Goal: Task Accomplishment & Management: Use online tool/utility

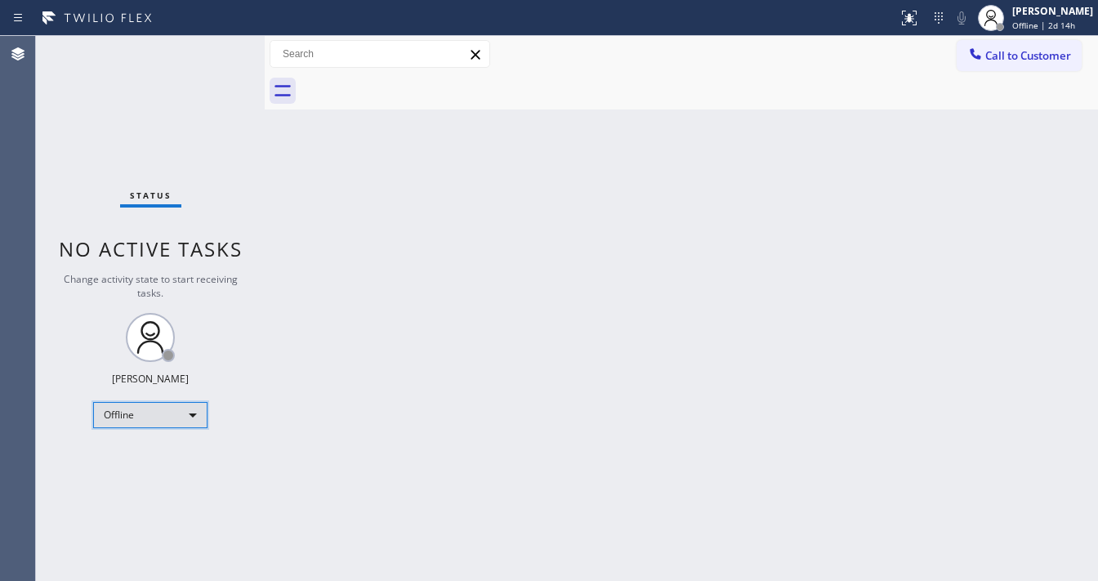
click at [129, 404] on div "Offline" at bounding box center [150, 415] width 114 height 26
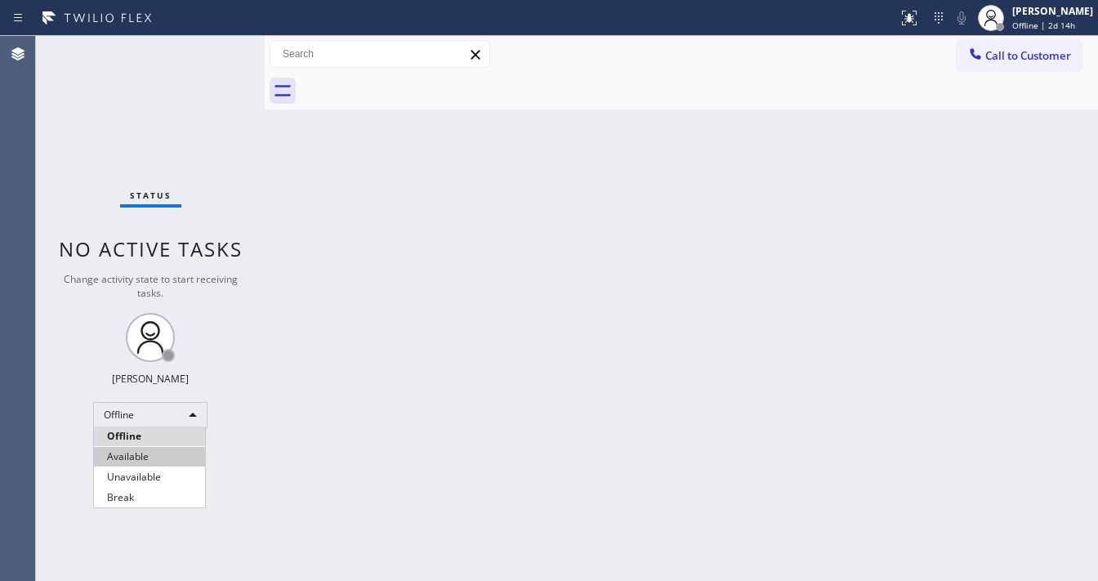
click at [168, 449] on li "Available" at bounding box center [149, 457] width 111 height 20
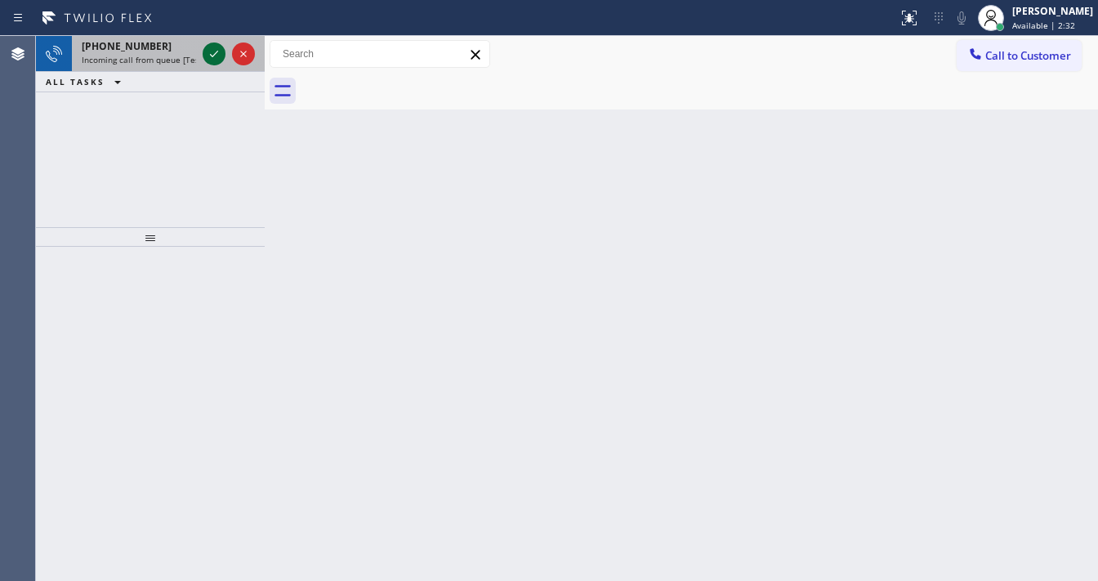
click at [210, 56] on icon at bounding box center [214, 54] width 20 height 20
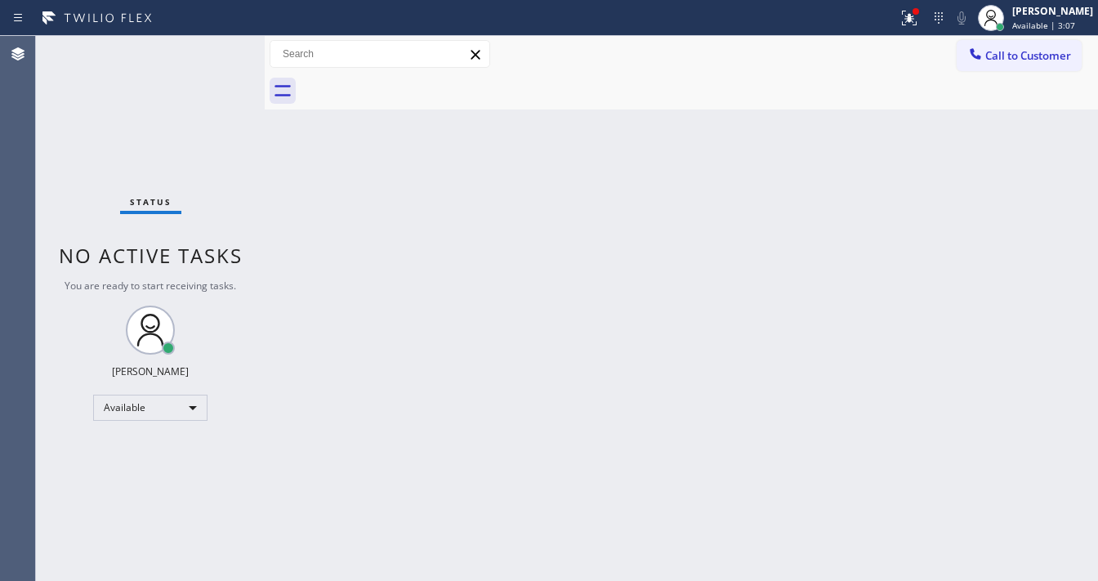
click at [212, 53] on div "Status No active tasks You are ready to start receiving tasks. Michael Javier A…" at bounding box center [150, 308] width 229 height 545
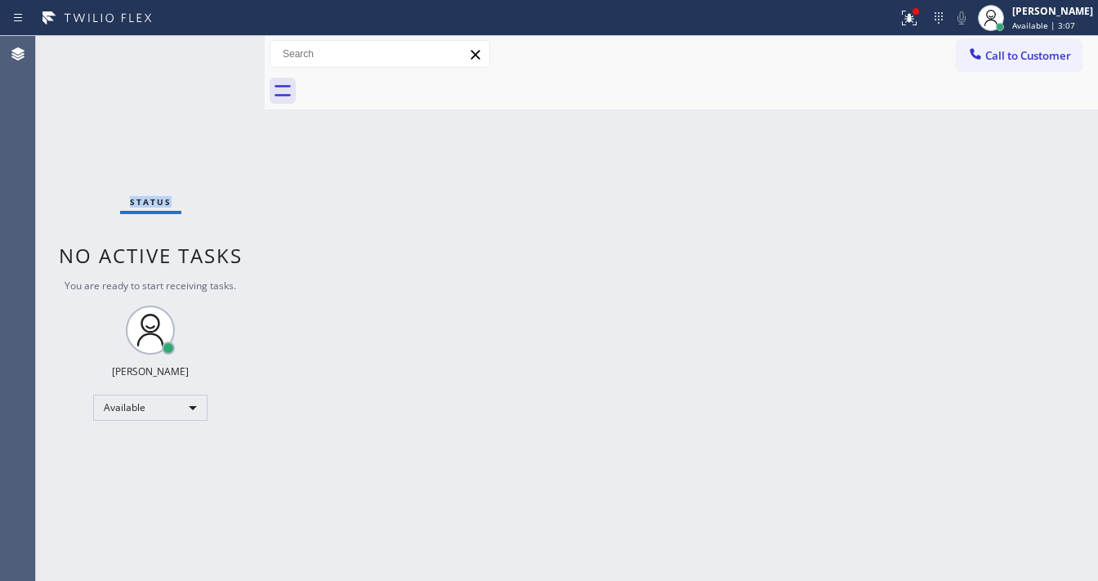
click at [212, 53] on div "Status No active tasks You are ready to start receiving tasks. Michael Javier A…" at bounding box center [150, 308] width 229 height 545
drag, startPoint x: 914, startPoint y: 18, endPoint x: 915, endPoint y: 29, distance: 11.5
click at [914, 18] on icon at bounding box center [910, 18] width 20 height 20
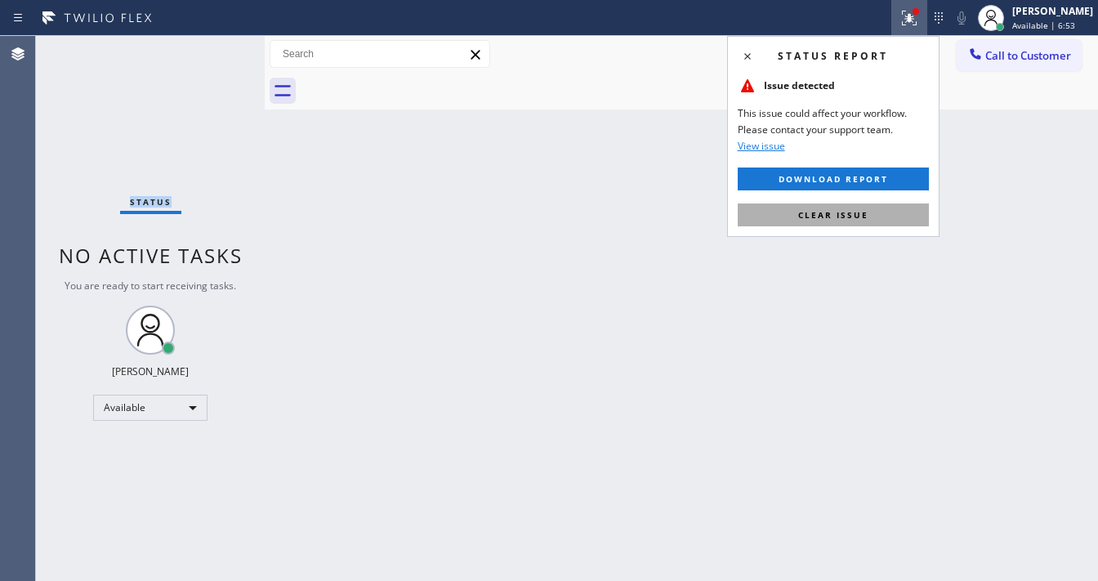
click at [840, 226] on button "Clear issue" at bounding box center [833, 214] width 191 height 23
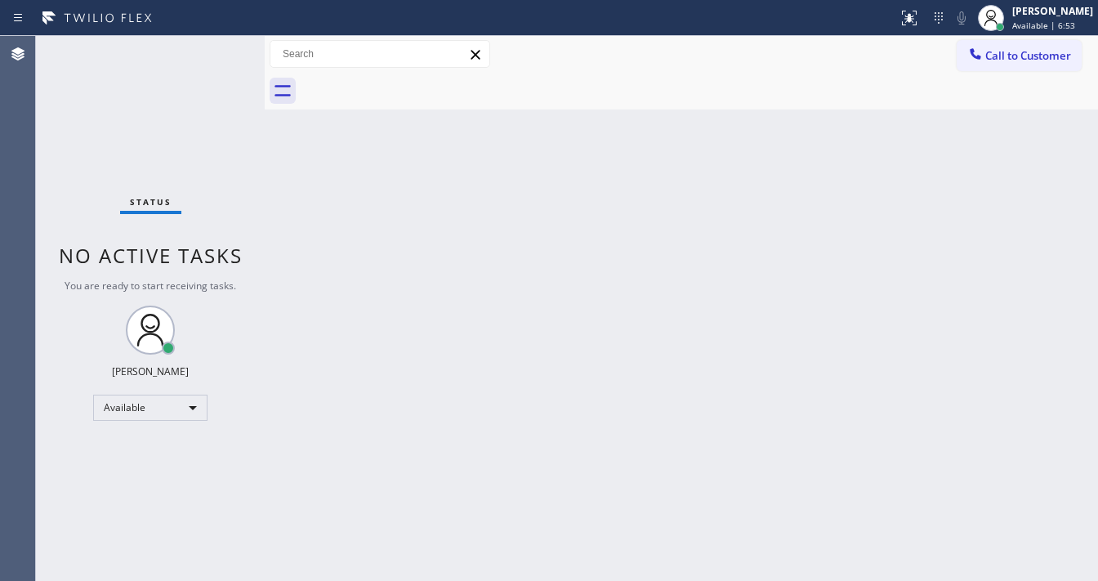
click at [602, 249] on div "Back to Dashboard Change Sender ID Customers Technicians Select a contact Outbo…" at bounding box center [682, 308] width 834 height 545
drag, startPoint x: 387, startPoint y: 559, endPoint x: 426, endPoint y: 580, distance: 43.9
click at [398, 569] on div "Back to Dashboard Change Sender ID Customers Technicians Select a contact Outbo…" at bounding box center [682, 308] width 834 height 545
click at [230, 56] on div "Status No active tasks You are ready to start receiving tasks. [PERSON_NAME]" at bounding box center [150, 308] width 229 height 545
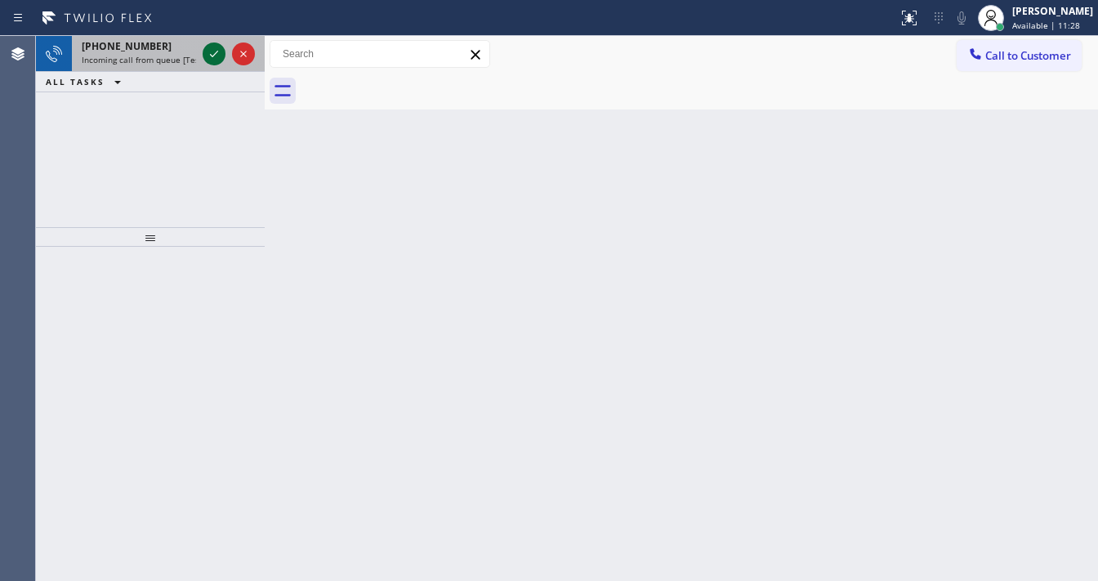
click at [213, 51] on icon at bounding box center [214, 54] width 20 height 20
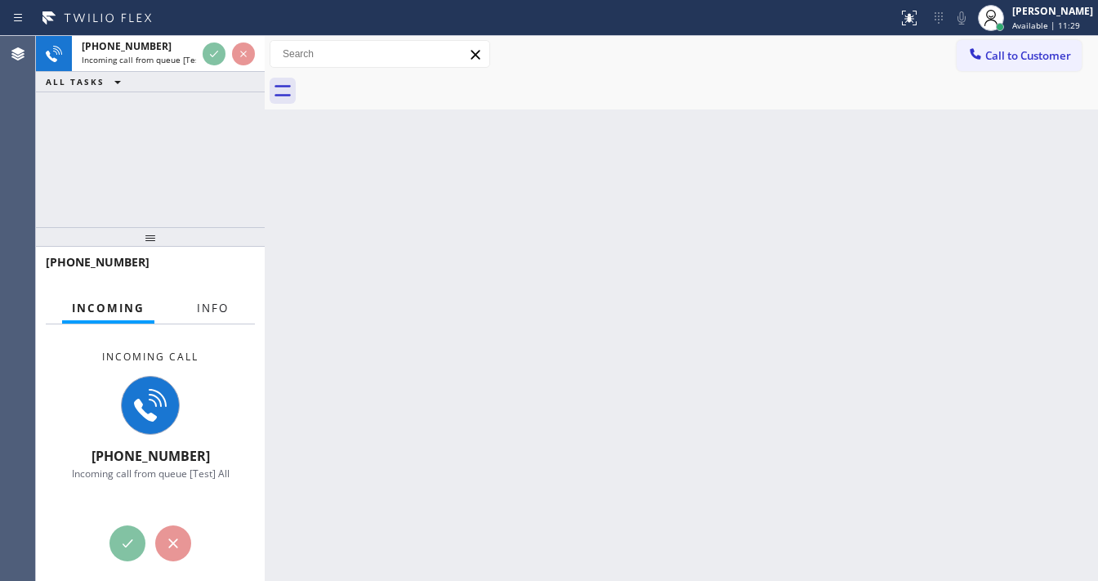
click at [215, 314] on span "Info" at bounding box center [213, 308] width 32 height 15
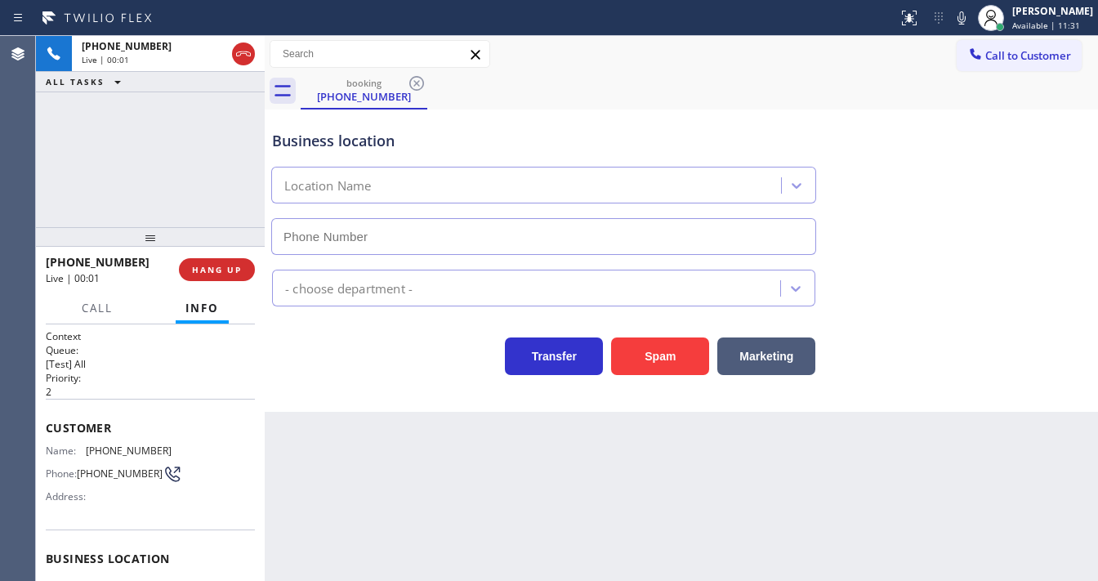
type input "(408) 338-6643"
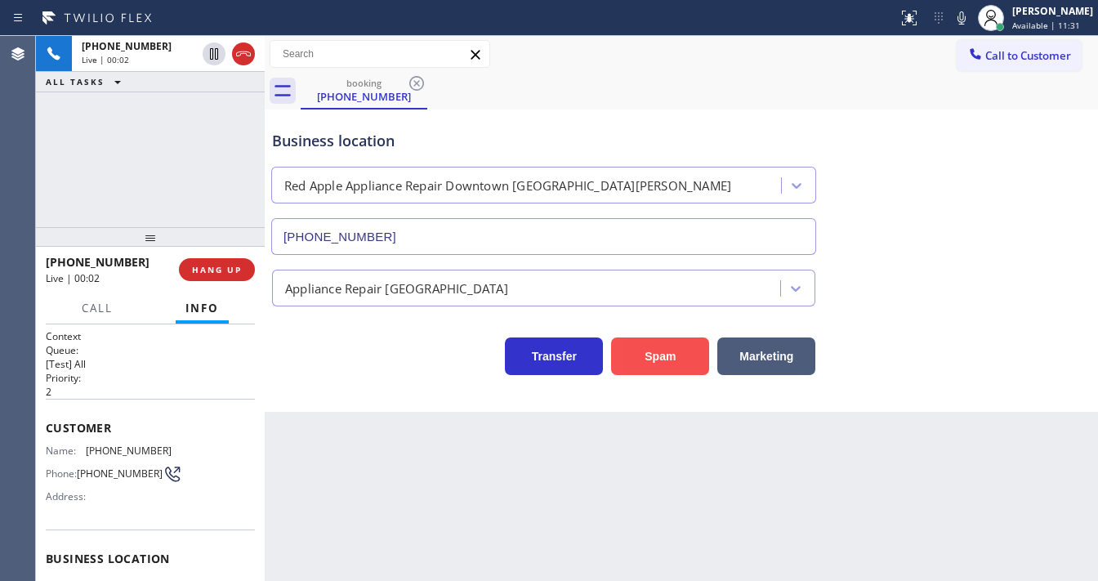
click at [645, 362] on button "Spam" at bounding box center [660, 357] width 98 height 38
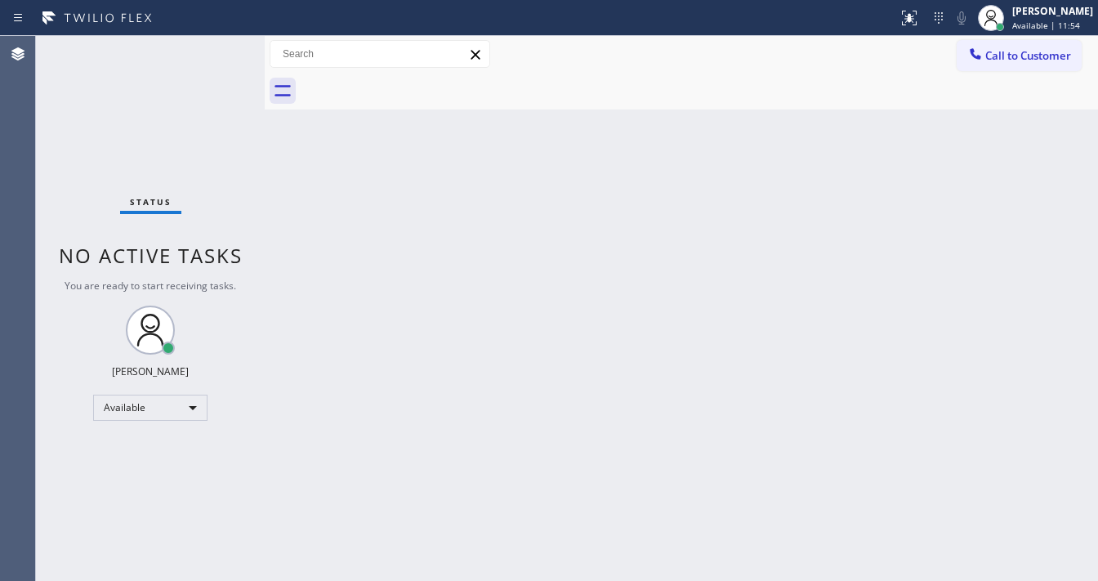
click at [742, 20] on div at bounding box center [449, 18] width 885 height 26
click at [217, 76] on div "Status No active tasks You are ready to start receiving tasks. [PERSON_NAME]" at bounding box center [150, 308] width 229 height 545
click at [187, 34] on div "Status report No issues detected If you experience an issue, please download th…" at bounding box center [549, 18] width 1098 height 36
drag, startPoint x: 245, startPoint y: 75, endPoint x: 196, endPoint y: 39, distance: 60.8
click at [244, 74] on div "Status No active tasks You are ready to start receiving tasks. [PERSON_NAME]" at bounding box center [150, 308] width 229 height 545
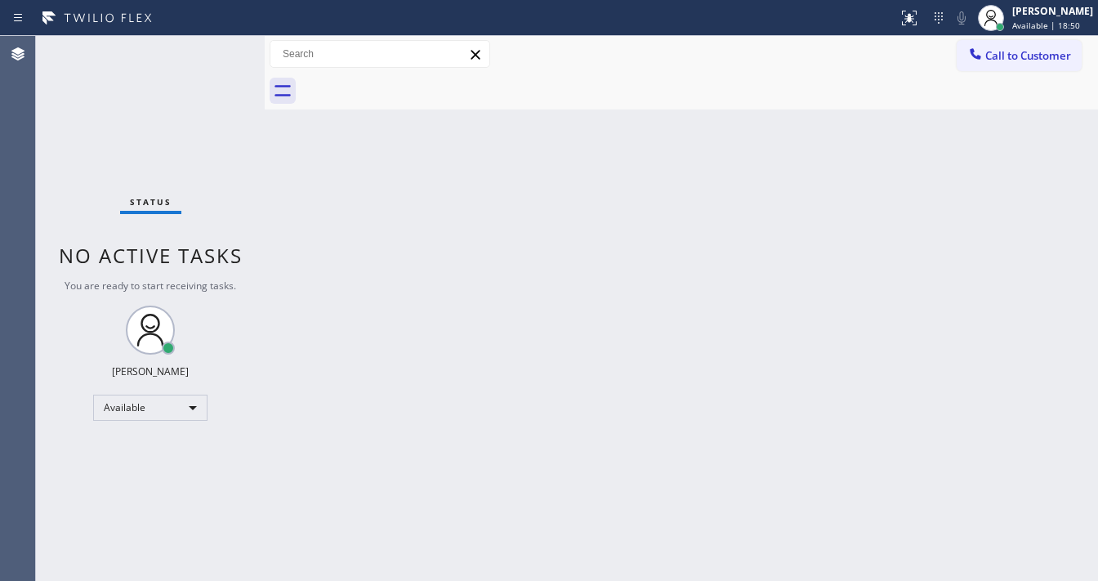
click at [196, 39] on div "Status No active tasks You are ready to start receiving tasks. [PERSON_NAME]" at bounding box center [150, 308] width 229 height 545
click at [204, 40] on div "Status No active tasks You are ready to start receiving tasks. [PERSON_NAME]" at bounding box center [150, 308] width 229 height 545
click at [206, 41] on div "Status No active tasks You are ready to start receiving tasks. [PERSON_NAME]" at bounding box center [150, 308] width 229 height 545
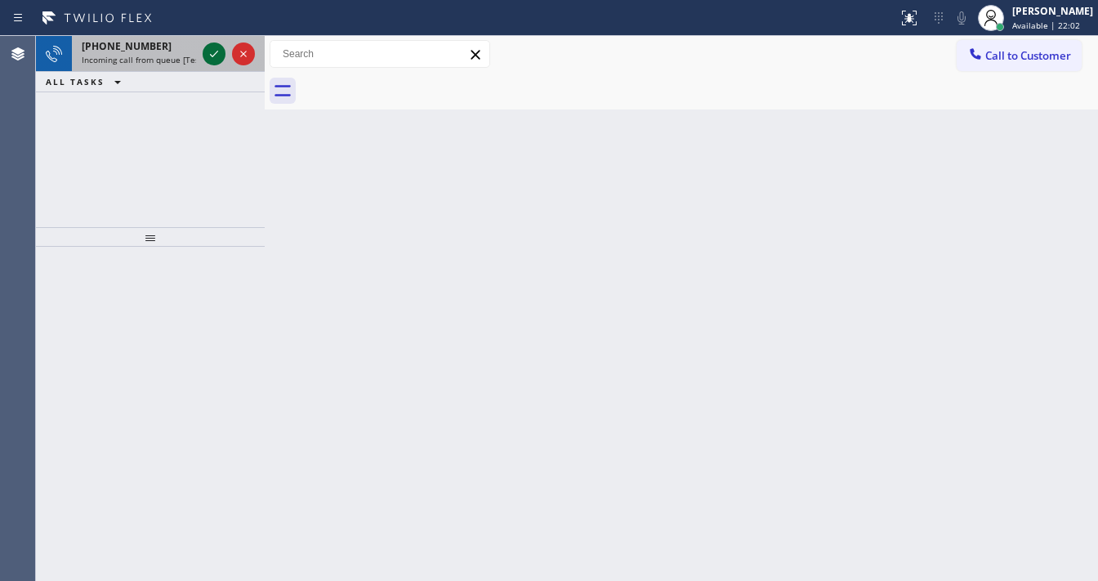
click at [205, 56] on div at bounding box center [228, 54] width 59 height 36
click at [206, 56] on icon at bounding box center [214, 54] width 20 height 20
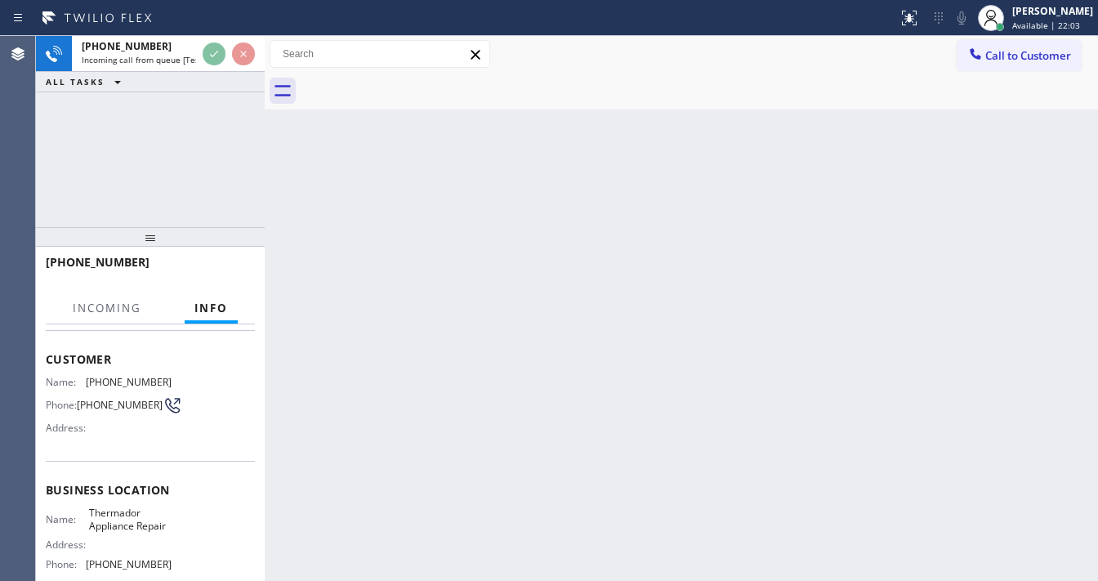
scroll to position [131, 0]
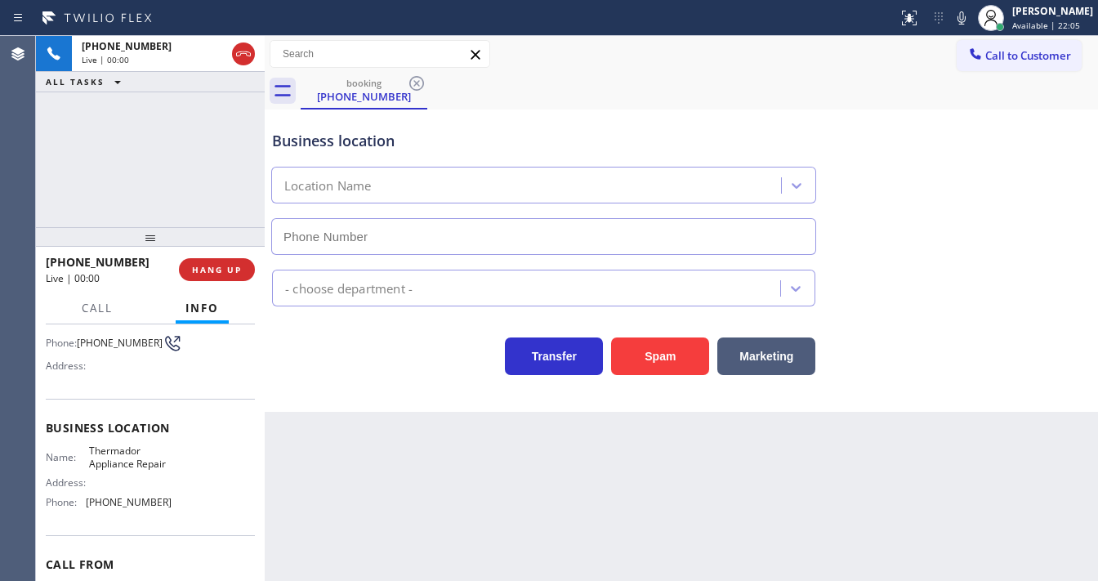
type input "(415) 744-1926"
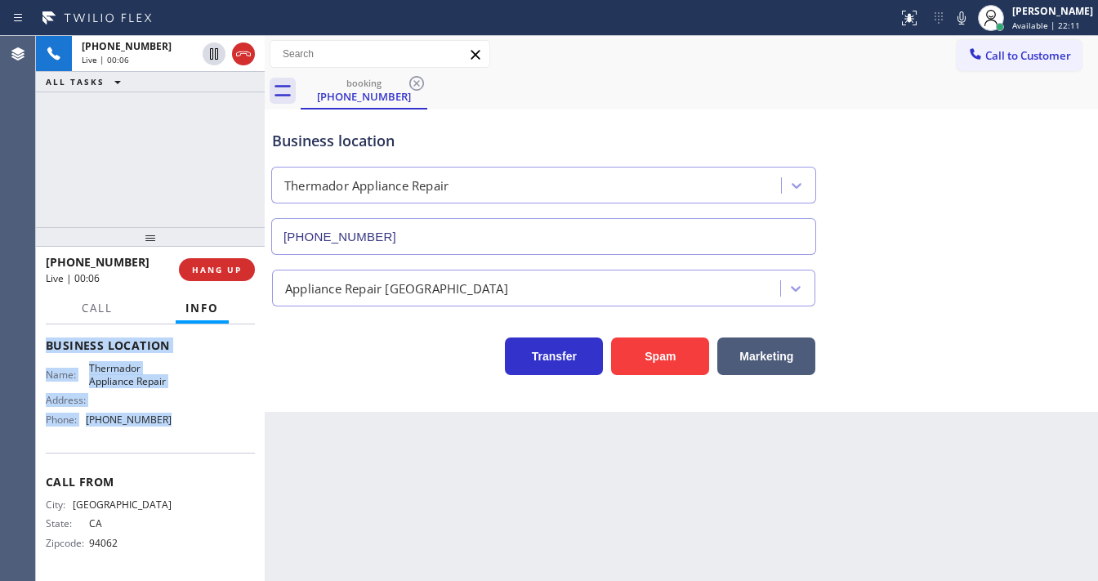
scroll to position [215, 0]
drag, startPoint x: 41, startPoint y: 357, endPoint x: 166, endPoint y: 441, distance: 150.7
click at [166, 441] on div "Context Queue: [Test] All Priority: 1 Customer Name: (650) 399-5277 Phone: (650…" at bounding box center [150, 452] width 229 height 257
copy div "Customer Name: (650) 399-5277 Phone: (650) 399-5277 Address: Business location …"
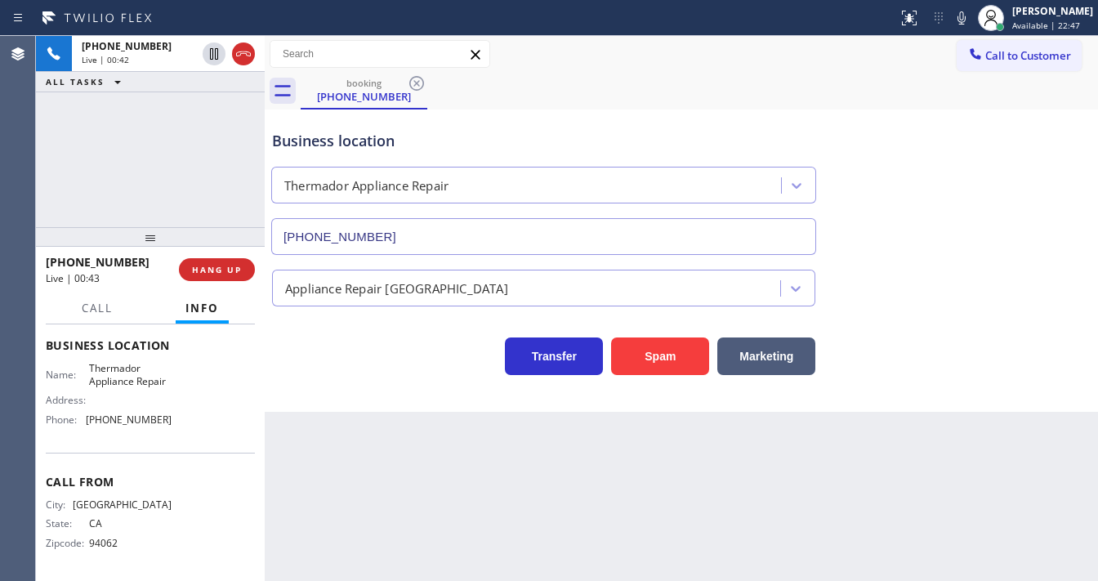
click at [135, 122] on div "+16503995277 Live | 00:42 ALL TASKS ALL TASKS ACTIVE TASKS TASKS IN WRAP UP" at bounding box center [150, 131] width 229 height 191
drag, startPoint x: 152, startPoint y: 159, endPoint x: 222, endPoint y: 150, distance: 70.8
click at [151, 159] on div "+16503995277 Live | 00:44 ALL TASKS ALL TASKS ACTIVE TASKS TASKS IN WRAP UP" at bounding box center [150, 131] width 229 height 191
click at [255, 190] on div "+16503995277 Live | 02:23 ALL TASKS ALL TASKS ACTIVE TASKS TASKS IN WRAP UP" at bounding box center [150, 131] width 229 height 191
click at [972, 21] on icon at bounding box center [962, 18] width 20 height 20
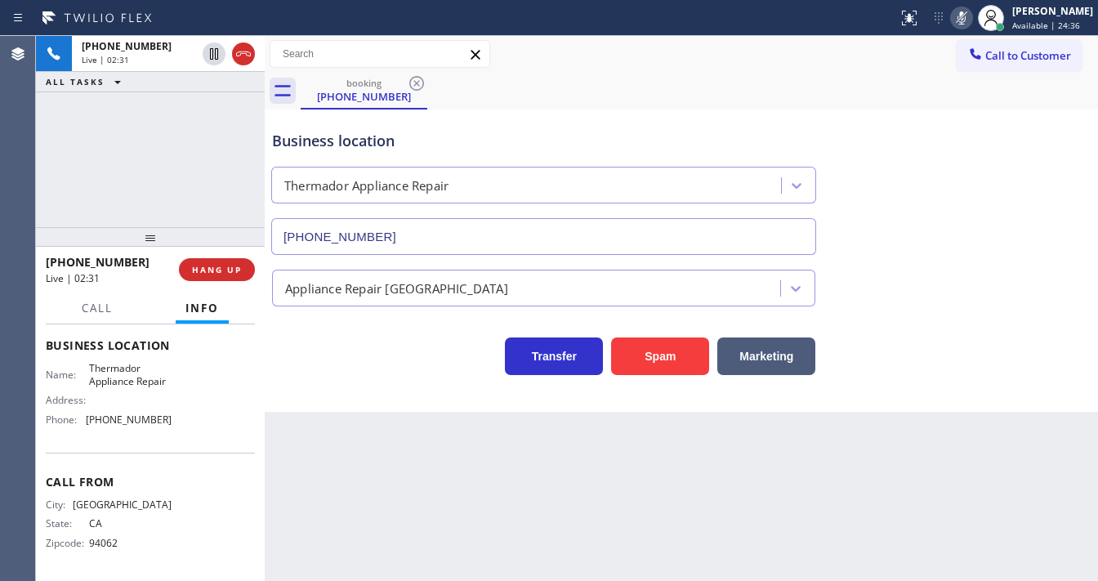
click at [147, 157] on div "+16503995277 Live | 02:31 ALL TASKS ALL TASKS ACTIVE TASKS TASKS IN WRAP UP" at bounding box center [150, 131] width 229 height 191
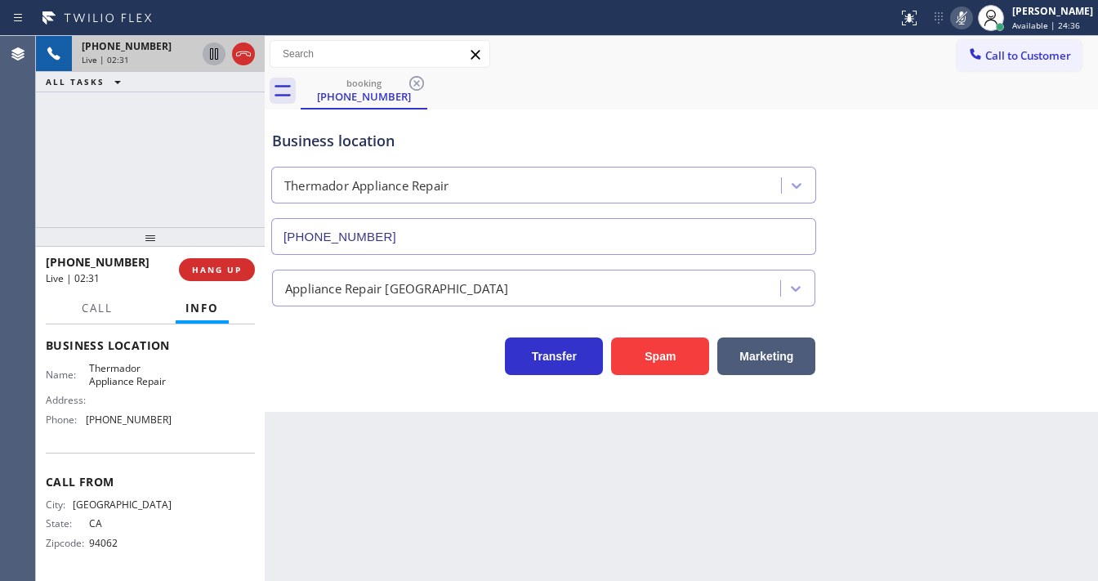
click at [205, 54] on icon at bounding box center [214, 54] width 20 height 20
click at [197, 162] on div "+16503995277 Live | 02:34 ALL TASKS ALL TASKS ACTIVE TASKS TASKS IN WRAP UP" at bounding box center [150, 131] width 229 height 191
click at [209, 51] on icon at bounding box center [214, 54] width 20 height 20
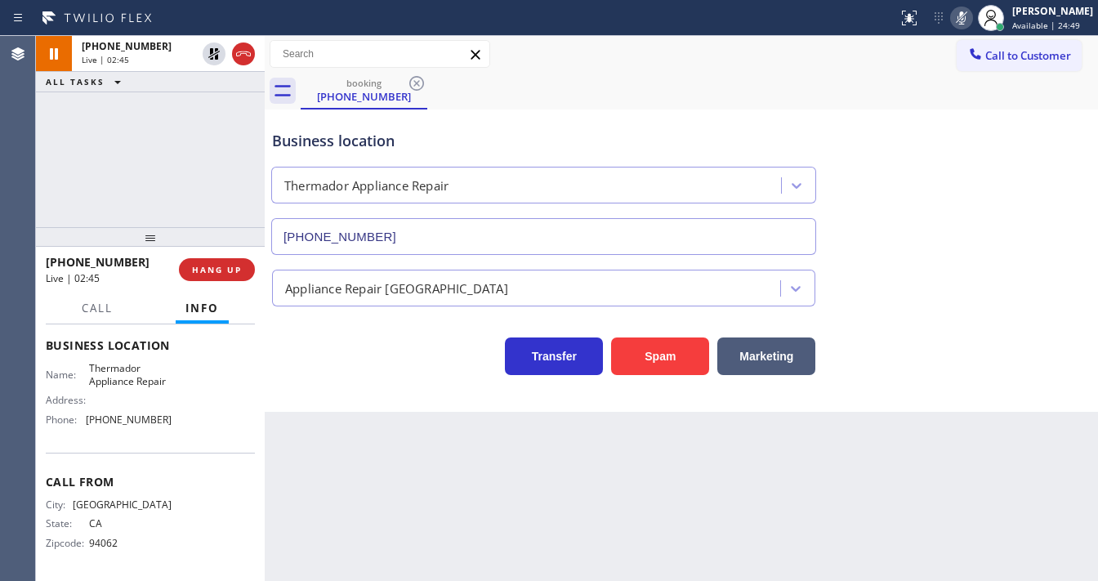
drag, startPoint x: 973, startPoint y: 29, endPoint x: 948, endPoint y: 58, distance: 37.7
click at [968, 36] on div "Status report No issues detected If you experience an issue, please download th…" at bounding box center [549, 290] width 1098 height 581
click at [920, 87] on div "booking (650) 399-5277" at bounding box center [700, 91] width 798 height 37
click at [972, 25] on icon at bounding box center [962, 18] width 20 height 20
click at [940, 90] on div "booking (650) 399-5277" at bounding box center [700, 91] width 798 height 37
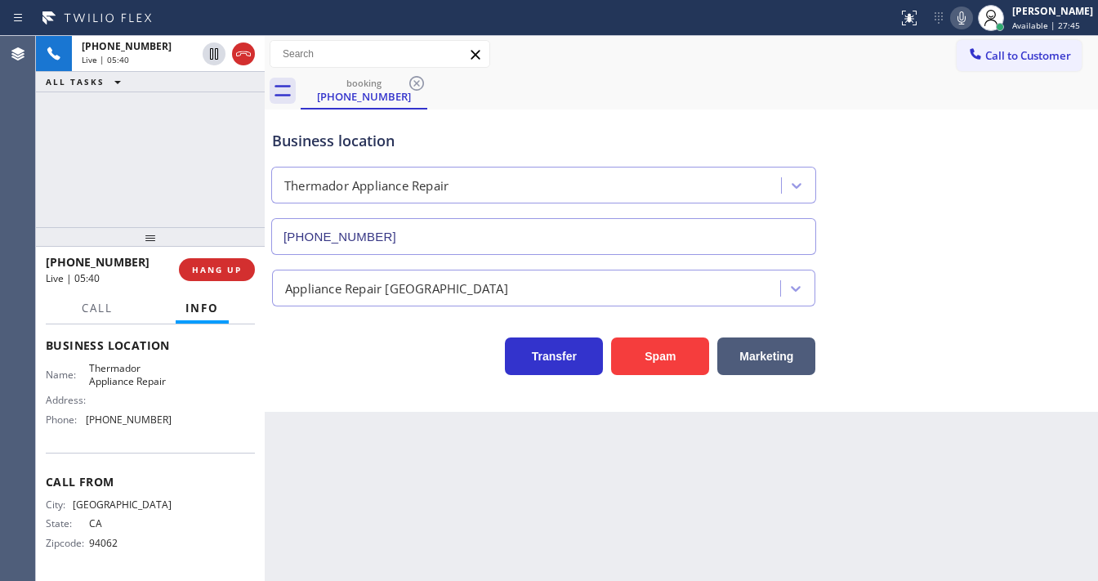
click at [158, 169] on div "+16503995277 Live | 05:40 ALL TASKS ALL TASKS ACTIVE TASKS TASKS IN WRAP UP" at bounding box center [150, 131] width 229 height 191
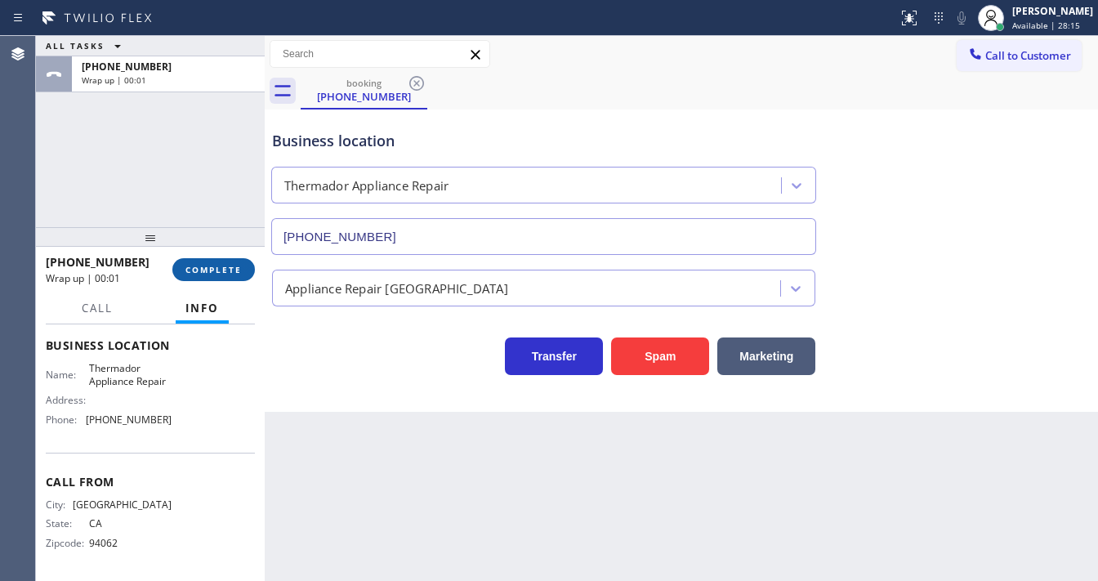
click at [222, 275] on span "COMPLETE" at bounding box center [214, 269] width 56 height 11
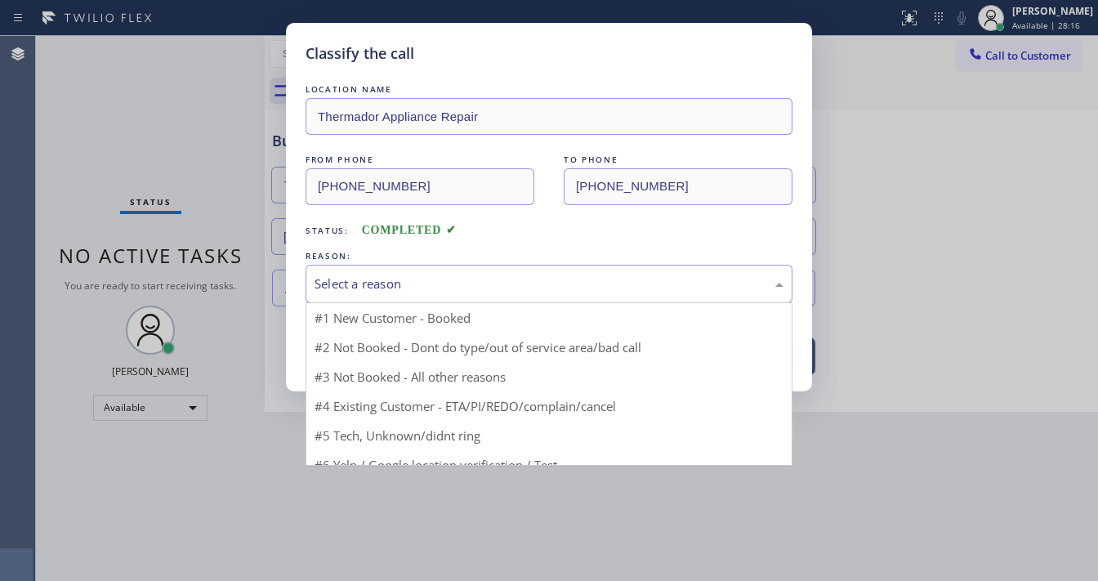
click at [396, 294] on div "Select a reason" at bounding box center [549, 284] width 487 height 38
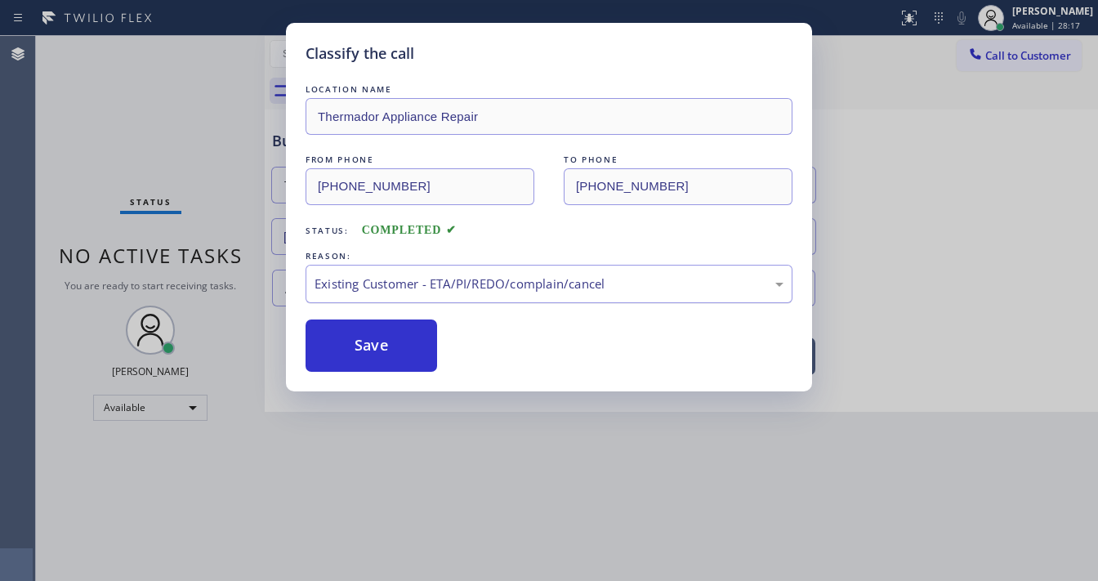
click at [382, 285] on div "Existing Customer - ETA/PI/REDO/complain/cancel" at bounding box center [549, 284] width 469 height 19
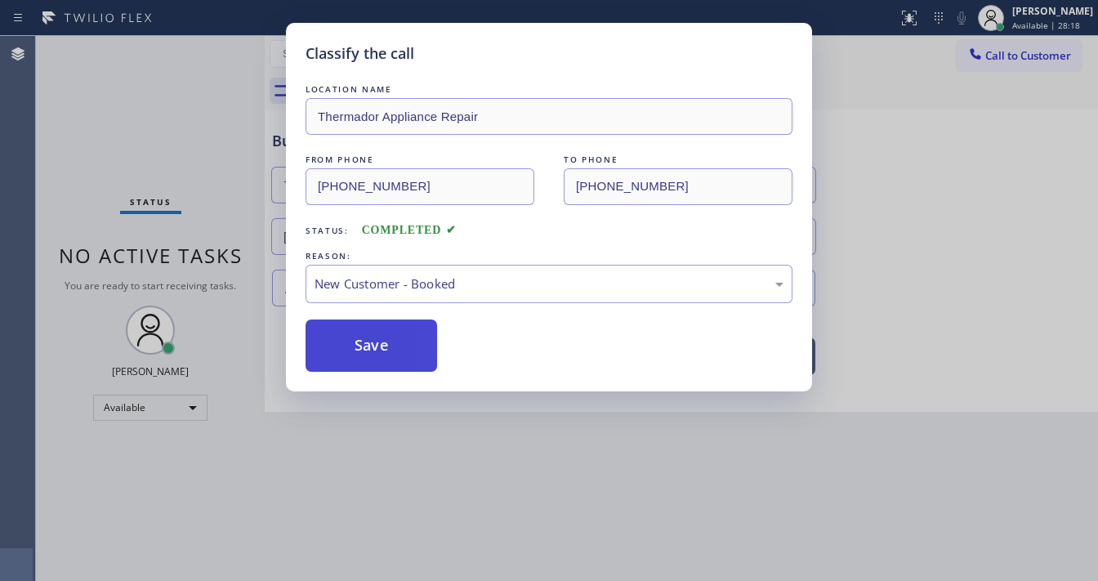
click at [368, 334] on button "Save" at bounding box center [372, 346] width 132 height 52
click at [368, 336] on button "Save" at bounding box center [372, 346] width 132 height 52
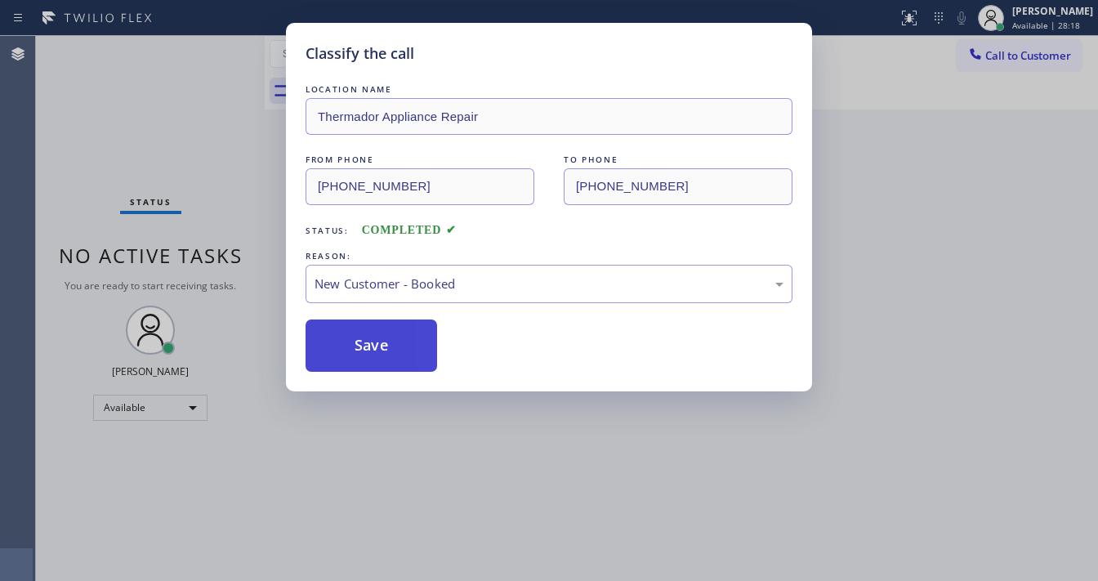
drag, startPoint x: 368, startPoint y: 336, endPoint x: 345, endPoint y: 324, distance: 26.0
click at [353, 329] on button "Save" at bounding box center [372, 346] width 132 height 52
click at [153, 210] on div "Classify the call LOCATION NAME Thermador Appliance Repair FROM PHONE (650) 399…" at bounding box center [549, 290] width 1098 height 581
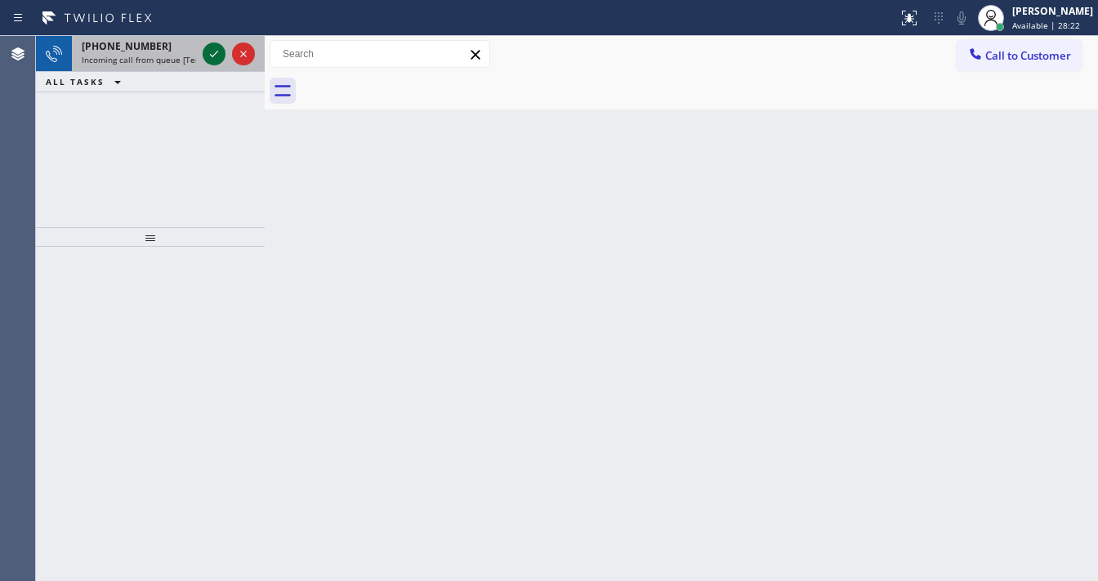
click at [216, 54] on icon at bounding box center [214, 54] width 20 height 20
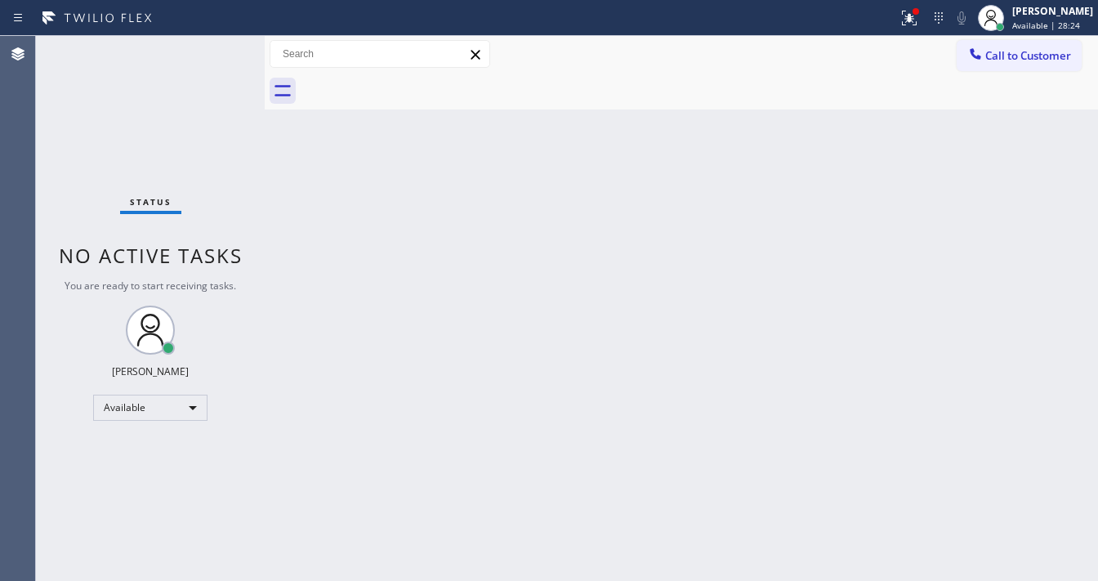
drag, startPoint x: 910, startPoint y: 19, endPoint x: 919, endPoint y: 71, distance: 52.9
click at [912, 20] on div at bounding box center [910, 18] width 36 height 20
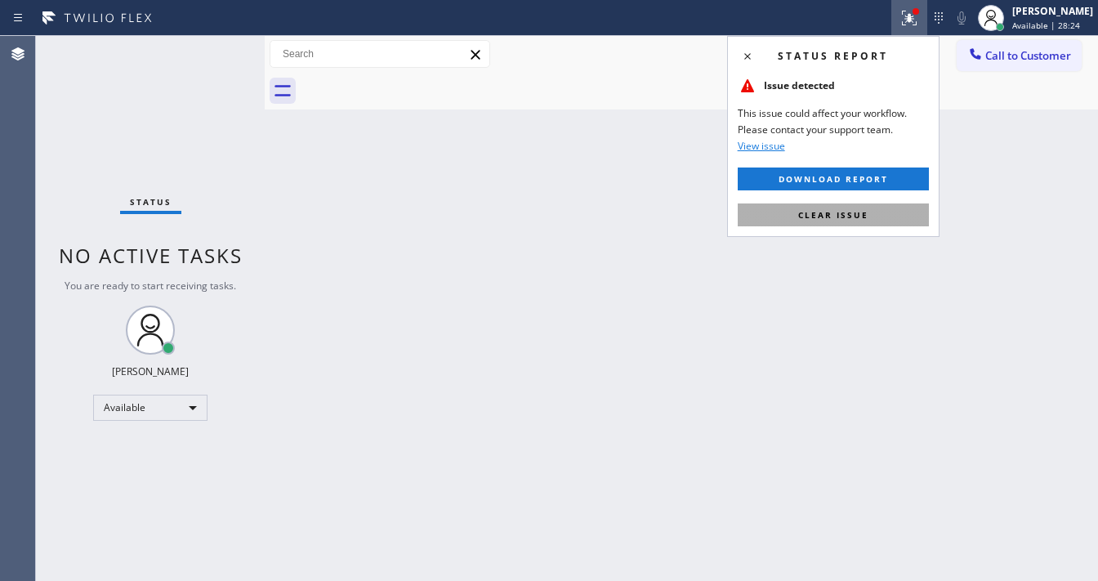
click at [861, 214] on span "Clear issue" at bounding box center [833, 214] width 70 height 11
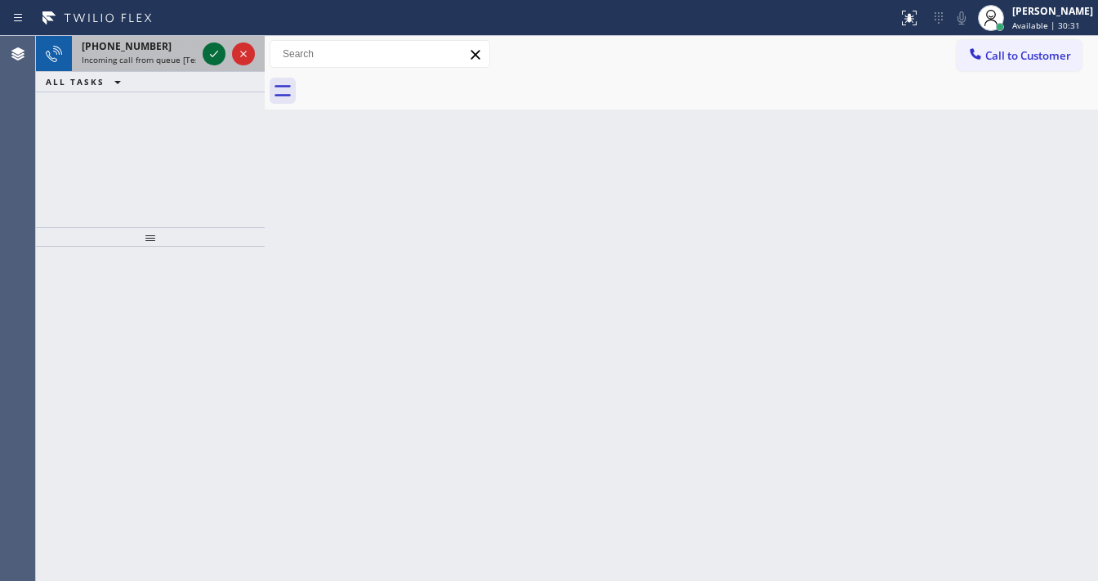
click at [212, 55] on icon at bounding box center [214, 54] width 20 height 20
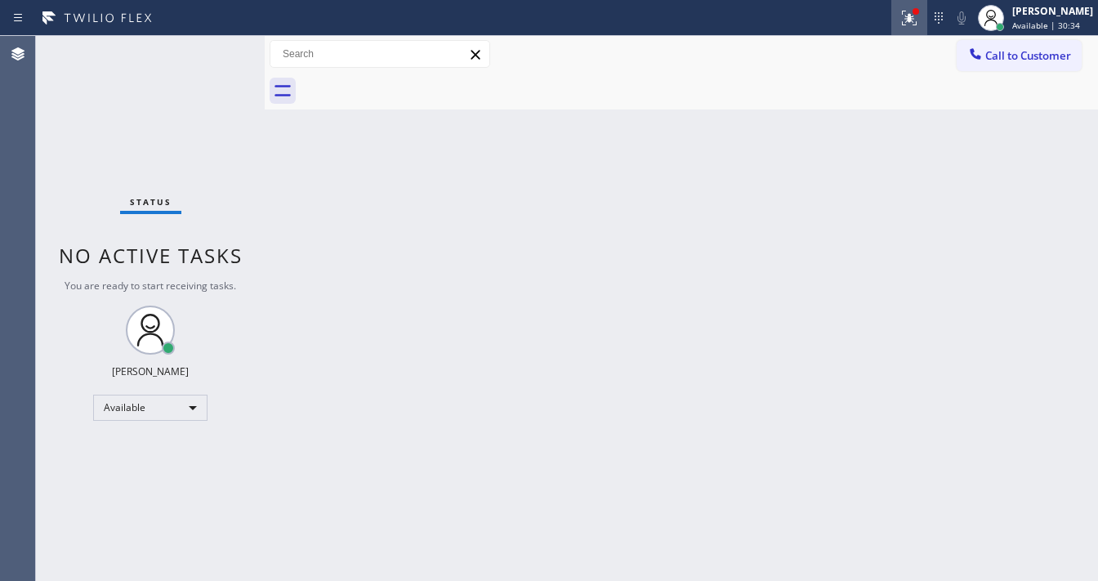
click at [915, 20] on icon at bounding box center [910, 18] width 20 height 20
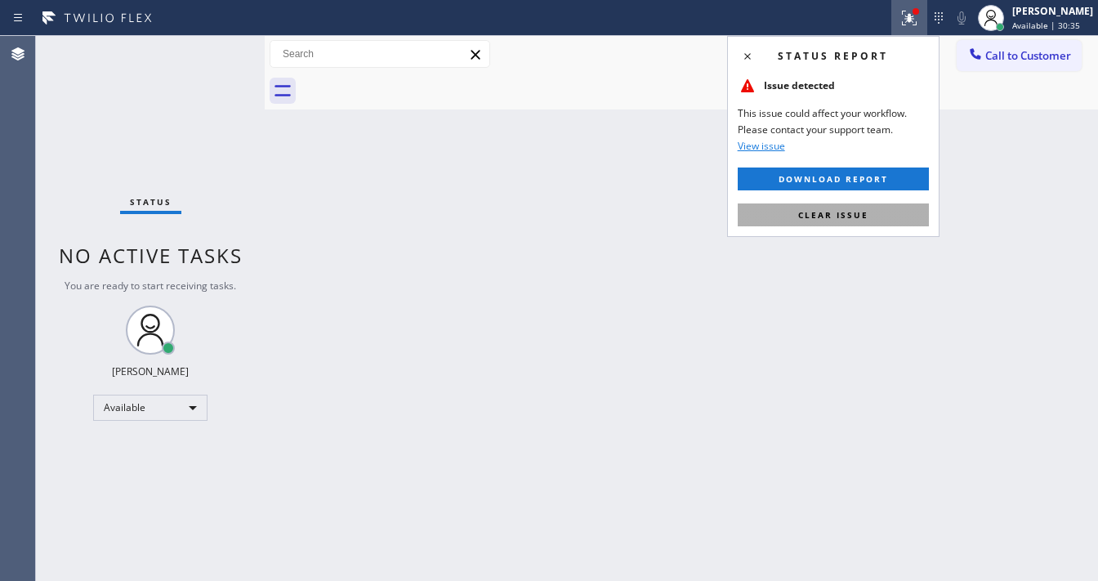
click at [862, 216] on span "Clear issue" at bounding box center [833, 214] width 70 height 11
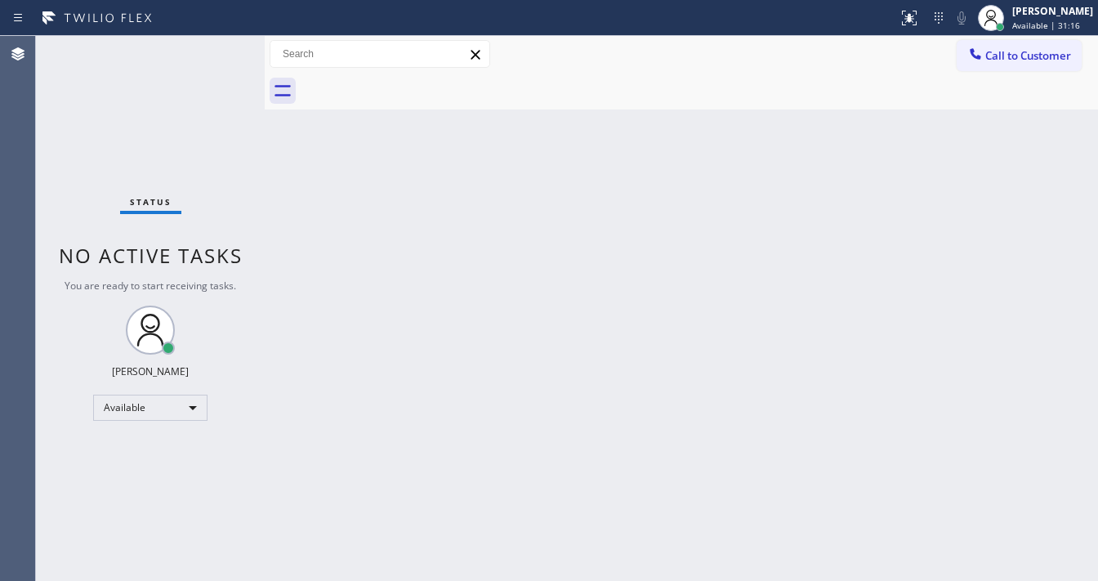
click at [209, 56] on div "Status No active tasks You are ready to start receiving tasks. [PERSON_NAME]" at bounding box center [150, 308] width 229 height 545
click at [217, 53] on div "Status No active tasks You are ready to start receiving tasks. [PERSON_NAME]" at bounding box center [150, 308] width 229 height 545
click at [219, 53] on div "Status No active tasks You are ready to start receiving tasks. [PERSON_NAME]" at bounding box center [150, 308] width 229 height 545
click at [213, 60] on div "Status No active tasks You are ready to start receiving tasks. [PERSON_NAME]" at bounding box center [150, 308] width 229 height 545
click at [215, 52] on div "Status No active tasks You are ready to start receiving tasks. [PERSON_NAME]" at bounding box center [150, 308] width 229 height 545
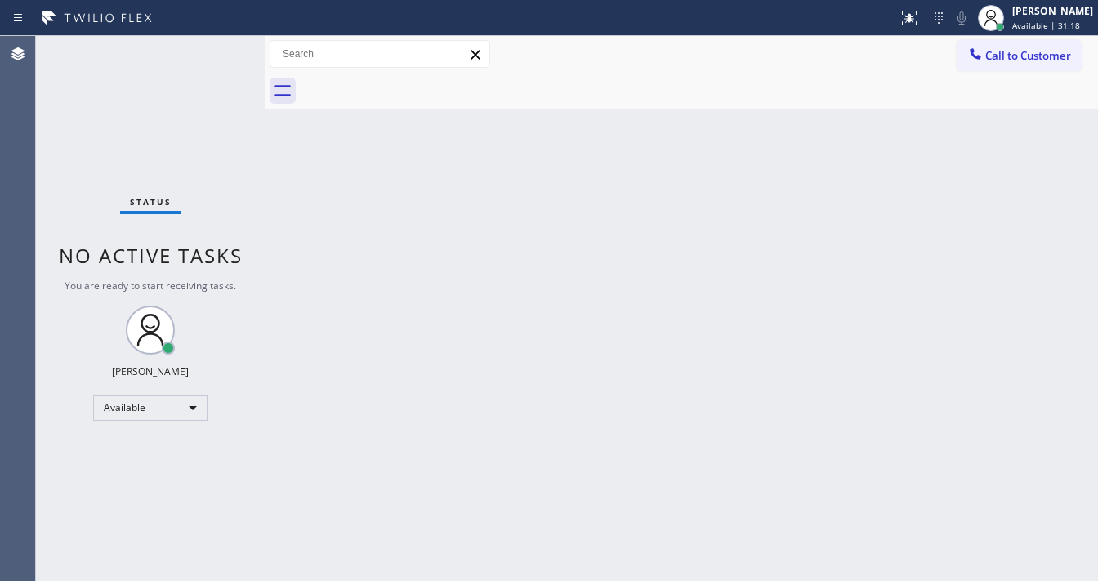
click at [215, 52] on div "Status No active tasks You are ready to start receiving tasks. [PERSON_NAME]" at bounding box center [150, 308] width 229 height 545
click at [213, 52] on div "Status No active tasks You are ready to start receiving tasks. [PERSON_NAME]" at bounding box center [150, 308] width 229 height 545
click at [212, 52] on div "Status No active tasks You are ready to start receiving tasks. [PERSON_NAME]" at bounding box center [150, 308] width 229 height 545
click at [213, 54] on div "Status No active tasks You are ready to start receiving tasks. [PERSON_NAME]" at bounding box center [150, 308] width 229 height 545
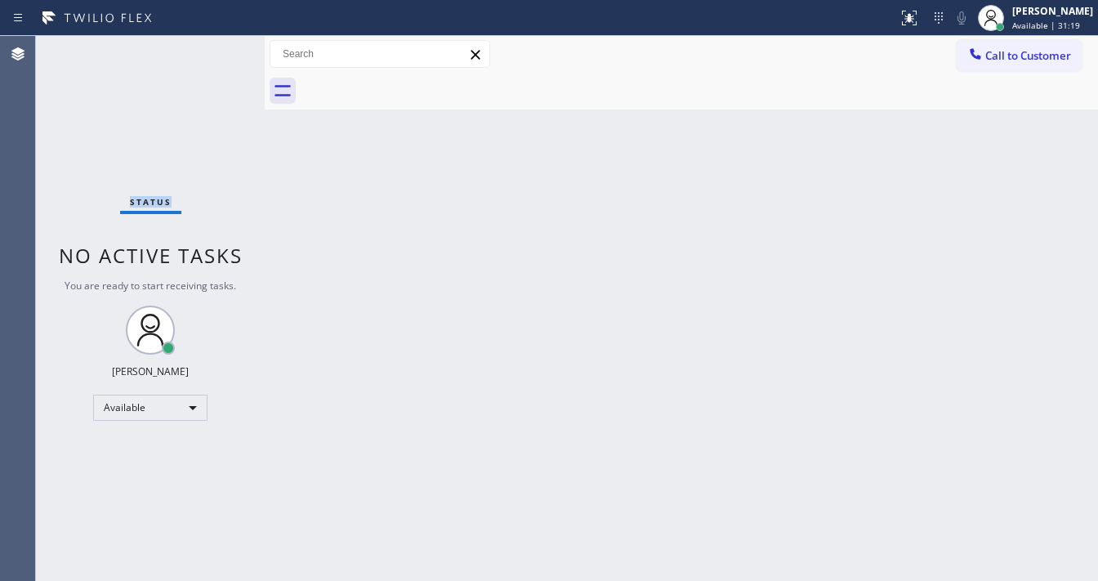
click at [216, 54] on div "Status No active tasks You are ready to start receiving tasks. [PERSON_NAME]" at bounding box center [150, 308] width 229 height 545
click at [217, 54] on div "Status No active tasks You are ready to start receiving tasks. [PERSON_NAME]" at bounding box center [150, 308] width 229 height 545
click at [538, 208] on div "Back to Dashboard Change Sender ID Customers Technicians Select a contact Outbo…" at bounding box center [682, 308] width 834 height 545
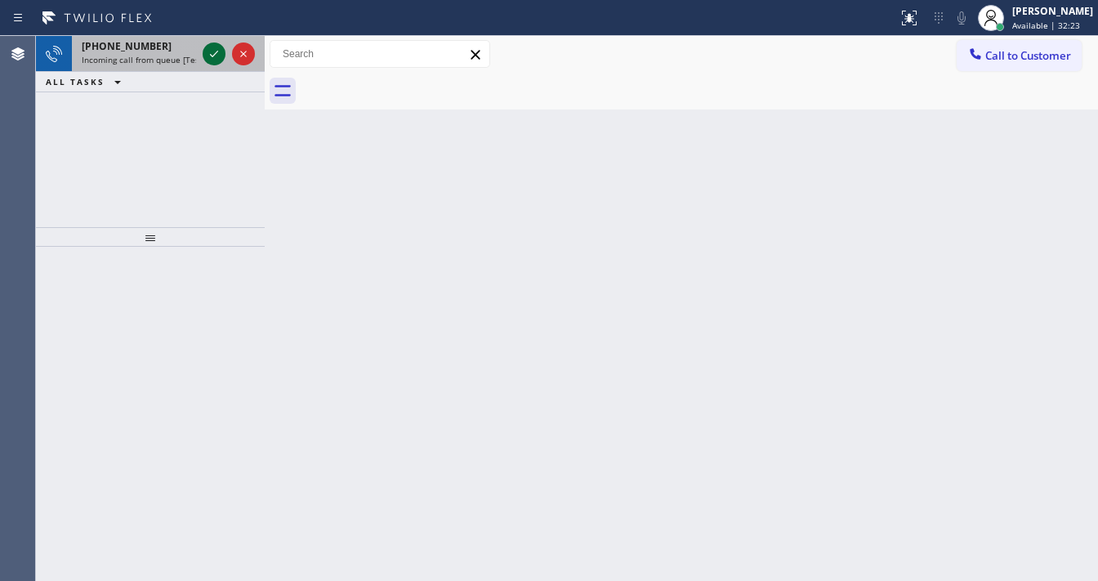
click at [212, 56] on icon at bounding box center [214, 54] width 20 height 20
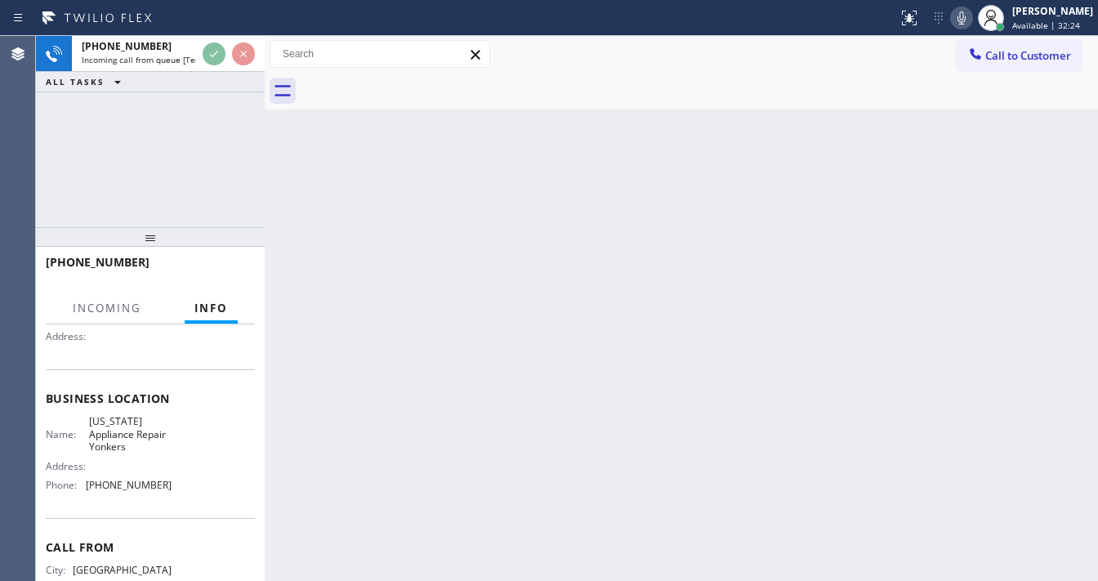
scroll to position [196, 0]
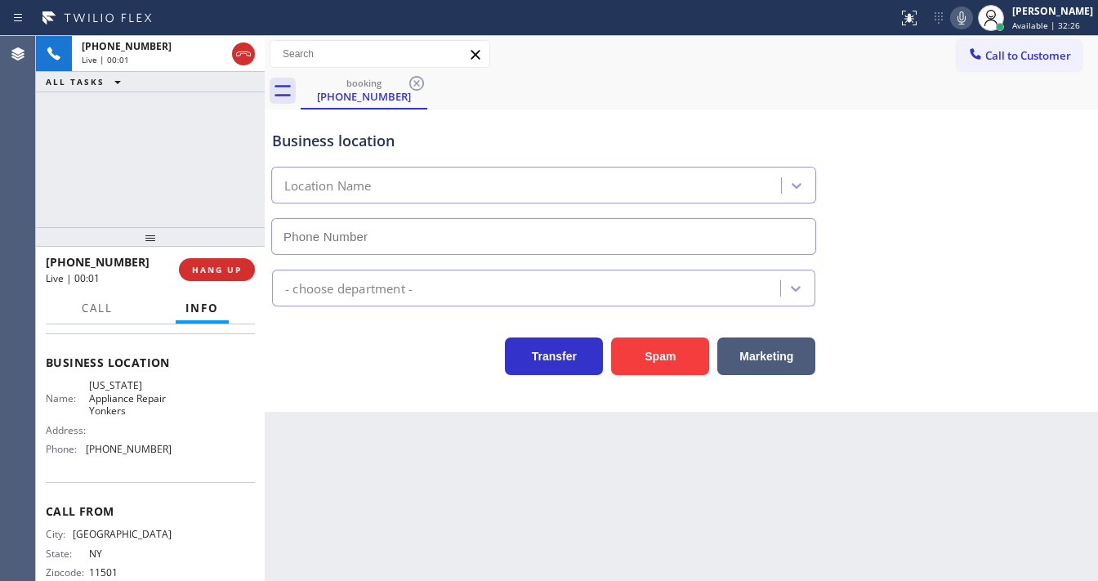
type input "(914) 873-0795"
click at [220, 109] on div "+15168083674 Live | 00:03 ALL TASKS ALL TASKS ACTIVE TASKS TASKS IN WRAP UP" at bounding box center [150, 131] width 229 height 191
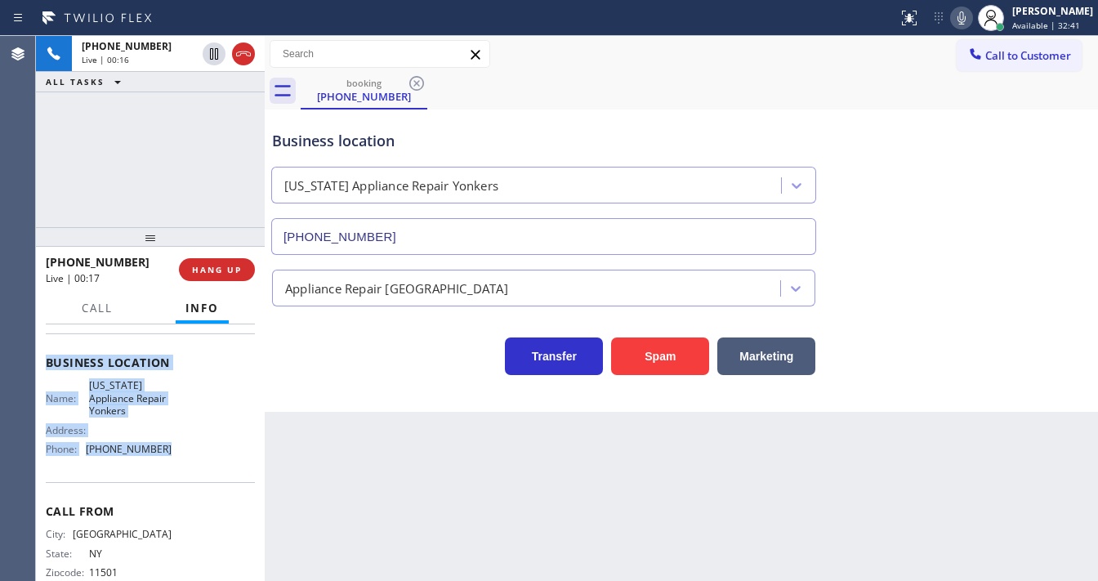
drag, startPoint x: 41, startPoint y: 418, endPoint x: 177, endPoint y: 458, distance: 141.2
click at [177, 458] on div "Context Queue: [Test] All Priority: 1 Customer Name: (516) 808-3674 Phone: (516…" at bounding box center [150, 452] width 229 height 257
copy div "Customer Name: (516) 808-3674 Phone: (516) 808-3674 Address: Business location …"
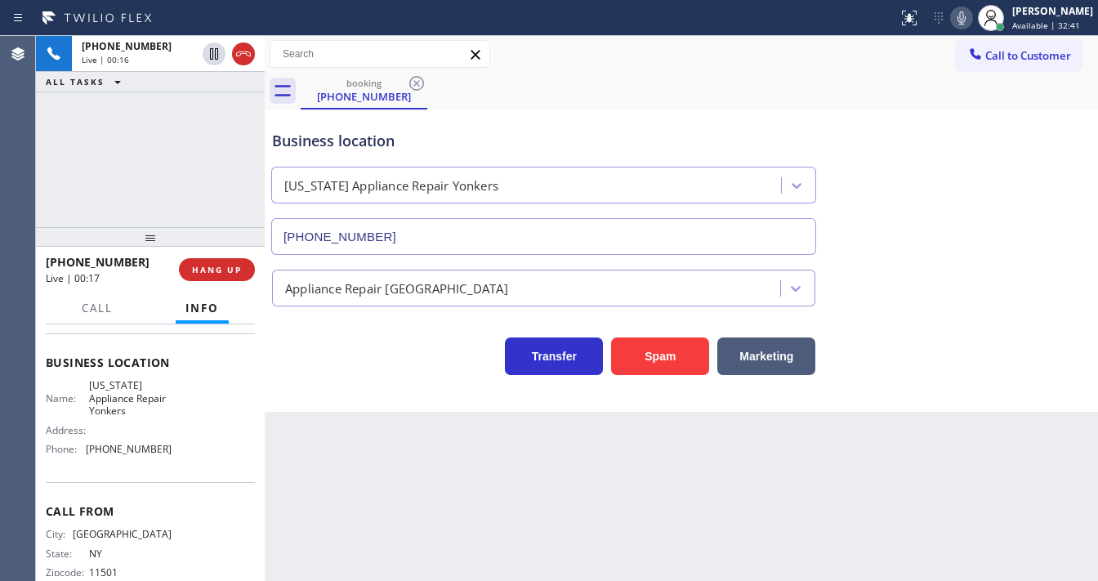
click at [145, 150] on div "+15168083674 Live | 00:16 ALL TASKS ALL TASKS ACTIVE TASKS TASKS IN WRAP UP" at bounding box center [150, 131] width 229 height 191
click at [136, 95] on div "+15168083674 Live | 02:06 ALL TASKS ALL TASKS ACTIVE TASKS TASKS IN WRAP UP" at bounding box center [150, 131] width 229 height 191
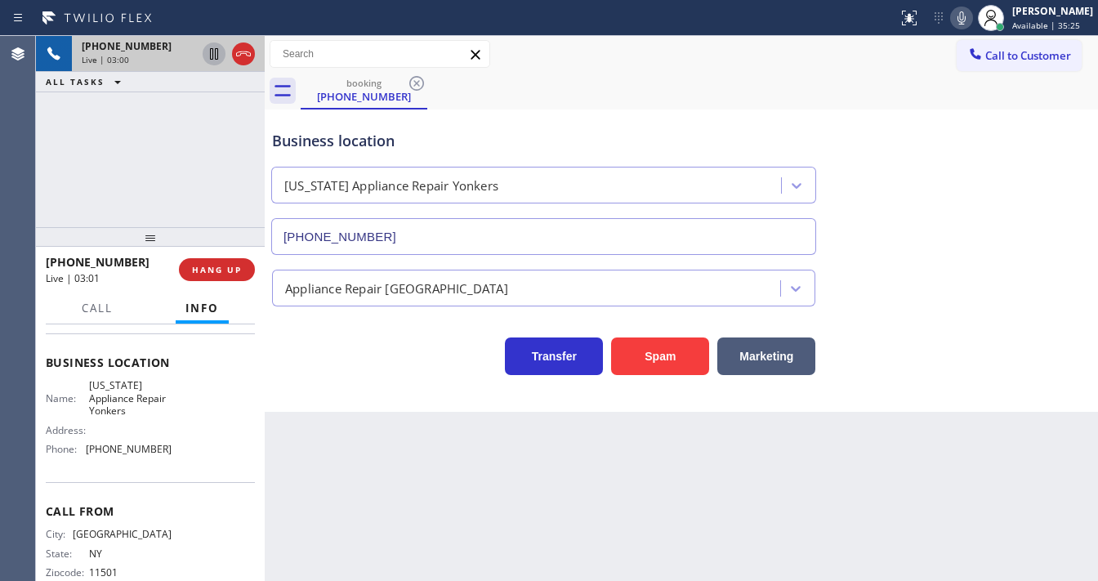
click at [217, 54] on icon at bounding box center [214, 53] width 8 height 11
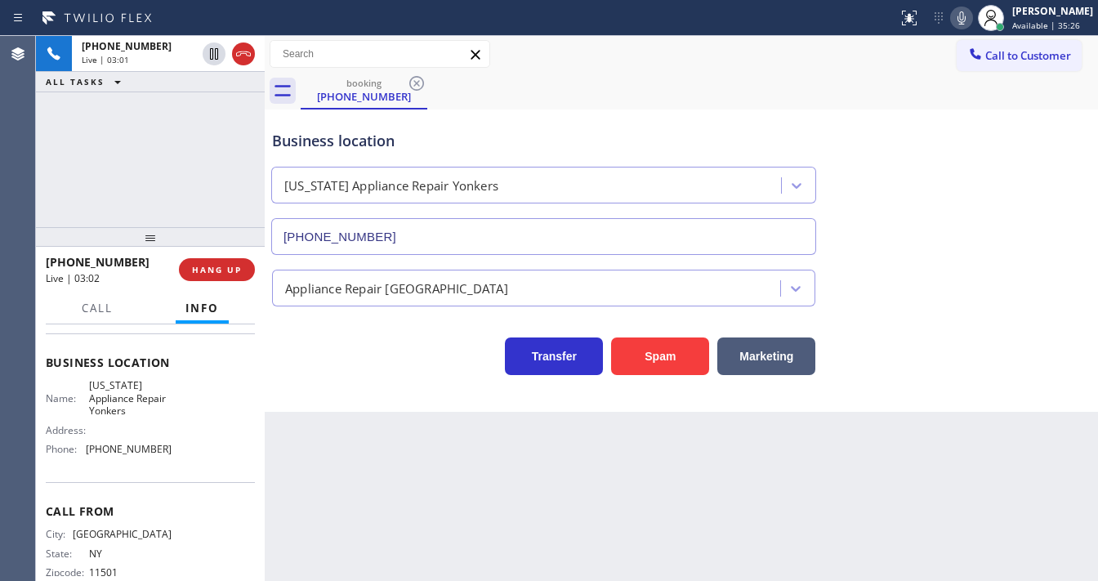
click at [972, 20] on icon at bounding box center [962, 18] width 20 height 20
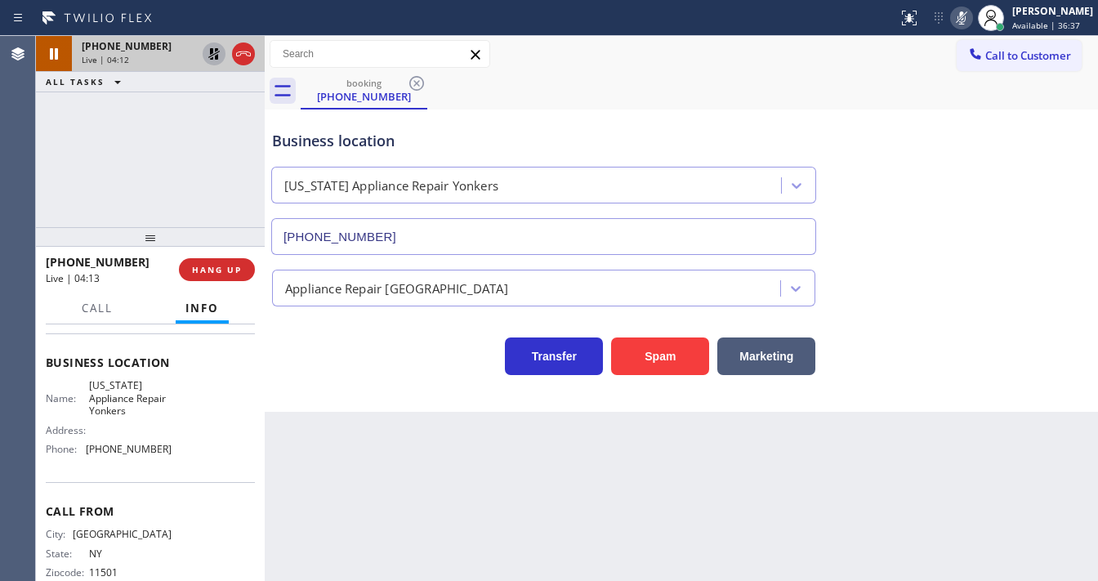
click at [210, 51] on icon at bounding box center [213, 53] width 11 height 11
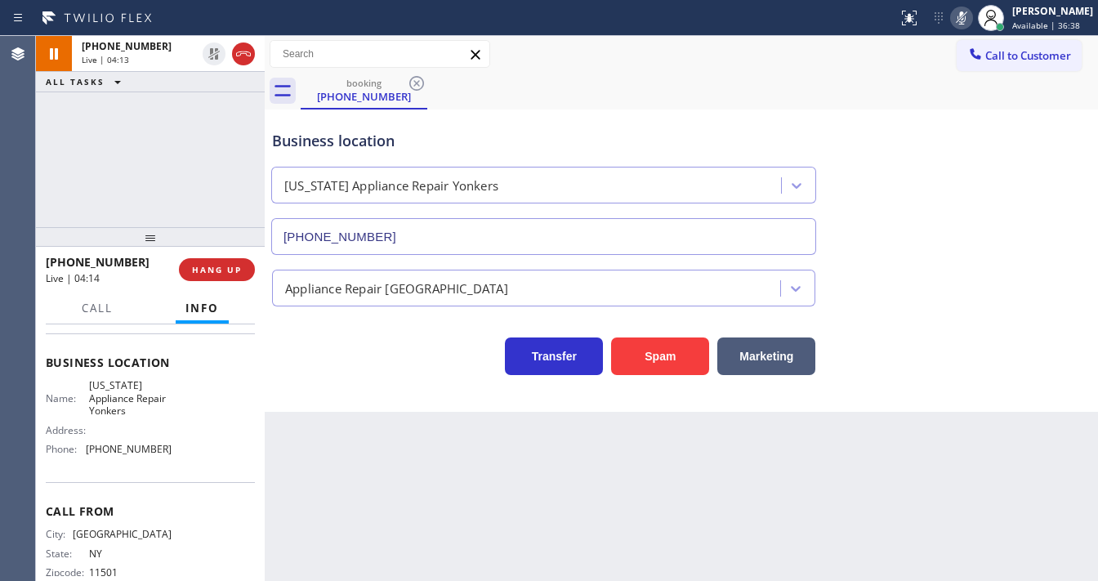
click at [965, 21] on icon at bounding box center [962, 18] width 20 height 20
click at [224, 175] on div "+15168083674 Live | 04:53 ALL TASKS ALL TASKS ACTIVE TASKS TASKS IN WRAP UP" at bounding box center [150, 131] width 229 height 191
click at [56, 176] on div "+15168083674 Live | 04:57 ALL TASKS ALL TASKS ACTIVE TASKS TASKS IN WRAP UP" at bounding box center [150, 131] width 229 height 191
click at [45, 172] on div "+15168083674 Live | 05:18 ALL TASKS ALL TASKS ACTIVE TASKS TASKS IN WRAP UP" at bounding box center [150, 131] width 229 height 191
click at [64, 200] on div "+15168083674 Live | 05:33 ALL TASKS ALL TASKS ACTIVE TASKS TASKS IN WRAP UP" at bounding box center [150, 131] width 229 height 191
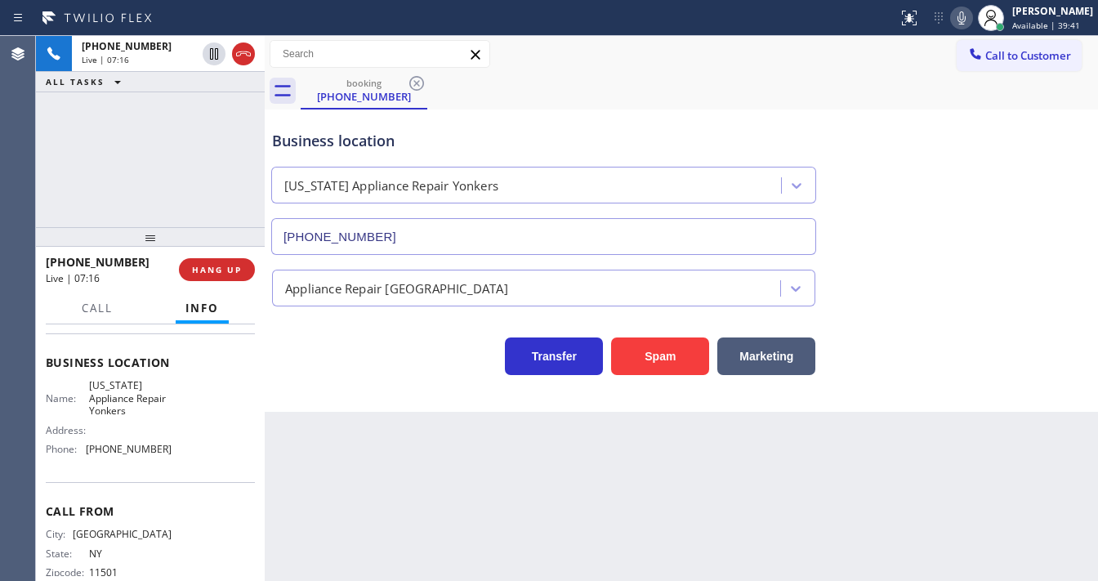
click at [162, 157] on div "+15168083674 Live | 07:16 ALL TASKS ALL TASKS ACTIVE TASKS TASKS IN WRAP UP" at bounding box center [150, 131] width 229 height 191
click at [164, 158] on div "+15168083674 Live | 07:17 ALL TASKS ALL TASKS ACTIVE TASKS TASKS IN WRAP UP" at bounding box center [150, 131] width 229 height 191
click at [121, 173] on div "+15168083674 Live | 07:20 ALL TASKS ALL TASKS ACTIVE TASKS TASKS IN WRAP UP" at bounding box center [150, 131] width 229 height 191
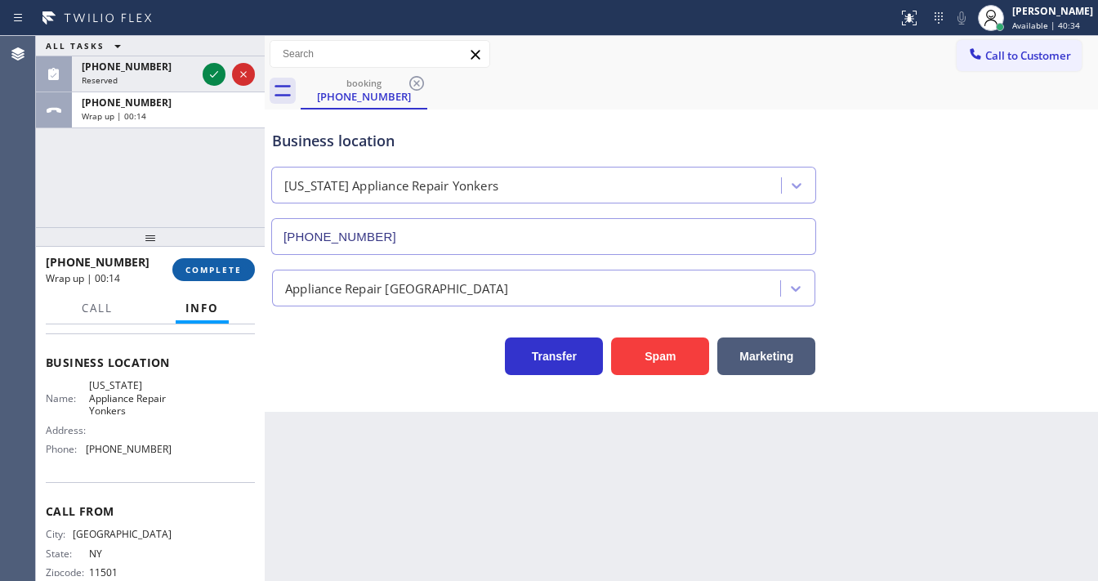
click at [220, 269] on span "COMPLETE" at bounding box center [214, 269] width 56 height 11
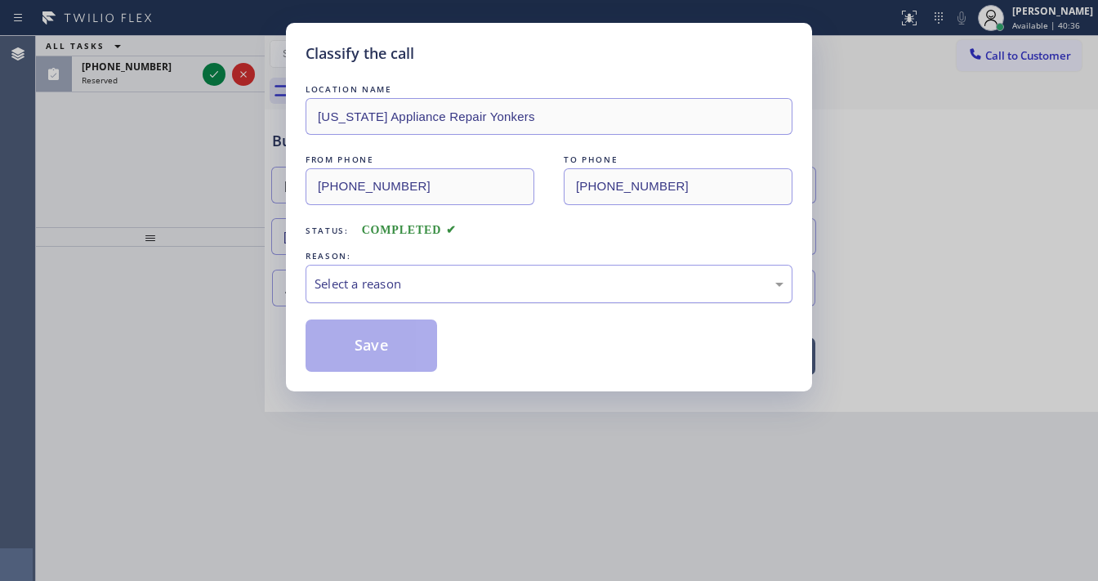
drag, startPoint x: 432, startPoint y: 287, endPoint x: 410, endPoint y: 301, distance: 26.1
click at [427, 289] on div "Select a reason" at bounding box center [549, 284] width 469 height 19
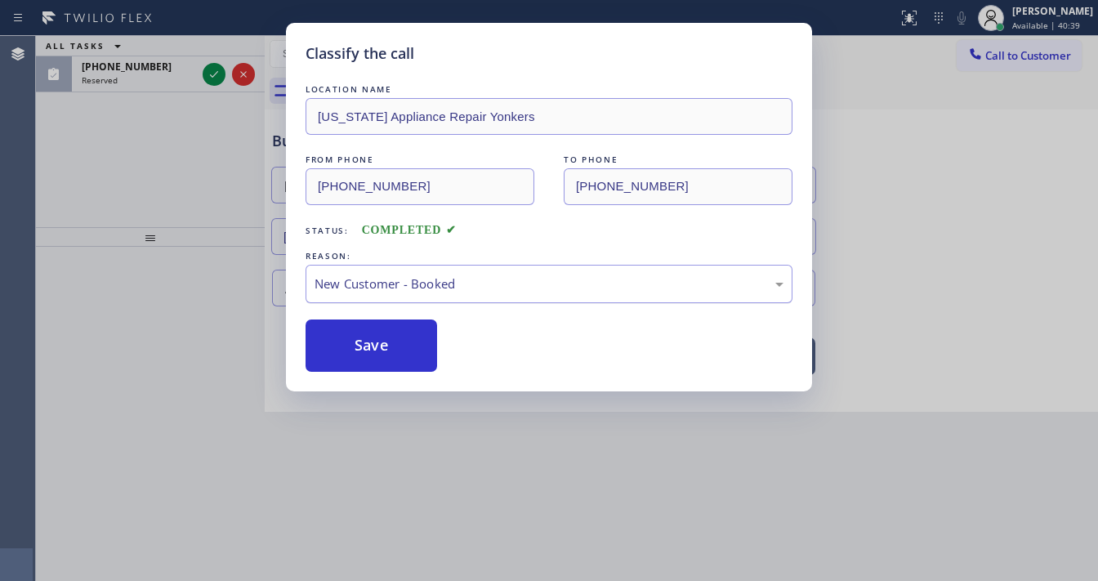
click at [411, 296] on div "New Customer - Booked" at bounding box center [549, 284] width 487 height 38
click at [378, 339] on button "Save" at bounding box center [372, 346] width 132 height 52
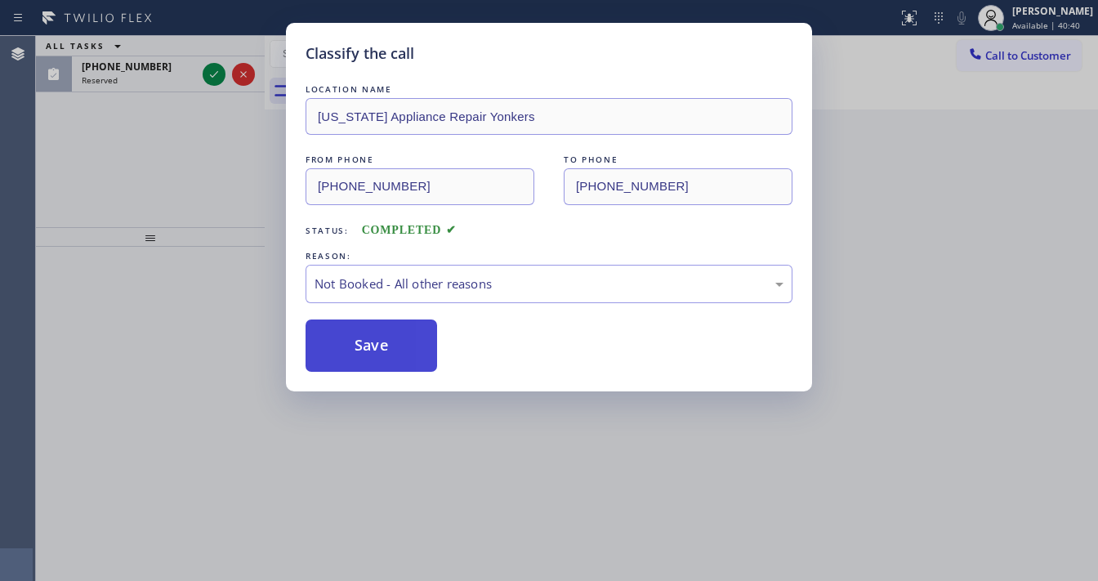
click at [378, 339] on button "Save" at bounding box center [372, 346] width 132 height 52
click at [105, 229] on div "Classify the call LOCATION NAME New York Appliance Repair Yonkers FROM PHONE (5…" at bounding box center [549, 290] width 1098 height 581
click at [208, 75] on div "Classify the call LOCATION NAME Thermador Appliance Repair FROM PHONE (650) 399…" at bounding box center [567, 308] width 1062 height 545
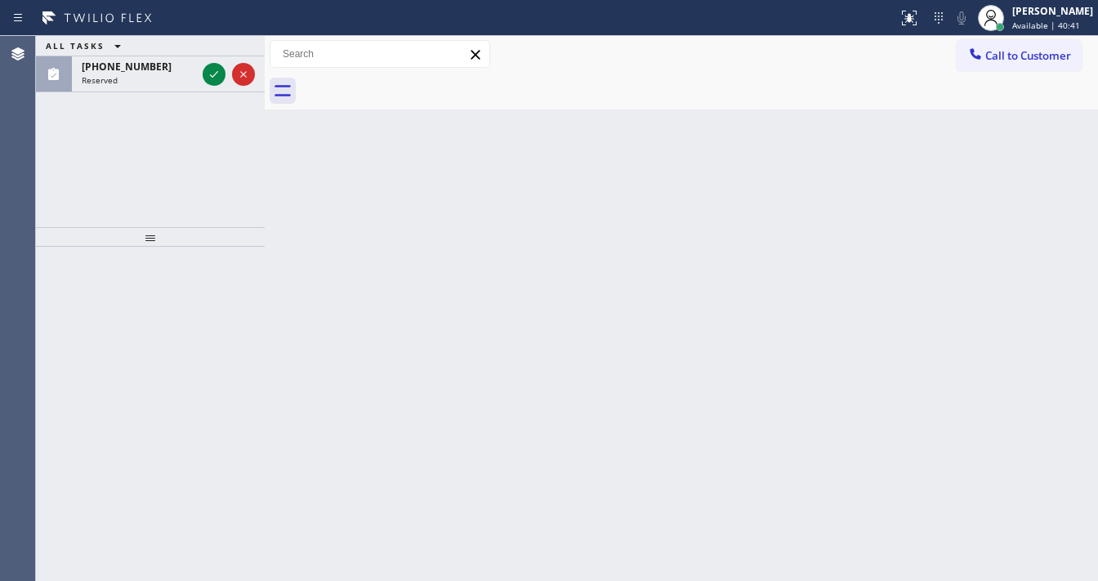
click at [208, 75] on icon at bounding box center [214, 75] width 20 height 20
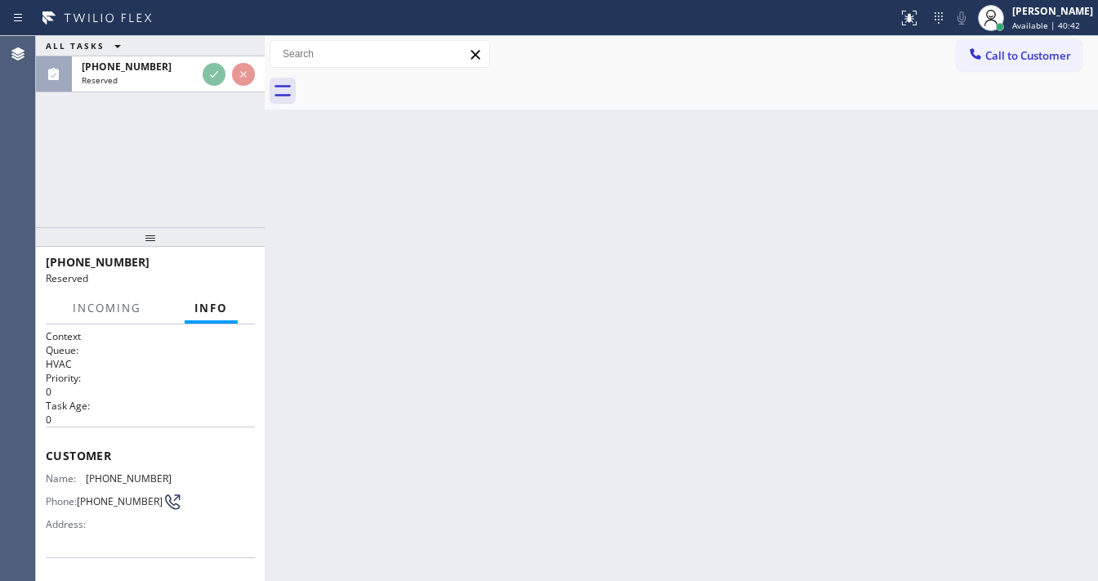
click at [196, 75] on div "Reserved" at bounding box center [139, 79] width 114 height 11
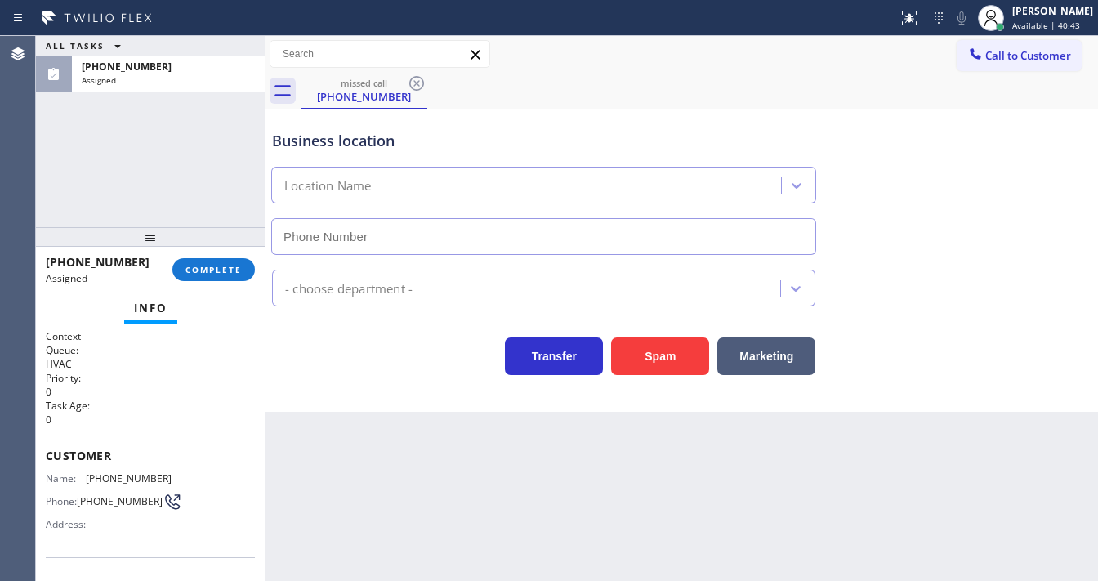
click at [208, 75] on div "Assigned" at bounding box center [168, 79] width 173 height 11
type input "(786) 461-1410"
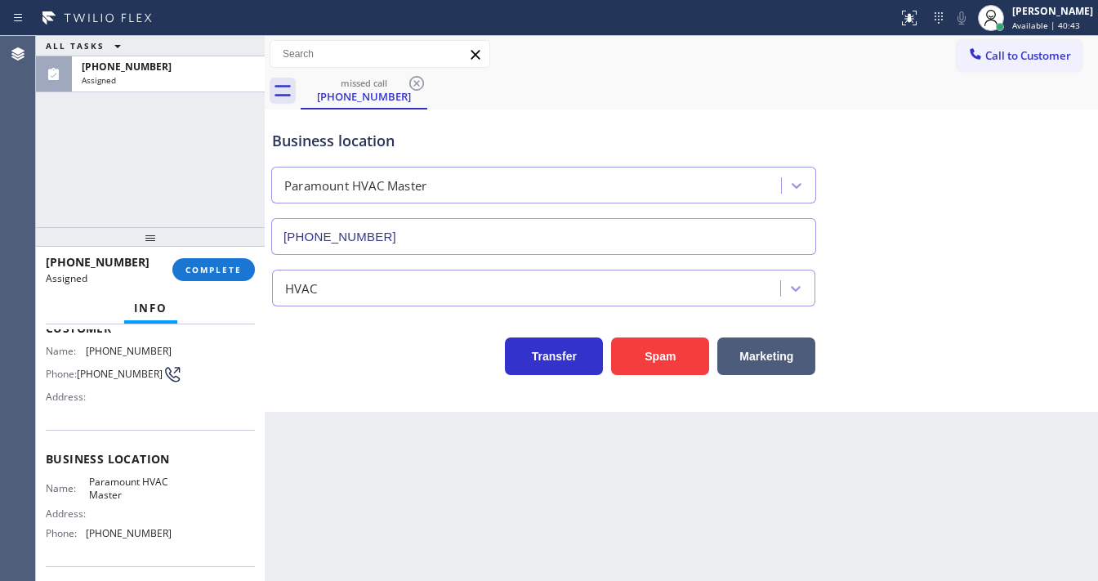
scroll to position [241, 0]
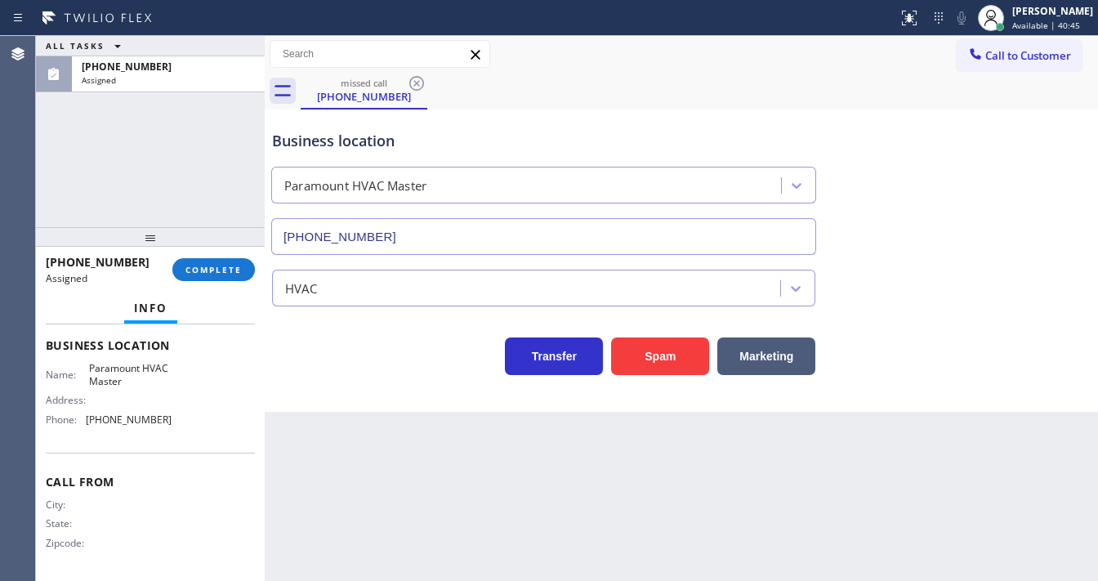
click at [156, 184] on div "ALL TASKS ALL TASKS ACTIVE TASKS TASKS IN WRAP UP (786) 893-6655 Assigned" at bounding box center [150, 131] width 229 height 191
click at [217, 264] on span "COMPLETE" at bounding box center [214, 269] width 56 height 11
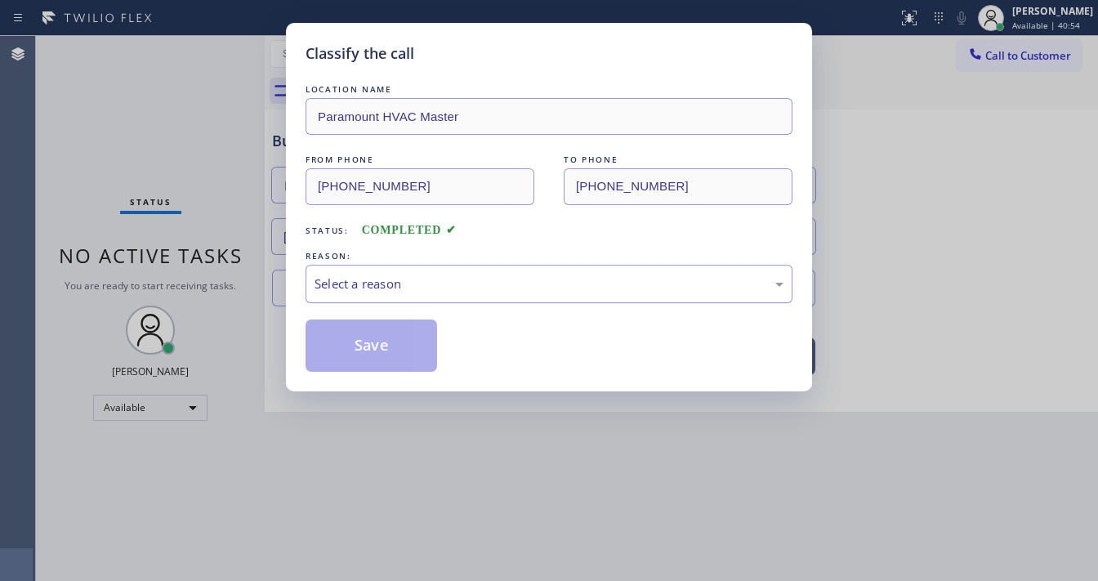
click at [435, 288] on div "Select a reason" at bounding box center [549, 284] width 469 height 19
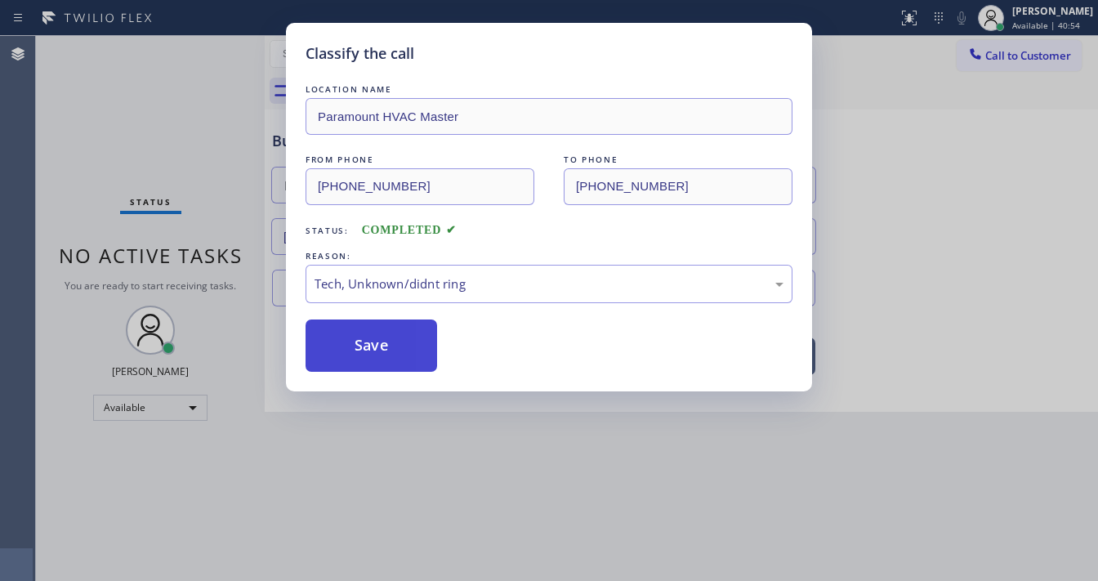
click at [381, 353] on button "Save" at bounding box center [372, 346] width 132 height 52
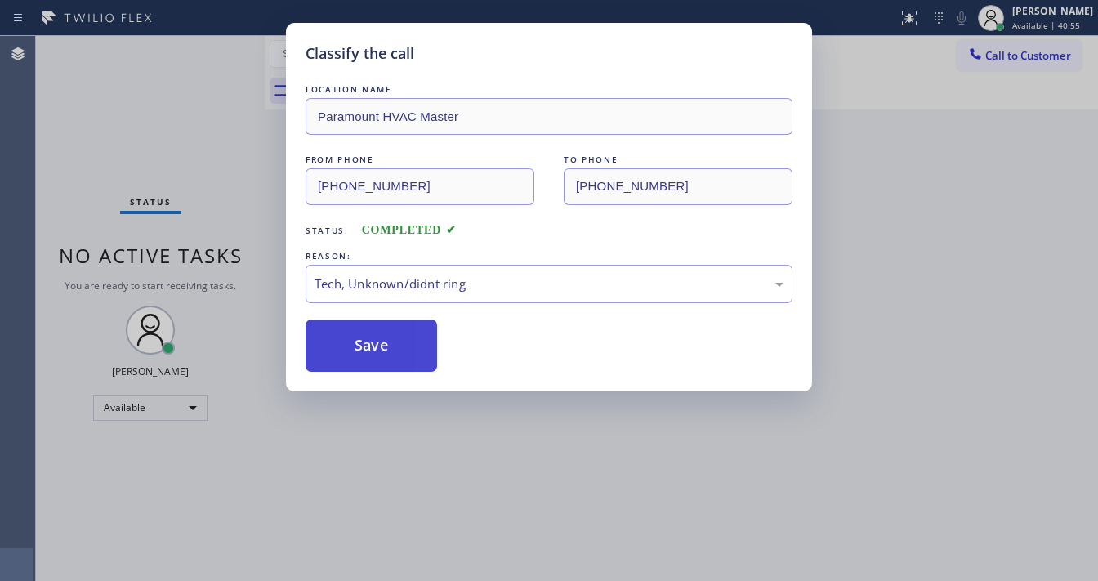
click at [381, 353] on button "Save" at bounding box center [372, 346] width 132 height 52
click at [222, 207] on div "Classify the call LOCATION NAME Paramount HVAC Master FROM PHONE (786) 893-6655…" at bounding box center [549, 290] width 1098 height 581
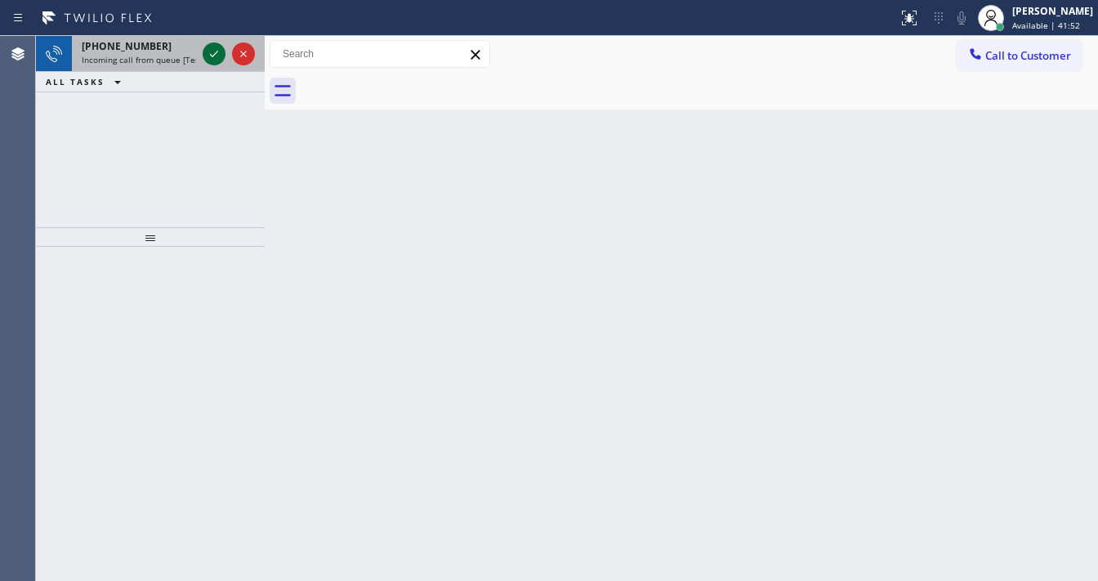
click at [213, 51] on icon at bounding box center [214, 54] width 20 height 20
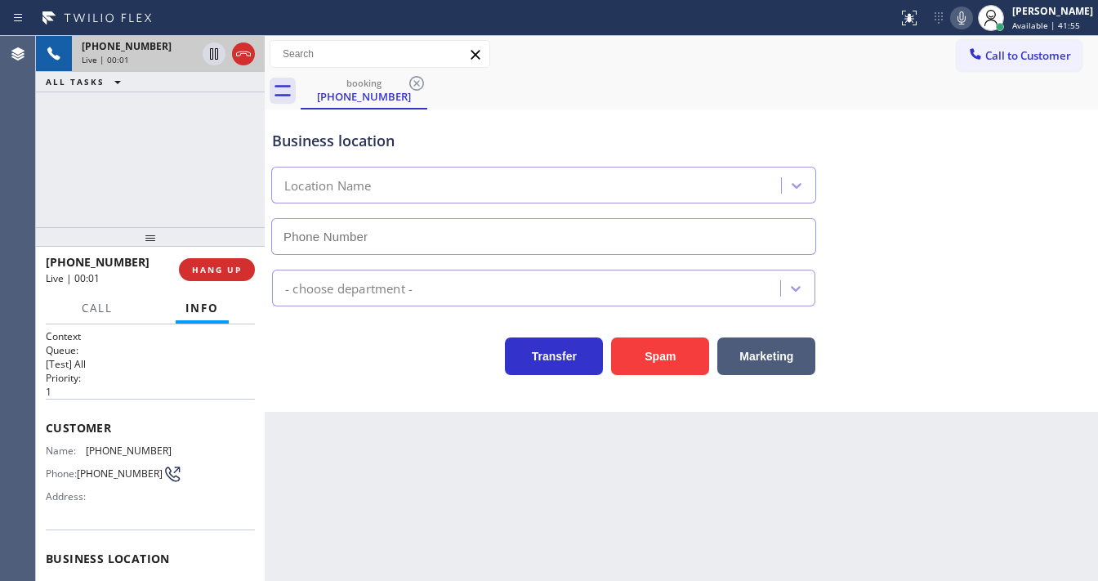
type input "(877) 748-5179"
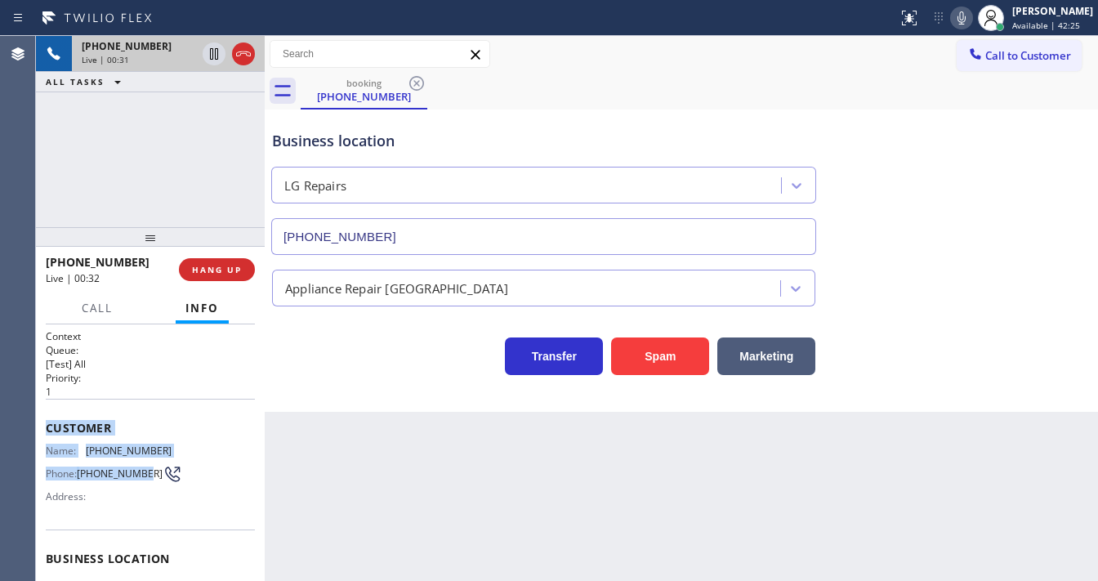
scroll to position [202, 0]
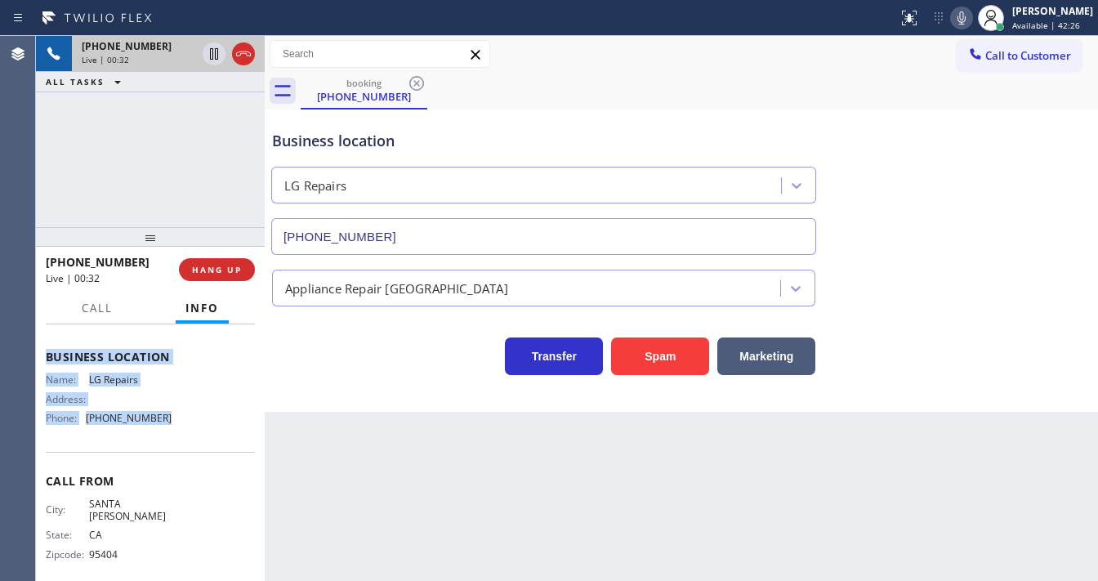
drag, startPoint x: 64, startPoint y: 435, endPoint x: 155, endPoint y: 319, distance: 147.8
click at [182, 432] on div "Context Queue: [Test] All Priority: 1 Customer Name: (707) 486-4864 Phone: (707…" at bounding box center [150, 452] width 229 height 257
copy div "Customer Name: (707) 486-4864 Phone: (707) 486-4864 Address: Business location …"
click at [147, 147] on div "+17074864864 Live | 00:32 ALL TASKS ALL TASKS ACTIVE TASKS TASKS IN WRAP UP" at bounding box center [150, 131] width 229 height 191
click at [134, 177] on div "+17074864864 Live | 00:48 ALL TASKS ALL TASKS ACTIVE TASKS TASKS IN WRAP UP" at bounding box center [150, 131] width 229 height 191
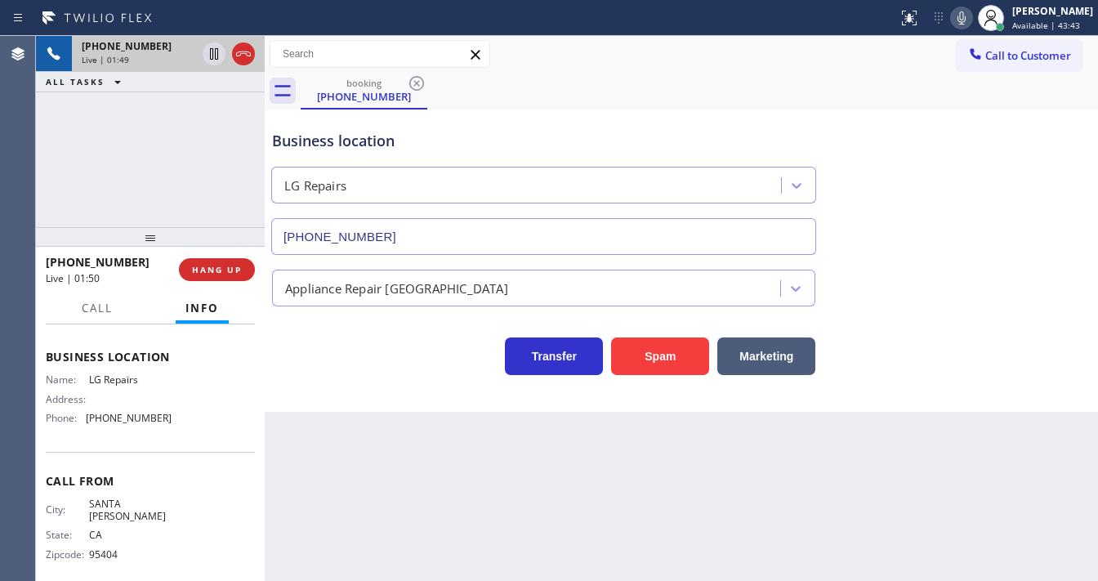
click at [199, 96] on div "+17074864864 Live | 01:49 ALL TASKS ALL TASKS ACTIVE TASKS TASKS IN WRAP UP" at bounding box center [150, 131] width 229 height 191
click at [212, 51] on icon at bounding box center [214, 53] width 8 height 11
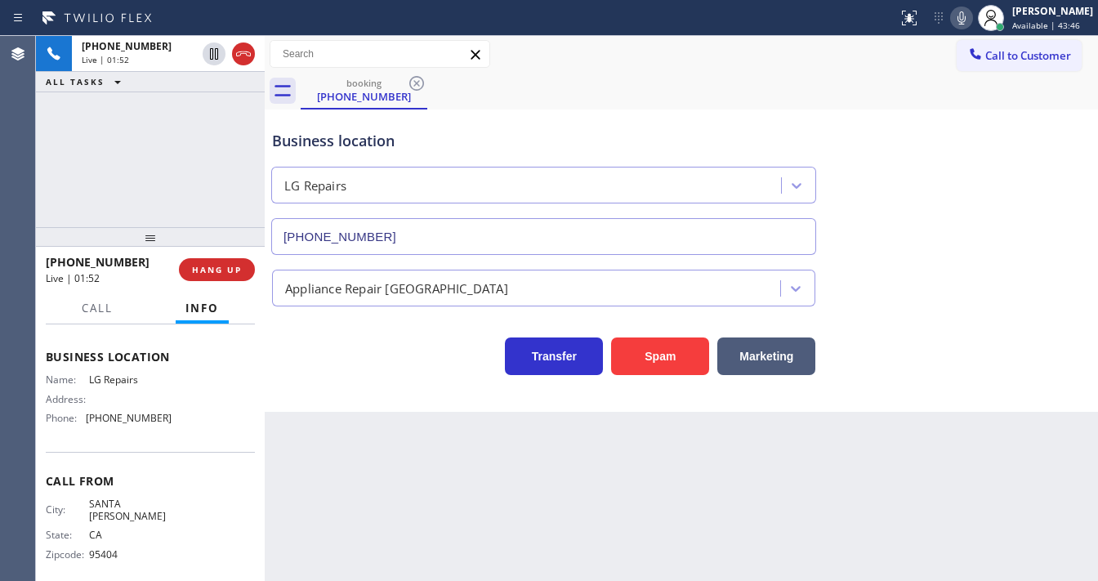
click at [966, 20] on icon at bounding box center [962, 17] width 8 height 13
click at [968, 18] on icon at bounding box center [962, 18] width 20 height 20
drag, startPoint x: 217, startPoint y: 137, endPoint x: 208, endPoint y: 106, distance: 32.1
click at [212, 127] on div "+17074864864 Live | 02:52 ALL TASKS ALL TASKS ACTIVE TASKS TASKS IN WRAP UP" at bounding box center [150, 131] width 229 height 191
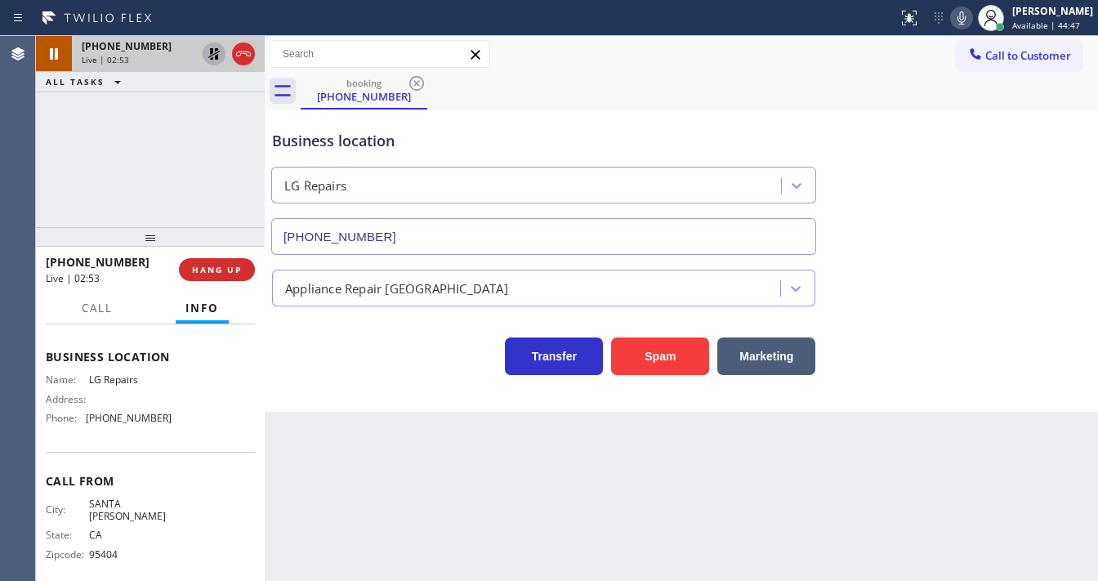
click at [209, 56] on icon at bounding box center [213, 53] width 11 height 11
click at [127, 137] on div "+17074864864 Live | 04:09 ALL TASKS ALL TASKS ACTIVE TASKS TASKS IN WRAP UP" at bounding box center [150, 131] width 229 height 191
click at [245, 47] on icon at bounding box center [244, 54] width 20 height 20
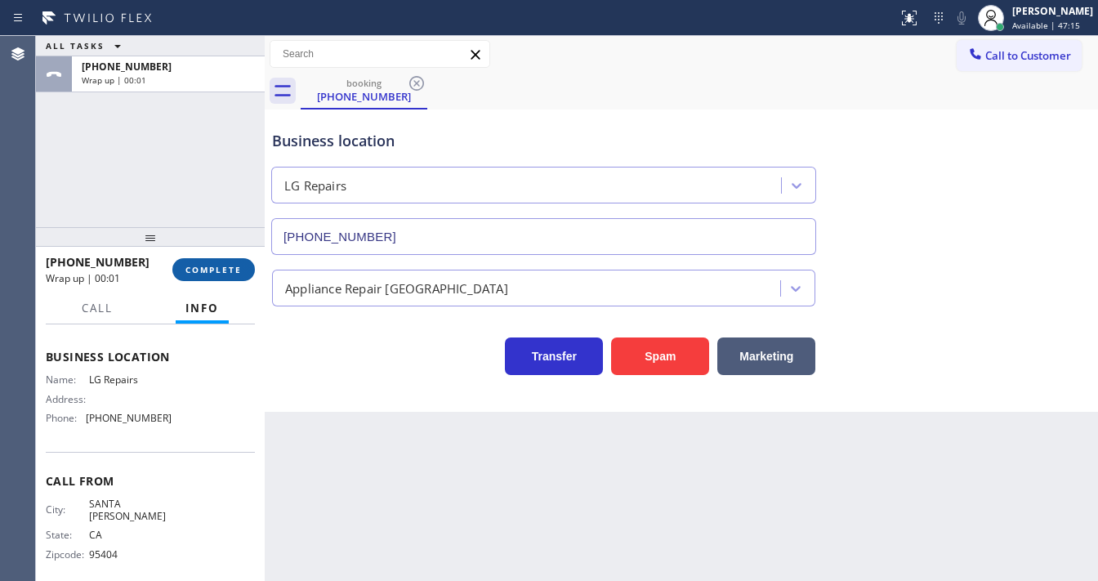
click at [229, 268] on span "COMPLETE" at bounding box center [214, 269] width 56 height 11
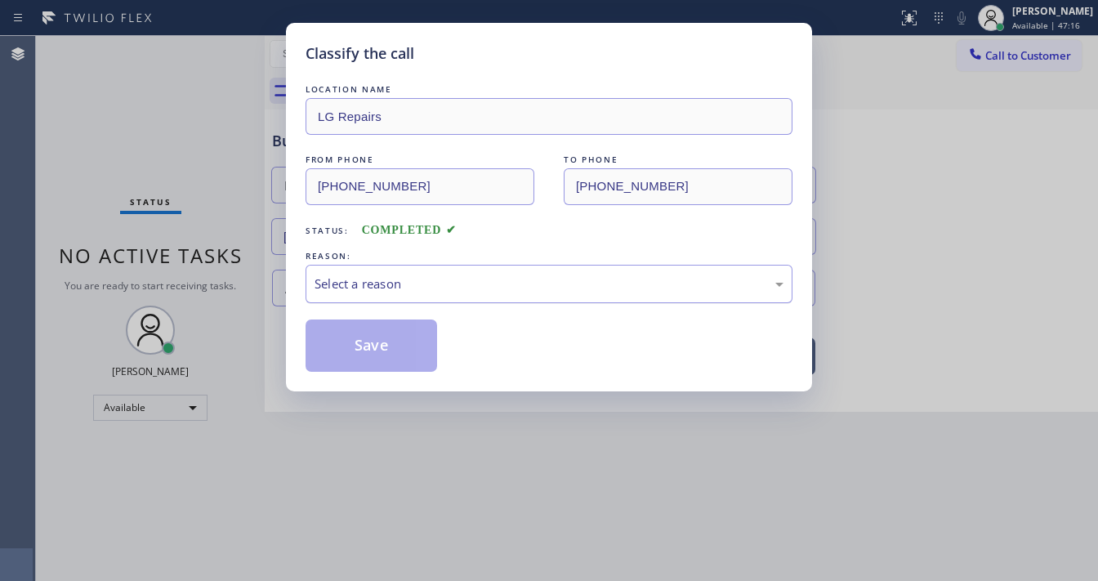
click at [368, 287] on div "Select a reason" at bounding box center [549, 284] width 469 height 19
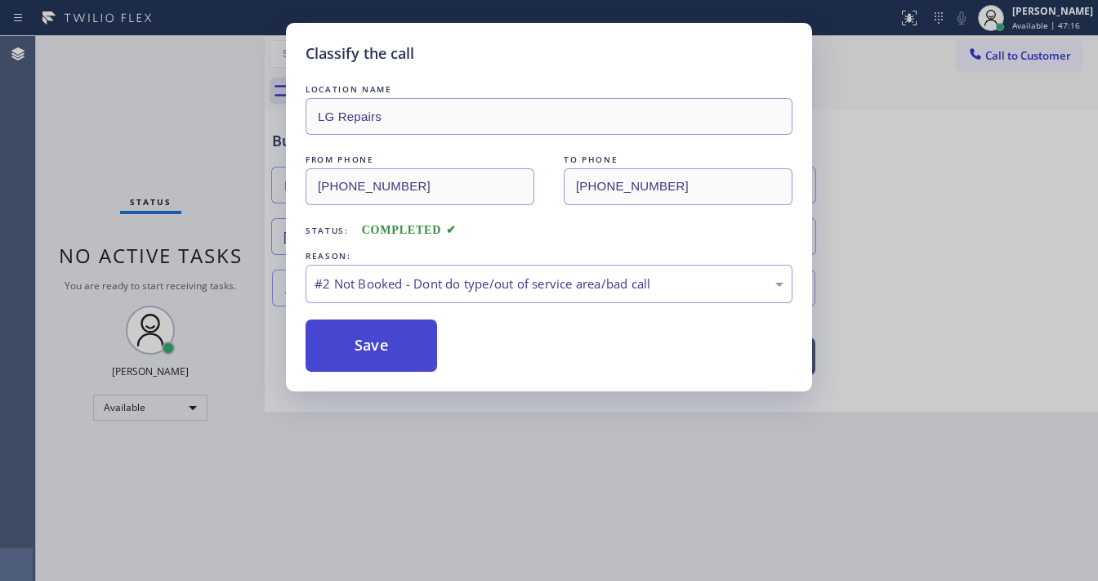
click at [359, 340] on button "Save" at bounding box center [372, 346] width 132 height 52
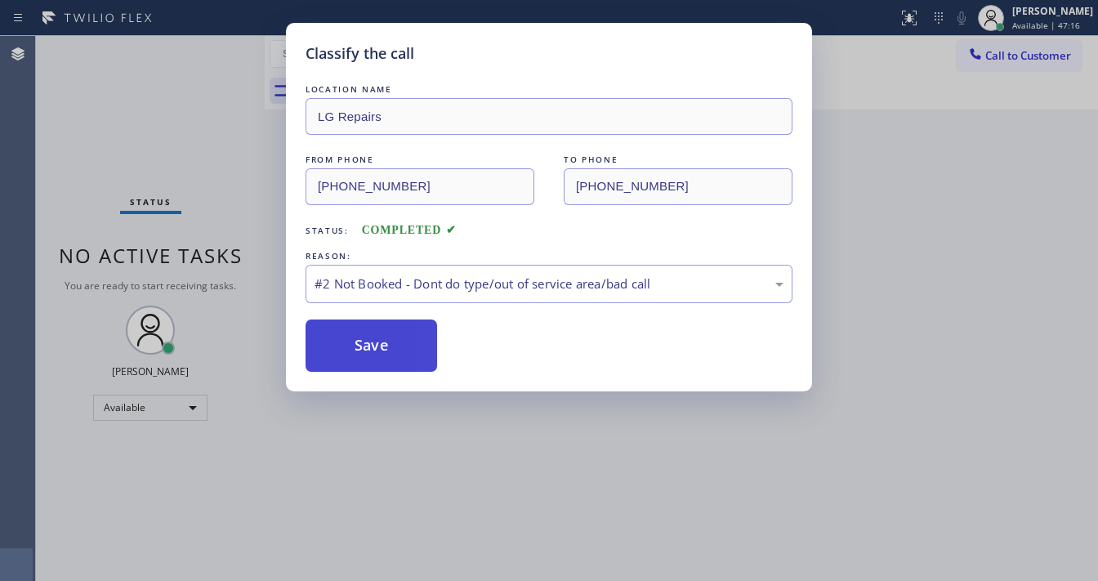
click at [359, 340] on button "Save" at bounding box center [372, 346] width 132 height 52
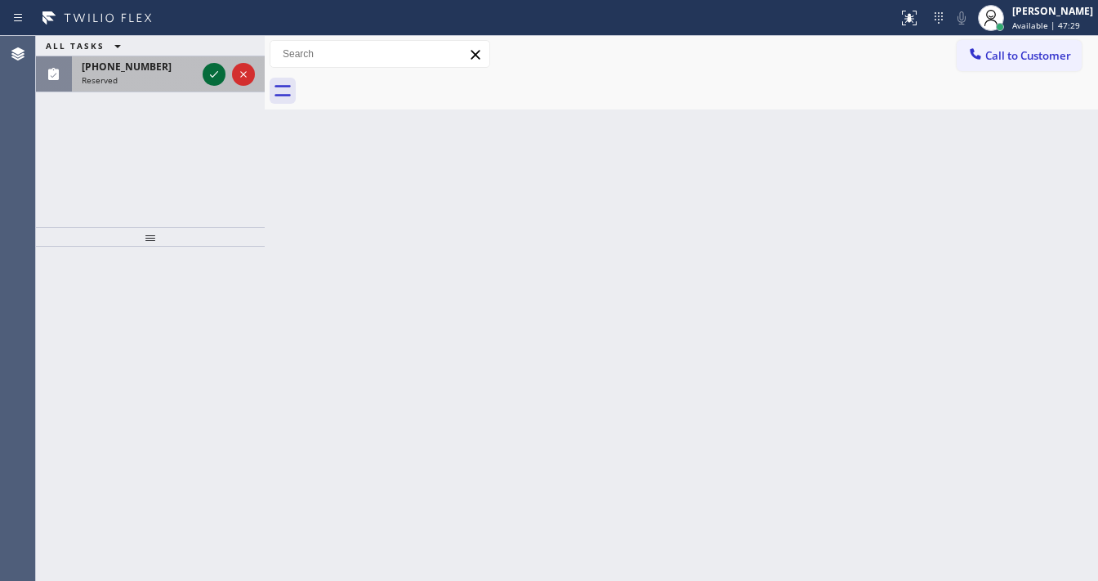
click at [209, 73] on icon at bounding box center [214, 75] width 20 height 20
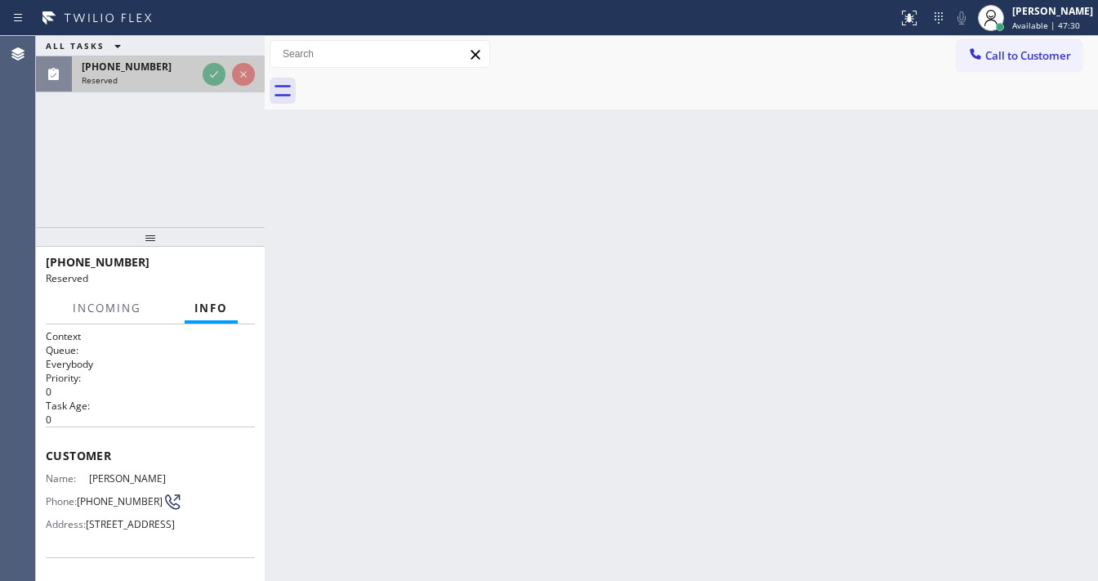
click at [196, 74] on div "Reserved" at bounding box center [139, 79] width 114 height 11
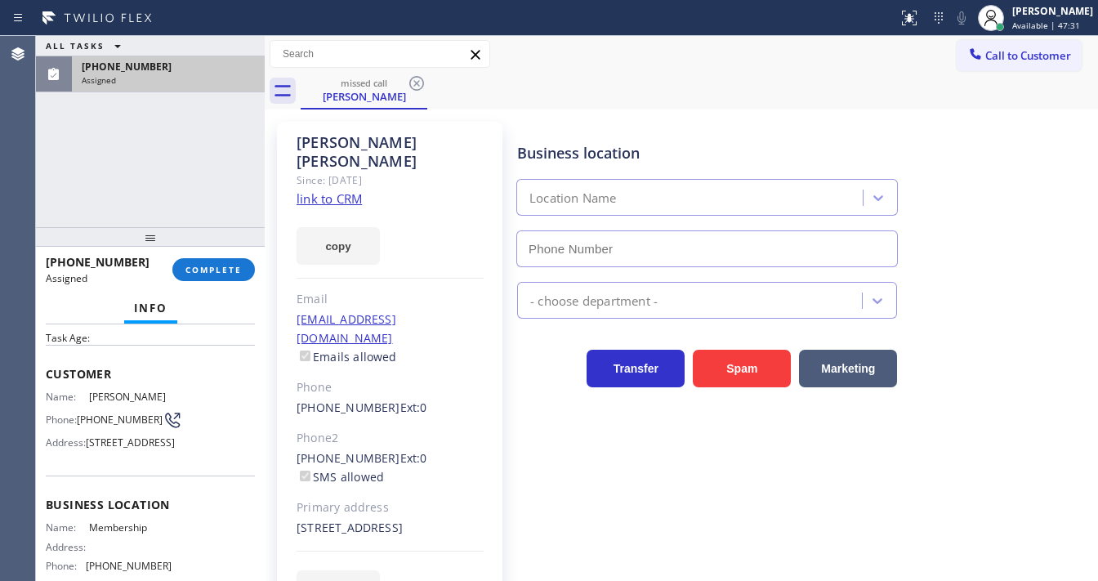
scroll to position [253, 0]
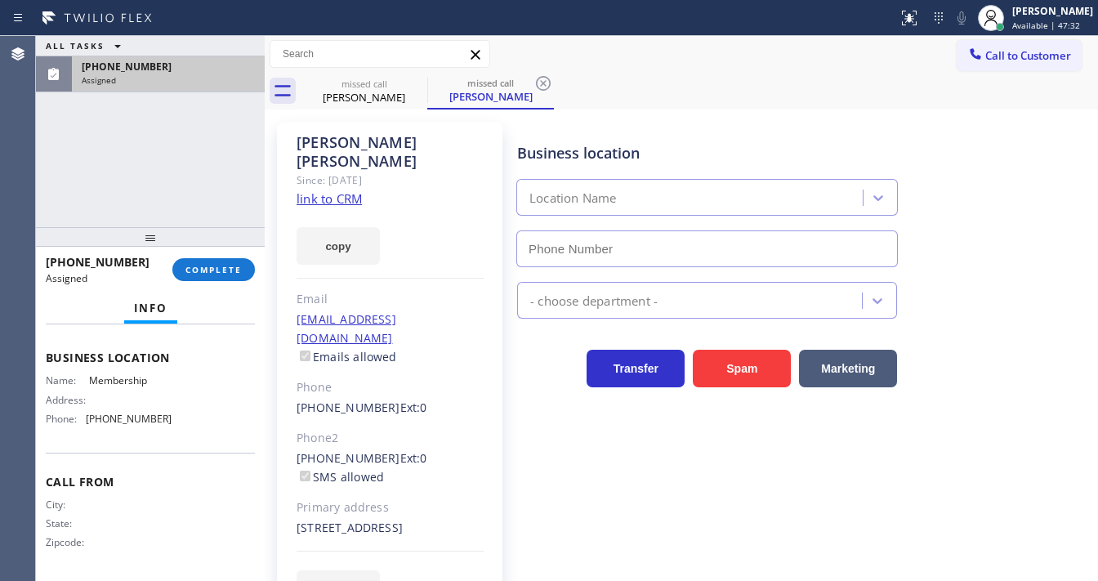
type input "(844) 386-0017"
click at [343, 190] on link "link to CRM" at bounding box center [329, 198] width 65 height 16
click at [220, 271] on span "COMPLETE" at bounding box center [214, 269] width 56 height 11
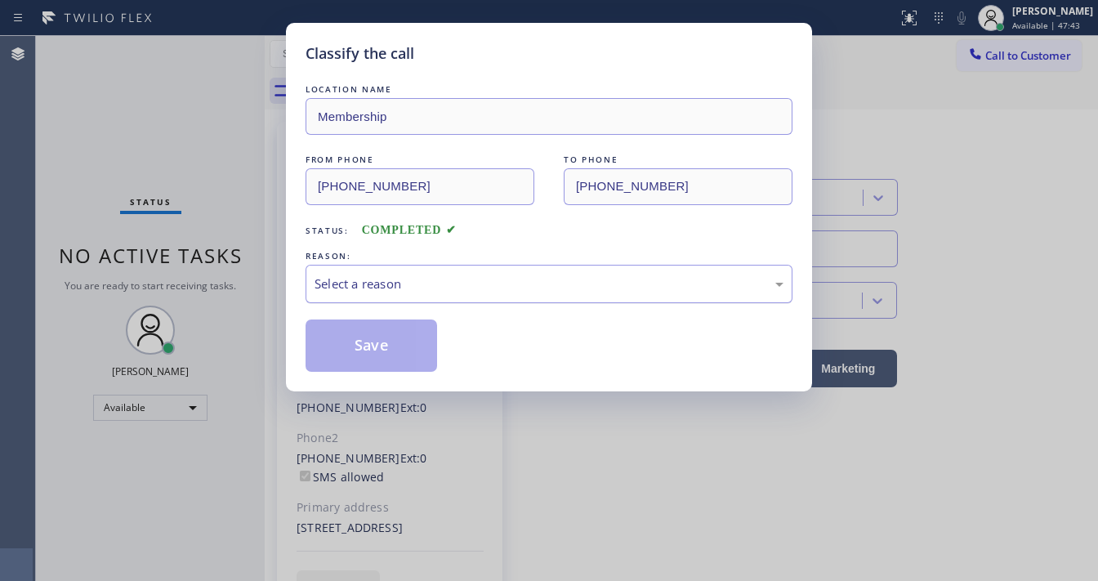
click at [382, 293] on div "Select a reason" at bounding box center [549, 284] width 487 height 38
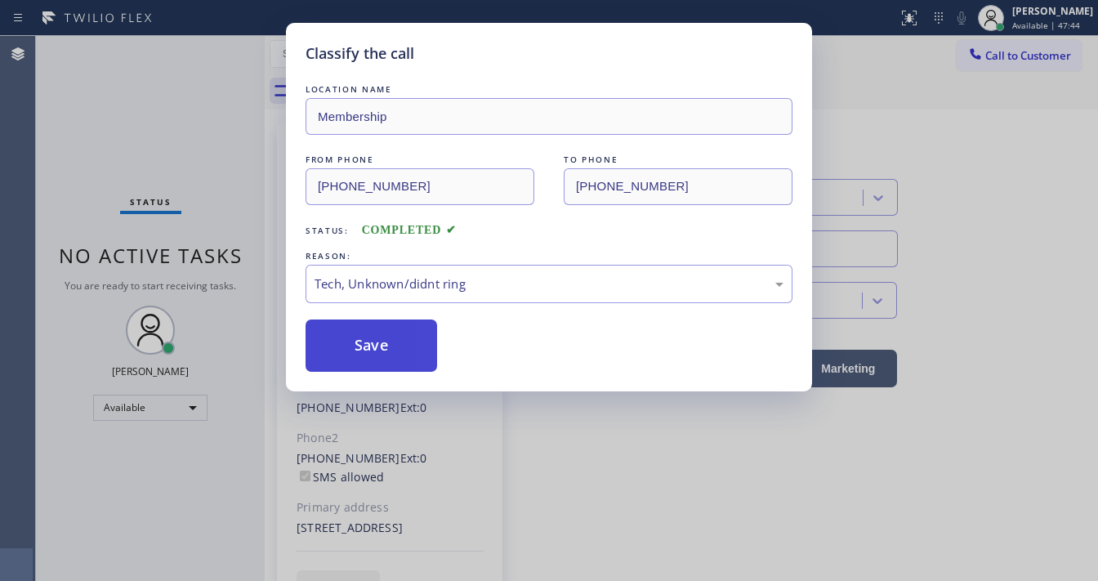
click at [360, 343] on button "Save" at bounding box center [372, 346] width 132 height 52
drag, startPoint x: 360, startPoint y: 342, endPoint x: 463, endPoint y: 579, distance: 257.7
click at [361, 342] on button "Save" at bounding box center [372, 346] width 132 height 52
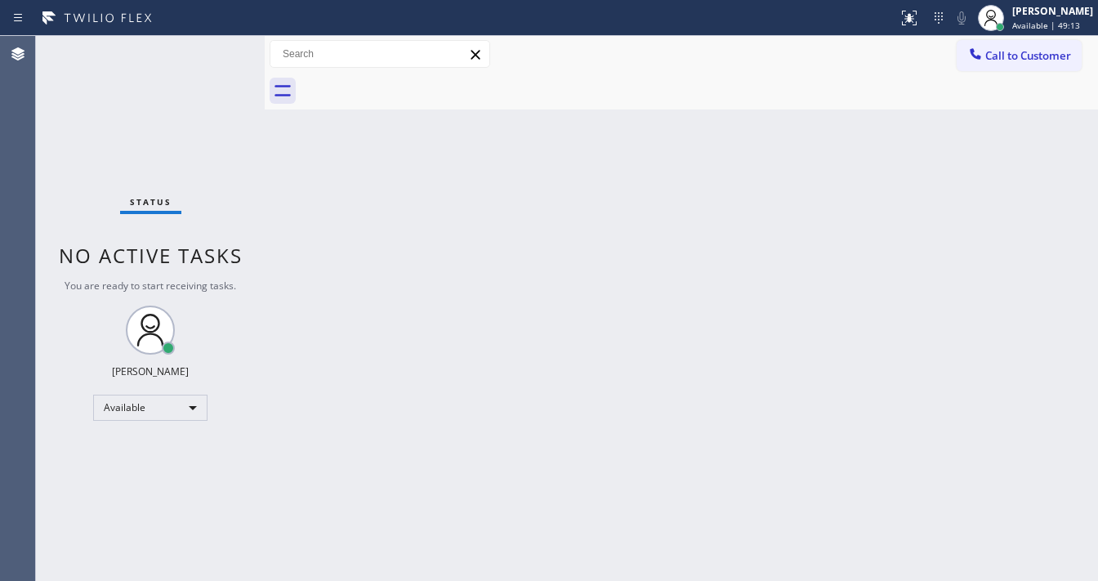
drag, startPoint x: 509, startPoint y: 78, endPoint x: 618, endPoint y: 74, distance: 108.8
click at [516, 78] on div at bounding box center [700, 91] width 798 height 37
click at [990, 56] on span "Call to Customer" at bounding box center [1029, 55] width 86 height 15
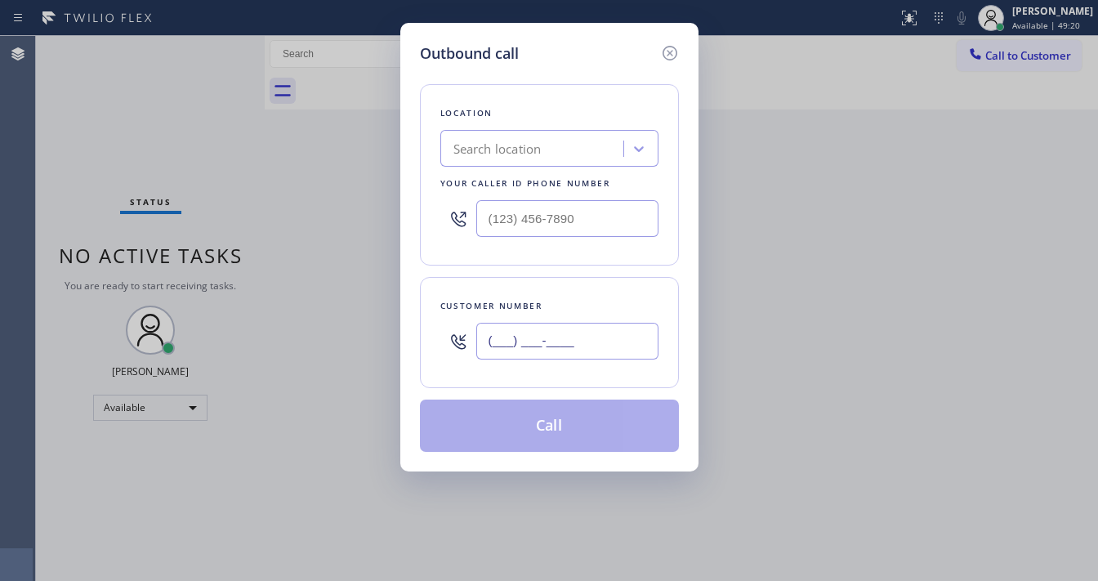
drag, startPoint x: 529, startPoint y: 338, endPoint x: 490, endPoint y: 272, distance: 76.5
click at [529, 339] on input "(___) ___-____" at bounding box center [567, 341] width 182 height 37
paste input "516) 808-3674"
type input "(516) 808-3674"
type input "(___) ___-____"
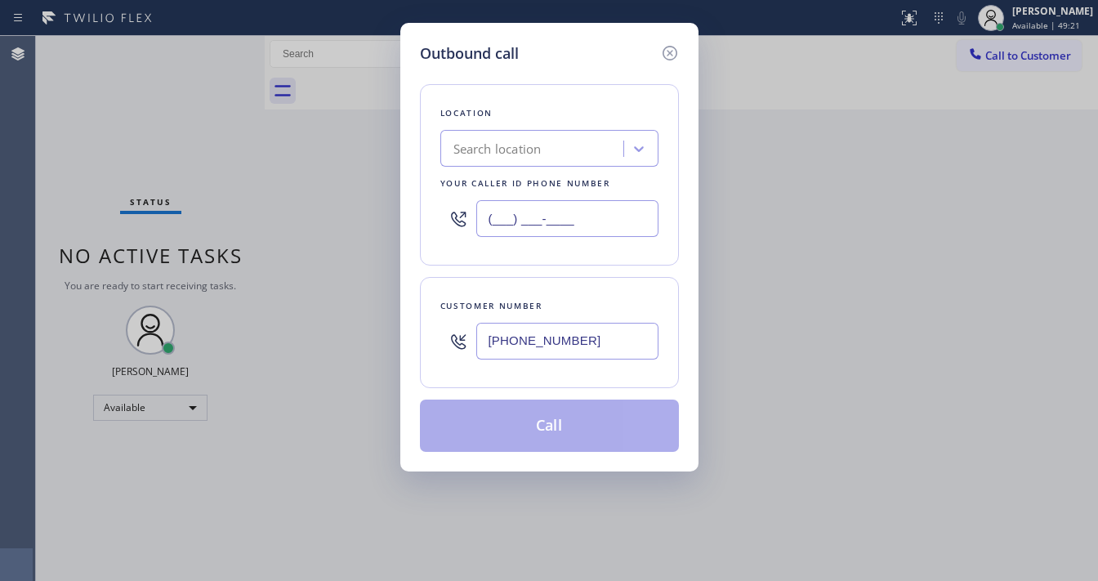
click at [553, 230] on input "(___) ___-____" at bounding box center [567, 218] width 182 height 37
paste input "914) 873-0795"
type input "(914) 873-0795"
click at [520, 288] on div "Customer number (516) 808-3674" at bounding box center [549, 332] width 259 height 111
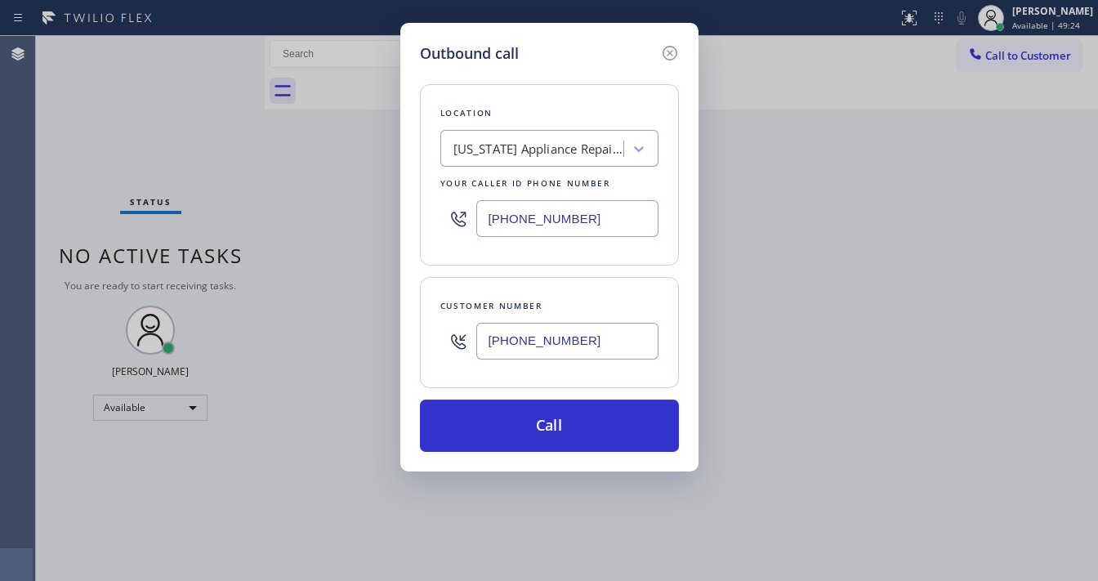
click at [537, 455] on div "Outbound call Location New York Appliance Repair Yonkers Your caller id phone n…" at bounding box center [549, 247] width 298 height 449
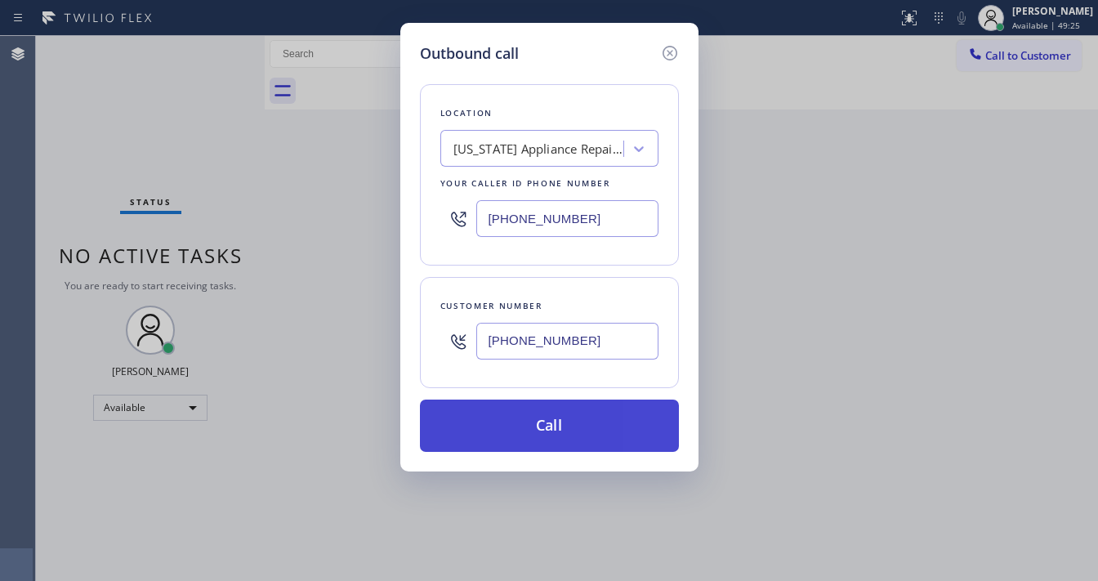
click at [537, 425] on button "Call" at bounding box center [549, 426] width 259 height 52
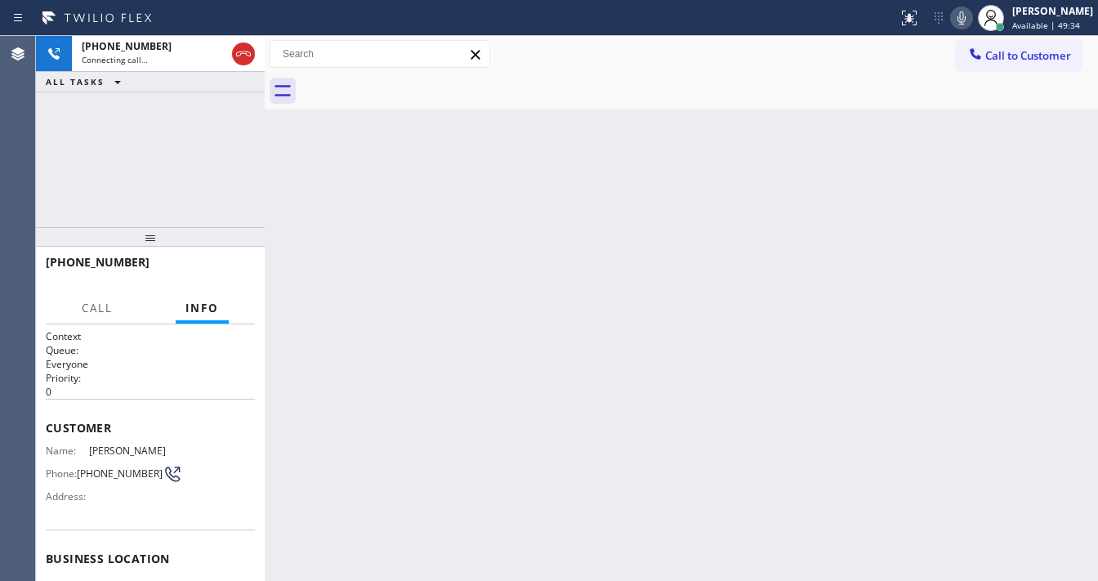
click at [183, 203] on div "+15168083674 Connecting call… ALL TASKS ALL TASKS ACTIVE TASKS TASKS IN WRAP UP" at bounding box center [150, 131] width 229 height 191
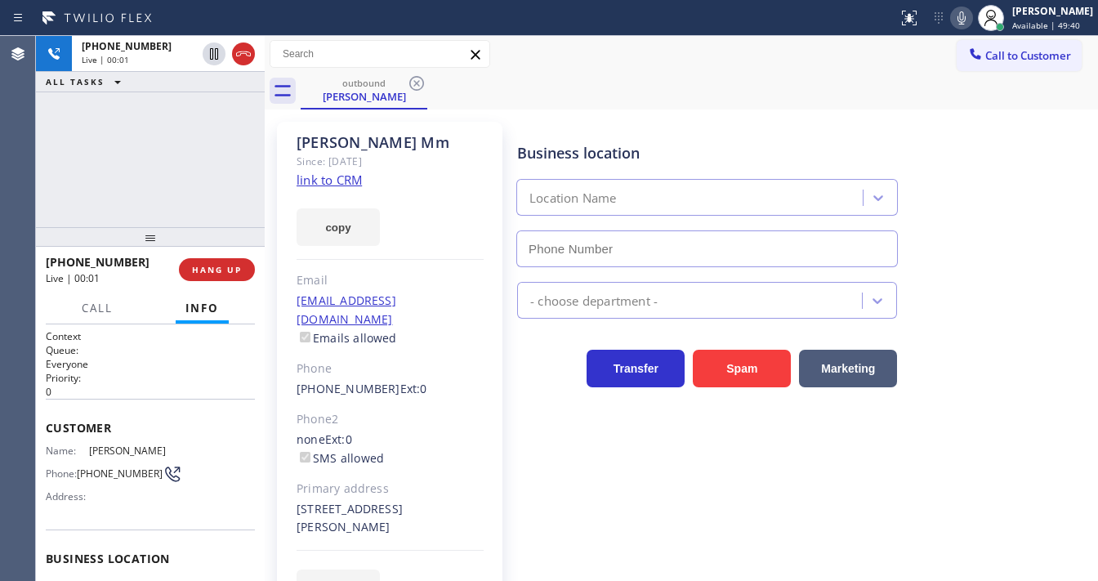
type input "(914) 873-0795"
click at [186, 147] on div "+15168083674 Live | 00:05 ALL TASKS ALL TASKS ACTIVE TASKS TASKS IN WRAP UP" at bounding box center [150, 131] width 229 height 191
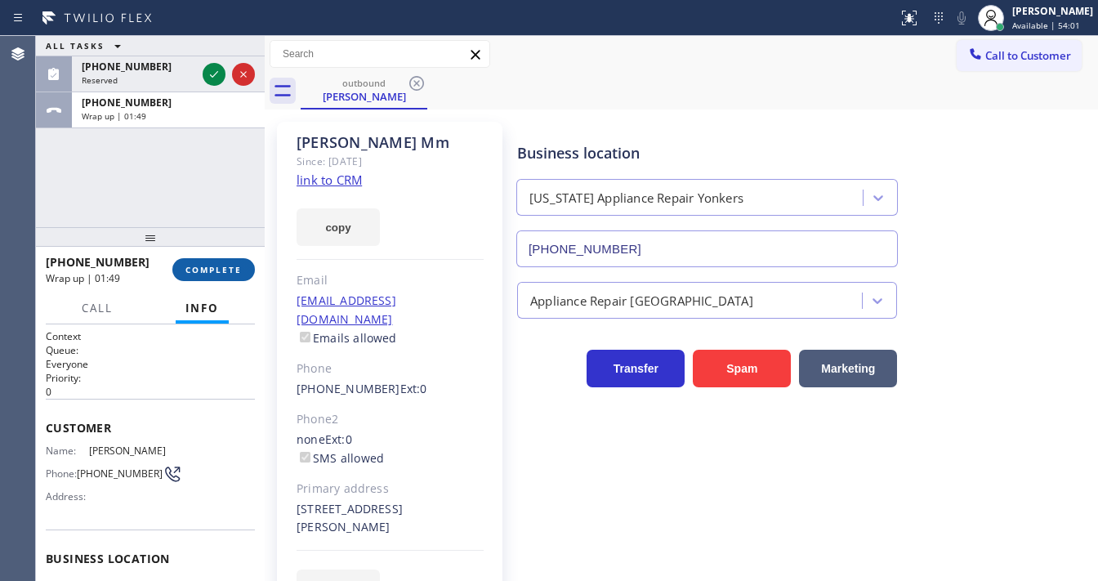
click at [216, 266] on span "COMPLETE" at bounding box center [214, 269] width 56 height 11
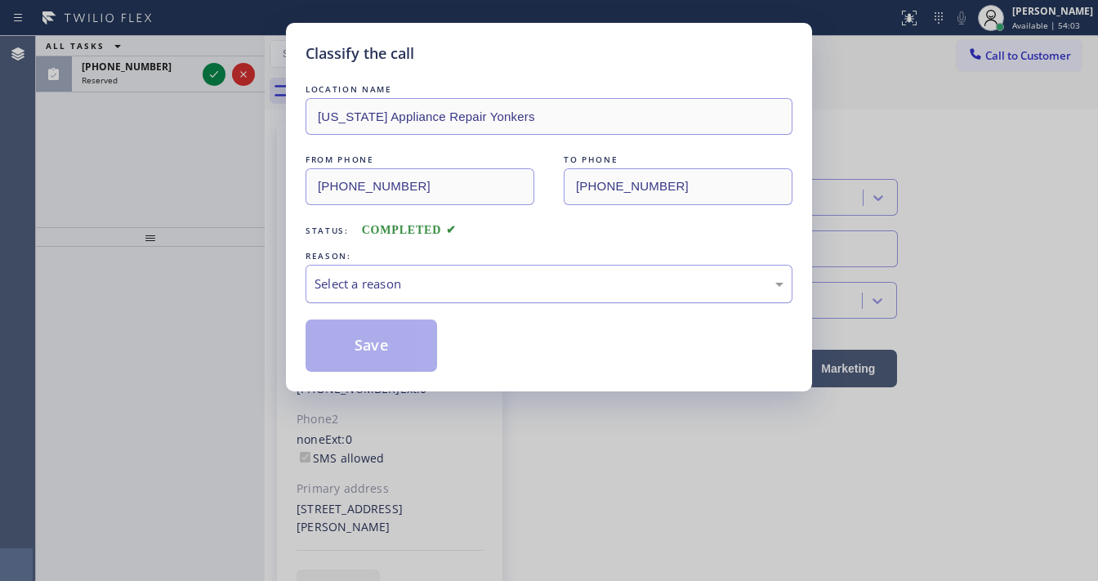
click at [359, 285] on div "Select a reason" at bounding box center [549, 284] width 469 height 19
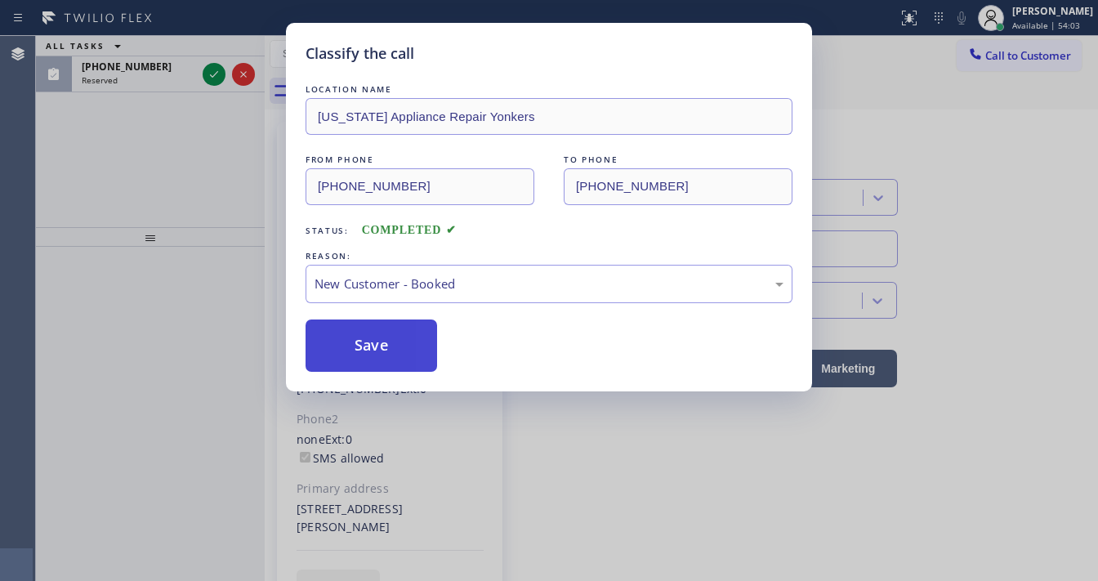
click at [362, 327] on button "Save" at bounding box center [372, 346] width 132 height 52
click at [362, 333] on button "Save" at bounding box center [372, 346] width 132 height 52
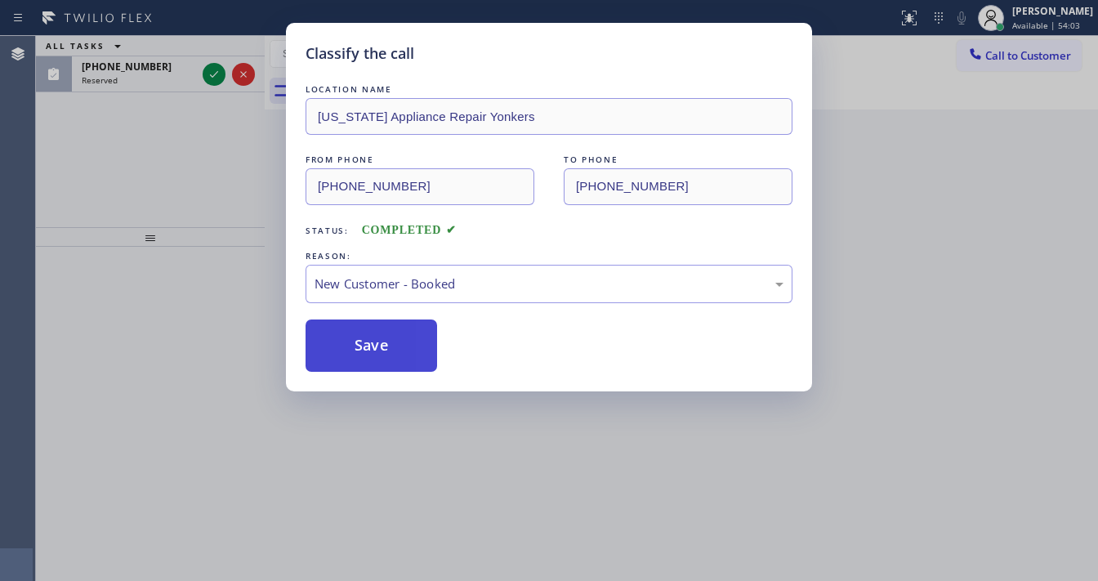
click at [362, 333] on button "Save" at bounding box center [372, 346] width 132 height 52
drag, startPoint x: 163, startPoint y: 192, endPoint x: 220, endPoint y: 108, distance: 101.3
click at [163, 190] on div "Classify the call LOCATION NAME New York Appliance Repair Yonkers FROM PHONE (9…" at bounding box center [549, 290] width 1098 height 581
drag, startPoint x: 220, startPoint y: 84, endPoint x: 217, endPoint y: 74, distance: 10.3
click at [219, 80] on div "Classify the call LOCATION NAME New York Appliance Repair Yonkers FROM PHONE (9…" at bounding box center [549, 290] width 1098 height 581
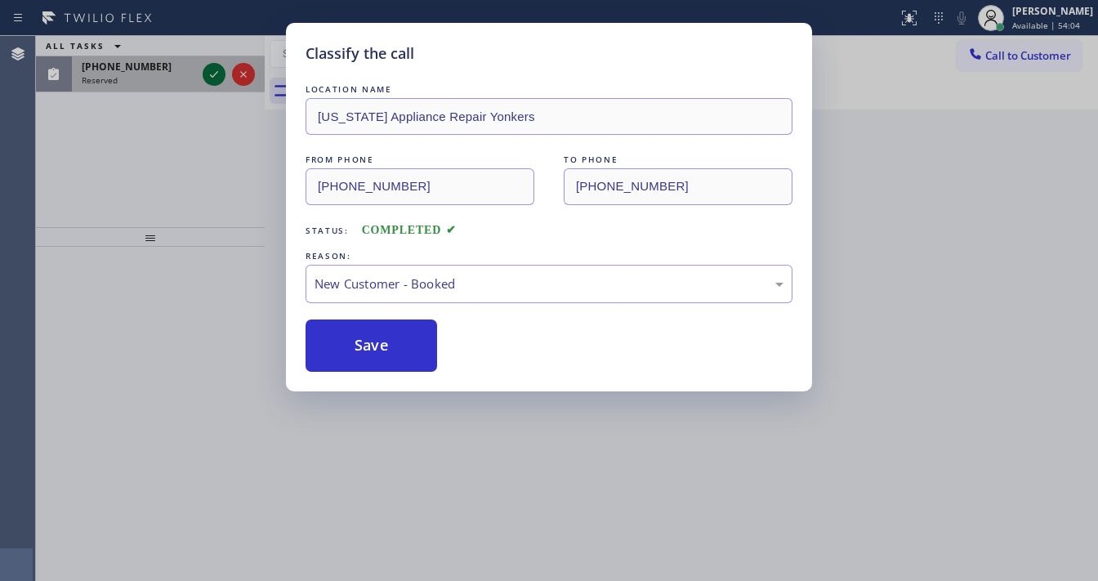
click at [217, 74] on icon at bounding box center [214, 75] width 20 height 20
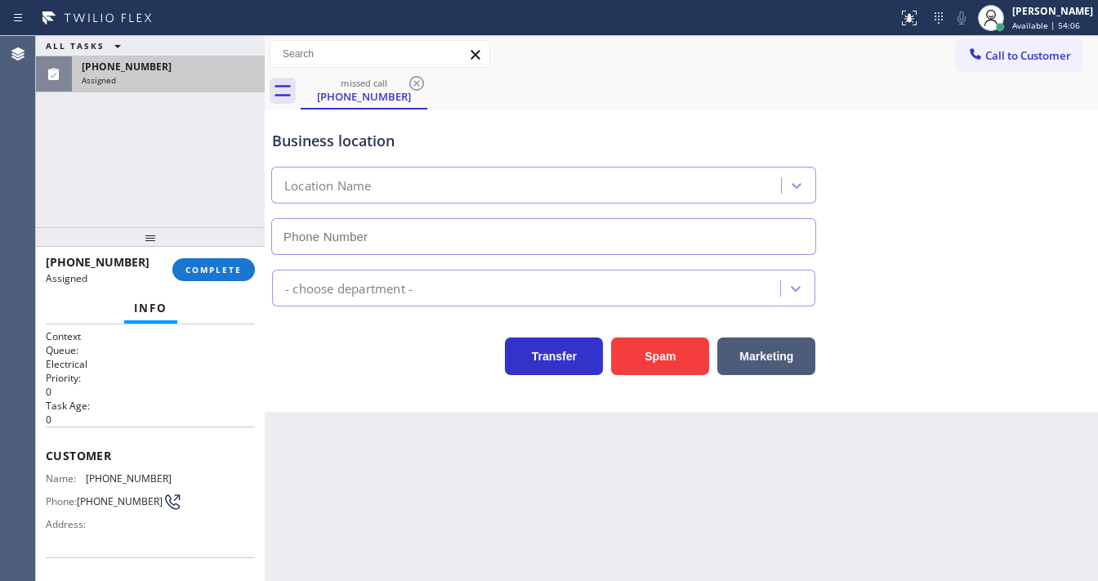
type input "(707) 285-9662"
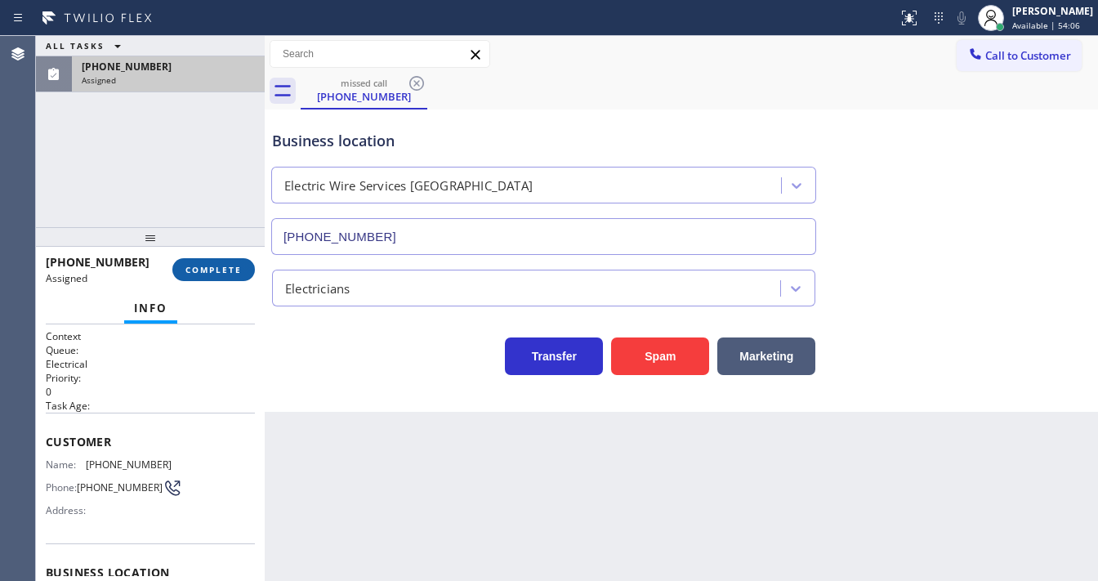
click at [229, 268] on span "COMPLETE" at bounding box center [214, 269] width 56 height 11
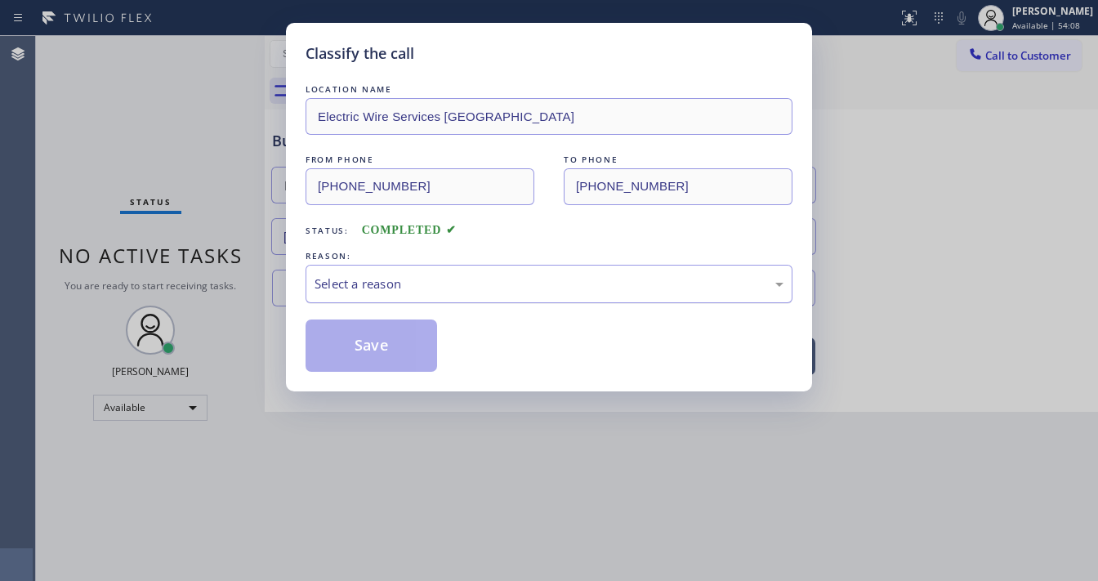
click at [402, 288] on div "Select a reason" at bounding box center [549, 284] width 469 height 19
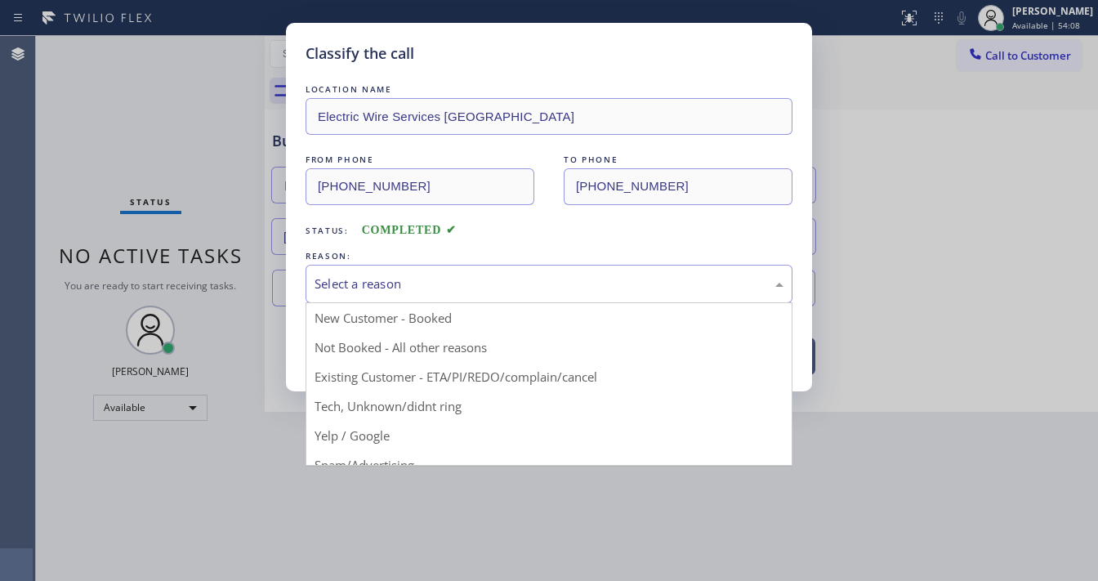
drag, startPoint x: 383, startPoint y: 405, endPoint x: 373, endPoint y: 353, distance: 53.4
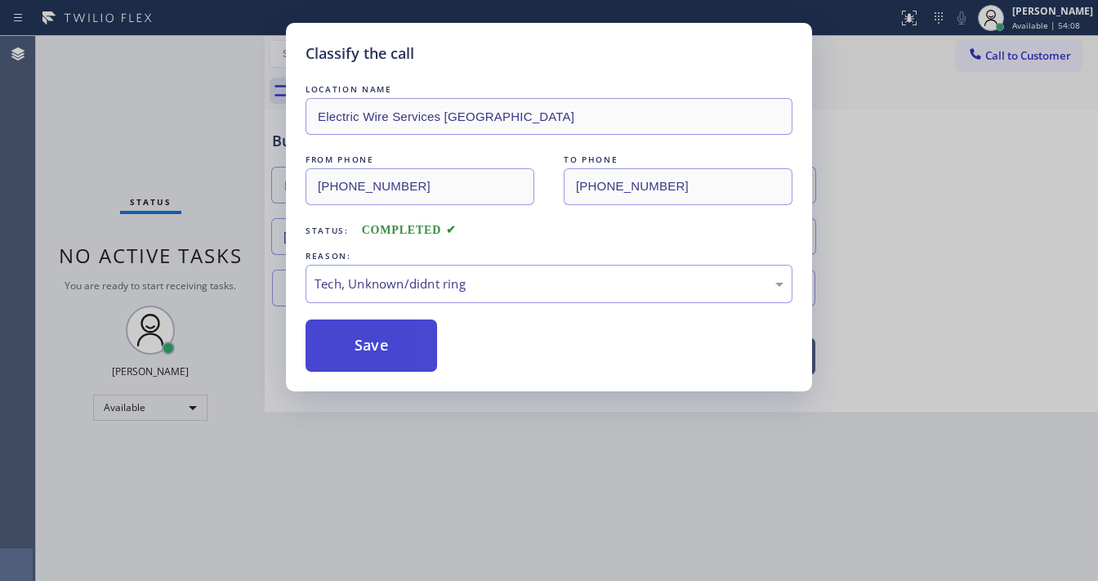
click at [371, 349] on button "Save" at bounding box center [372, 346] width 132 height 52
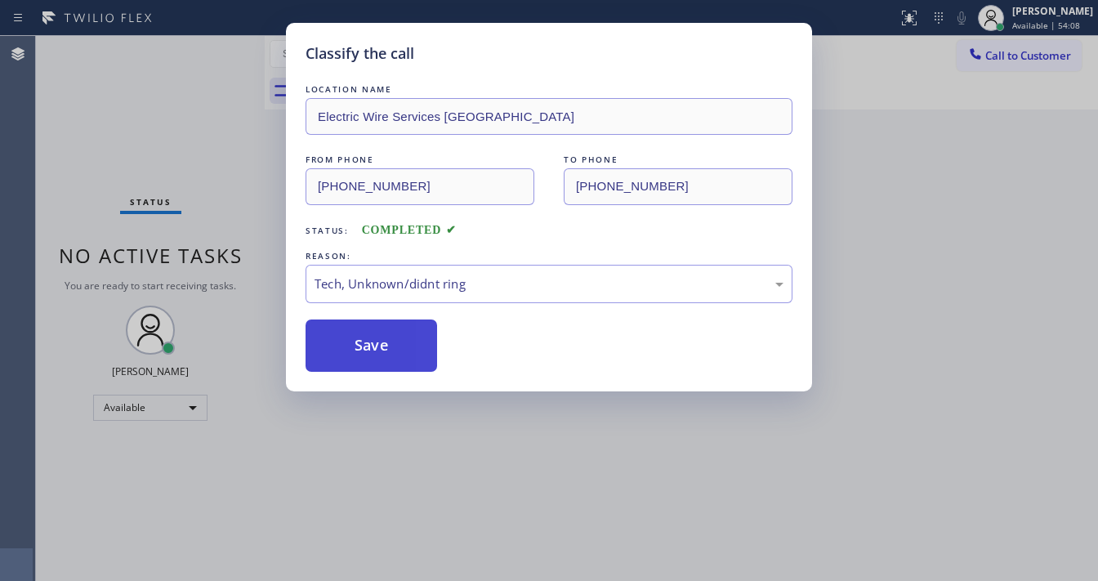
click at [371, 349] on button "Save" at bounding box center [372, 346] width 132 height 52
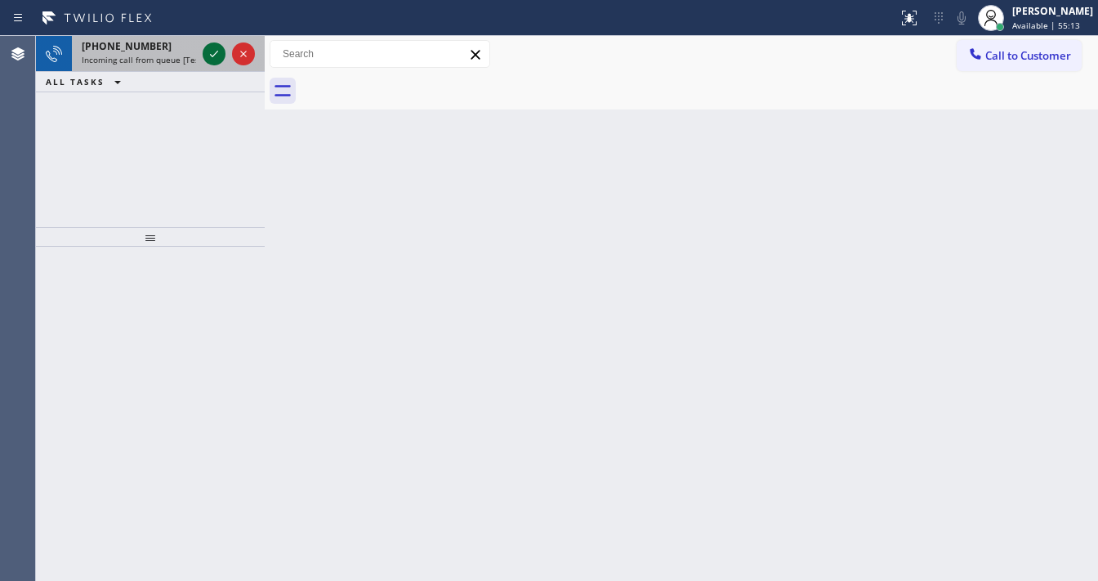
click at [206, 56] on icon at bounding box center [214, 54] width 20 height 20
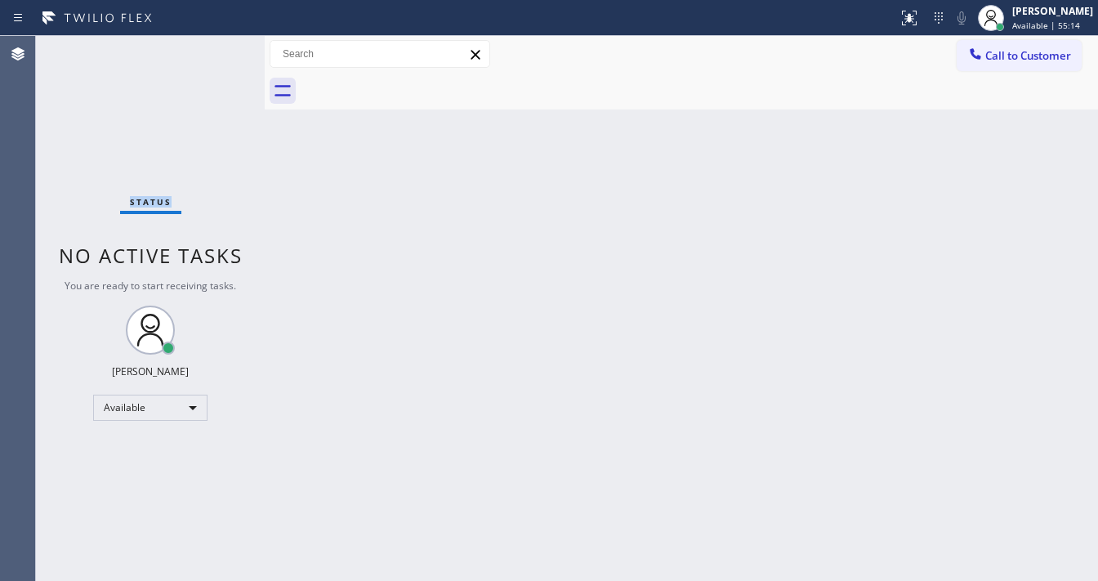
click at [209, 56] on div "Status No active tasks You are ready to start receiving tasks. [PERSON_NAME]" at bounding box center [150, 308] width 229 height 545
drag, startPoint x: 914, startPoint y: 17, endPoint x: 914, endPoint y: 159, distance: 142.2
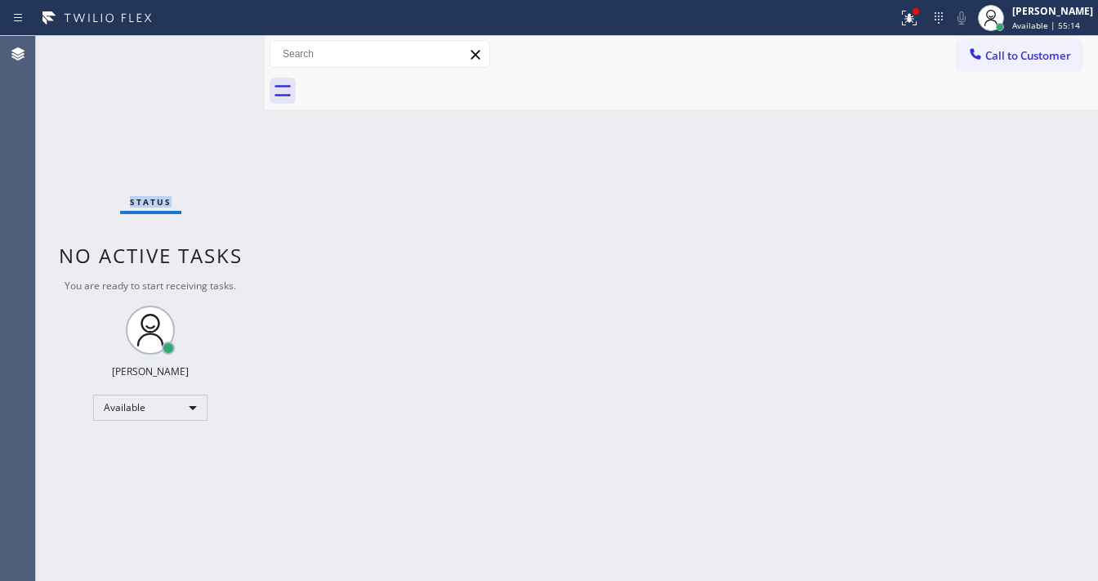
click at [915, 18] on icon at bounding box center [910, 18] width 20 height 20
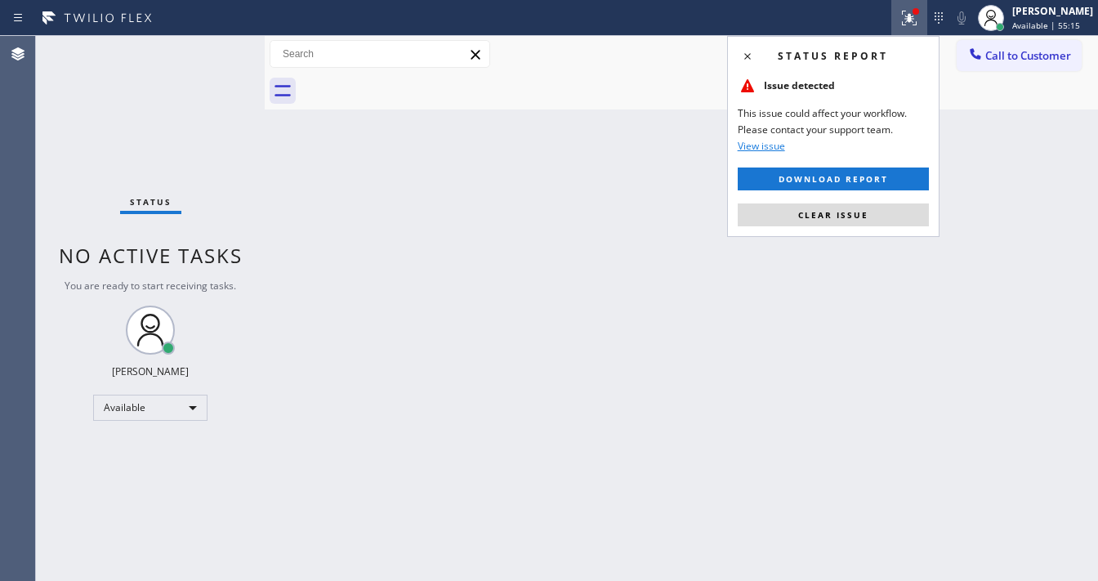
click at [888, 200] on div "Status report Issue detected This issue could affect your workflow. Please cont…" at bounding box center [833, 136] width 212 height 201
click at [886, 214] on button "Clear issue" at bounding box center [833, 214] width 191 height 23
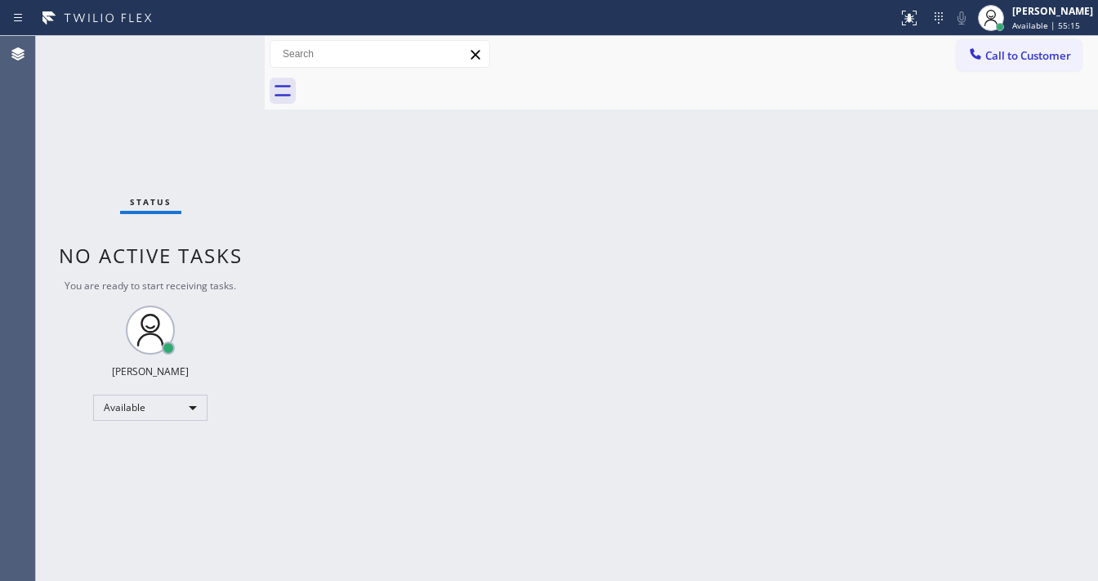
click at [658, 227] on div "Back to Dashboard Change Sender ID Customers Technicians Select a contact Outbo…" at bounding box center [682, 308] width 834 height 545
click at [183, 48] on div "Status No active tasks You are ready to start receiving tasks. [PERSON_NAME]" at bounding box center [150, 308] width 229 height 545
click at [177, 108] on div "Status No active tasks You are ready to start receiving tasks. [PERSON_NAME]" at bounding box center [150, 308] width 229 height 545
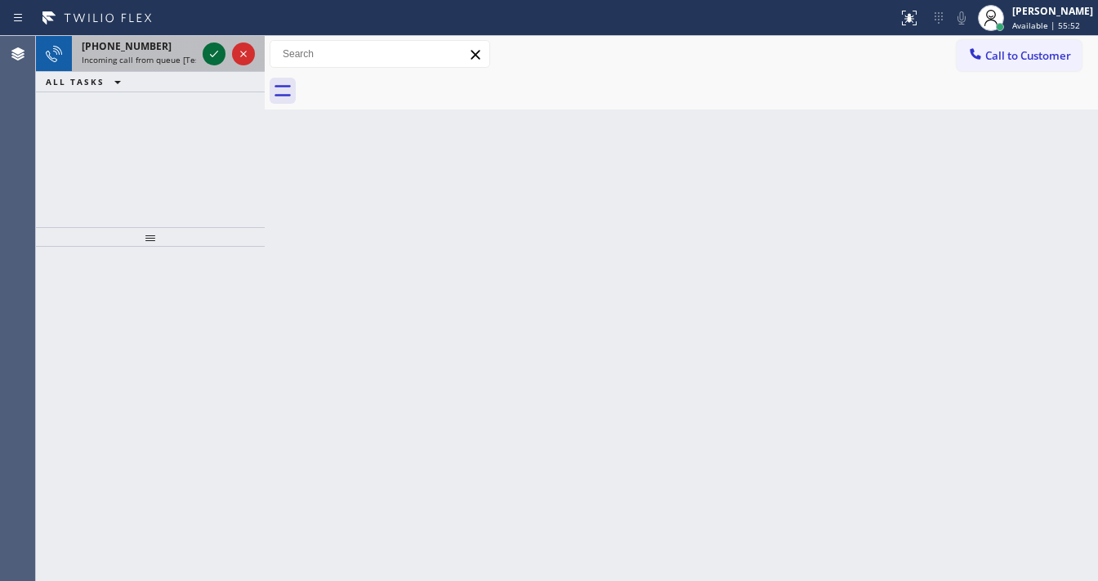
click at [209, 56] on icon at bounding box center [214, 54] width 20 height 20
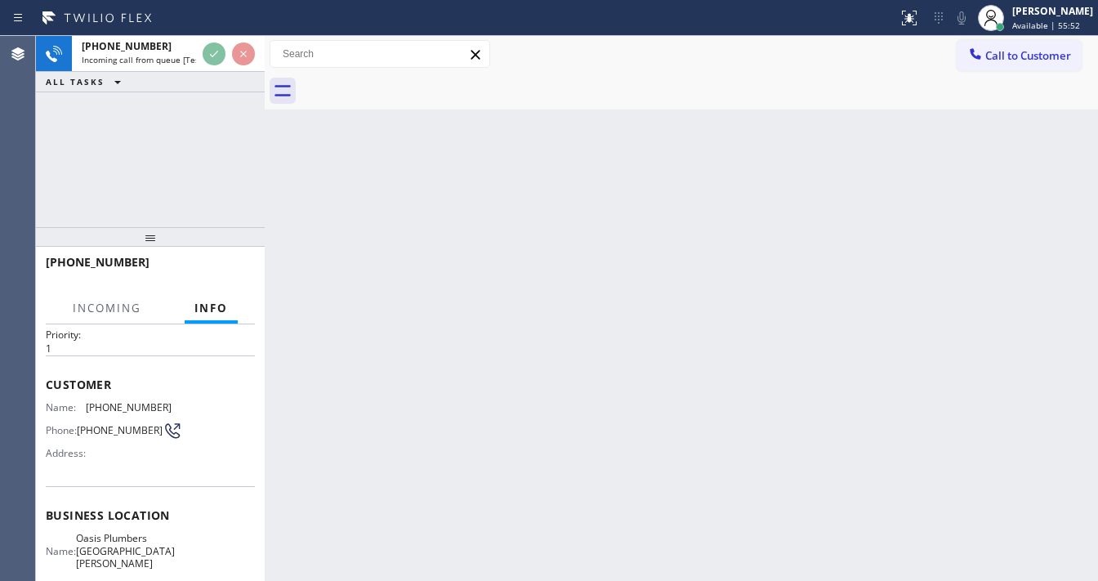
scroll to position [131, 0]
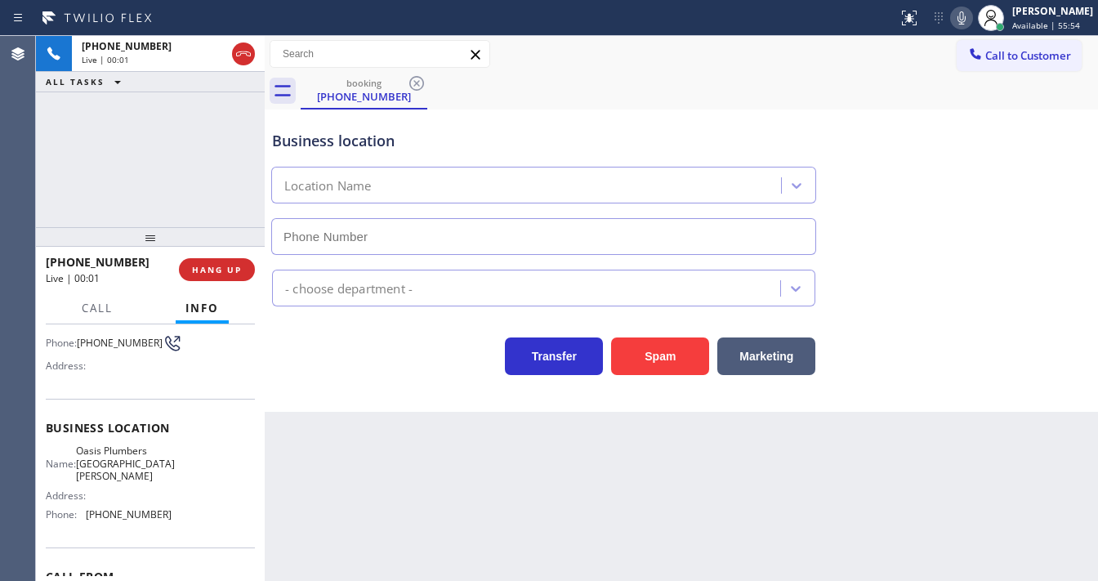
type input "(310) 818-7582"
click at [167, 181] on div "+16094409984 Live | 00:31 ALL TASKS ALL TASKS ACTIVE TASKS TASKS IN WRAP UP" at bounding box center [150, 131] width 229 height 191
drag, startPoint x: 89, startPoint y: 127, endPoint x: 135, endPoint y: 85, distance: 62.5
click at [92, 127] on div "+16094409984 Live | 01:00 ALL TASKS ALL TASKS ACTIVE TASKS TASKS IN WRAP UP" at bounding box center [150, 131] width 229 height 191
click at [203, 165] on div "+16094409984 Live | 01:49 ALL TASKS ALL TASKS ACTIVE TASKS TASKS IN WRAP UP" at bounding box center [150, 131] width 229 height 191
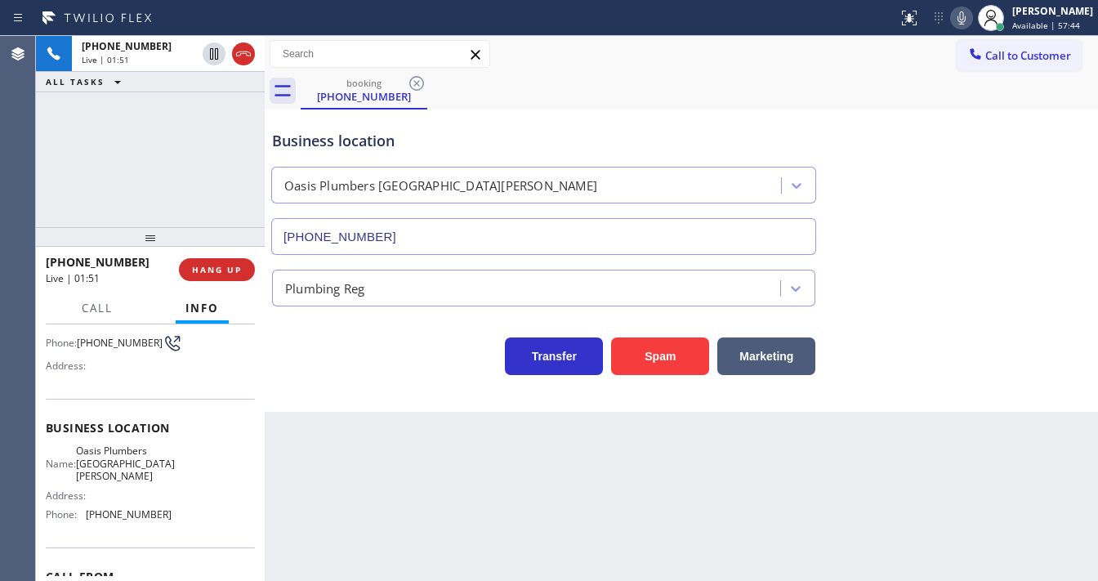
drag, startPoint x: 697, startPoint y: 46, endPoint x: 863, endPoint y: 34, distance: 166.3
click at [708, 45] on div "Call to Customer Outbound call Location New York Appliance Repair Yonkers Your …" at bounding box center [682, 54] width 834 height 29
click at [966, 20] on icon at bounding box center [962, 17] width 8 height 13
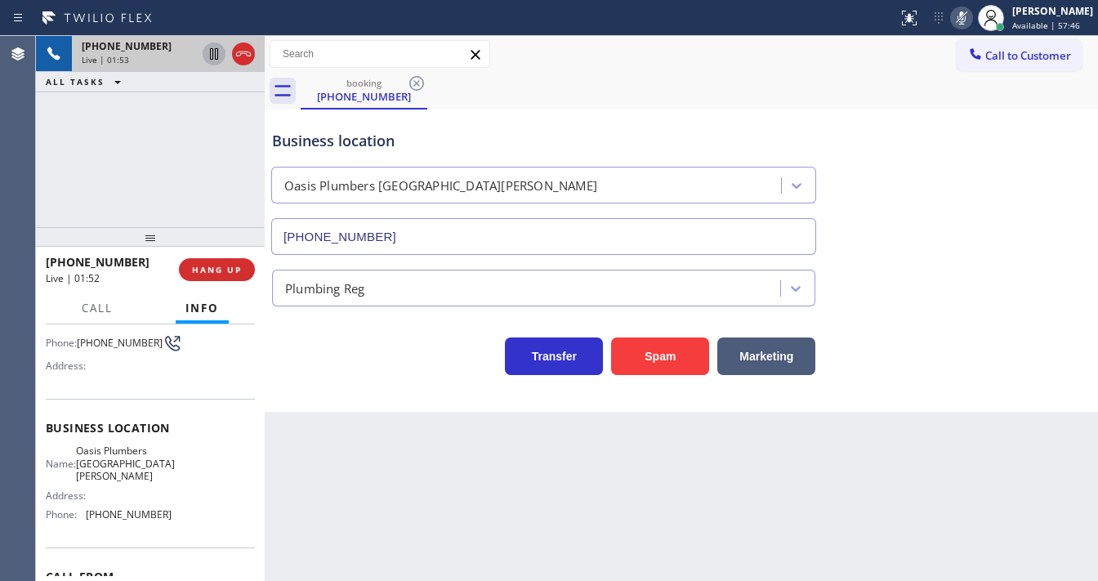
click at [206, 56] on icon at bounding box center [214, 54] width 20 height 20
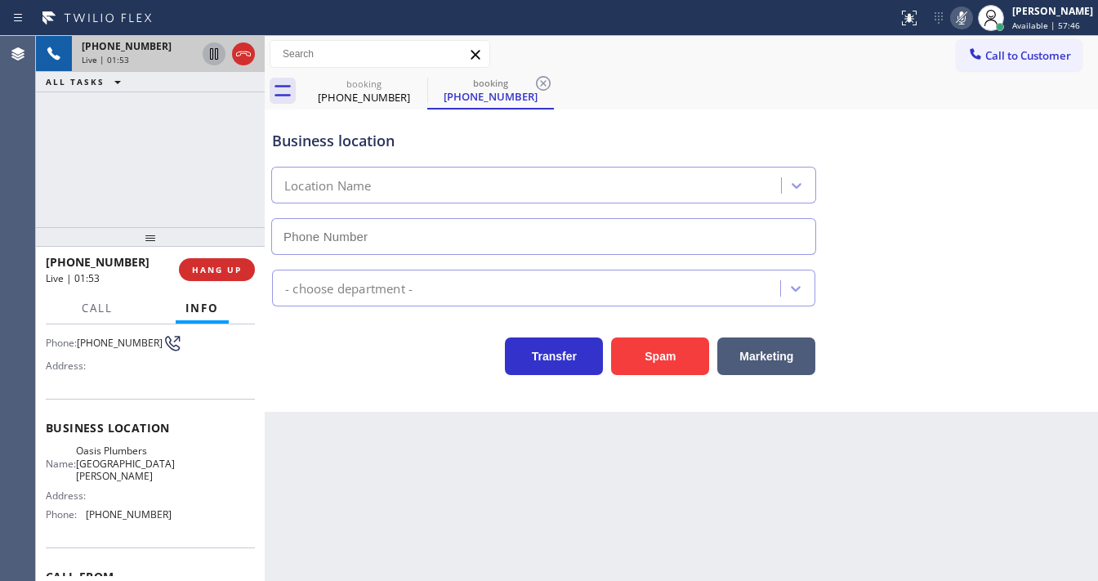
type input "(310) 818-7582"
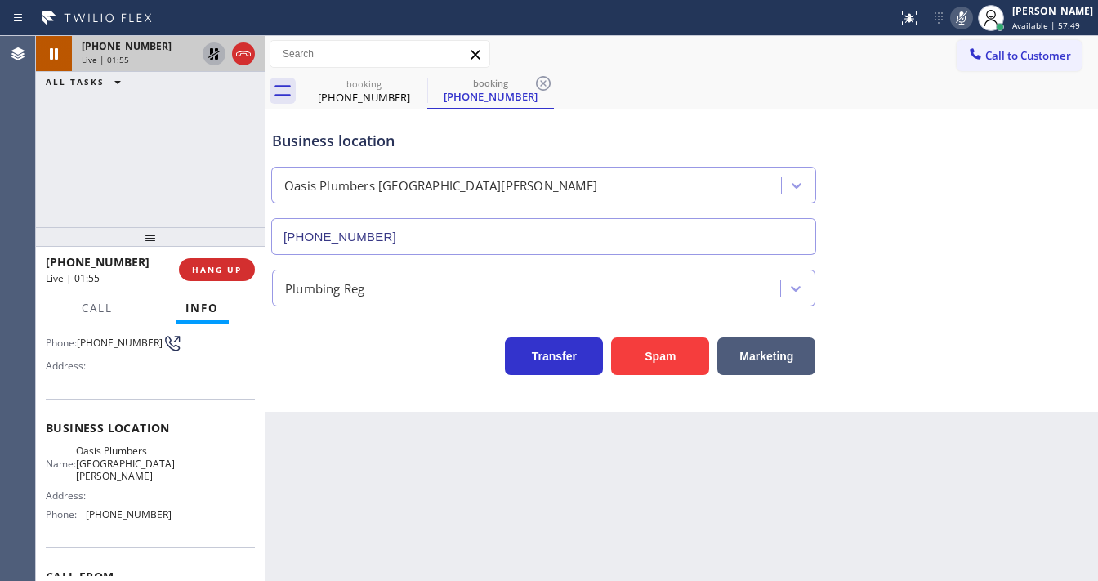
click at [28, 193] on div "Agent Desktop" at bounding box center [17, 308] width 35 height 545
click at [63, 189] on div "+16094409984 Live | 02:02 ALL TASKS ALL TASKS ACTIVE TASKS TASKS IN WRAP UP" at bounding box center [150, 131] width 229 height 191
click at [203, 192] on div "+16094409984 Live | 02:37 ALL TASKS ALL TASKS ACTIVE TASKS TASKS IN WRAP UP" at bounding box center [150, 131] width 229 height 191
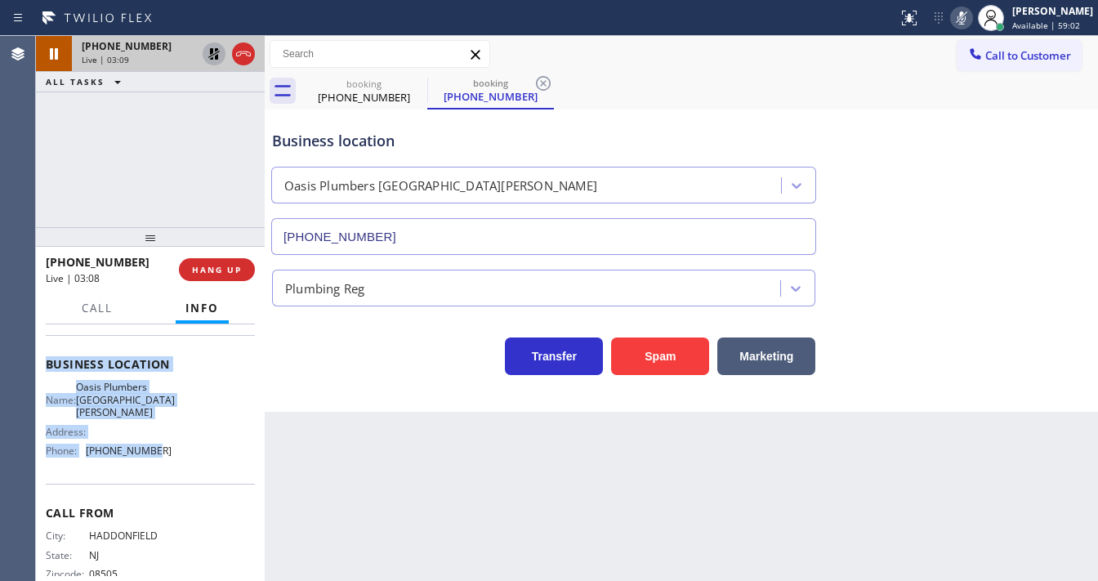
scroll to position [215, 0]
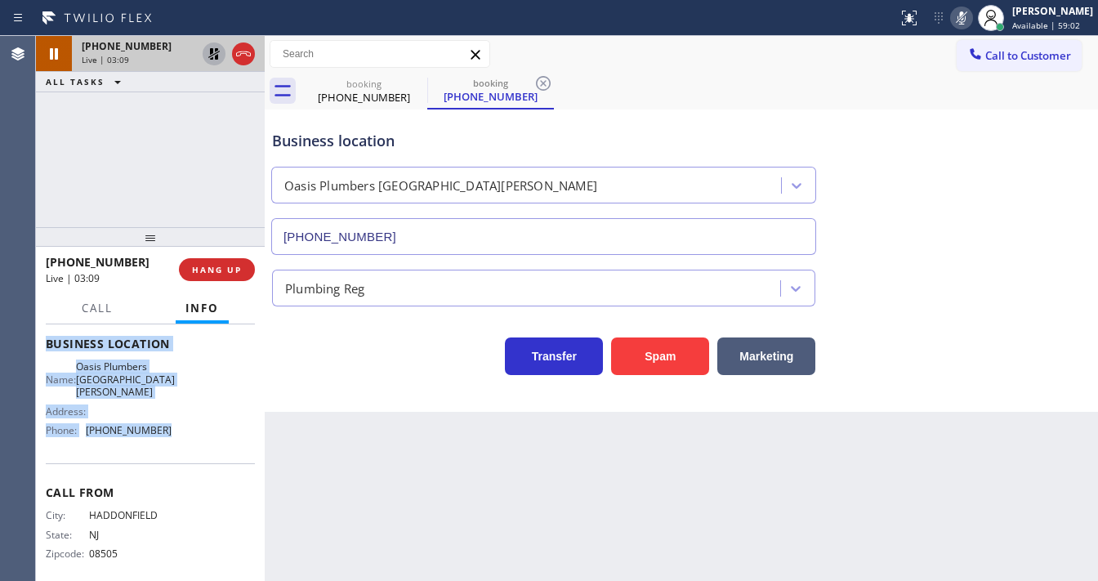
drag, startPoint x: 53, startPoint y: 361, endPoint x: 143, endPoint y: 209, distance: 176.6
click at [190, 423] on div "Context Queue: [Test] All Priority: 1 Customer Name: (609) 440-9984 Phone: (609…" at bounding box center [150, 350] width 209 height 473
copy div "Customer Name: (609) 440-9984 Phone: (609) 440-9984 Address: Business location …"
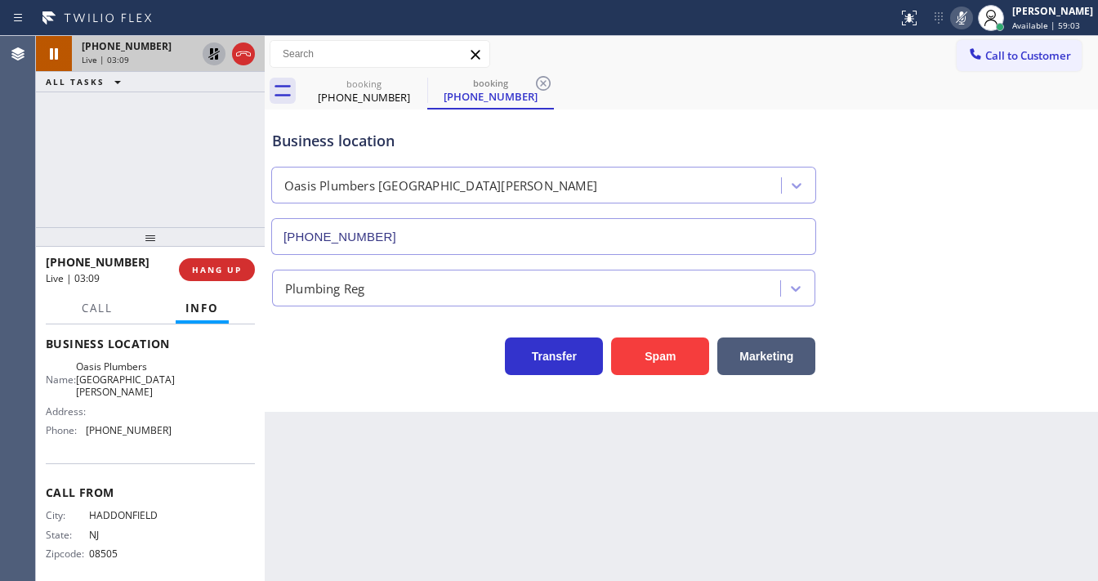
click at [142, 154] on div "+16094409984 Live | 03:09 ALL TASKS ALL TASKS ACTIVE TASKS TASKS IN WRAP UP" at bounding box center [150, 131] width 229 height 191
click at [212, 56] on icon at bounding box center [213, 53] width 11 height 11
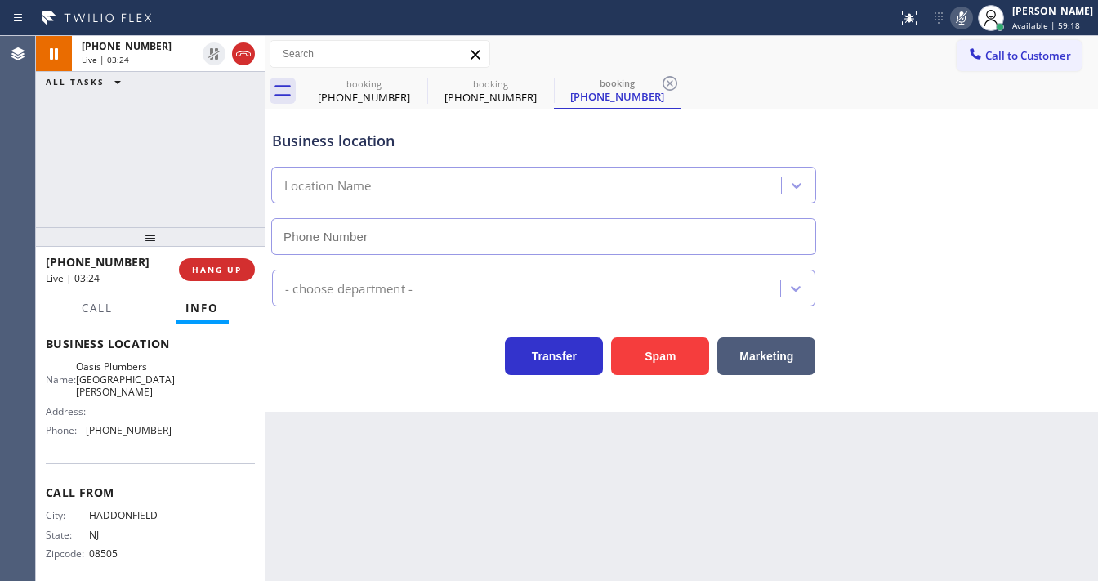
click at [971, 13] on icon at bounding box center [962, 18] width 20 height 20
type input "(310) 818-7582"
click at [131, 186] on div "+16094409984 Live | 03:25 ALL TASKS ALL TASKS ACTIVE TASKS TASKS IN WRAP UP" at bounding box center [150, 131] width 229 height 191
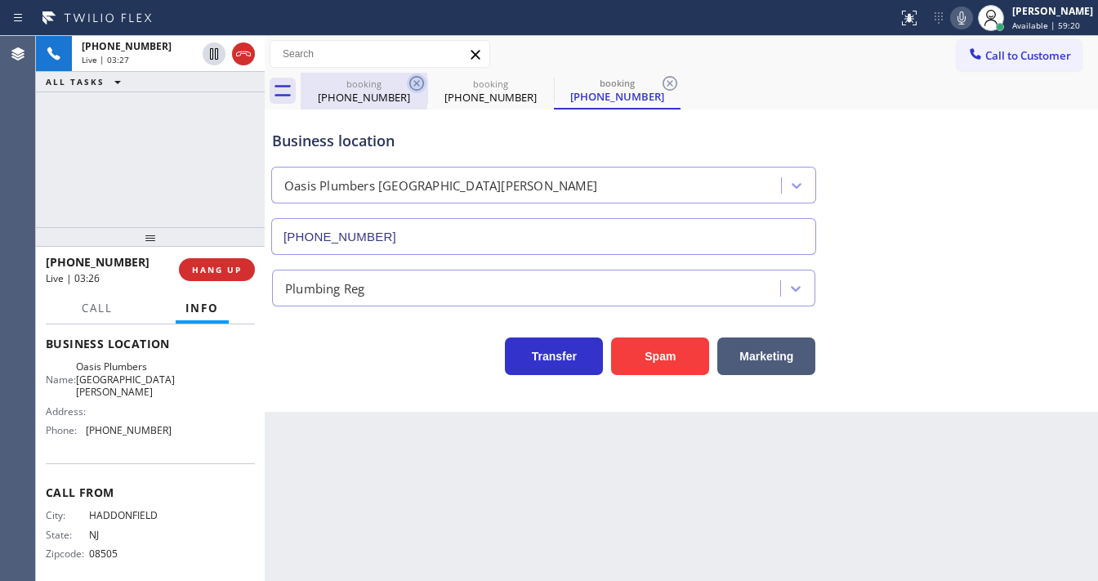
click at [415, 83] on icon at bounding box center [417, 84] width 20 height 20
click at [0, 0] on icon at bounding box center [0, 0] width 0 height 0
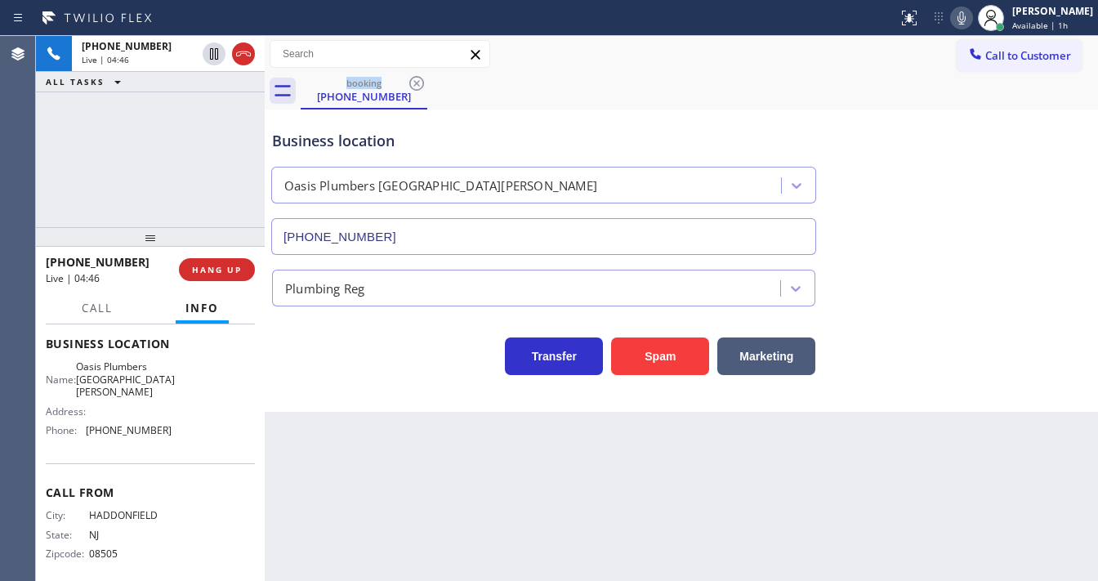
click at [972, 16] on icon at bounding box center [962, 18] width 20 height 20
click at [968, 18] on g at bounding box center [961, 17] width 11 height 13
click at [224, 149] on div "+16094409984 Live | 04:49 ALL TASKS ALL TASKS ACTIVE TASKS TASKS IN WRAP UP" at bounding box center [150, 131] width 229 height 191
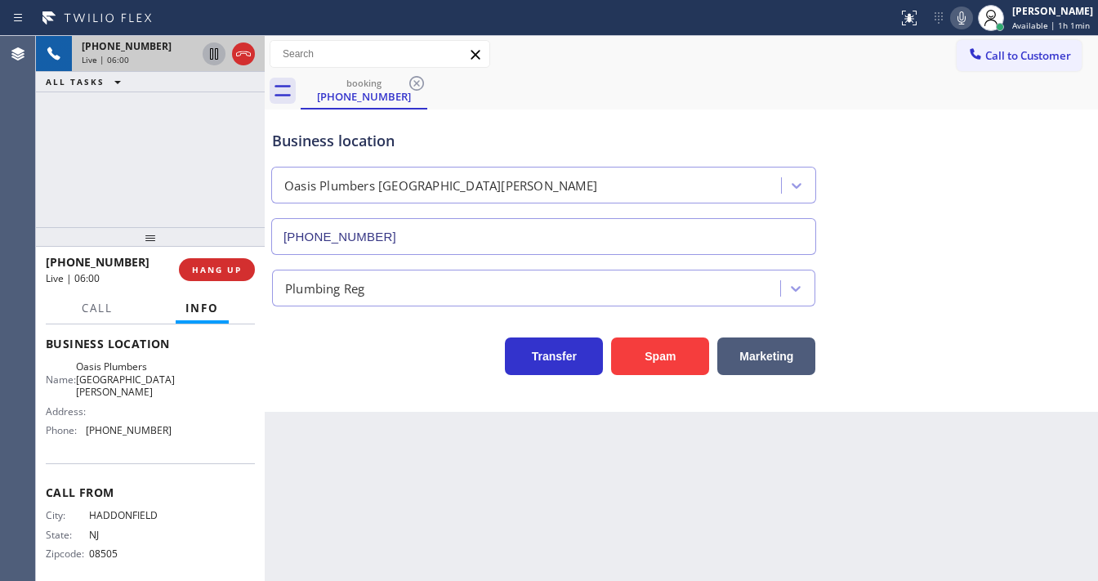
click at [212, 56] on icon at bounding box center [214, 53] width 8 height 11
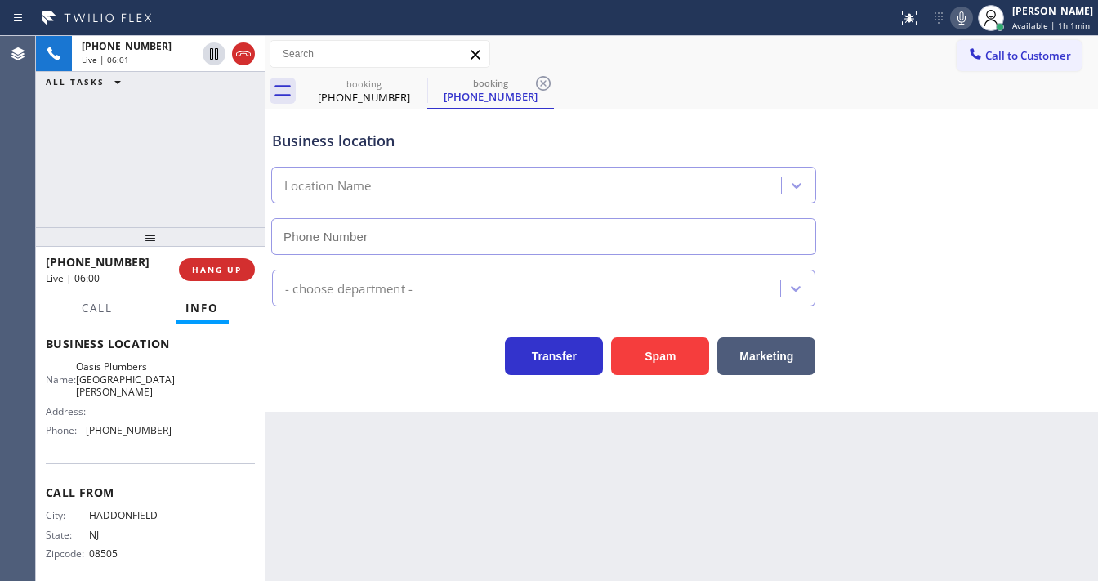
type input "(310) 818-7582"
drag, startPoint x: 961, startPoint y: 13, endPoint x: 953, endPoint y: 20, distance: 10.5
click at [958, 13] on div at bounding box center [961, 18] width 23 height 20
drag, startPoint x: 941, startPoint y: 106, endPoint x: 932, endPoint y: 108, distance: 9.9
click at [940, 107] on div "Business location Oasis Plumbers Santa Monica (310) 818-7582" at bounding box center [681, 181] width 825 height 148
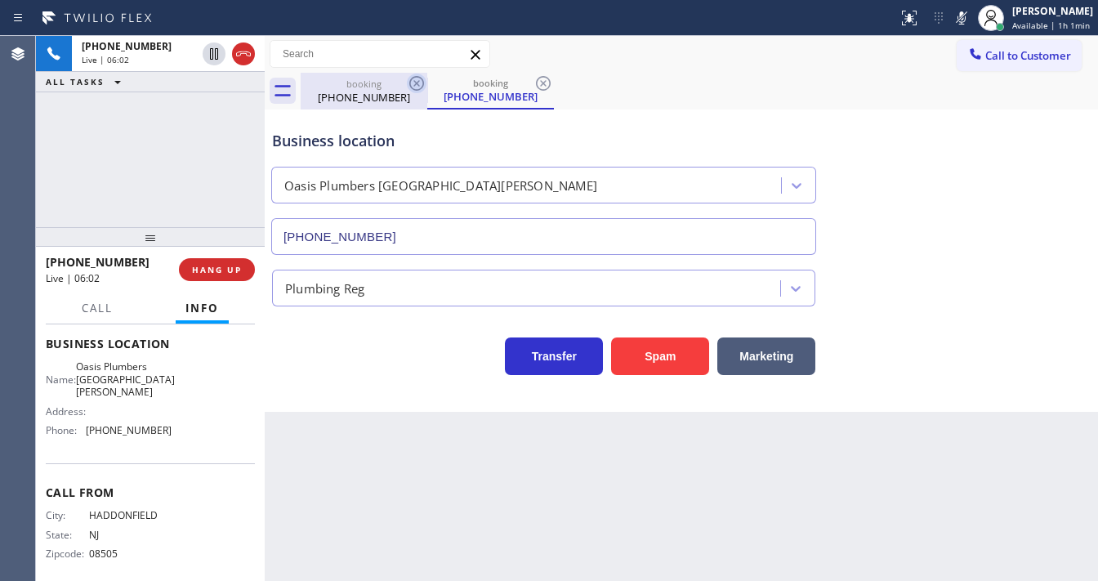
click at [414, 82] on icon at bounding box center [416, 83] width 15 height 15
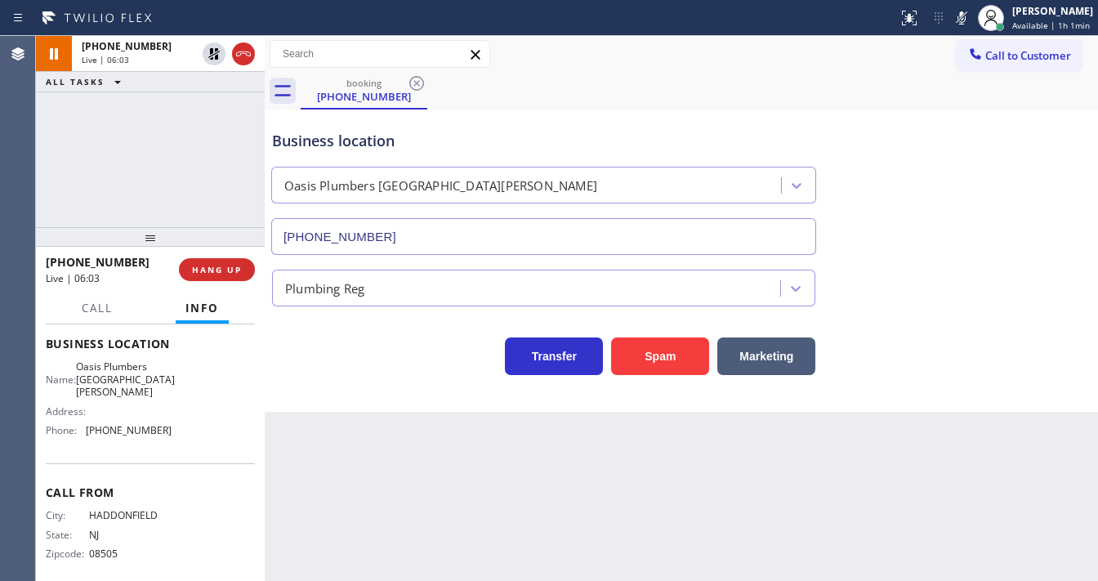
click at [43, 191] on div "+16094409984 Live | 06:03 ALL TASKS ALL TASKS ACTIVE TASKS TASKS IN WRAP UP" at bounding box center [150, 131] width 229 height 191
click at [964, 16] on icon at bounding box center [962, 18] width 20 height 20
drag, startPoint x: 154, startPoint y: 118, endPoint x: 193, endPoint y: 79, distance: 54.9
click at [154, 116] on div "+16094409984 Live | 06:13 ALL TASKS ALL TASKS ACTIVE TASKS TASKS IN WRAP UP" at bounding box center [150, 131] width 229 height 191
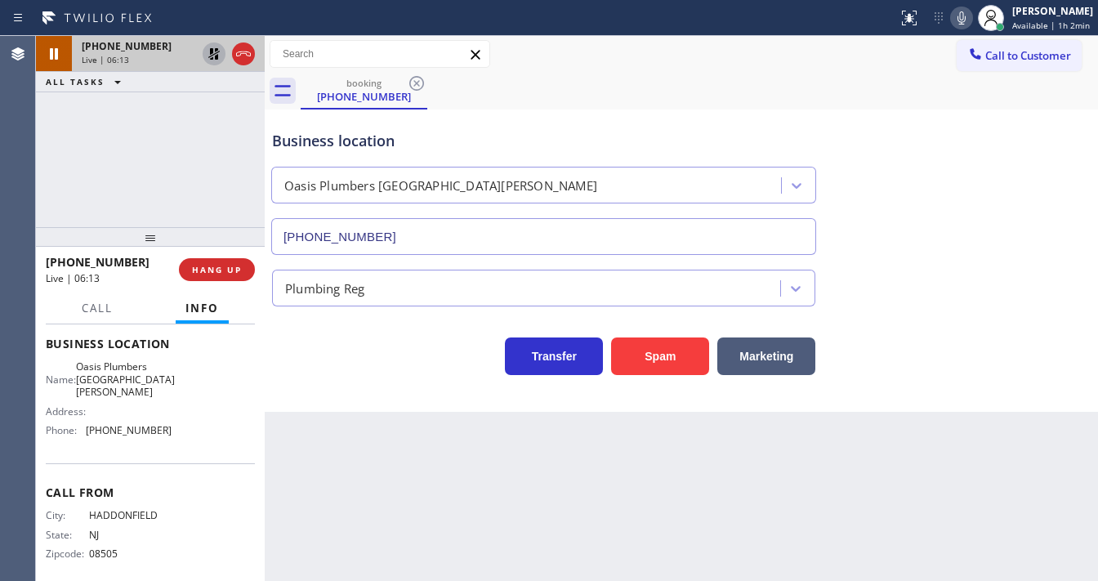
click at [207, 53] on icon at bounding box center [214, 54] width 20 height 20
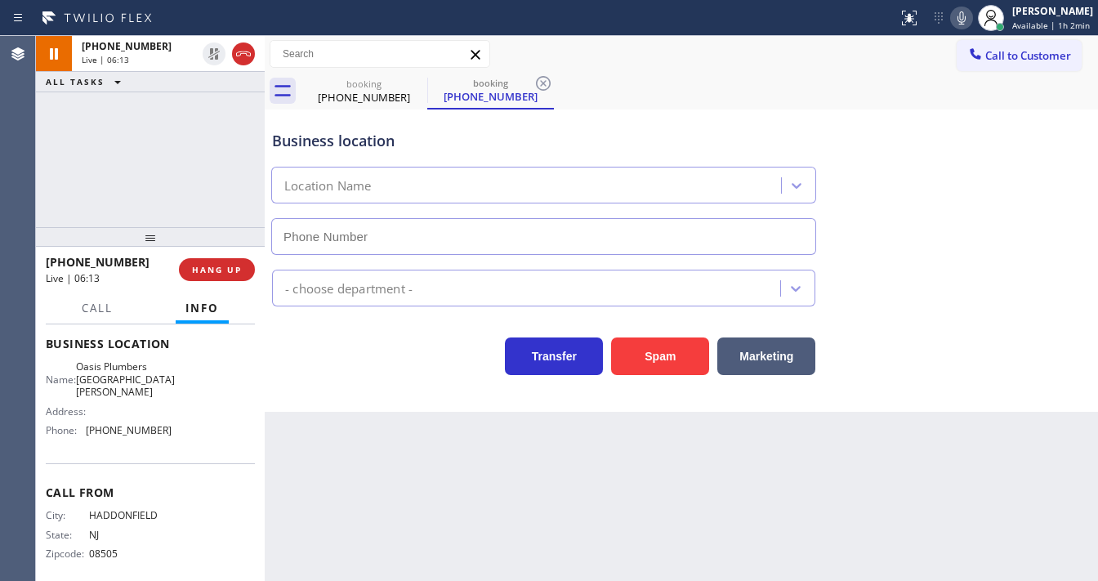
click at [173, 132] on div "+16094409984 Live | 06:13 ALL TASKS ALL TASKS ACTIVE TASKS TASKS IN WRAP UP" at bounding box center [150, 131] width 229 height 191
type input "(310) 818-7582"
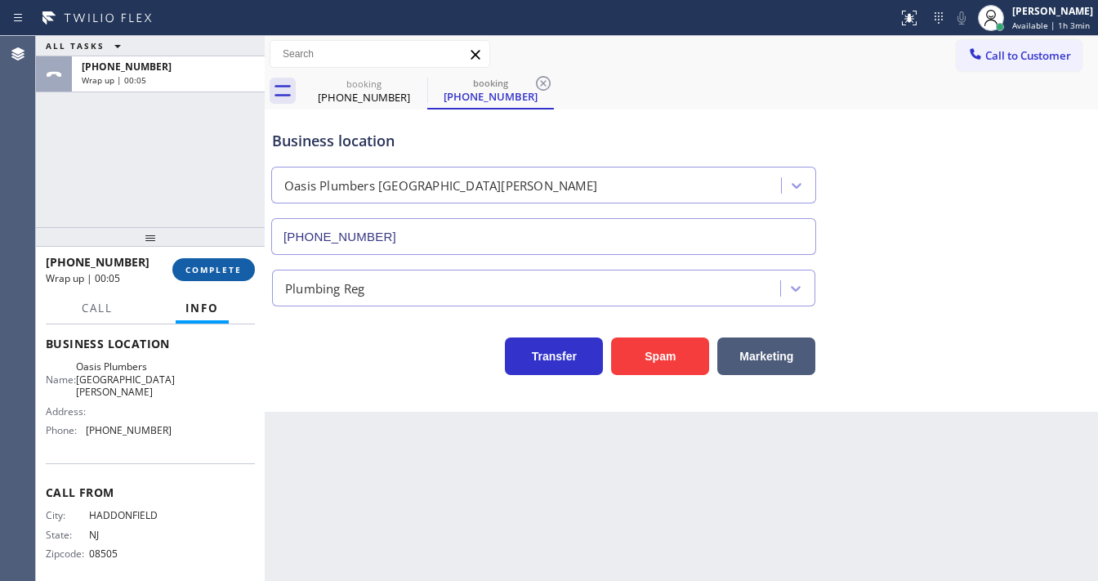
click at [228, 275] on button "COMPLETE" at bounding box center [213, 269] width 83 height 23
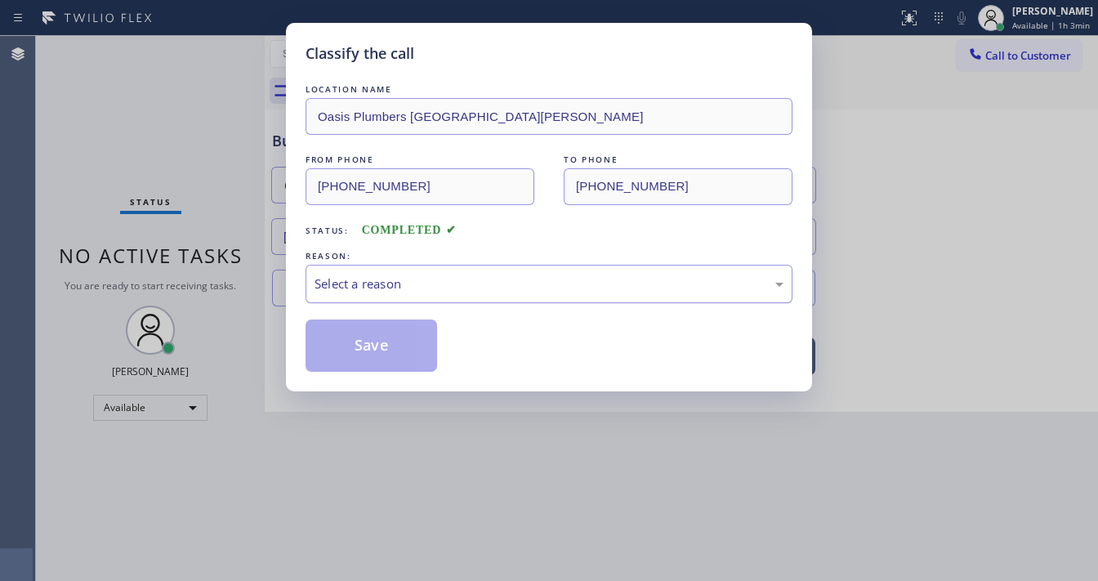
click at [384, 268] on div "Select a reason" at bounding box center [549, 284] width 487 height 38
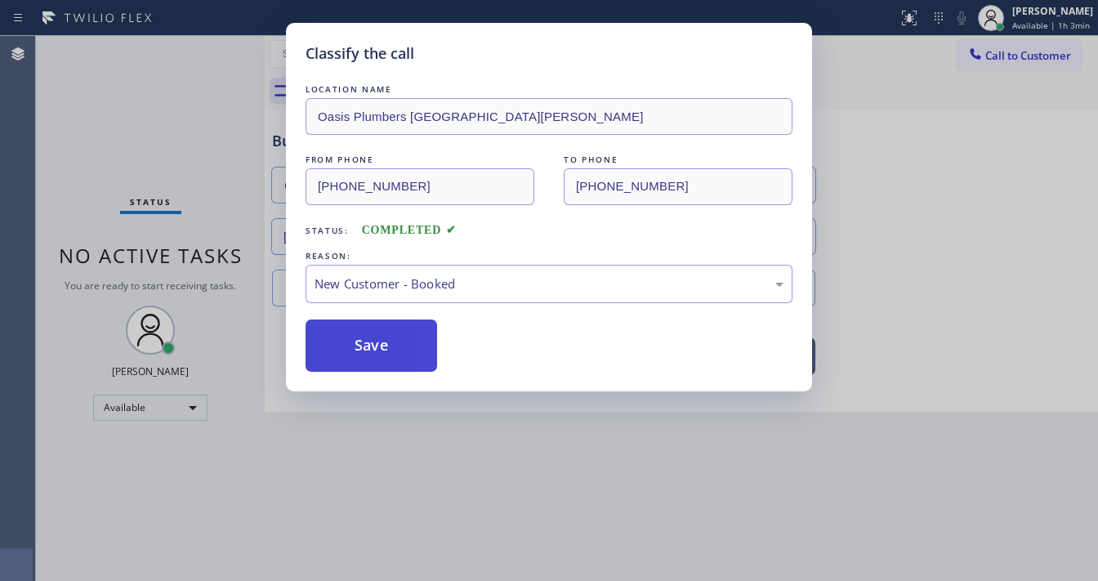
click at [363, 334] on button "Save" at bounding box center [372, 346] width 132 height 52
click at [219, 190] on div "Classify the call LOCATION NAME Oasis Plumbers Santa Monica FROM PHONE (609) 44…" at bounding box center [549, 290] width 1098 height 581
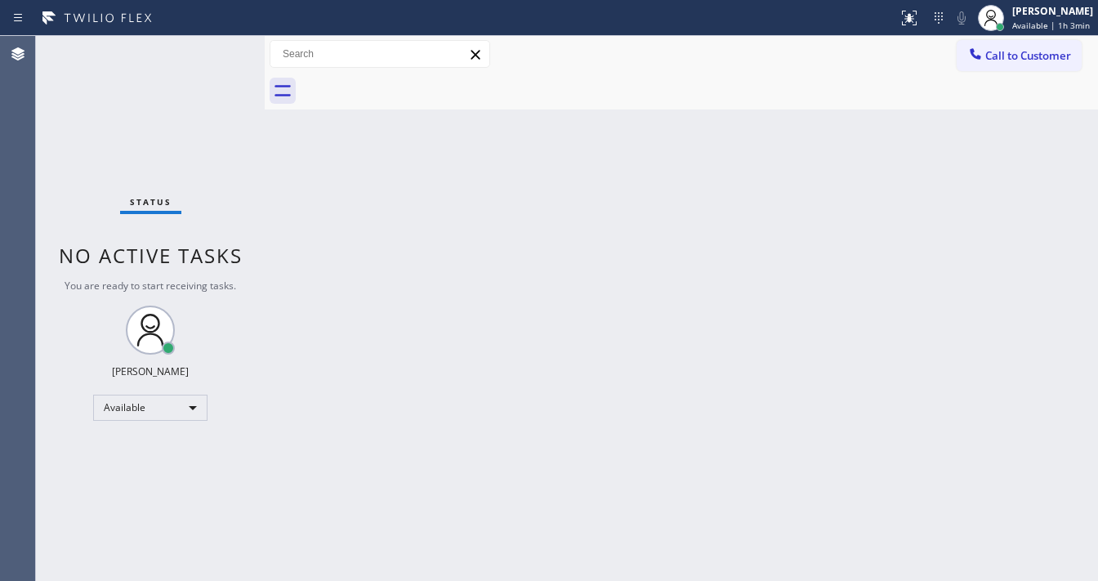
click at [228, 141] on div "Status No active tasks You are ready to start receiving tasks. [PERSON_NAME]" at bounding box center [150, 308] width 229 height 545
click at [248, 159] on div "Status No active tasks You are ready to start receiving tasks. [PERSON_NAME]" at bounding box center [150, 308] width 229 height 545
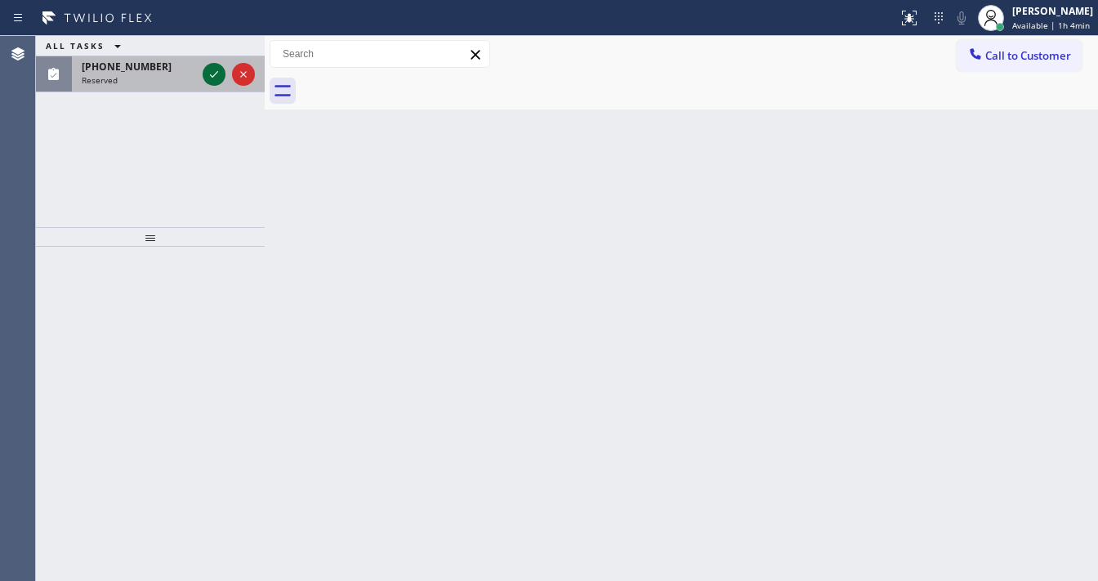
click at [212, 71] on icon at bounding box center [214, 75] width 20 height 20
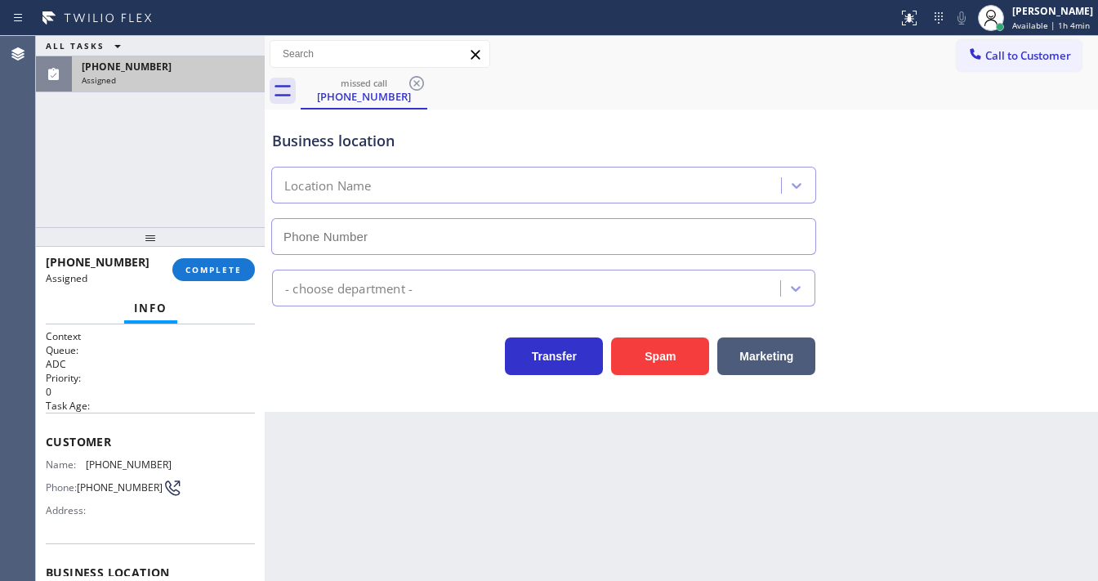
scroll to position [228, 0]
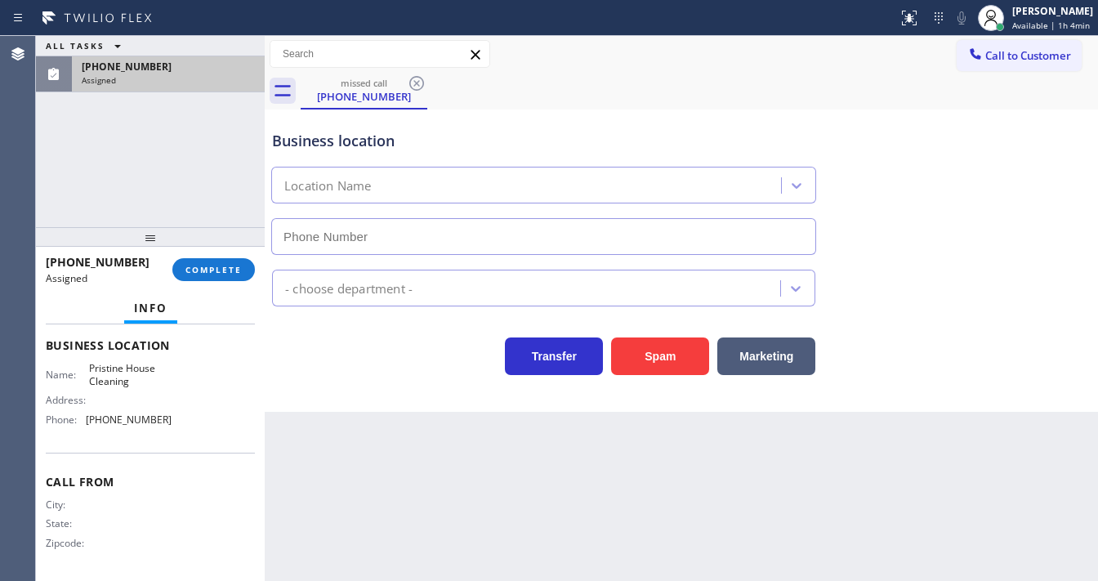
type input "(626) 548-3326"
click at [216, 261] on button "COMPLETE" at bounding box center [213, 269] width 83 height 23
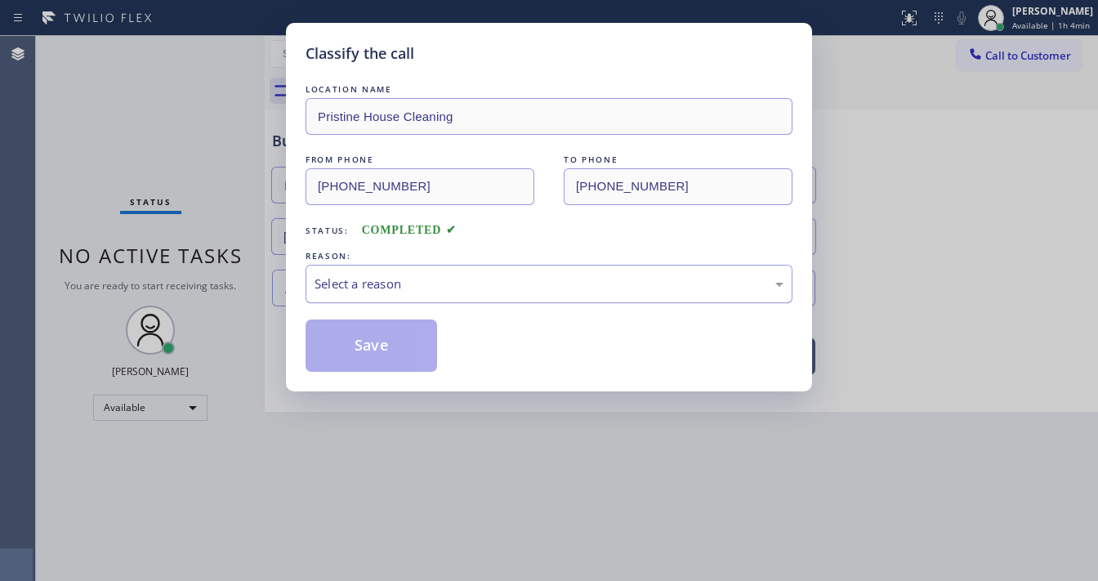
drag, startPoint x: 399, startPoint y: 275, endPoint x: 399, endPoint y: 298, distance: 23.7
click at [399, 275] on div "Select a reason" at bounding box center [549, 284] width 469 height 19
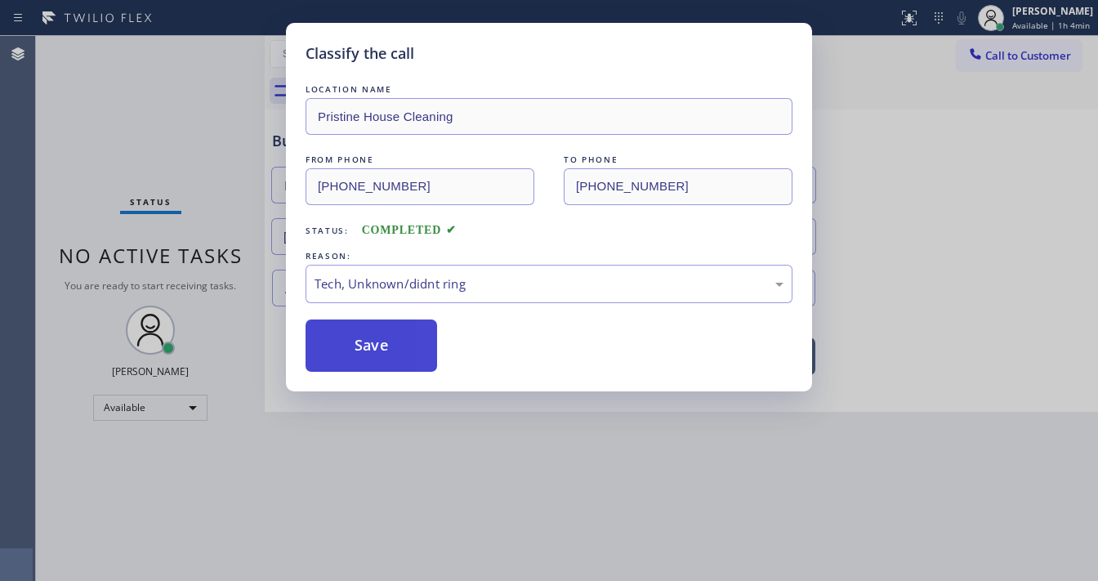
click at [388, 350] on button "Save" at bounding box center [372, 346] width 132 height 52
click at [387, 349] on button "Save" at bounding box center [372, 346] width 132 height 52
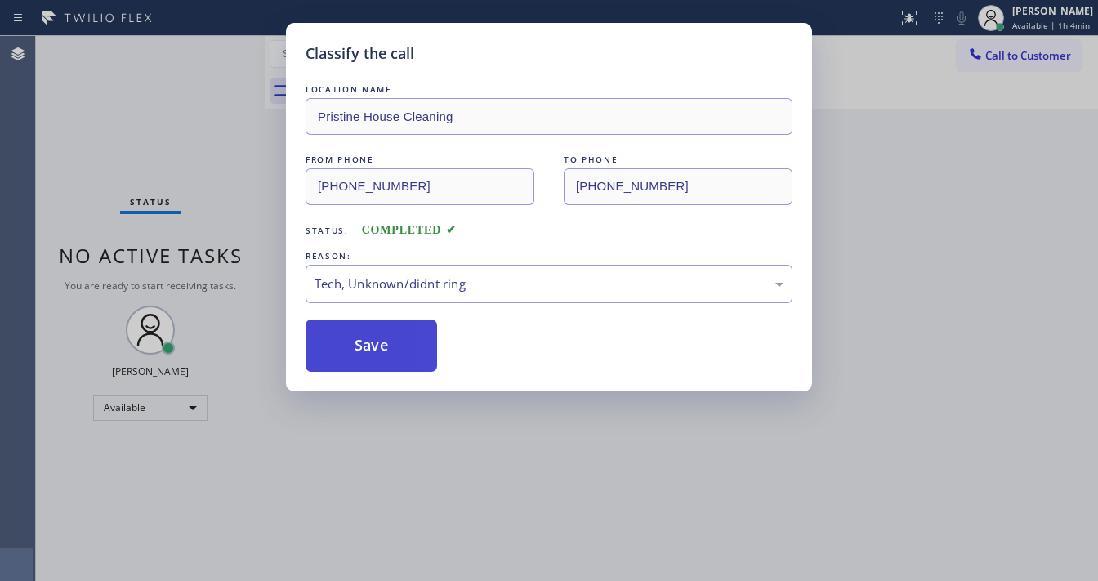
click at [387, 349] on button "Save" at bounding box center [372, 346] width 132 height 52
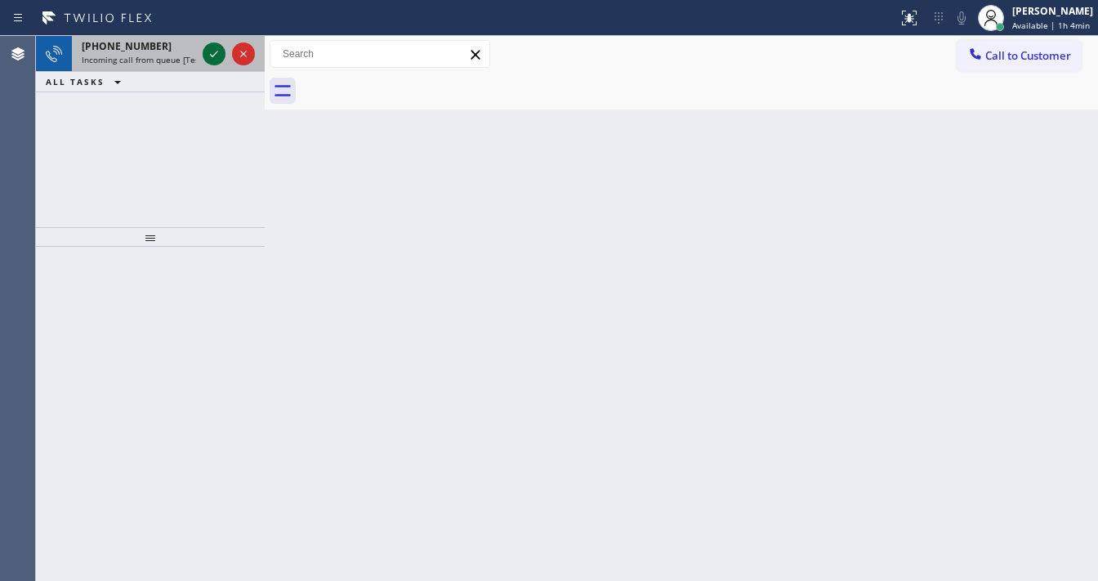
click at [210, 55] on icon at bounding box center [214, 54] width 8 height 7
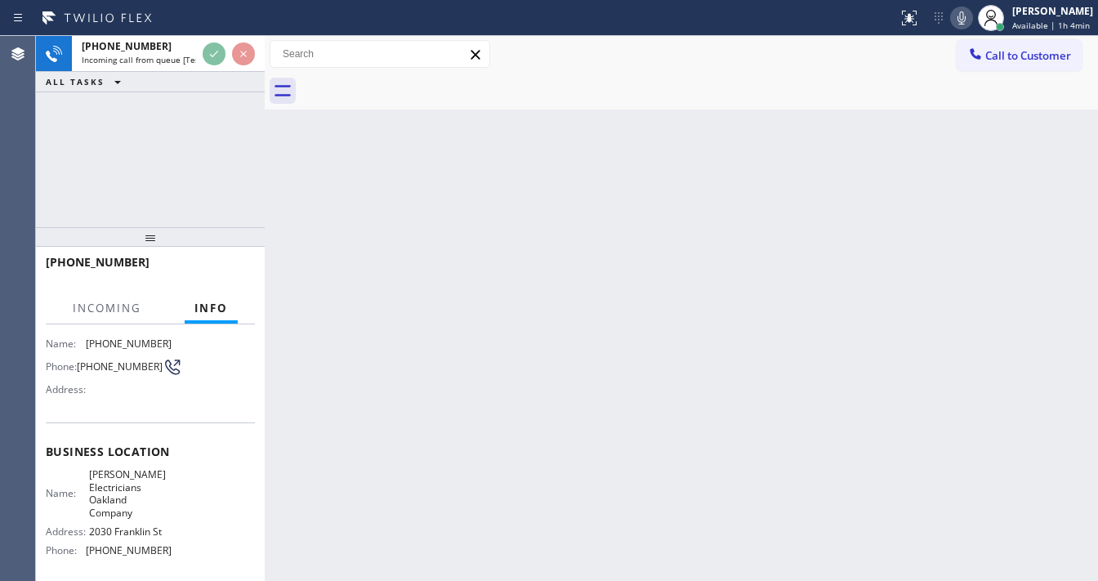
scroll to position [131, 0]
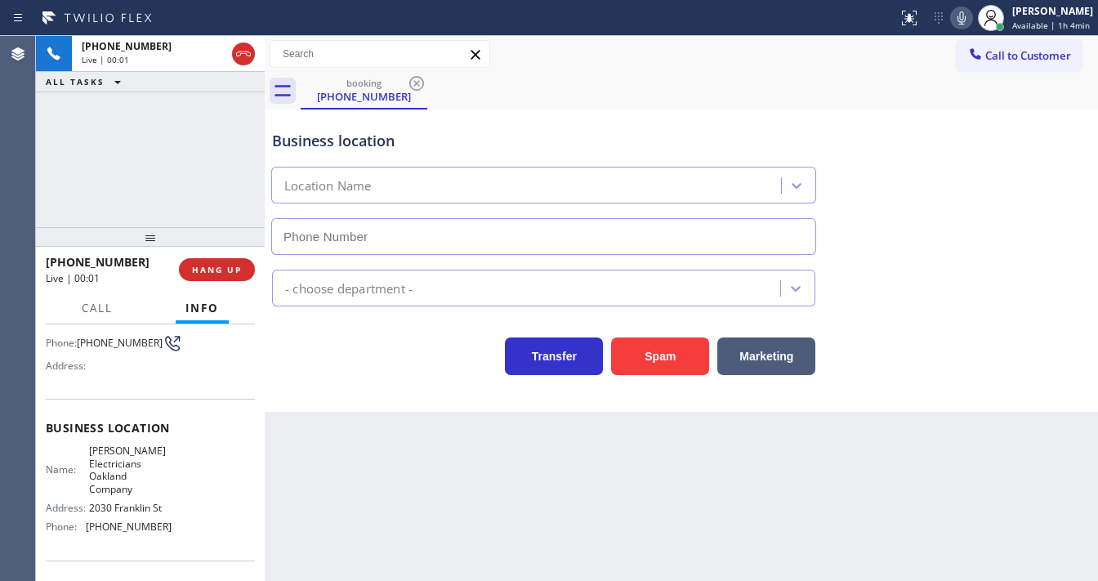
type input "(510) 738-2966"
click at [50, 190] on div "+15103280500 Live | 00:09 ALL TASKS ALL TASKS ACTIVE TASKS TASKS IN WRAP UP" at bounding box center [150, 131] width 229 height 191
click at [570, 471] on div "Back to Dashboard Change Sender ID Customers Technicians Select a contact Outbo…" at bounding box center [682, 308] width 834 height 545
click at [632, 435] on div "Back to Dashboard Change Sender ID Customers Technicians Select a contact Outbo…" at bounding box center [682, 308] width 834 height 545
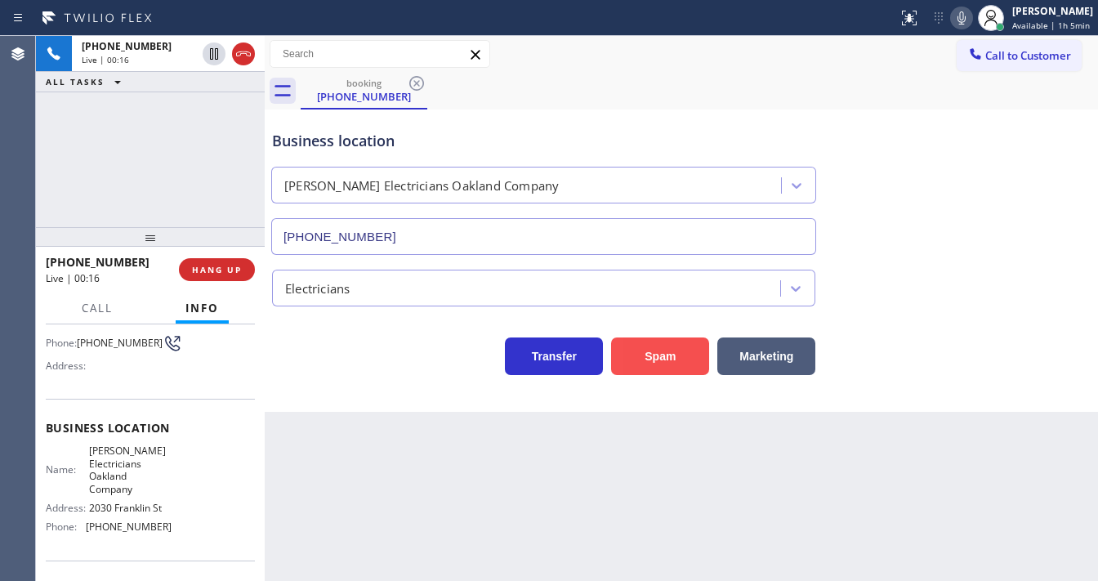
click at [658, 366] on button "Spam" at bounding box center [660, 357] width 98 height 38
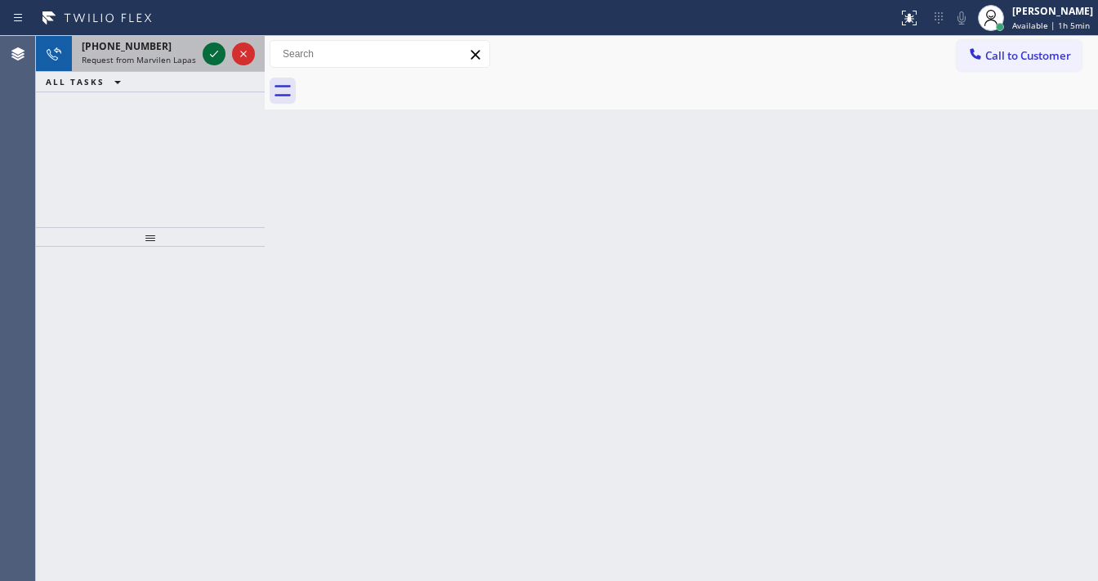
click at [212, 53] on icon at bounding box center [214, 54] width 20 height 20
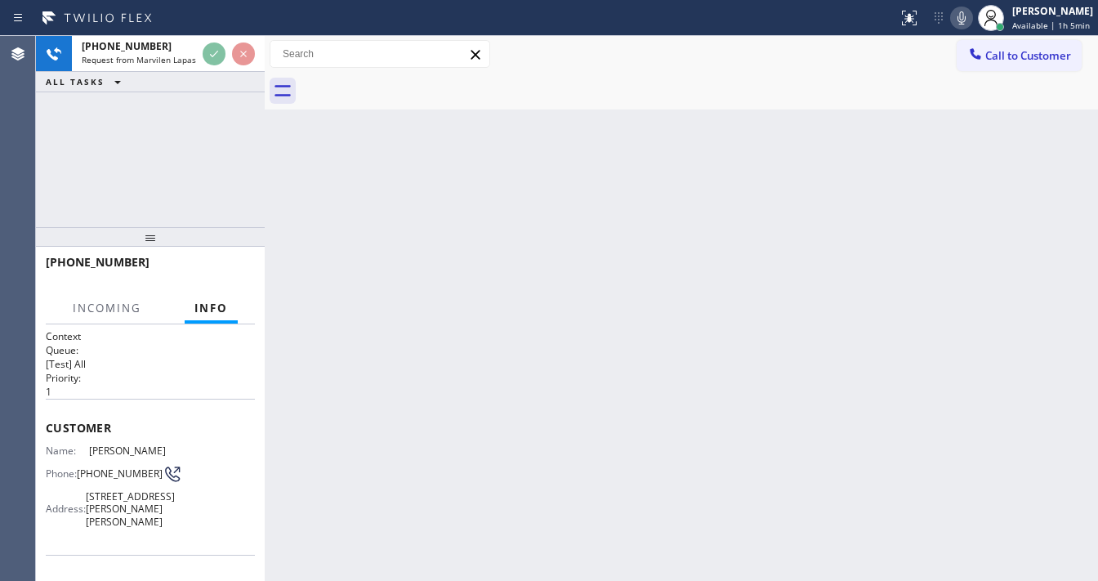
scroll to position [131, 0]
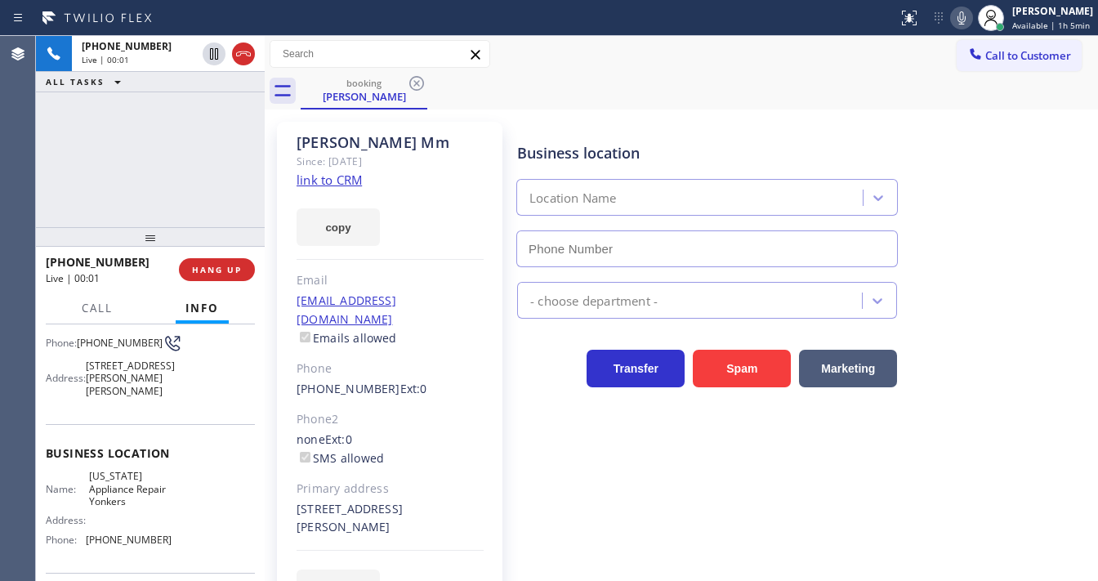
type input "(914) 873-0795"
click at [59, 133] on div "+15168083674 Live | 00:01 ALL TASKS ALL TASKS ACTIVE TASKS TASKS IN WRAP UP" at bounding box center [150, 131] width 229 height 191
click at [123, 137] on div "+15168083674 Live | 00:11 ALL TASKS ALL TASKS ACTIVE TASKS TASKS IN WRAP UP" at bounding box center [150, 131] width 229 height 191
click at [338, 176] on link "link to CRM" at bounding box center [329, 180] width 65 height 16
click at [959, 18] on icon at bounding box center [960, 18] width 20 height 20
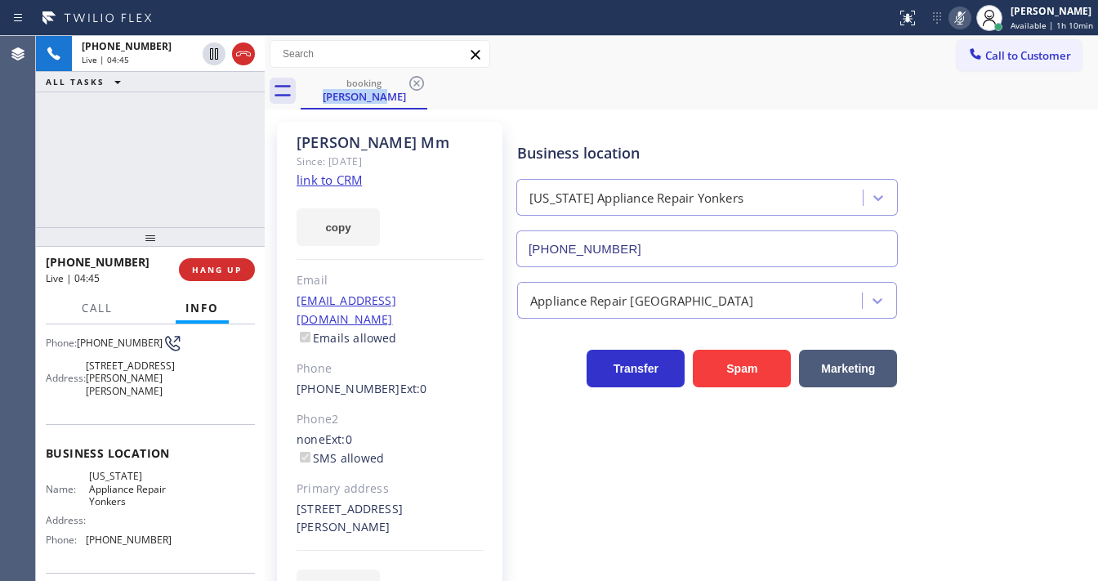
click at [884, 92] on div "booking Michael Mm" at bounding box center [700, 91] width 798 height 37
click at [481, 144] on div "Michael Mm" at bounding box center [390, 142] width 187 height 19
click at [959, 16] on icon at bounding box center [960, 18] width 20 height 20
click at [226, 164] on div "+15168083674 Live | 05:11 ALL TASKS ALL TASKS ACTIVE TASKS TASKS IN WRAP UP" at bounding box center [150, 131] width 229 height 191
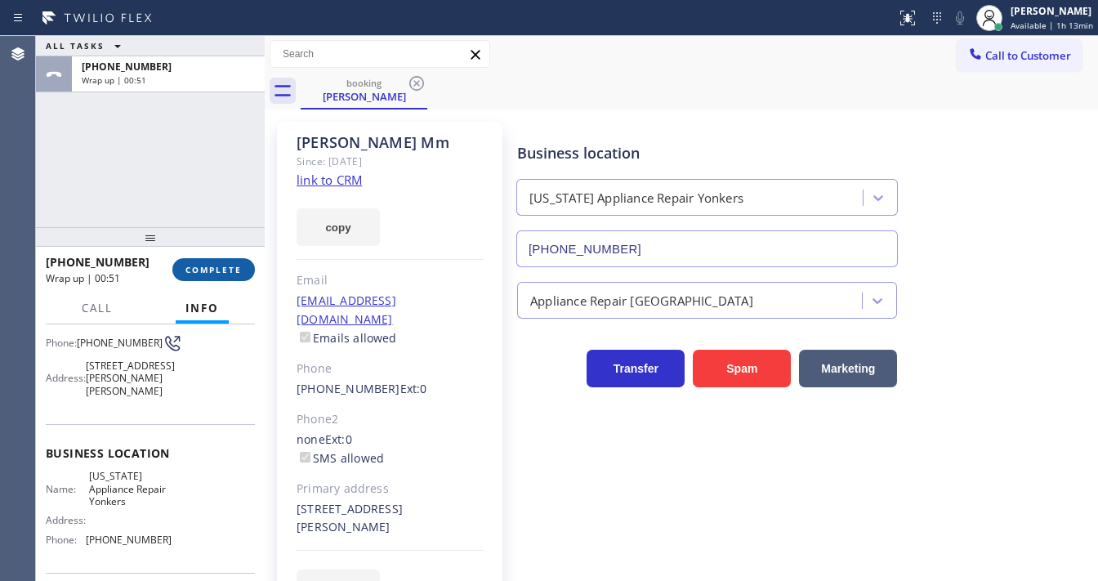
click at [219, 268] on span "COMPLETE" at bounding box center [214, 269] width 56 height 11
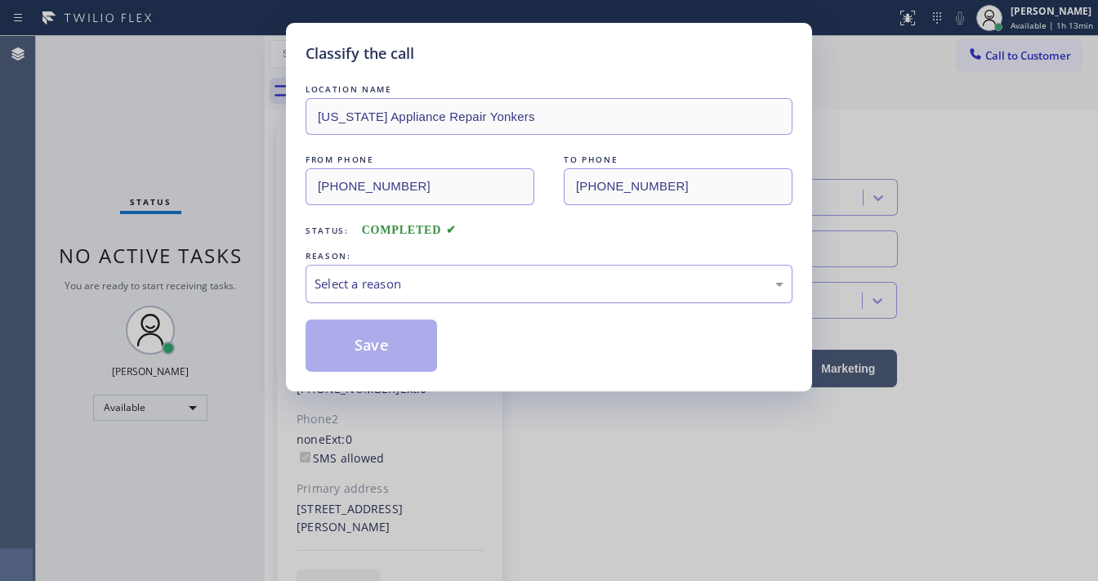
click at [378, 287] on div "Select a reason" at bounding box center [549, 284] width 469 height 19
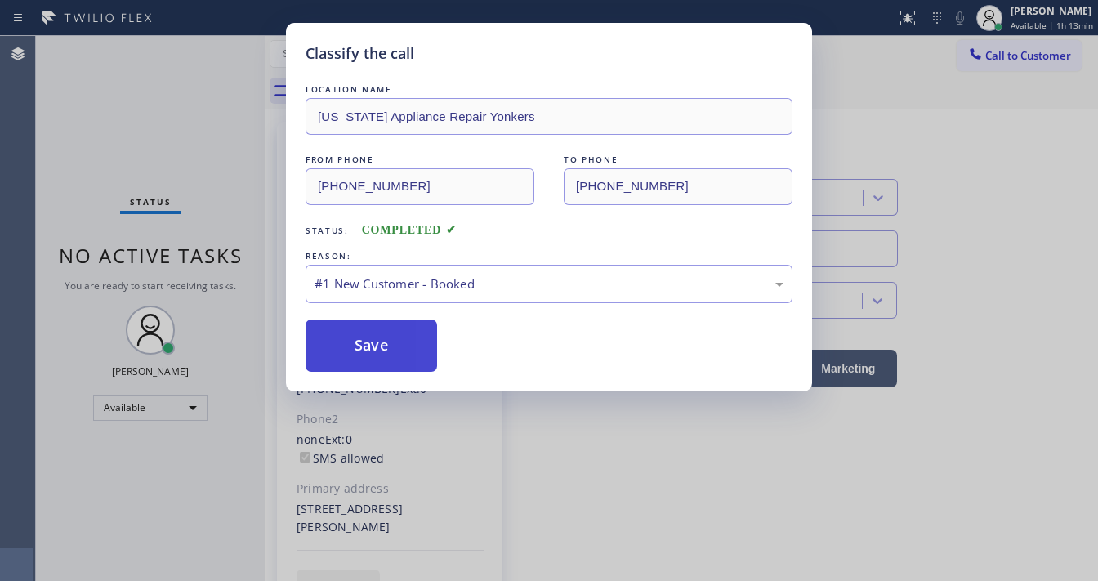
click at [364, 339] on button "Save" at bounding box center [372, 346] width 132 height 52
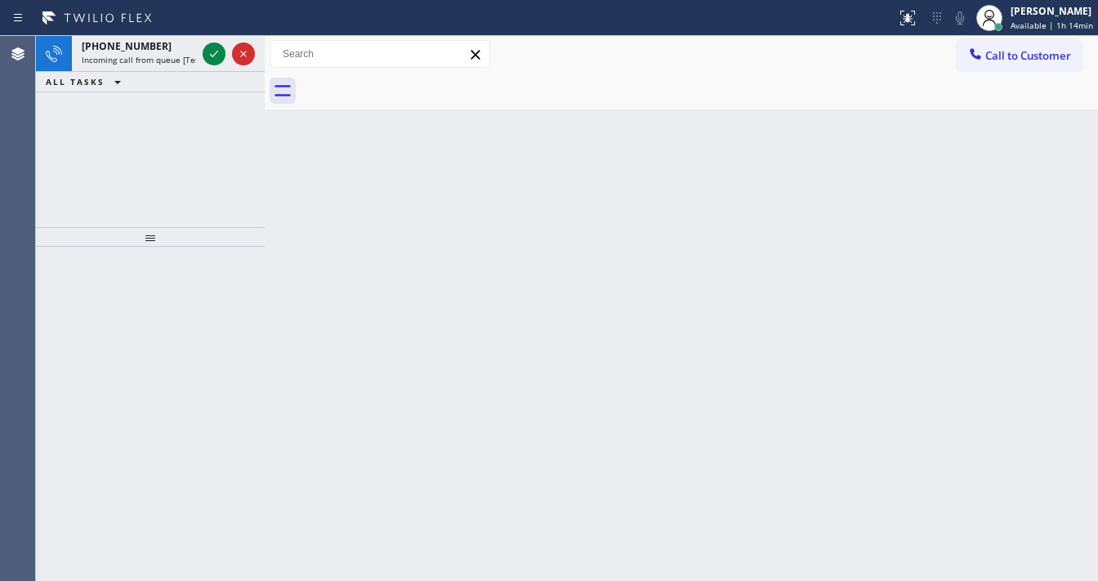
click at [213, 59] on icon at bounding box center [214, 54] width 20 height 20
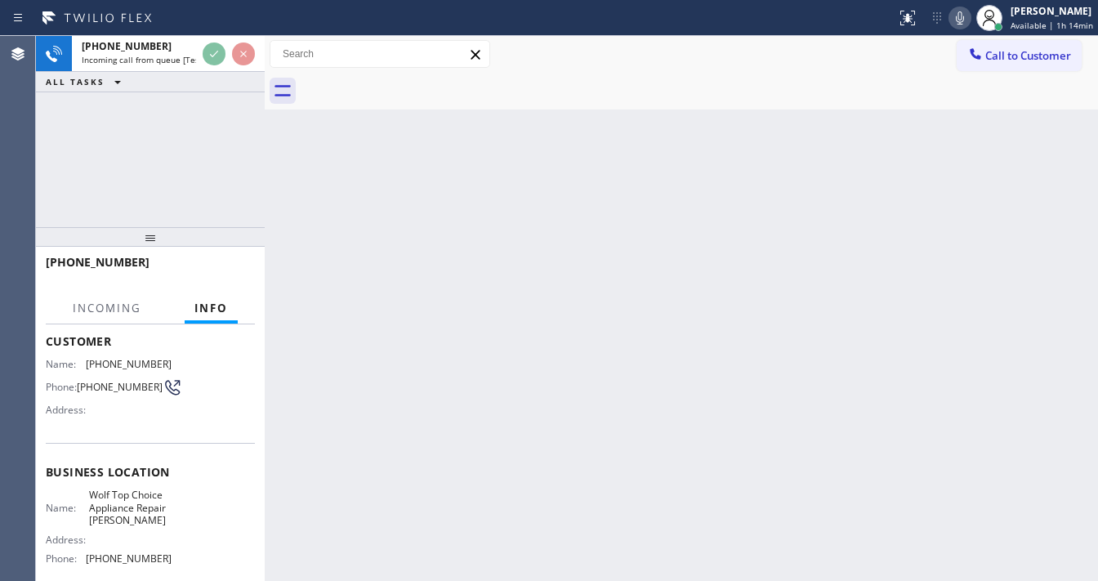
scroll to position [131, 0]
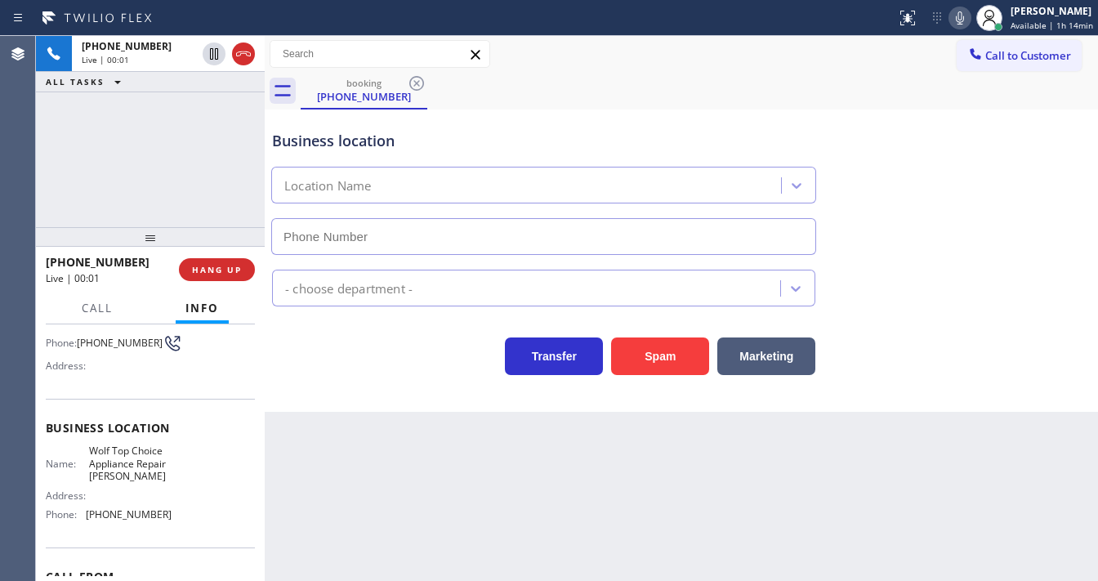
type input "(301) 215-3250"
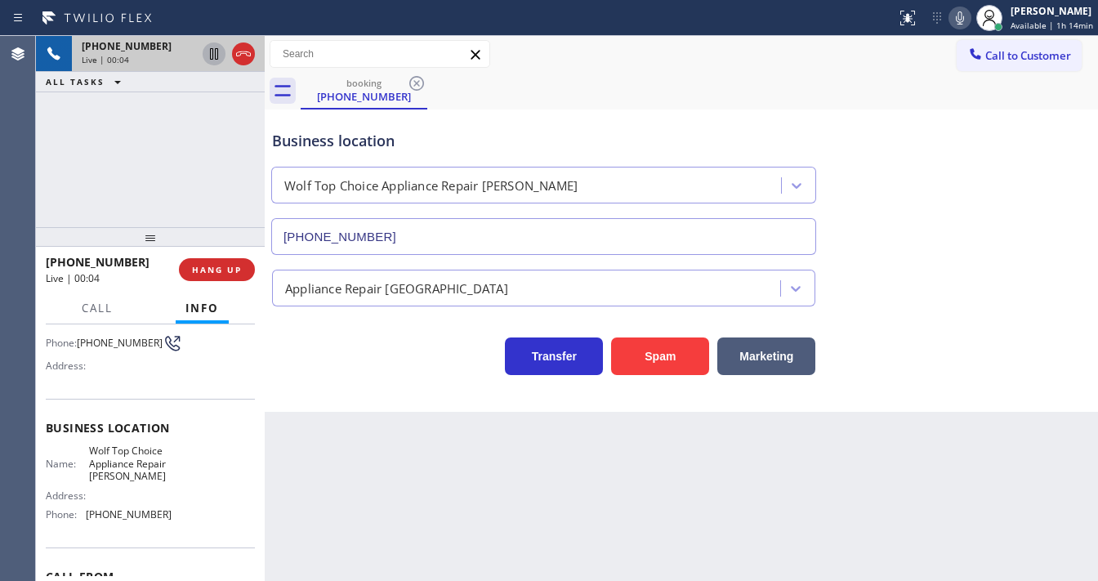
click at [215, 56] on icon at bounding box center [214, 53] width 8 height 11
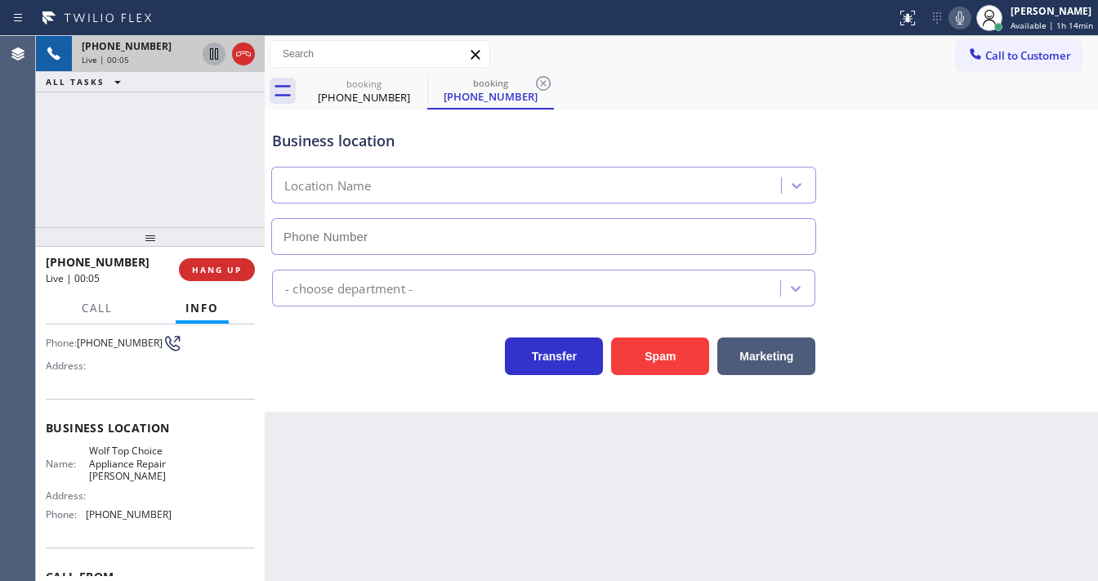
type input "(301) 215-3250"
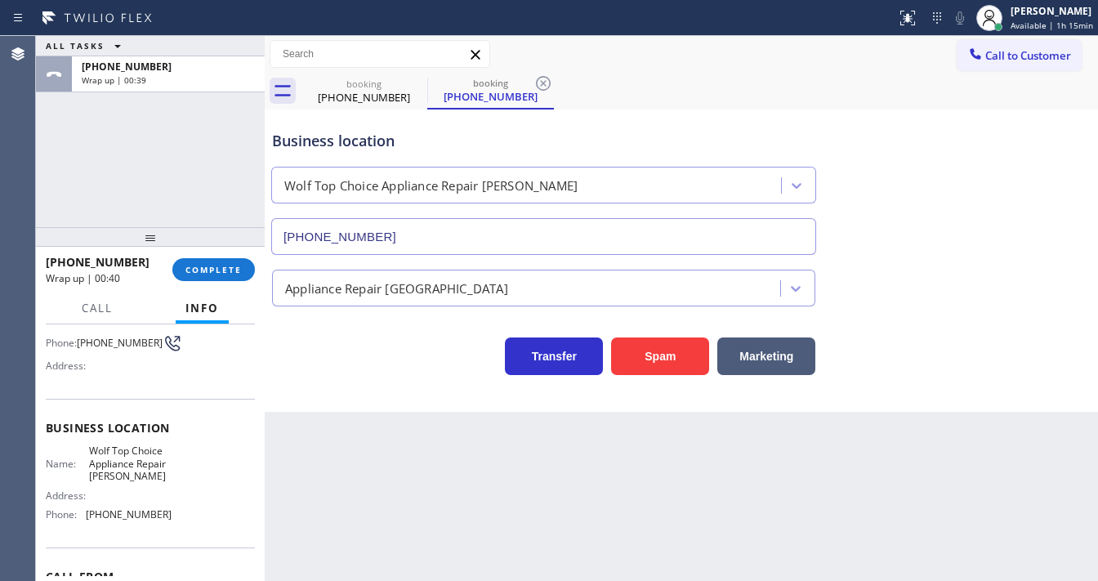
click at [229, 255] on div "+14695290965 Wrap up | 00:40 COMPLETE" at bounding box center [150, 269] width 209 height 42
click at [226, 267] on span "COMPLETE" at bounding box center [214, 269] width 56 height 11
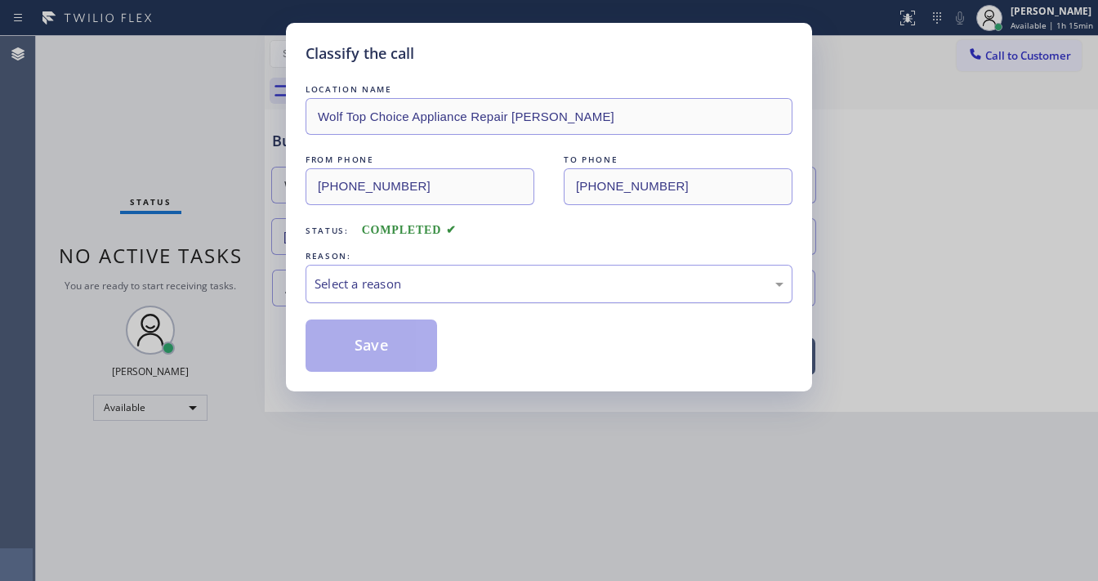
click at [352, 293] on div "Select a reason" at bounding box center [549, 284] width 487 height 38
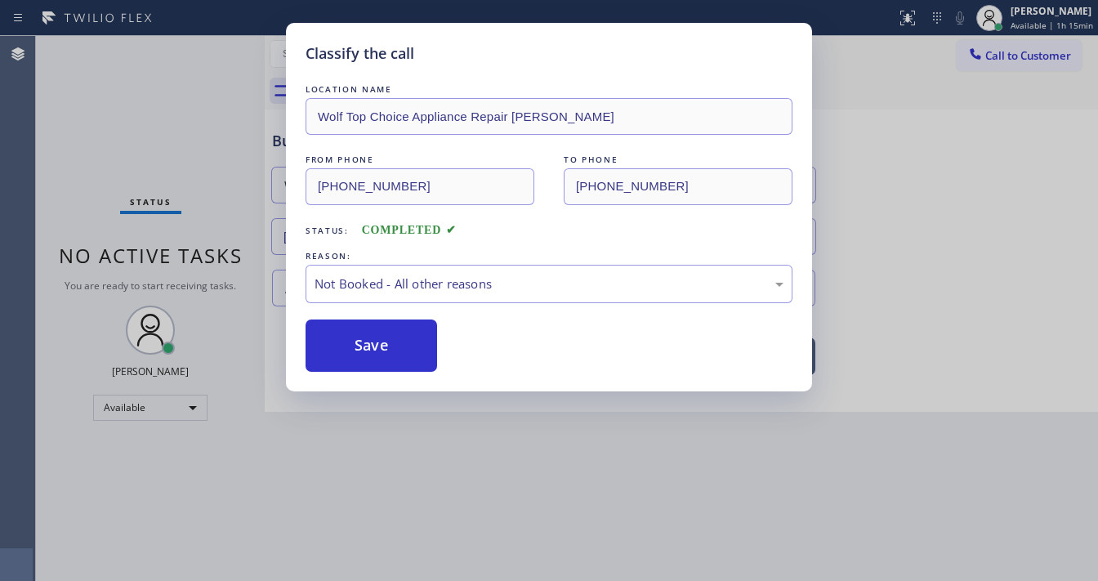
click at [364, 343] on button "Save" at bounding box center [372, 346] width 132 height 52
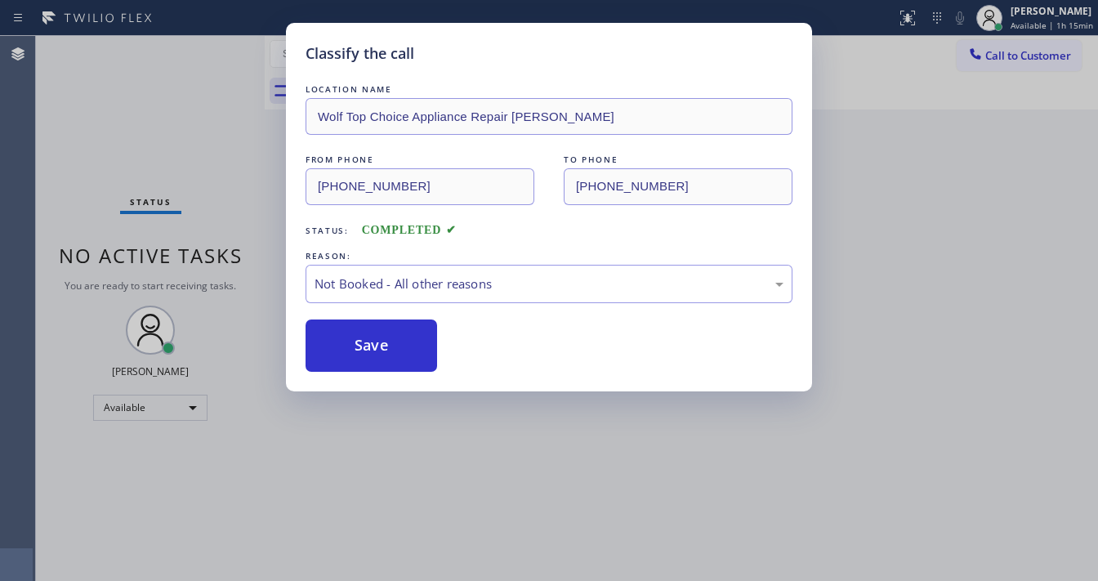
click at [215, 223] on div "Classify the call LOCATION NAME Wolf Top Choice Appliance Repair Bowie FROM PHO…" at bounding box center [549, 290] width 1098 height 581
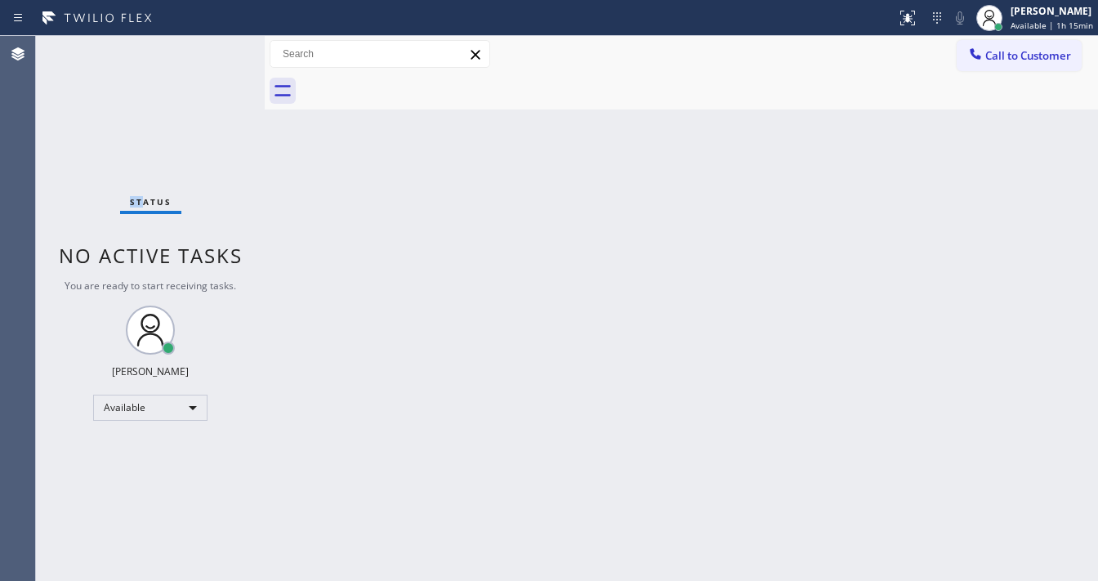
click at [127, 136] on div "Status No active tasks You are ready to start receiving tasks. [PERSON_NAME]" at bounding box center [150, 308] width 229 height 545
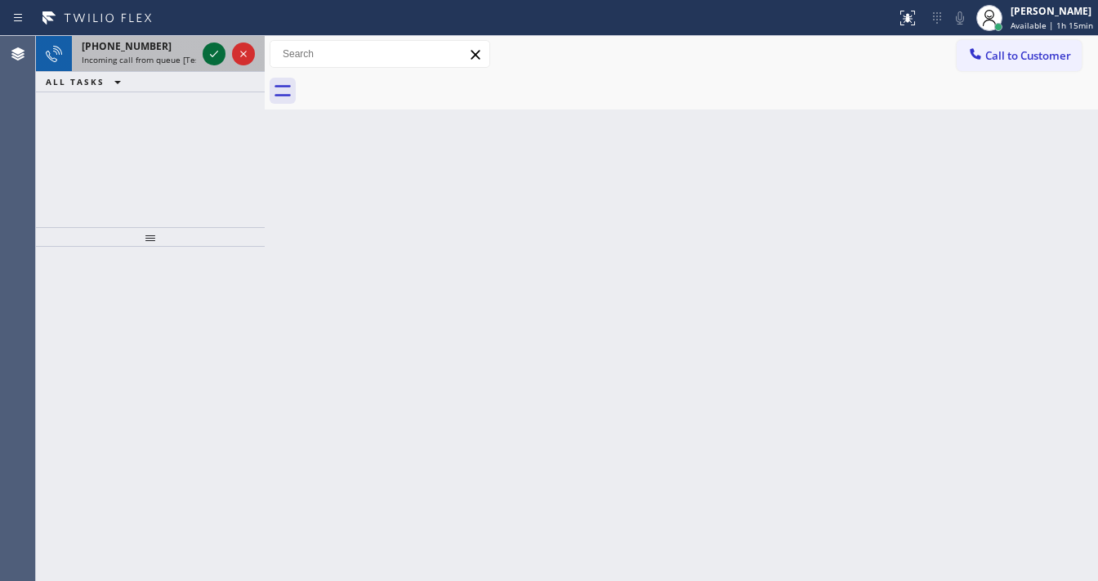
click at [212, 55] on icon at bounding box center [214, 54] width 20 height 20
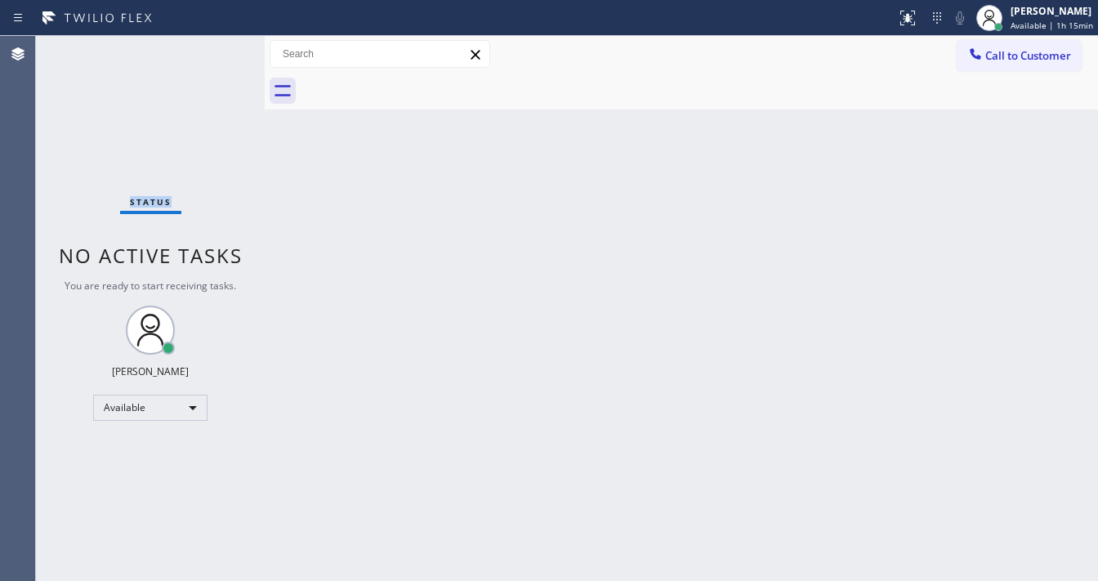
click at [212, 54] on div "Status No active tasks You are ready to start receiving tasks. [PERSON_NAME]" at bounding box center [150, 308] width 229 height 545
drag, startPoint x: 891, startPoint y: 26, endPoint x: 906, endPoint y: 39, distance: 20.3
click at [890, 26] on div at bounding box center [448, 18] width 883 height 26
drag, startPoint x: 904, startPoint y: 12, endPoint x: 911, endPoint y: 44, distance: 32.7
click at [903, 13] on icon at bounding box center [908, 18] width 20 height 20
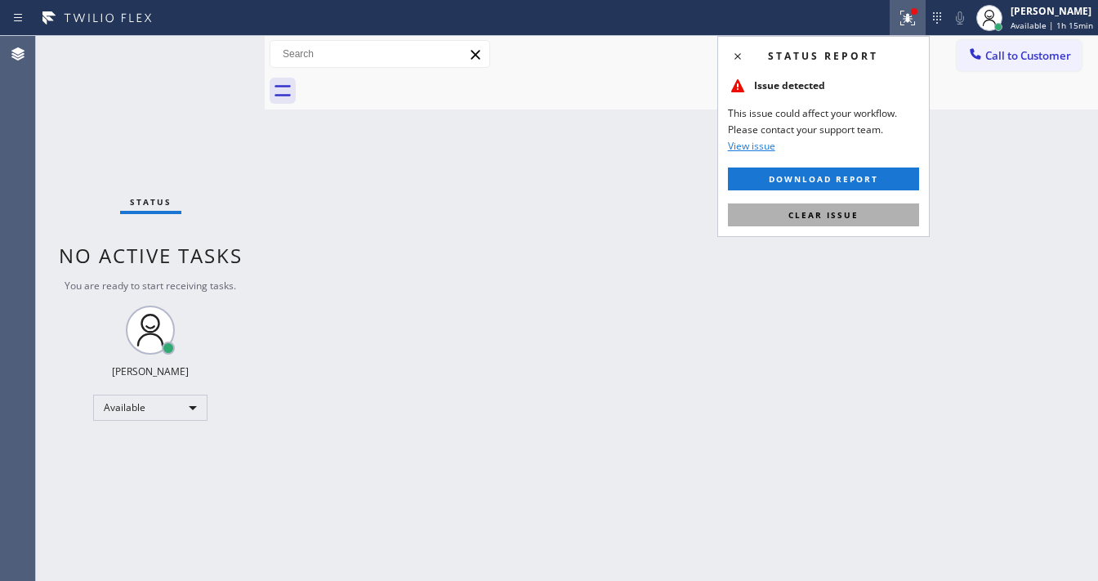
click at [834, 214] on span "Clear issue" at bounding box center [824, 214] width 70 height 11
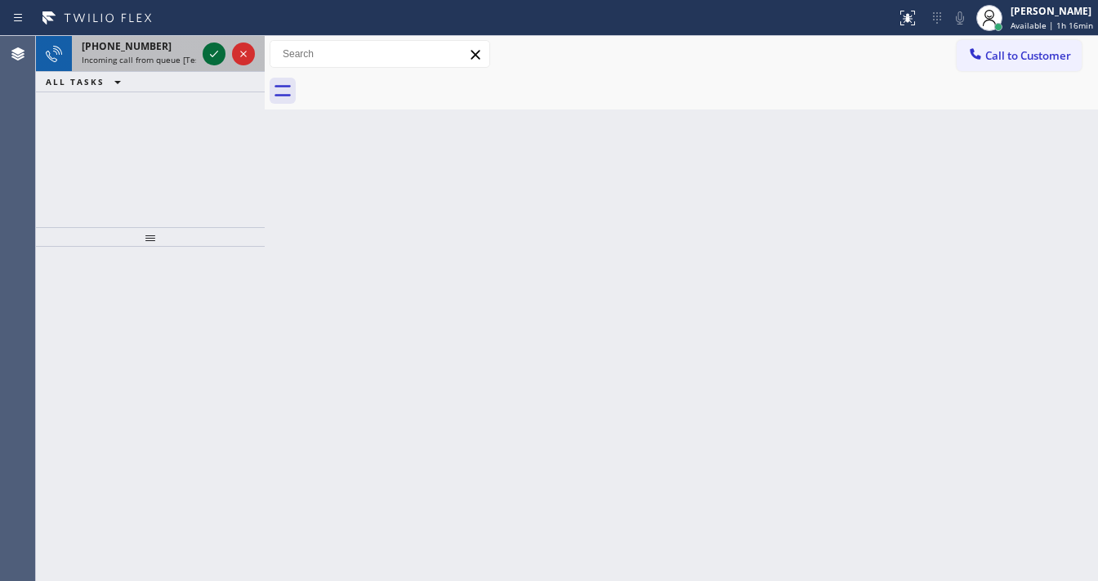
click at [212, 60] on icon at bounding box center [214, 54] width 20 height 20
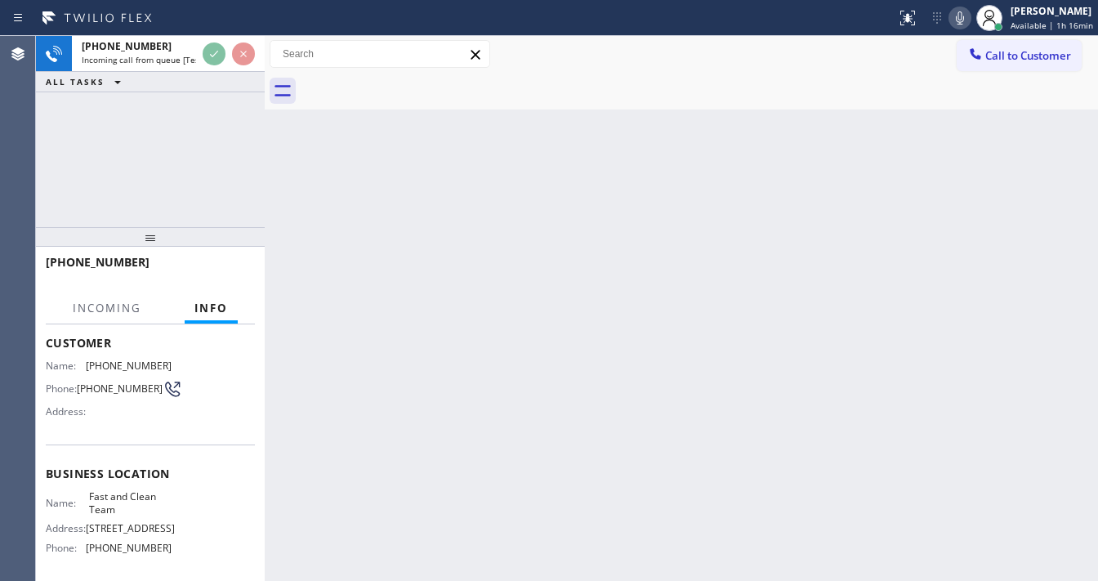
scroll to position [131, 0]
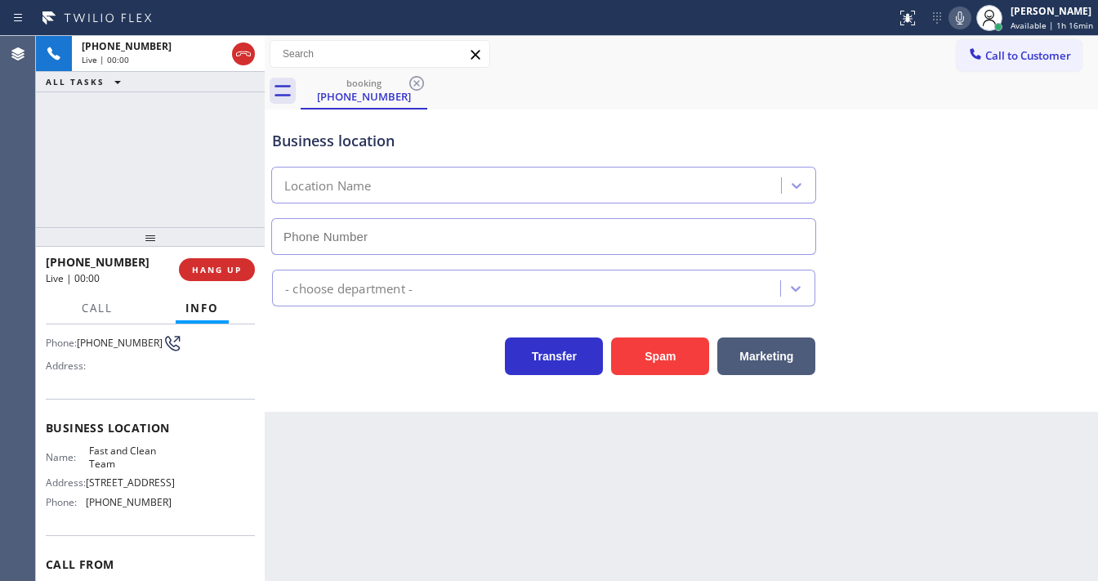
type input "(708) 477-3656"
click at [646, 363] on button "Spam" at bounding box center [660, 357] width 98 height 38
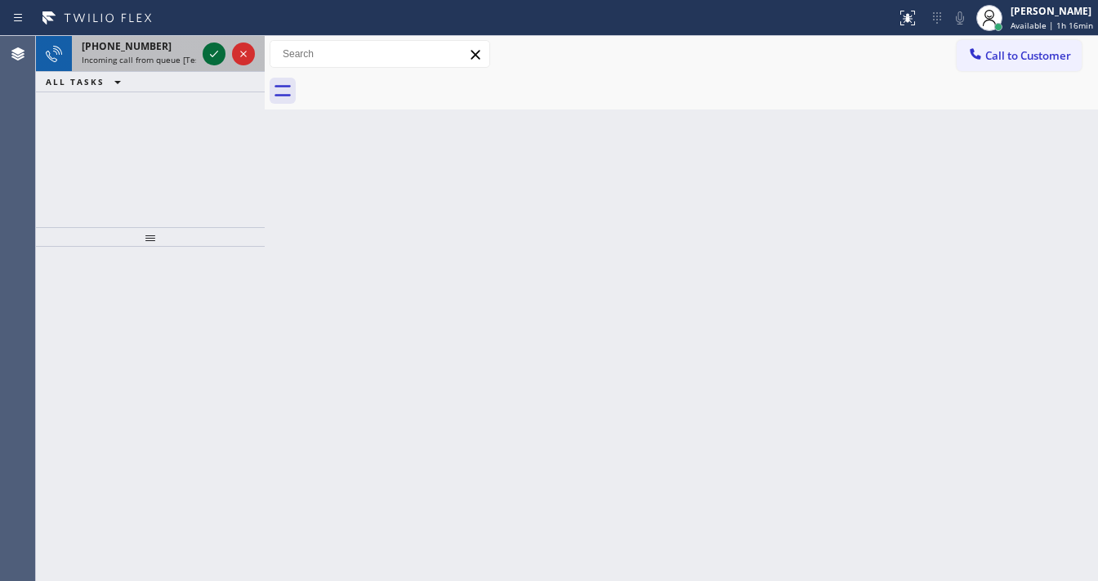
click at [208, 55] on icon at bounding box center [214, 54] width 20 height 20
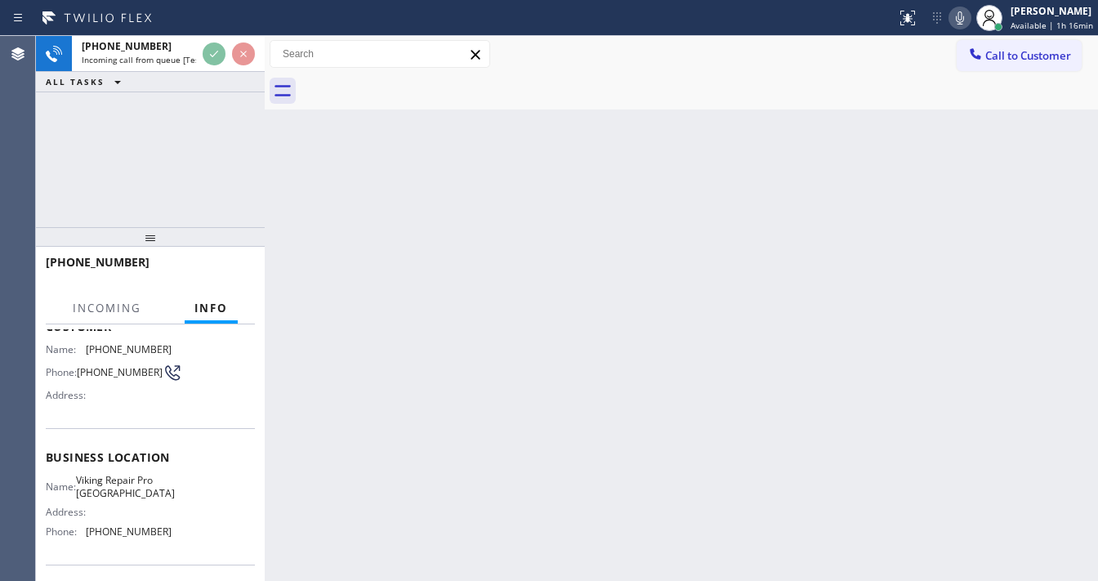
scroll to position [215, 0]
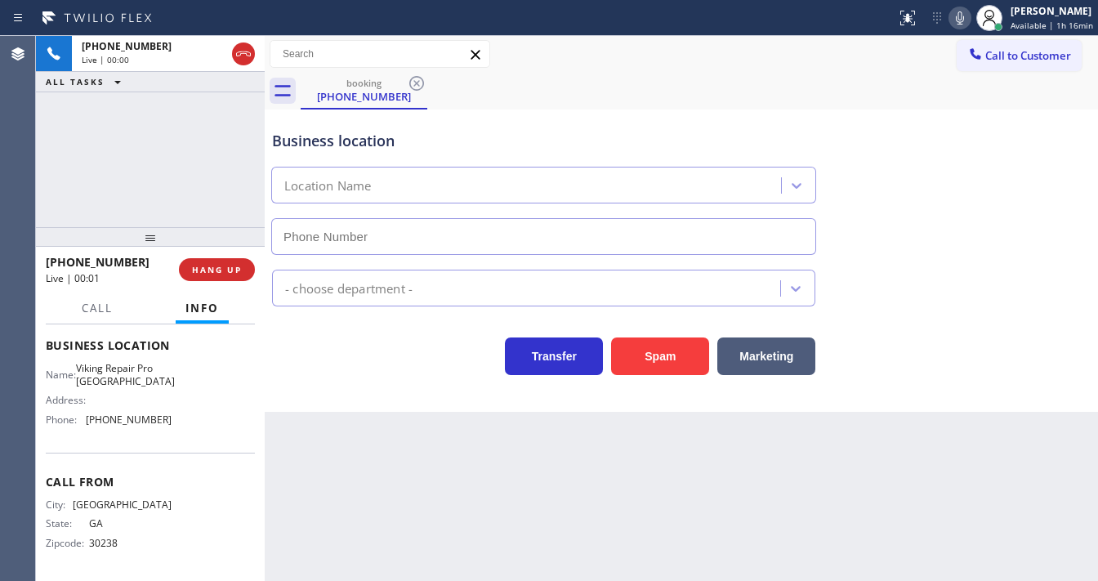
type input "(678) 922-4199"
click at [163, 144] on div "+14042755151 Live | 00:02 ALL TASKS ALL TASKS ACTIVE TASKS TASKS IN WRAP UP" at bounding box center [150, 131] width 229 height 191
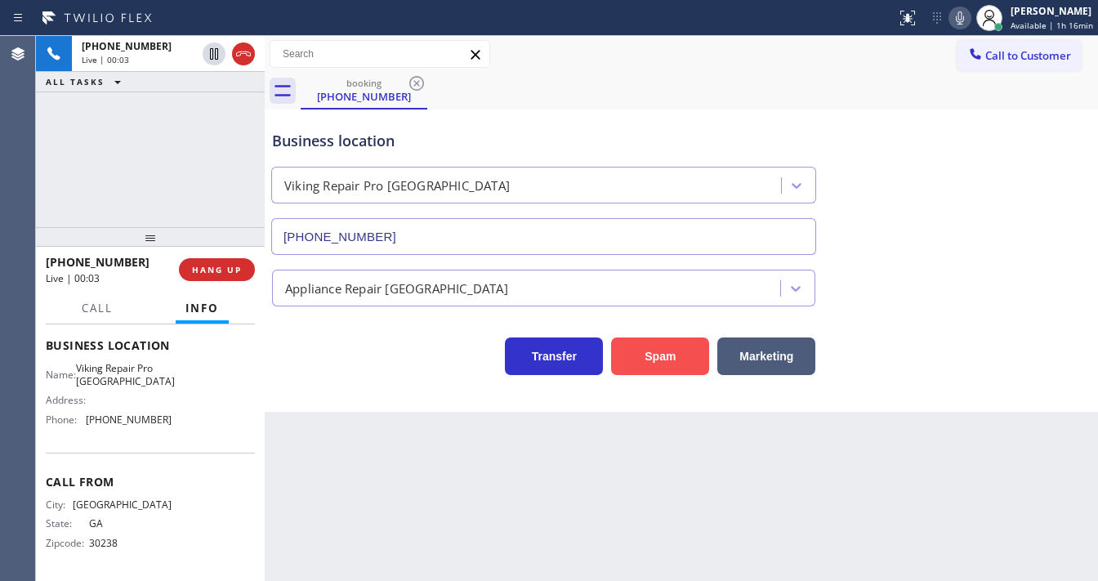
click at [661, 347] on button "Spam" at bounding box center [660, 357] width 98 height 38
click at [183, 180] on div "+14042755151 Live | 00:04 ALL TASKS ALL TASKS ACTIVE TASKS TASKS IN WRAP UP" at bounding box center [150, 131] width 229 height 191
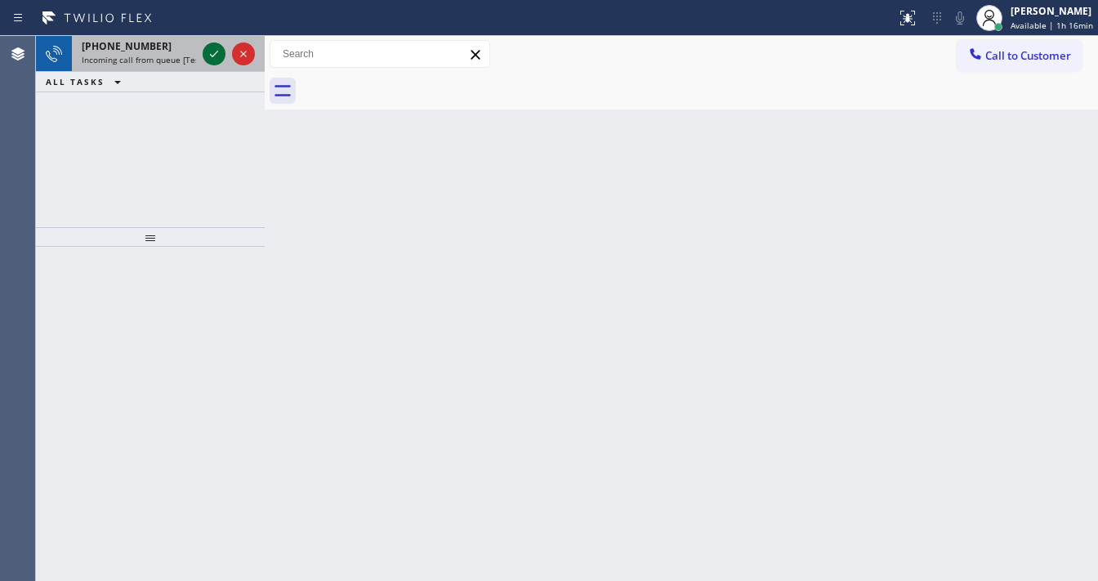
click at [216, 59] on icon at bounding box center [214, 54] width 20 height 20
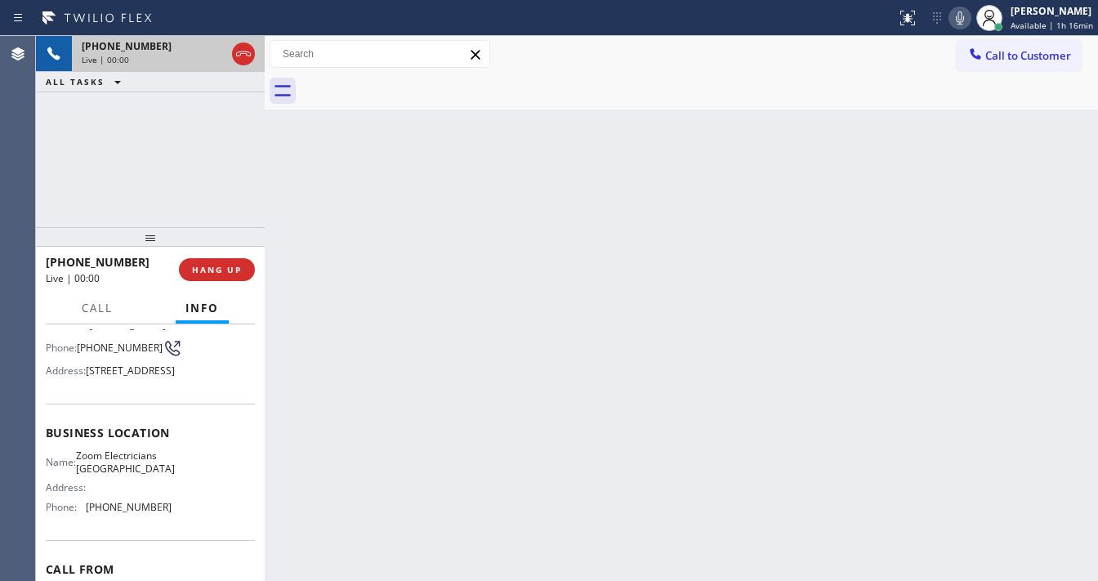
scroll to position [131, 0]
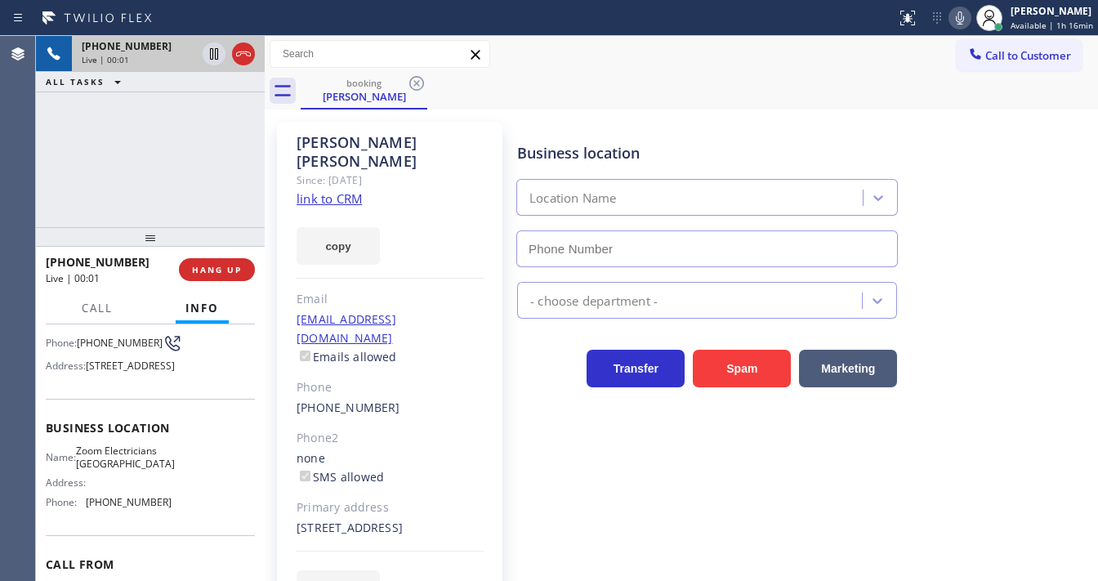
type input "(415) 727-8840"
click at [337, 190] on link "link to CRM" at bounding box center [329, 198] width 65 height 16
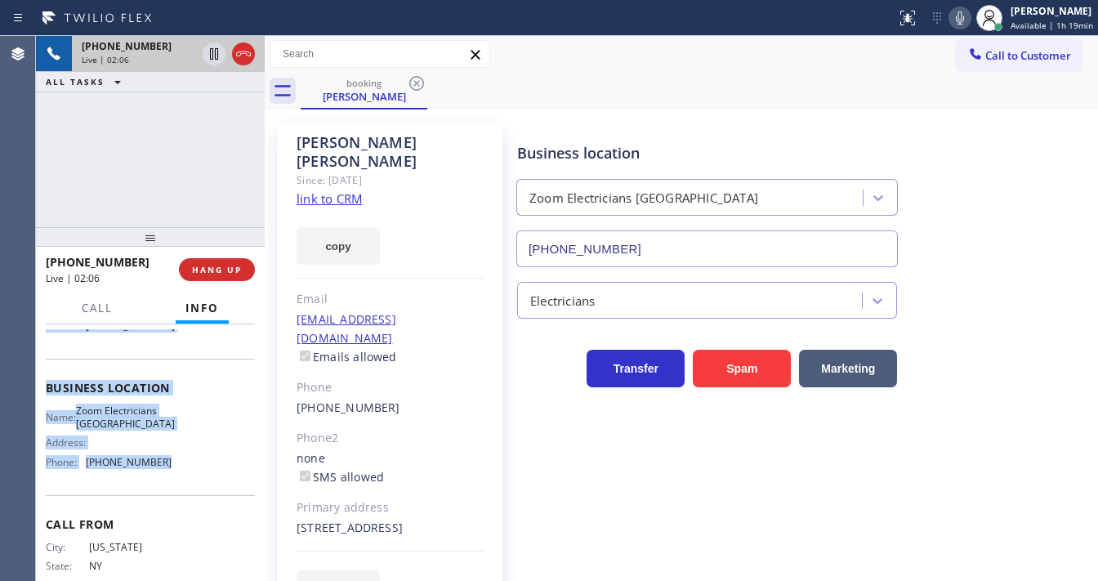
scroll to position [196, 0]
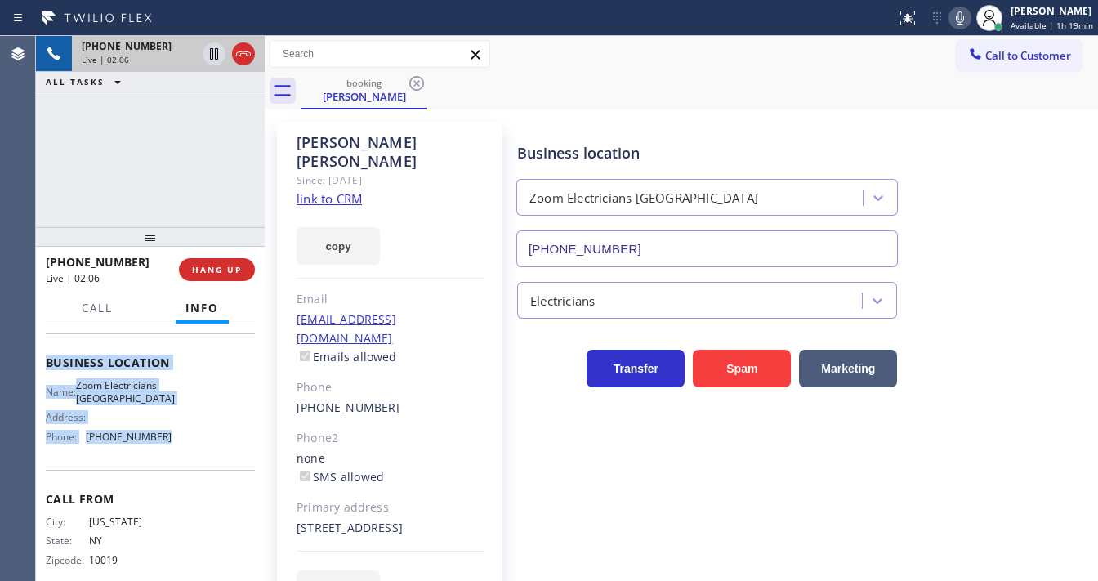
drag, startPoint x: 42, startPoint y: 423, endPoint x: 190, endPoint y: 487, distance: 160.6
click at [190, 487] on div "Context Queue: [Test] All Priority: 1 Customer Name: Michaela Morgan Phone: (64…" at bounding box center [150, 452] width 229 height 257
copy div "Customer Name: Michaela Morgan Phone: (646) 823-5121 Address: 3344 21st St, San…"
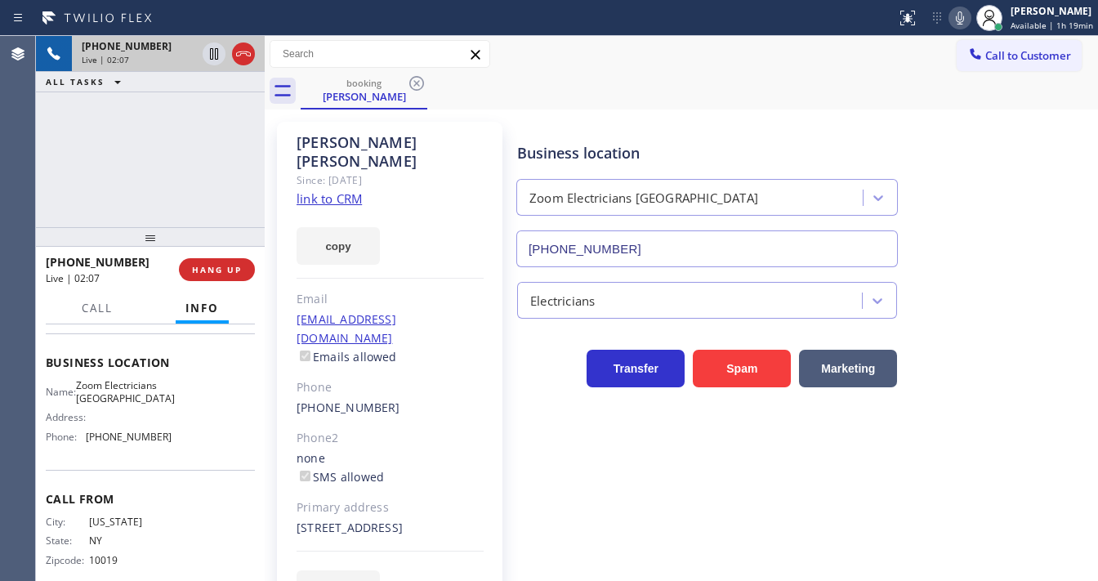
click at [143, 195] on div "+16468235121 Live | 02:07 ALL TASKS ALL TASKS ACTIVE TASKS TASKS IN WRAP UP" at bounding box center [150, 131] width 229 height 191
click at [964, 16] on icon at bounding box center [960, 17] width 8 height 13
click at [210, 52] on icon at bounding box center [214, 53] width 8 height 11
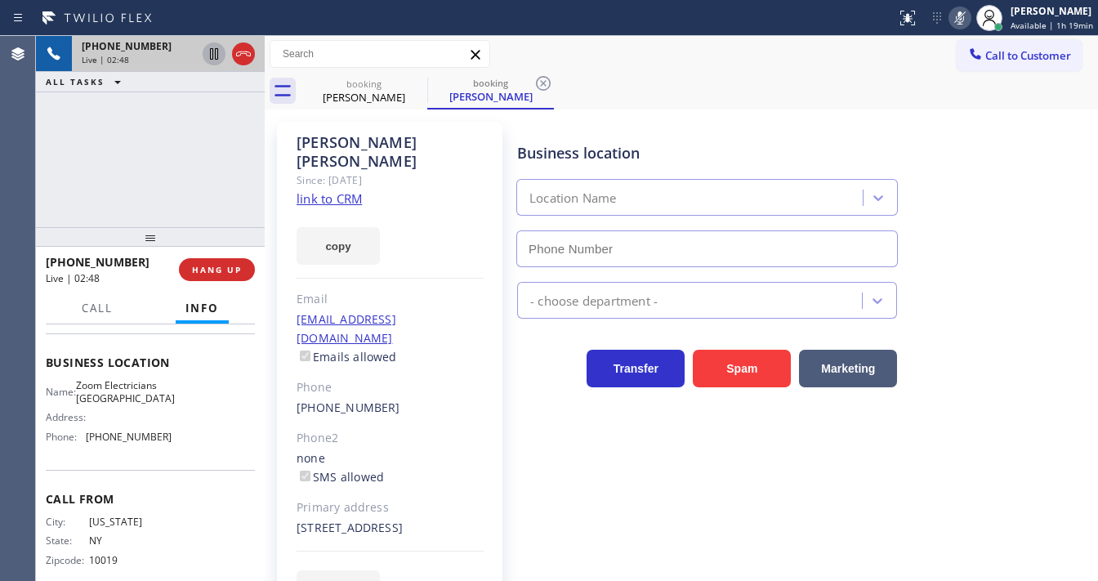
type input "(415) 727-8840"
drag, startPoint x: 791, startPoint y: 69, endPoint x: 871, endPoint y: 7, distance: 101.4
click at [790, 70] on div "Call to Customer Outbound call Location New York Appliance Repair Yonkers Your …" at bounding box center [682, 54] width 834 height 37
click at [177, 117] on div "+16468235121 Live | 04:19 ALL TASKS ALL TASKS ACTIVE TASKS TASKS IN WRAP UP" at bounding box center [150, 131] width 229 height 191
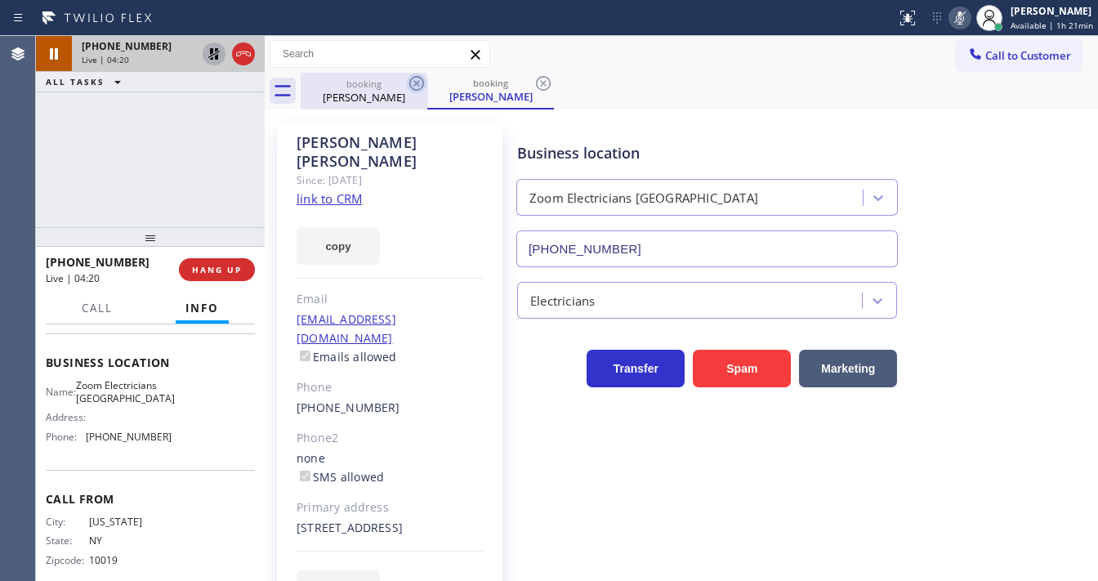
click at [411, 81] on icon at bounding box center [417, 84] width 20 height 20
click at [86, 156] on div "+16468235121 Live | 04:20 ALL TASKS ALL TASKS ACTIVE TASKS TASKS IN WRAP UP" at bounding box center [150, 131] width 229 height 191
drag, startPoint x: 42, startPoint y: 199, endPoint x: 0, endPoint y: 196, distance: 42.6
click at [0, 196] on div "Agent Desktop Classify the call LOCATION NAME Thermador Appliance Repair FROM P…" at bounding box center [549, 308] width 1098 height 545
drag, startPoint x: 65, startPoint y: 143, endPoint x: 127, endPoint y: 15, distance: 142.2
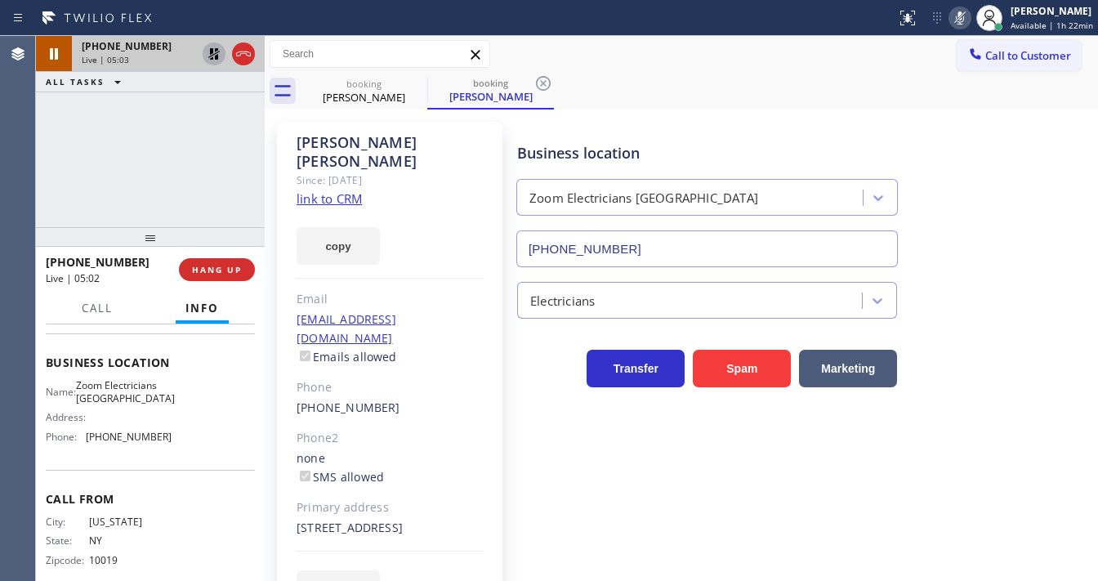
click at [65, 141] on div "+16468235121 Live | 05:03 ALL TASKS ALL TASKS ACTIVE TASKS TASKS IN WRAP UP" at bounding box center [150, 131] width 229 height 191
click at [212, 55] on icon at bounding box center [214, 54] width 20 height 20
click at [964, 16] on icon at bounding box center [960, 17] width 8 height 13
type input "(415) 727-8840"
click at [414, 87] on icon at bounding box center [417, 84] width 20 height 20
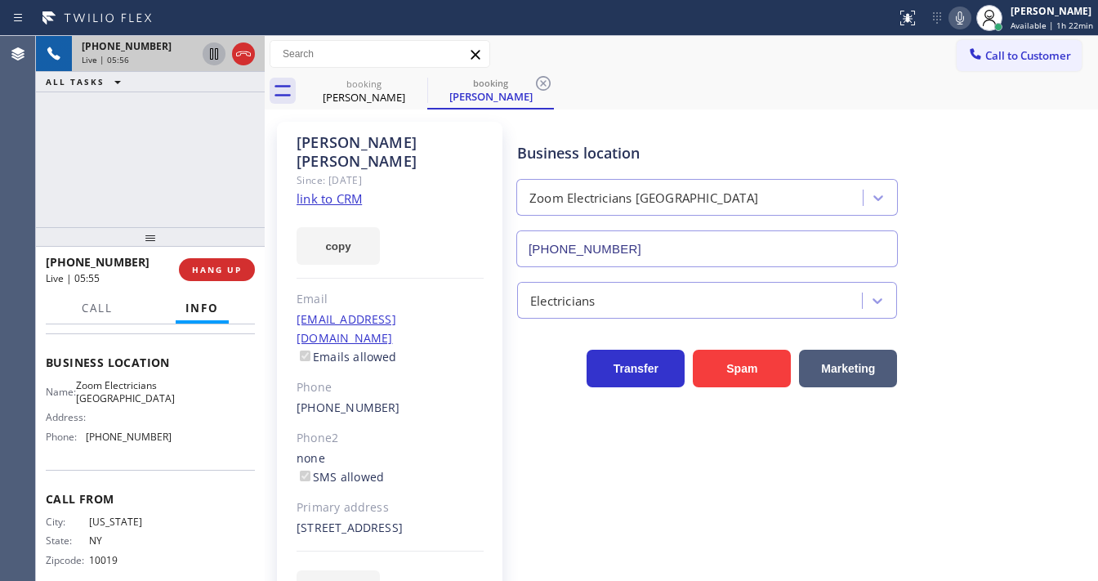
click at [148, 148] on div "+16468235121 Live | 05:56 ALL TASKS ALL TASKS ACTIVE TASKS TASKS IN WRAP UP" at bounding box center [150, 131] width 229 height 191
click at [373, 95] on div "Michaela Morgan" at bounding box center [363, 97] width 123 height 15
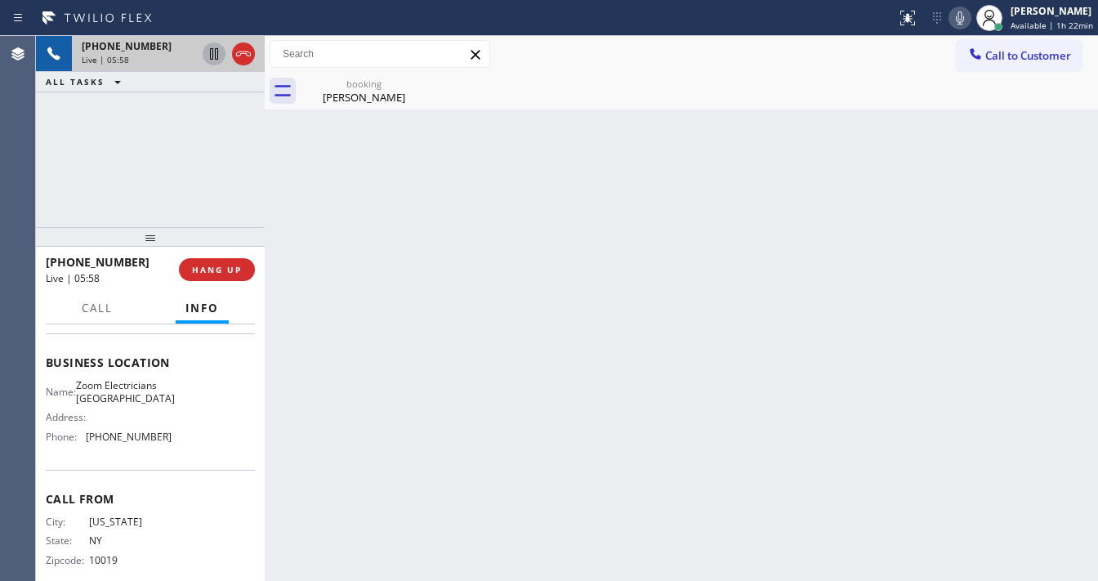
click at [156, 180] on div "+16468235121 Live | 05:58 ALL TASKS ALL TASKS ACTIVE TASKS TASKS IN WRAP UP" at bounding box center [150, 131] width 229 height 191
click at [382, 93] on div "Michaela Morgan" at bounding box center [363, 97] width 123 height 15
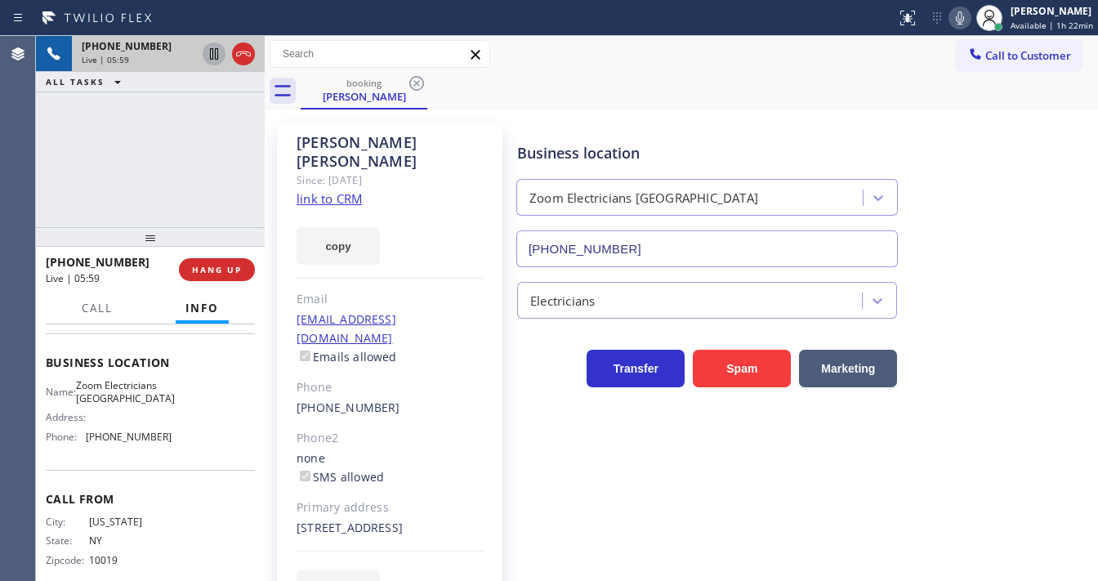
click at [184, 179] on div "+16468235121 Live | 05:59 ALL TASKS ALL TASKS ACTIVE TASKS TASKS IN WRAP UP" at bounding box center [150, 131] width 229 height 191
drag, startPoint x: 48, startPoint y: 165, endPoint x: 182, endPoint y: 25, distance: 194.2
click at [51, 159] on div "+16468235121 Live | 06:03 ALL TASKS ALL TASKS ACTIVE TASKS TASKS IN WRAP UP" at bounding box center [150, 131] width 229 height 191
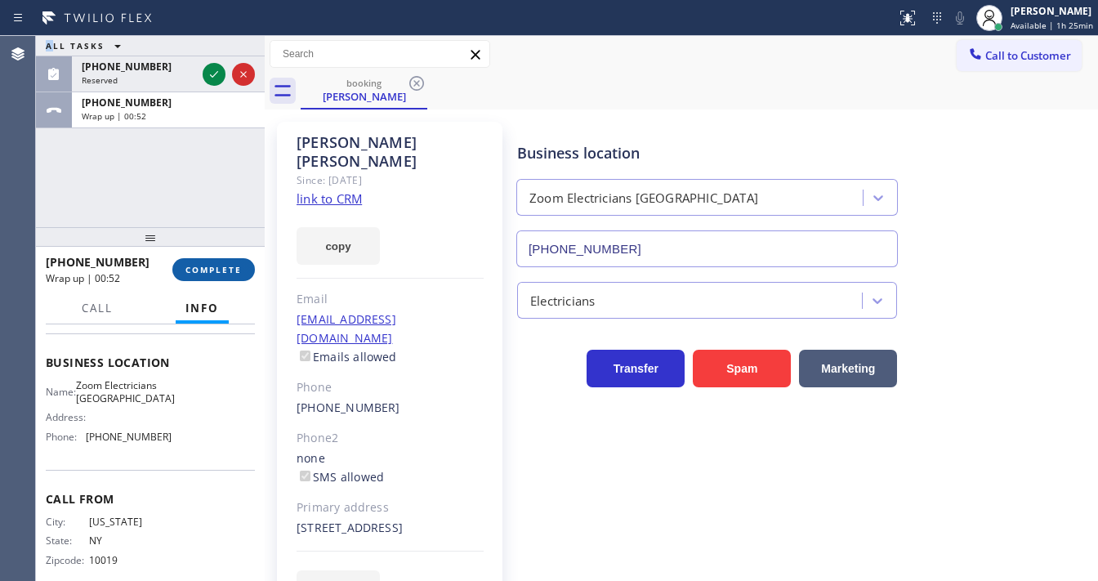
click at [222, 270] on span "COMPLETE" at bounding box center [214, 269] width 56 height 11
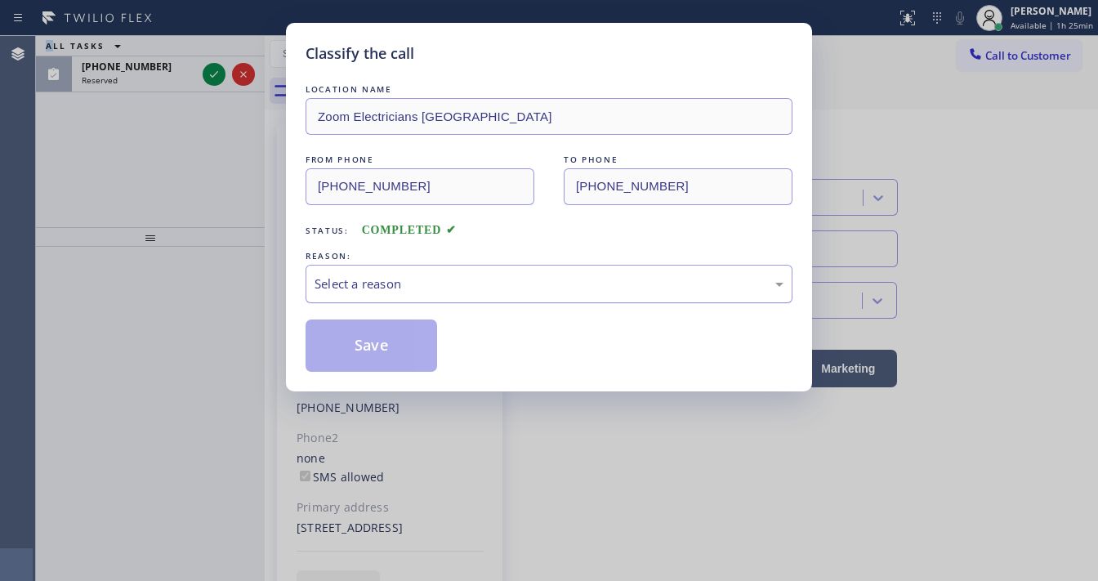
click at [376, 279] on div "Select a reason" at bounding box center [549, 284] width 469 height 19
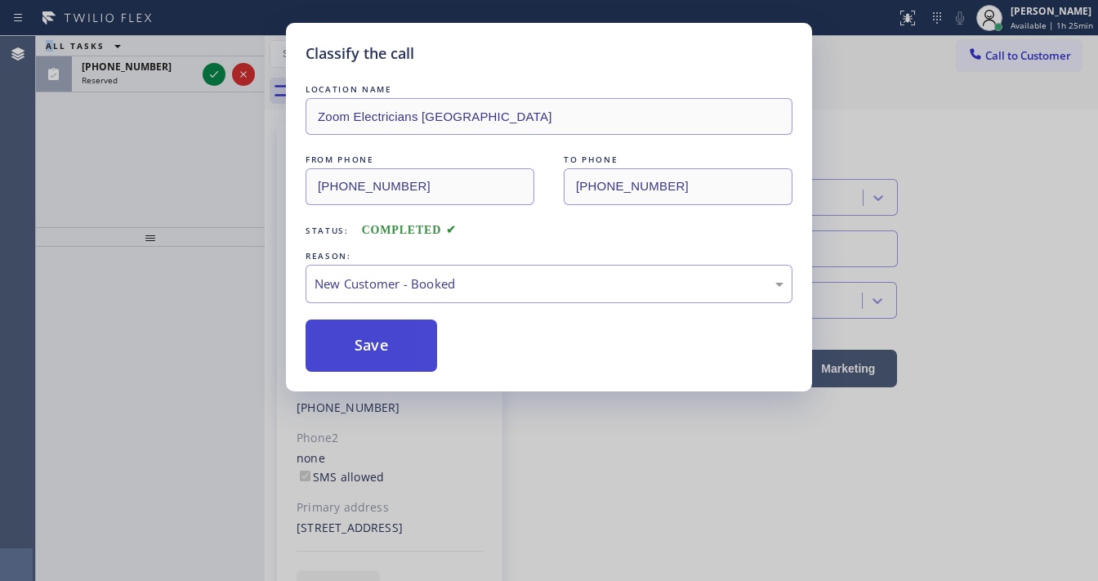
drag, startPoint x: 361, startPoint y: 351, endPoint x: 353, endPoint y: 347, distance: 9.5
click at [361, 353] on button "Save" at bounding box center [372, 346] width 132 height 52
click at [360, 355] on button "Save" at bounding box center [372, 346] width 132 height 52
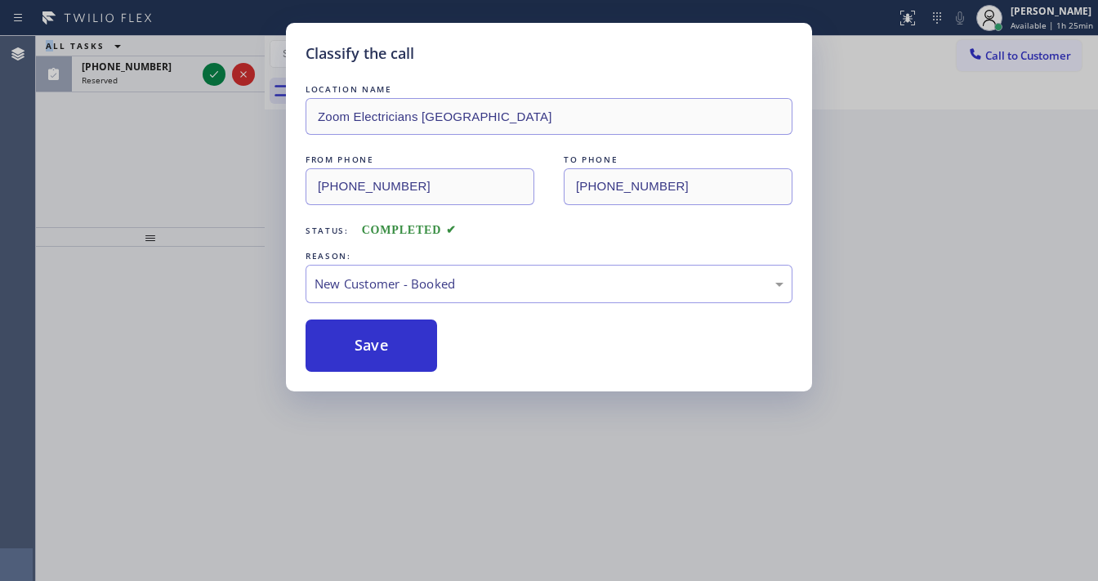
drag, startPoint x: 183, startPoint y: 232, endPoint x: 193, endPoint y: 123, distance: 109.1
click at [183, 218] on div "Classify the call LOCATION NAME Zoom Electricians San Francisco FROM PHONE (646…" at bounding box center [549, 290] width 1098 height 581
click at [214, 74] on div "Classify the call LOCATION NAME Zoom Electricians San Francisco FROM PHONE (646…" at bounding box center [549, 290] width 1098 height 581
click at [214, 74] on icon at bounding box center [214, 74] width 8 height 7
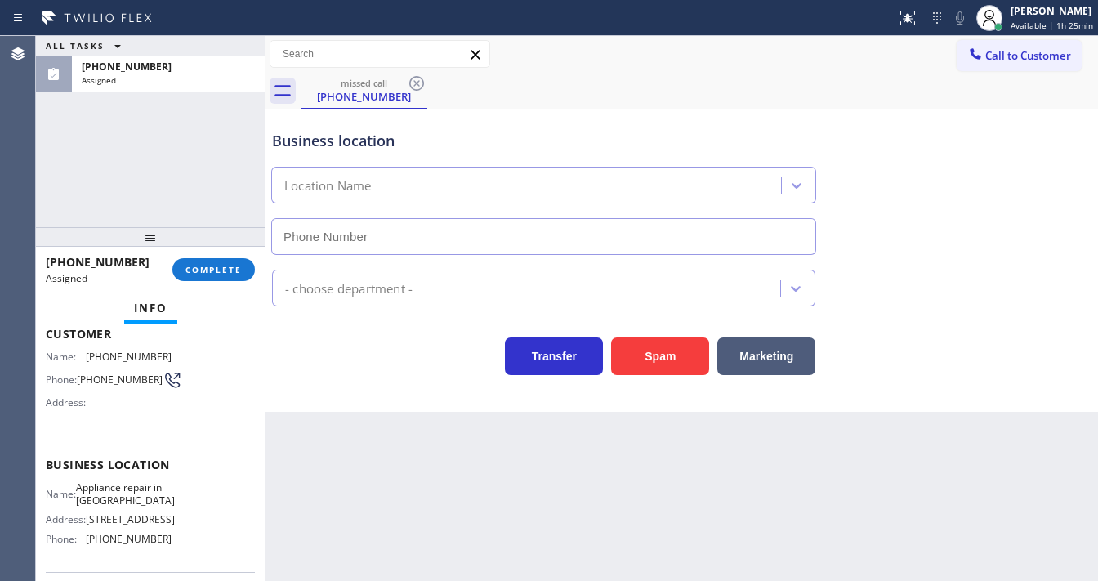
scroll to position [131, 0]
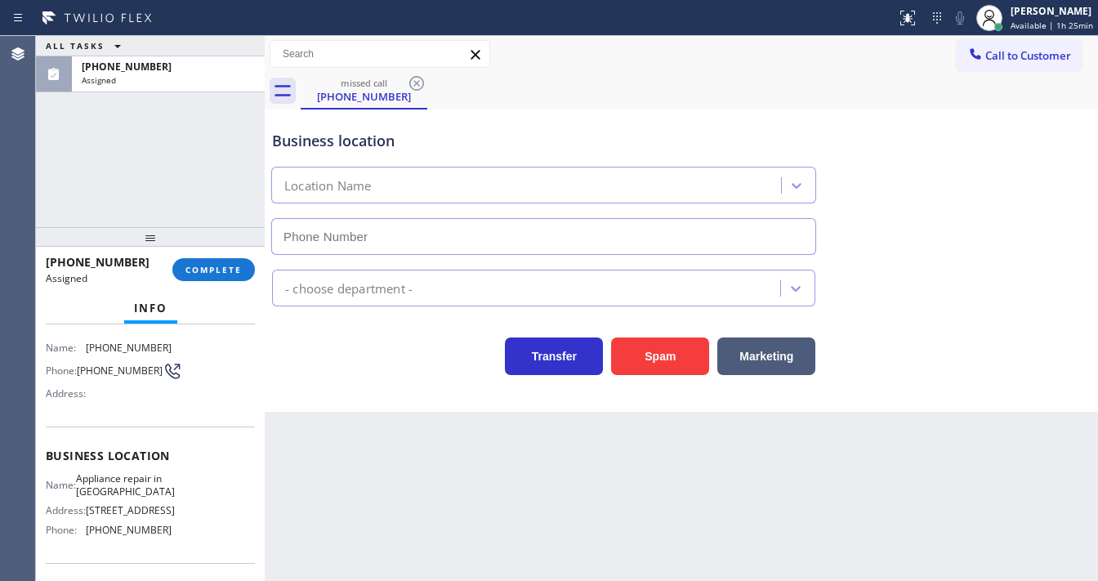
type input "(818) 210-4516"
click at [214, 279] on button "COMPLETE" at bounding box center [213, 269] width 83 height 23
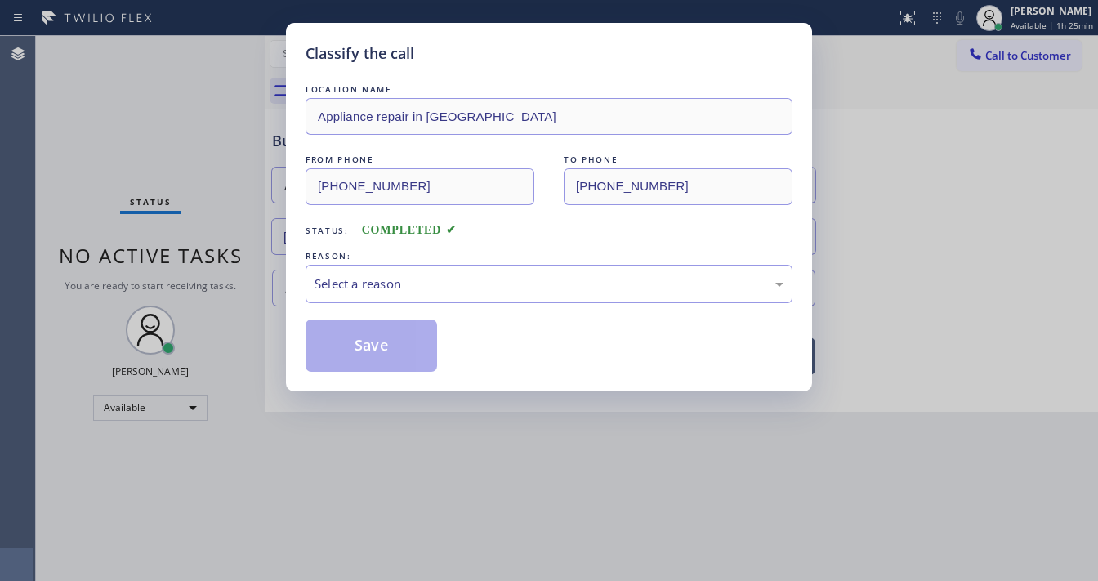
click at [229, 271] on div "Classify the call LOCATION NAME Appliance repair in Toluca Lake FROM PHONE (818…" at bounding box center [549, 290] width 1098 height 581
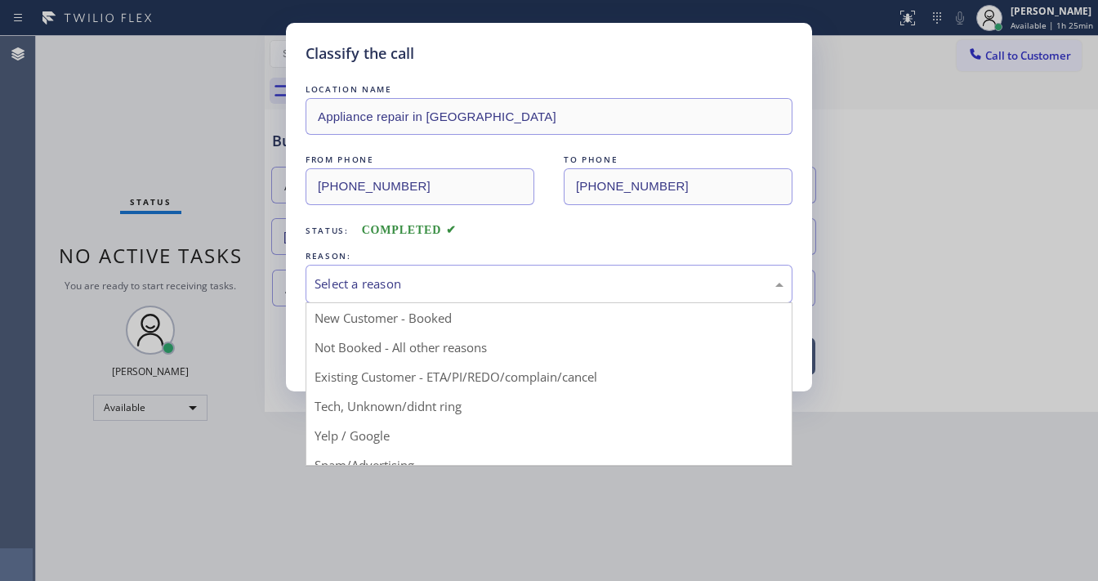
click at [444, 282] on div "Select a reason" at bounding box center [549, 284] width 469 height 19
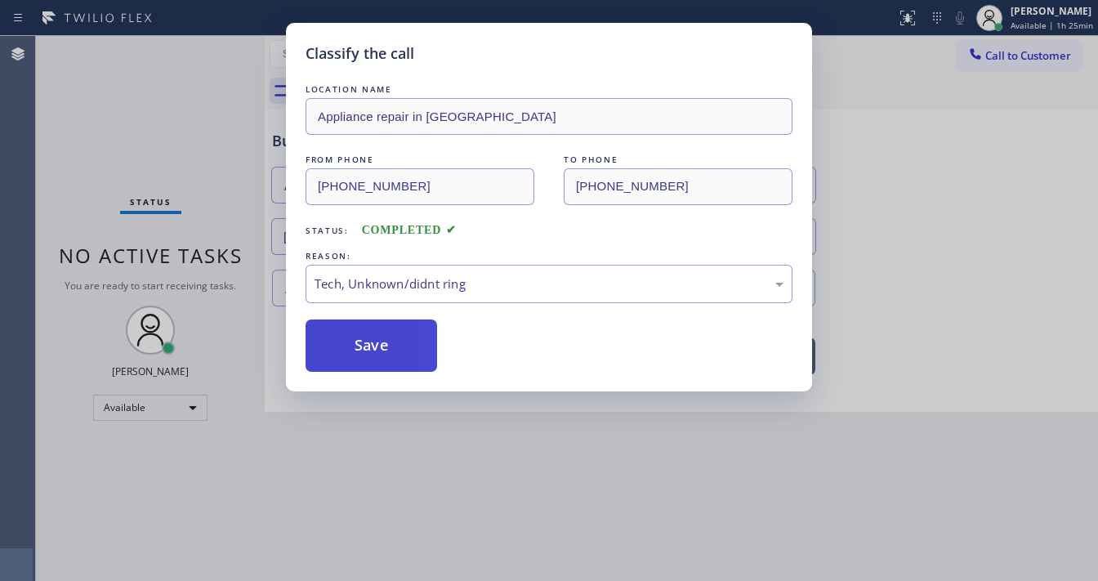
click at [399, 347] on button "Save" at bounding box center [372, 346] width 132 height 52
click at [399, 345] on button "Save" at bounding box center [372, 346] width 132 height 52
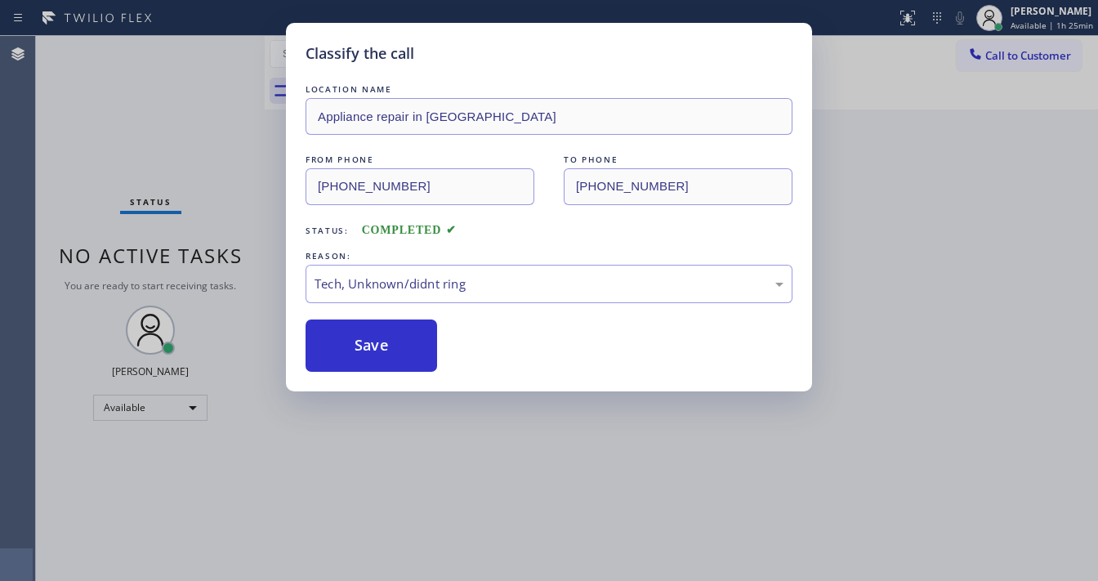
drag, startPoint x: 394, startPoint y: 342, endPoint x: 258, endPoint y: 247, distance: 166.0
click at [389, 335] on button "Save" at bounding box center [372, 346] width 132 height 52
click at [196, 203] on div "Classify the call LOCATION NAME Appliance repair in Toluca Lake FROM PHONE (818…" at bounding box center [549, 290] width 1098 height 581
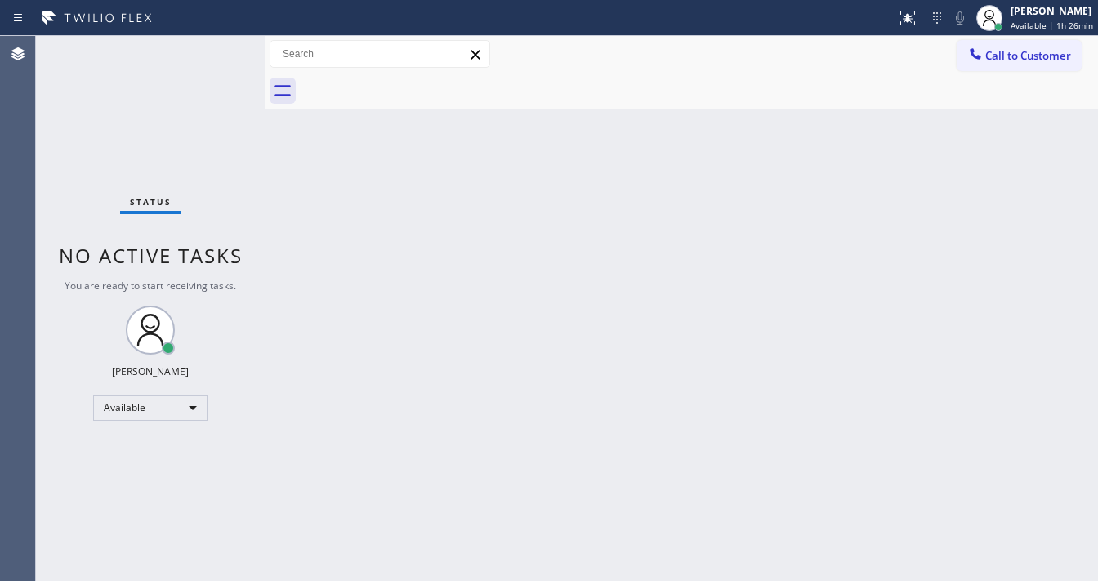
click at [694, 67] on div "Call to Customer Outbound call Location New York Appliance Repair Yonkers Your …" at bounding box center [682, 54] width 834 height 29
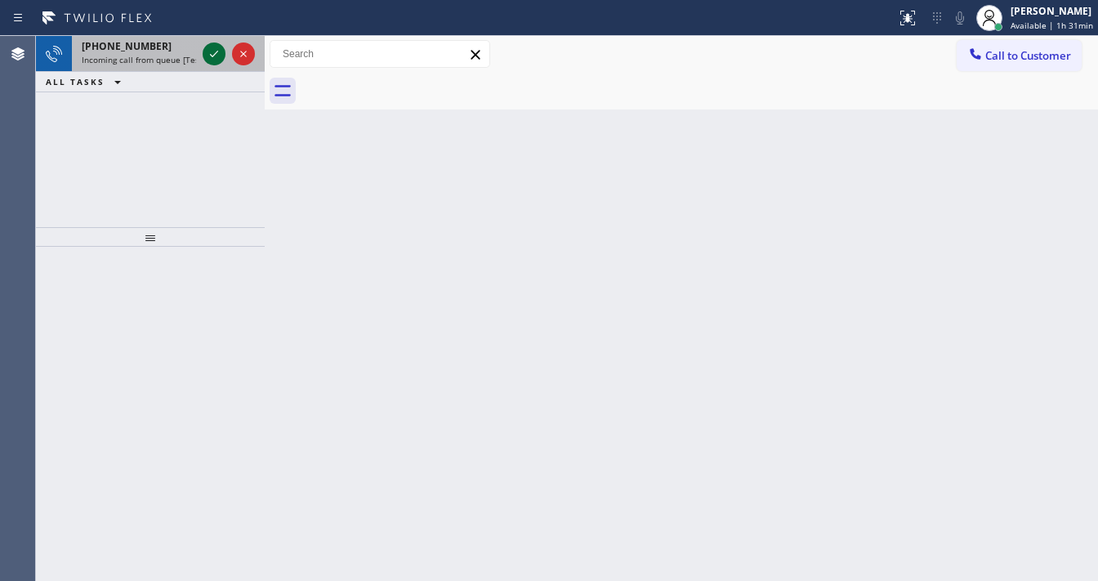
click at [216, 48] on icon at bounding box center [214, 54] width 20 height 20
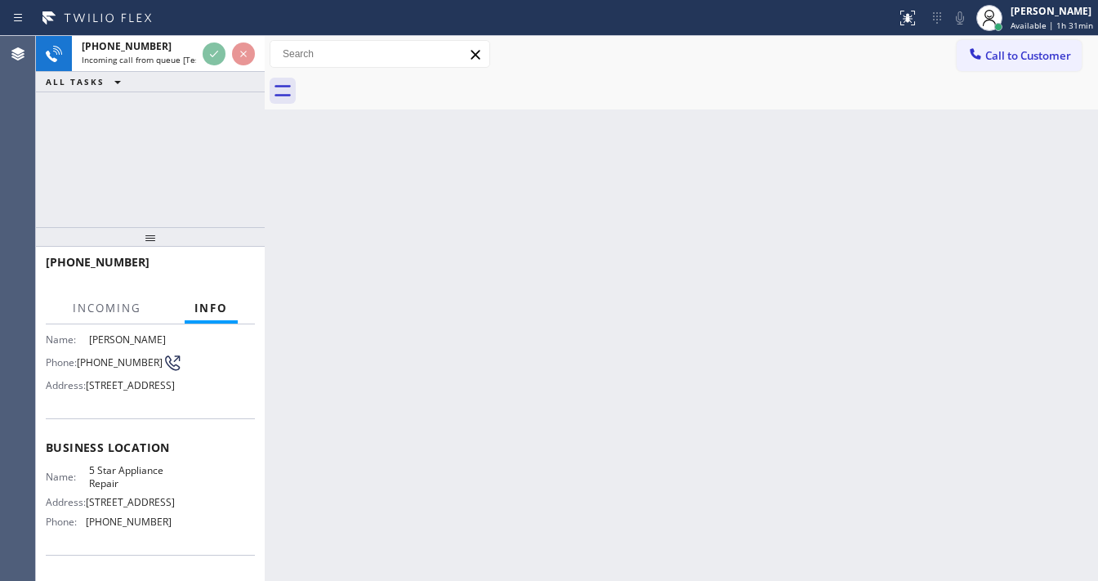
scroll to position [131, 0]
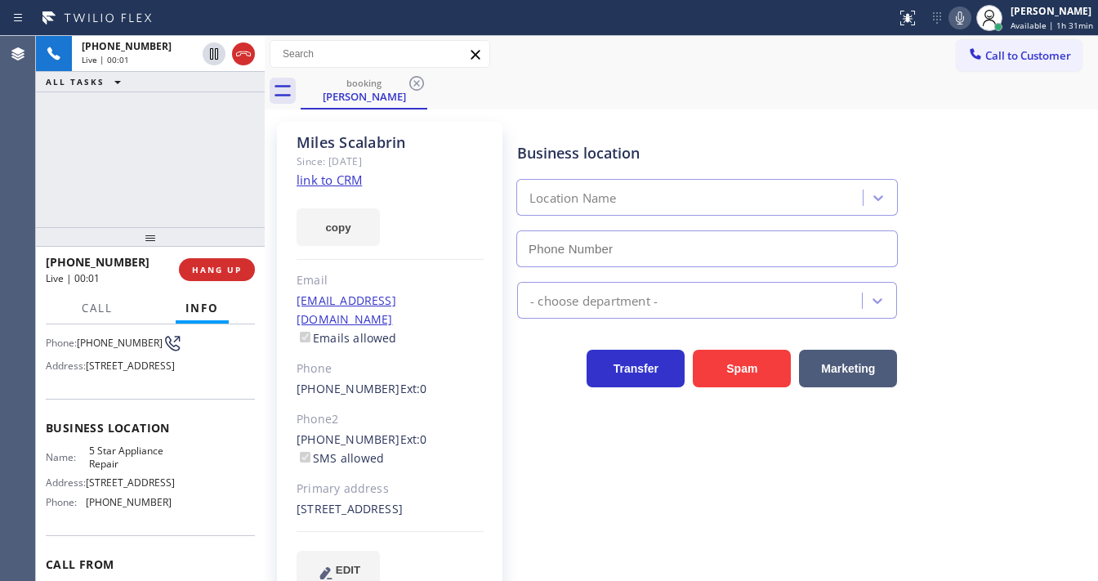
type input "(855) 731-4952"
click at [317, 173] on link "link to CRM" at bounding box center [329, 180] width 65 height 16
click at [212, 121] on div "+16023216827 Live | 02:18 ALL TASKS ALL TASKS ACTIVE TASKS TASKS IN WRAP UP" at bounding box center [150, 131] width 229 height 191
click at [964, 25] on icon at bounding box center [960, 18] width 20 height 20
drag, startPoint x: 198, startPoint y: 147, endPoint x: 199, endPoint y: 126, distance: 21.3
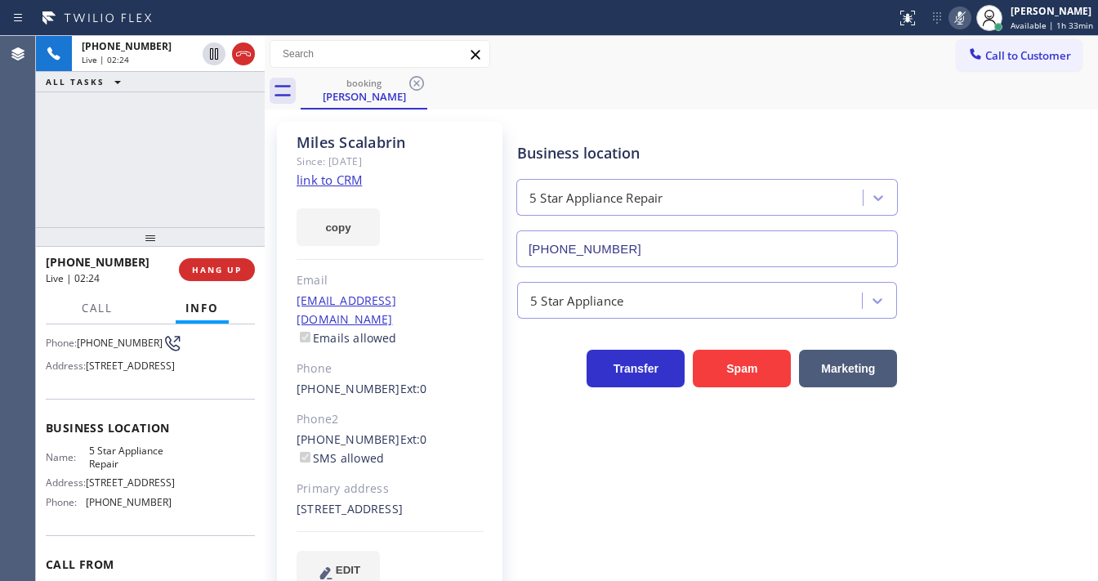
click at [199, 141] on div "+16023216827 Live | 02:24 ALL TASKS ALL TASKS ACTIVE TASKS TASKS IN WRAP UP" at bounding box center [150, 131] width 229 height 191
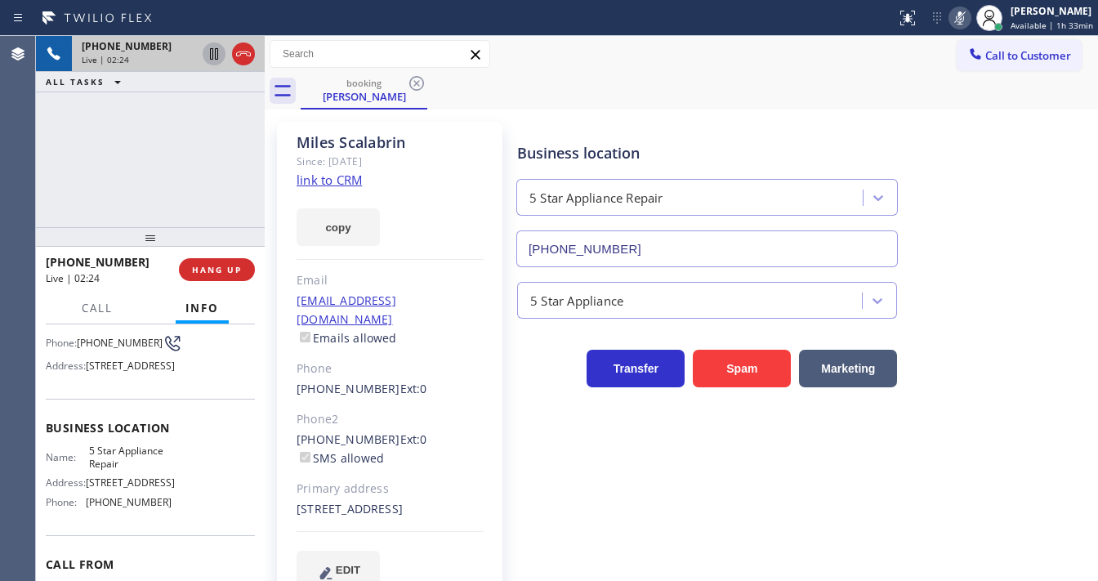
click at [211, 57] on icon at bounding box center [214, 54] width 20 height 20
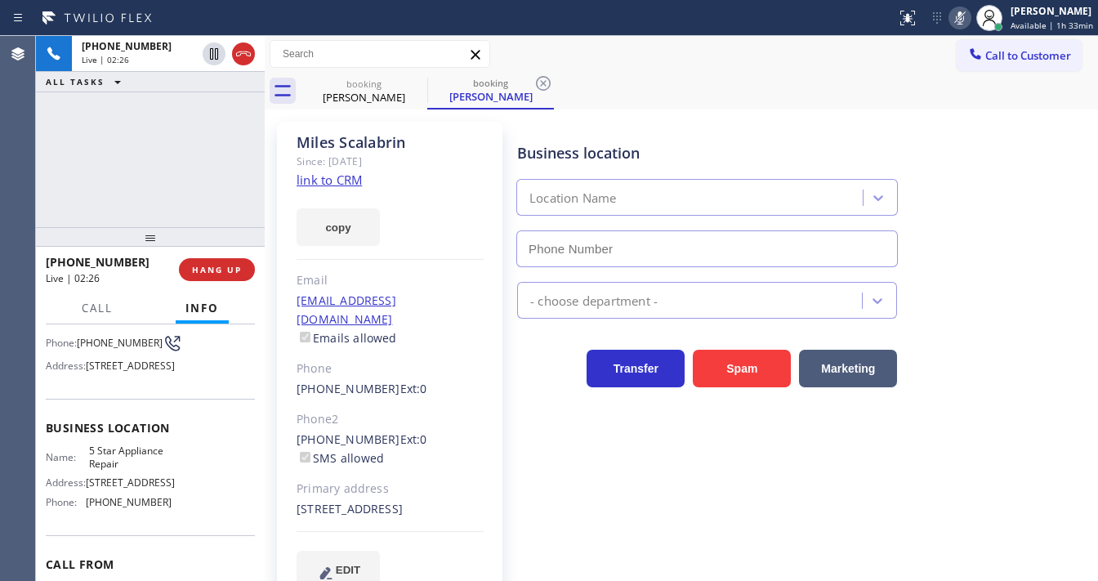
type input "(855) 731-4952"
click at [29, 210] on div "Agent Desktop" at bounding box center [17, 308] width 35 height 545
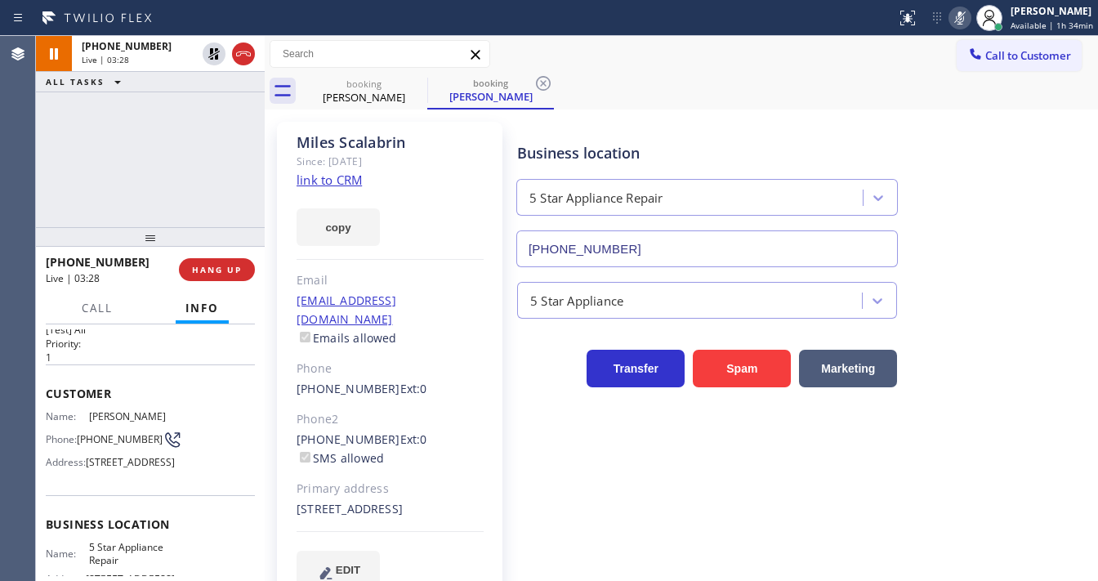
scroll to position [65, 0]
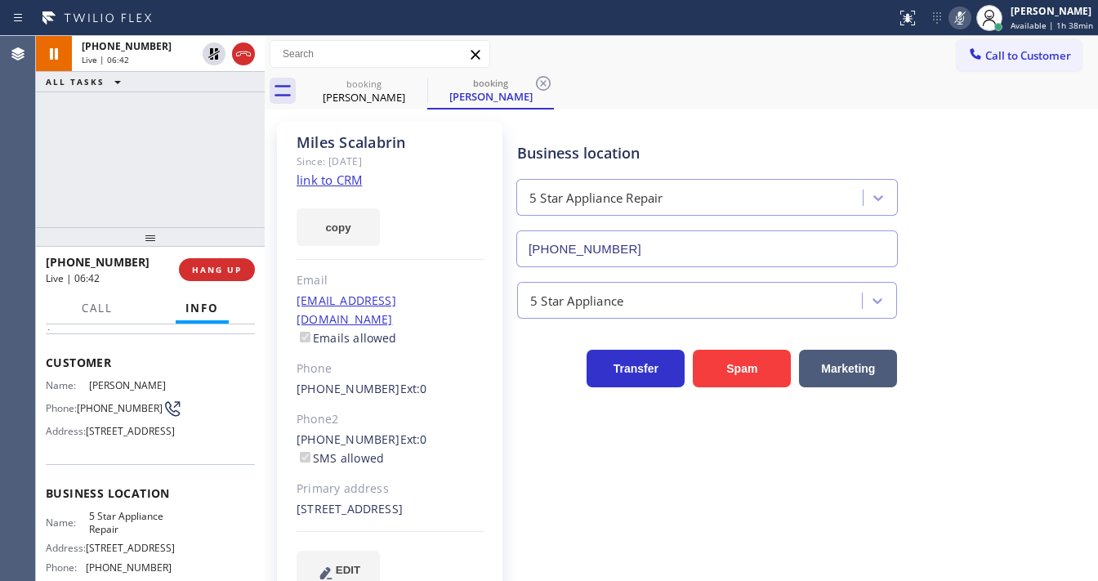
click at [964, 16] on rect at bounding box center [960, 16] width 11 height 11
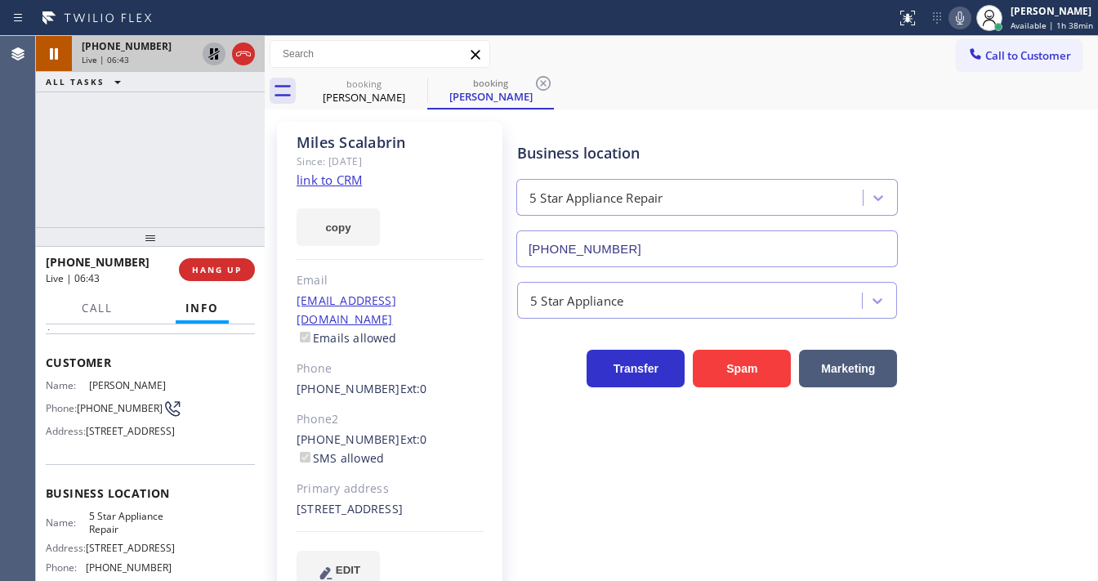
click at [208, 55] on icon at bounding box center [214, 54] width 20 height 20
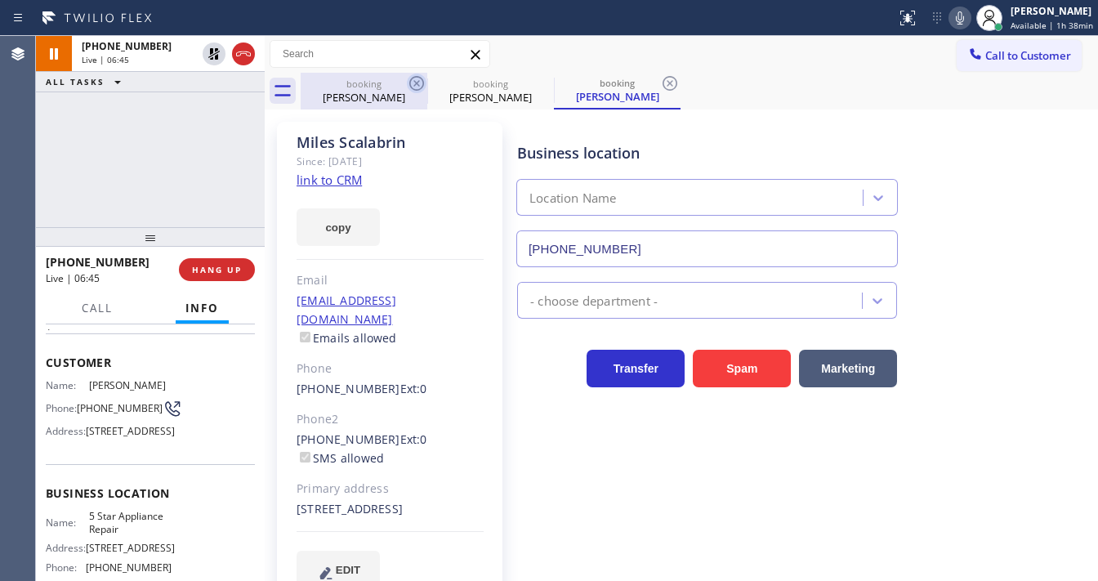
click at [414, 87] on icon at bounding box center [417, 84] width 20 height 20
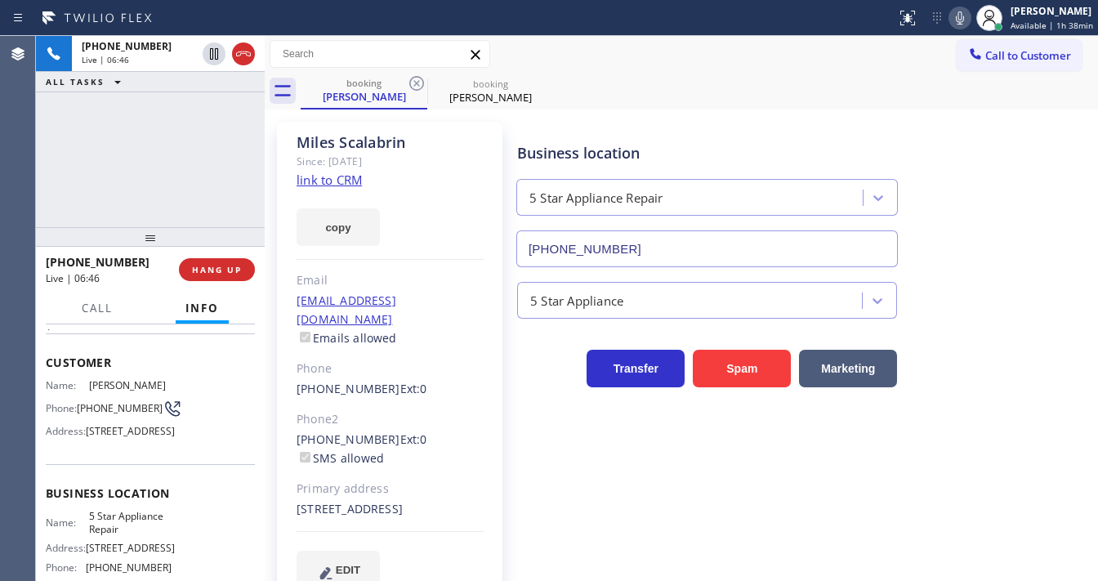
click at [183, 167] on div "+16023216827 Live | 06:46 ALL TASKS ALL TASKS ACTIVE TASKS TASKS IN WRAP UP" at bounding box center [150, 131] width 229 height 191
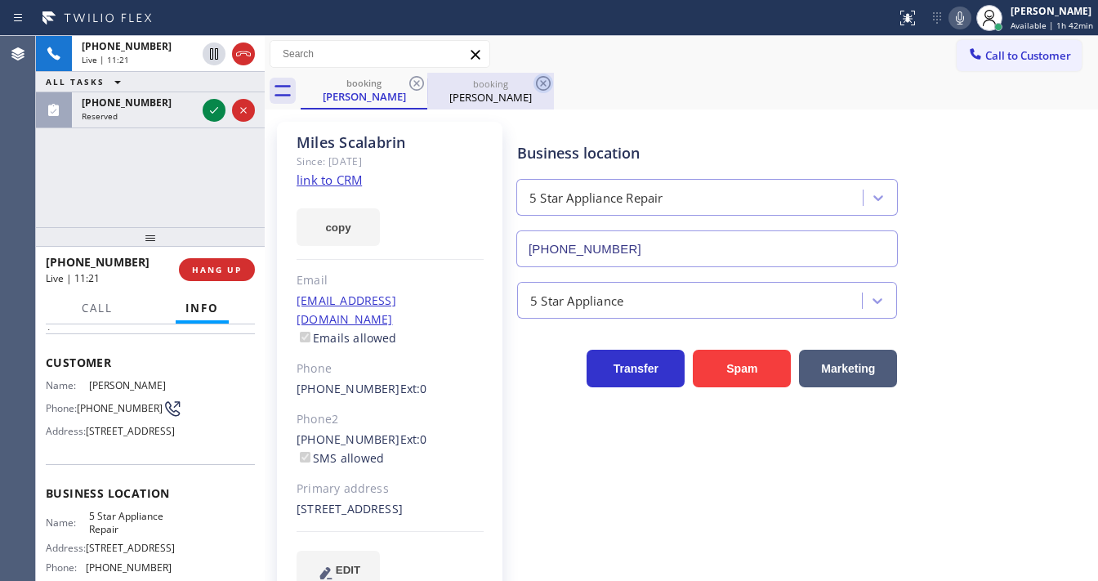
click at [536, 88] on icon at bounding box center [544, 84] width 20 height 20
click at [510, 92] on div "Miles Scalabrin" at bounding box center [490, 97] width 123 height 15
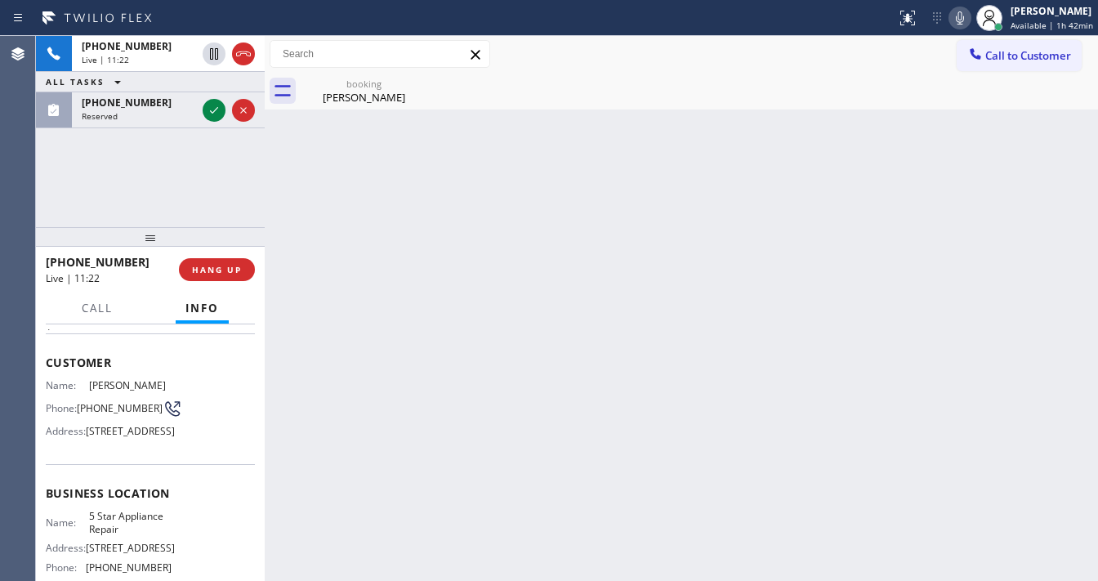
click at [173, 160] on div "+16023216827 Live | 11:22 ALL TASKS ALL TASKS ACTIVE TASKS TASKS IN WRAP UP (65…" at bounding box center [150, 131] width 229 height 191
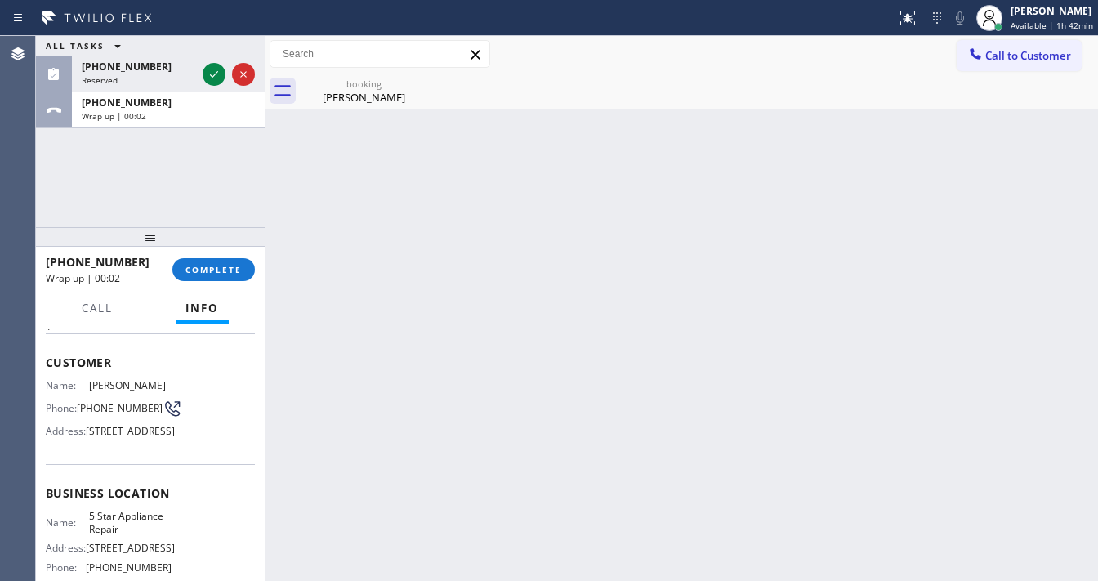
drag, startPoint x: 221, startPoint y: 277, endPoint x: 106, endPoint y: 181, distance: 149.1
click at [106, 181] on div "ALL TASKS ALL TASKS ACTIVE TASKS TASKS IN WRAP UP (650) 540-9901 Reserved +1602…" at bounding box center [150, 308] width 229 height 545
drag, startPoint x: 112, startPoint y: 414, endPoint x: 79, endPoint y: 403, distance: 34.6
click at [79, 403] on div "Phone: (602) 321-6827" at bounding box center [109, 409] width 126 height 20
copy div "(602) 321-6827"
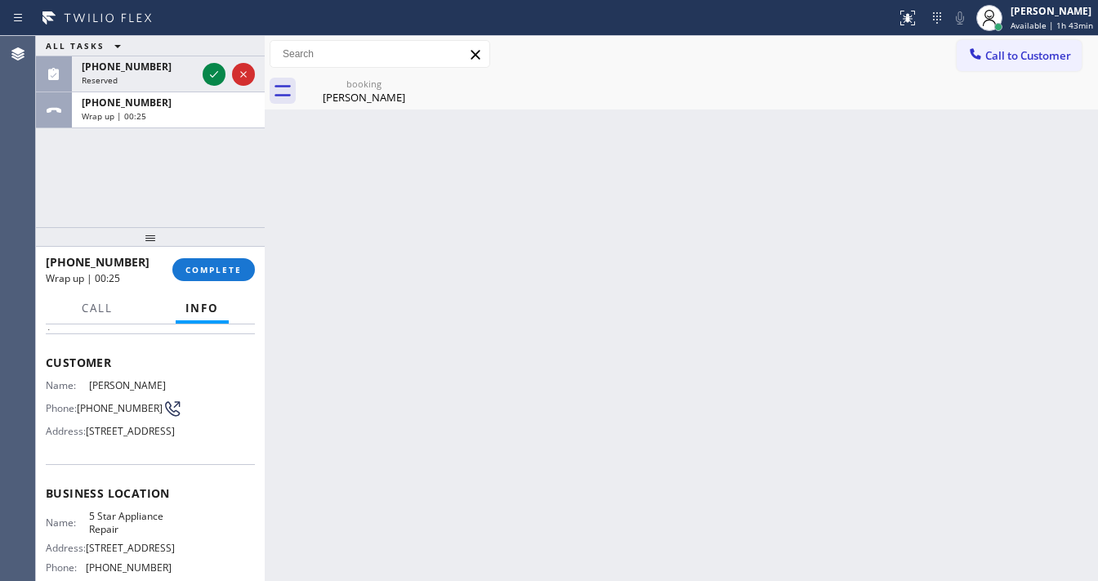
click at [229, 247] on div at bounding box center [150, 237] width 229 height 20
click at [230, 257] on div "+16023216827 Wrap up | 00:26 COMPLETE" at bounding box center [150, 269] width 209 height 42
click at [232, 264] on span "COMPLETE" at bounding box center [214, 269] width 56 height 11
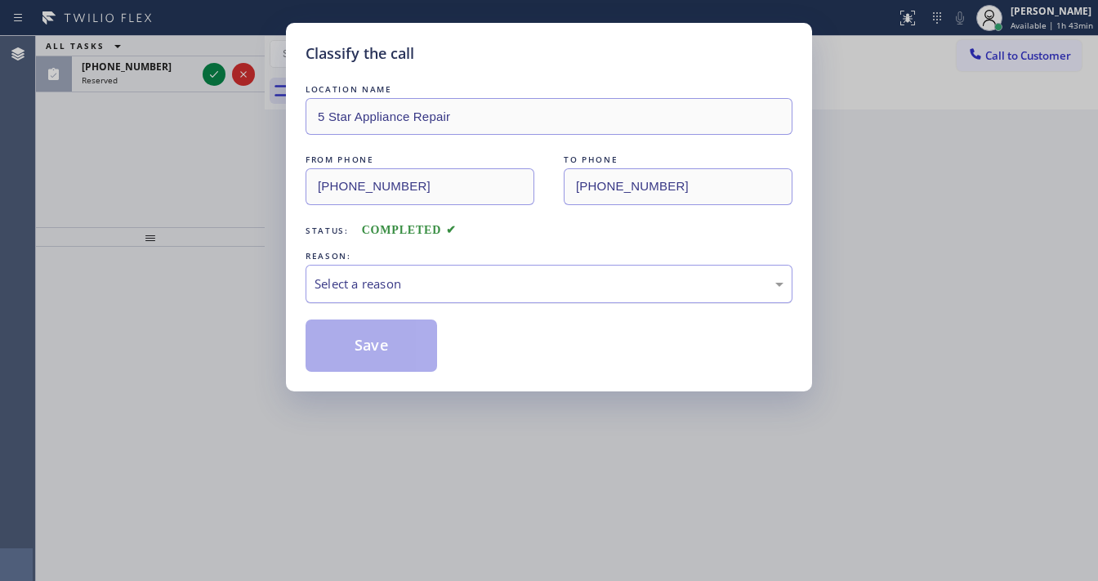
drag, startPoint x: 409, startPoint y: 272, endPoint x: 448, endPoint y: 293, distance: 44.6
click at [409, 272] on div "Select a reason" at bounding box center [549, 284] width 487 height 38
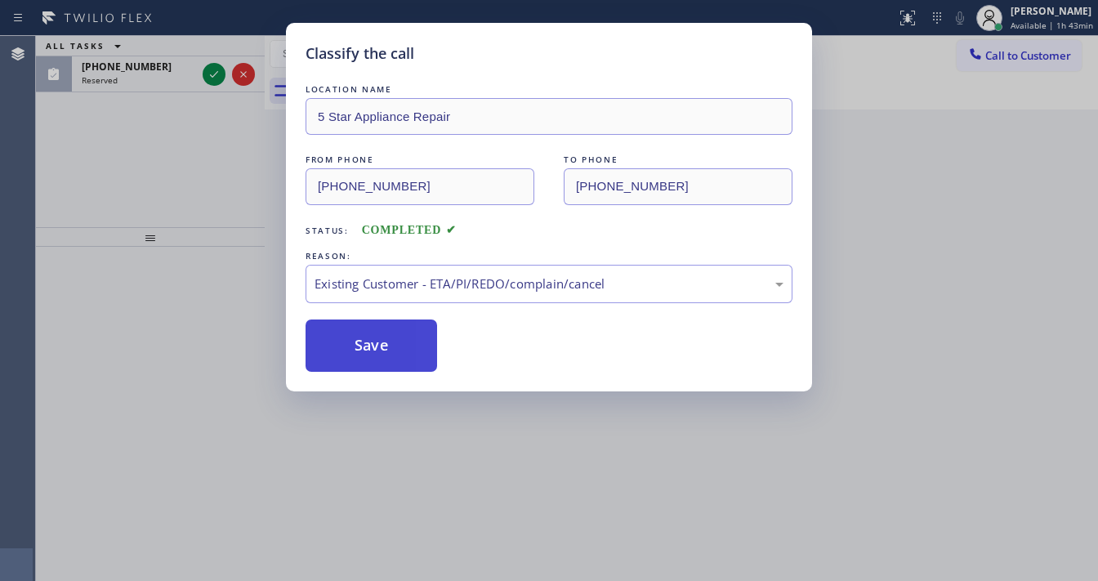
click at [378, 337] on button "Save" at bounding box center [372, 346] width 132 height 52
drag, startPoint x: 232, startPoint y: 154, endPoint x: 238, endPoint y: 127, distance: 28.4
click at [232, 154] on div "Classify the call LOCATION NAME 5 Star Appliance Repair FROM PHONE (602) 321-68…" at bounding box center [549, 290] width 1098 height 581
click at [211, 71] on div "Classify the call LOCATION NAME Thermador Appliance Repair FROM PHONE (650) 399…" at bounding box center [567, 308] width 1062 height 545
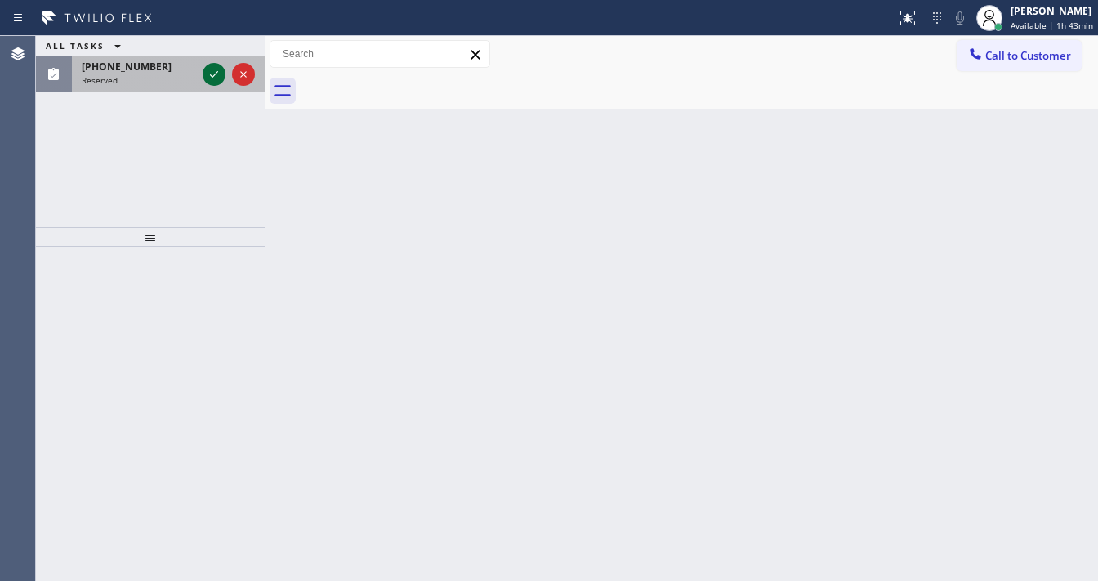
click at [212, 71] on icon at bounding box center [214, 75] width 20 height 20
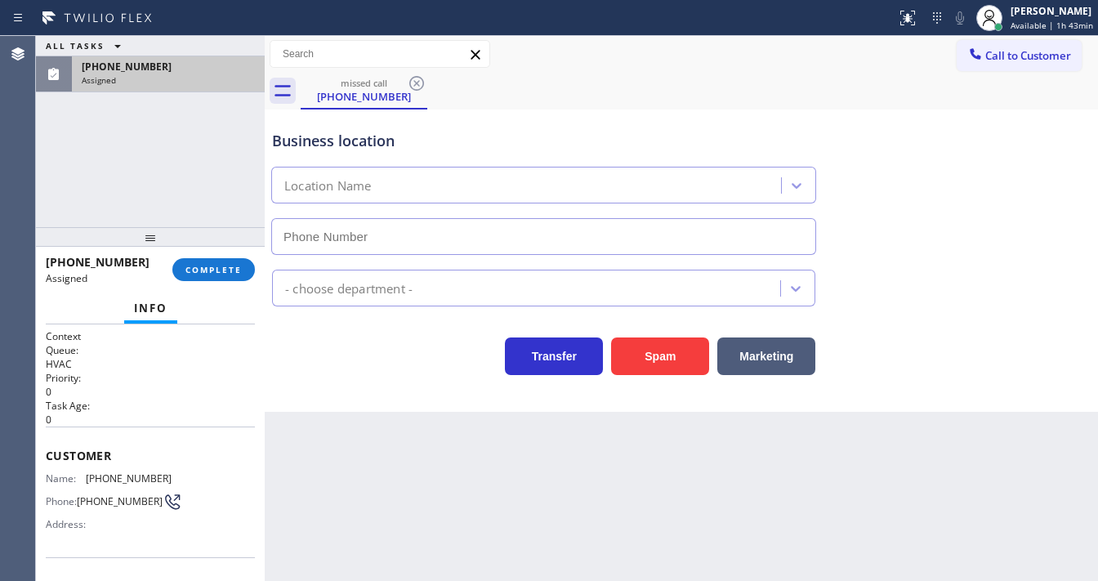
type input "(650) 683-9963"
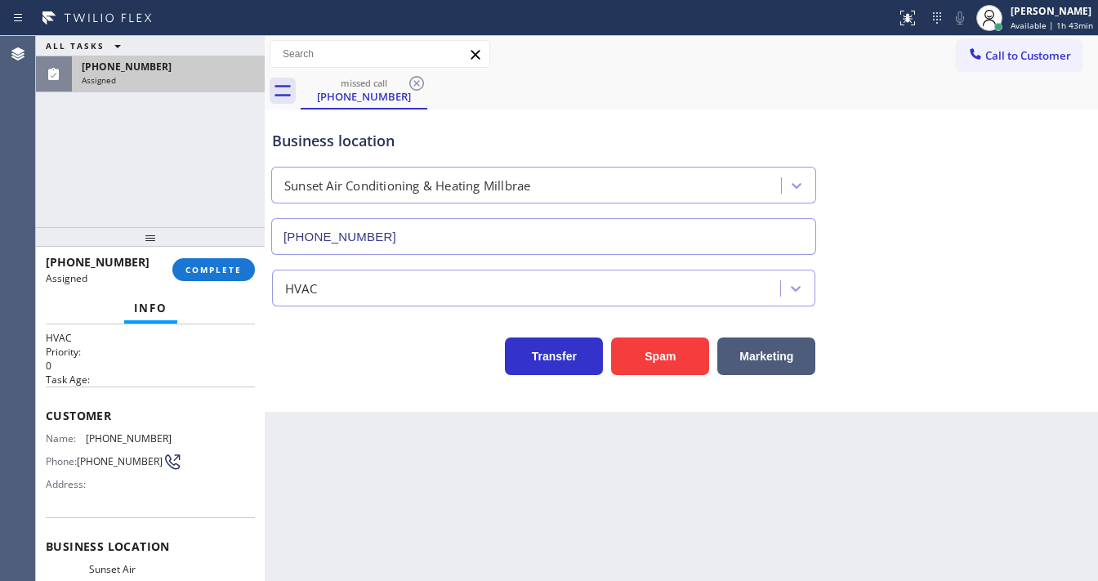
scroll to position [65, 0]
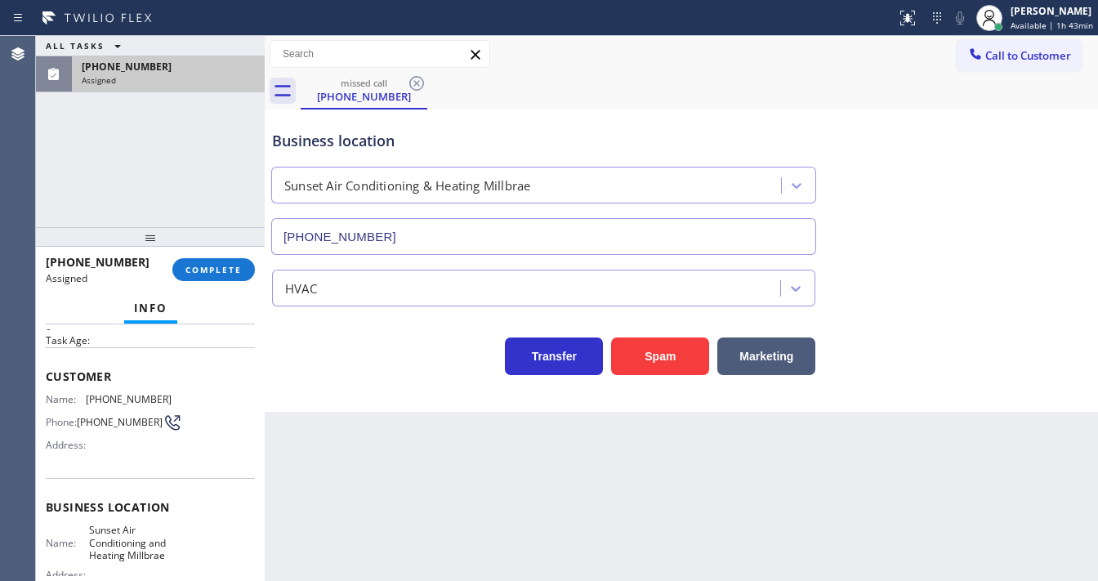
drag, startPoint x: 204, startPoint y: 260, endPoint x: 113, endPoint y: 409, distance: 174.6
click at [190, 454] on div "(650) 540-9901 Assigned COMPLETE Info Context Queue: HVAC Priority: 0 Task Age:…" at bounding box center [150, 414] width 229 height 335
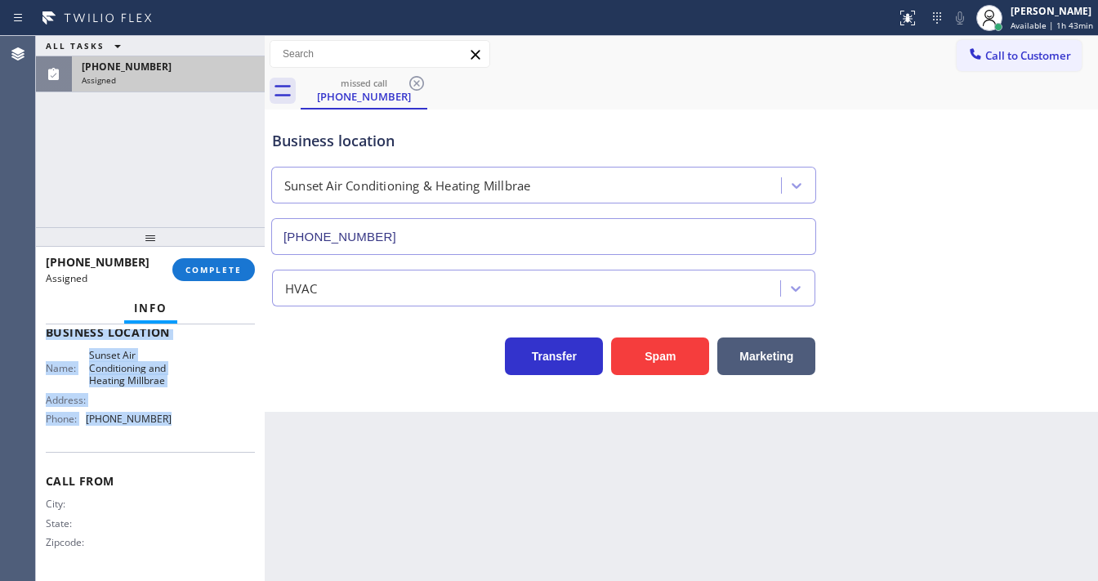
scroll to position [253, 0]
drag, startPoint x: 41, startPoint y: 364, endPoint x: 183, endPoint y: 441, distance: 162.0
click at [183, 441] on div "Context Queue: HVAC Priority: 0 Task Age: Customer Name: (650) 540-9901 Phone: …" at bounding box center [150, 452] width 229 height 257
copy div "Customer Name: (650) 540-9901 Phone: (650) 540-9901 Address: Business location …"
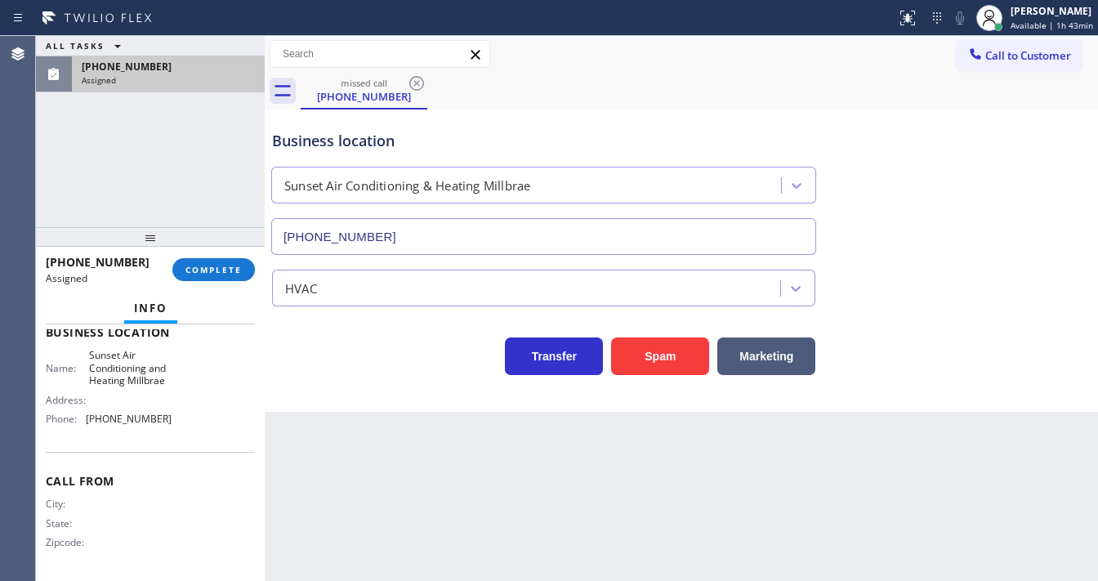
click at [175, 193] on div "ALL TASKS ALL TASKS ACTIVE TASKS TASKS IN WRAP UP (650) 540-9901 Assigned" at bounding box center [150, 131] width 229 height 191
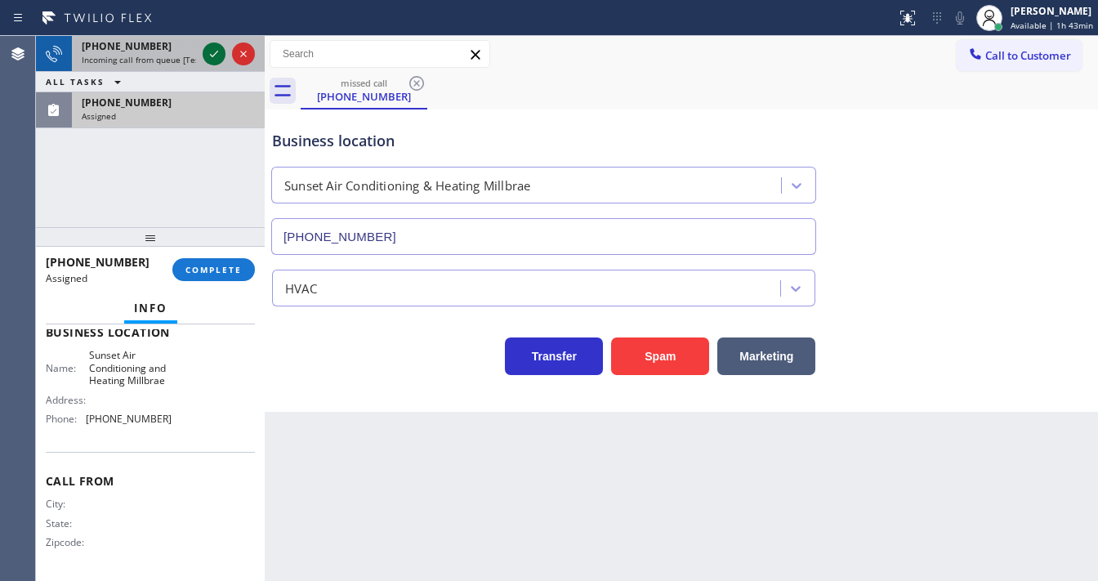
click at [212, 51] on icon at bounding box center [214, 54] width 20 height 20
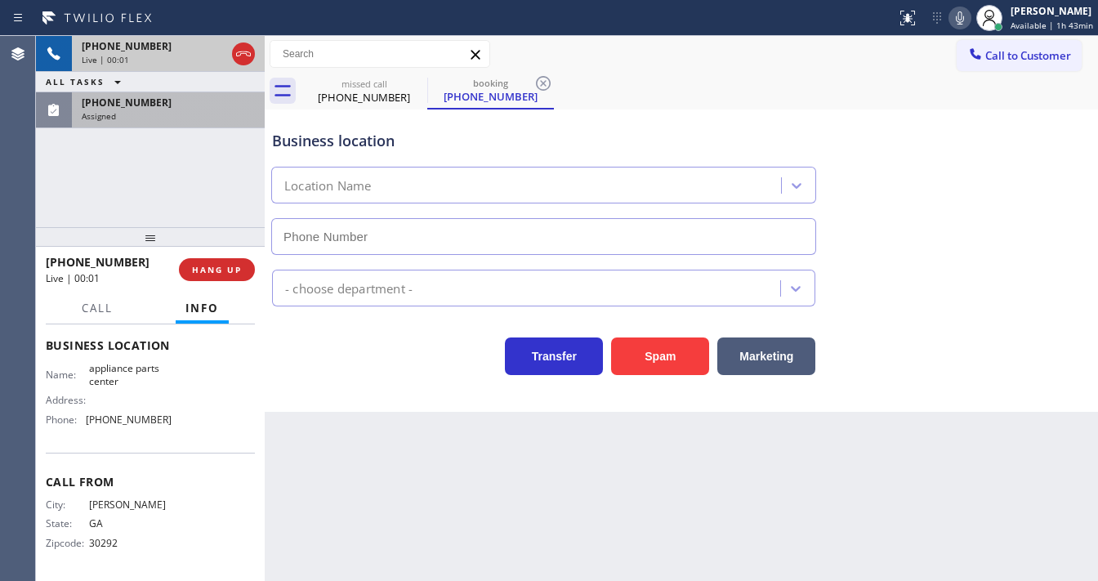
type input "(817) 482-5346"
click at [168, 180] on div "+16785888932 Live | 00:02 ALL TASKS ALL TASKS ACTIVE TASKS TASKS IN WRAP UP (65…" at bounding box center [150, 131] width 229 height 191
click at [168, 161] on div "+16785888932 Live | 00:06 ALL TASKS ALL TASKS ACTIVE TASKS TASKS IN WRAP UP (65…" at bounding box center [150, 131] width 229 height 191
click at [171, 108] on div "(650) 540-9901 Assigned" at bounding box center [165, 110] width 186 height 36
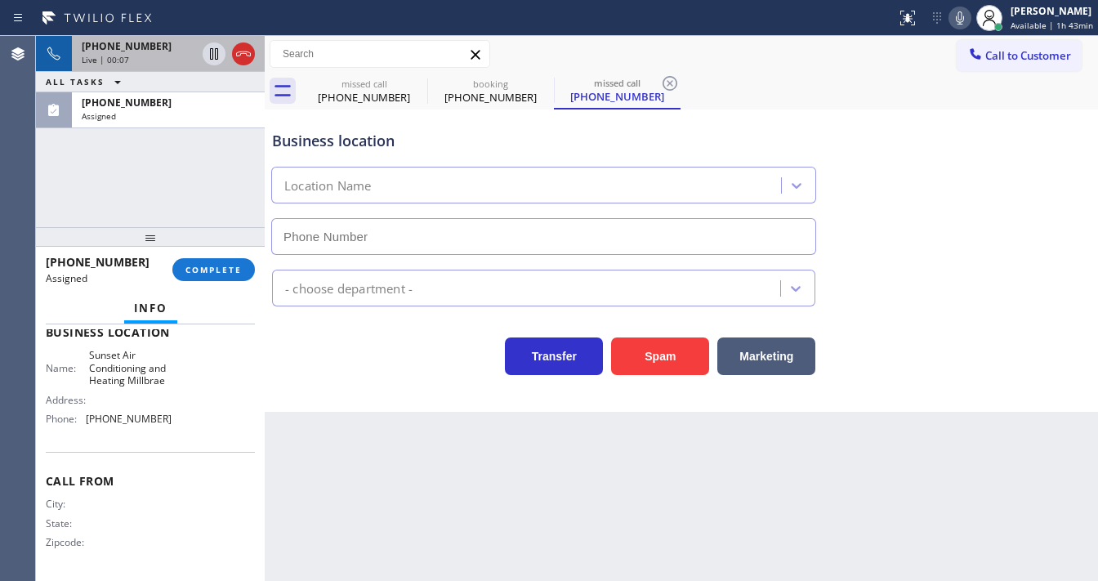
type input "(650) 683-9963"
click at [206, 269] on span "COMPLETE" at bounding box center [214, 269] width 56 height 11
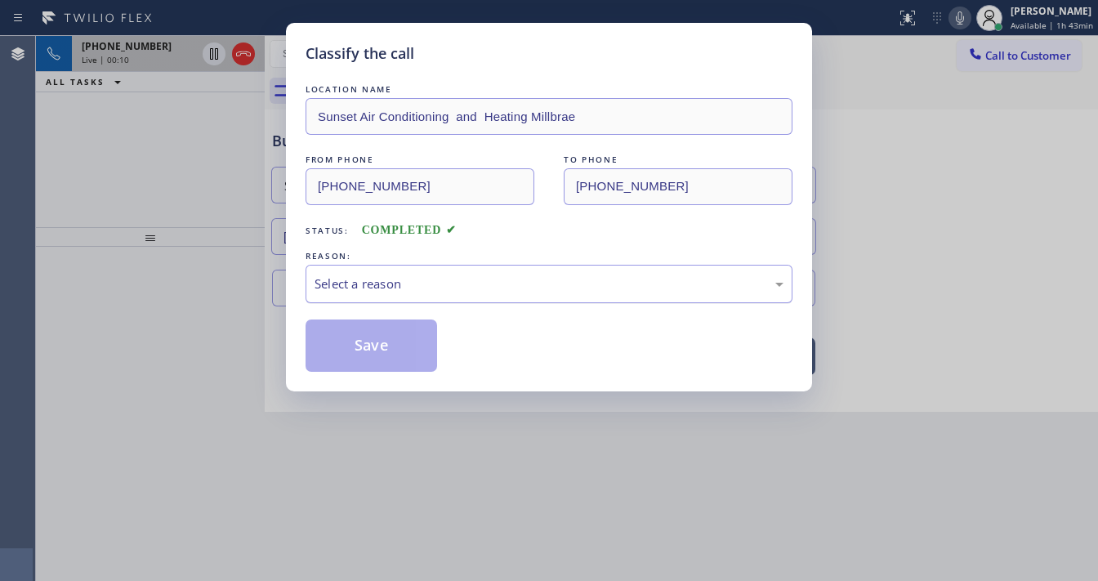
click at [370, 284] on div "Select a reason" at bounding box center [549, 284] width 469 height 19
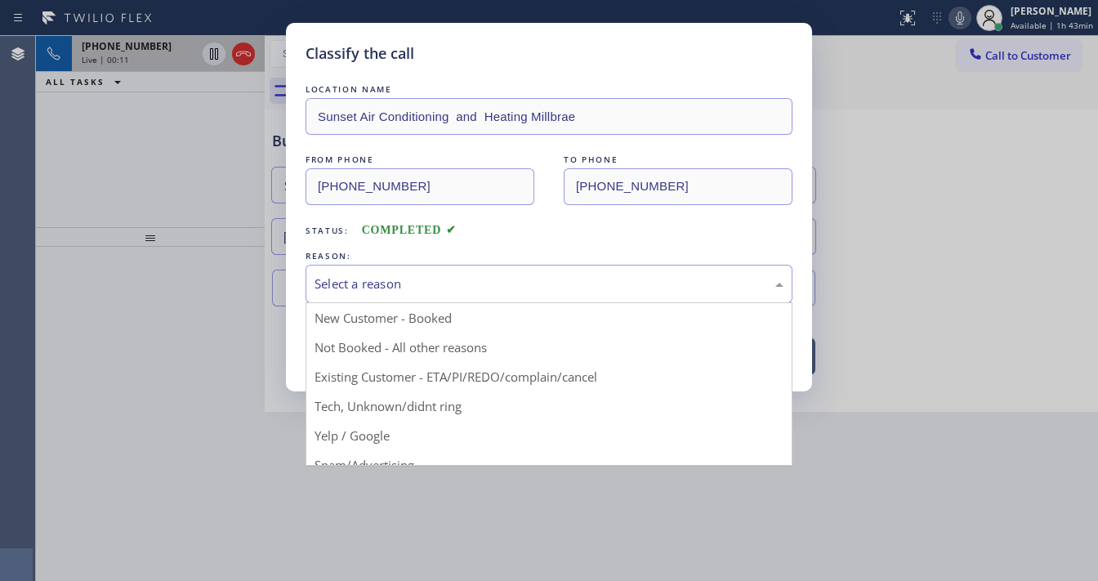
drag, startPoint x: 364, startPoint y: 400, endPoint x: 368, endPoint y: 386, distance: 15.3
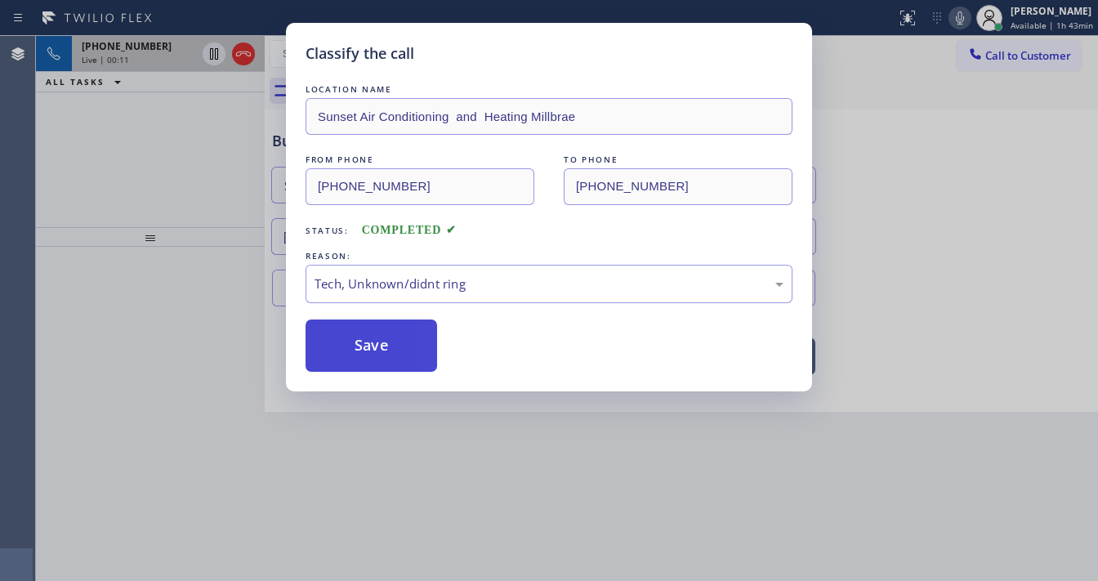
click at [368, 353] on button "Save" at bounding box center [372, 346] width 132 height 52
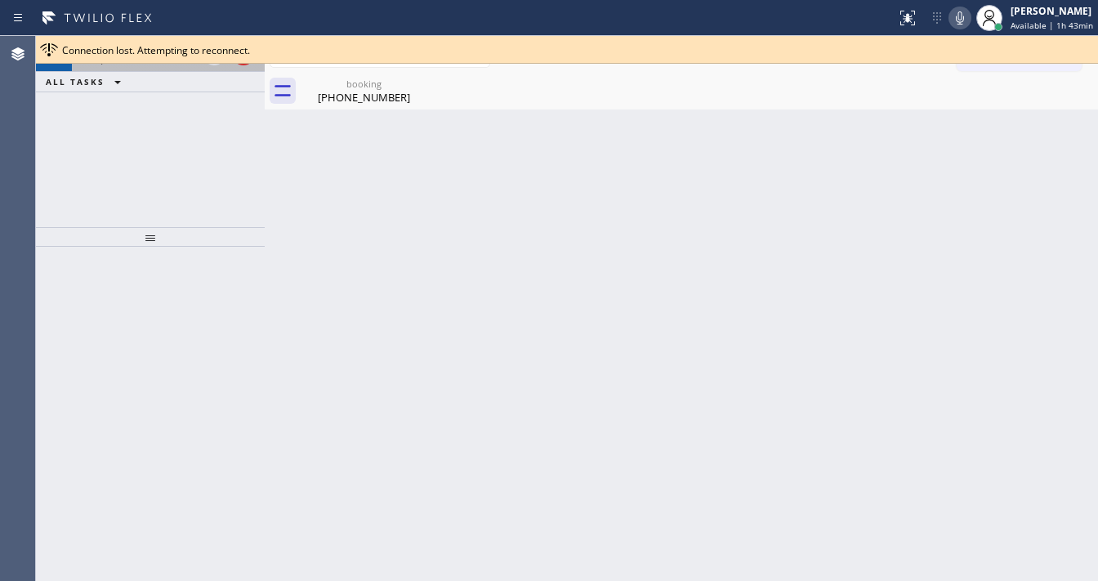
click at [199, 83] on div "ALL TASKS ALL TASKS ACTIVE TASKS TASKS IN WRAP UP" at bounding box center [150, 82] width 229 height 20
click at [212, 141] on div "+16785888932 Live | 00:15 ALL TASKS ALL TASKS ACTIVE TASKS TASKS IN WRAP UP" at bounding box center [150, 131] width 229 height 191
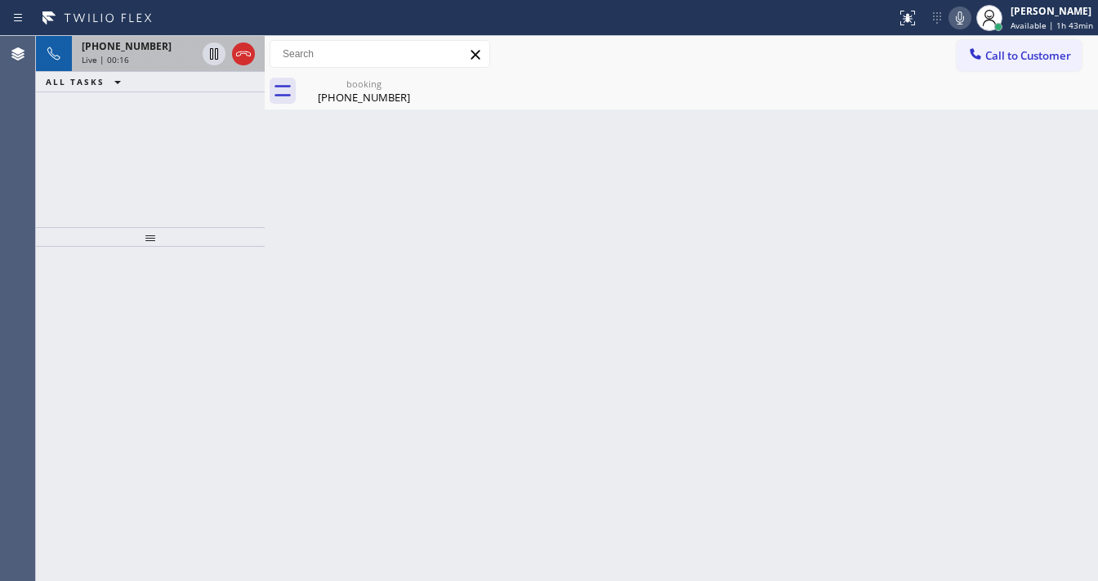
click at [397, 117] on div "Back to Dashboard Change Sender ID Customers Technicians Select a contact Outbo…" at bounding box center [682, 308] width 834 height 545
click at [331, 102] on div "(678) 588-8932" at bounding box center [363, 97] width 123 height 15
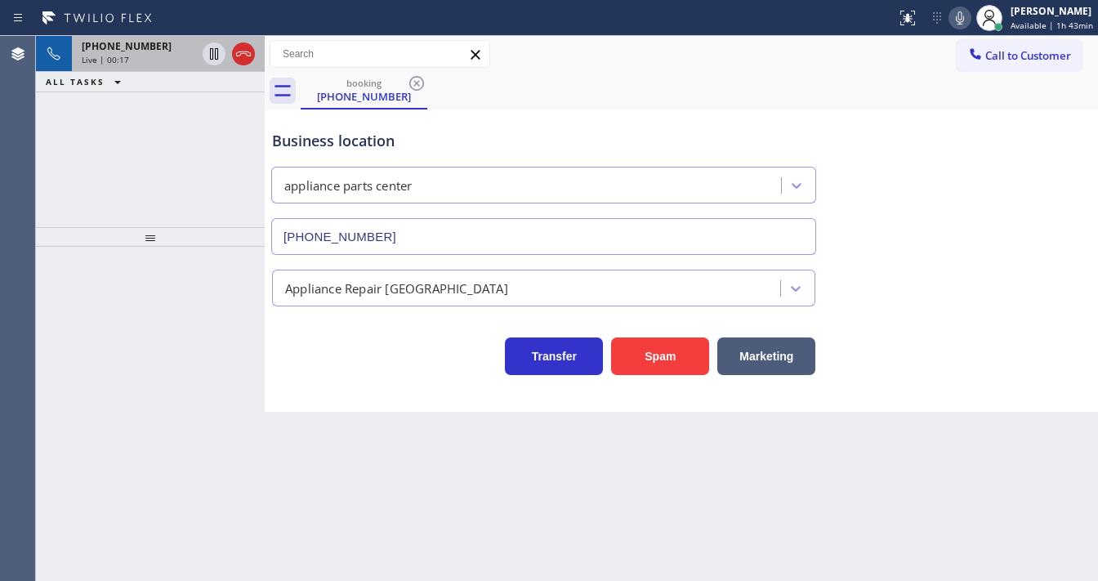
click at [107, 40] on span "+16785888932" at bounding box center [127, 46] width 90 height 14
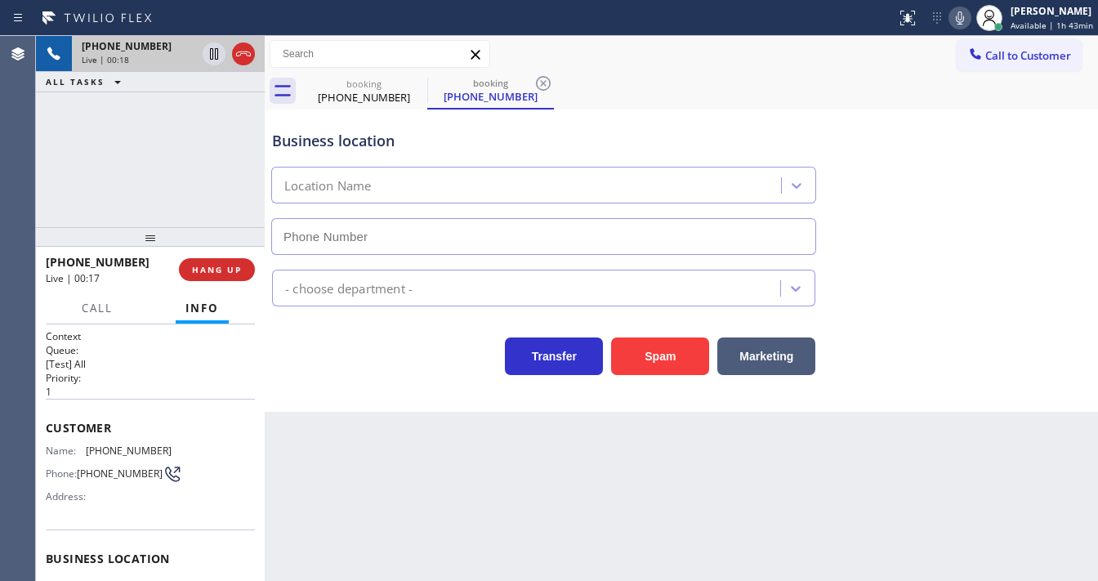
type input "(817) 482-5346"
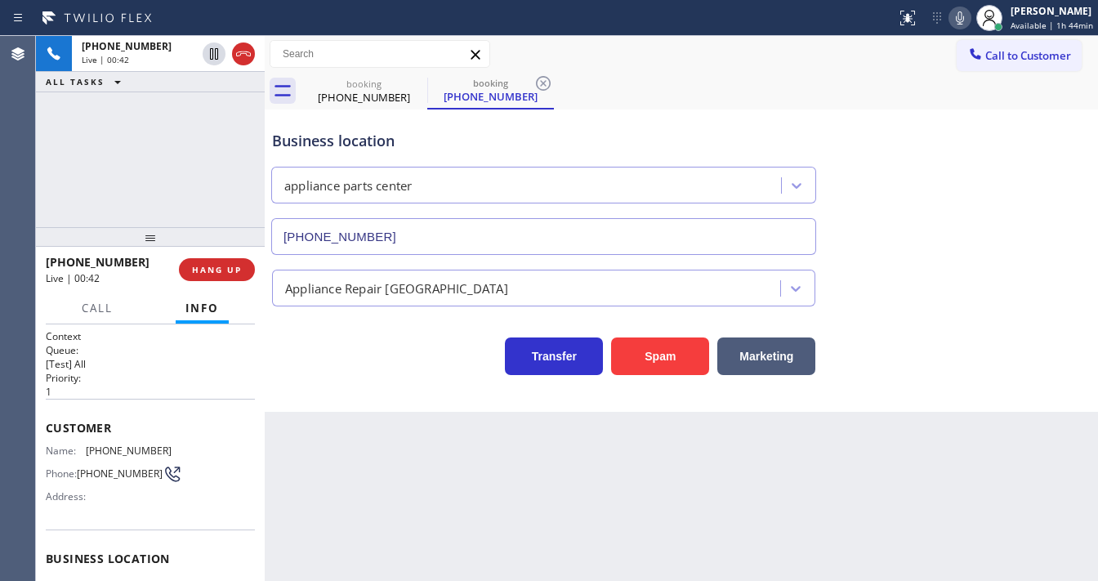
click at [175, 199] on div "+16785888932 Live | 00:42 ALL TASKS ALL TASKS ACTIVE TASKS TASKS IN WRAP UP" at bounding box center [150, 131] width 229 height 191
click at [217, 57] on icon at bounding box center [214, 54] width 20 height 20
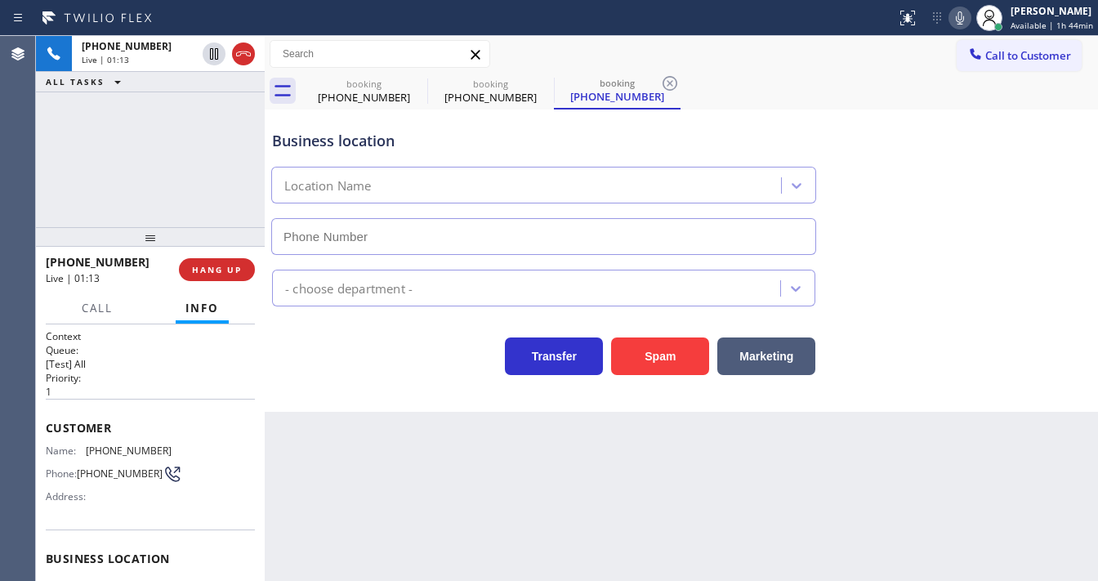
type input "(817) 482-5346"
click at [940, 20] on div "Status report No issues detected If you experience an issue, please download th…" at bounding box center [994, 18] width 208 height 36
click at [958, 25] on icon at bounding box center [960, 18] width 20 height 20
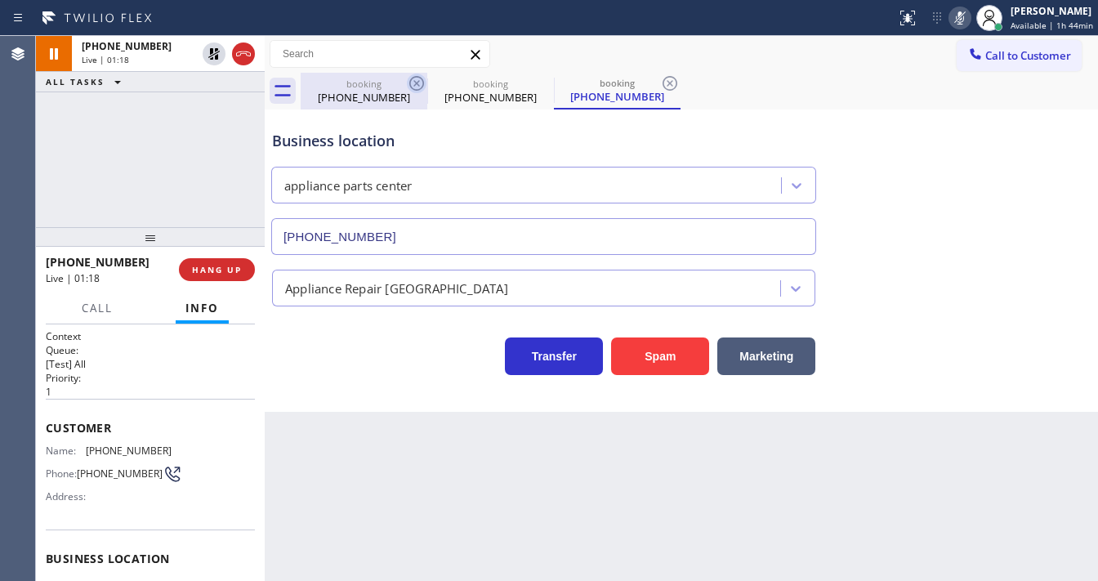
click at [415, 86] on icon at bounding box center [417, 84] width 20 height 20
click at [420, 83] on icon at bounding box center [417, 84] width 20 height 20
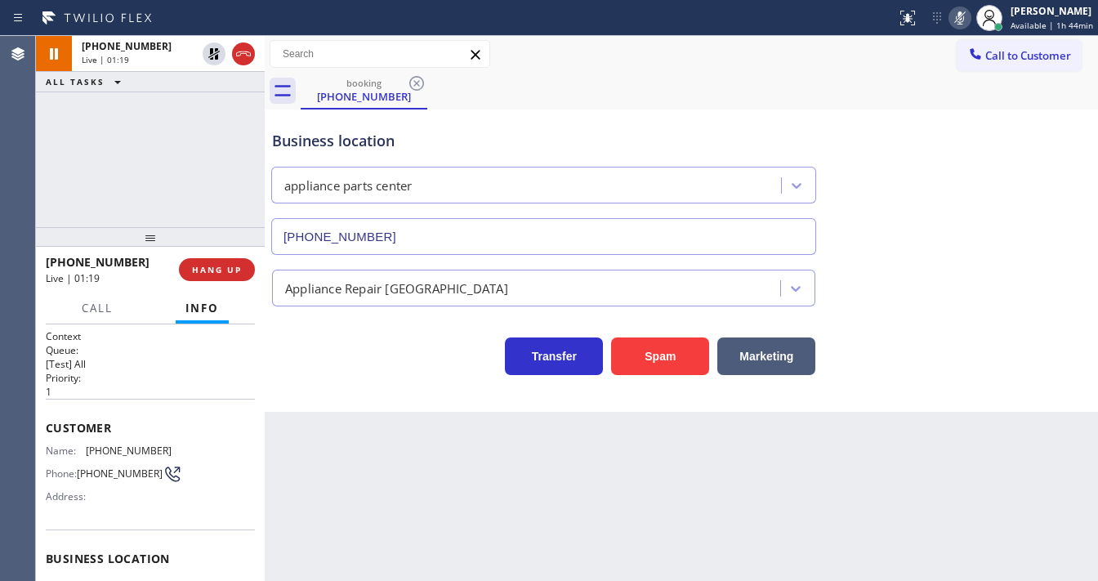
click at [137, 163] on div "+16785888932 Live | 01:19 ALL TASKS ALL TASKS ACTIVE TASKS TASKS IN WRAP UP" at bounding box center [150, 131] width 229 height 191
drag, startPoint x: 213, startPoint y: 157, endPoint x: 210, endPoint y: 87, distance: 69.5
click at [213, 147] on div "+16785888932 Live | 01:25 ALL TASKS ALL TASKS ACTIVE TASKS TASKS IN WRAP UP" at bounding box center [150, 131] width 229 height 191
click at [212, 53] on icon at bounding box center [214, 54] width 20 height 20
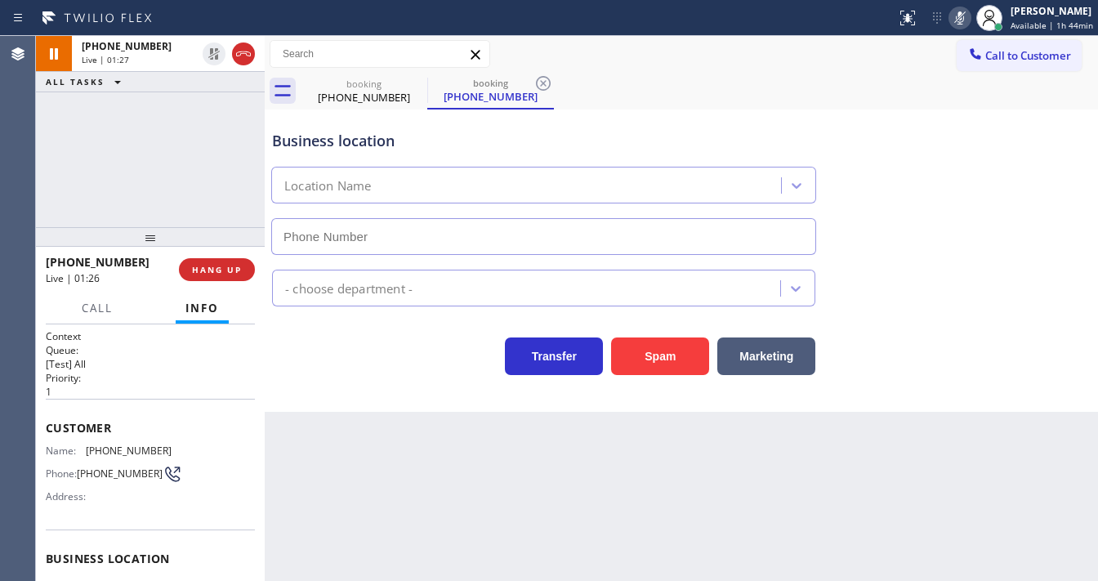
type input "(817) 482-5346"
click at [970, 21] on icon at bounding box center [960, 18] width 20 height 20
drag, startPoint x: 415, startPoint y: 87, endPoint x: 155, endPoint y: 143, distance: 265.9
click at [363, 96] on div "booking (678) 588-8932" at bounding box center [364, 91] width 127 height 37
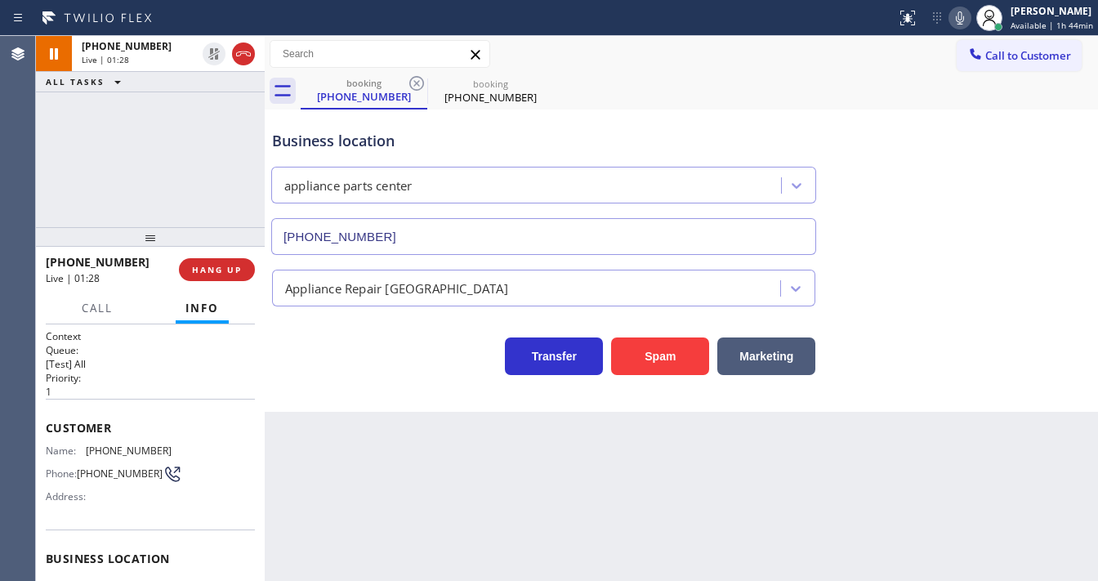
drag, startPoint x: 155, startPoint y: 143, endPoint x: 144, endPoint y: 150, distance: 13.6
click at [145, 150] on div "+16785888932 Live | 01:28 ALL TASKS ALL TASKS ACTIVE TASKS TASKS IN WRAP UP" at bounding box center [150, 131] width 229 height 191
drag, startPoint x: 209, startPoint y: 56, endPoint x: 532, endPoint y: 36, distance: 323.4
click at [209, 56] on icon at bounding box center [214, 54] width 20 height 20
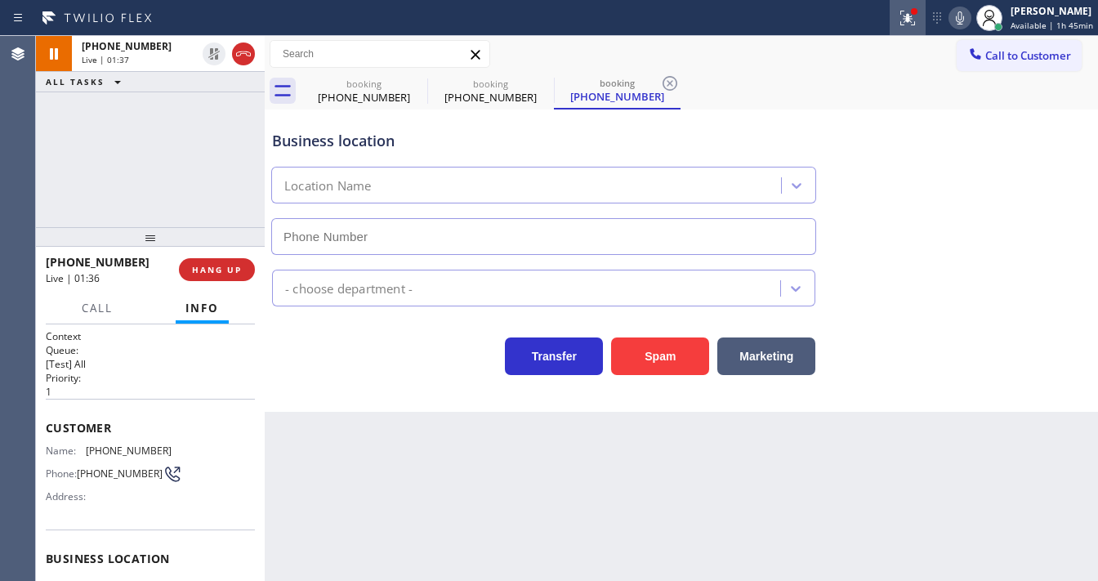
click at [921, 18] on div at bounding box center [908, 18] width 36 height 20
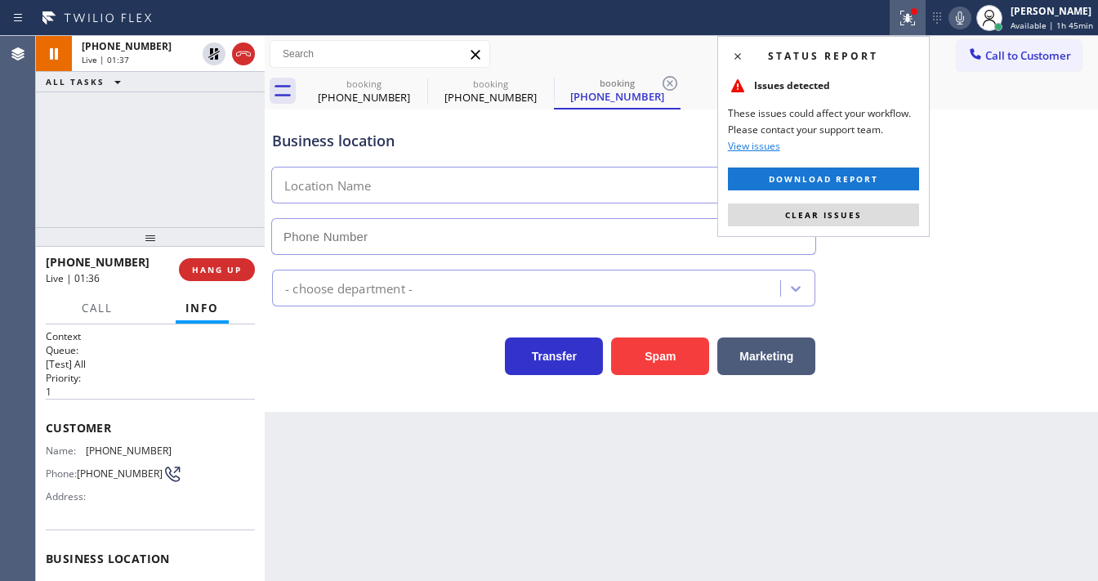
type input "(817) 482-5346"
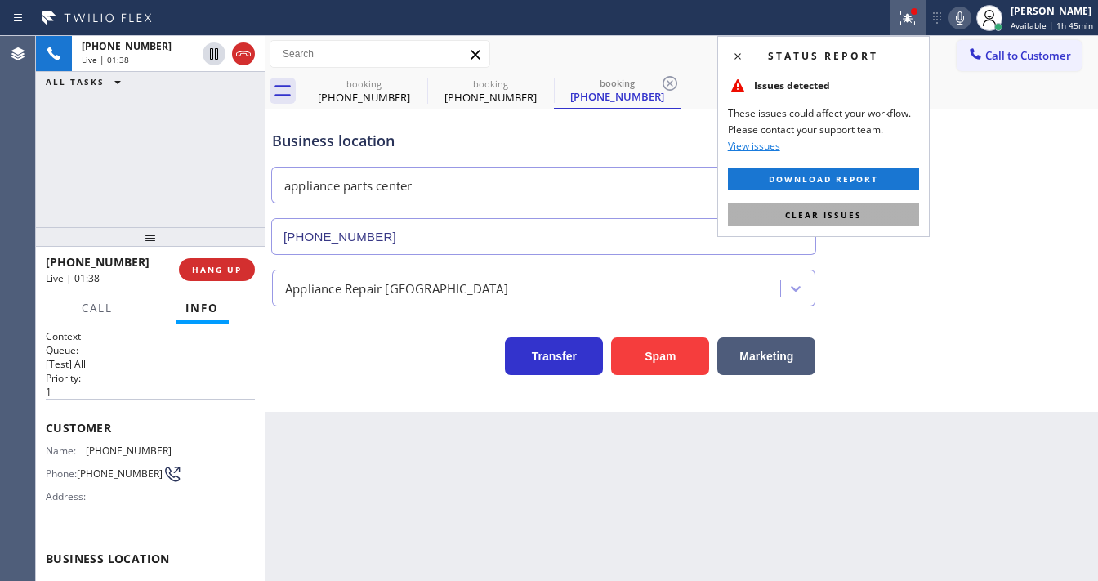
drag, startPoint x: 848, startPoint y: 217, endPoint x: 746, endPoint y: 177, distance: 109.4
click at [847, 217] on span "Clear issues" at bounding box center [823, 214] width 77 height 11
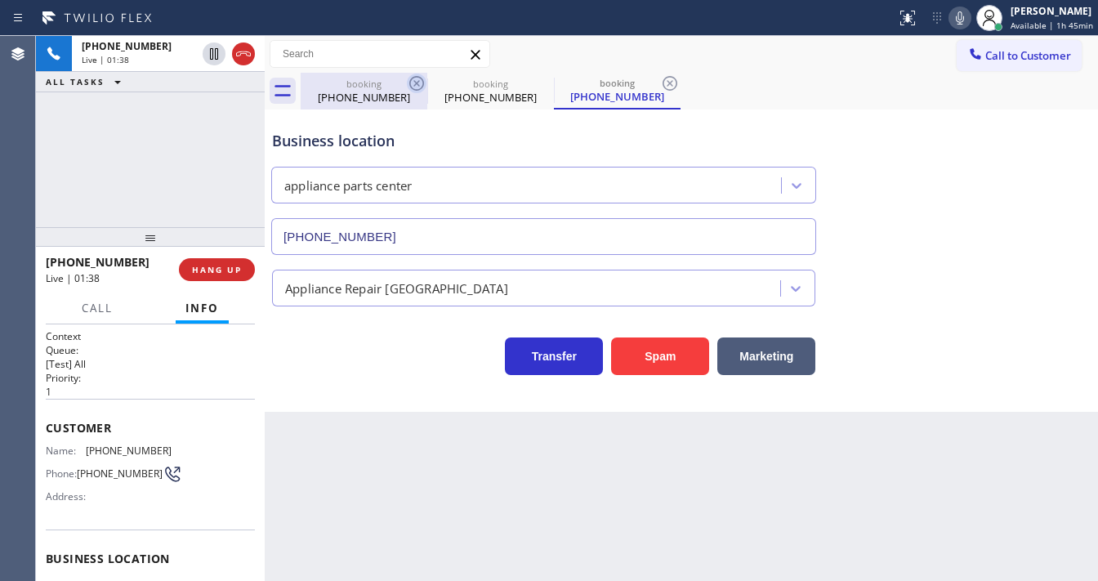
click at [408, 82] on icon at bounding box center [417, 84] width 20 height 20
click at [0, 0] on icon at bounding box center [0, 0] width 0 height 0
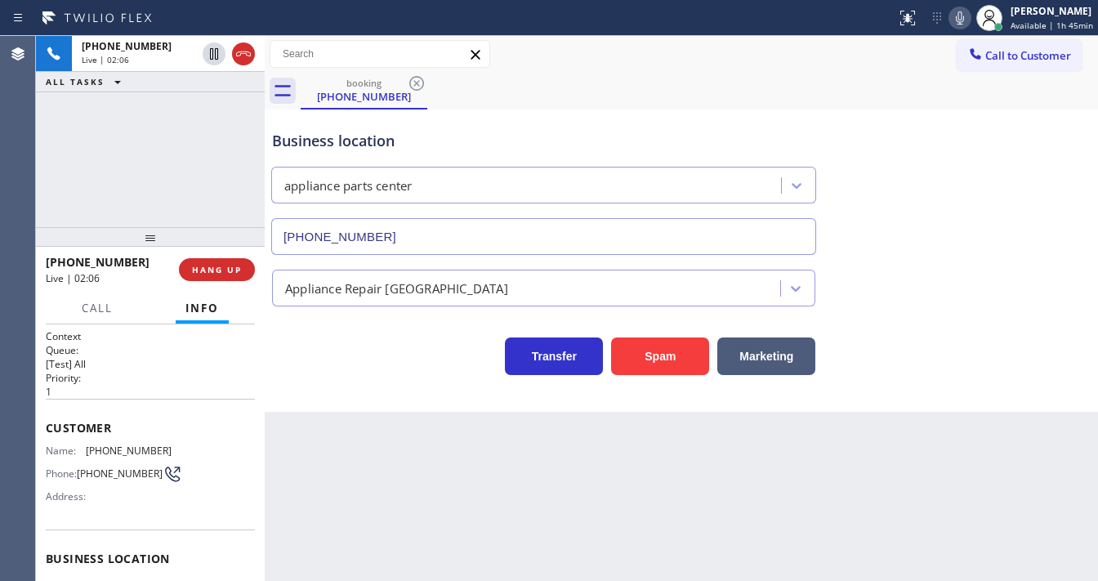
click at [140, 160] on div "+16785888932 Live | 02:06 ALL TASKS ALL TASKS ACTIVE TASKS TASKS IN WRAP UP" at bounding box center [150, 131] width 229 height 191
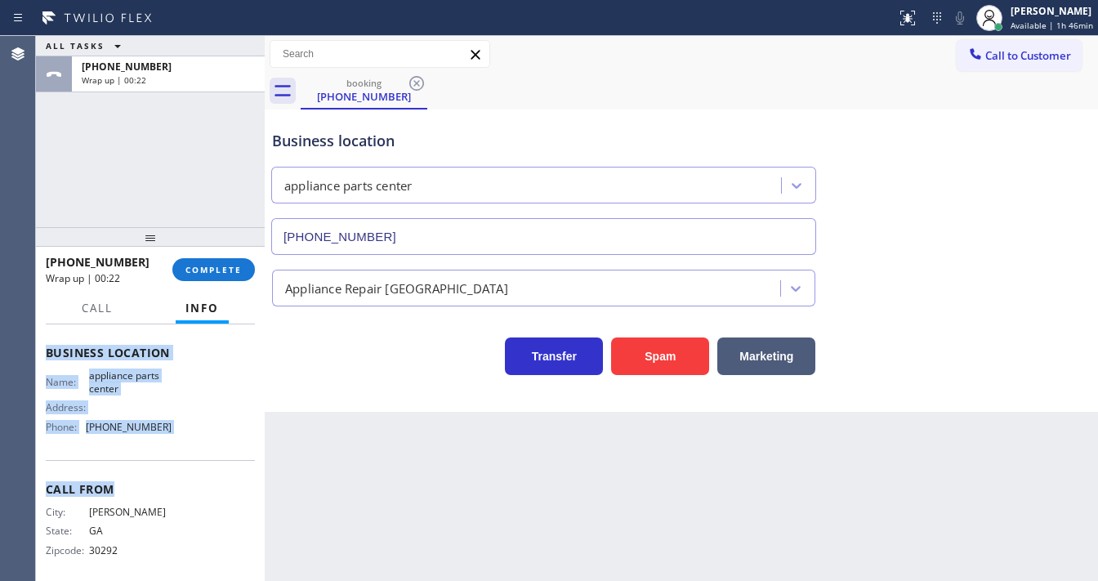
scroll to position [215, 0]
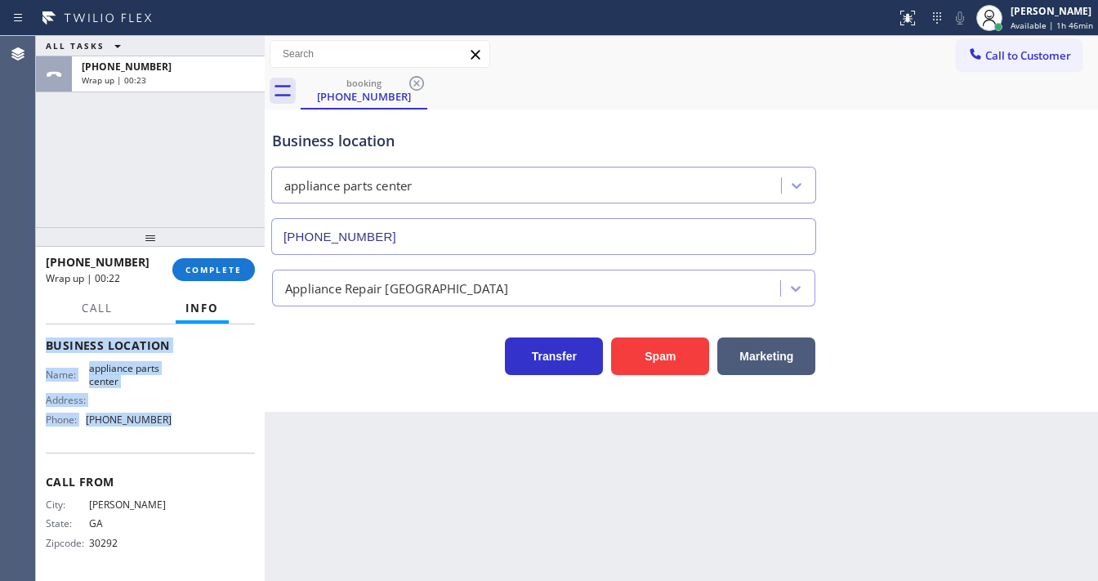
drag, startPoint x: 45, startPoint y: 423, endPoint x: 179, endPoint y: 428, distance: 134.1
click at [179, 428] on div "Context Queue: [Test] All Priority: 1 Customer Name: (678) 588-8932 Phone: (678…" at bounding box center [150, 452] width 229 height 257
copy div "Customer Name: (678) 588-8932 Phone: (678) 588-8932 Address: Business location …"
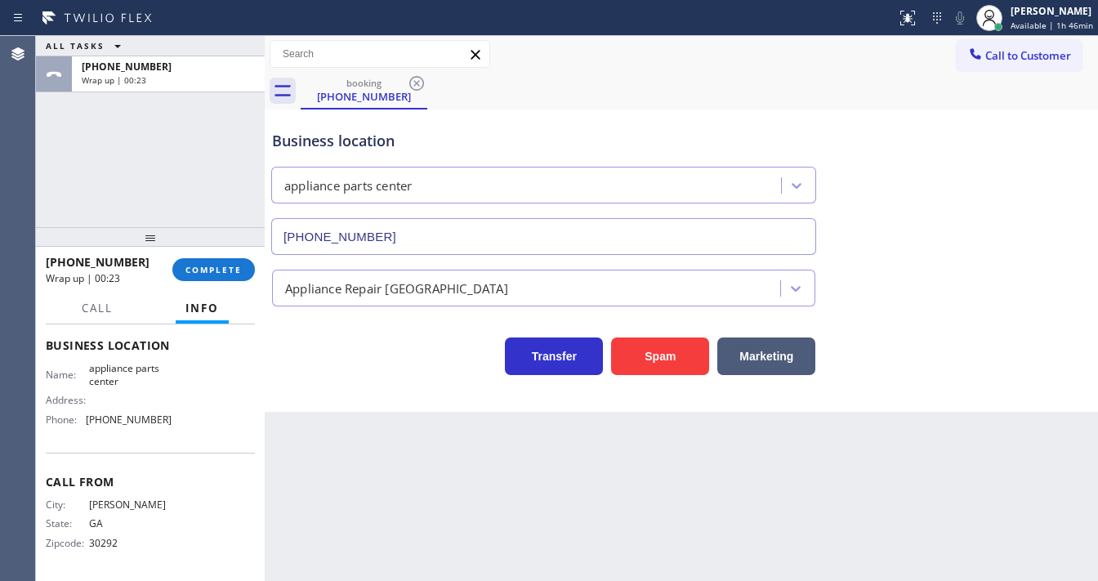
click at [183, 164] on div "ALL TASKS ALL TASKS ACTIVE TASKS TASKS IN WRAP UP +16785888932 Wrap up | 00:23" at bounding box center [150, 131] width 229 height 191
click at [147, 170] on div "ALL TASKS ALL TASKS ACTIVE TASKS TASKS IN WRAP UP +16785888932 Wrap up | 00:27" at bounding box center [150, 131] width 229 height 191
click at [219, 268] on span "COMPLETE" at bounding box center [214, 269] width 56 height 11
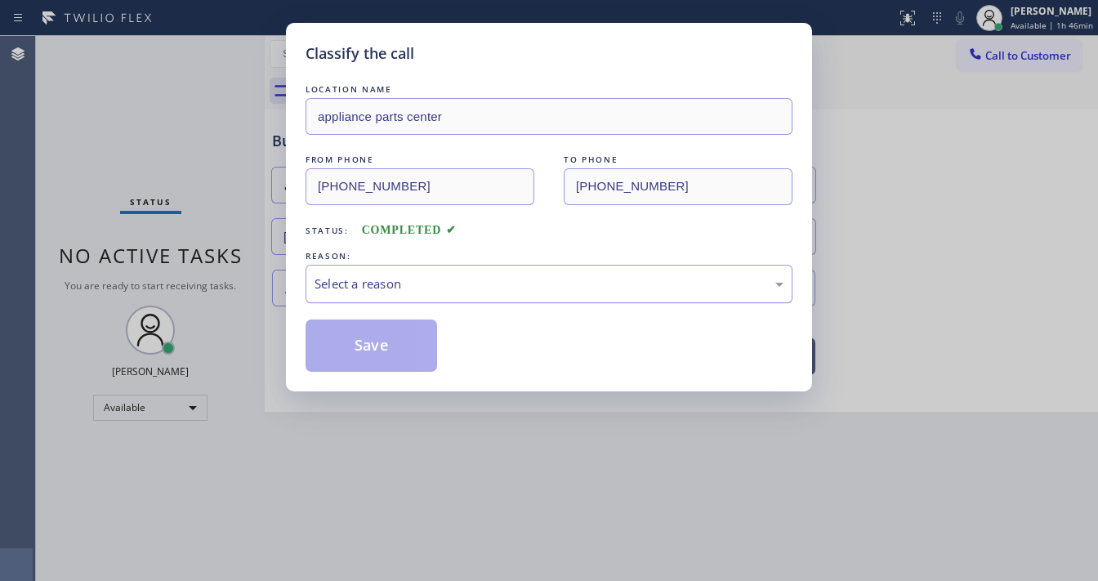
click at [404, 282] on div "Select a reason" at bounding box center [549, 284] width 469 height 19
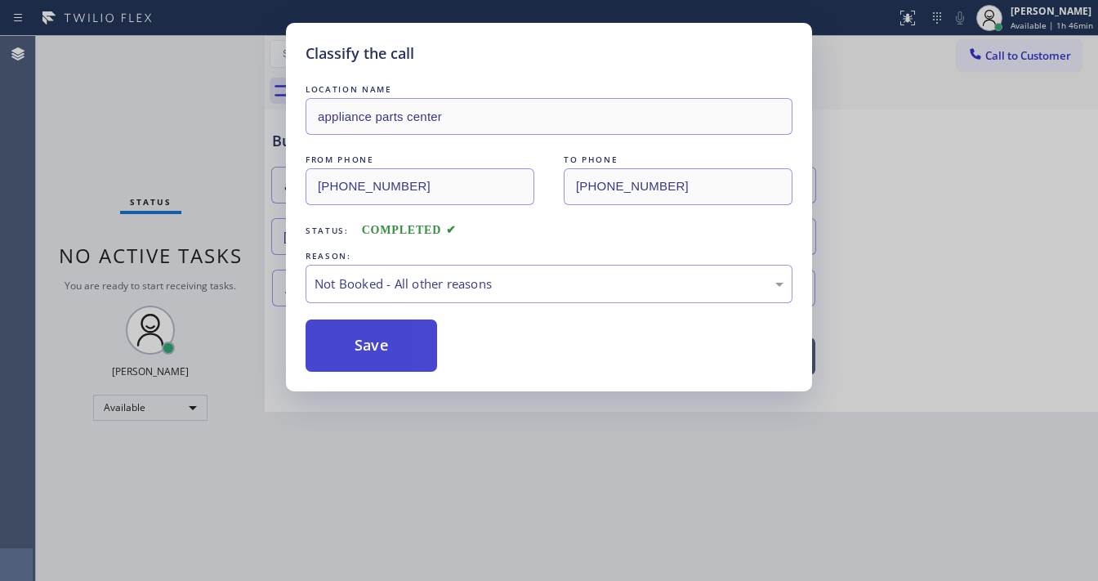
click at [380, 343] on button "Save" at bounding box center [372, 346] width 132 height 52
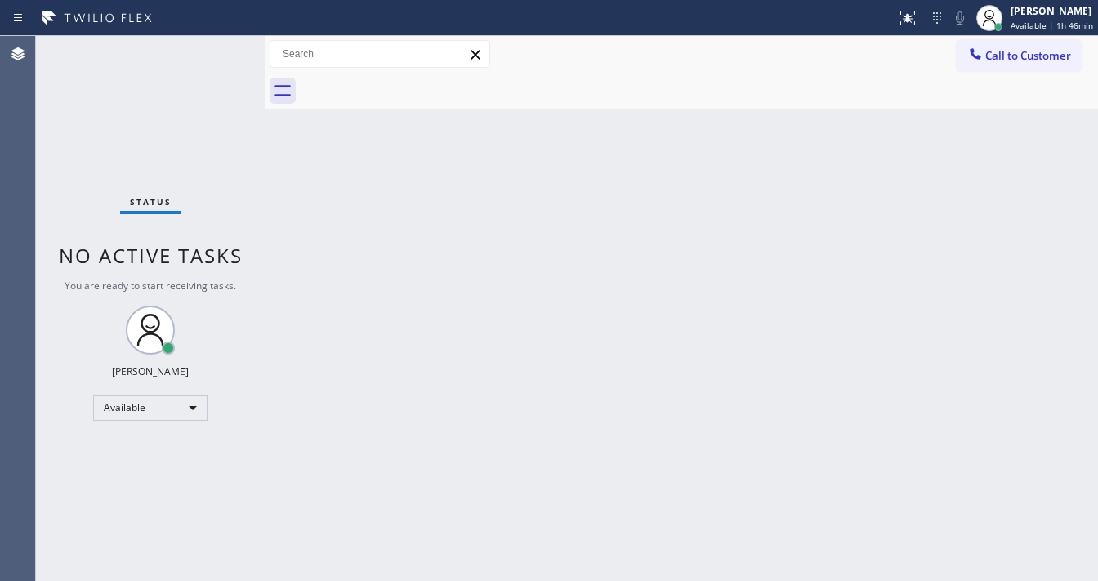
click at [1004, 62] on button "Call to Customer" at bounding box center [1019, 55] width 125 height 31
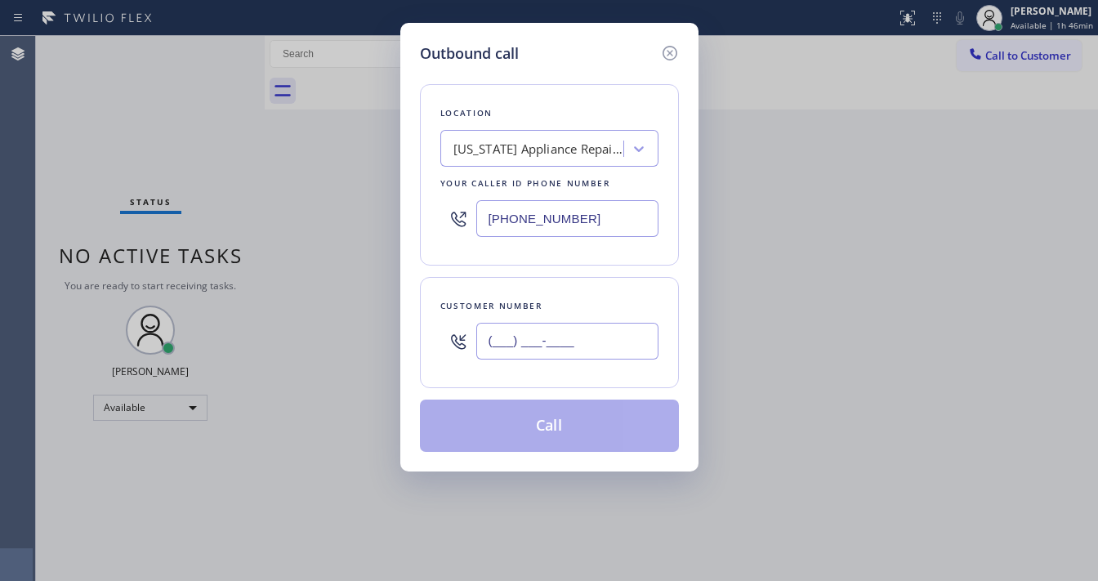
click at [525, 353] on input "(___) ___-____" at bounding box center [567, 341] width 182 height 37
paste input "650) 540-9901"
type input "(650) 540-9901"
click at [601, 220] on input "(914) 873-0795" at bounding box center [567, 218] width 182 height 37
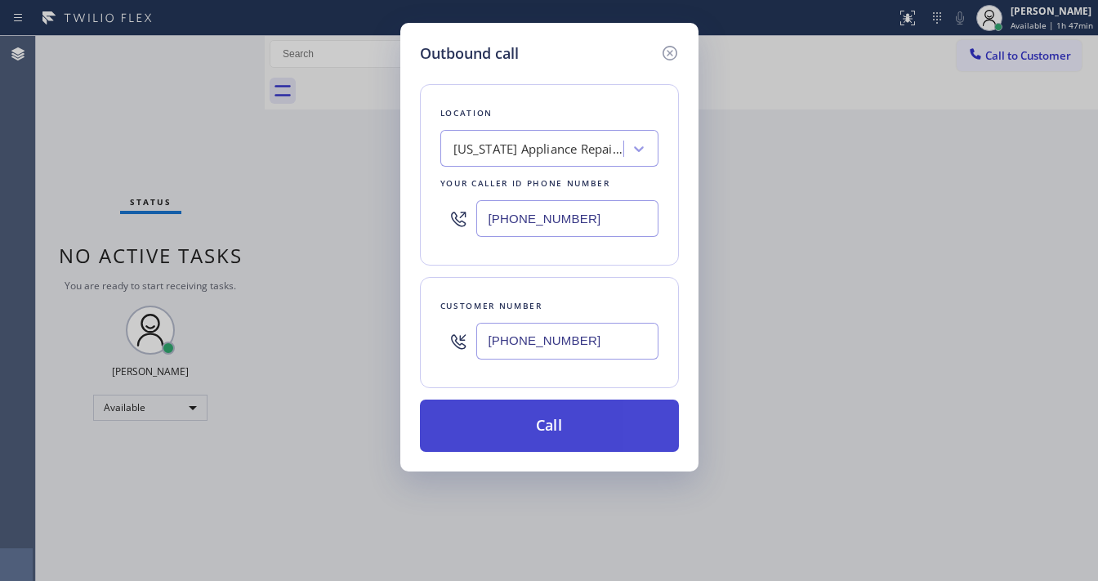
paste input "650) 683-9963"
type input "(650) 683-9963"
click at [552, 423] on button "Call" at bounding box center [549, 426] width 259 height 52
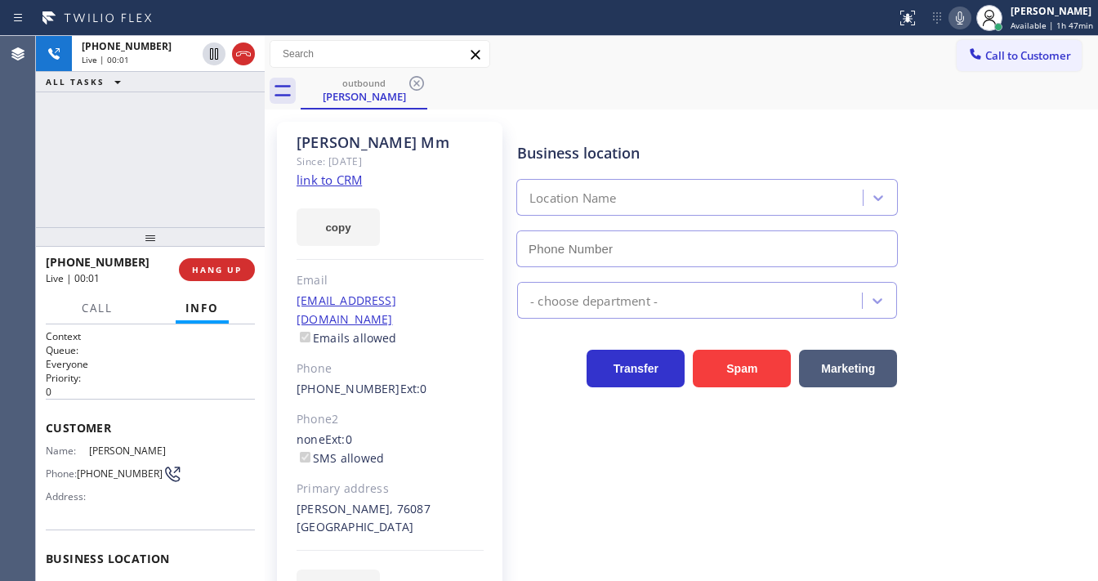
type input "(650) 683-9963"
click at [239, 269] on span "HANG UP" at bounding box center [217, 269] width 50 height 11
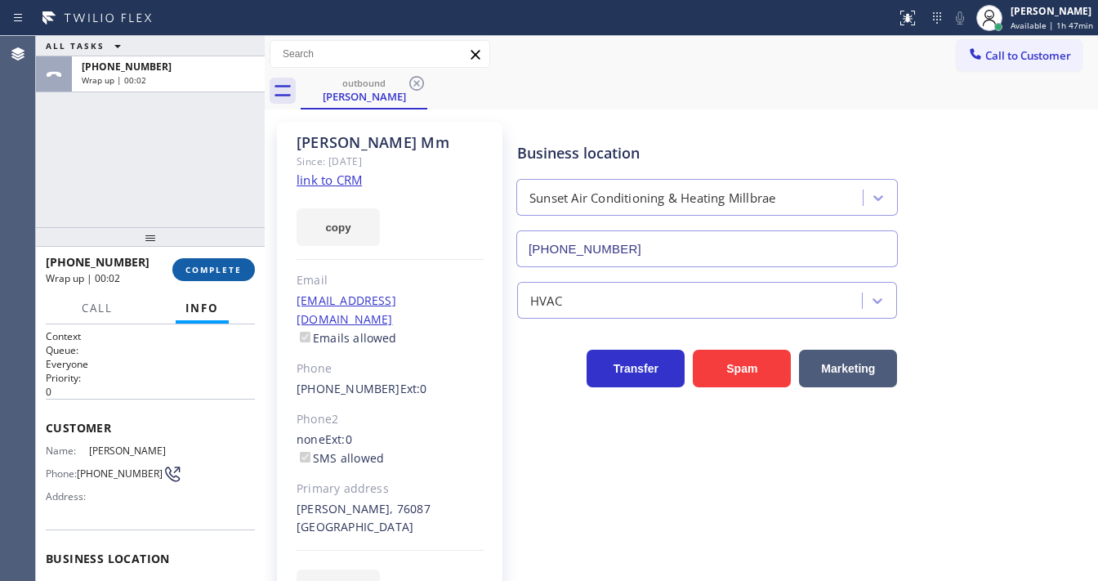
click at [230, 264] on span "COMPLETE" at bounding box center [214, 269] width 56 height 11
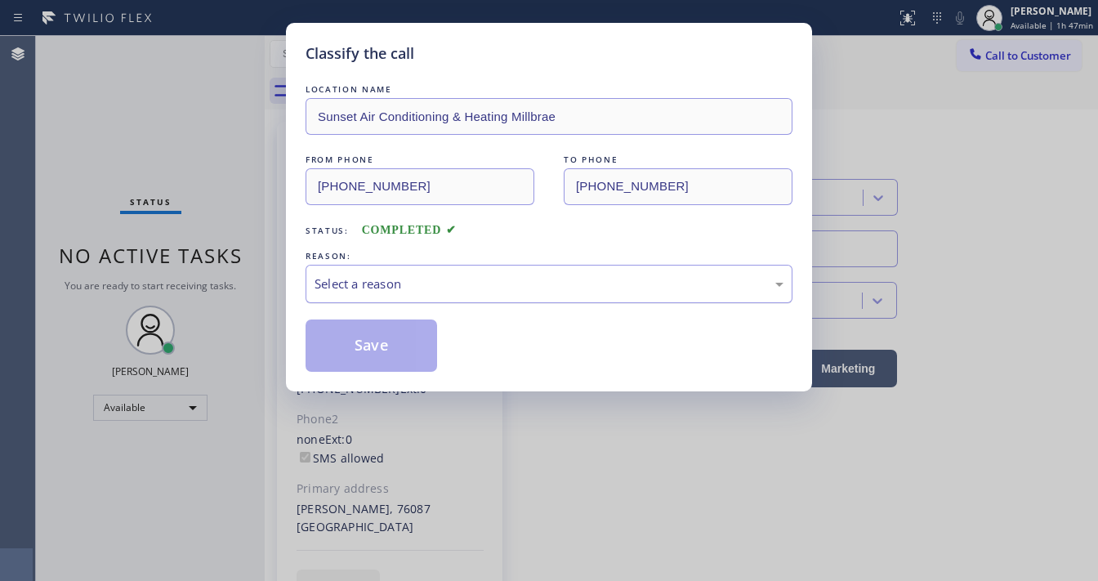
click at [422, 300] on div "Select a reason" at bounding box center [549, 284] width 487 height 38
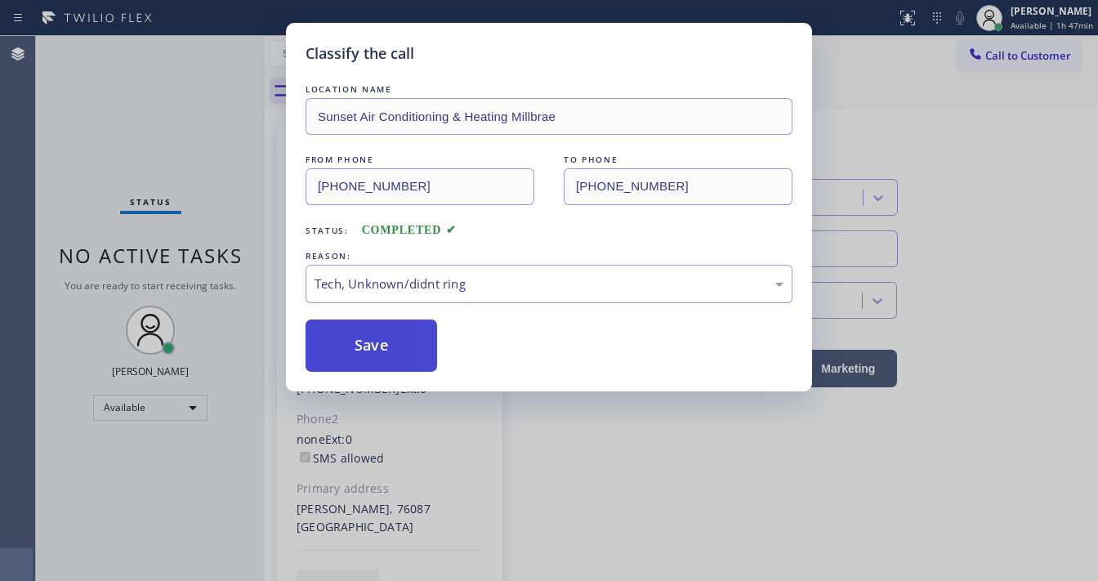
click at [382, 337] on button "Save" at bounding box center [372, 346] width 132 height 52
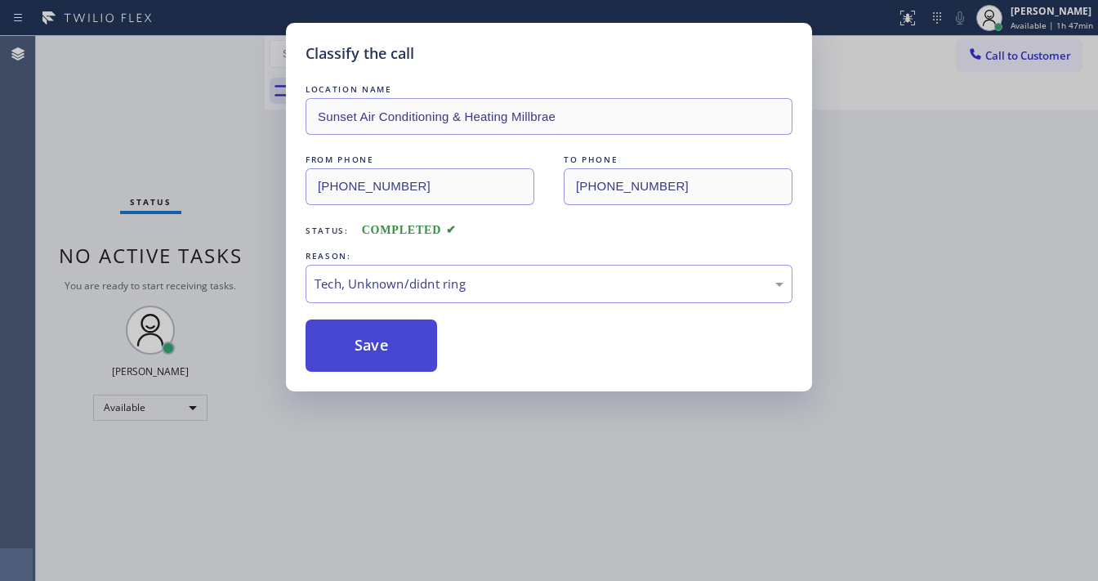
click at [381, 337] on button "Save" at bounding box center [372, 346] width 132 height 52
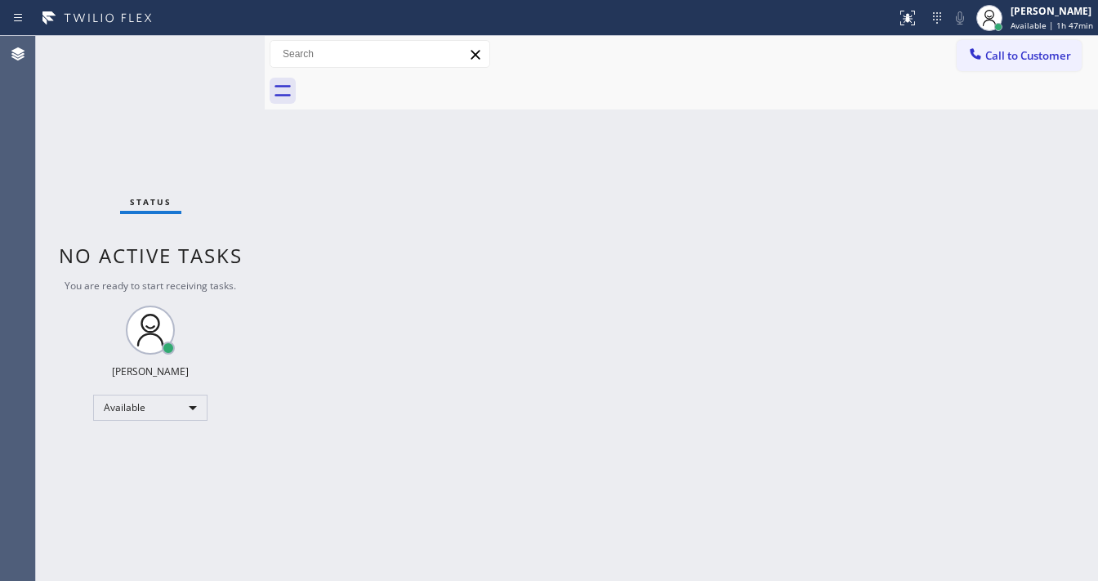
click at [172, 147] on div "Status No active tasks You are ready to start receiving tasks. [PERSON_NAME]" at bounding box center [150, 308] width 229 height 545
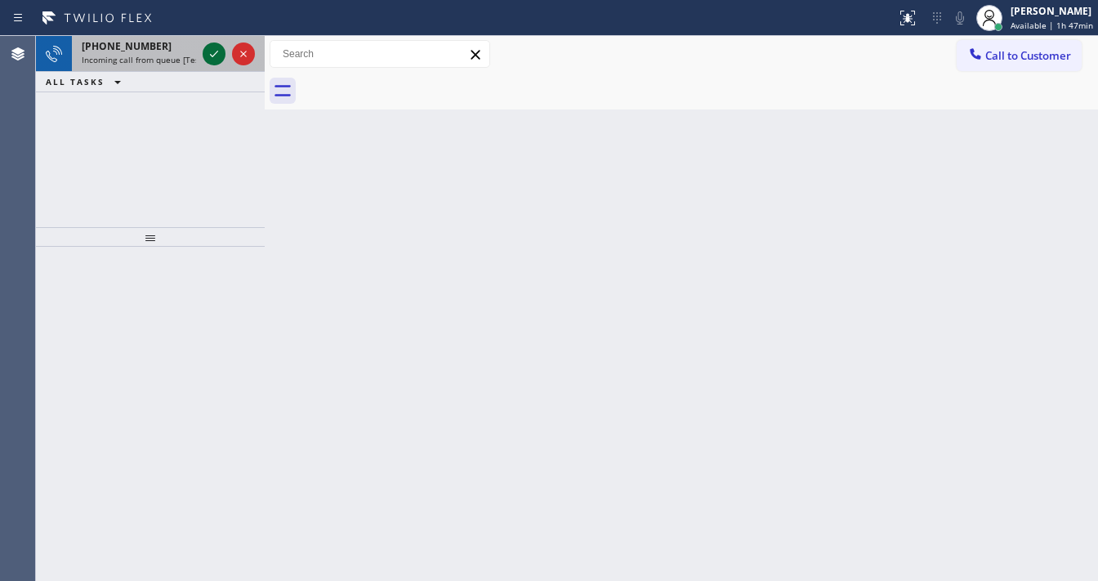
drag, startPoint x: 203, startPoint y: 40, endPoint x: 203, endPoint y: 62, distance: 22.1
click at [203, 42] on div at bounding box center [228, 54] width 59 height 36
click at [203, 64] on div at bounding box center [228, 54] width 59 height 36
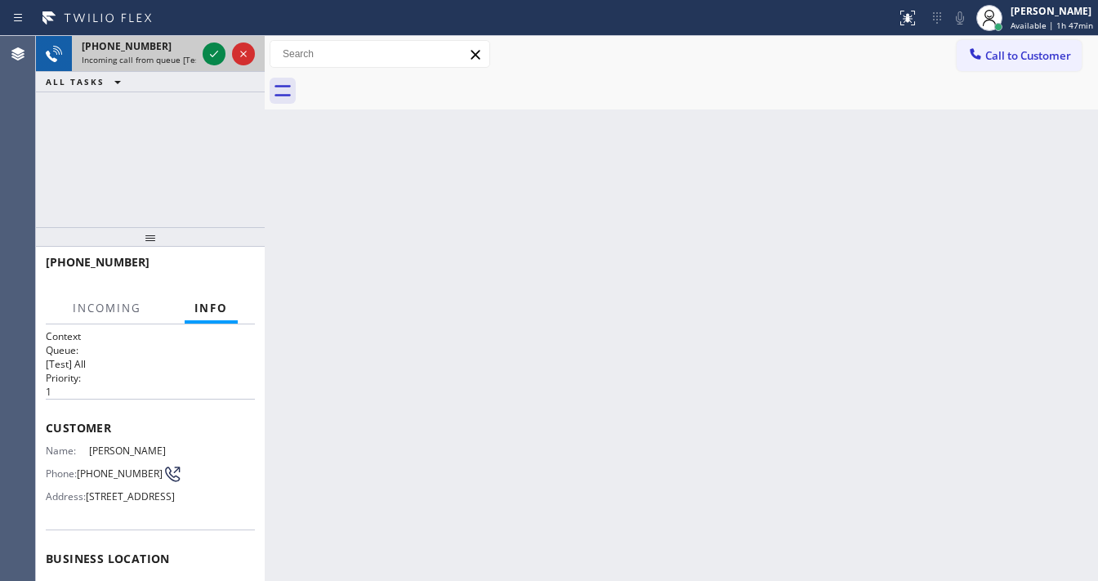
click at [203, 64] on div at bounding box center [228, 54] width 59 height 36
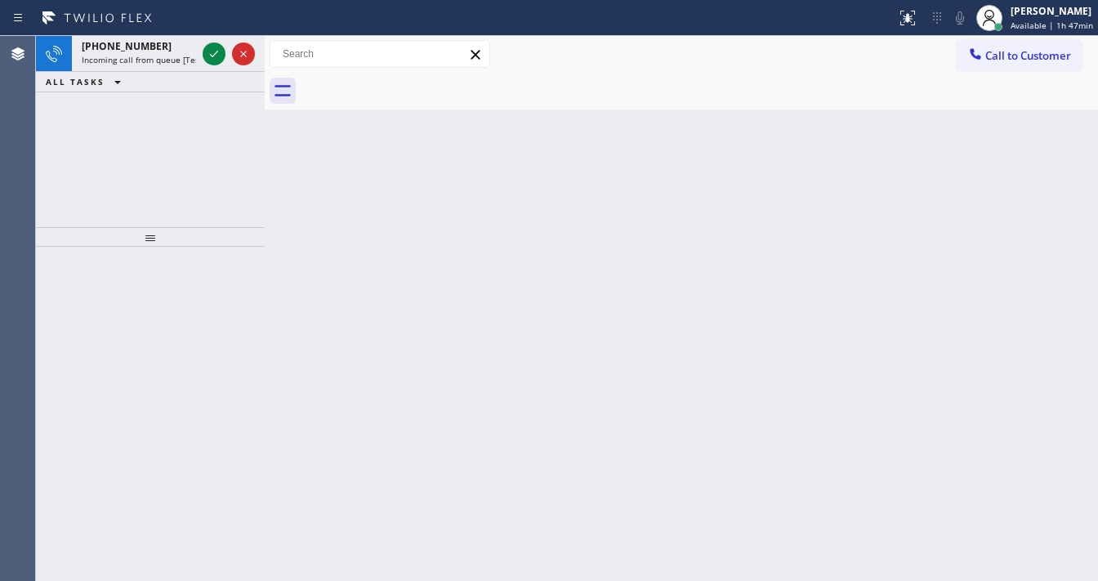
click at [209, 52] on icon at bounding box center [214, 54] width 20 height 20
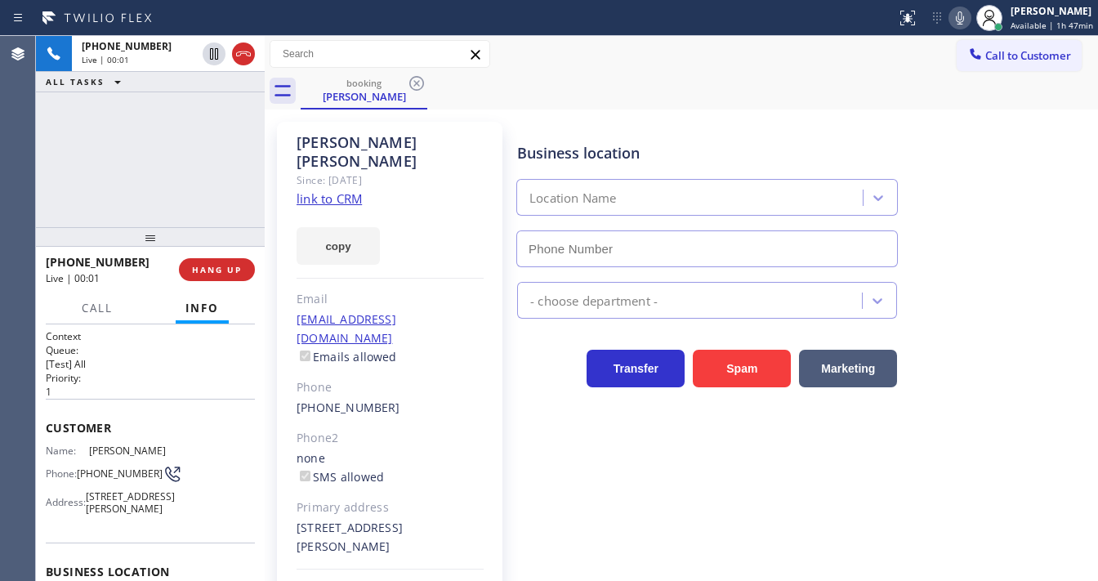
type input "(855) 731-4952"
click at [323, 189] on div "Lauri Langley Since: 20 may 2020 link to CRM copy Email laurilangley9@gmail.com…" at bounding box center [390, 384] width 226 height 524
click at [324, 190] on link "link to CRM" at bounding box center [329, 198] width 65 height 16
click at [195, 91] on div "ALL TASKS ALL TASKS ACTIVE TASKS TASKS IN WRAP UP" at bounding box center [150, 82] width 229 height 20
click at [208, 119] on div "+14052267219 Live | 00:34 ALL TASKS ALL TASKS ACTIVE TASKS TASKS IN WRAP UP" at bounding box center [150, 131] width 229 height 191
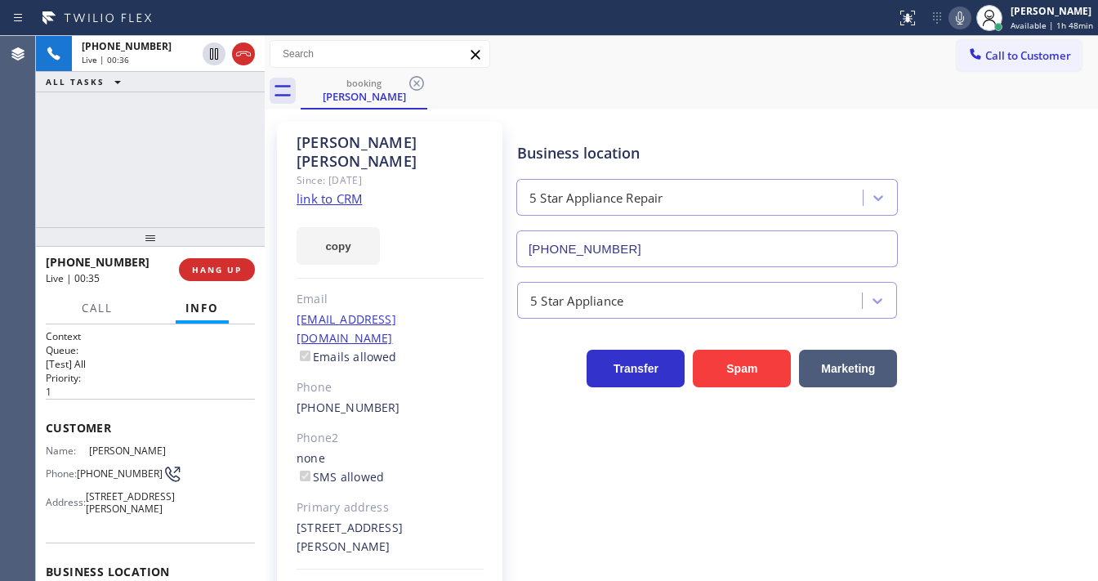
click at [955, 17] on icon at bounding box center [960, 18] width 20 height 20
drag, startPoint x: 217, startPoint y: 154, endPoint x: 209, endPoint y: 78, distance: 75.5
click at [217, 154] on div "+14052267219 Live | 00:37 ALL TASKS ALL TASKS ACTIVE TASKS TASKS IN WRAP UP" at bounding box center [150, 131] width 229 height 191
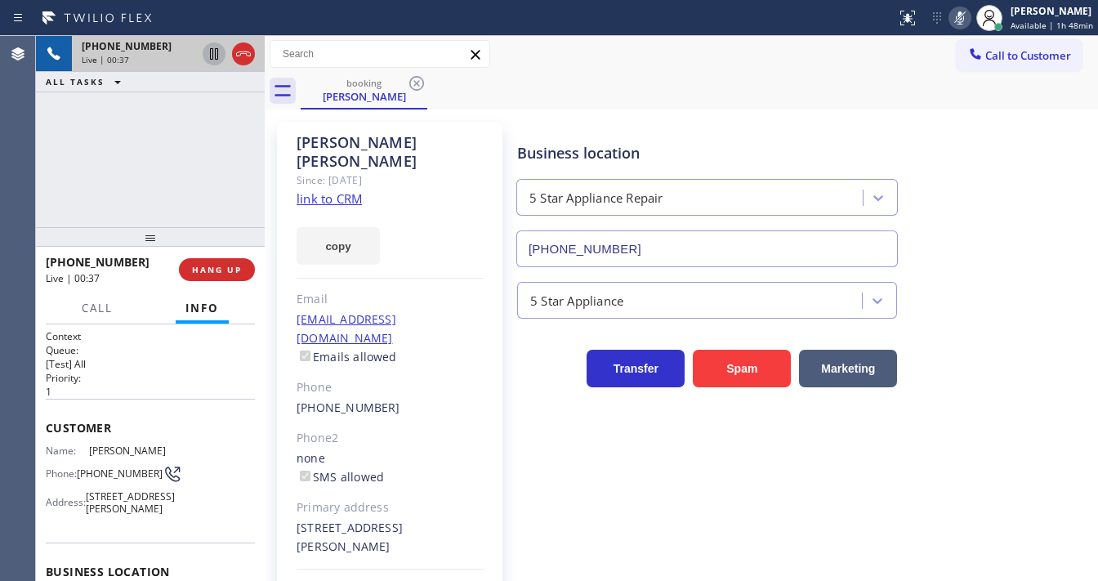
click at [216, 62] on icon at bounding box center [214, 54] width 20 height 20
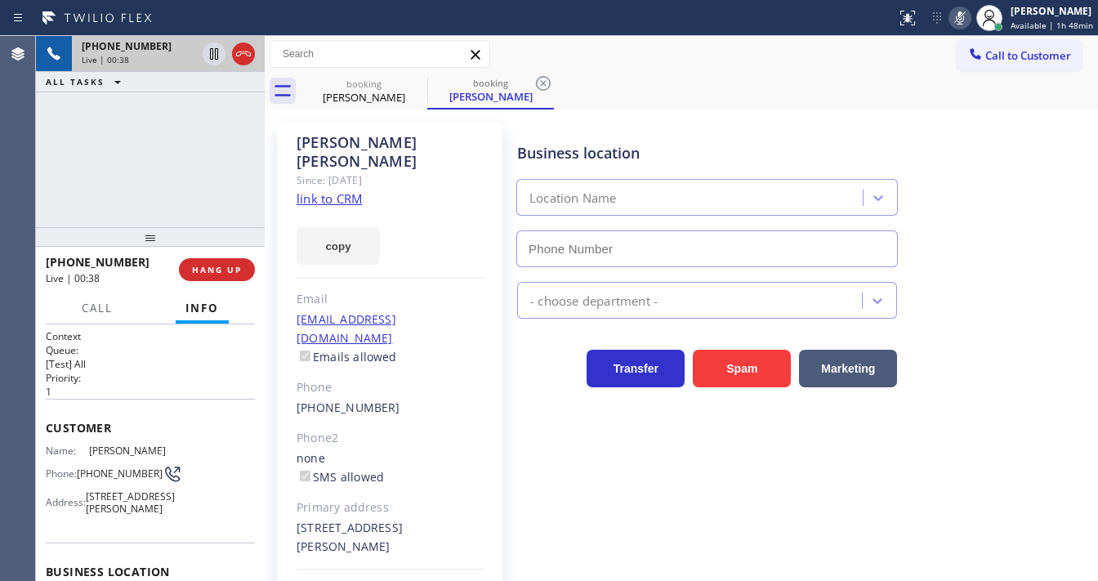
type input "(855) 731-4952"
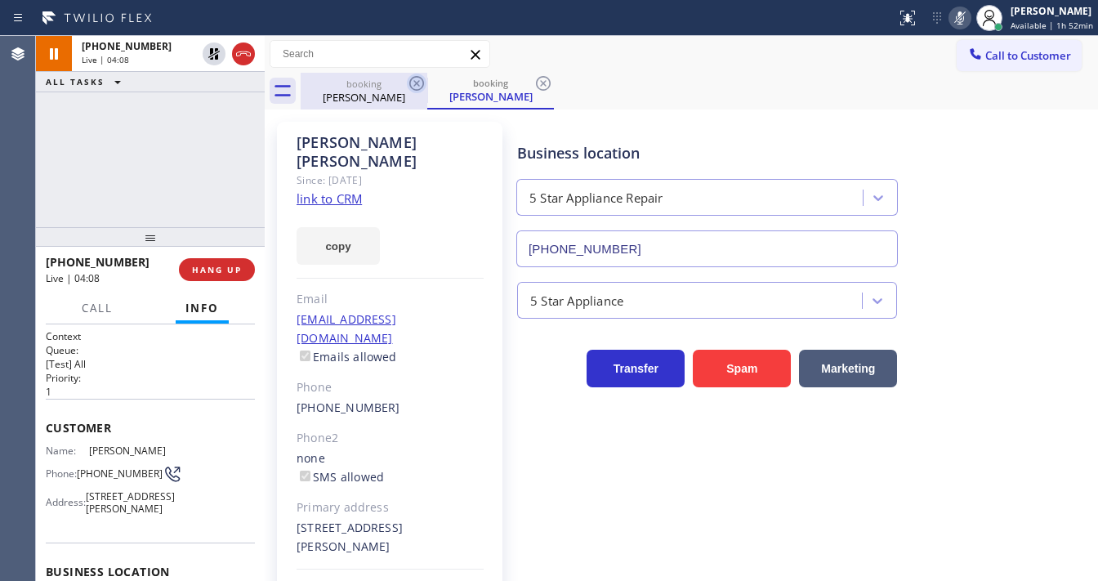
click at [408, 83] on icon at bounding box center [417, 84] width 20 height 20
drag, startPoint x: 415, startPoint y: 89, endPoint x: 158, endPoint y: 181, distance: 273.2
click at [0, 0] on icon at bounding box center [0, 0] width 0 height 0
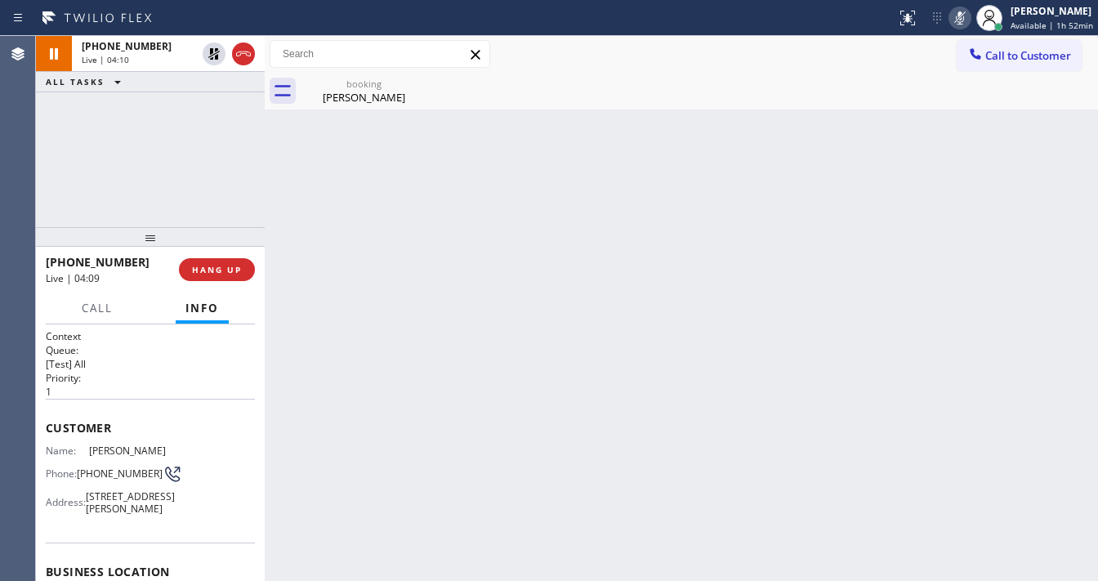
click at [144, 183] on div "+14052267219 Live | 04:10 ALL TASKS ALL TASKS ACTIVE TASKS TASKS IN WRAP UP" at bounding box center [150, 131] width 229 height 191
drag, startPoint x: 217, startPoint y: 56, endPoint x: 363, endPoint y: 58, distance: 146.3
click at [208, 56] on icon at bounding box center [214, 54] width 20 height 20
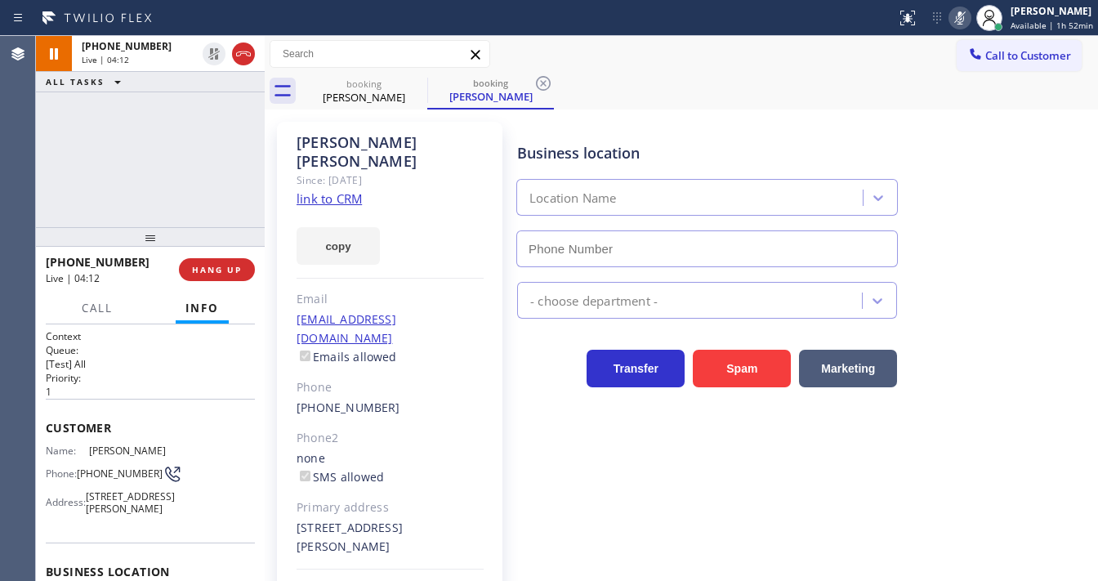
click at [964, 24] on icon at bounding box center [960, 17] width 8 height 13
type input "(855) 731-4952"
click at [160, 121] on div "+14052267219 Live | 04:13 ALL TASKS ALL TASKS ACTIVE TASKS TASKS IN WRAP UP" at bounding box center [150, 131] width 229 height 191
click at [213, 85] on div "ALL TASKS ALL TASKS ACTIVE TASKS TASKS IN WRAP UP" at bounding box center [150, 82] width 229 height 20
click at [150, 200] on div "+14052267219 Live | 04:49 ALL TASKS ALL TASKS ACTIVE TASKS TASKS IN WRAP UP" at bounding box center [150, 131] width 229 height 191
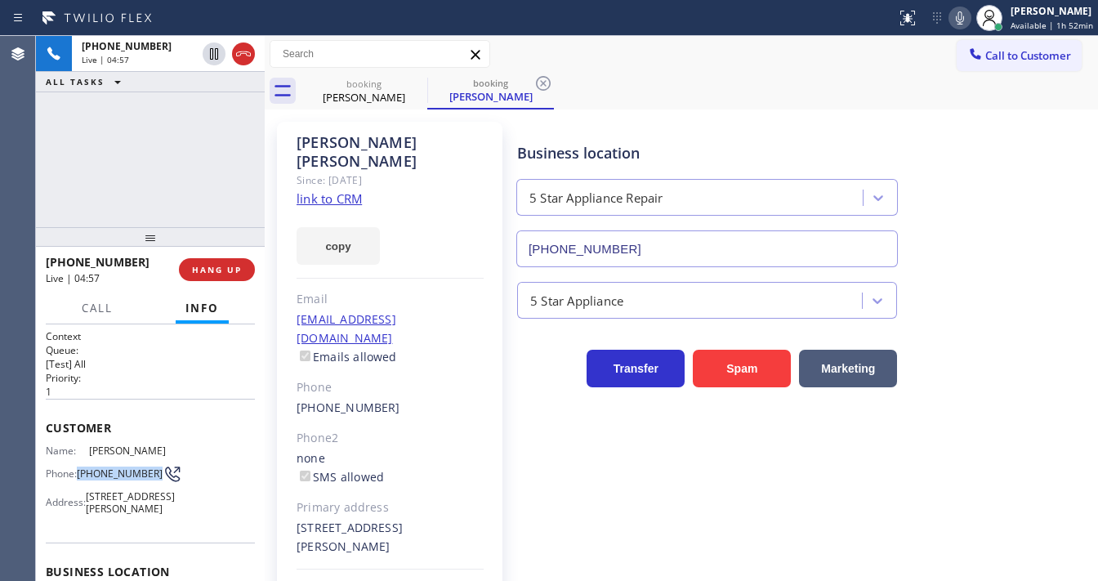
drag, startPoint x: 111, startPoint y: 479, endPoint x: 82, endPoint y: 464, distance: 32.9
click at [82, 467] on span "(405) 226-7219" at bounding box center [120, 473] width 86 height 12
copy span "(405) 226-7219"
click at [137, 206] on div "+14052267219 Live | 04:58 ALL TASKS ALL TASKS ACTIVE TASKS TASKS IN WRAP UP" at bounding box center [150, 131] width 229 height 191
click at [119, 375] on h2 "Priority:" at bounding box center [150, 378] width 209 height 14
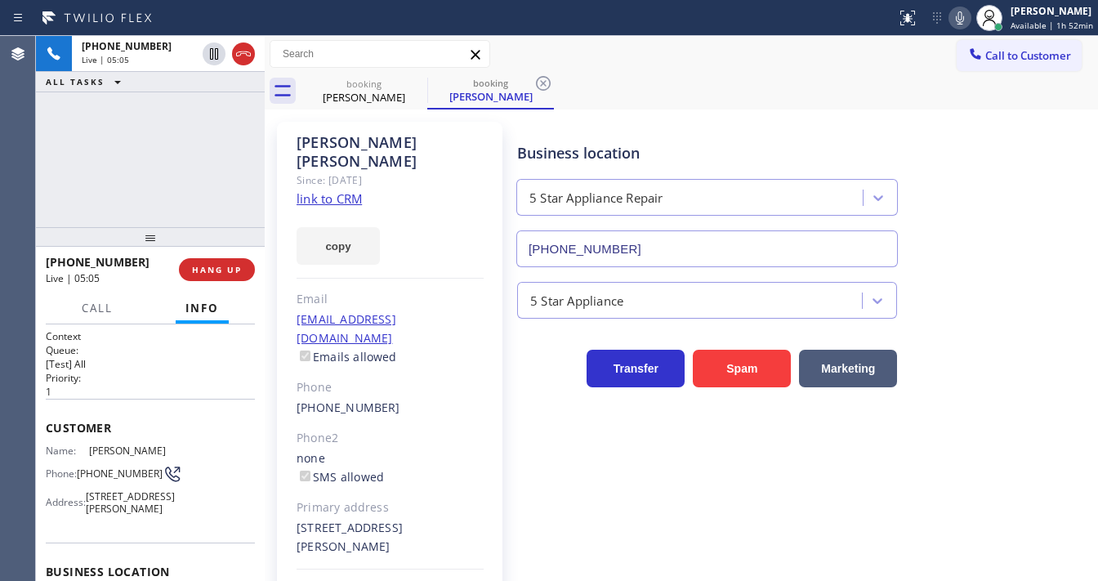
click at [121, 449] on span "Lauri Langley" at bounding box center [130, 451] width 82 height 12
copy span "Lauri Langley"
drag, startPoint x: 167, startPoint y: 199, endPoint x: 190, endPoint y: 204, distance: 23.4
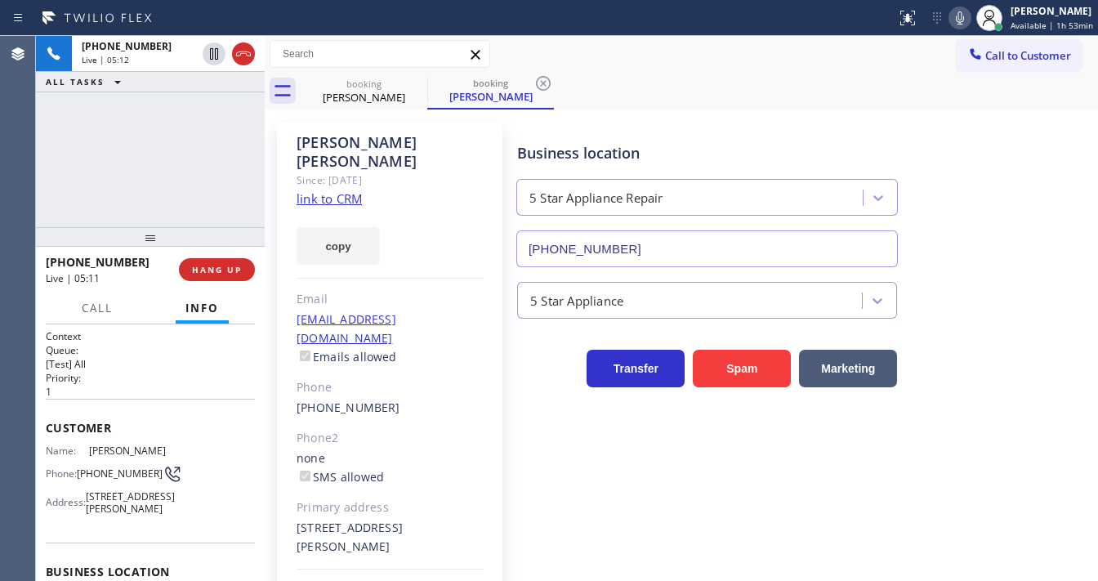
click at [169, 200] on div "+14052267219 Live | 05:12 ALL TASKS ALL TASKS ACTIVE TASKS TASKS IN WRAP UP" at bounding box center [150, 131] width 229 height 191
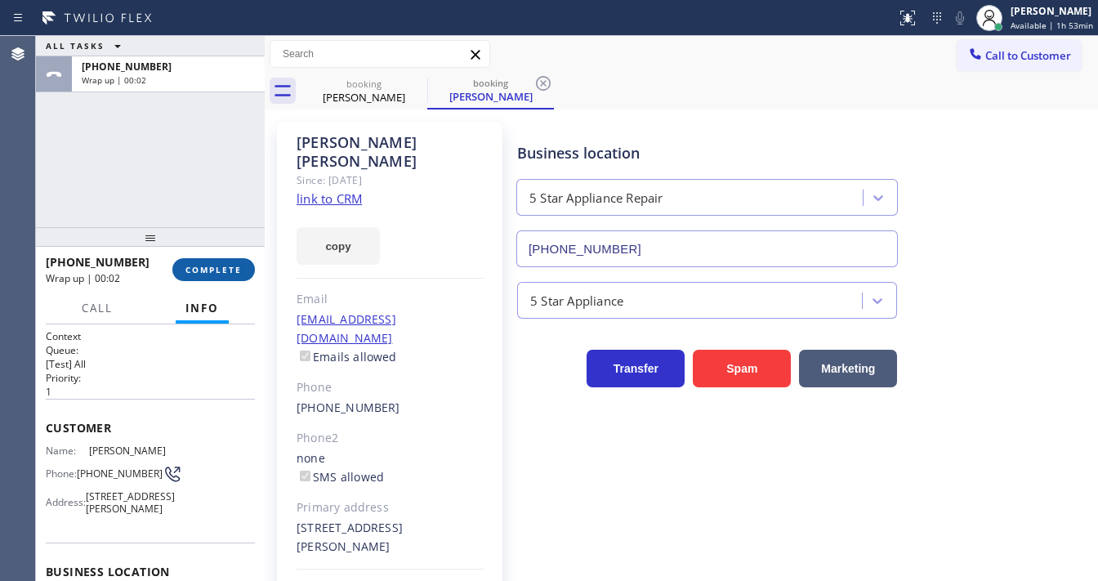
click at [238, 270] on span "COMPLETE" at bounding box center [214, 269] width 56 height 11
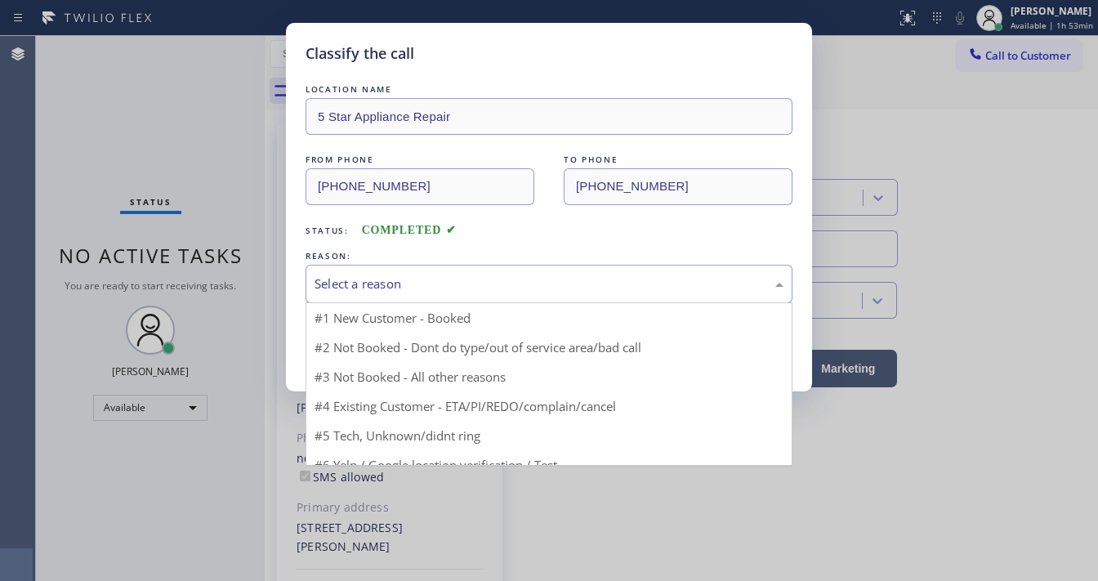
click at [388, 294] on div "Select a reason" at bounding box center [549, 284] width 487 height 38
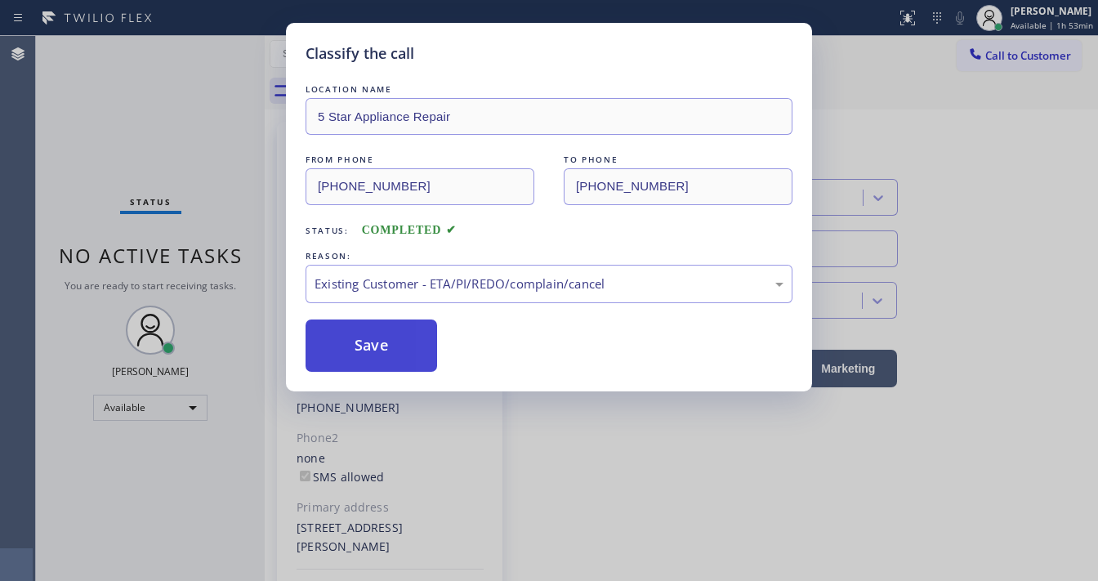
click at [369, 351] on button "Save" at bounding box center [372, 346] width 132 height 52
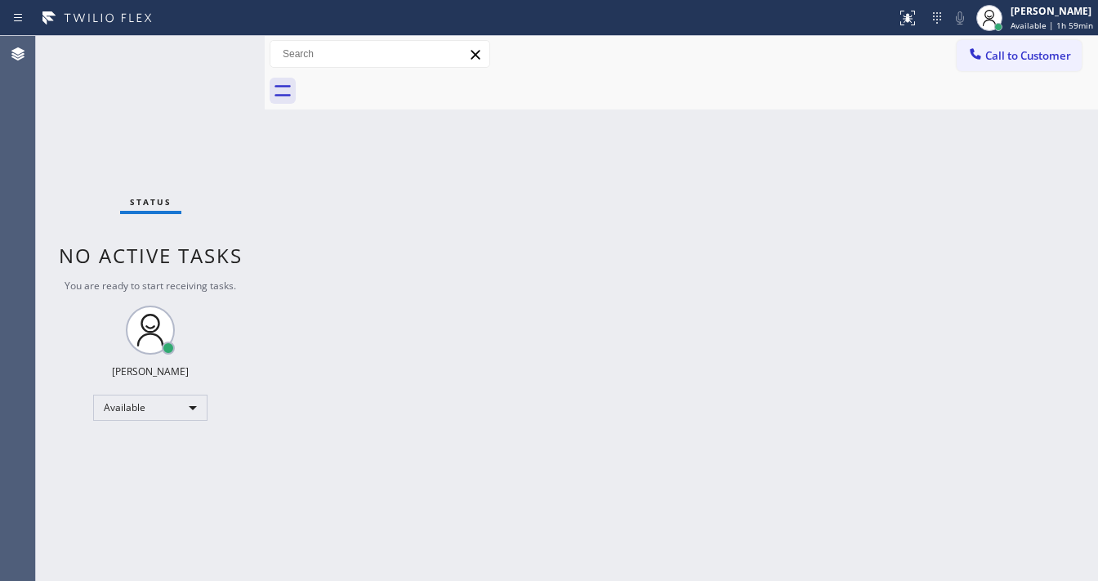
click at [80, 373] on div "Status No active tasks You are ready to start receiving tasks. [PERSON_NAME]" at bounding box center [150, 308] width 229 height 545
click at [124, 412] on div "Available" at bounding box center [150, 408] width 114 height 26
click at [135, 496] on li "Break" at bounding box center [149, 491] width 111 height 20
click at [239, 461] on div "Status No active tasks You are ready to start receiving tasks. [PERSON_NAME]" at bounding box center [150, 308] width 229 height 545
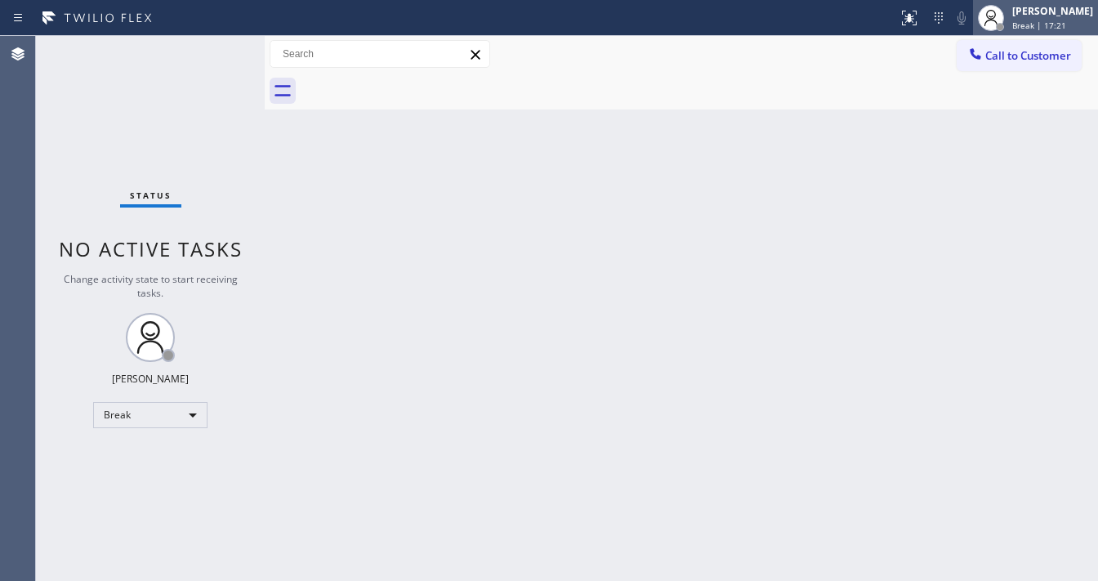
click at [1064, 31] on div "Michael Javier Break | 17:21" at bounding box center [1035, 18] width 125 height 36
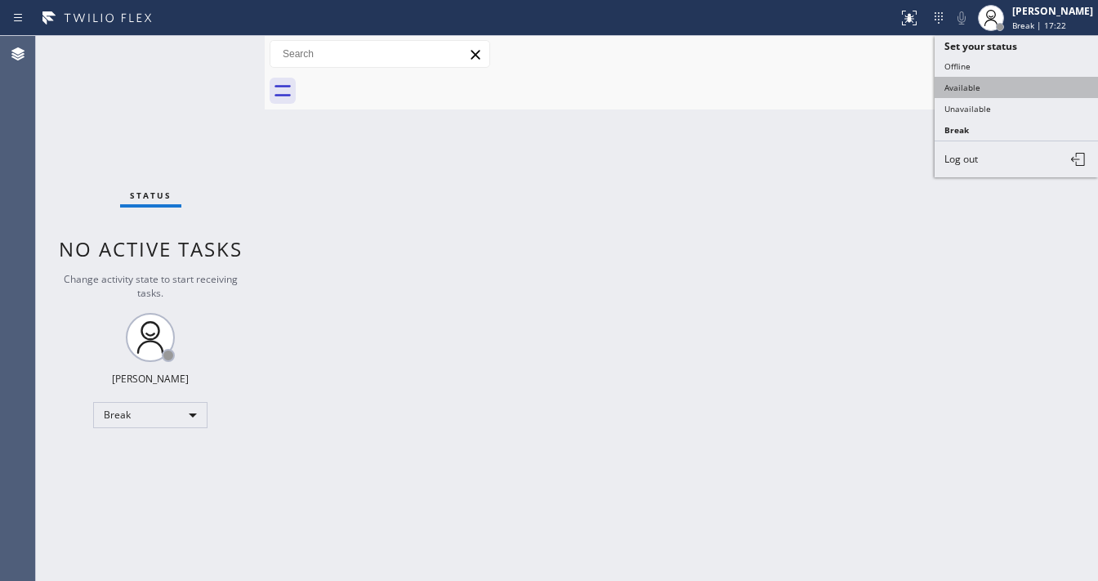
click at [1007, 85] on button "Available" at bounding box center [1016, 87] width 163 height 21
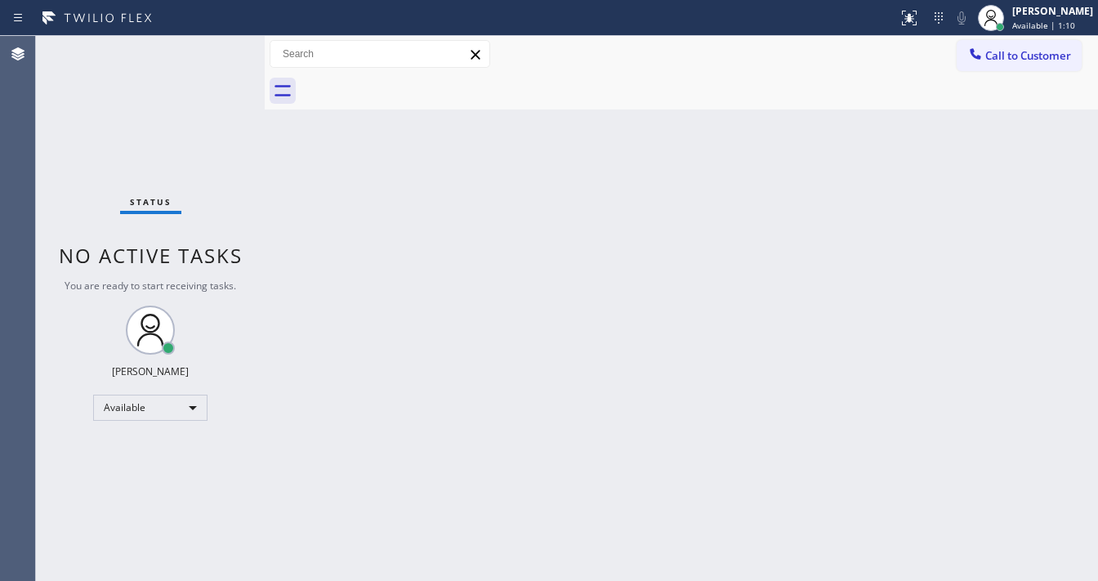
click at [216, 60] on div "Status No active tasks You are ready to start receiving tasks. [PERSON_NAME]" at bounding box center [150, 308] width 229 height 545
drag, startPoint x: 212, startPoint y: -6, endPoint x: 106, endPoint y: 122, distance: 166.0
click at [108, 121] on div "Status report No issues detected If you experience an issue, please download th…" at bounding box center [549, 290] width 1098 height 581
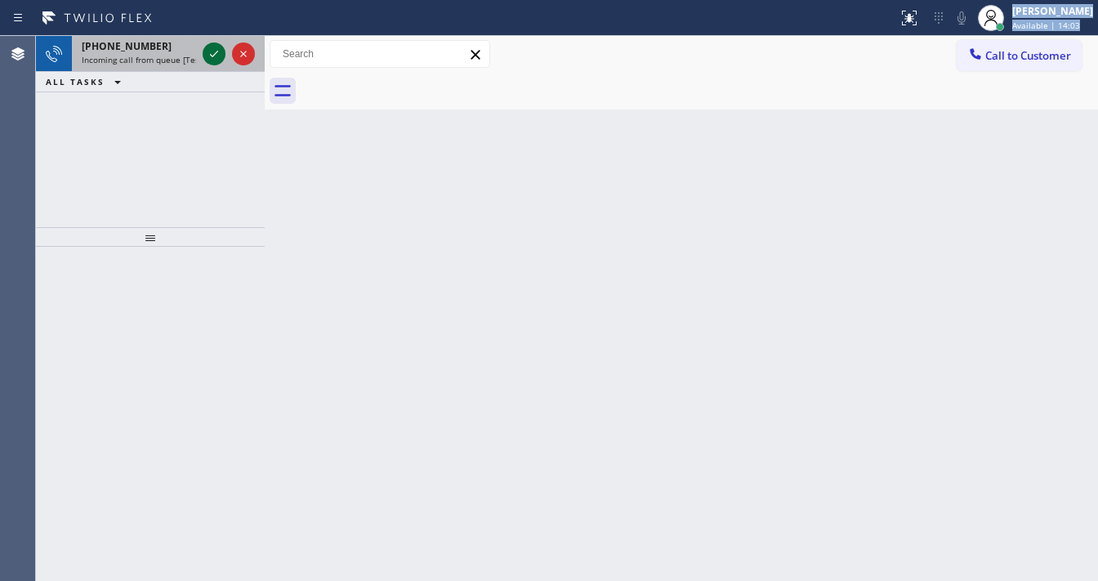
click at [212, 54] on icon at bounding box center [214, 54] width 20 height 20
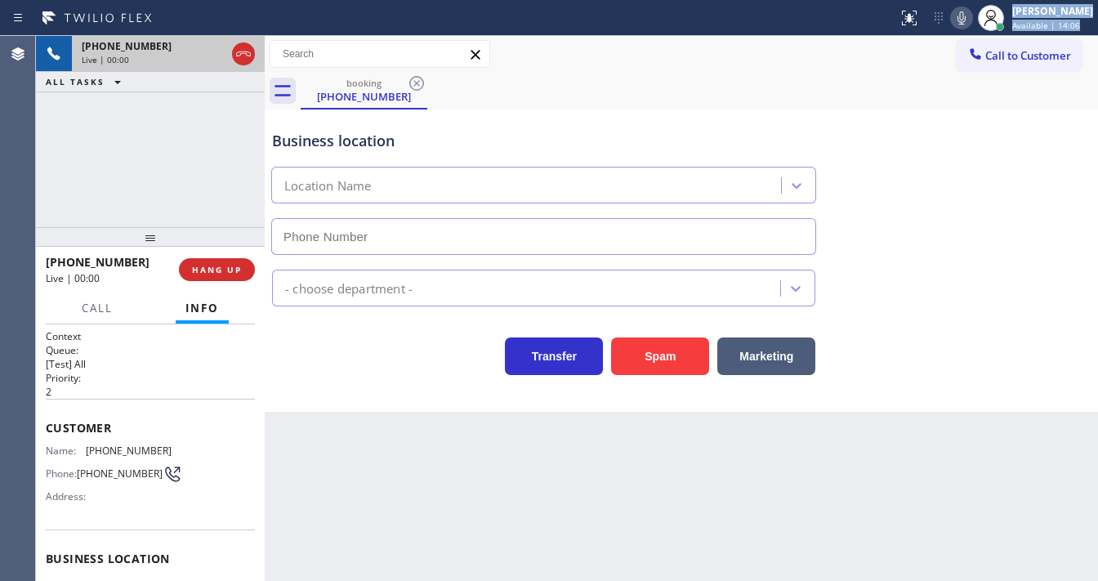
type input "(510) 851-9654"
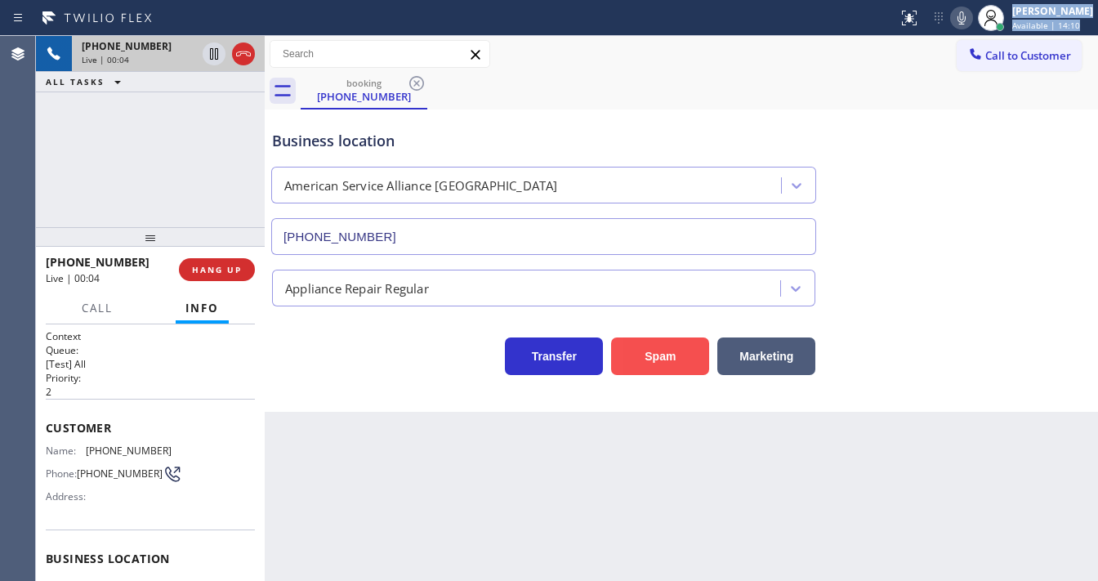
click at [670, 360] on button "Spam" at bounding box center [660, 357] width 98 height 38
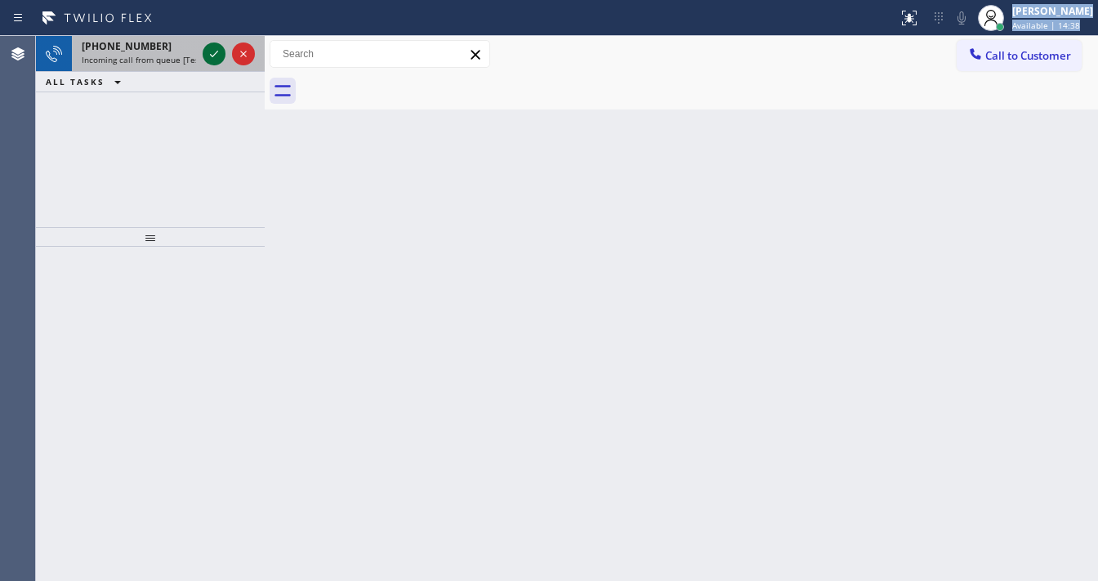
click at [209, 57] on icon at bounding box center [214, 54] width 20 height 20
click at [221, 63] on icon at bounding box center [214, 54] width 20 height 20
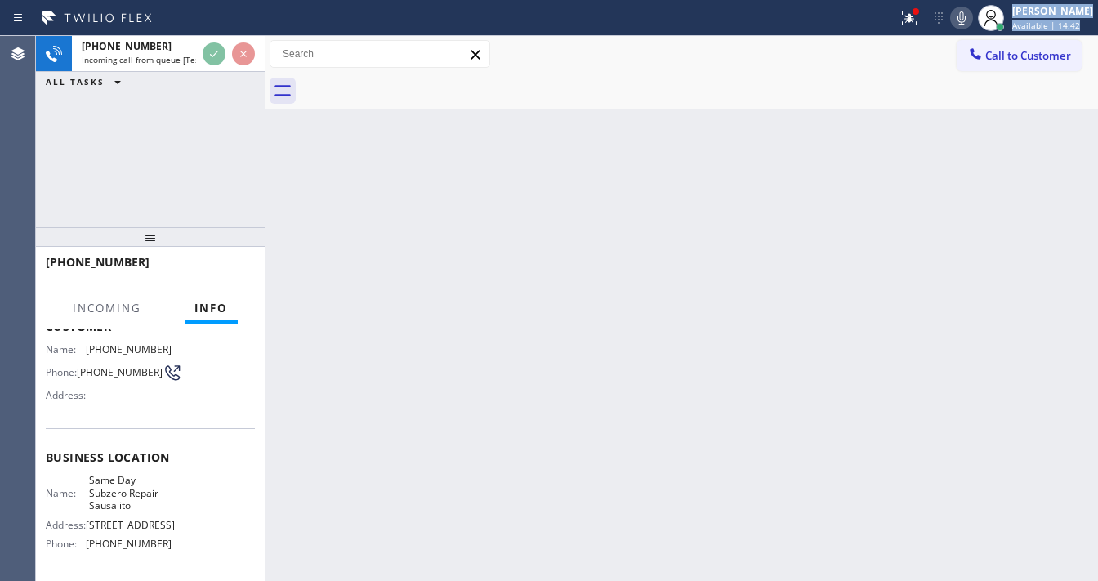
scroll to position [131, 0]
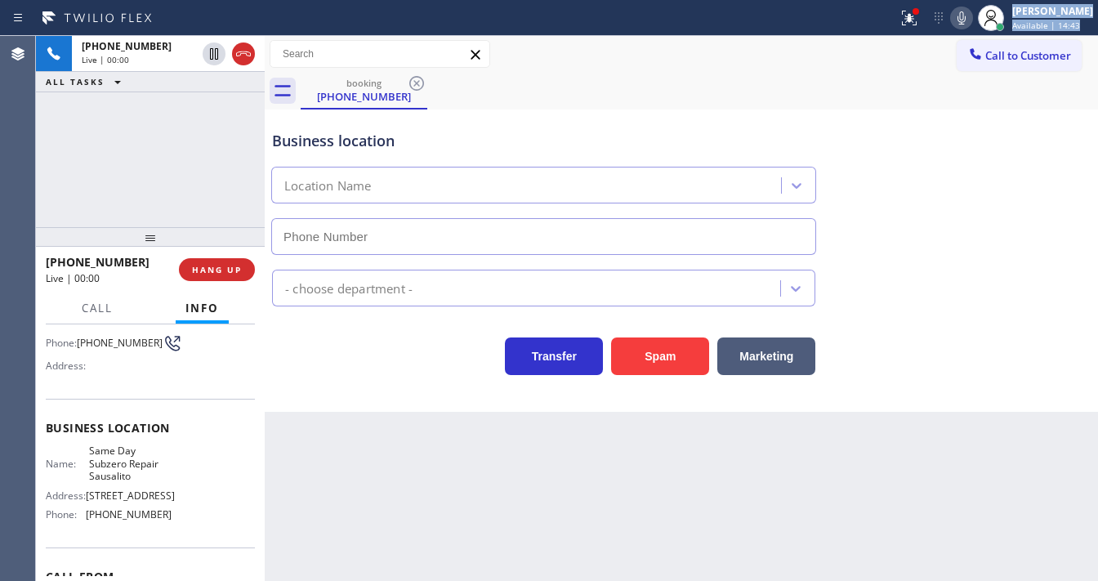
type input "(415) 689-7567"
click at [634, 333] on div "Spam" at bounding box center [656, 352] width 106 height 46
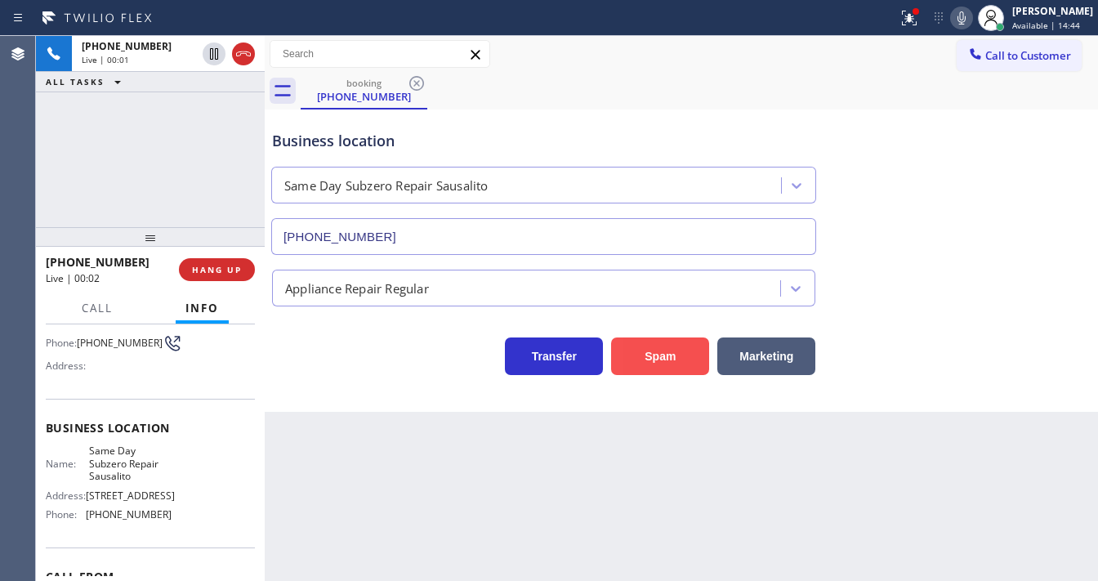
click at [644, 357] on button "Spam" at bounding box center [660, 357] width 98 height 38
click at [534, 537] on div "Back to Dashboard Change Sender ID Customers Technicians Select a contact Outbo…" at bounding box center [682, 308] width 834 height 545
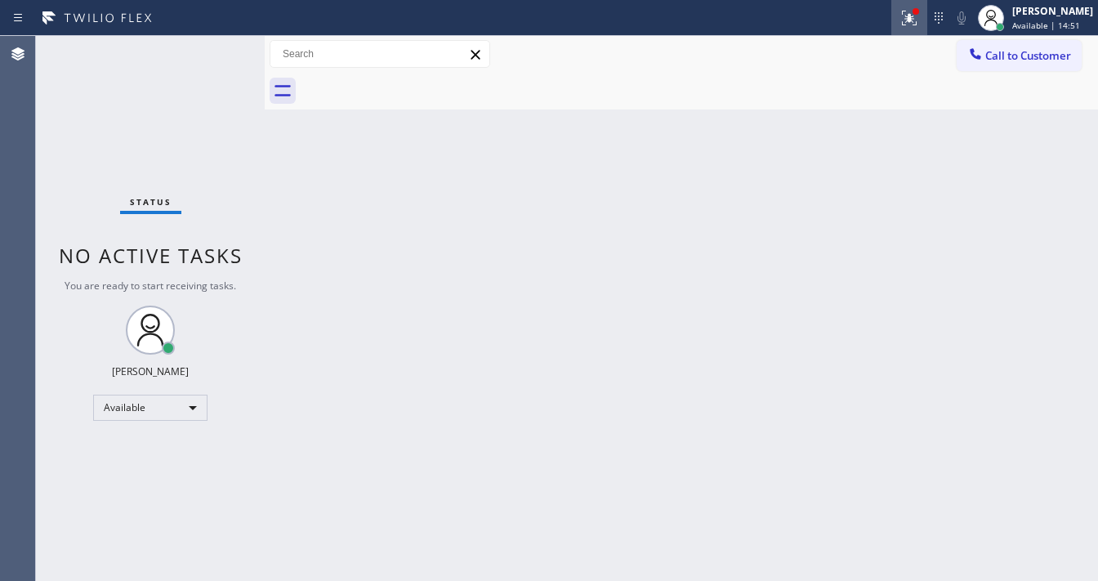
click at [904, 20] on div at bounding box center [910, 18] width 36 height 20
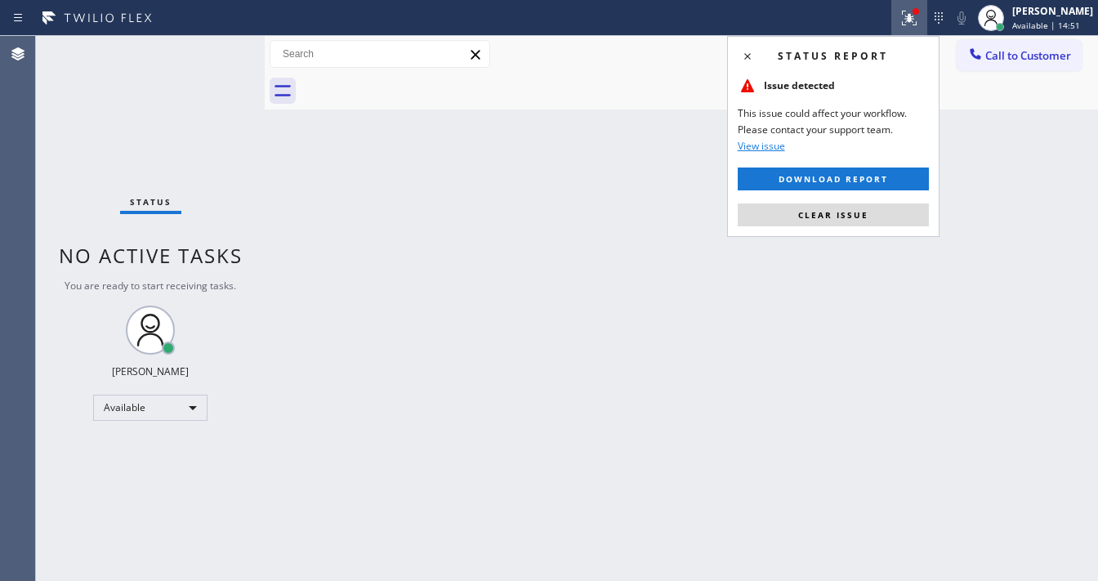
click at [851, 199] on div "Status report Issue detected This issue could affect your workflow. Please cont…" at bounding box center [833, 136] width 212 height 201
click at [843, 212] on span "Clear issue" at bounding box center [833, 214] width 70 height 11
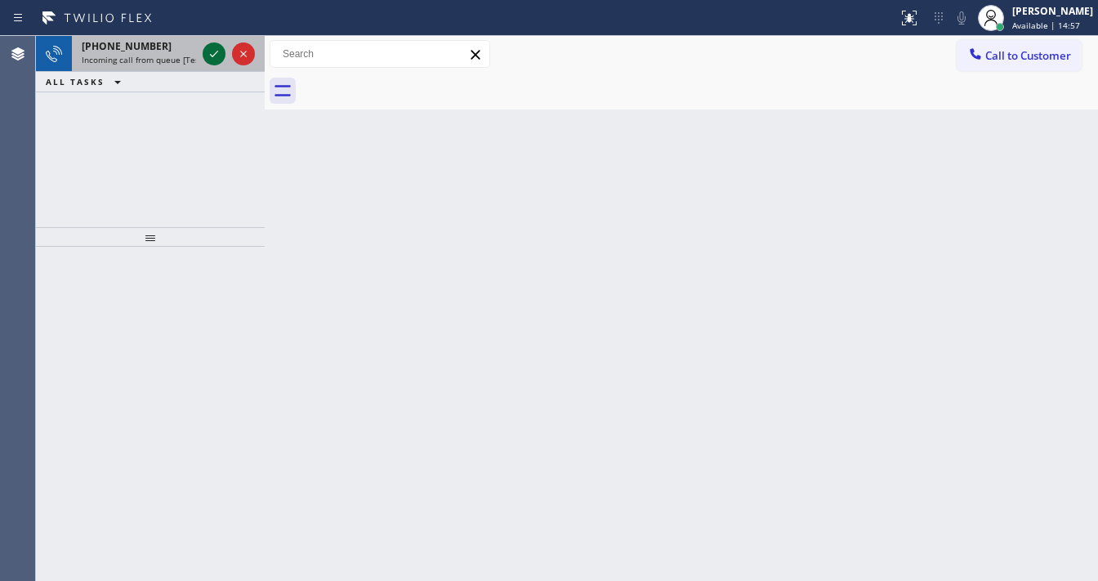
click at [206, 59] on icon at bounding box center [214, 54] width 20 height 20
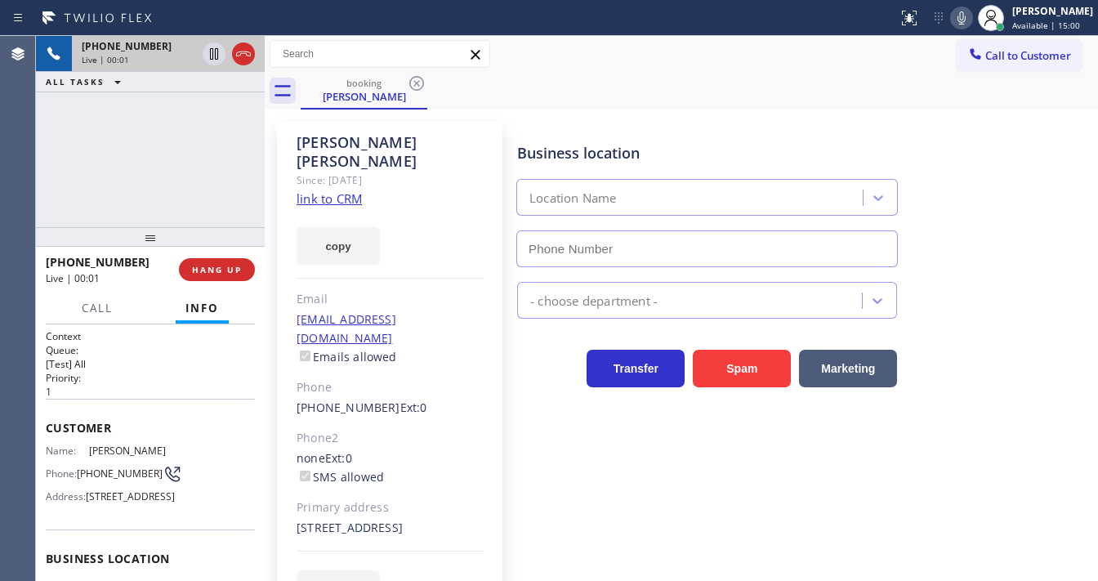
type input "(818) 798-3325"
click at [320, 190] on link "link to CRM" at bounding box center [329, 198] width 65 height 16
click at [179, 210] on div "+13107205393 Live | 03:10 ALL TASKS ALL TASKS ACTIVE TASKS TASKS IN WRAP UP" at bounding box center [150, 131] width 229 height 191
click at [970, 28] on button at bounding box center [961, 18] width 23 height 23
drag, startPoint x: 110, startPoint y: 157, endPoint x: 179, endPoint y: 56, distance: 122.4
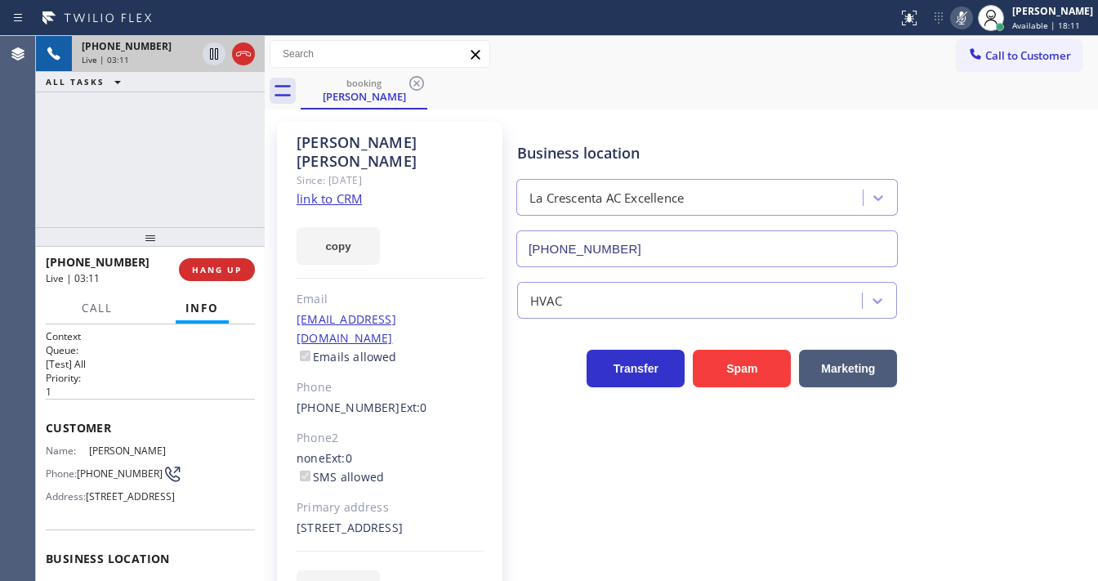
click at [117, 155] on div "+13107205393 Live | 03:11 ALL TASKS ALL TASKS ACTIVE TASKS TASKS IN WRAP UP" at bounding box center [150, 131] width 229 height 191
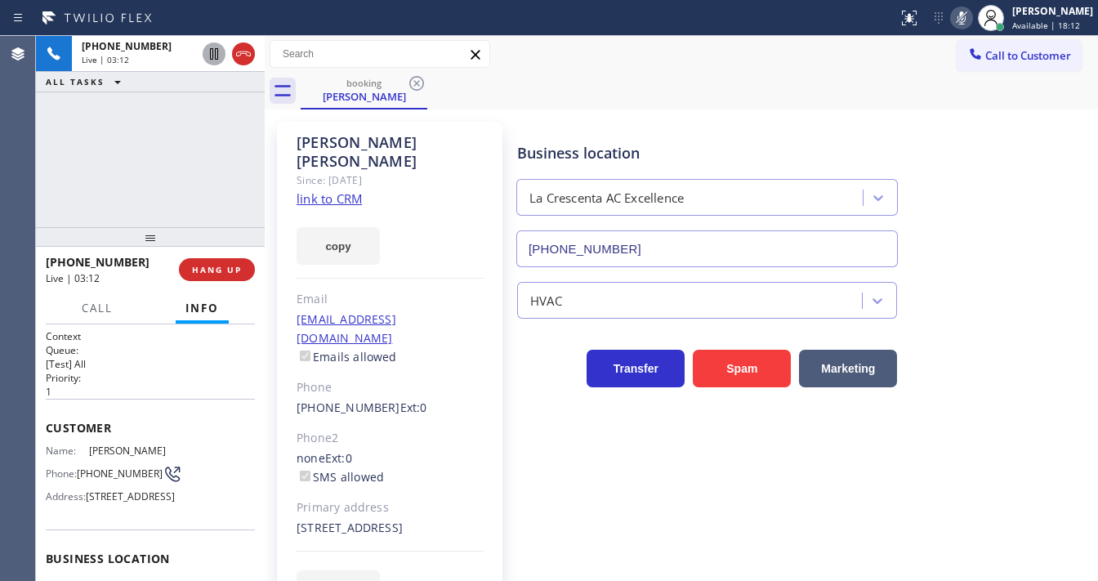
click at [209, 57] on icon at bounding box center [214, 54] width 20 height 20
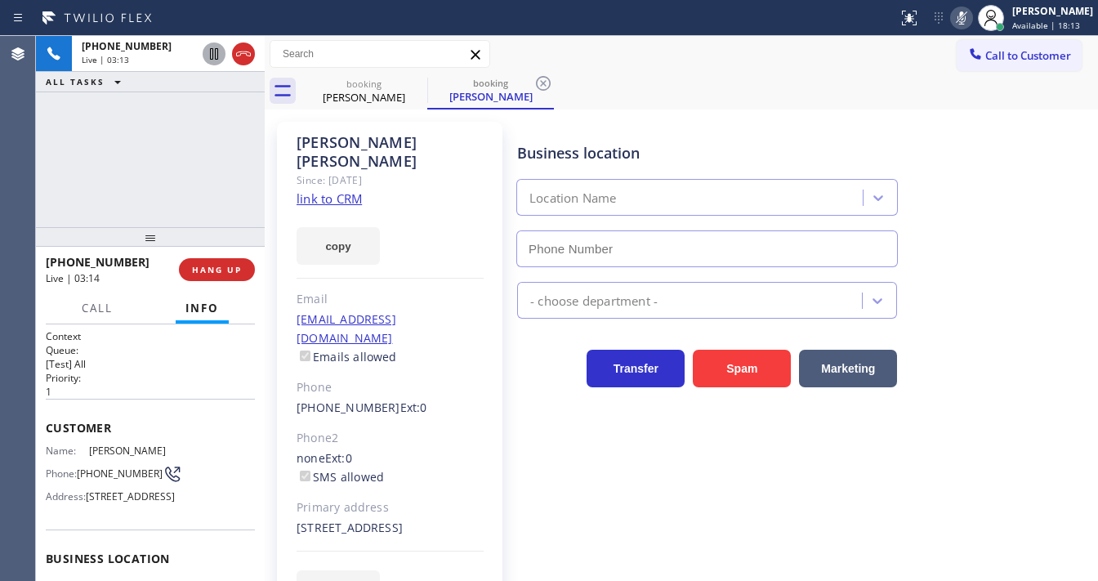
type input "(818) 798-3325"
click at [217, 57] on icon at bounding box center [213, 53] width 11 height 11
drag, startPoint x: 971, startPoint y: 18, endPoint x: 890, endPoint y: 83, distance: 103.5
click at [970, 19] on icon at bounding box center [962, 18] width 20 height 20
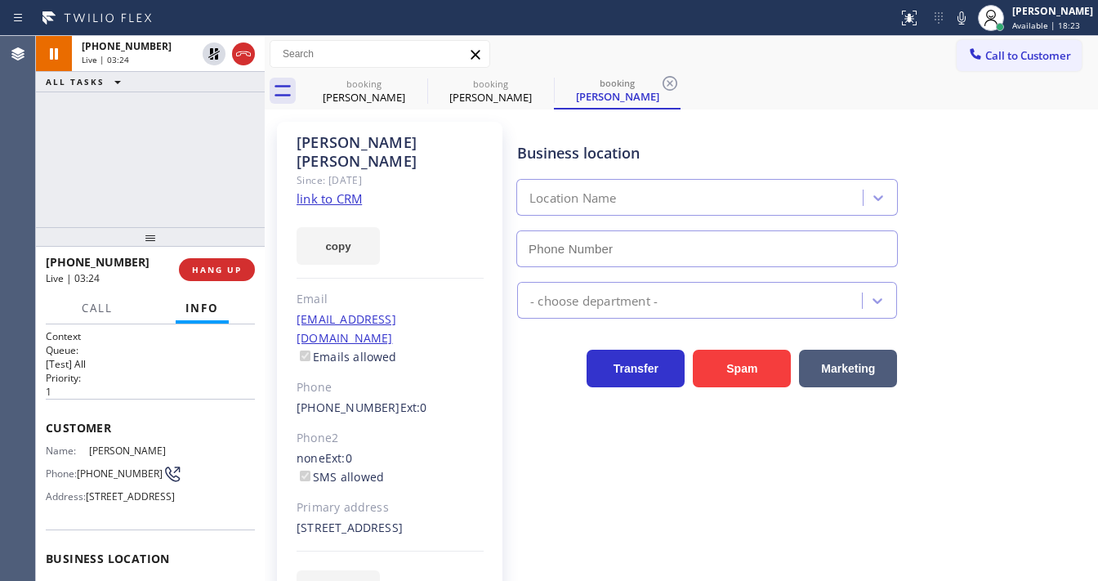
click at [106, 190] on div "+13107205393 Live | 03:24 ALL TASKS ALL TASKS ACTIVE TASKS TASKS IN WRAP UP" at bounding box center [150, 131] width 229 height 191
type input "(818) 798-3325"
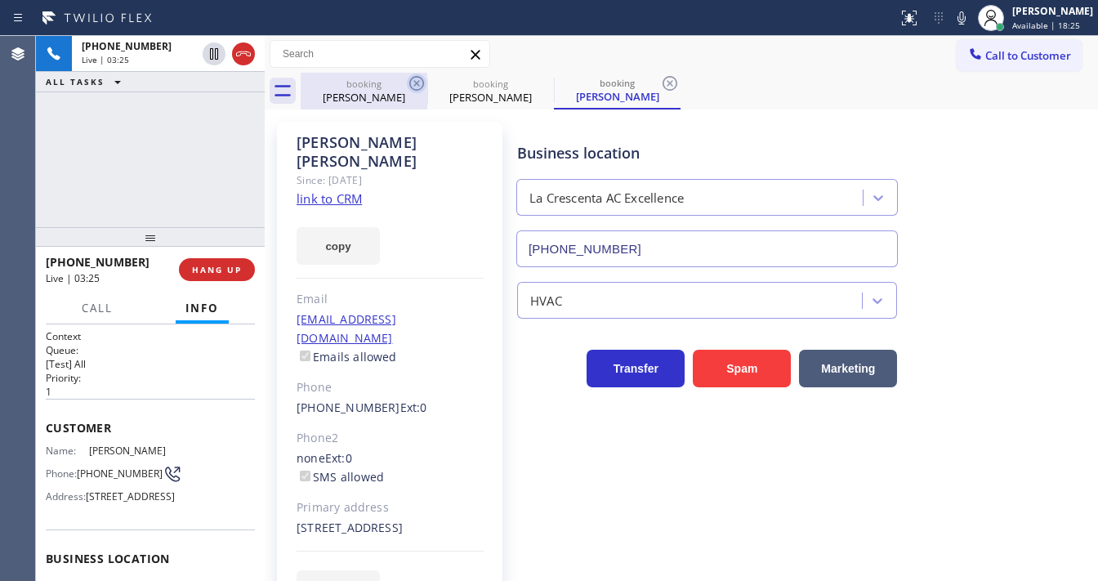
click at [414, 80] on icon at bounding box center [417, 84] width 20 height 20
click at [414, 82] on icon at bounding box center [417, 84] width 20 height 20
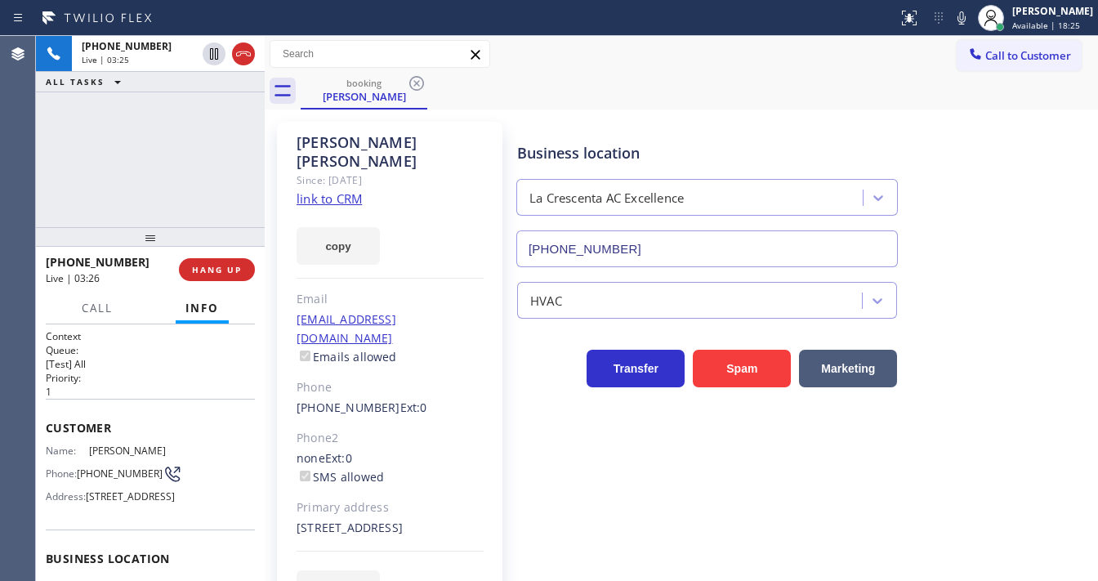
click at [155, 163] on div "+13107205393 Live | 03:25 ALL TASKS ALL TASKS ACTIVE TASKS TASKS IN WRAP UP" at bounding box center [150, 131] width 229 height 191
click at [164, 157] on div "+13107205393 Live | 03:28 ALL TASKS ALL TASKS ACTIVE TASKS TASKS IN WRAP UP" at bounding box center [150, 131] width 229 height 191
click at [150, 154] on div "+13107205393 Live | 03:30 ALL TASKS ALL TASKS ACTIVE TASKS TASKS IN WRAP UP" at bounding box center [150, 131] width 229 height 191
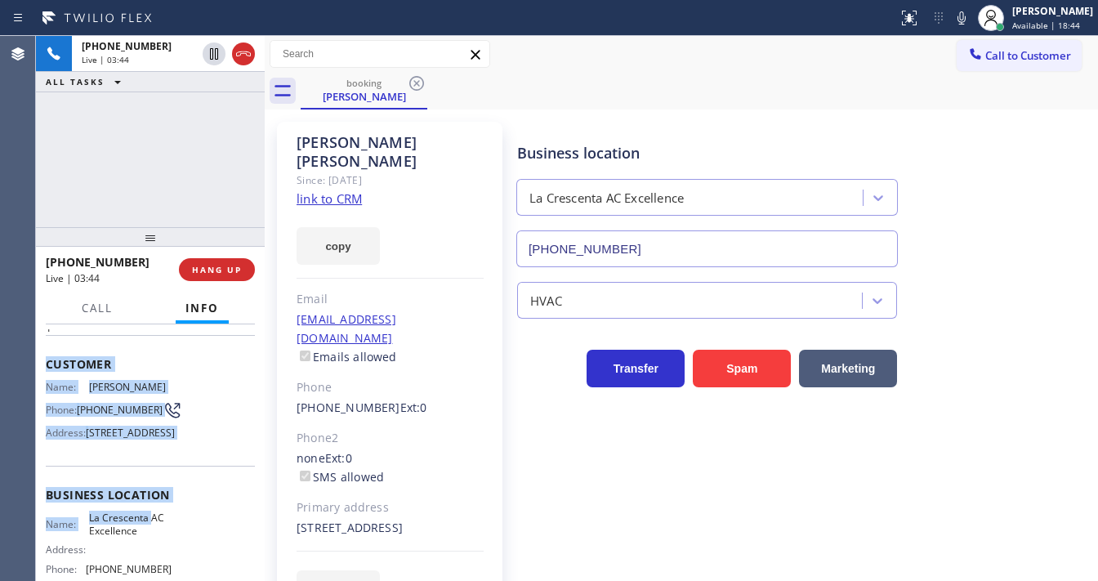
scroll to position [253, 0]
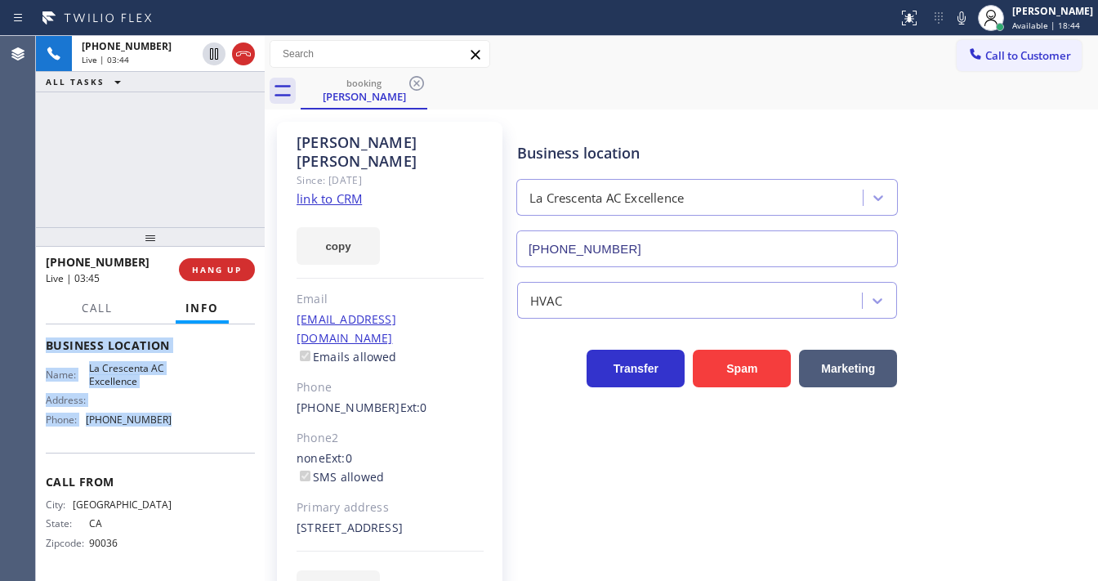
drag, startPoint x: 40, startPoint y: 423, endPoint x: 125, endPoint y: 224, distance: 216.0
click at [185, 432] on div "Context Queue: [Test] All Priority: 1 Customer Name: Kali Lamarine Phone: (310)…" at bounding box center [150, 452] width 229 height 257
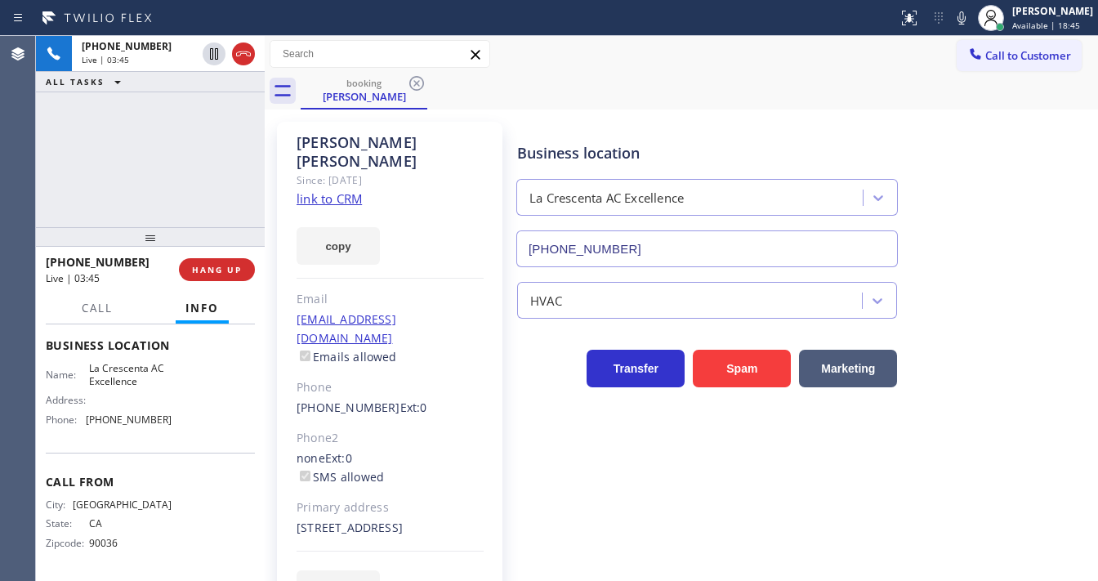
drag, startPoint x: 145, startPoint y: 108, endPoint x: 163, endPoint y: 116, distance: 19.7
click at [158, 104] on div "+13107205393 Live | 03:45 ALL TASKS ALL TASKS ACTIVE TASKS TASKS IN WRAP UP" at bounding box center [150, 131] width 229 height 191
click at [118, 167] on div "+13107205393 Live | 03:47 ALL TASKS ALL TASKS ACTIVE TASKS TASKS IN WRAP UP" at bounding box center [150, 131] width 229 height 191
click at [163, 136] on div "+13107205393 Live | 04:56 ALL TASKS ALL TASKS ACTIVE TASKS TASKS IN WRAP UP" at bounding box center [150, 131] width 229 height 191
click at [962, 21] on div at bounding box center [961, 18] width 23 height 20
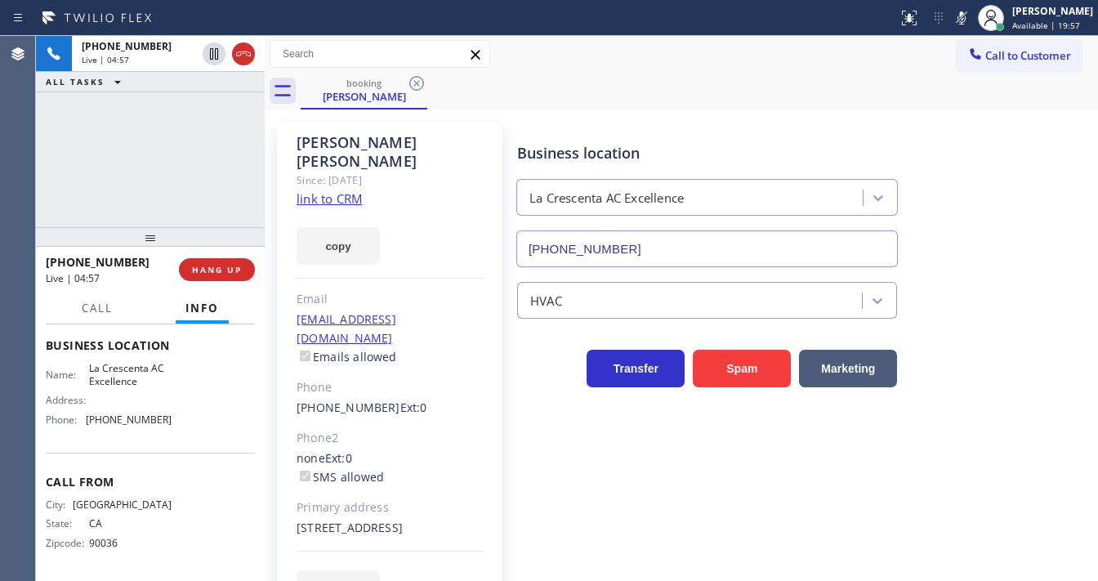
drag, startPoint x: 195, startPoint y: 129, endPoint x: 196, endPoint y: 85, distance: 44.1
click at [195, 124] on div "+13107205393 Live | 04:57 ALL TASKS ALL TASKS ACTIVE TASKS TASKS IN WRAP UP" at bounding box center [150, 131] width 229 height 191
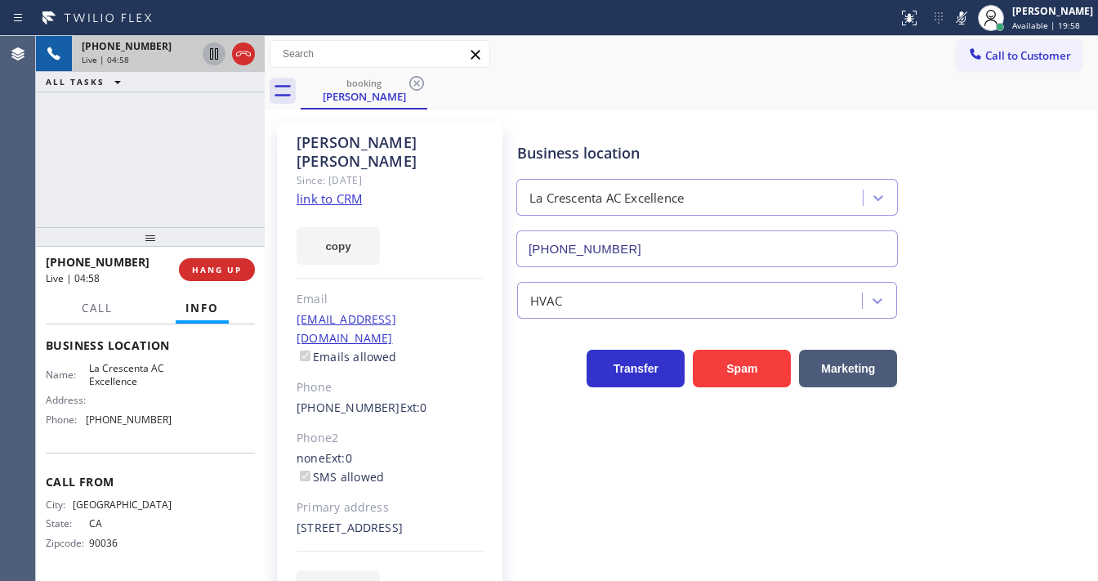
click at [216, 52] on icon at bounding box center [214, 53] width 8 height 11
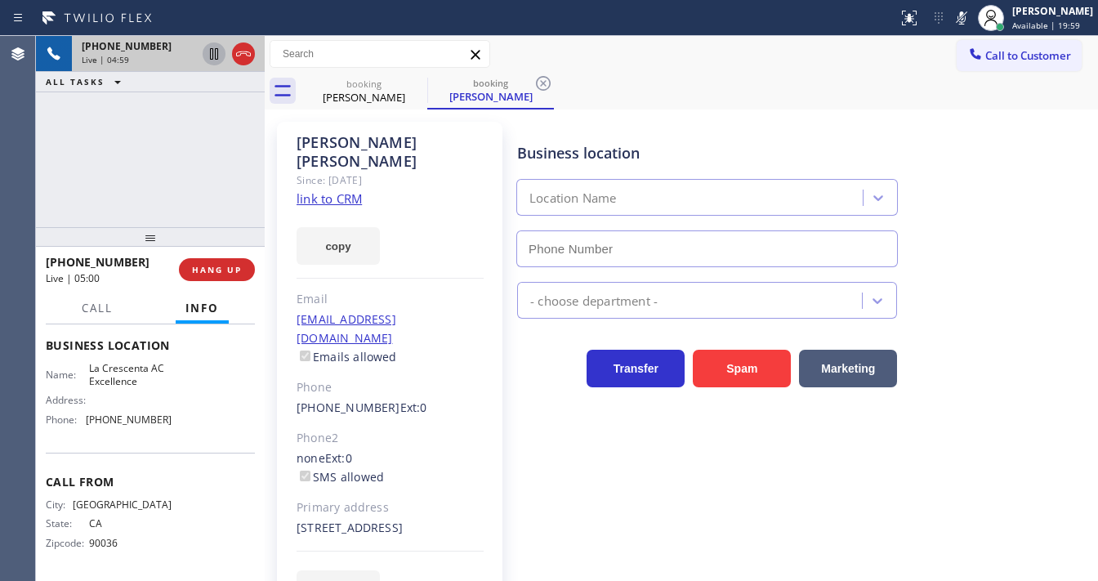
type input "(818) 798-3325"
click at [206, 57] on icon at bounding box center [214, 54] width 20 height 20
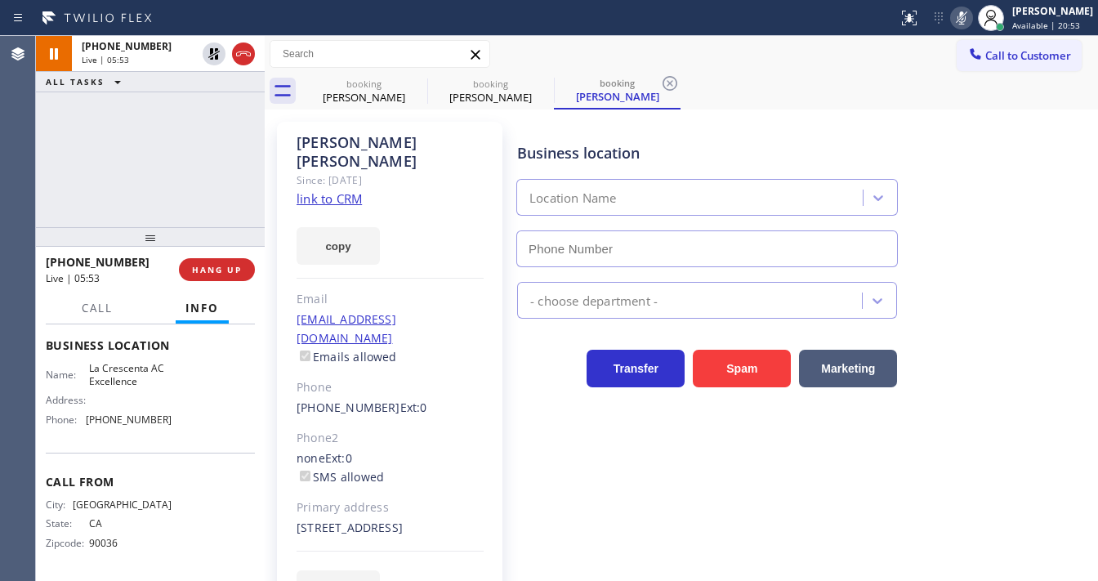
click at [966, 18] on icon at bounding box center [962, 17] width 8 height 13
type input "(818) 798-3325"
click at [971, 135] on div "Business location Location Name (818) 798-3325" at bounding box center [804, 193] width 580 height 148
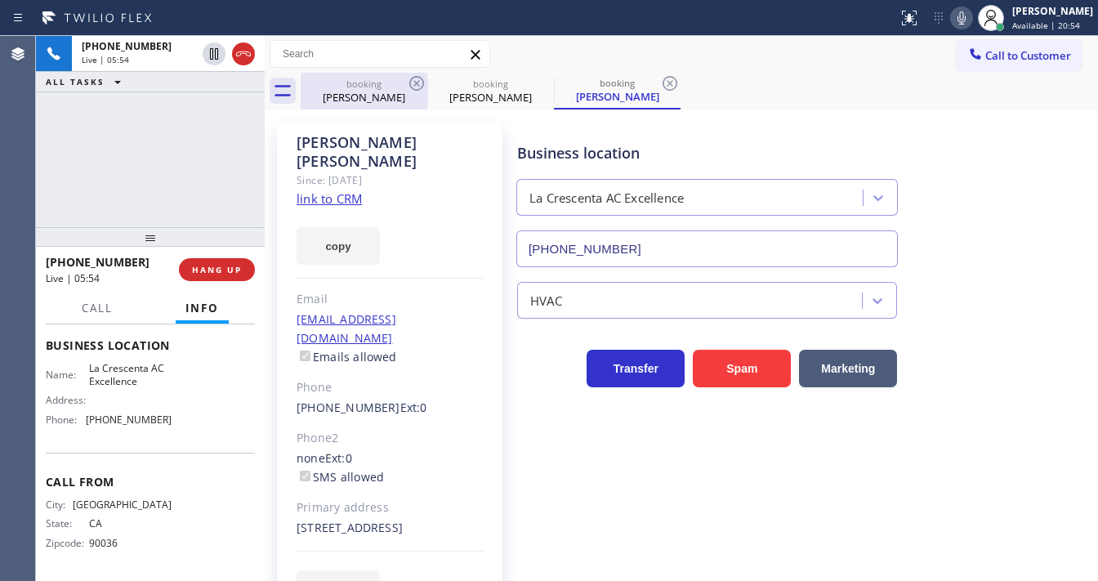
drag, startPoint x: 199, startPoint y: 172, endPoint x: 364, endPoint y: 108, distance: 177.0
click at [199, 170] on div "+13107205393 Live | 05:54 ALL TASKS ALL TASKS ACTIVE TASKS TASKS IN WRAP UP" at bounding box center [150, 131] width 229 height 191
click at [411, 83] on icon at bounding box center [417, 84] width 20 height 20
click at [412, 83] on icon at bounding box center [417, 84] width 20 height 20
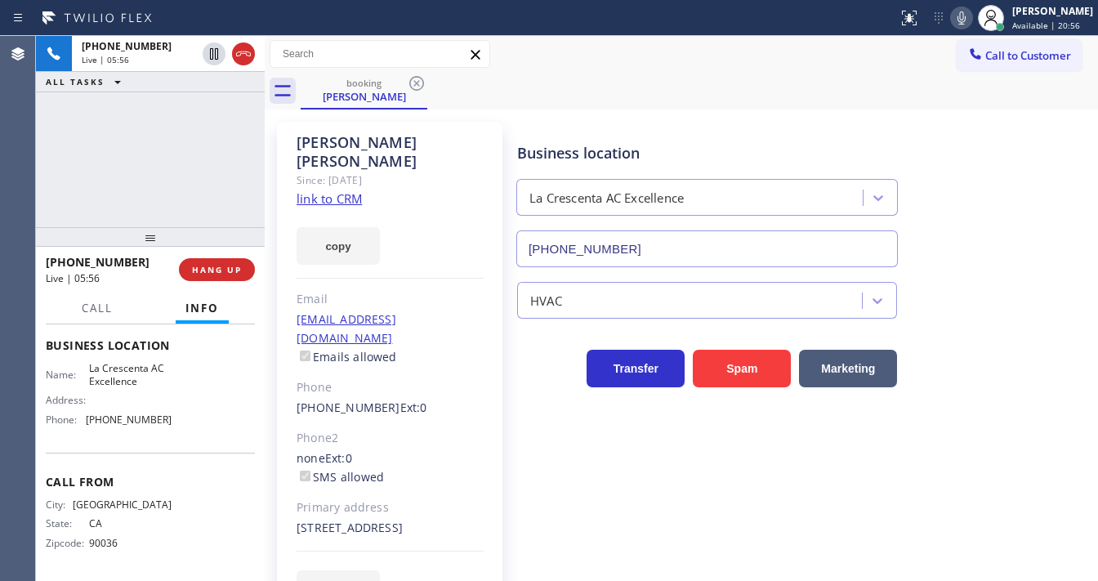
click at [144, 174] on div "+13107205393 Live | 05:56 ALL TASKS ALL TASKS ACTIVE TASKS TASKS IN WRAP UP" at bounding box center [150, 131] width 229 height 191
click at [190, 181] on div "+13107205393 Live | 07:05 ALL TASKS ALL TASKS ACTIVE TASKS TASKS IN WRAP UP" at bounding box center [150, 131] width 229 height 191
drag, startPoint x: 976, startPoint y: 22, endPoint x: 928, endPoint y: 28, distance: 47.7
click at [972, 21] on icon at bounding box center [962, 18] width 20 height 20
click at [177, 116] on div "+13107205393 Live | 07:07 ALL TASKS ALL TASKS ACTIVE TASKS TASKS IN WRAP UP" at bounding box center [150, 131] width 229 height 191
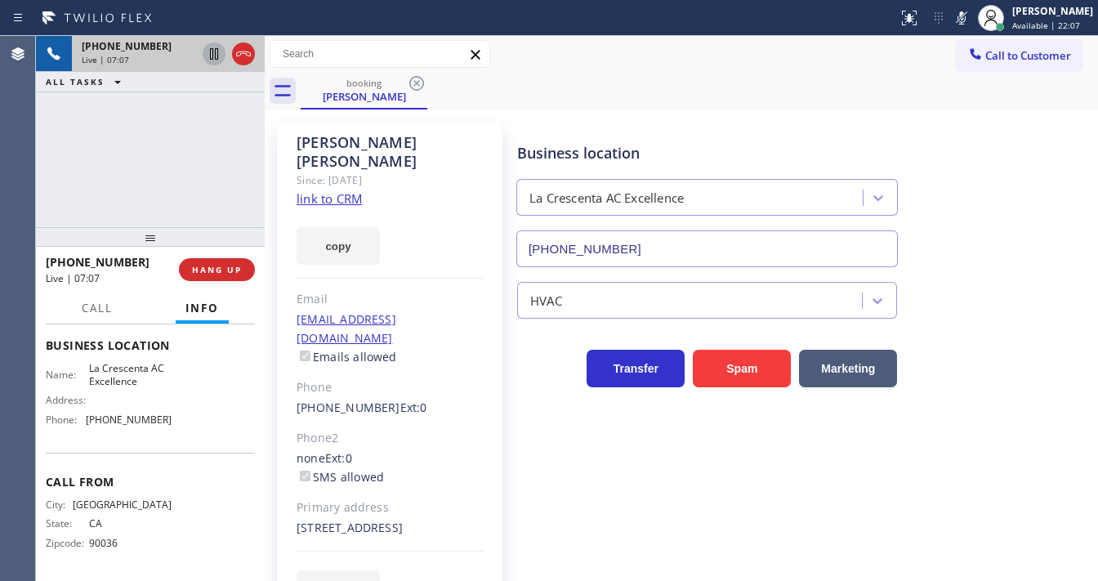
click at [212, 47] on icon at bounding box center [214, 54] width 20 height 20
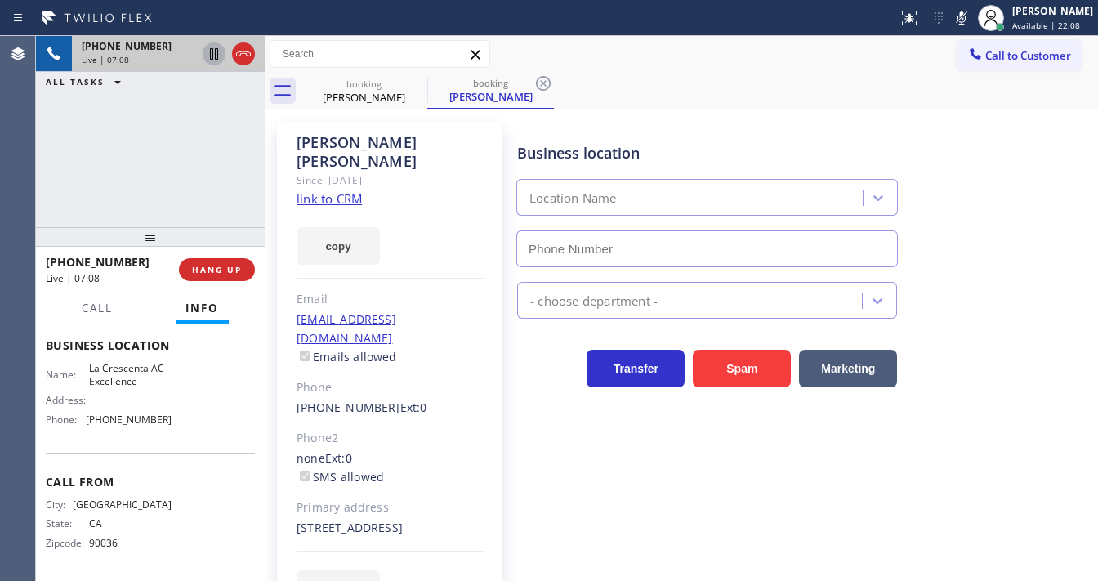
type input "(818) 798-3325"
click at [212, 57] on icon at bounding box center [213, 53] width 11 height 11
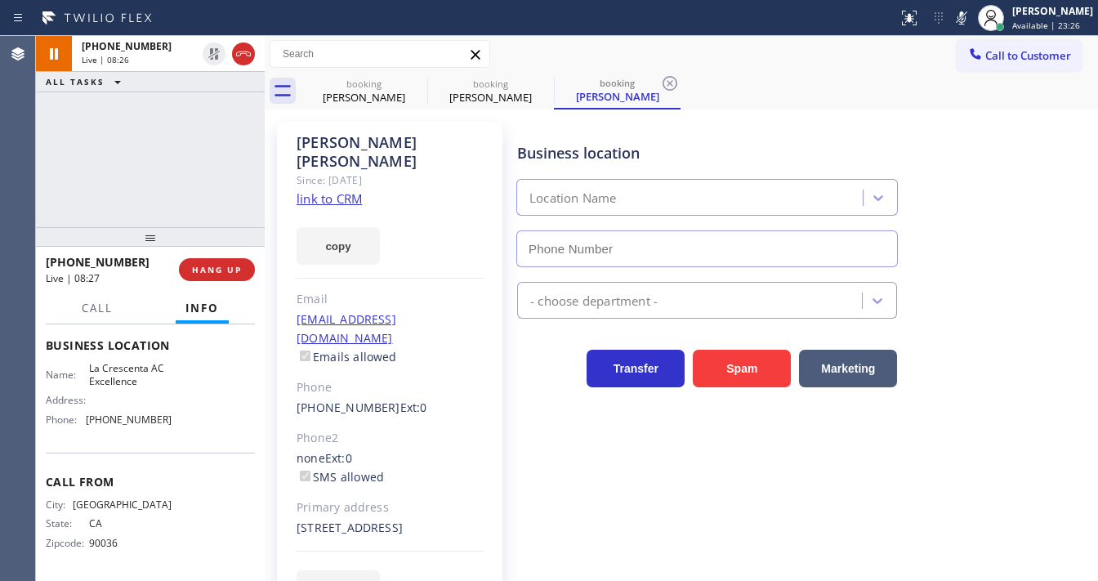
type input "(818) 798-3325"
click at [552, 580] on html "Status report No issues detected If you experience an issue, please download th…" at bounding box center [549, 290] width 1098 height 581
click at [962, 18] on div at bounding box center [961, 18] width 23 height 20
click at [24, 181] on div "Agent Desktop" at bounding box center [17, 308] width 35 height 545
drag, startPoint x: 63, startPoint y: 172, endPoint x: 238, endPoint y: 190, distance: 175.7
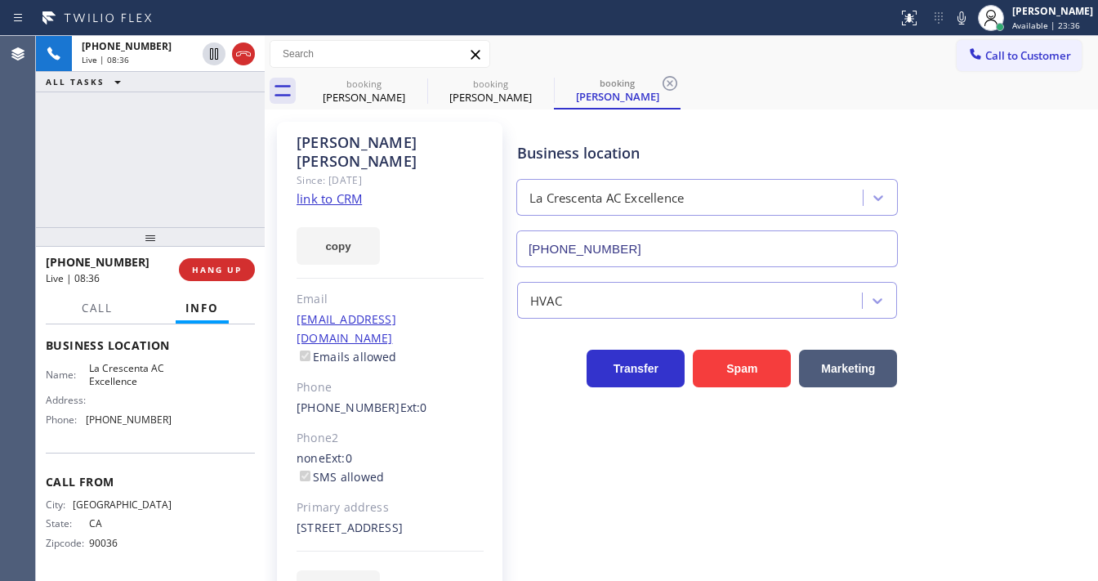
click at [71, 172] on div "+13107205393 Live | 08:36 ALL TASKS ALL TASKS ACTIVE TASKS TASKS IN WRAP UP" at bounding box center [150, 131] width 229 height 191
click at [65, 205] on div "+13107205393 Live | 08:37 ALL TASKS ALL TASKS ACTIVE TASKS TASKS IN WRAP UP" at bounding box center [150, 131] width 229 height 191
click at [750, 579] on div "Business location La Crescenta AC Excellence (818) 798-3325 HVAC Transfer Spam …" at bounding box center [804, 364] width 580 height 477
click at [165, 177] on div "+13107205393 Live | 08:45 ALL TASKS ALL TASKS ACTIVE TASKS TASKS IN WRAP UP" at bounding box center [150, 131] width 229 height 191
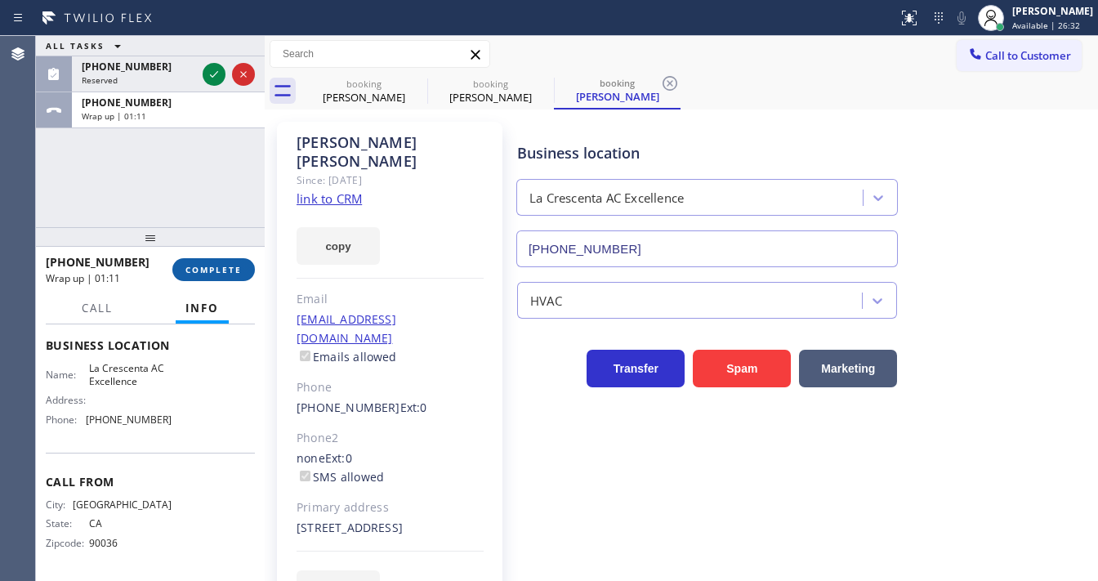
click at [228, 275] on span "COMPLETE" at bounding box center [214, 269] width 56 height 11
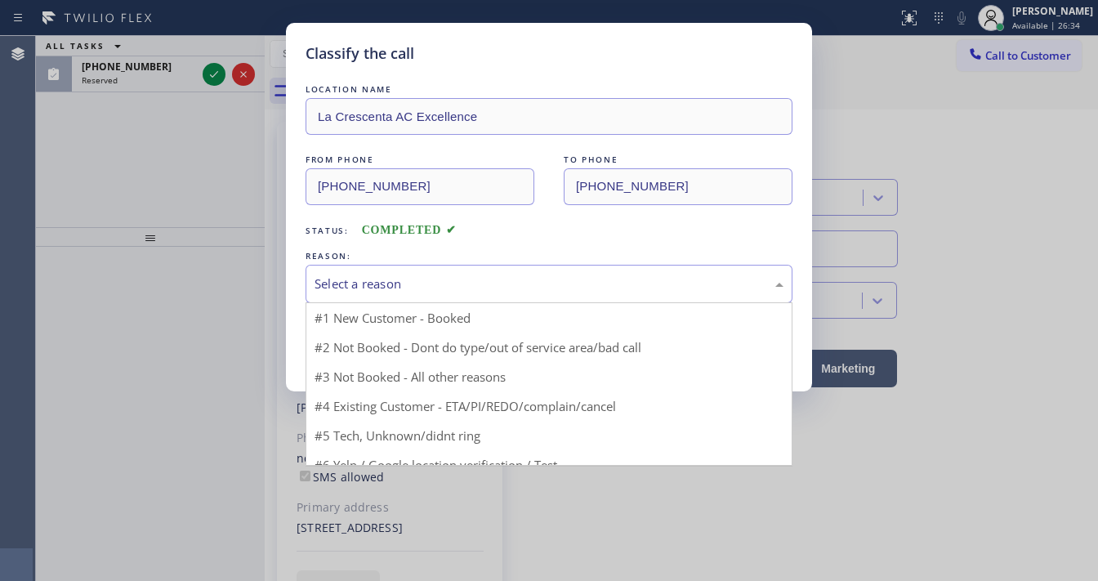
click at [376, 290] on div "Select a reason" at bounding box center [549, 284] width 469 height 19
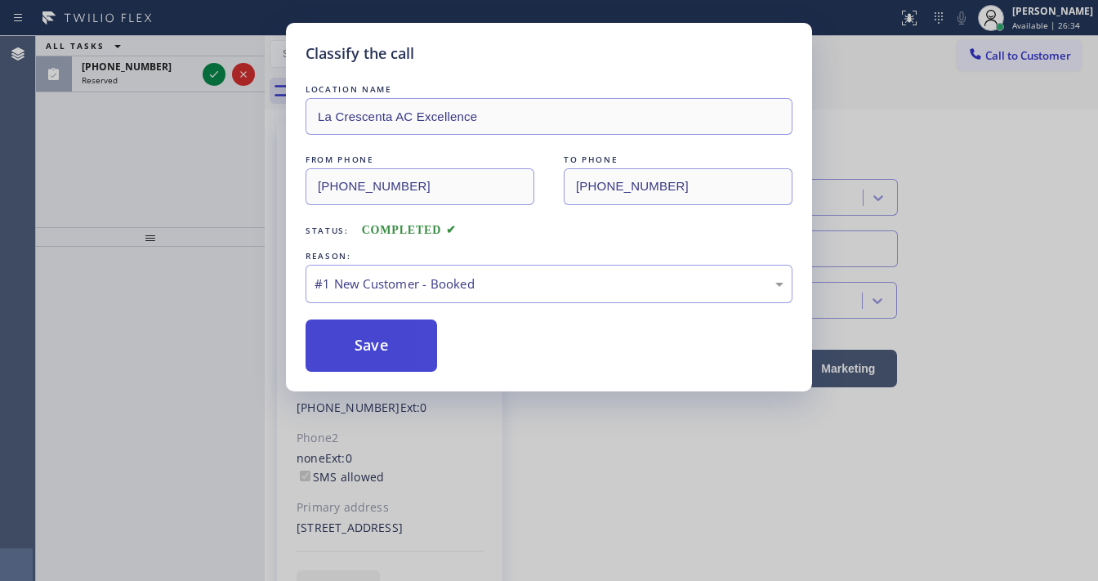
click at [369, 342] on button "Save" at bounding box center [372, 346] width 132 height 52
click at [229, 243] on div "Classify the call LOCATION NAME La Crescenta AC Excellence FROM PHONE (310) 720…" at bounding box center [549, 290] width 1098 height 581
click at [208, 78] on div "Classify the call LOCATION NAME La Crescenta AC Excellence FROM PHONE (310) 720…" at bounding box center [549, 290] width 1098 height 581
click at [208, 78] on icon at bounding box center [214, 75] width 20 height 20
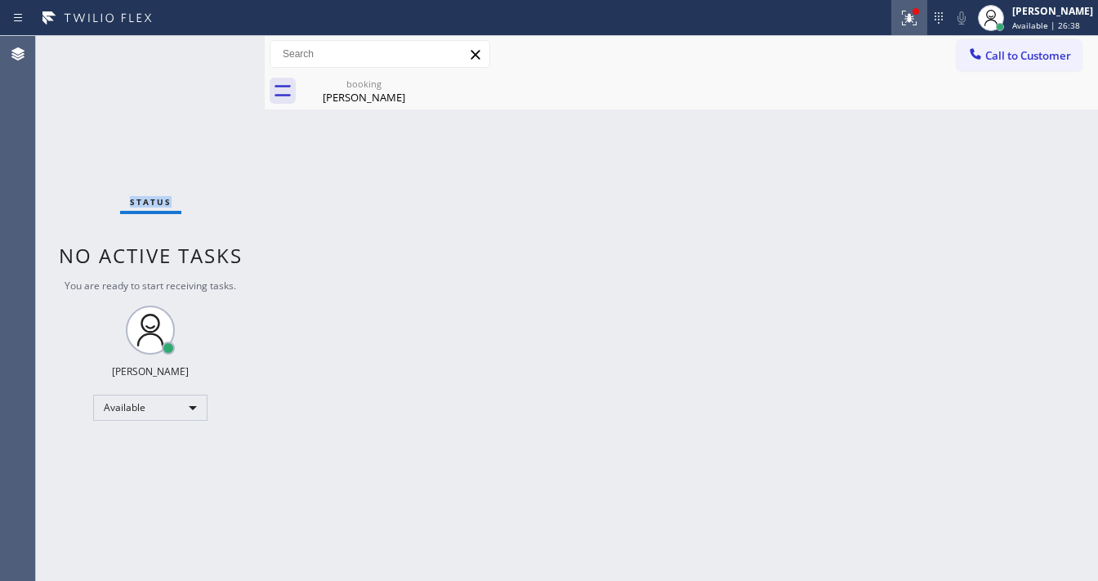
click at [919, 17] on icon at bounding box center [910, 18] width 20 height 20
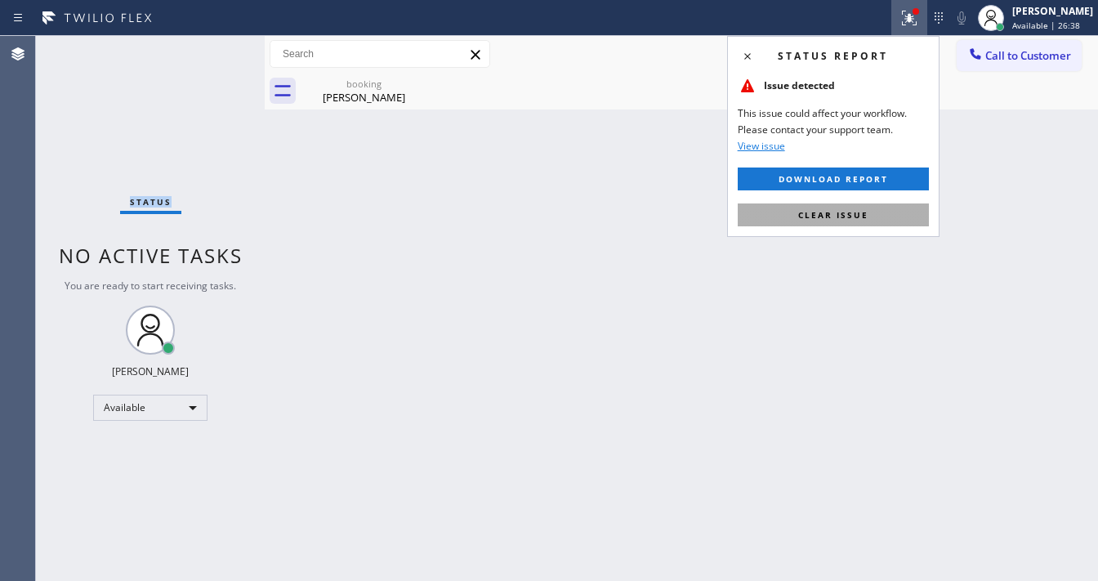
click at [865, 211] on span "Clear issue" at bounding box center [833, 214] width 70 height 11
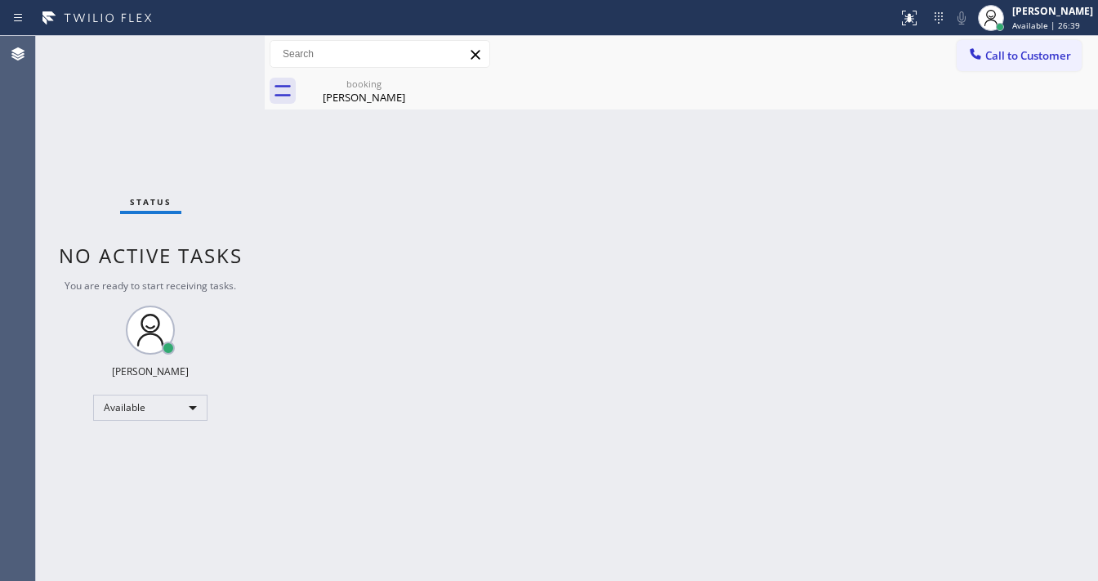
drag, startPoint x: 957, startPoint y: 157, endPoint x: 1019, endPoint y: 73, distance: 104.6
click at [958, 154] on div "Back to Dashboard Change Sender ID Customers Technicians Select a contact Outbo…" at bounding box center [682, 308] width 834 height 545
click at [1035, 25] on span "Available | 26:39" at bounding box center [1047, 25] width 68 height 11
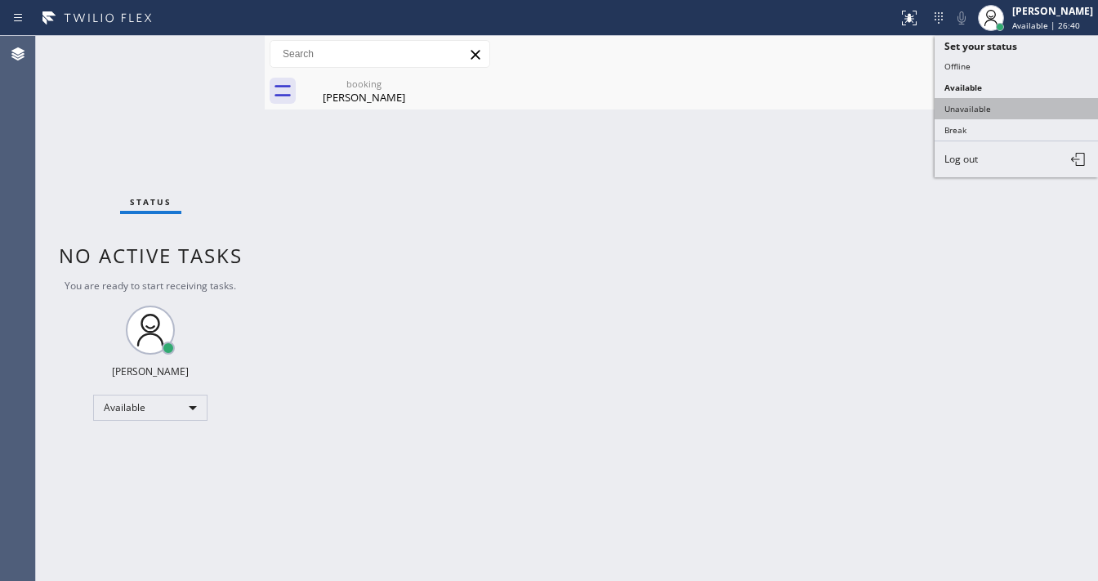
click at [996, 101] on button "Unavailable" at bounding box center [1016, 108] width 163 height 21
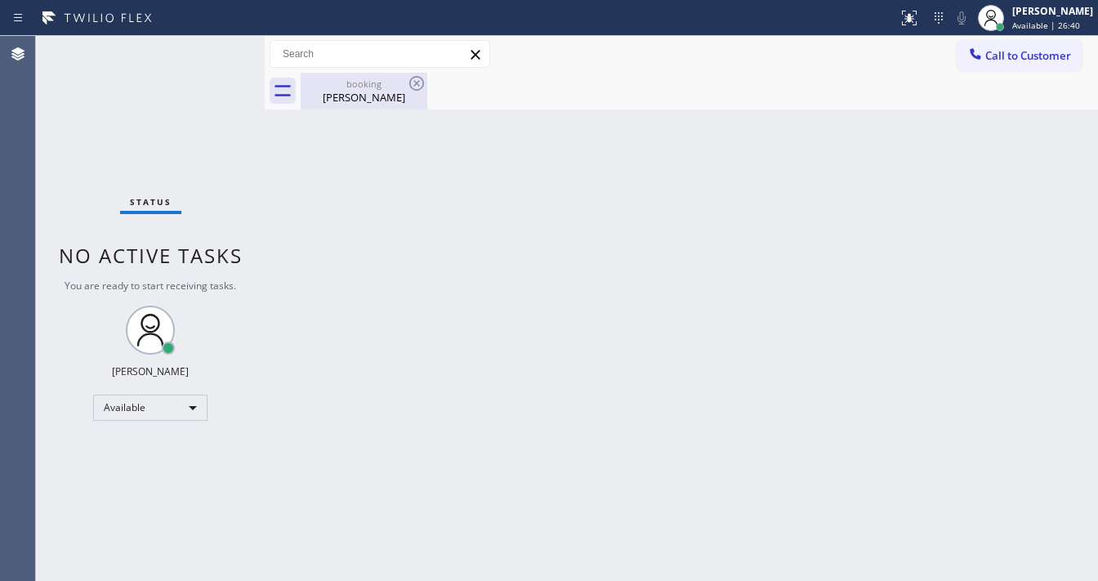
drag, startPoint x: 624, startPoint y: 176, endPoint x: 356, endPoint y: 106, distance: 276.1
click at [620, 177] on div "Back to Dashboard Change Sender ID Customers Technicians Select a contact Outbo…" at bounding box center [682, 308] width 834 height 545
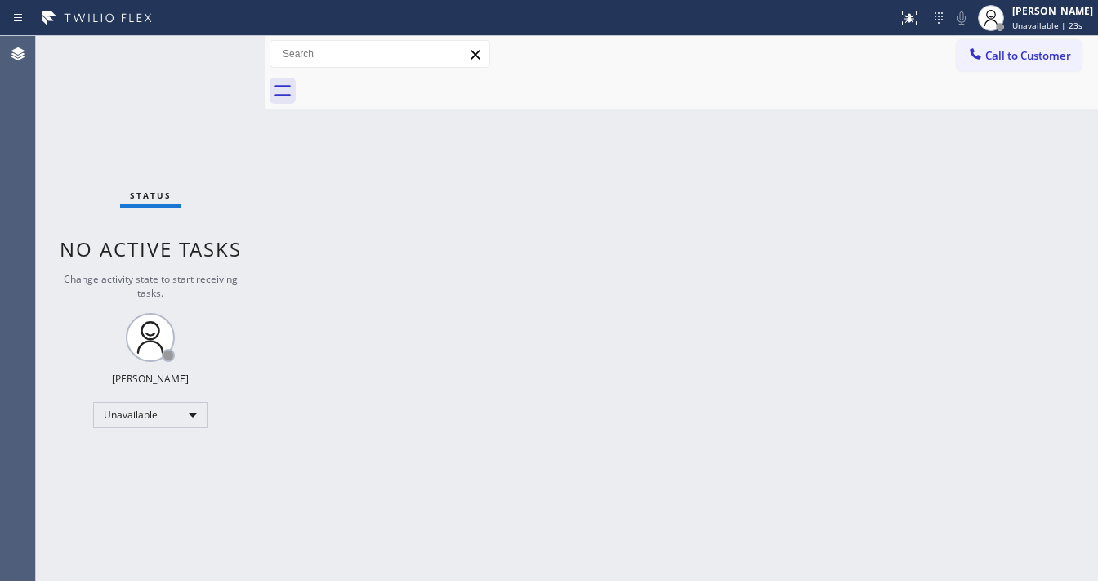
click at [163, 435] on div "Status No active tasks Change activity state to start receiving tasks. [PERSON_…" at bounding box center [150, 308] width 229 height 545
click at [164, 422] on div "Unavailable" at bounding box center [150, 415] width 114 height 26
drag, startPoint x: 144, startPoint y: 458, endPoint x: 315, endPoint y: 452, distance: 170.9
click at [145, 458] on li "Available" at bounding box center [149, 457] width 111 height 20
drag, startPoint x: 315, startPoint y: 452, endPoint x: 314, endPoint y: 436, distance: 15.5
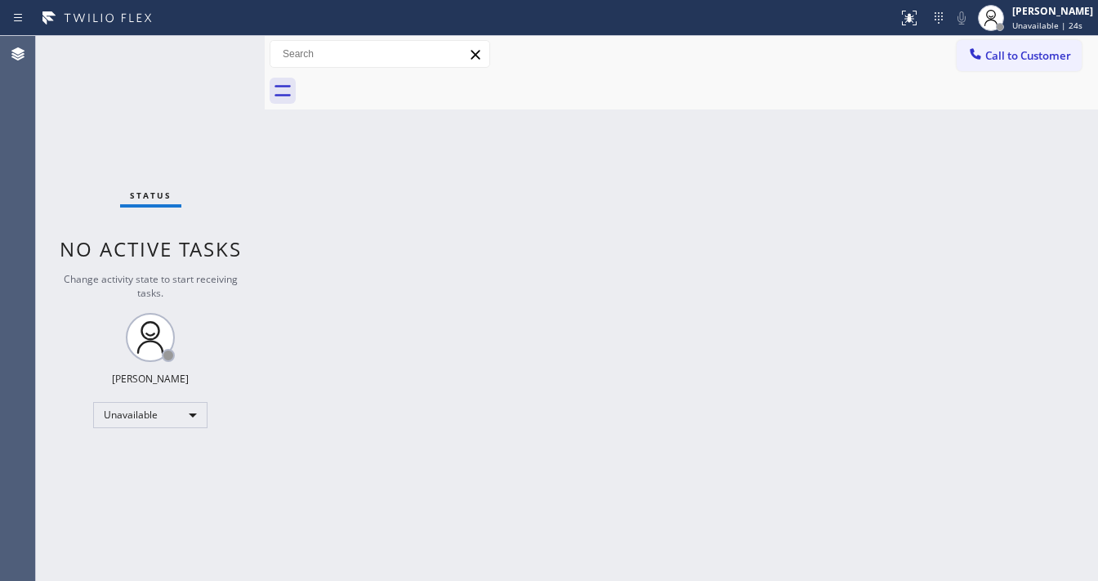
click at [315, 451] on div "Back to Dashboard Change Sender ID Customers Technicians Select a contact Outbo…" at bounding box center [682, 308] width 834 height 545
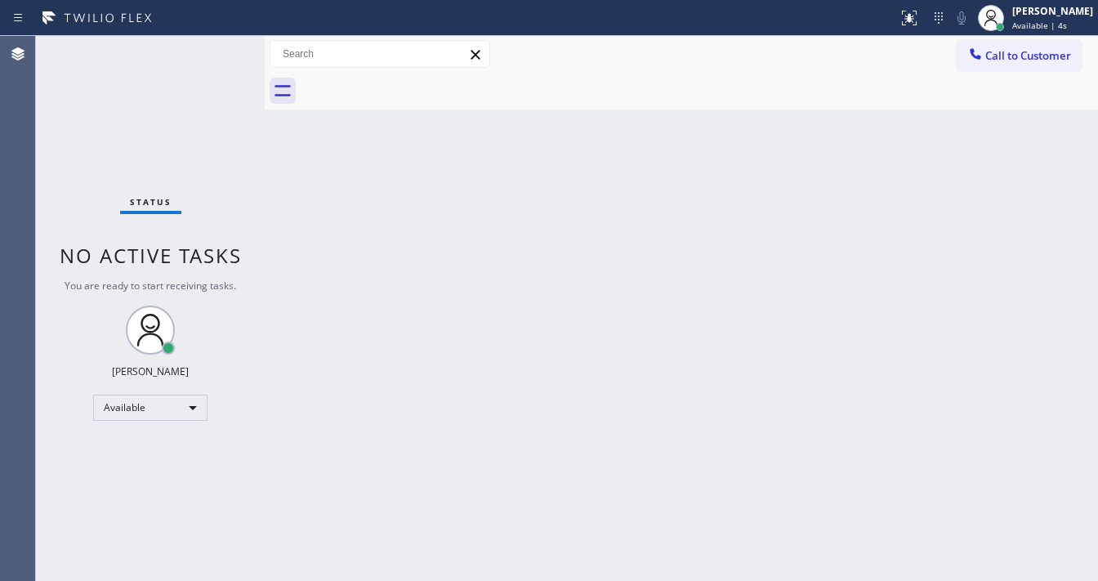
click at [136, 141] on div "Status No active tasks You are ready to start receiving tasks. [PERSON_NAME]" at bounding box center [150, 308] width 229 height 545
click at [215, 56] on div "Status No active tasks You are ready to start receiving tasks. [PERSON_NAME]" at bounding box center [150, 308] width 229 height 545
click at [215, 54] on div "Status No active tasks You are ready to start receiving tasks. [PERSON_NAME]" at bounding box center [150, 308] width 229 height 545
click at [214, 52] on div "Status No active tasks You are ready to start receiving tasks. [PERSON_NAME]" at bounding box center [150, 308] width 229 height 545
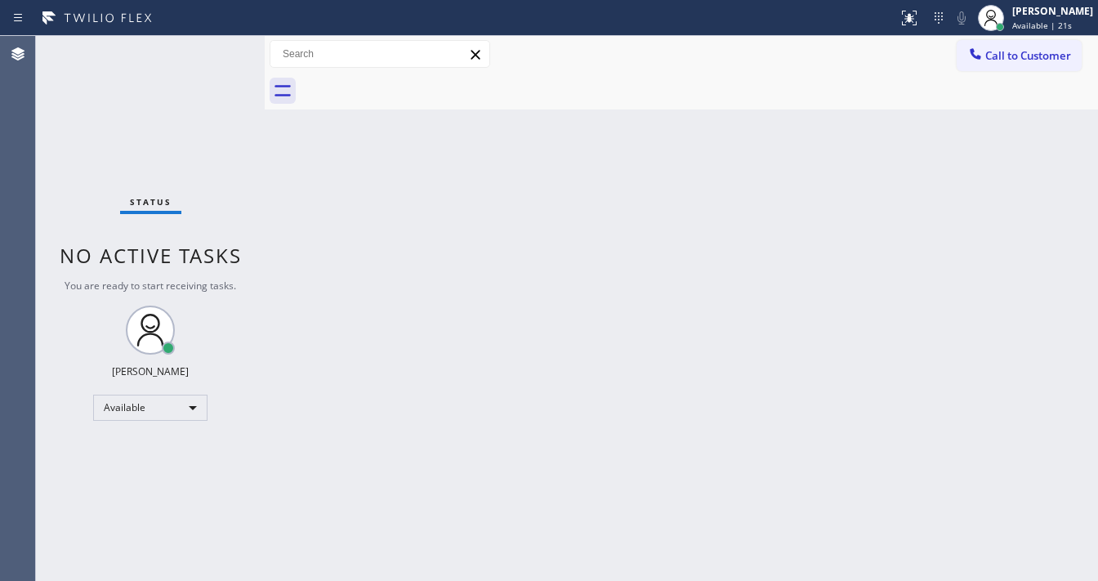
click at [214, 52] on div "Status No active tasks You are ready to start receiving tasks. [PERSON_NAME]" at bounding box center [150, 308] width 229 height 545
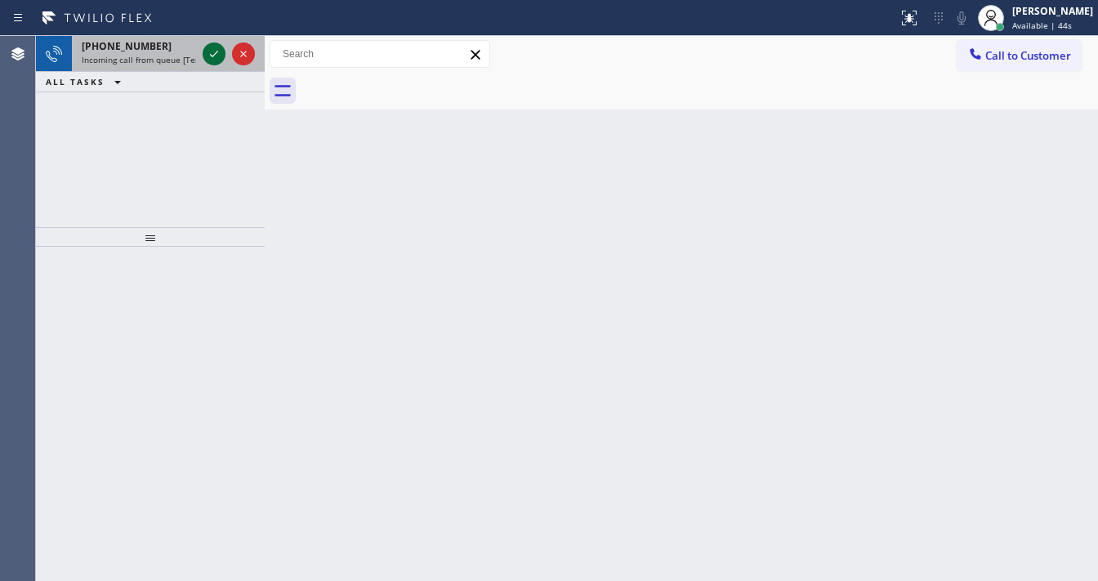
click at [212, 51] on icon at bounding box center [214, 54] width 20 height 20
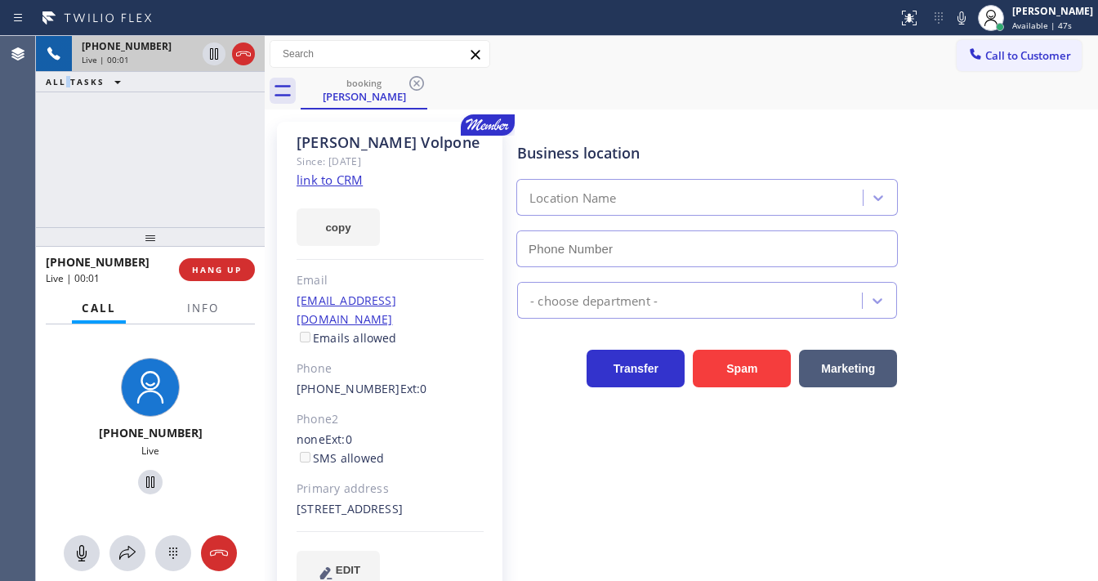
click at [69, 183] on div "+17325223978 Live | 00:01 ALL TASKS ALL TASKS ACTIVE TASKS TASKS IN WRAP UP" at bounding box center [150, 131] width 229 height 191
type input "(833) 692-2271"
click at [199, 314] on button "Info" at bounding box center [202, 309] width 51 height 32
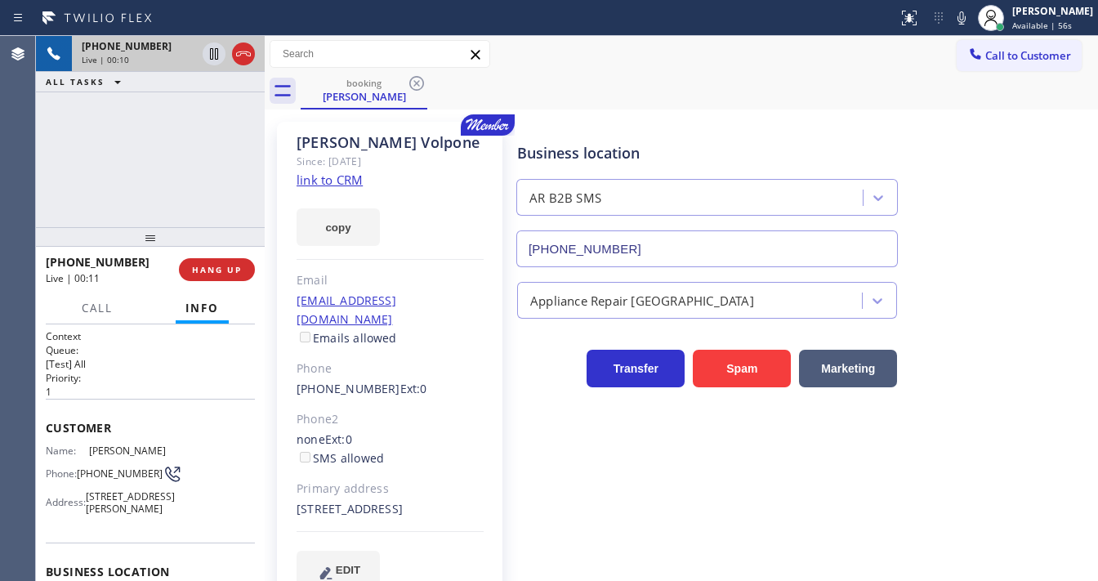
drag, startPoint x: 7, startPoint y: 220, endPoint x: 146, endPoint y: 212, distance: 139.2
click at [7, 219] on div "Agent Desktop" at bounding box center [17, 308] width 35 height 545
click at [324, 183] on link "link to CRM" at bounding box center [330, 180] width 66 height 16
drag, startPoint x: 108, startPoint y: 480, endPoint x: 82, endPoint y: 467, distance: 28.9
click at [82, 467] on span "(732) 522-3978" at bounding box center [120, 473] width 86 height 12
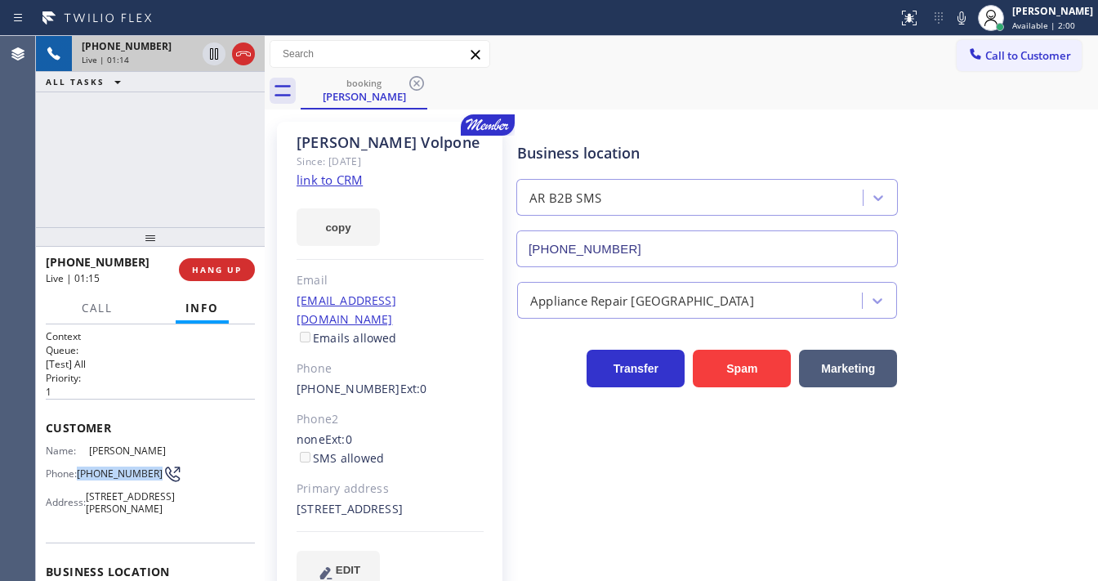
copy span "(732) 522-3978"
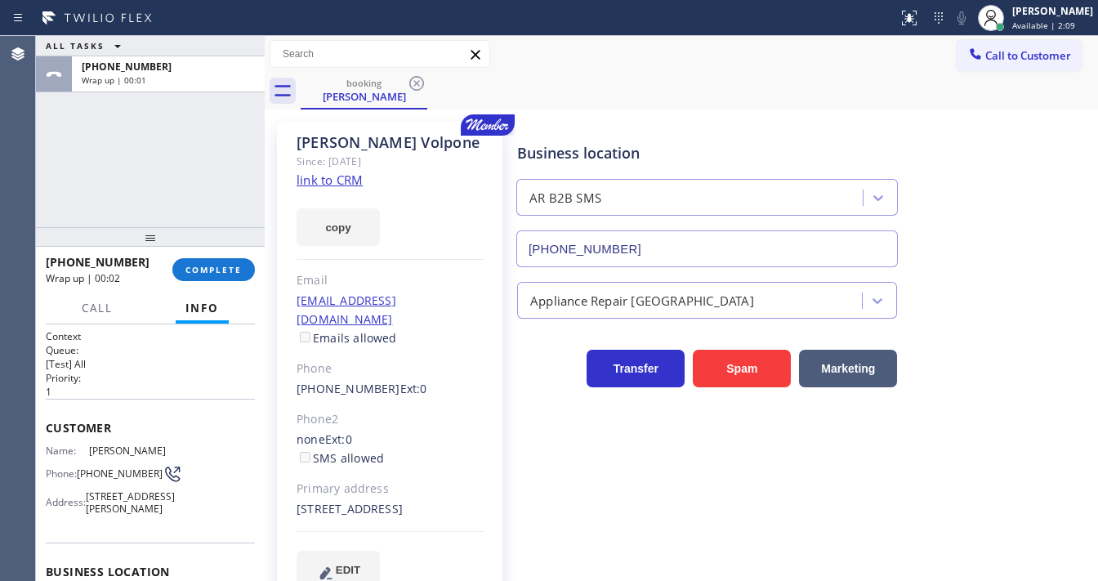
drag, startPoint x: 101, startPoint y: 207, endPoint x: 247, endPoint y: 252, distance: 153.0
click at [116, 209] on div "ALL TASKS ALL TASKS ACTIVE TASKS TASKS IN WRAP UP +17325223978 Wrap up | 00:01" at bounding box center [150, 131] width 229 height 191
click at [223, 270] on span "COMPLETE" at bounding box center [214, 269] width 56 height 11
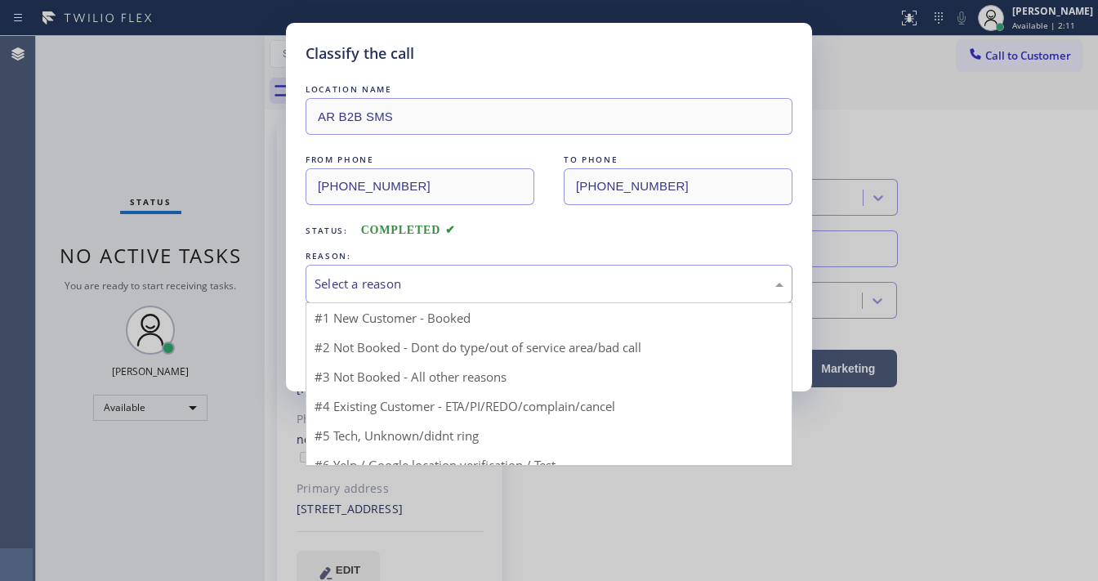
drag, startPoint x: 370, startPoint y: 280, endPoint x: 384, endPoint y: 293, distance: 19.1
click at [378, 286] on div "Select a reason" at bounding box center [549, 284] width 469 height 19
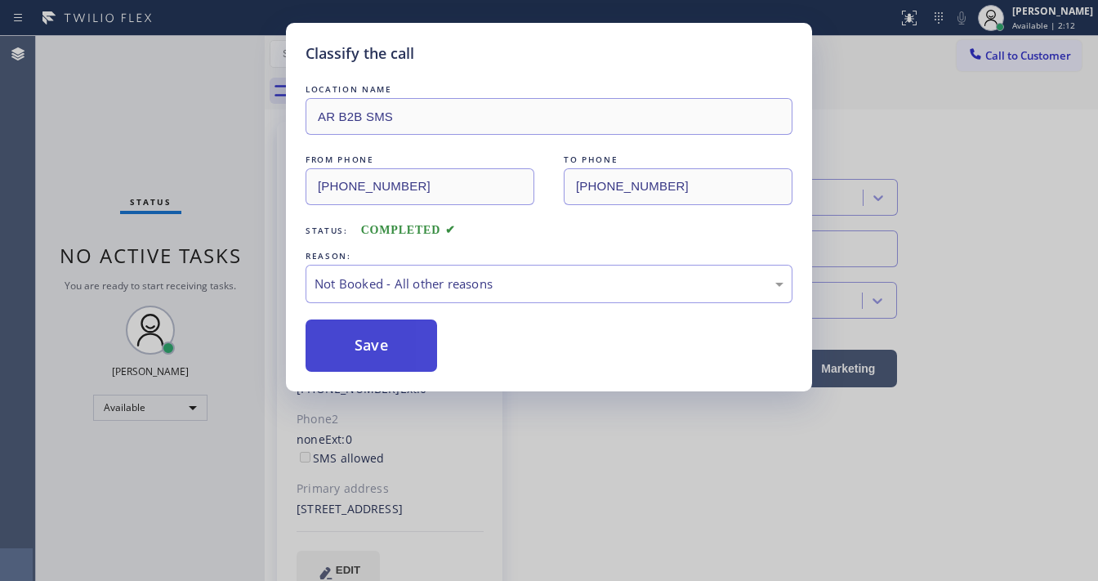
click at [373, 343] on button "Save" at bounding box center [372, 346] width 132 height 52
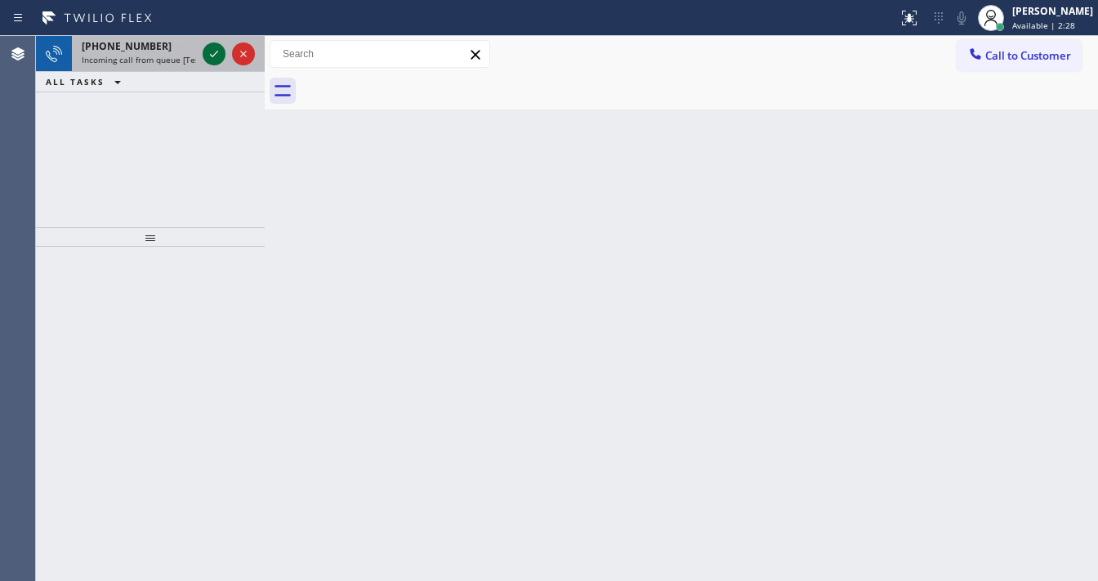
click at [214, 58] on icon at bounding box center [214, 54] width 20 height 20
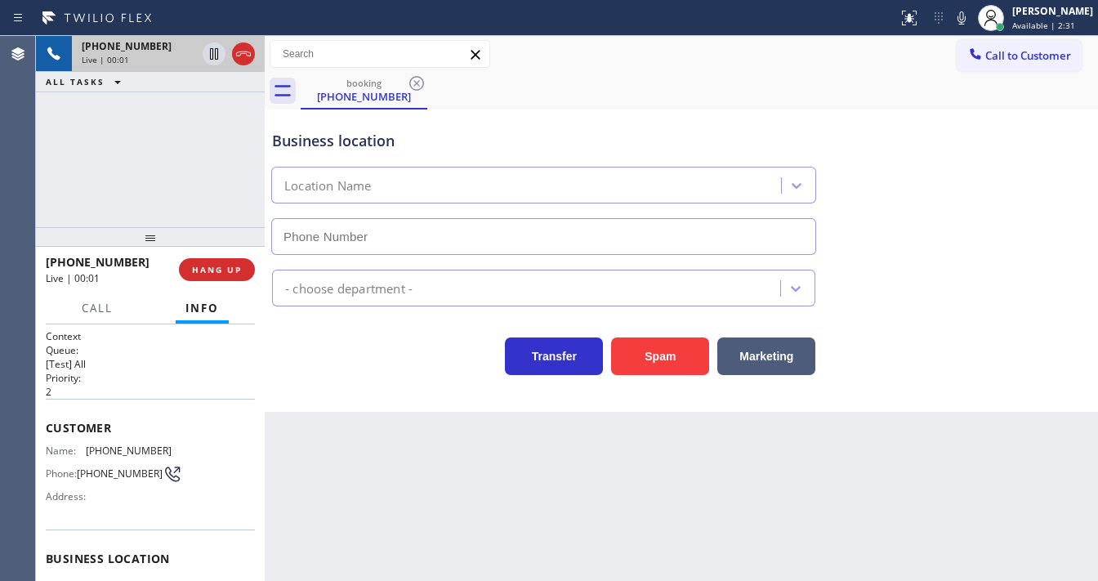
type input "(805) 608-3506"
click at [688, 359] on button "Spam" at bounding box center [660, 357] width 98 height 38
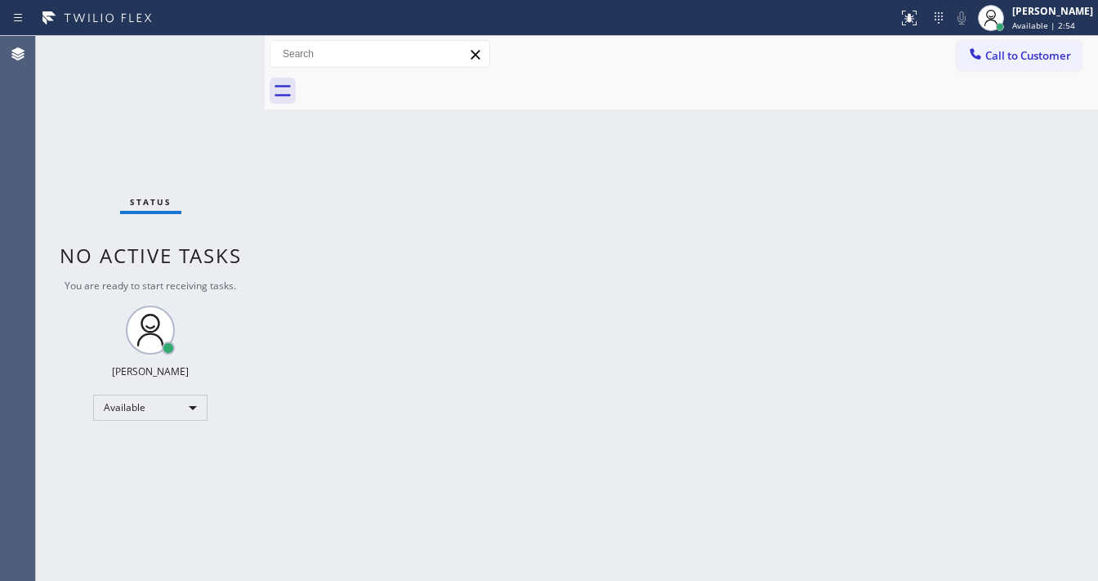
click at [167, 46] on div "Status No active tasks You are ready to start receiving tasks. [PERSON_NAME]" at bounding box center [150, 308] width 229 height 545
click at [212, 51] on div "Status No active tasks You are ready to start receiving tasks. [PERSON_NAME]" at bounding box center [150, 308] width 229 height 545
click at [213, 54] on div "Status No active tasks You are ready to start receiving tasks. [PERSON_NAME]" at bounding box center [150, 308] width 229 height 545
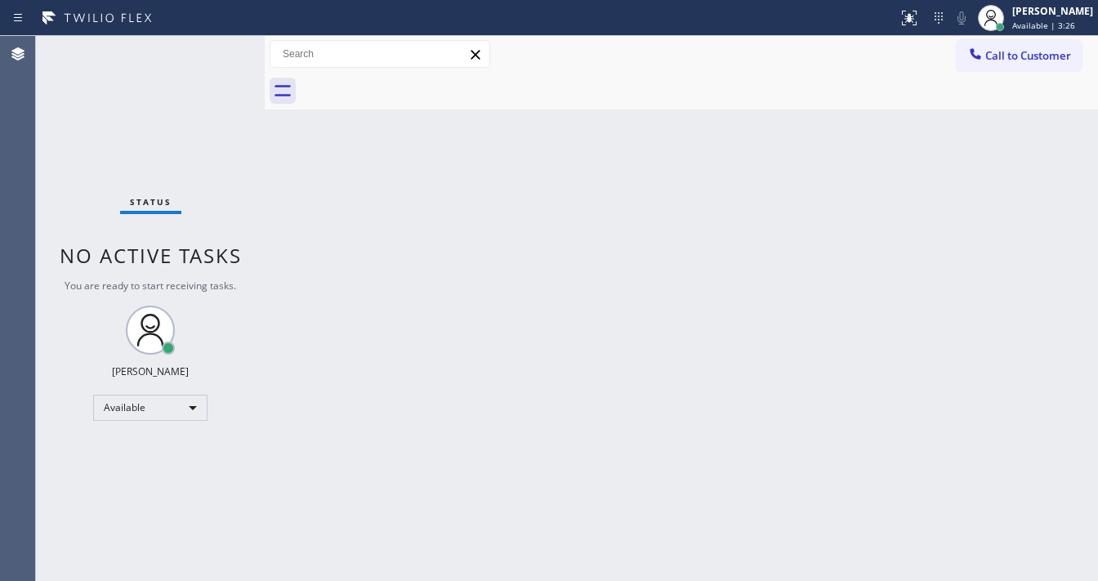
click at [213, 54] on div "Status No active tasks You are ready to start receiving tasks. [PERSON_NAME]" at bounding box center [150, 308] width 229 height 545
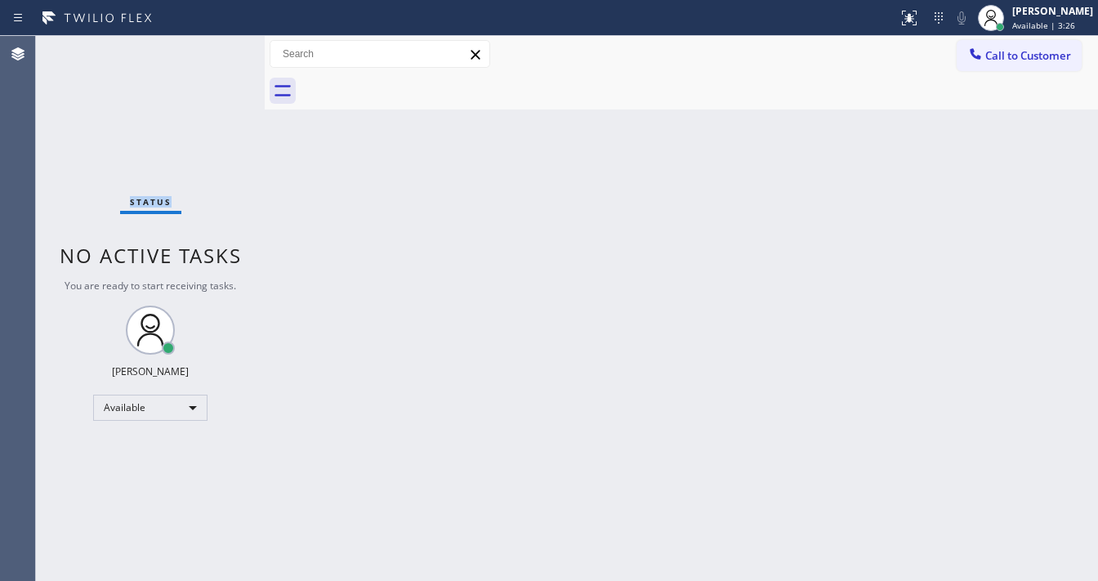
drag, startPoint x: 199, startPoint y: 39, endPoint x: 212, endPoint y: 49, distance: 16.3
click at [213, 53] on div "Status No active tasks You are ready to start receiving tasks. [PERSON_NAME]" at bounding box center [150, 308] width 229 height 545
click at [212, 49] on div "Status No active tasks You are ready to start receiving tasks. [PERSON_NAME]" at bounding box center [150, 308] width 229 height 545
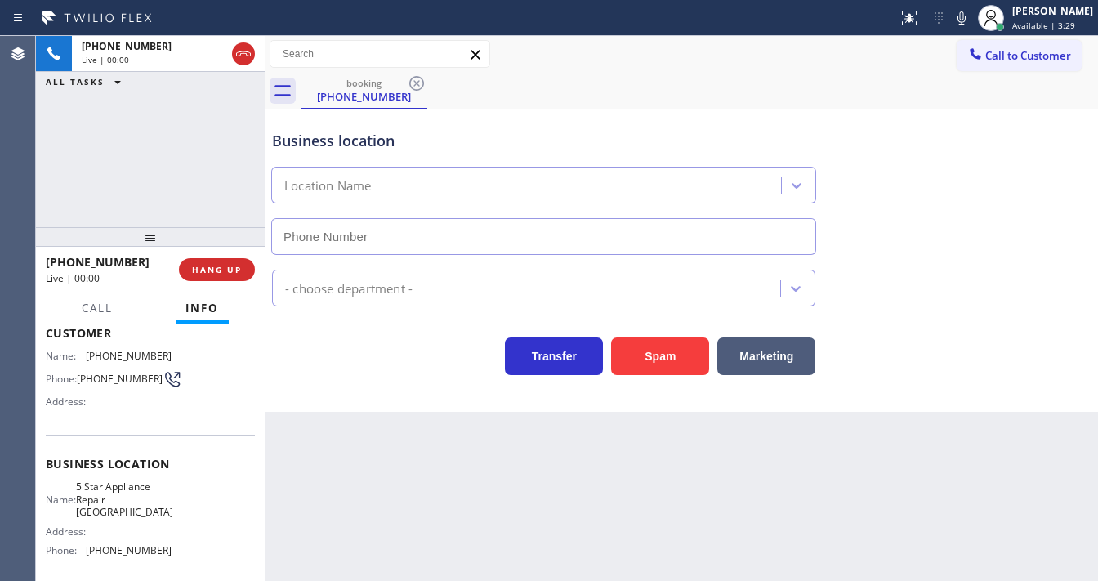
scroll to position [131, 0]
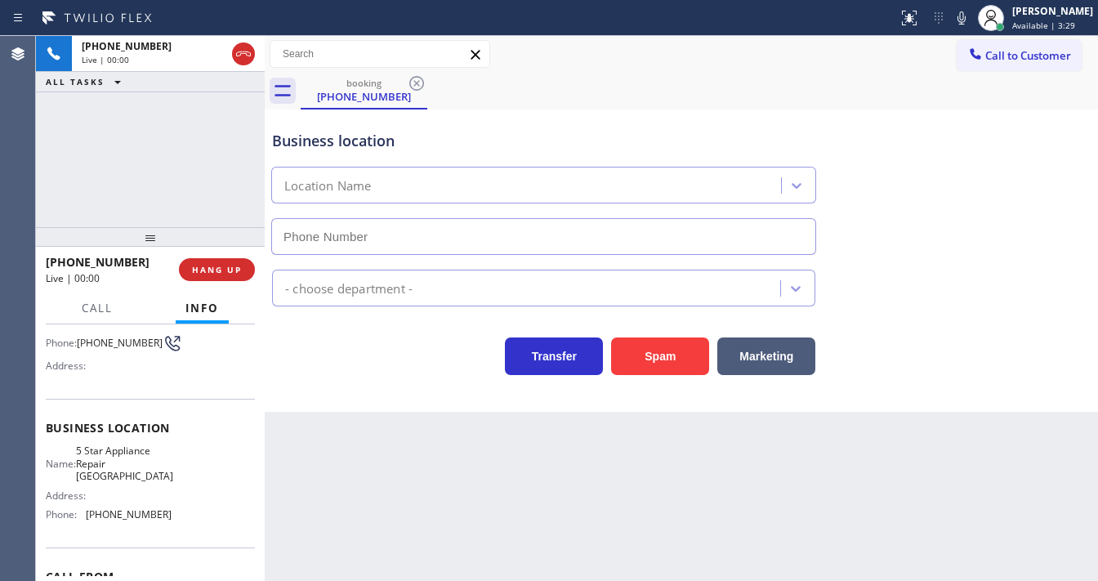
type input "(562) 456-3500"
click at [36, 138] on div "+15626860830 Live | 00:08 ALL TASKS ALL TASKS ACTIVE TASKS TASKS IN WRAP UP" at bounding box center [150, 131] width 229 height 191
click at [52, 195] on div "+15626860830 Live | 00:20 ALL TASKS ALL TASKS ACTIVE TASKS TASKS IN WRAP UP" at bounding box center [150, 131] width 229 height 191
click at [58, 205] on div "+15626860830 Live | 00:22 ALL TASKS ALL TASKS ACTIVE TASKS TASKS IN WRAP UP" at bounding box center [150, 131] width 229 height 191
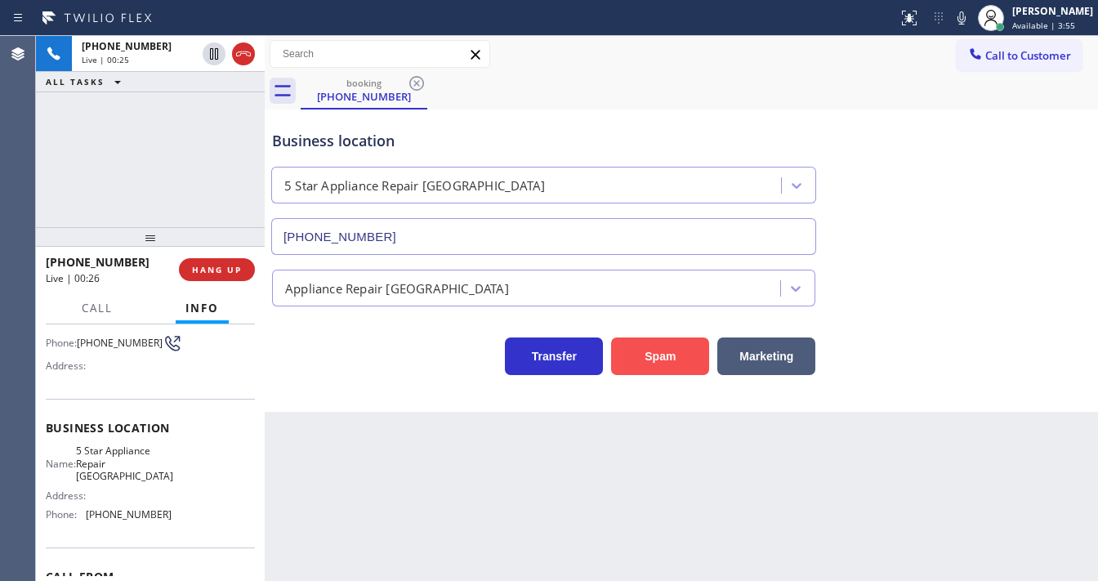
click at [638, 364] on button "Spam" at bounding box center [660, 357] width 98 height 38
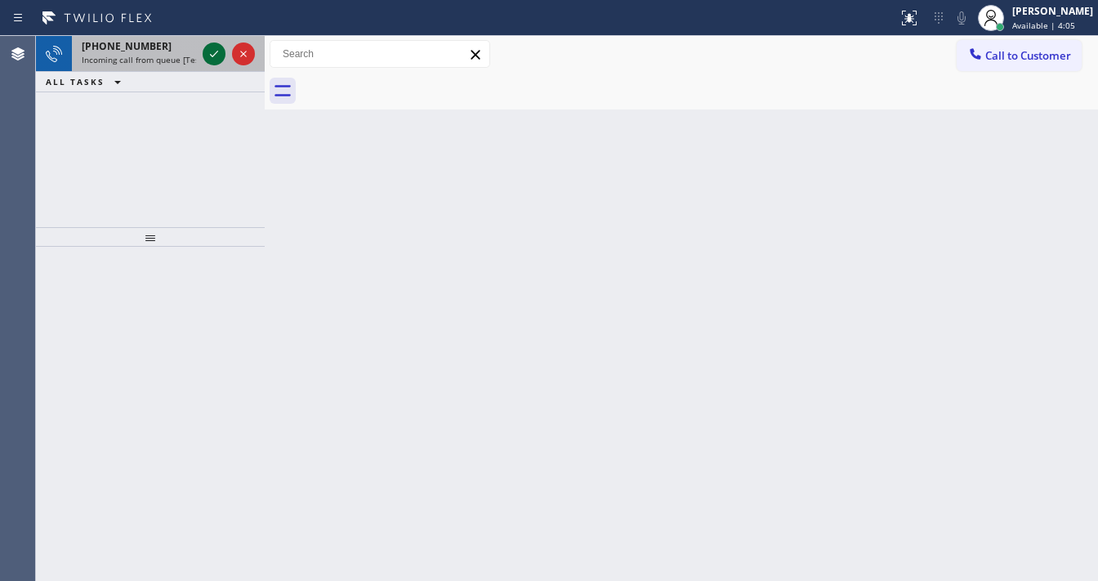
click at [206, 51] on icon at bounding box center [214, 54] width 20 height 20
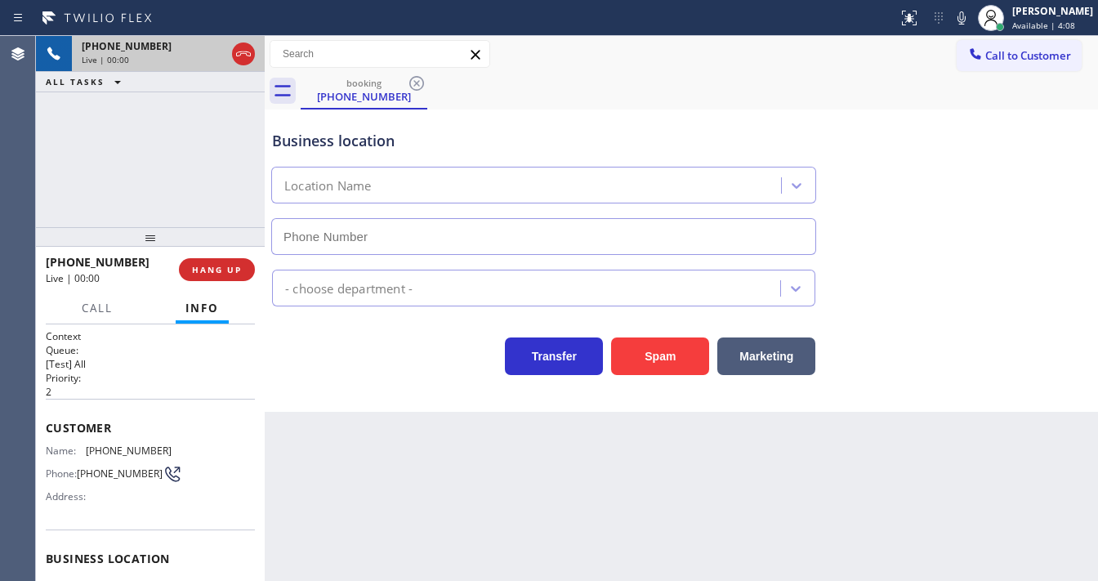
type input "(562) 276-2419"
click at [49, 208] on div "+15625564825 Live | 00:01 ALL TASKS ALL TASKS ACTIVE TASKS TASKS IN WRAP UP" at bounding box center [150, 131] width 229 height 191
click at [52, 195] on div "+15625564825 Live | 00:07 ALL TASKS ALL TASKS ACTIVE TASKS TASKS IN WRAP UP" at bounding box center [150, 131] width 229 height 191
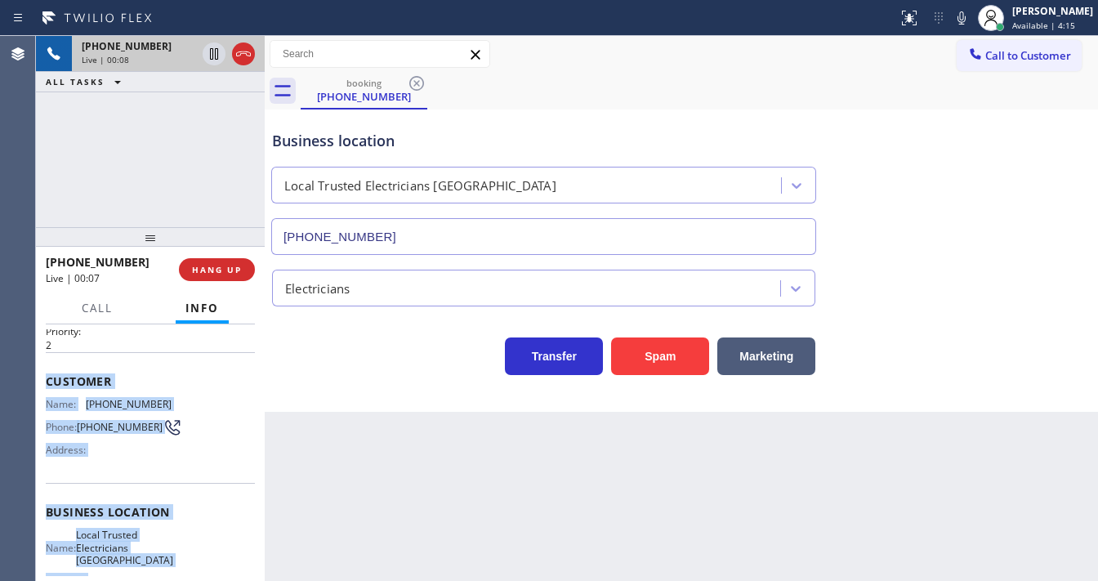
scroll to position [227, 0]
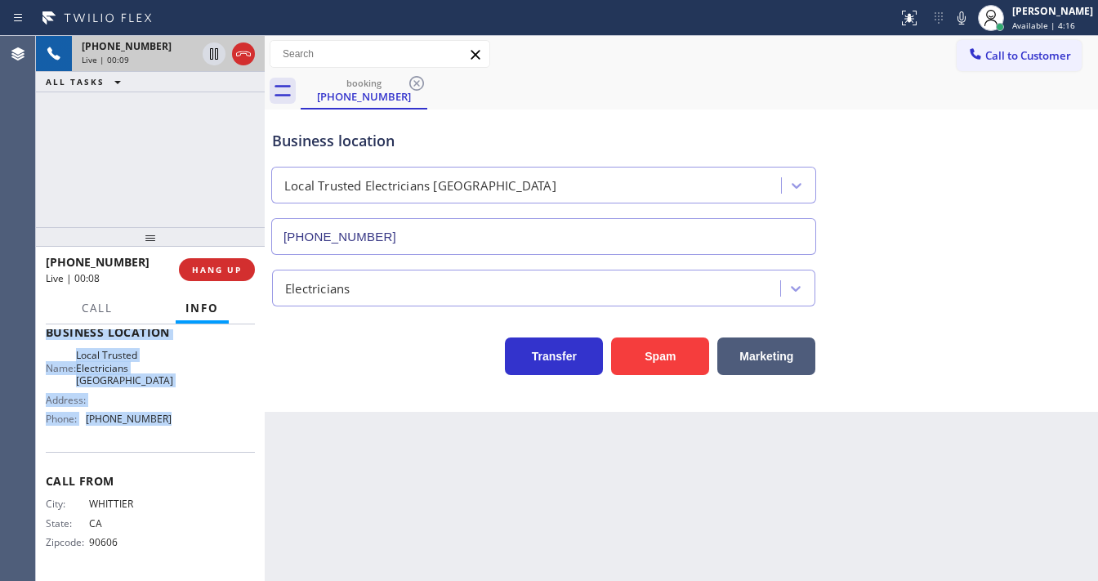
drag, startPoint x: 49, startPoint y: 423, endPoint x: 178, endPoint y: 425, distance: 129.1
click at [178, 425] on div "Context Queue: [Test] All Priority: 2 Customer Name: (562) 556-4825 Phone: (562…" at bounding box center [150, 339] width 209 height 473
copy div "Customer Name: (562) 556-4825 Phone: (562) 556-4825 Address: Business location …"
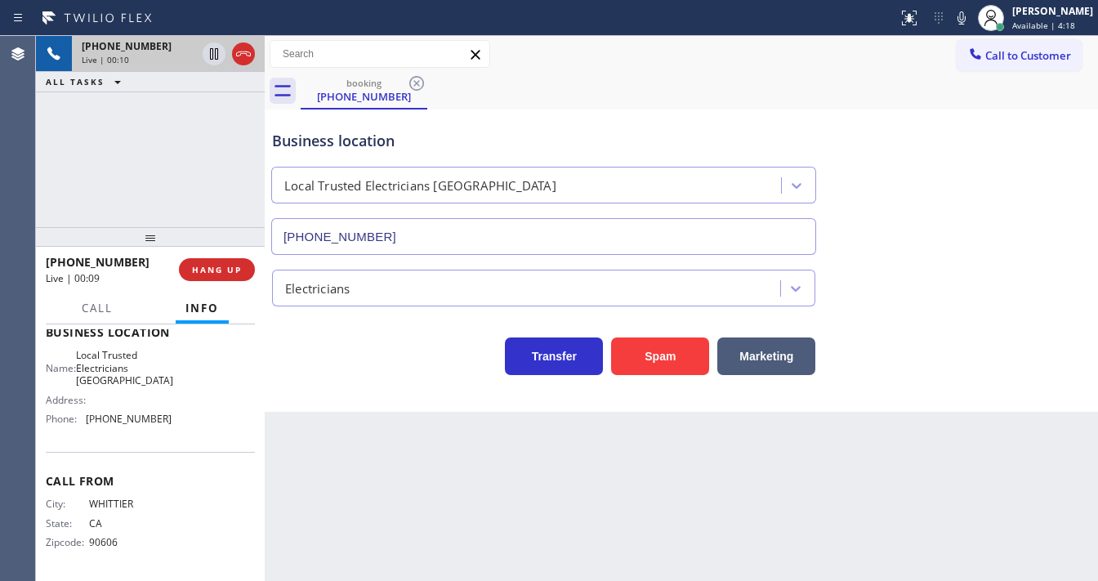
click at [124, 110] on div "+15625564825 Live | 00:10 ALL TASKS ALL TASKS ACTIVE TASKS TASKS IN WRAP UP" at bounding box center [150, 131] width 229 height 191
drag, startPoint x: 171, startPoint y: 186, endPoint x: 211, endPoint y: 128, distance: 70.5
click at [172, 187] on div "+15625564825 Live | 01:39 ALL TASKS ALL TASKS ACTIVE TASKS TASKS IN WRAP UP" at bounding box center [150, 131] width 229 height 191
click at [218, 53] on icon at bounding box center [214, 54] width 20 height 20
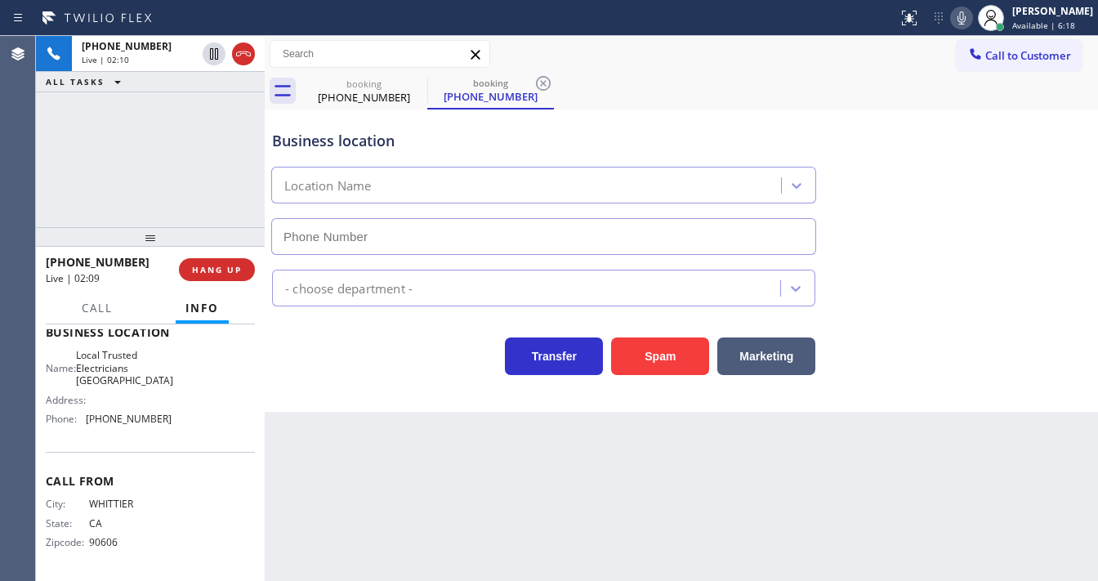
type input "(562) 276-2419"
click at [970, 22] on icon at bounding box center [962, 18] width 20 height 20
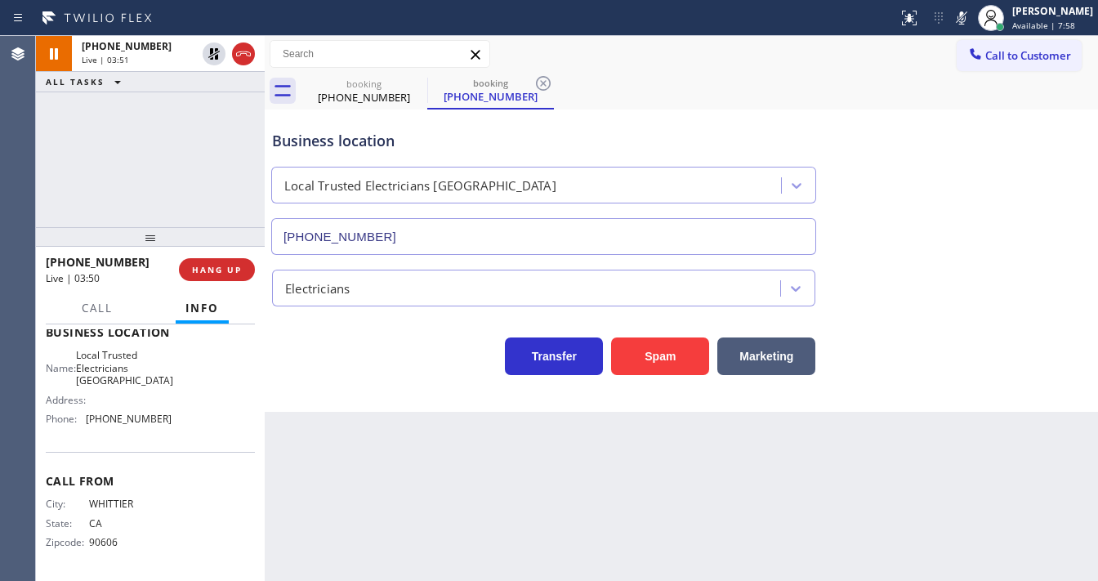
click at [209, 52] on icon at bounding box center [214, 54] width 20 height 20
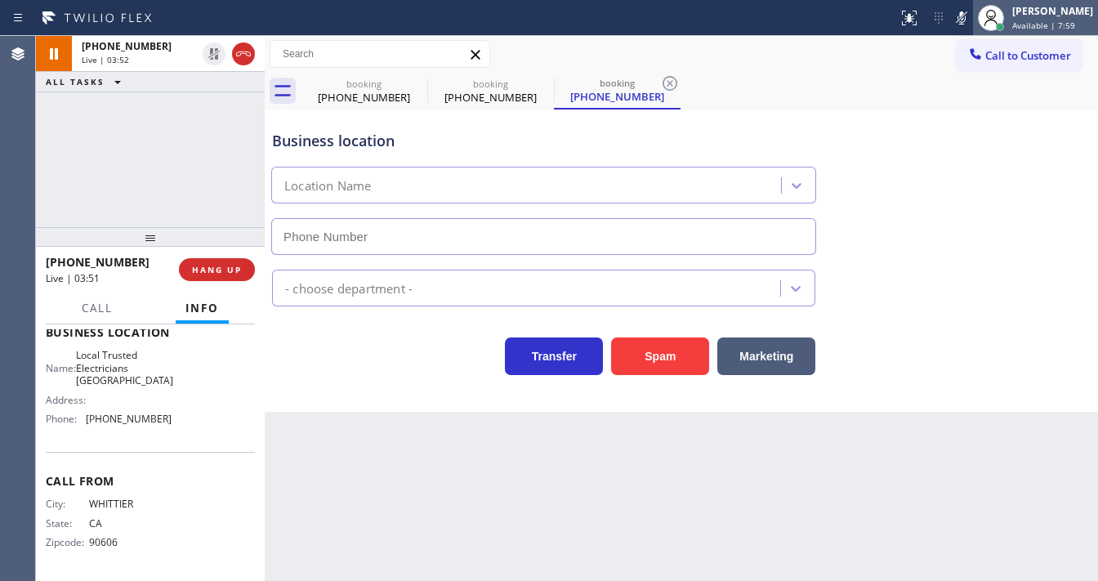
type input "(562) 276-2419"
click at [987, 23] on div at bounding box center [991, 18] width 36 height 36
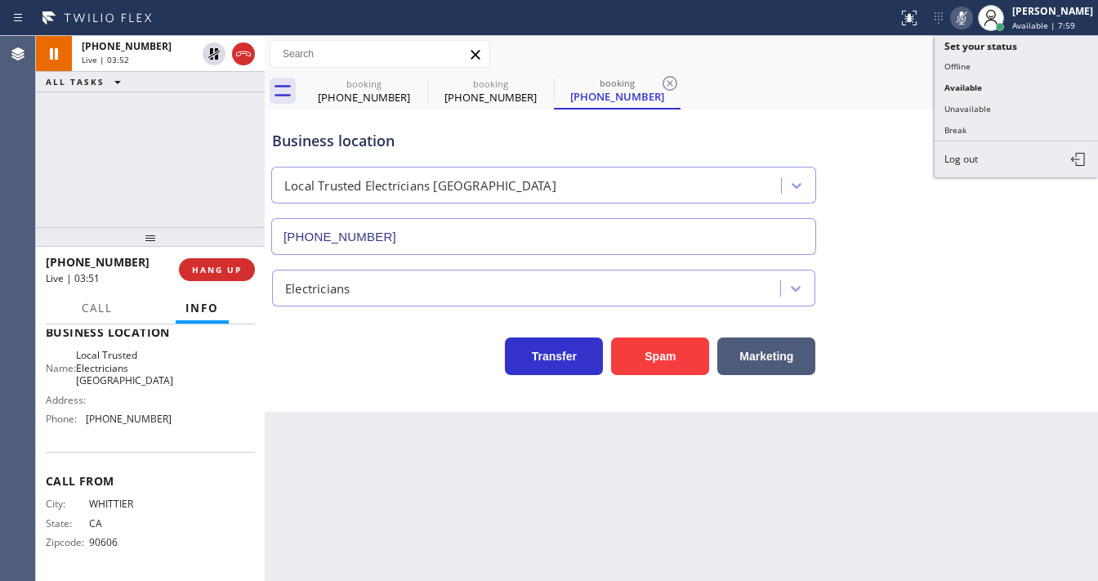
click at [971, 23] on icon at bounding box center [962, 18] width 20 height 20
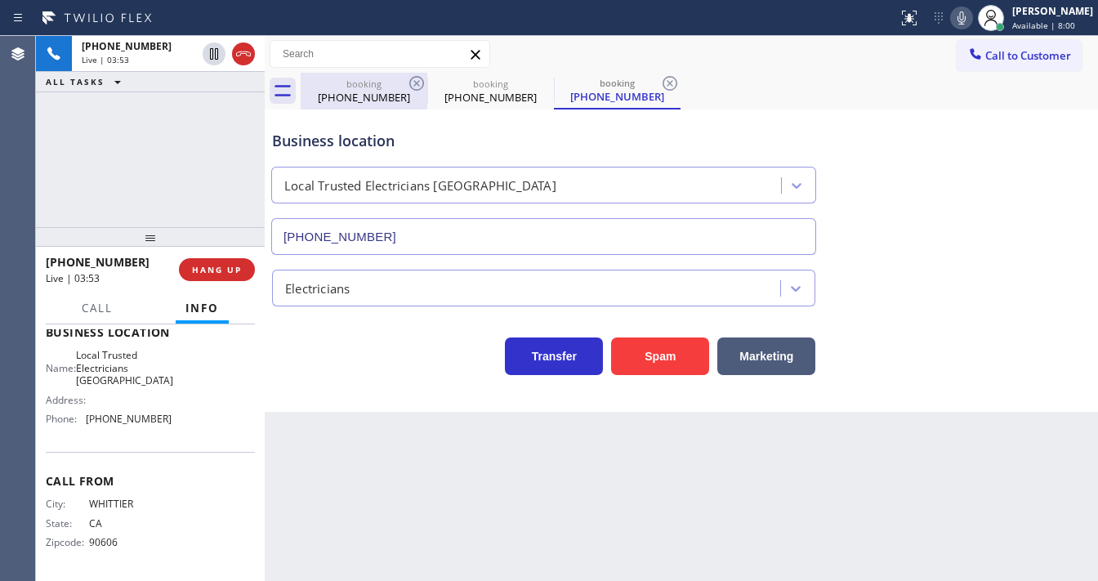
drag, startPoint x: 127, startPoint y: 167, endPoint x: 414, endPoint y: 98, distance: 294.2
click at [144, 167] on div "+15625564825 Live | 03:53 ALL TASKS ALL TASKS ACTIVE TASKS TASKS IN WRAP UP" at bounding box center [150, 131] width 229 height 191
click at [415, 88] on icon at bounding box center [417, 84] width 20 height 20
click at [414, 88] on icon at bounding box center [417, 84] width 20 height 20
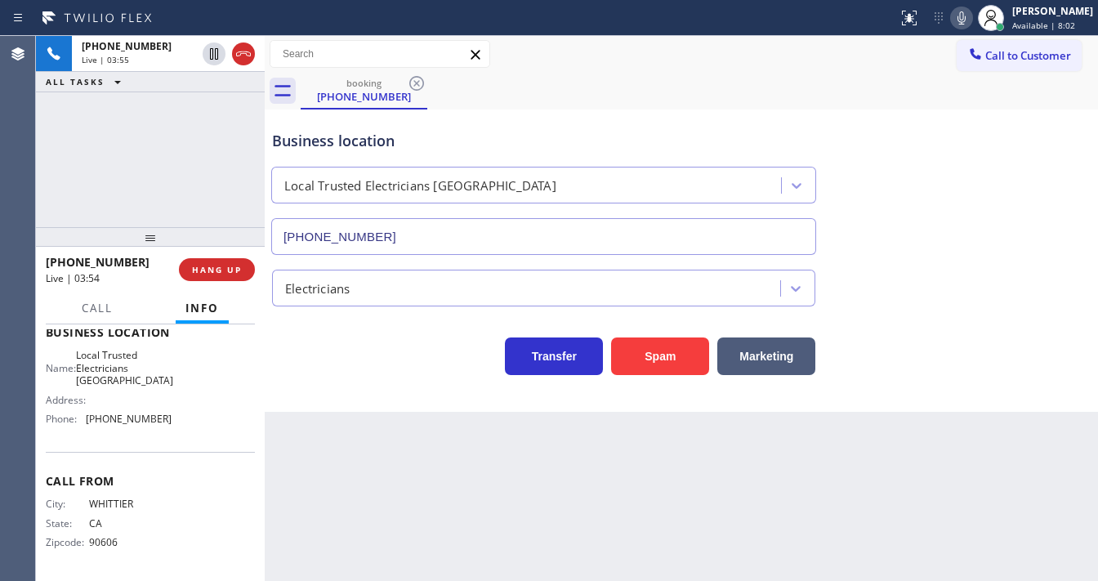
click at [161, 199] on div "+15625564825 Live | 03:55 ALL TASKS ALL TASKS ACTIVE TASKS TASKS IN WRAP UP" at bounding box center [150, 131] width 229 height 191
click at [178, 156] on div "+15625564825 Live | 04:36 ALL TASKS ALL TASKS ACTIVE TASKS TASKS IN WRAP UP" at bounding box center [150, 131] width 229 height 191
click at [627, 134] on div "Business location" at bounding box center [543, 141] width 543 height 22
click at [156, 200] on div "+15625564825 Live | 04:41 ALL TASKS ALL TASKS ACTIVE TASKS TASKS IN WRAP UP" at bounding box center [150, 131] width 229 height 191
drag, startPoint x: 150, startPoint y: 176, endPoint x: 135, endPoint y: 175, distance: 14.7
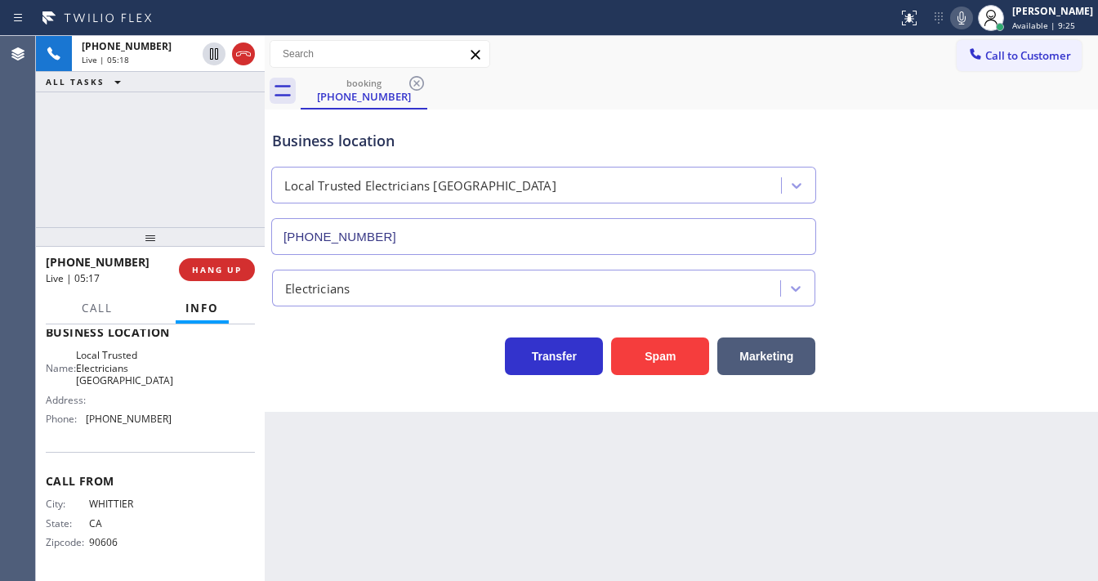
click at [145, 177] on div "+15625564825 Live | 05:18 ALL TASKS ALL TASKS ACTIVE TASKS TASKS IN WRAP UP" at bounding box center [150, 131] width 229 height 191
click at [134, 170] on div "+15625564825 Live | 05:19 ALL TASKS ALL TASKS ACTIVE TASKS TASKS IN WRAP UP" at bounding box center [150, 131] width 229 height 191
drag, startPoint x: 1053, startPoint y: 138, endPoint x: 974, endPoint y: 72, distance: 102.7
click at [1051, 139] on div "Business location Local Trusted Electricians Long Beach (562) 276-2419" at bounding box center [681, 181] width 825 height 148
click at [973, 27] on button at bounding box center [961, 18] width 23 height 23
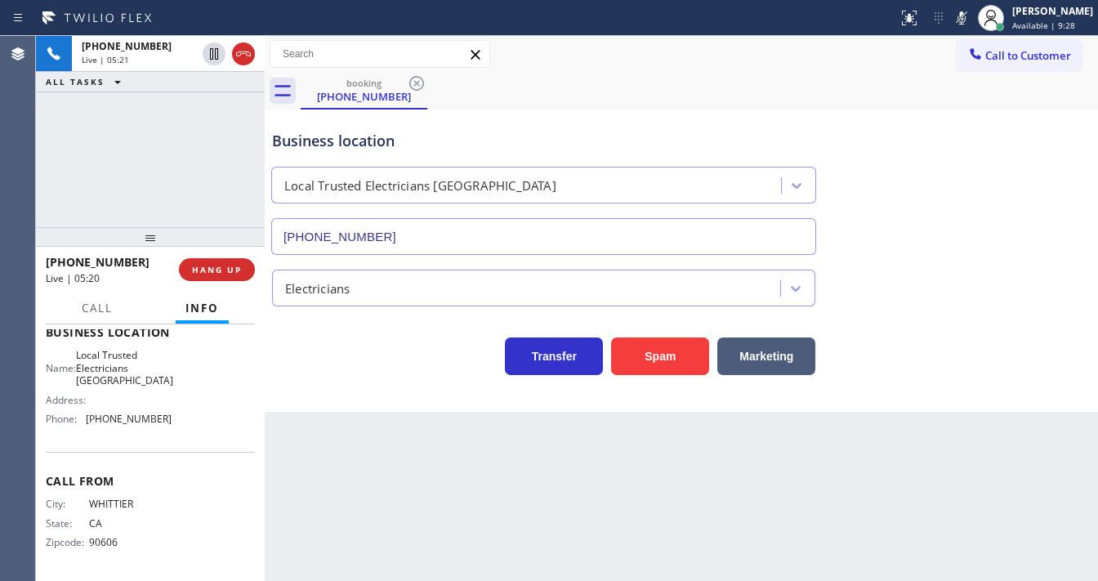
click at [98, 122] on div "+15625564825 Live | 05:21 ALL TASKS ALL TASKS ACTIVE TASKS TASKS IN WRAP UP" at bounding box center [150, 131] width 229 height 191
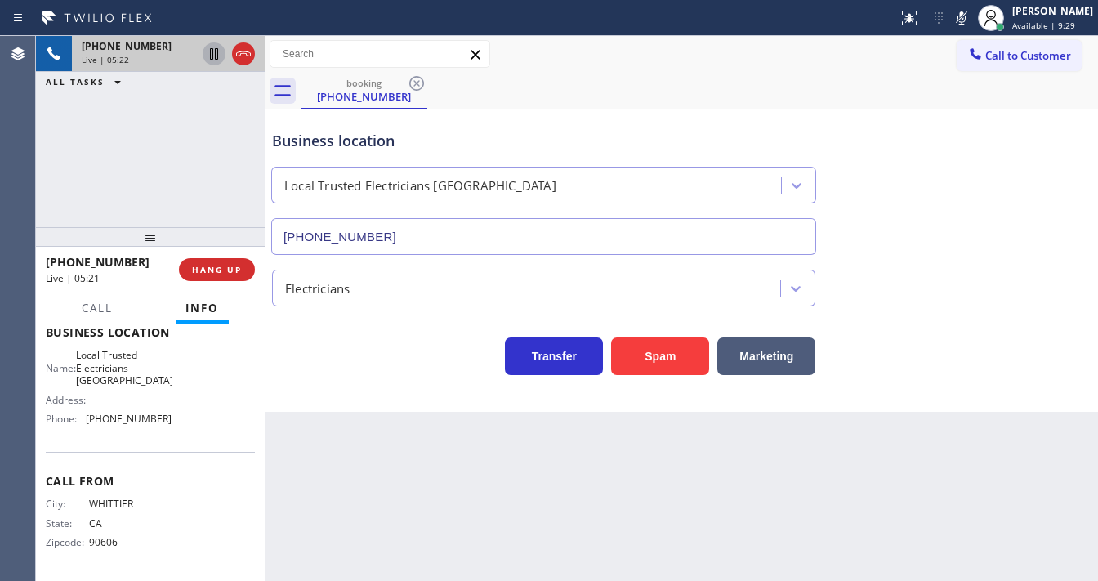
click at [214, 56] on icon at bounding box center [214, 54] width 20 height 20
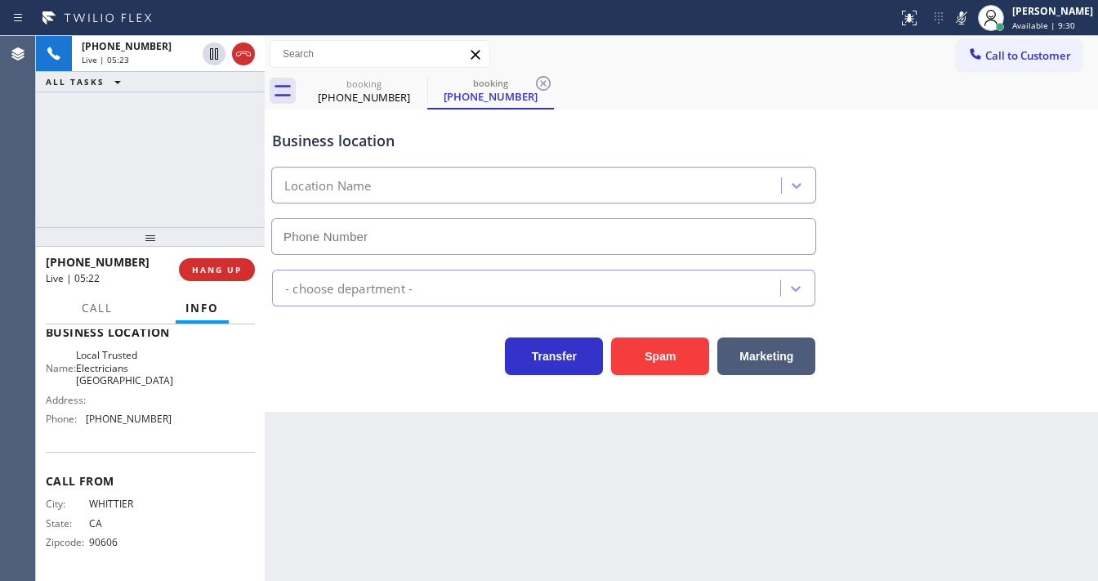
type input "(562) 276-2419"
drag, startPoint x: 121, startPoint y: 184, endPoint x: 311, endPoint y: 160, distance: 191.1
click at [154, 183] on div "+15625564825 Live | 05:34 ALL TASKS ALL TASKS ACTIVE TASKS TASKS IN WRAP UP" at bounding box center [150, 131] width 229 height 191
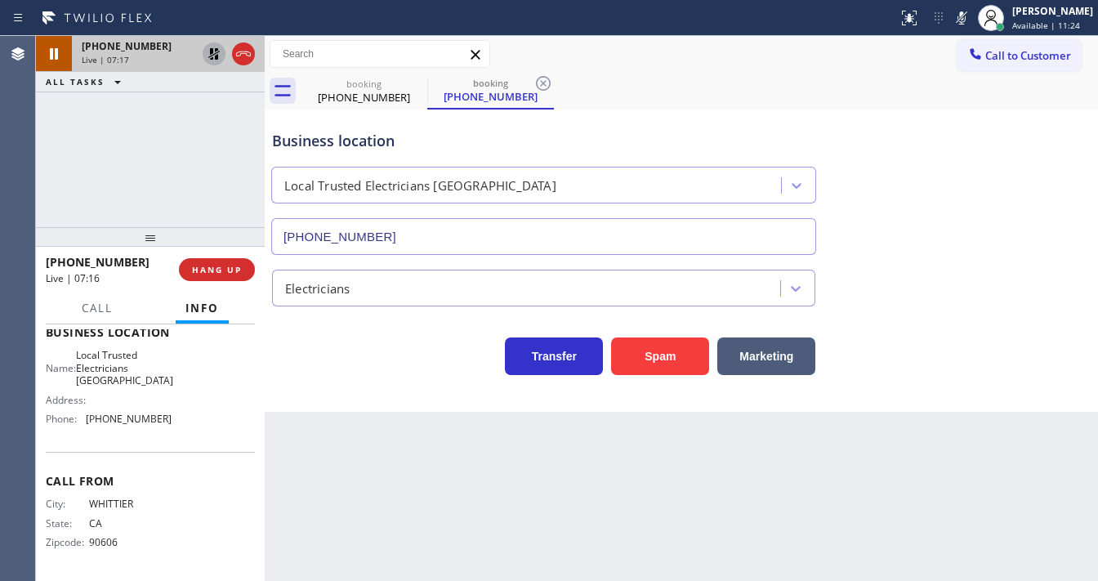
click at [217, 53] on icon at bounding box center [214, 54] width 20 height 20
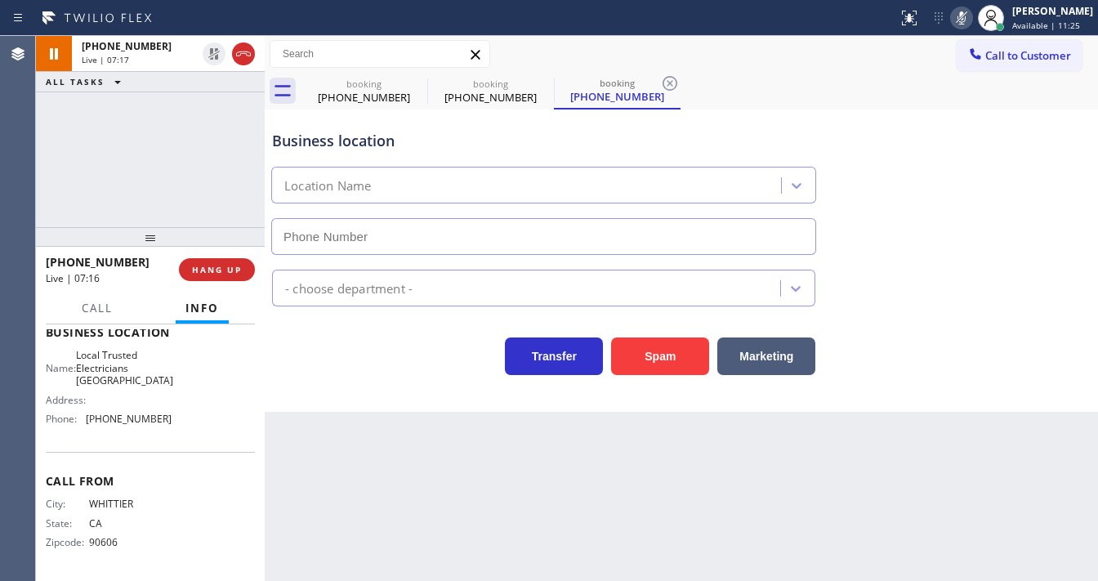
type input "(562) 276-2419"
click at [973, 29] on button at bounding box center [961, 18] width 23 height 23
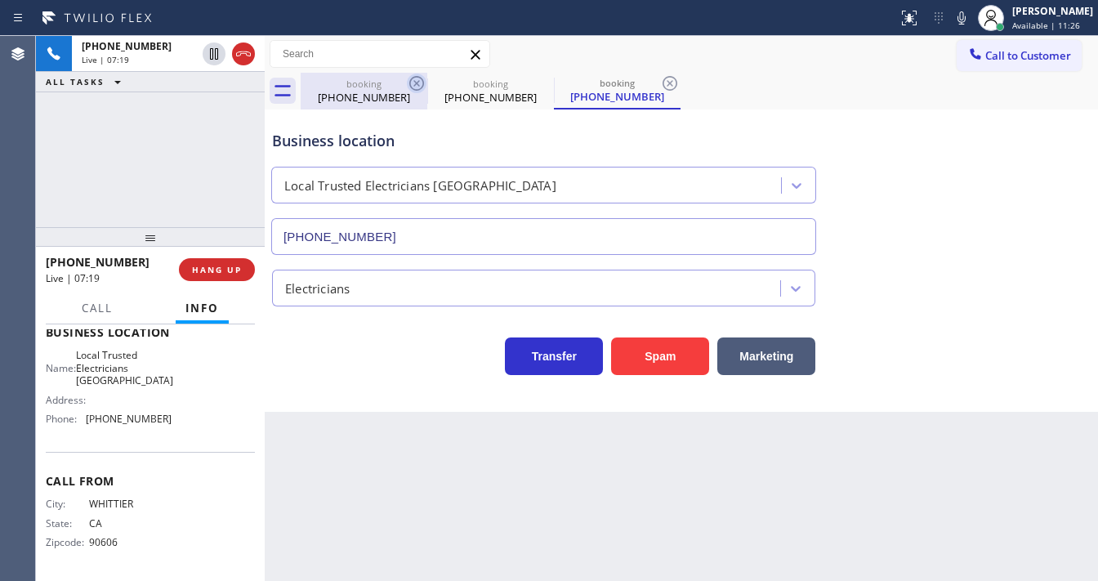
click at [414, 88] on icon at bounding box center [417, 84] width 20 height 20
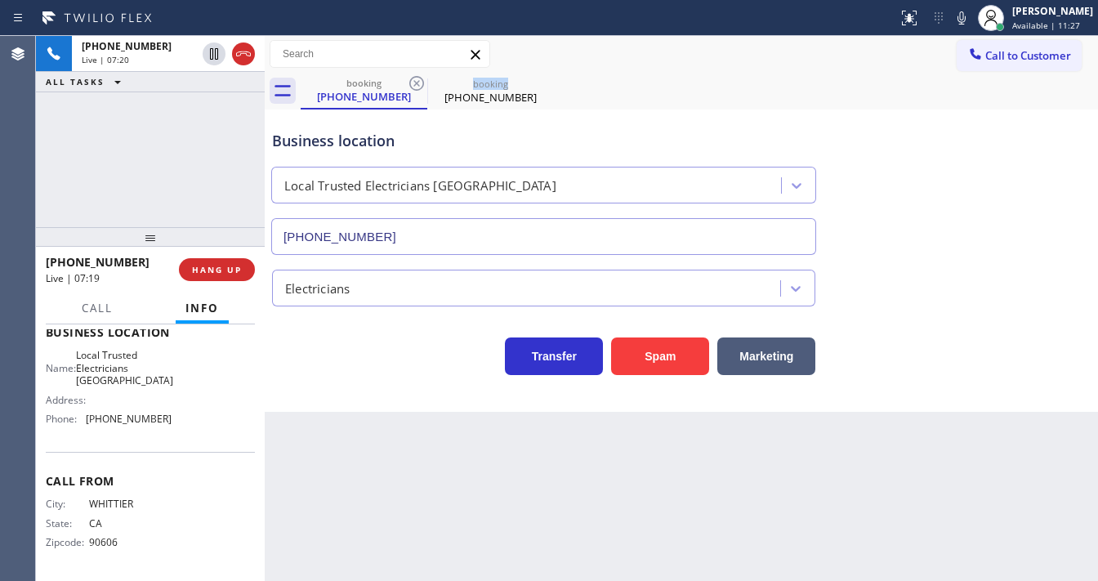
click at [414, 88] on icon at bounding box center [417, 84] width 20 height 20
click at [178, 167] on div "+15625564825 Live | 07:20 ALL TASKS ALL TASKS ACTIVE TASKS TASKS IN WRAP UP" at bounding box center [150, 131] width 229 height 191
click at [92, 185] on div "+15625564825 Live | 07:23 ALL TASKS ALL TASKS ACTIVE TASKS TASKS IN WRAP UP" at bounding box center [150, 131] width 229 height 191
click at [62, 203] on div "+15625564825 Live | 07:45 ALL TASKS ALL TASKS ACTIVE TASKS TASKS IN WRAP UP" at bounding box center [150, 131] width 229 height 191
click at [188, 166] on div "+15625564825 Live | 07:47 ALL TASKS ALL TASKS ACTIVE TASKS TASKS IN WRAP UP" at bounding box center [150, 131] width 229 height 191
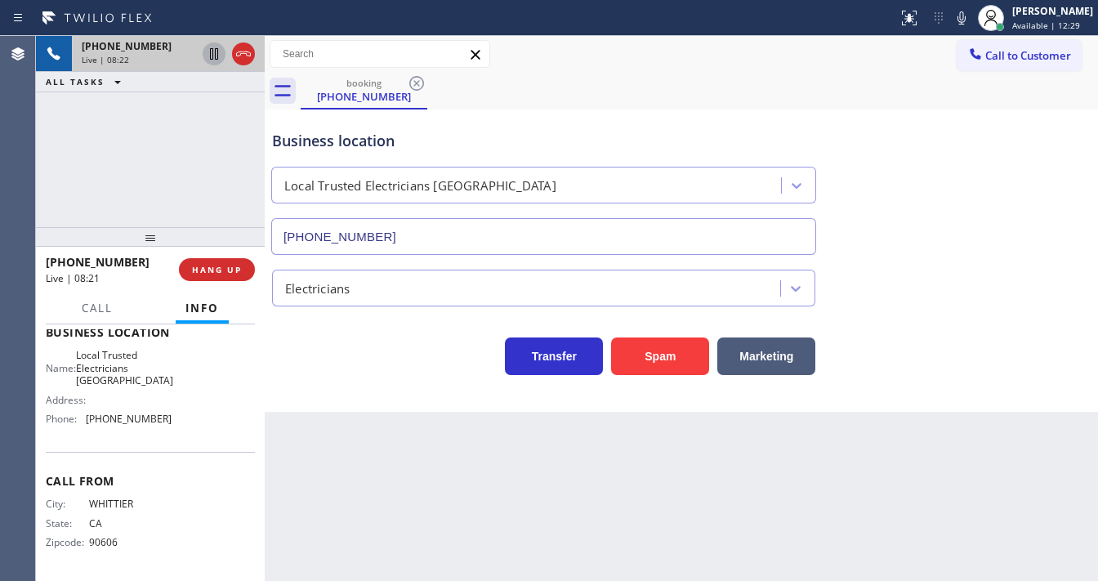
drag, startPoint x: 207, startPoint y: 55, endPoint x: 811, endPoint y: 51, distance: 604.0
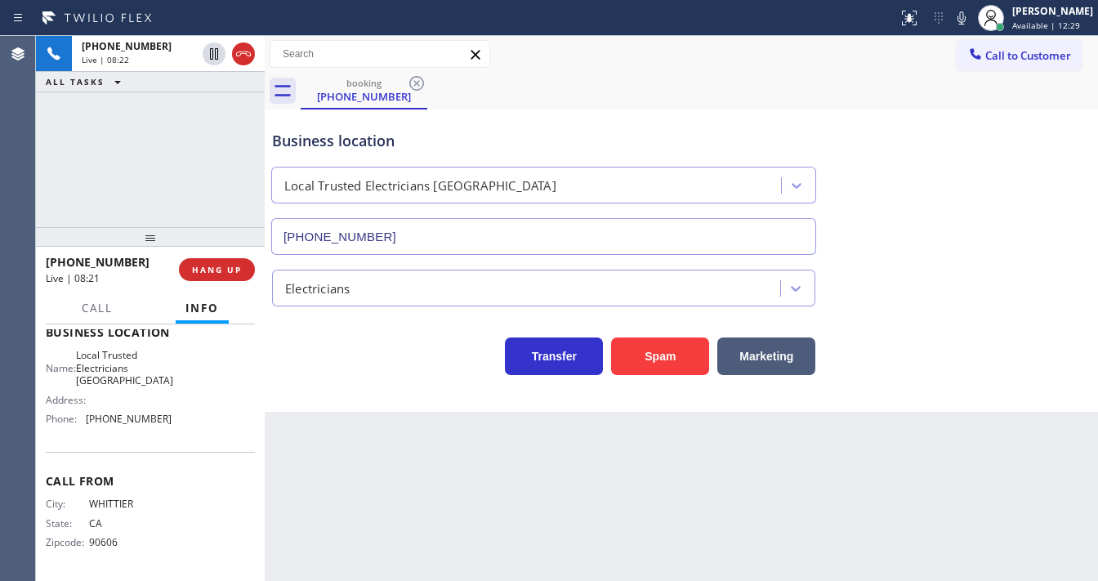
click at [208, 55] on icon at bounding box center [214, 54] width 20 height 20
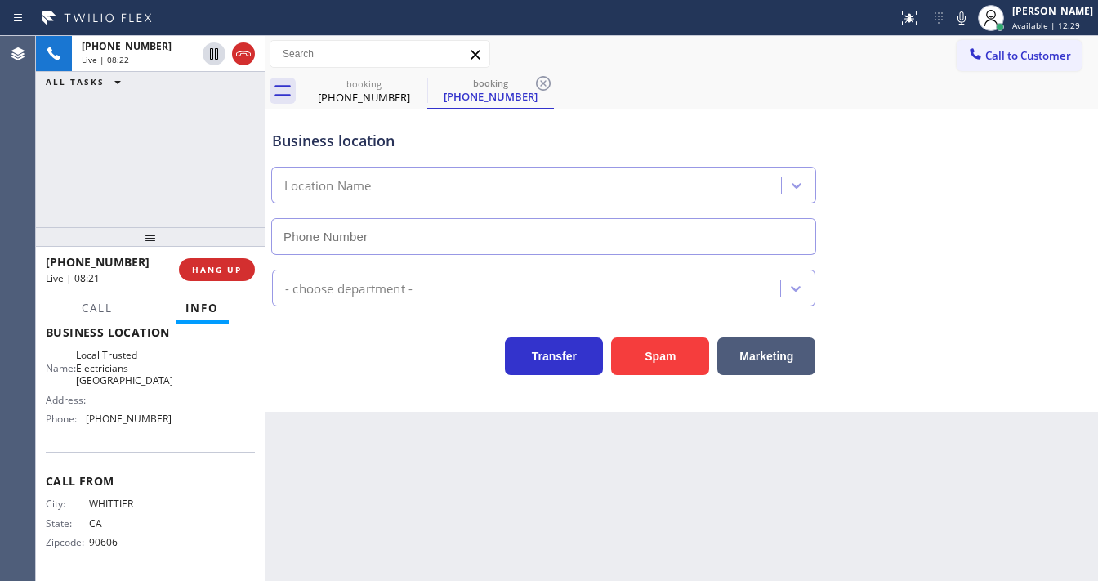
drag, startPoint x: 980, startPoint y: 25, endPoint x: 817, endPoint y: 81, distance: 172.1
click at [972, 26] on icon at bounding box center [962, 18] width 20 height 20
type input "(562) 276-2419"
click at [173, 150] on div "+15625564825 Live | 08:23 ALL TASKS ALL TASKS ACTIVE TASKS TASKS IN WRAP UP" at bounding box center [150, 131] width 229 height 191
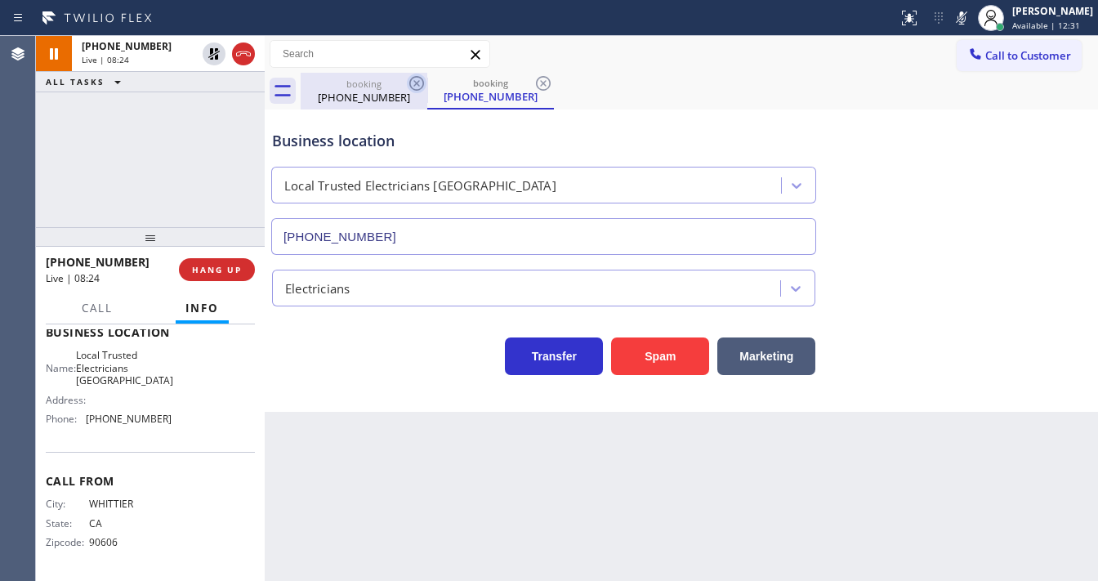
click at [415, 85] on icon at bounding box center [417, 84] width 20 height 20
click at [209, 139] on div "+15625564825 Live | 08:24 ALL TASKS ALL TASKS ACTIVE TASKS TASKS IN WRAP UP" at bounding box center [150, 131] width 229 height 191
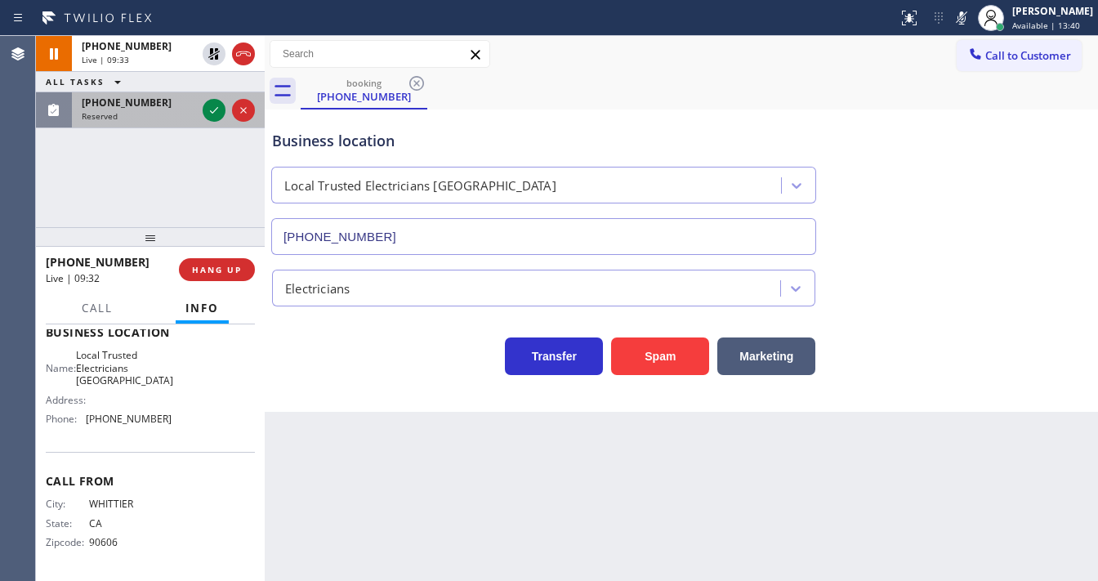
drag, startPoint x: 121, startPoint y: 197, endPoint x: 238, endPoint y: 121, distance: 139.4
click at [127, 196] on div "+15625564825 Live | 09:33 ALL TASKS ALL TASKS ACTIVE TASKS TASKS IN WRAP UP (36…" at bounding box center [150, 131] width 229 height 191
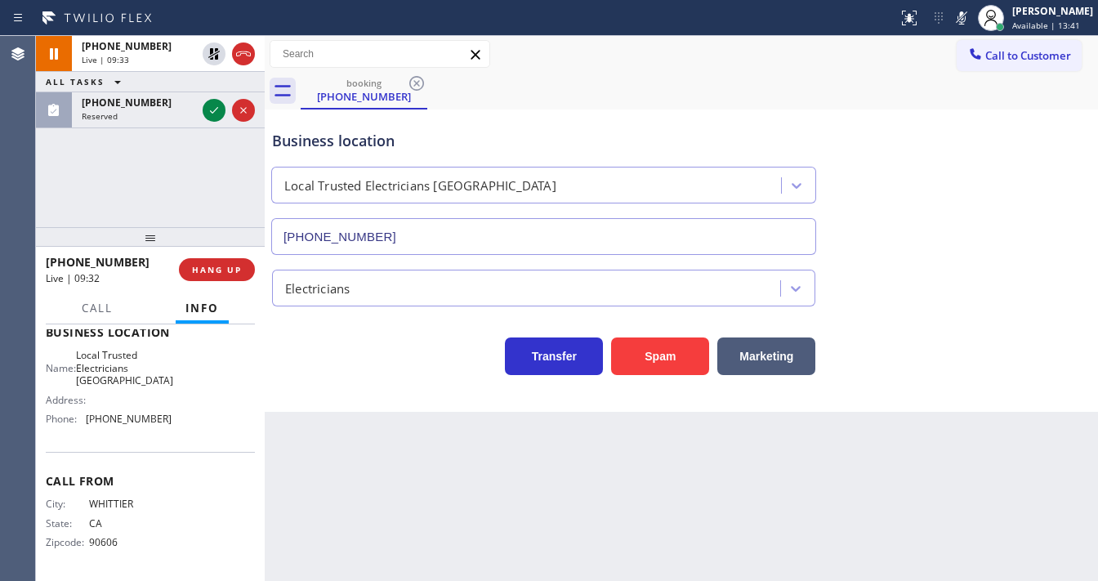
click at [212, 52] on icon at bounding box center [213, 53] width 11 height 11
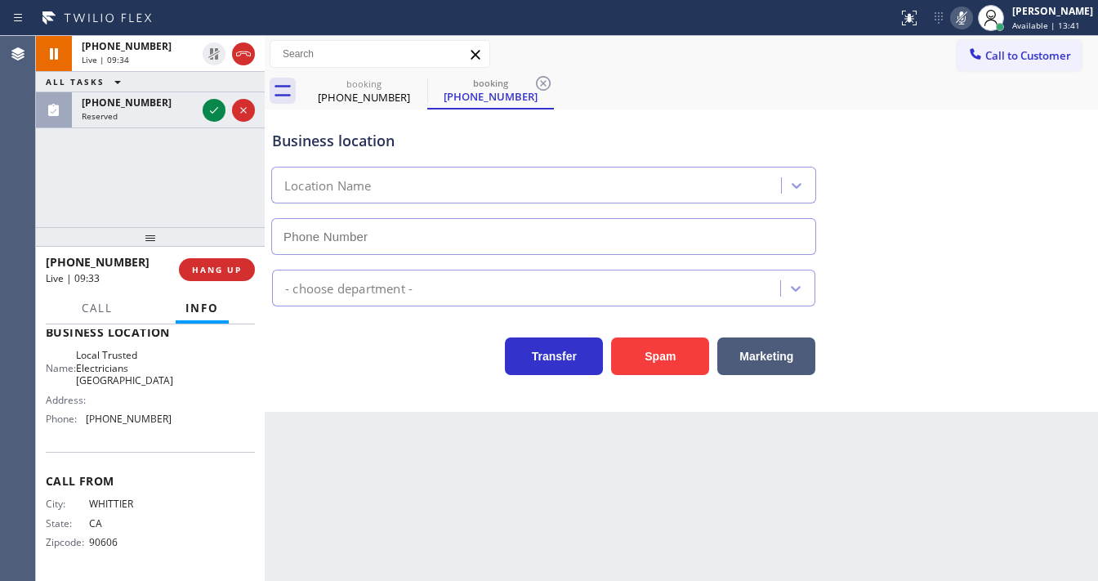
click at [964, 23] on icon at bounding box center [962, 18] width 20 height 20
type input "(562) 276-2419"
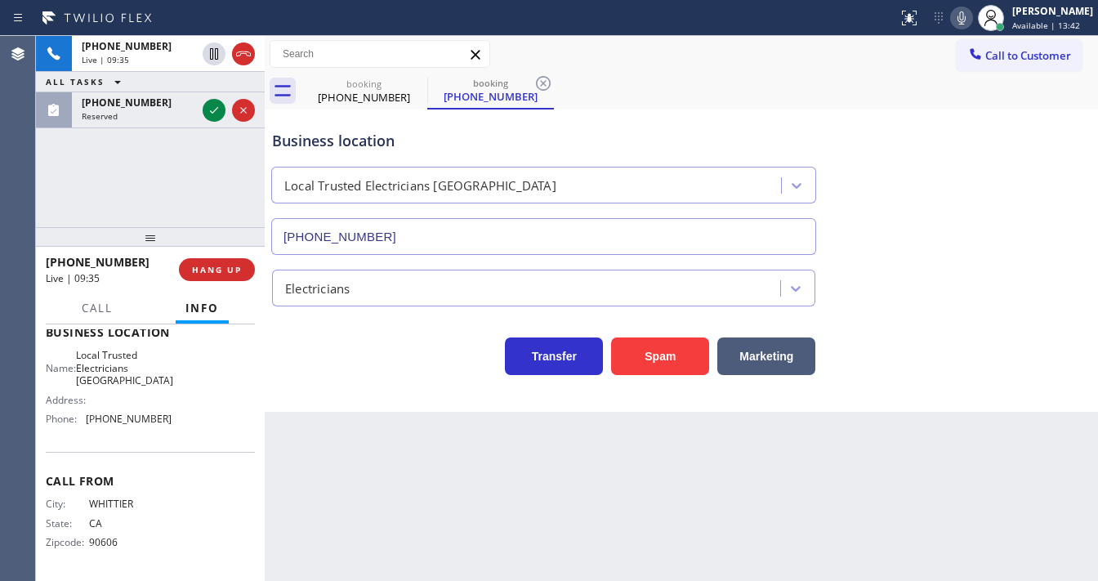
drag, startPoint x: 411, startPoint y: 83, endPoint x: 154, endPoint y: 177, distance: 273.8
click at [0, 0] on icon at bounding box center [0, 0] width 0 height 0
drag, startPoint x: 154, startPoint y: 177, endPoint x: 198, endPoint y: 136, distance: 60.1
click at [155, 173] on div "+15625564825 Live | 09:35 ALL TASKS ALL TASKS ACTIVE TASKS TASKS IN WRAP UP (36…" at bounding box center [150, 131] width 229 height 191
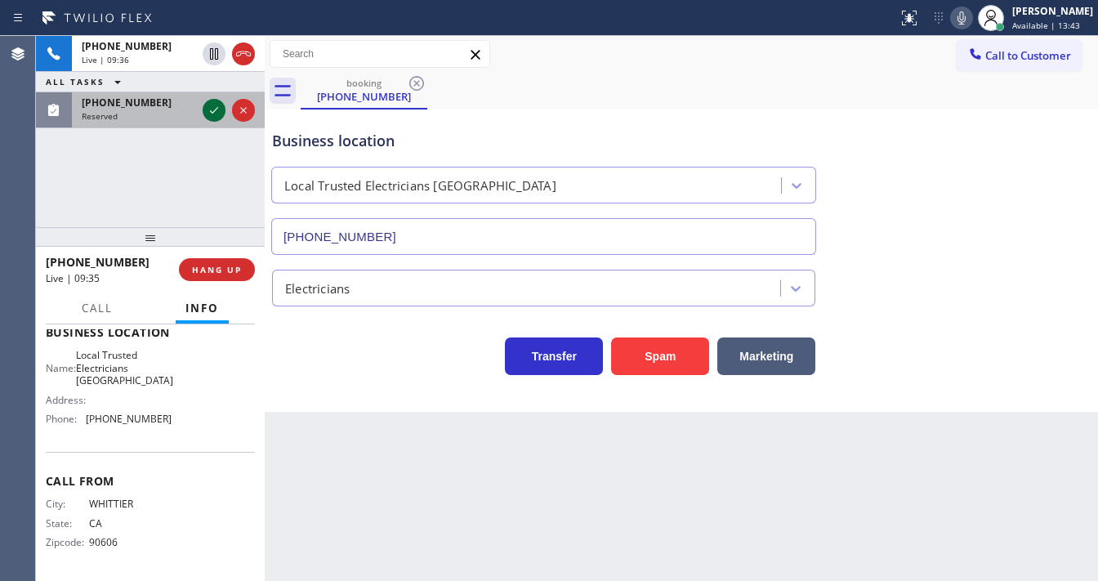
click at [212, 108] on icon at bounding box center [214, 111] width 20 height 20
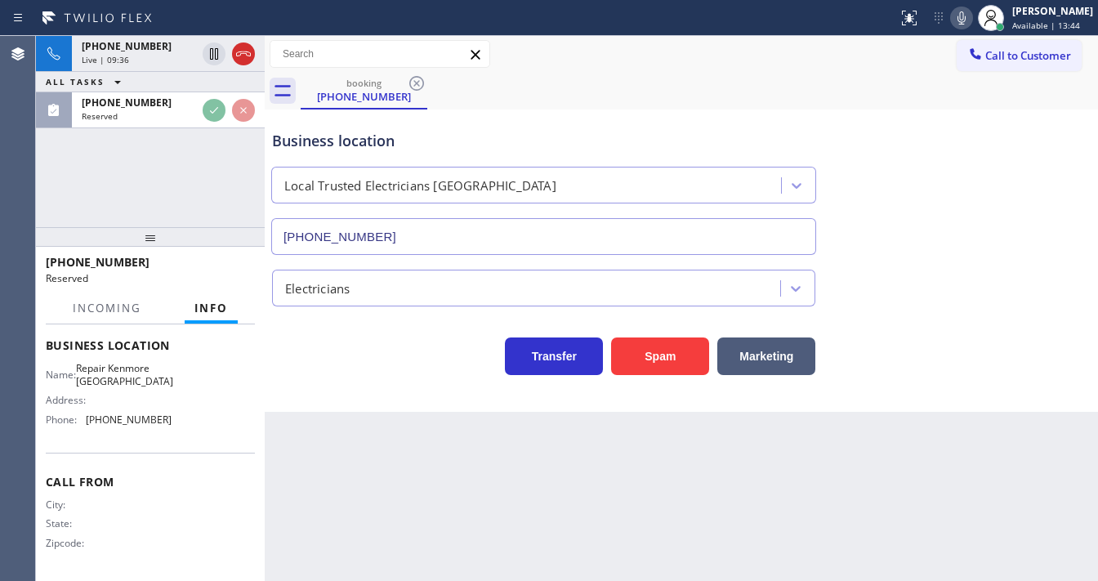
scroll to position [228, 0]
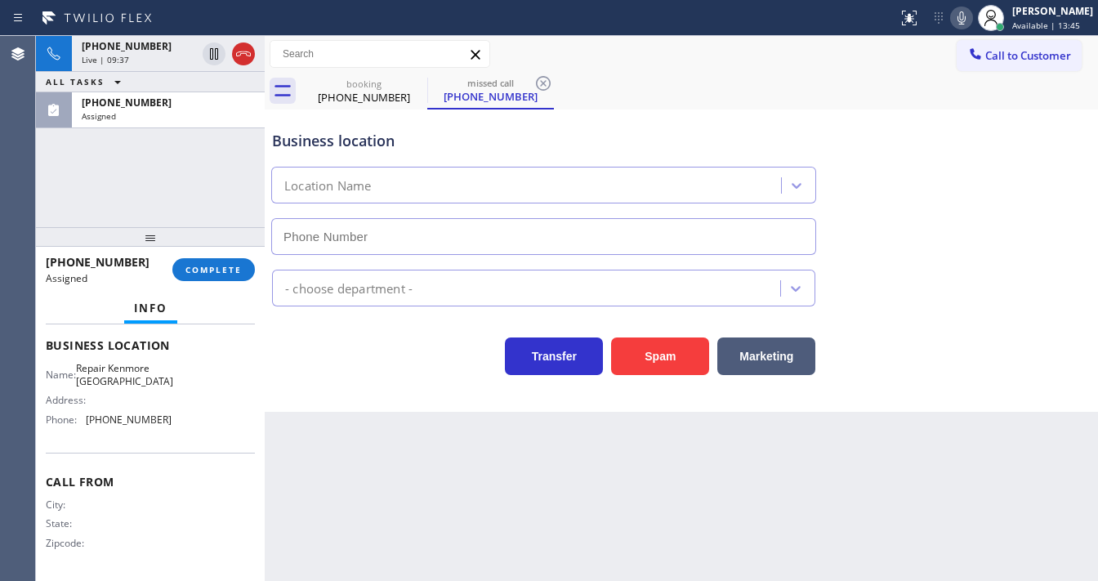
type input "(361) 202-9563"
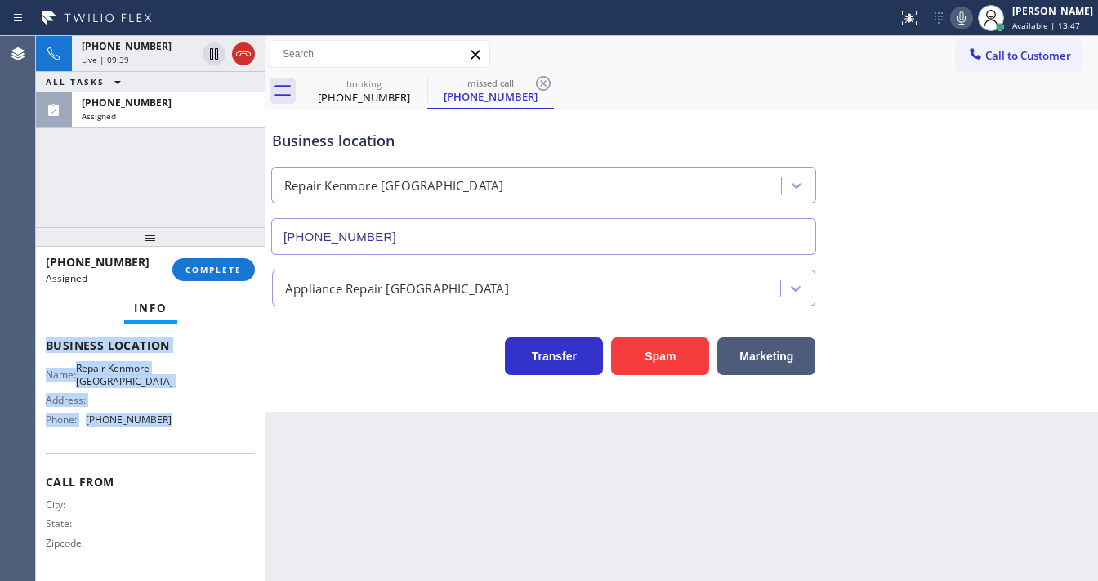
drag, startPoint x: 46, startPoint y: 342, endPoint x: 193, endPoint y: 433, distance: 173.3
click at [193, 433] on div "Context Queue: Appliance Repair High End Priority: 0 Task Age: Customer Name: (…" at bounding box center [150, 339] width 209 height 474
copy div "Customer Name: (361) 202-9366 Phone: (361) 202-9366 Address: Business location …"
click at [226, 273] on span "COMPLETE" at bounding box center [214, 269] width 56 height 11
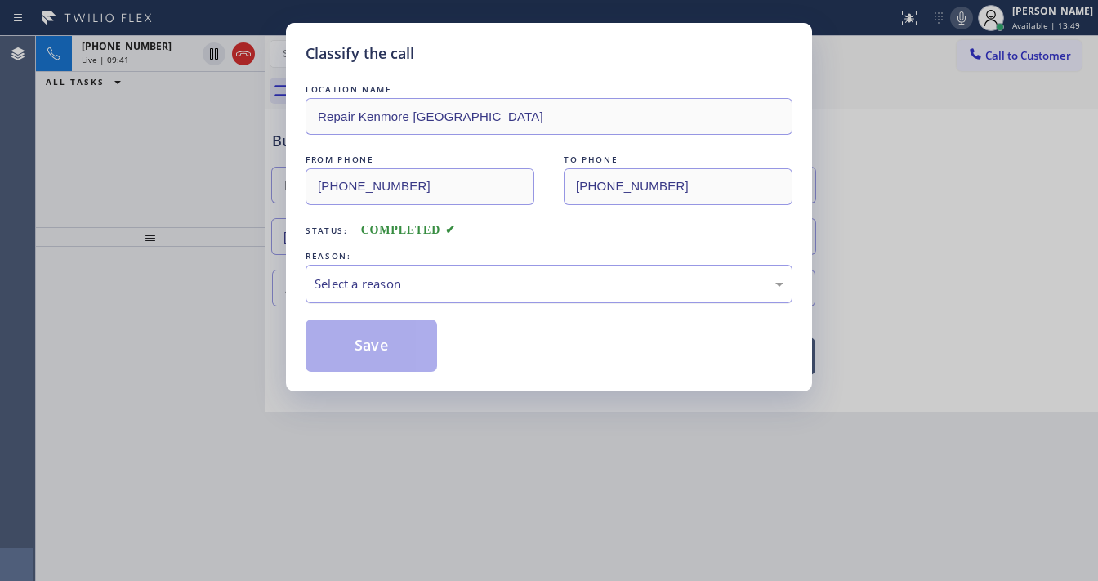
drag, startPoint x: 353, startPoint y: 279, endPoint x: 379, endPoint y: 297, distance: 32.2
click at [358, 280] on div "Select a reason" at bounding box center [549, 284] width 469 height 19
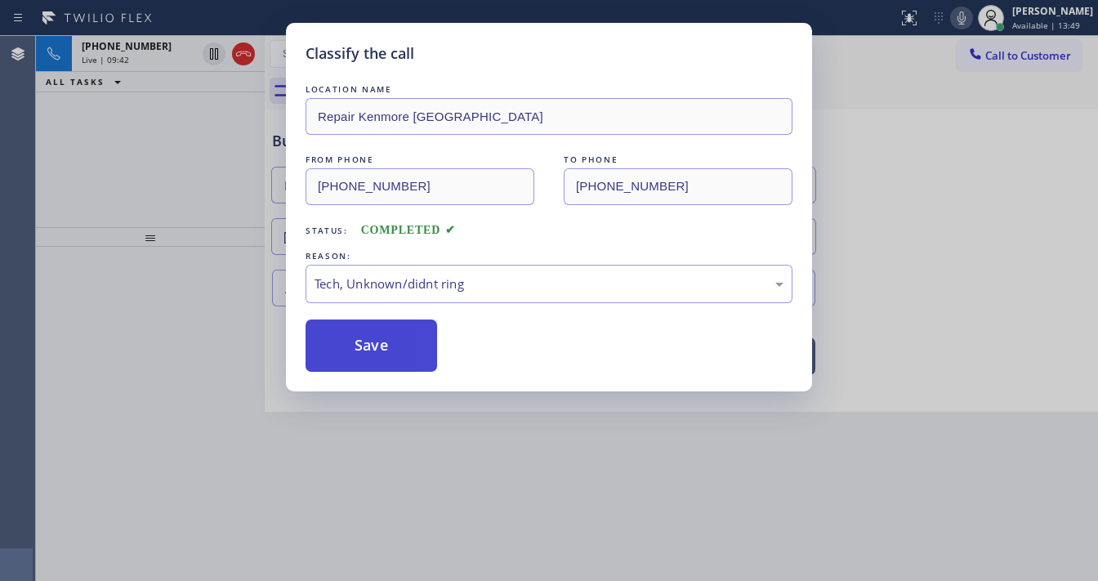
click at [375, 340] on button "Save" at bounding box center [372, 346] width 132 height 52
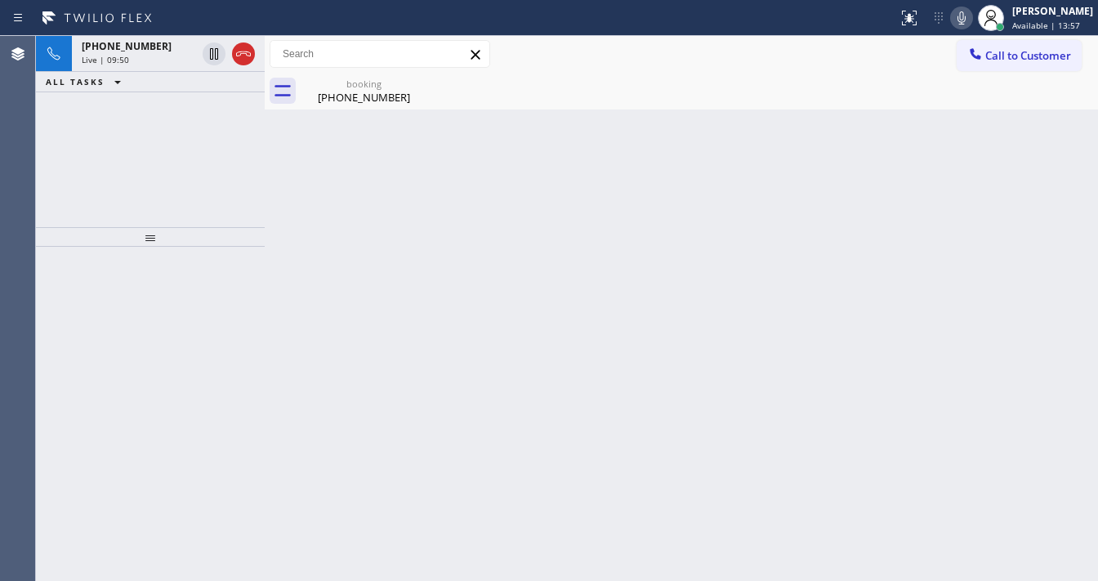
drag, startPoint x: 60, startPoint y: 160, endPoint x: 105, endPoint y: 157, distance: 44.3
click at [73, 160] on div "+15625564825 Live | 09:50 ALL TASKS ALL TASKS ACTIVE TASKS TASKS IN WRAP UP" at bounding box center [150, 131] width 229 height 191
click at [552, 65] on div "Call to Customer Outbound call Location Search location Your caller id phone nu…" at bounding box center [682, 54] width 834 height 29
drag, startPoint x: 356, startPoint y: 93, endPoint x: 315, endPoint y: 99, distance: 42.1
click at [355, 93] on div "(562) 556-4825" at bounding box center [363, 97] width 123 height 15
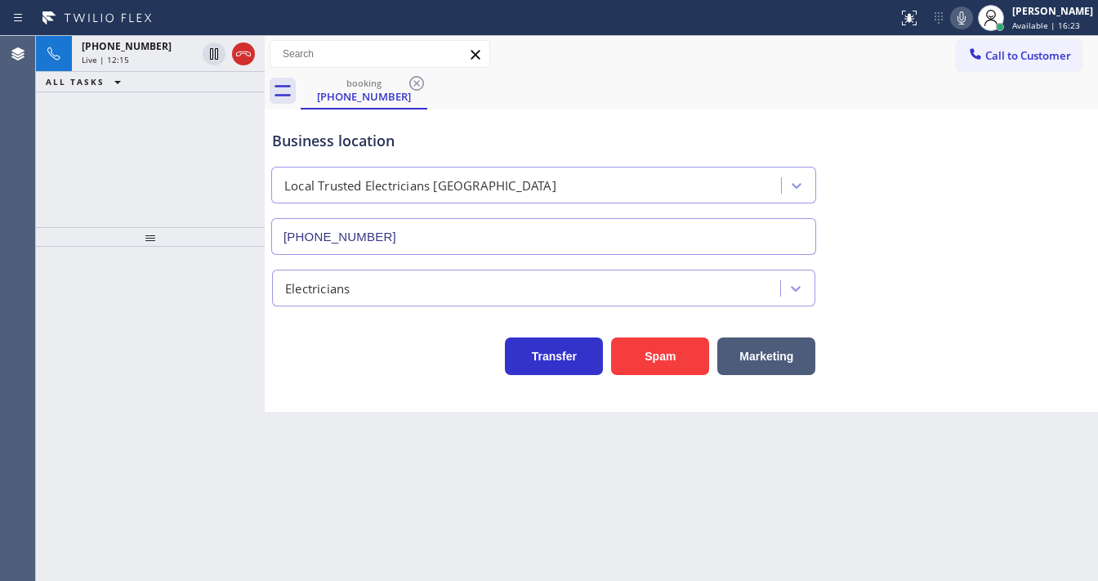
click at [160, 65] on div "+15625564825 Live | 12:15" at bounding box center [135, 54] width 127 height 36
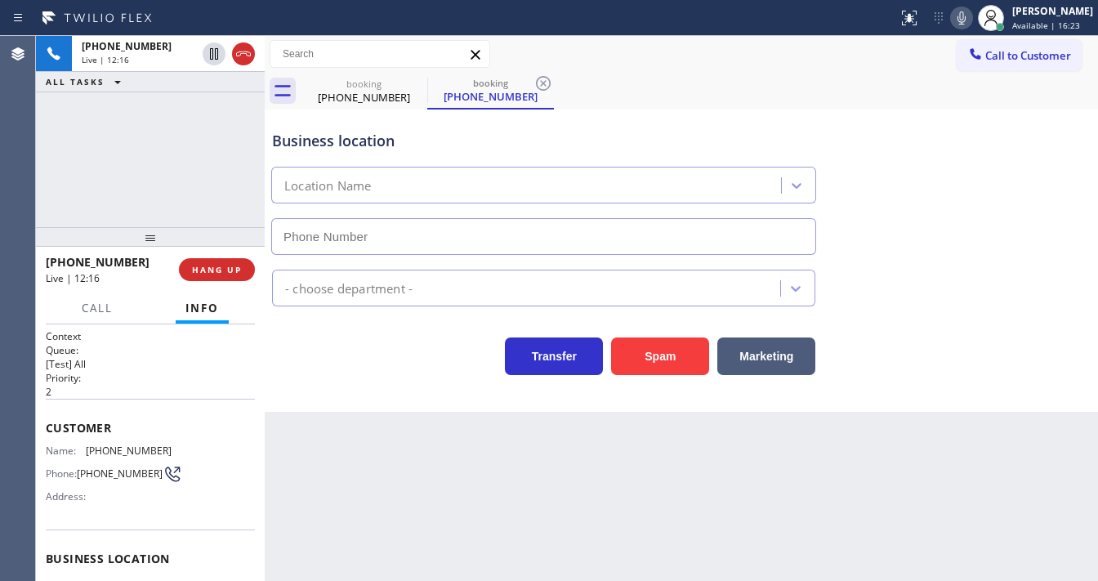
click at [182, 159] on div "+15625564825 Live | 12:16 ALL TASKS ALL TASKS ACTIVE TASKS TASKS IN WRAP UP" at bounding box center [150, 131] width 229 height 191
type input "(562) 276-2419"
click at [335, 78] on div "booking" at bounding box center [363, 84] width 123 height 12
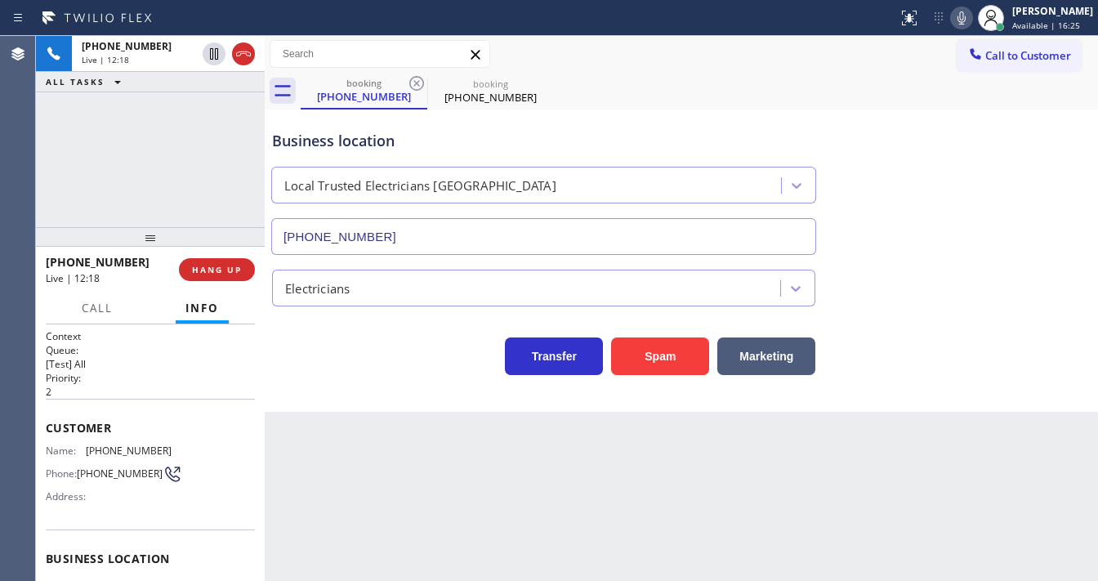
drag, startPoint x: 420, startPoint y: 81, endPoint x: 97, endPoint y: 185, distance: 339.1
click at [419, 82] on icon at bounding box center [417, 84] width 20 height 20
click at [97, 185] on div "+15625564825 Live | 12:18 ALL TASKS ALL TASKS ACTIVE TASKS TASKS IN WRAP UP" at bounding box center [150, 131] width 229 height 191
click at [77, 196] on div "+15625564825 Live | 12:23 ALL TASKS ALL TASKS ACTIVE TASKS TASKS IN WRAP UP" at bounding box center [150, 131] width 229 height 191
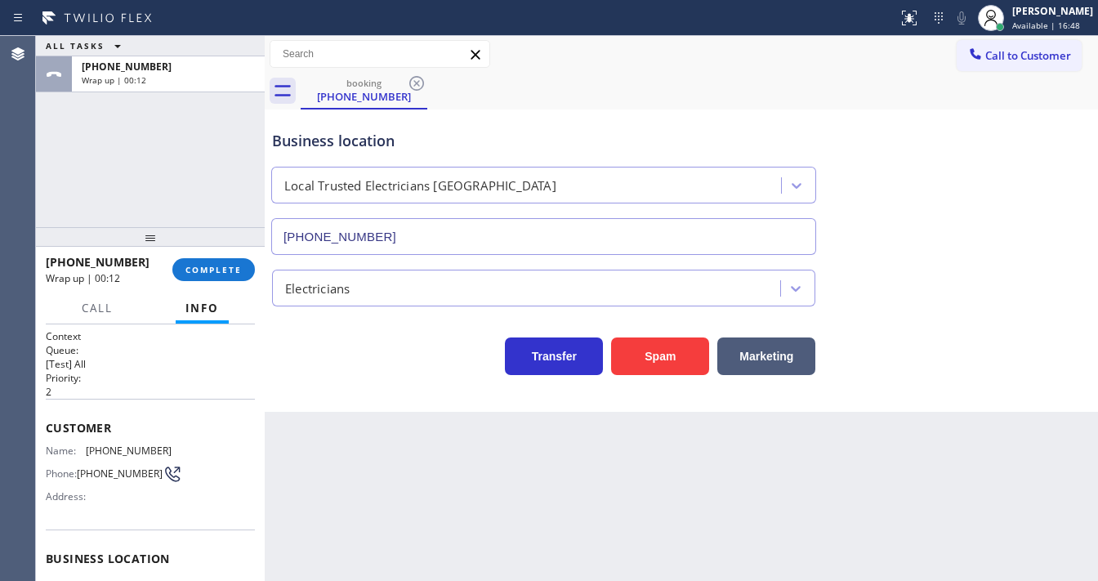
click at [46, 189] on div "ALL TASKS ALL TASKS ACTIVE TASKS TASKS IN WRAP UP +15625564825 Wrap up | 00:12" at bounding box center [150, 131] width 229 height 191
click at [199, 288] on div "+15625564825 Wrap up | 00:49 COMPLETE" at bounding box center [150, 269] width 209 height 42
click at [209, 271] on span "COMPLETE" at bounding box center [214, 269] width 56 height 11
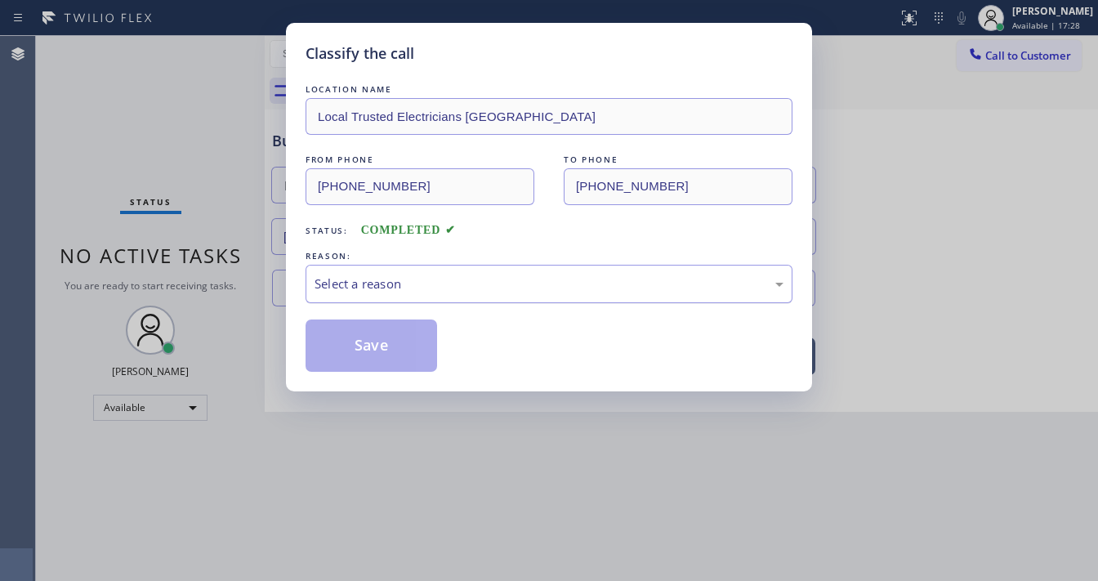
click at [363, 292] on div "Select a reason" at bounding box center [549, 284] width 469 height 19
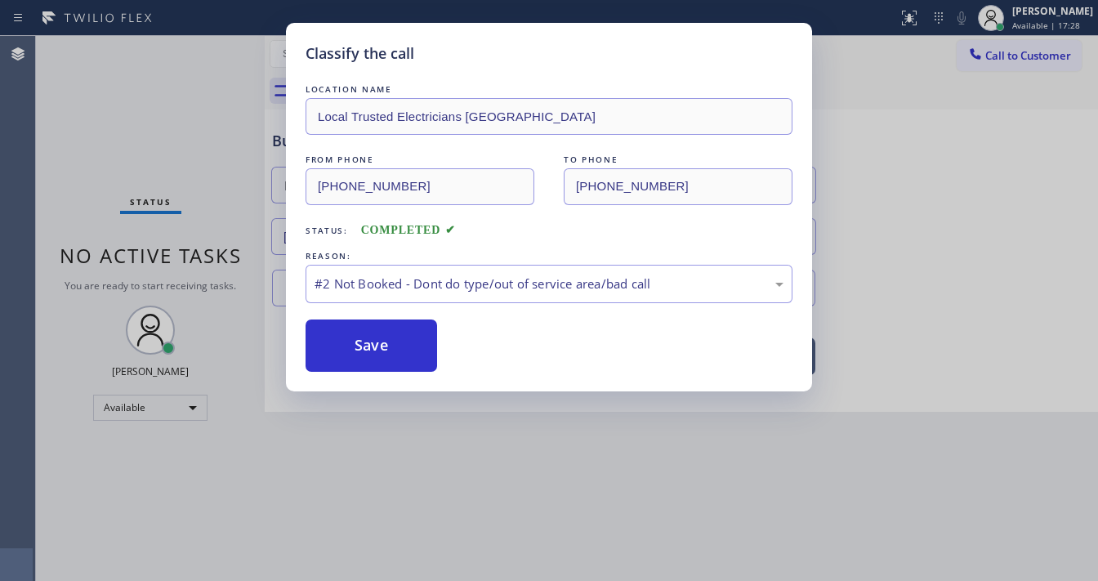
click at [356, 343] on button "Save" at bounding box center [372, 346] width 132 height 52
click at [356, 342] on button "Save" at bounding box center [372, 346] width 132 height 52
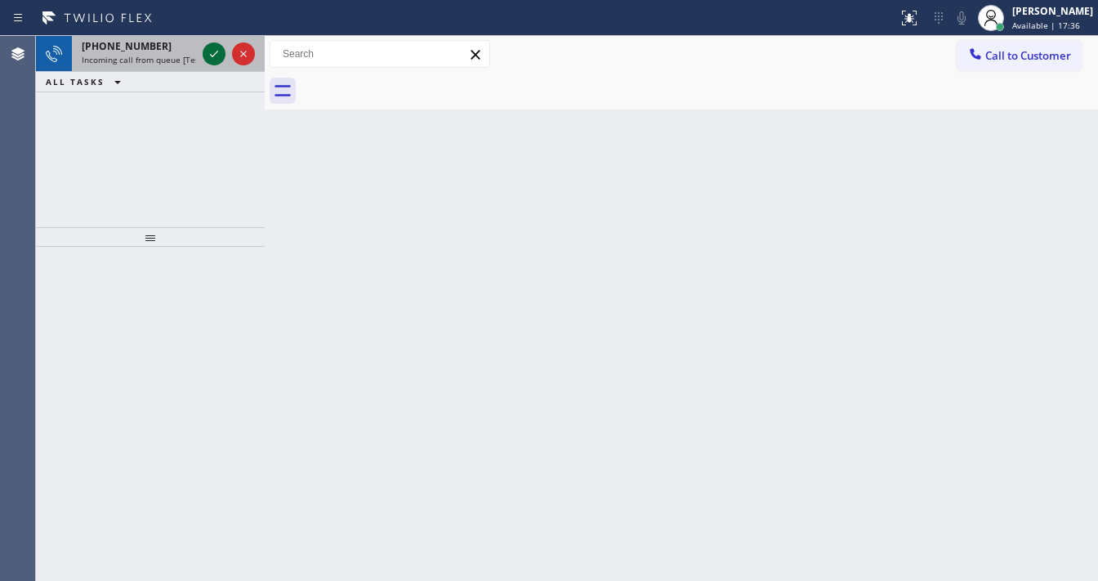
click at [220, 59] on icon at bounding box center [214, 54] width 20 height 20
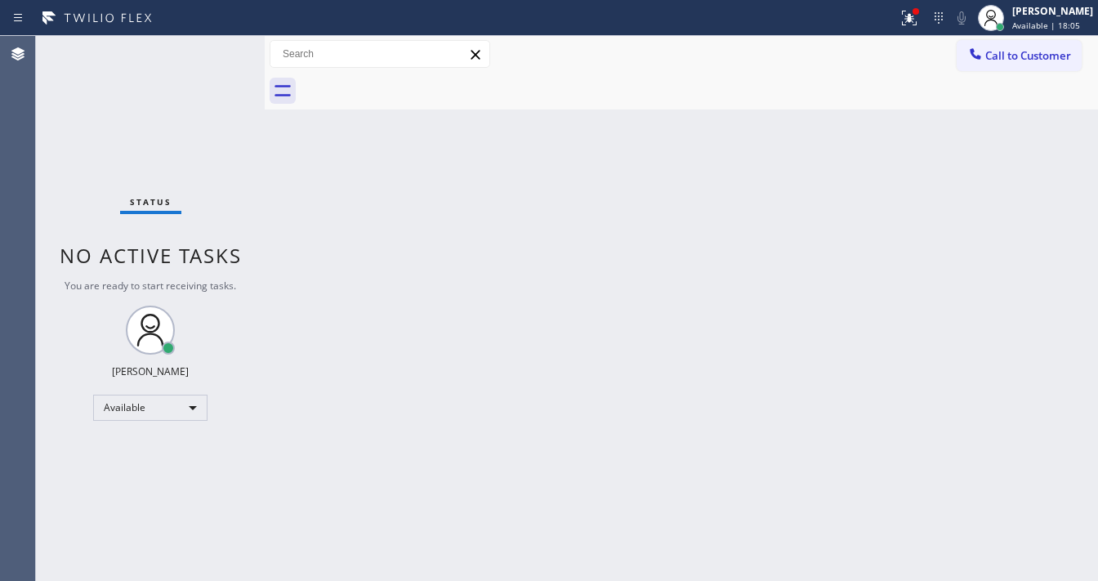
drag, startPoint x: 1079, startPoint y: 120, endPoint x: 1061, endPoint y: 97, distance: 29.1
click at [1075, 110] on div "Back to Dashboard Change Sender ID Customers Technicians Select a contact Outbo…" at bounding box center [682, 308] width 834 height 545
click at [1025, 65] on button "Call to Customer" at bounding box center [1019, 55] width 125 height 31
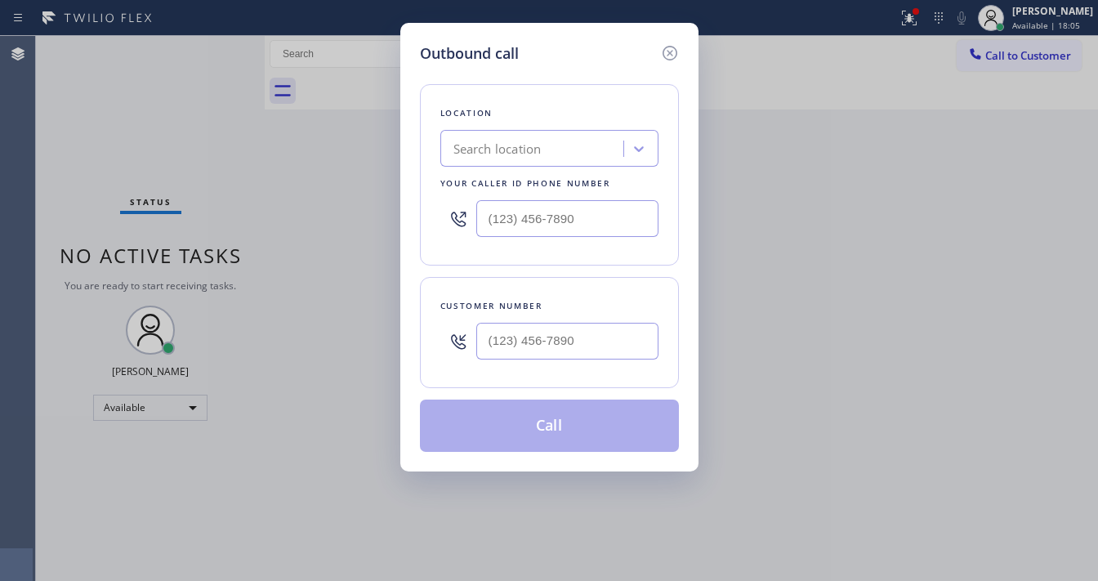
click at [928, 25] on div "Outbound call Location Search location Your caller id phone number Customer num…" at bounding box center [549, 290] width 1098 height 581
click at [562, 347] on input "(___) ___-____" at bounding box center [567, 341] width 182 height 37
paste input "361) 202-9366"
type input "(361) 202-9366"
type input "(___) ___-____"
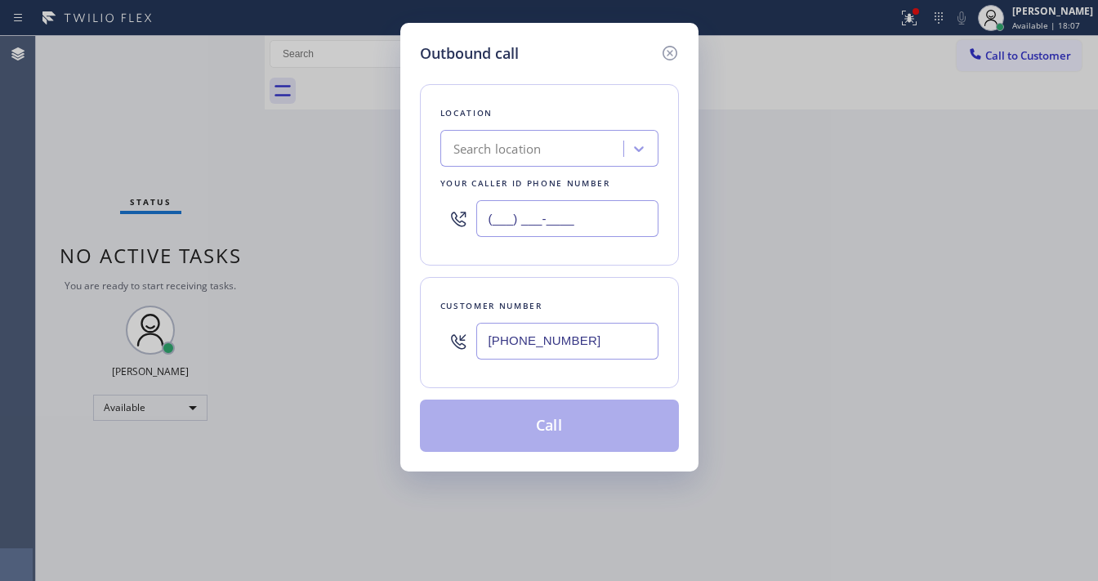
drag, startPoint x: 569, startPoint y: 215, endPoint x: 557, endPoint y: 222, distance: 14.3
click at [561, 221] on input "(___) ___-____" at bounding box center [567, 218] width 182 height 37
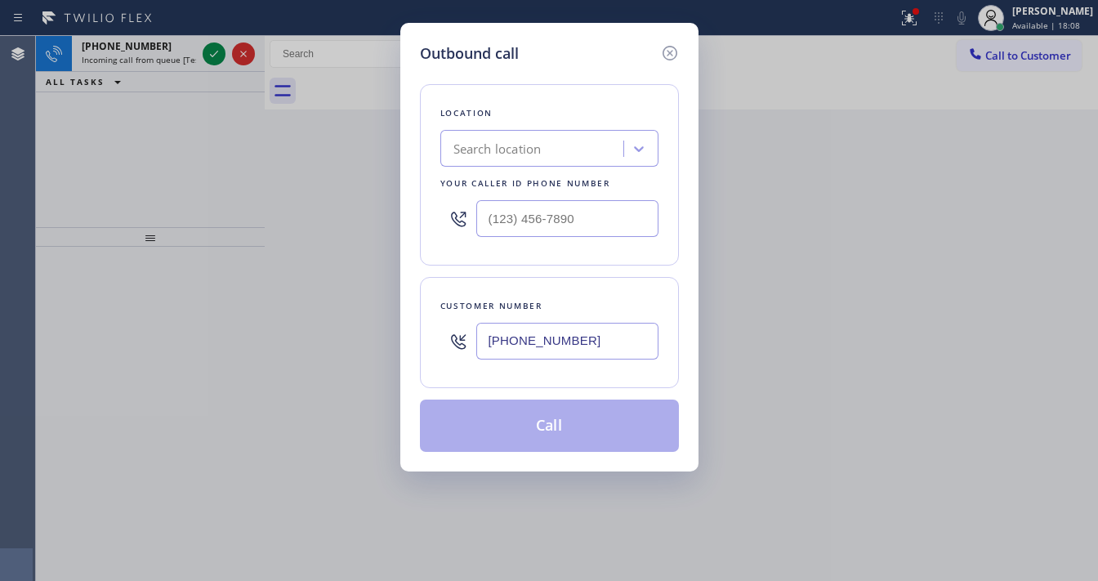
type input "(___) ___-____"
click at [669, 55] on icon at bounding box center [670, 53] width 20 height 20
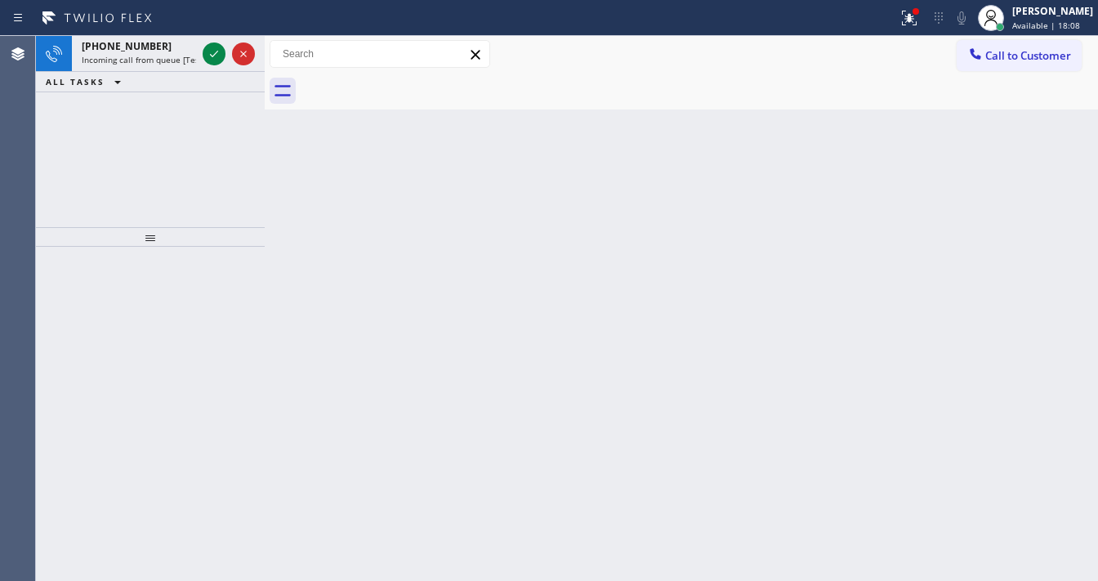
drag, startPoint x: 922, startPoint y: 17, endPoint x: 874, endPoint y: 209, distance: 198.0
click at [917, 20] on g at bounding box center [909, 18] width 15 height 15
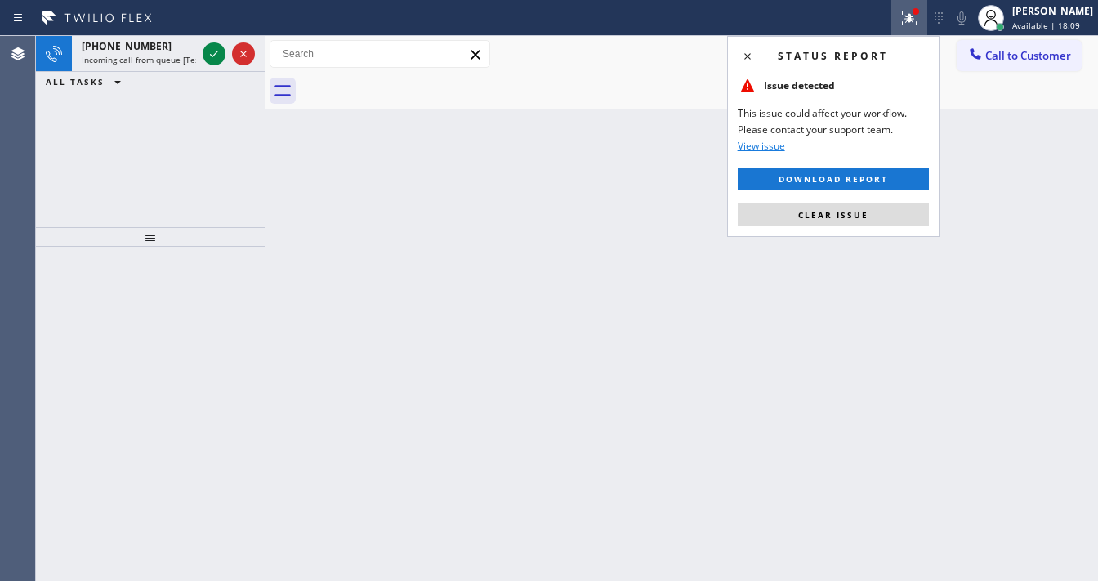
drag, startPoint x: 861, startPoint y: 213, endPoint x: 448, endPoint y: 166, distance: 416.2
click at [847, 212] on span "Clear issue" at bounding box center [833, 214] width 70 height 11
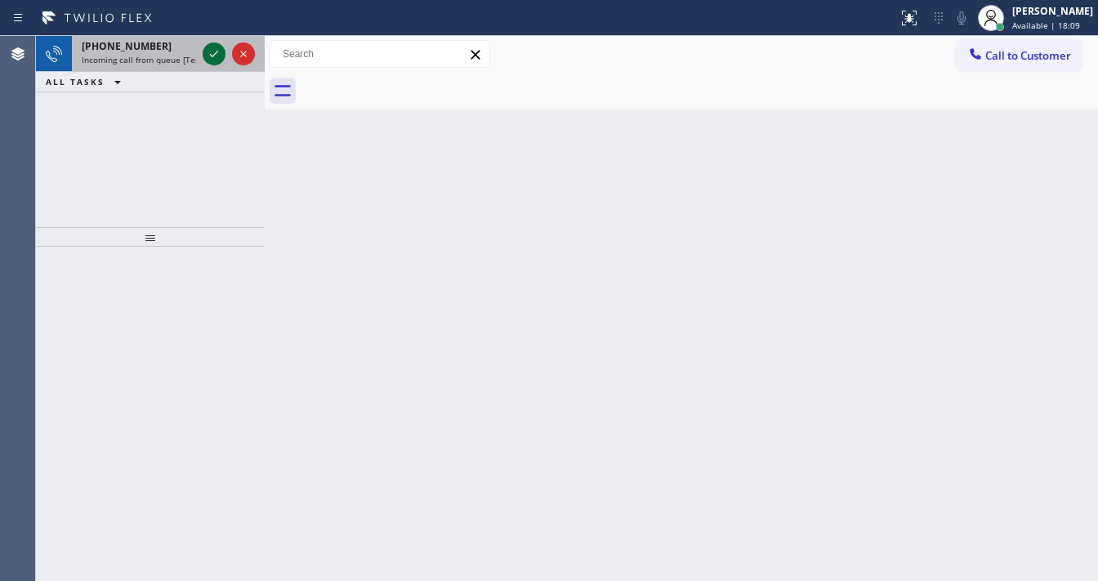
click at [208, 56] on icon at bounding box center [214, 54] width 20 height 20
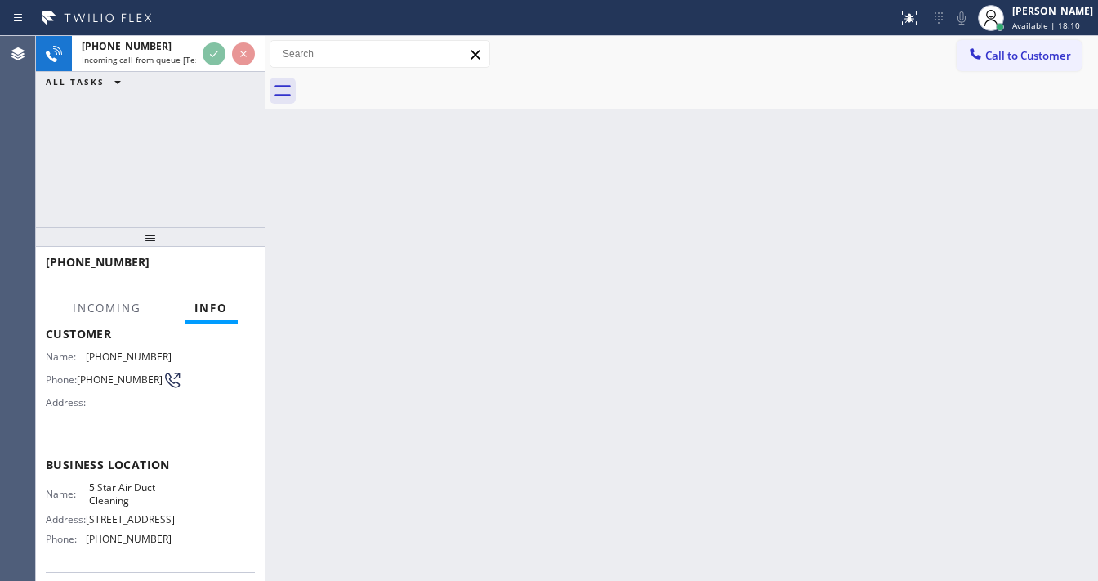
scroll to position [196, 0]
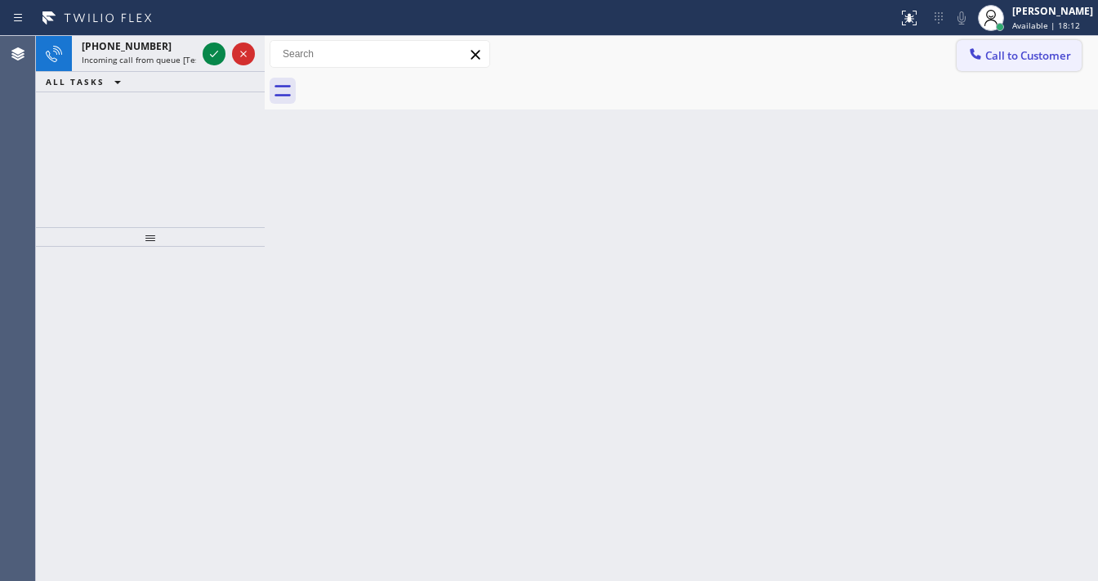
click at [1010, 42] on button "Call to Customer" at bounding box center [1019, 55] width 125 height 31
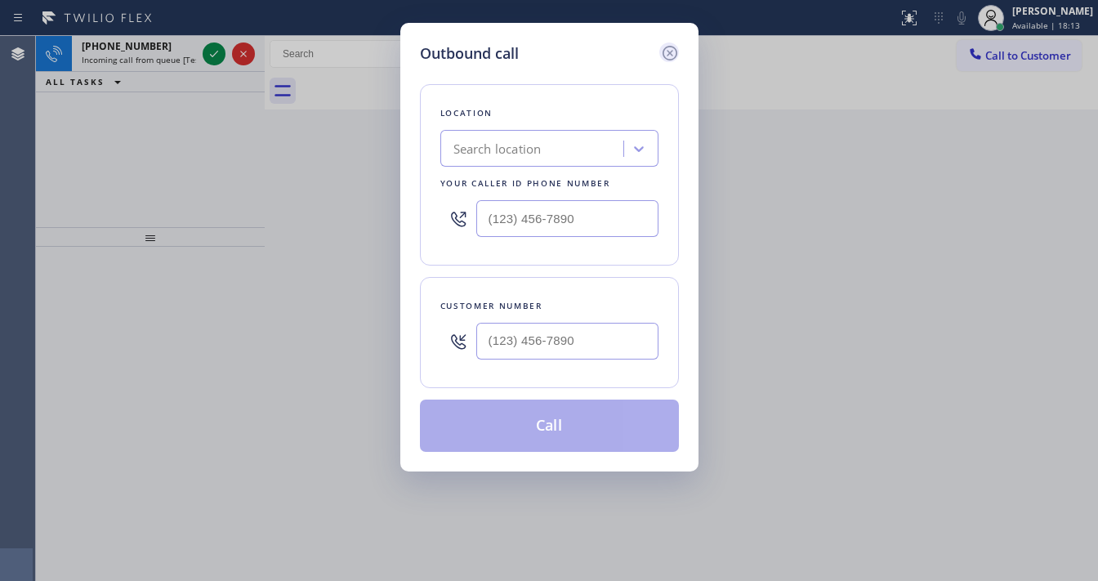
click at [669, 53] on icon at bounding box center [669, 53] width 15 height 15
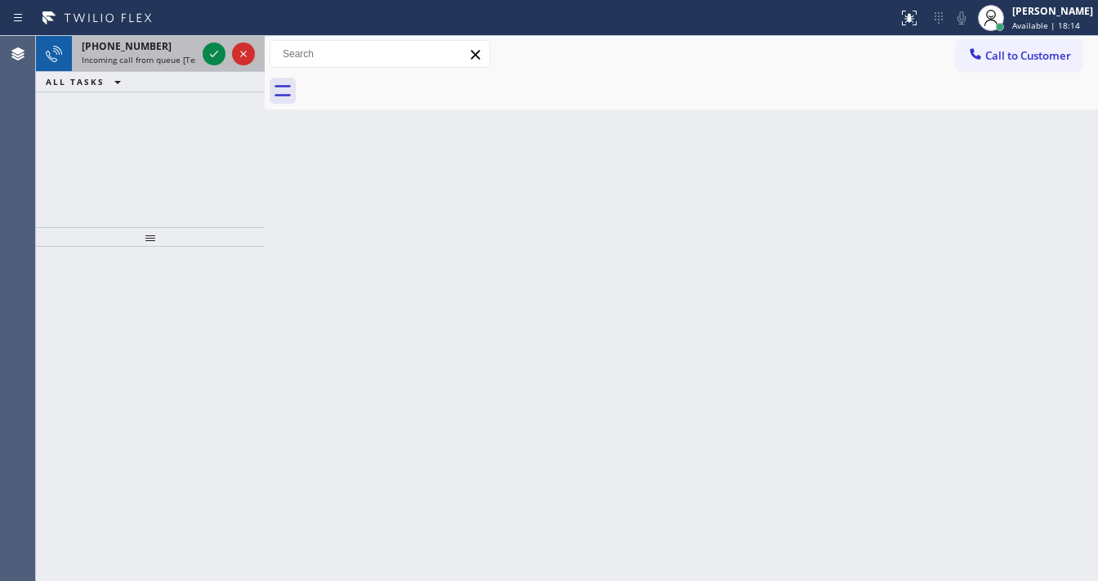
click at [119, 60] on span "Incoming call from queue [Test] All" at bounding box center [150, 59] width 136 height 11
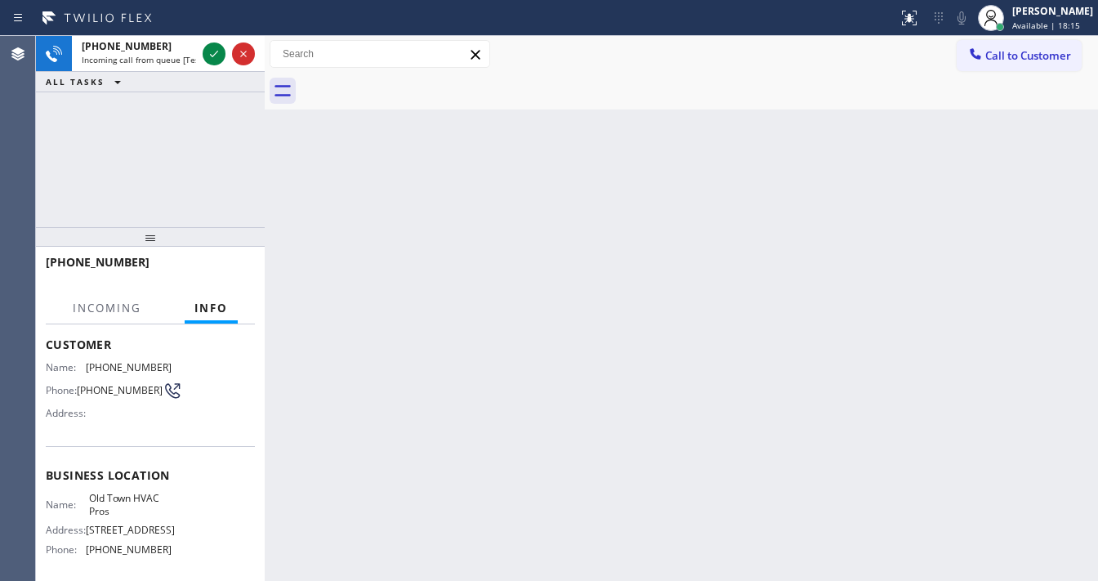
scroll to position [131, 0]
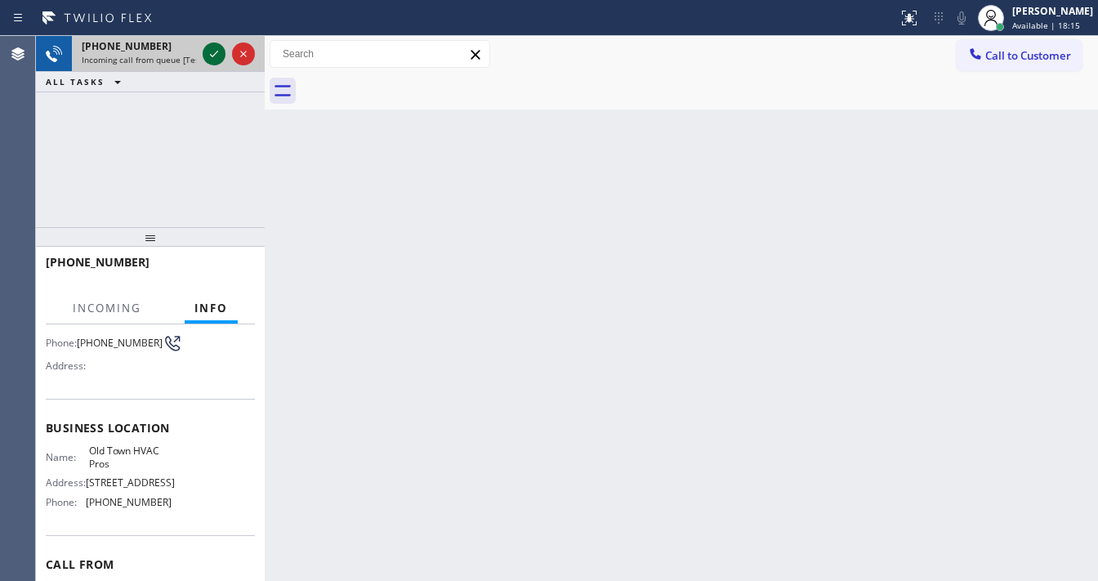
click at [208, 54] on icon at bounding box center [214, 54] width 20 height 20
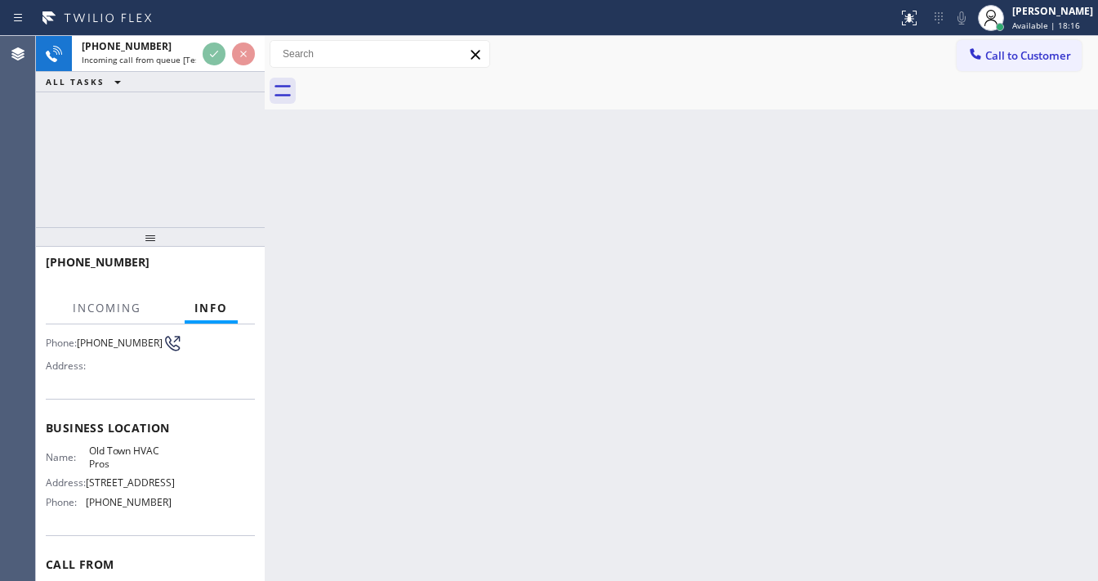
click at [377, 186] on div "Back to Dashboard Change Sender ID Customers Technicians Select a contact Outbo…" at bounding box center [682, 308] width 834 height 545
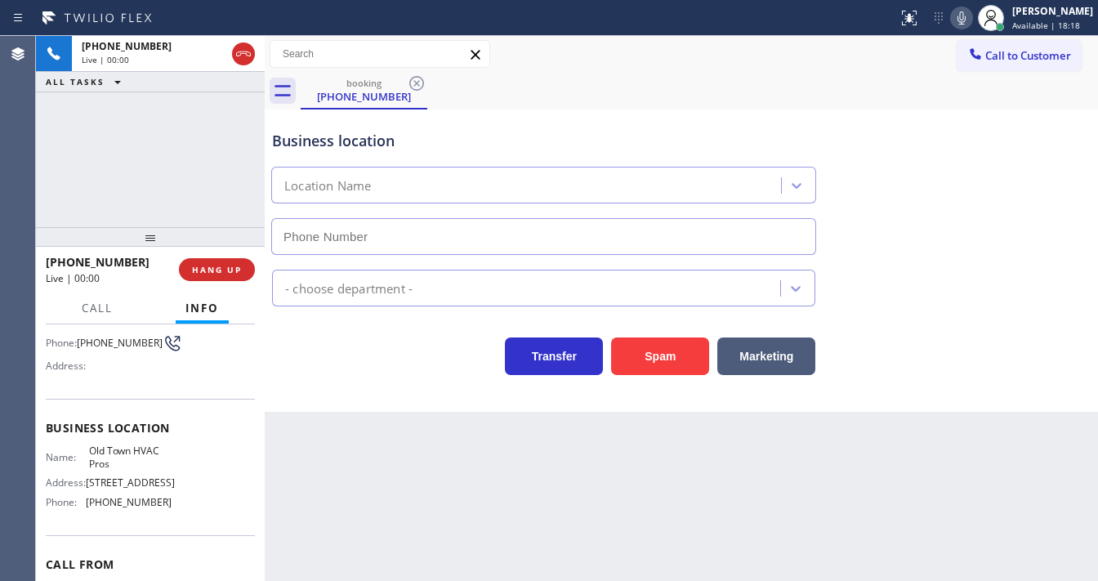
type input "(858) 203-0146"
click at [161, 172] on div "+18585837269 Live | 00:01 ALL TASKS ALL TASKS ACTIVE TASKS TASKS IN WRAP UP" at bounding box center [150, 131] width 229 height 191
click at [58, 170] on div "+18585837269 Live | 00:05 ALL TASKS ALL TASKS ACTIVE TASKS TASKS IN WRAP UP" at bounding box center [150, 131] width 229 height 191
click at [642, 356] on button "Spam" at bounding box center [660, 357] width 98 height 38
drag, startPoint x: 987, startPoint y: 168, endPoint x: 1010, endPoint y: 107, distance: 65.4
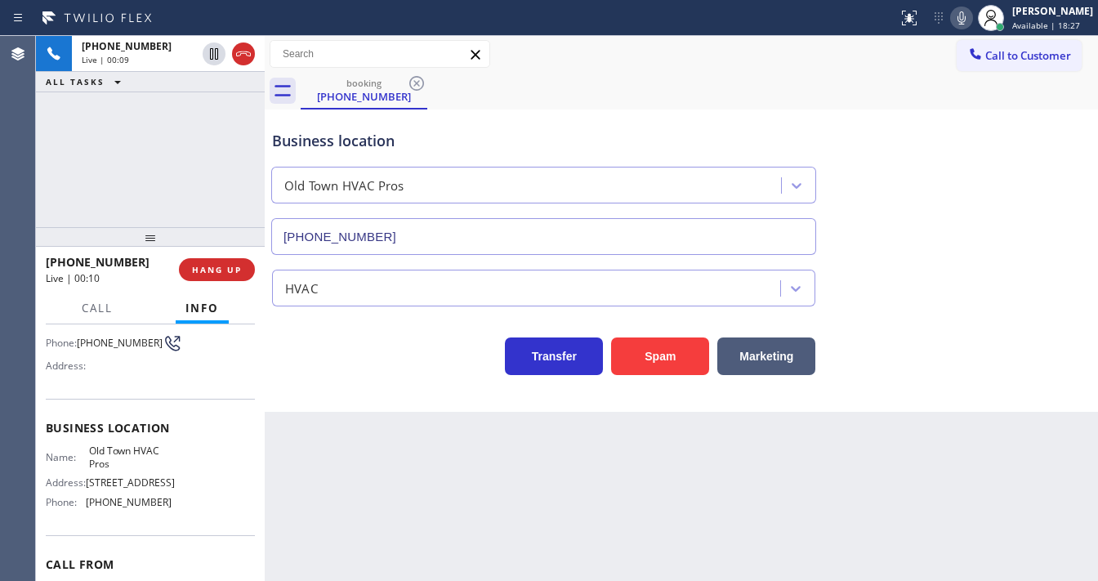
click at [987, 167] on div "Business location Old Town HVAC Pros (858) 203-0146" at bounding box center [681, 181] width 825 height 148
click at [1015, 62] on span "Call to Customer" at bounding box center [1029, 55] width 86 height 15
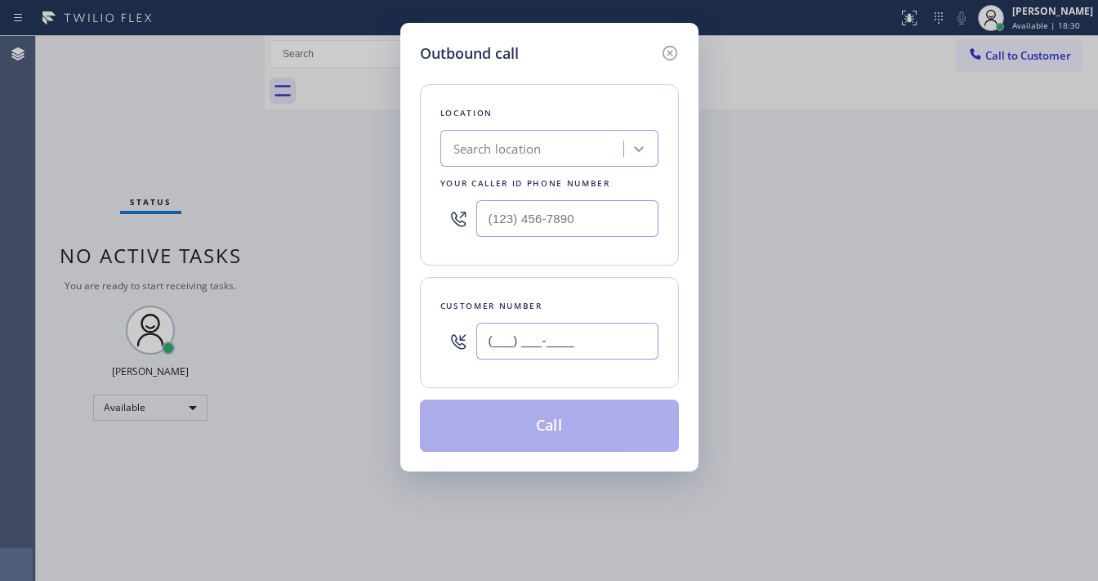
click at [534, 330] on input "(___) ___-____" at bounding box center [567, 341] width 182 height 37
paste input "361) 202-9366"
type input "(361) 202-9366"
click at [539, 237] on div at bounding box center [549, 218] width 218 height 53
click at [542, 222] on input "(___) ___-____" at bounding box center [567, 218] width 182 height 37
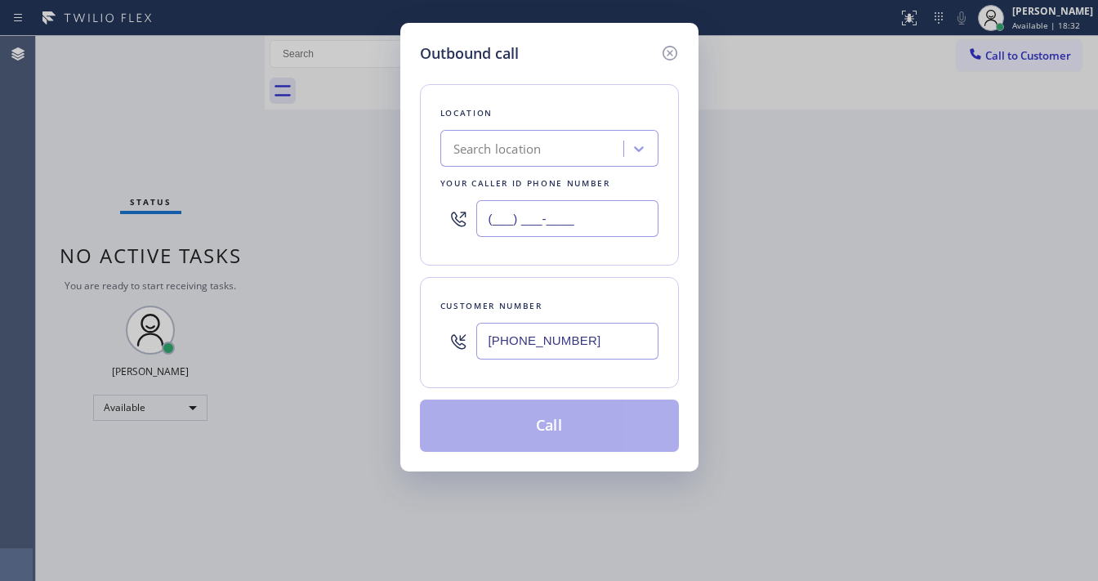
paste input "361) 202-9563"
type input "(361) 202-9563"
click at [547, 282] on div "Customer number (361) 202-9366" at bounding box center [549, 332] width 259 height 111
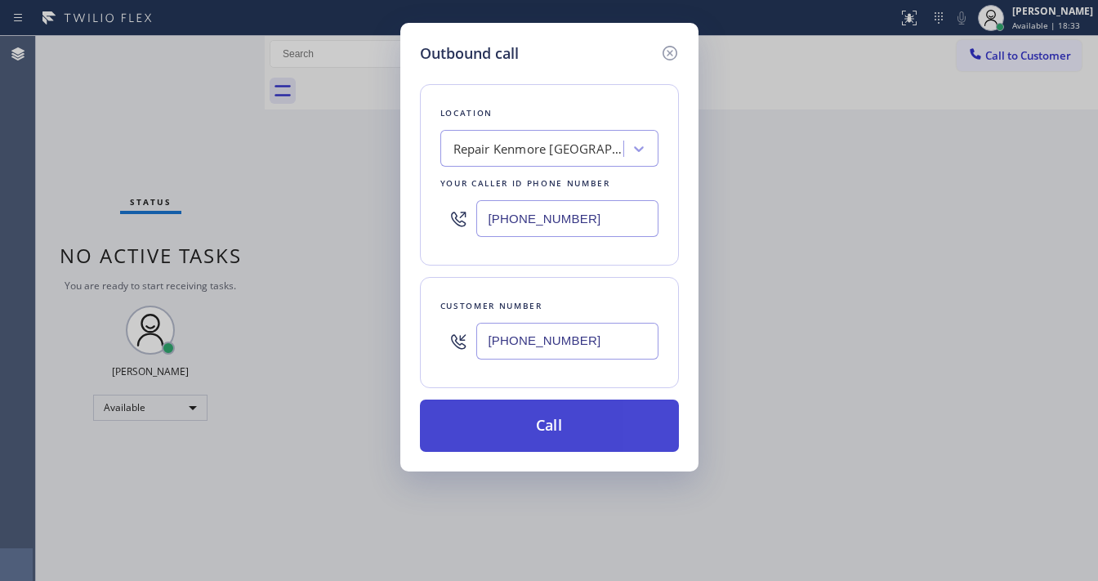
click at [548, 435] on button "Call" at bounding box center [549, 426] width 259 height 52
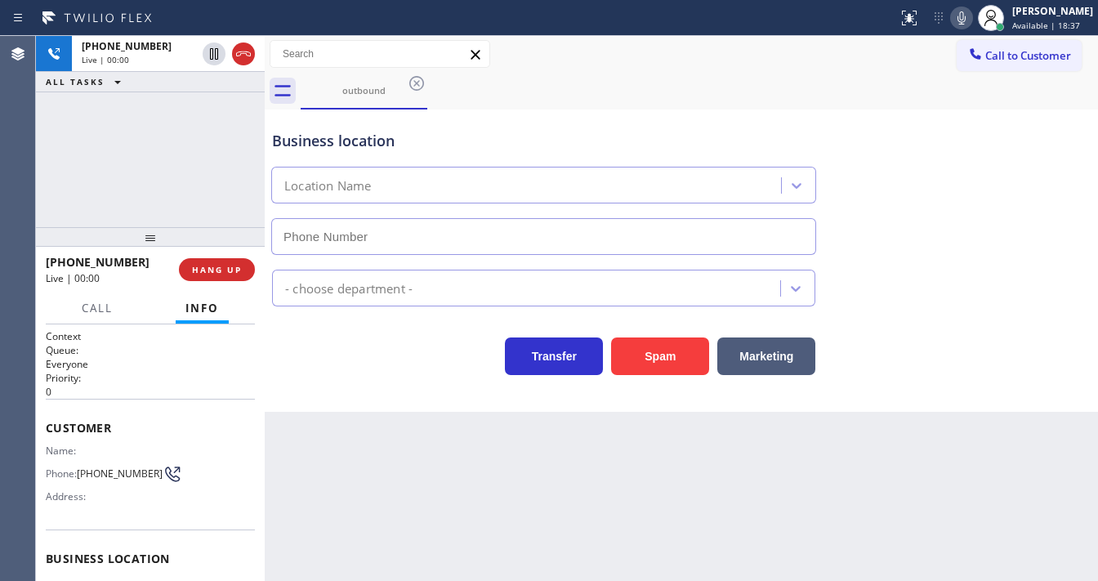
type input "(361) 202-9563"
click at [190, 261] on button "HANG UP" at bounding box center [217, 269] width 76 height 23
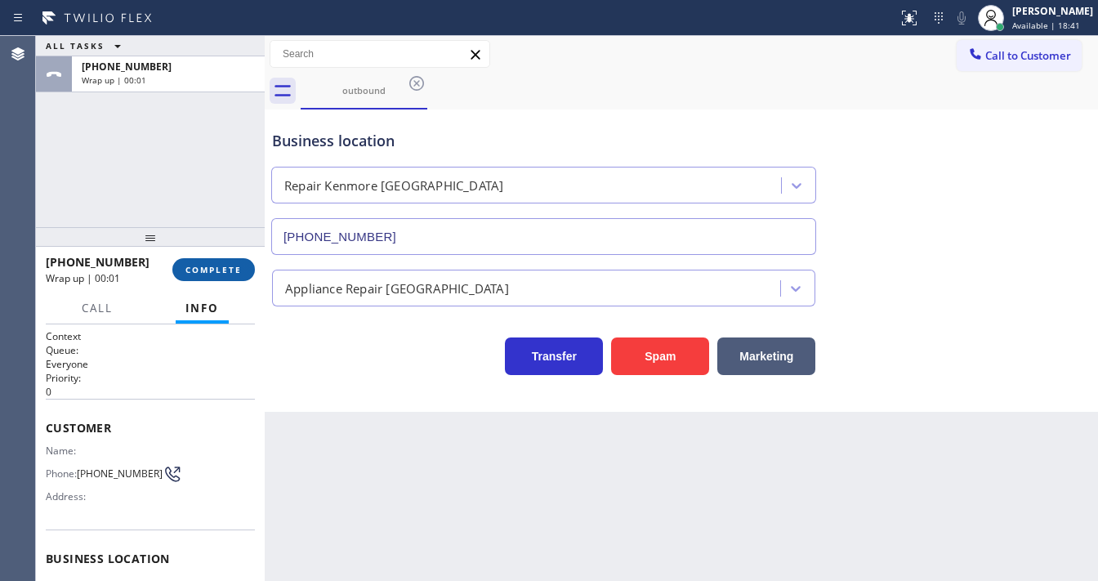
click at [224, 271] on span "COMPLETE" at bounding box center [214, 269] width 56 height 11
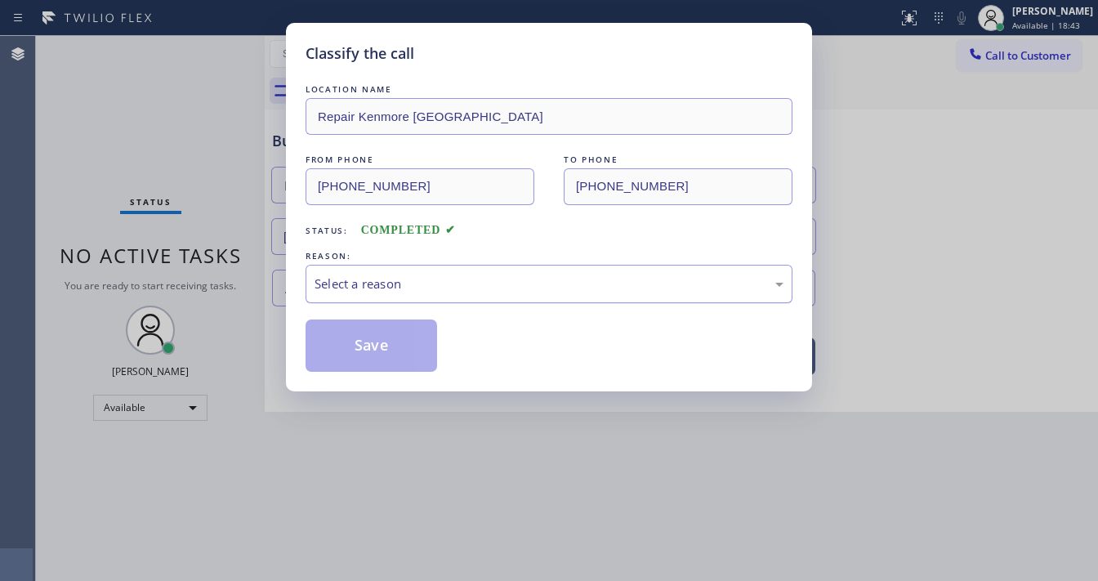
click at [400, 284] on div "Select a reason" at bounding box center [549, 284] width 469 height 19
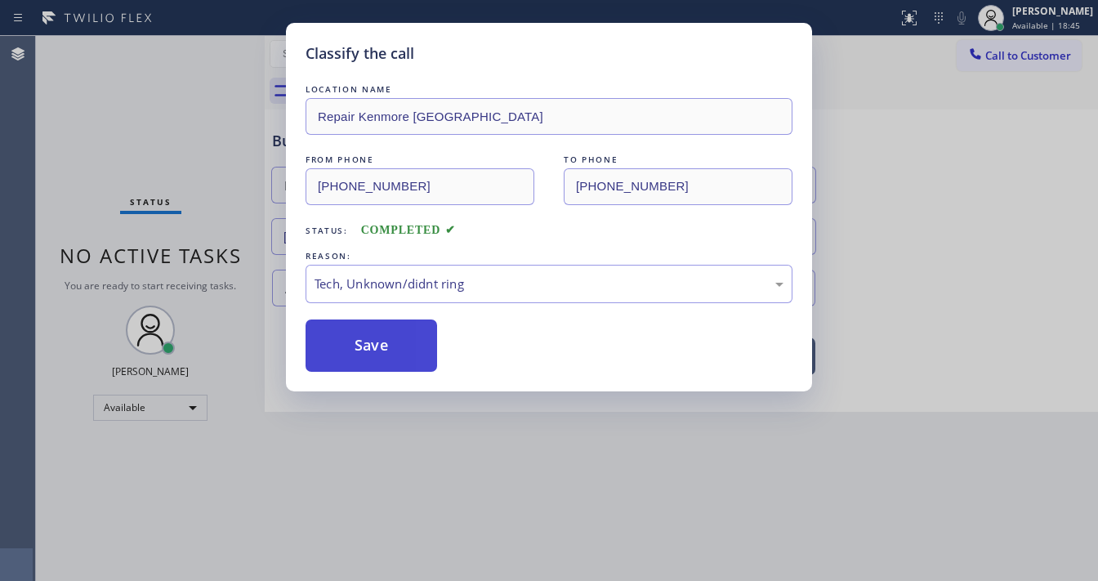
click at [364, 356] on button "Save" at bounding box center [372, 346] width 132 height 52
click at [365, 356] on button "Save" at bounding box center [372, 346] width 132 height 52
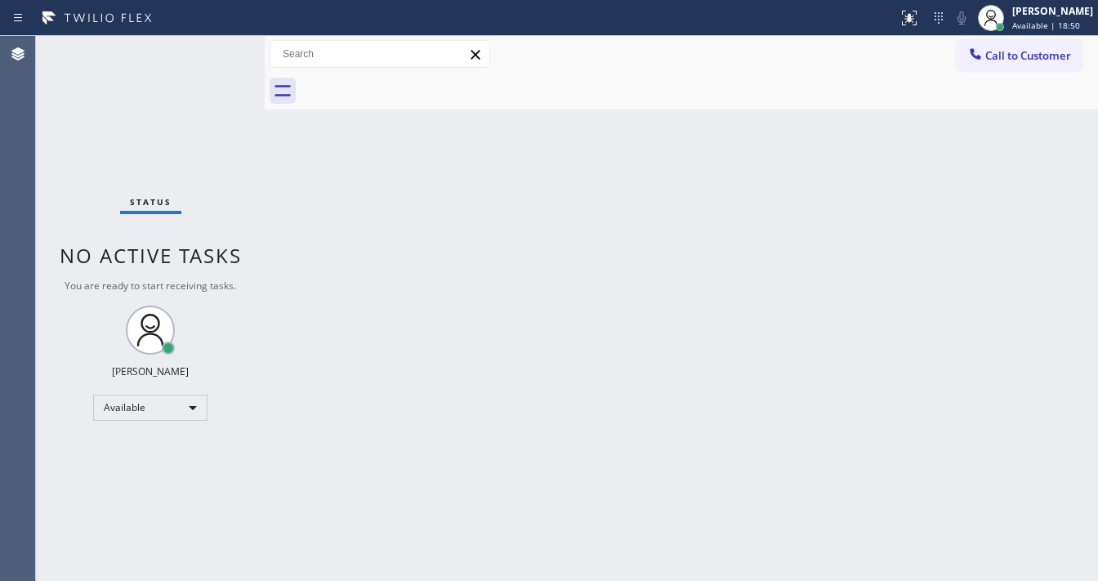
click at [221, 56] on div "Status No active tasks You are ready to start receiving tasks. [PERSON_NAME]" at bounding box center [150, 308] width 229 height 545
click at [219, 55] on div "Status No active tasks You are ready to start receiving tasks. [PERSON_NAME]" at bounding box center [150, 308] width 229 height 545
click at [1050, 22] on span "Available | 18:51" at bounding box center [1047, 25] width 68 height 11
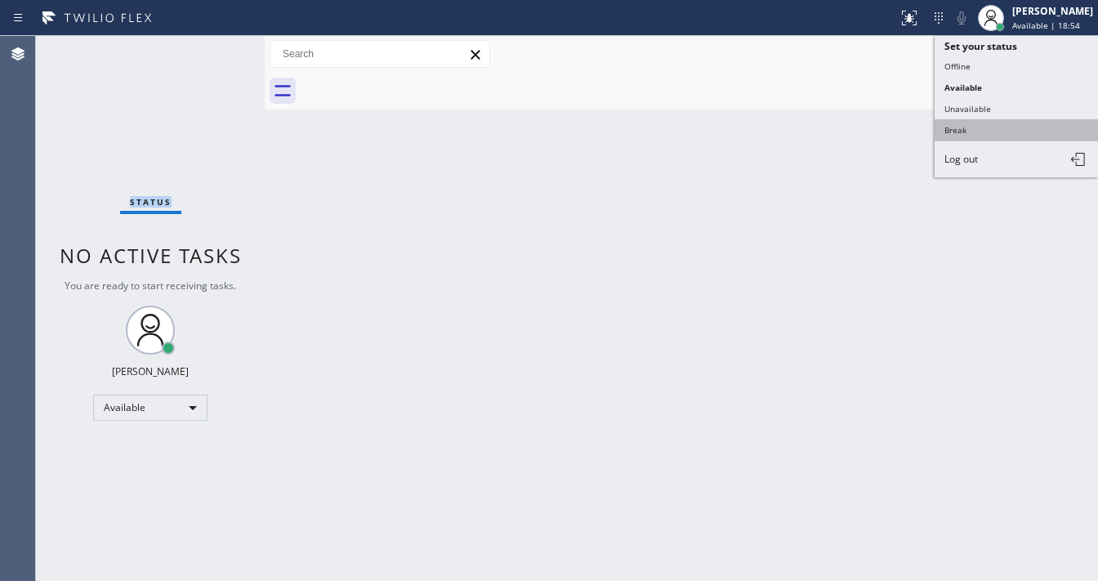
click at [981, 121] on button "Break" at bounding box center [1016, 129] width 163 height 21
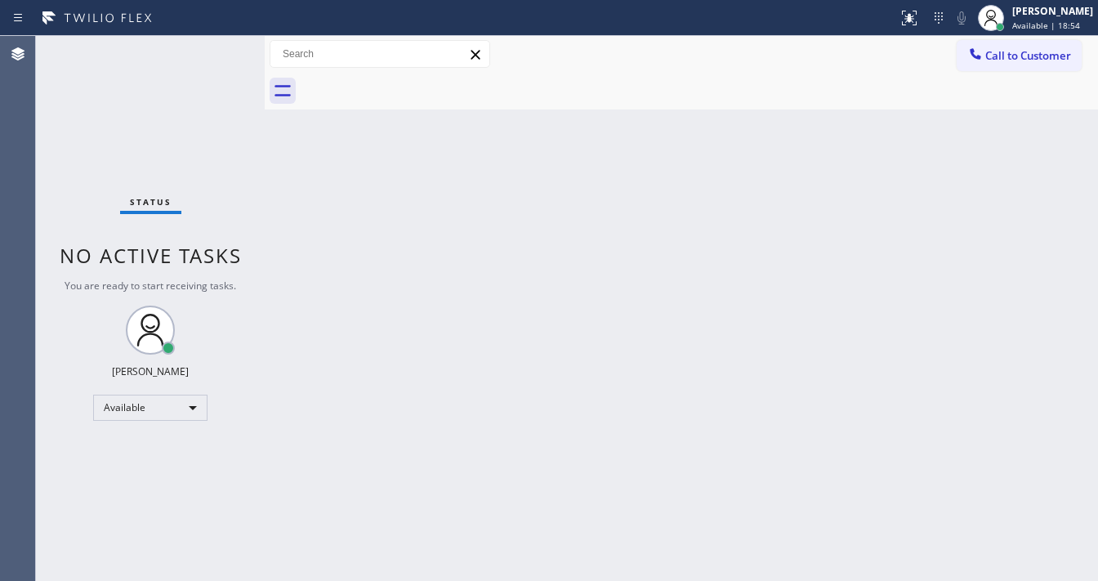
drag, startPoint x: 490, startPoint y: 304, endPoint x: 412, endPoint y: 548, distance: 255.9
click at [487, 307] on div "Back to Dashboard Change Sender ID Customers Technicians Select a contact Outbo…" at bounding box center [682, 308] width 834 height 545
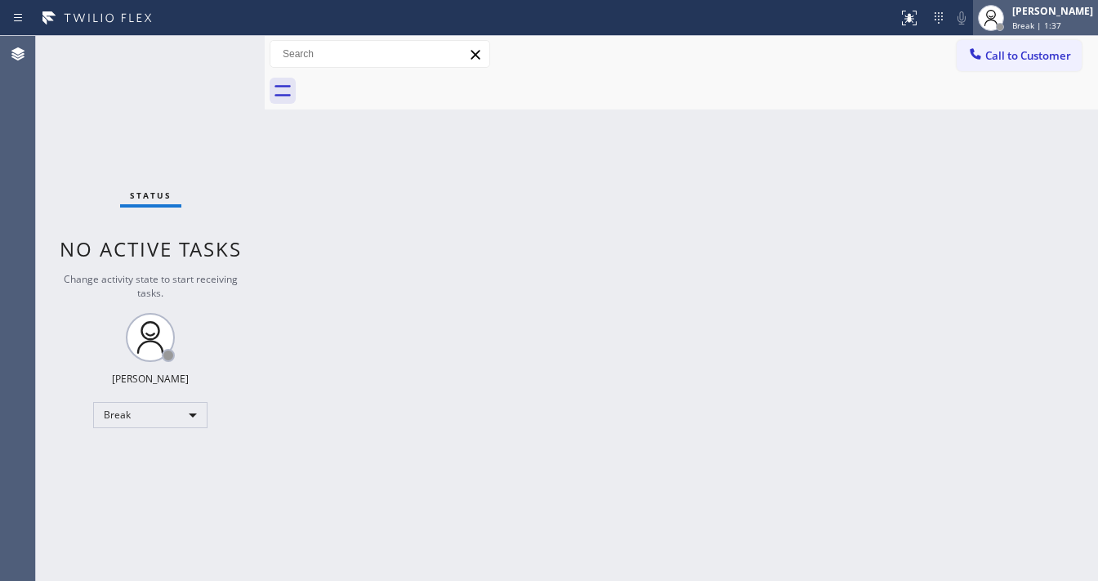
click at [1055, 10] on div "[PERSON_NAME]" at bounding box center [1053, 11] width 81 height 14
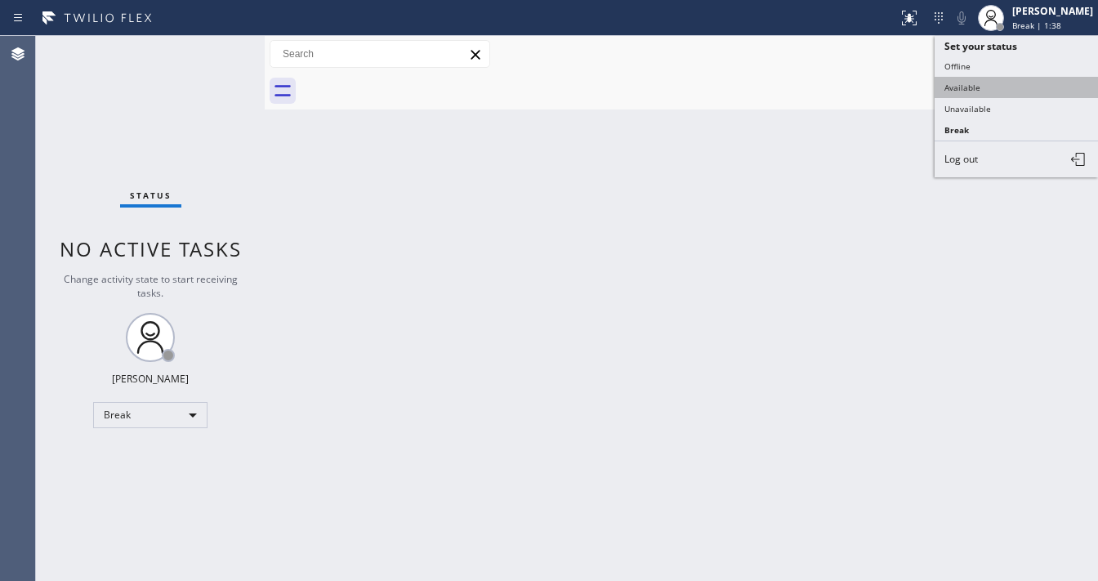
click at [973, 92] on button "Available" at bounding box center [1016, 87] width 163 height 21
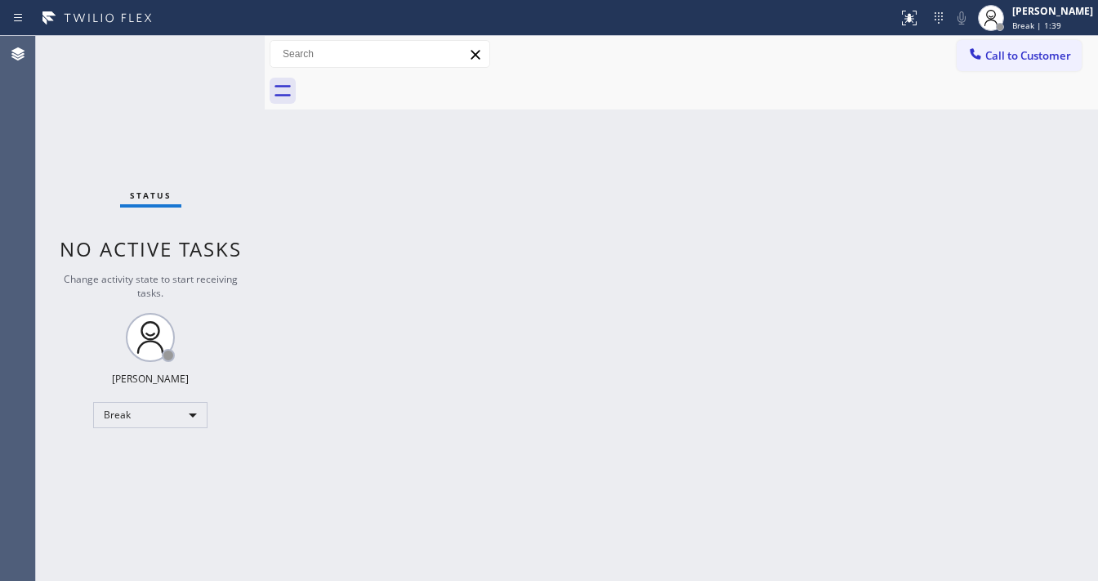
click at [727, 160] on div "Back to Dashboard Change Sender ID Customers Technicians Select a contact Outbo…" at bounding box center [682, 308] width 834 height 545
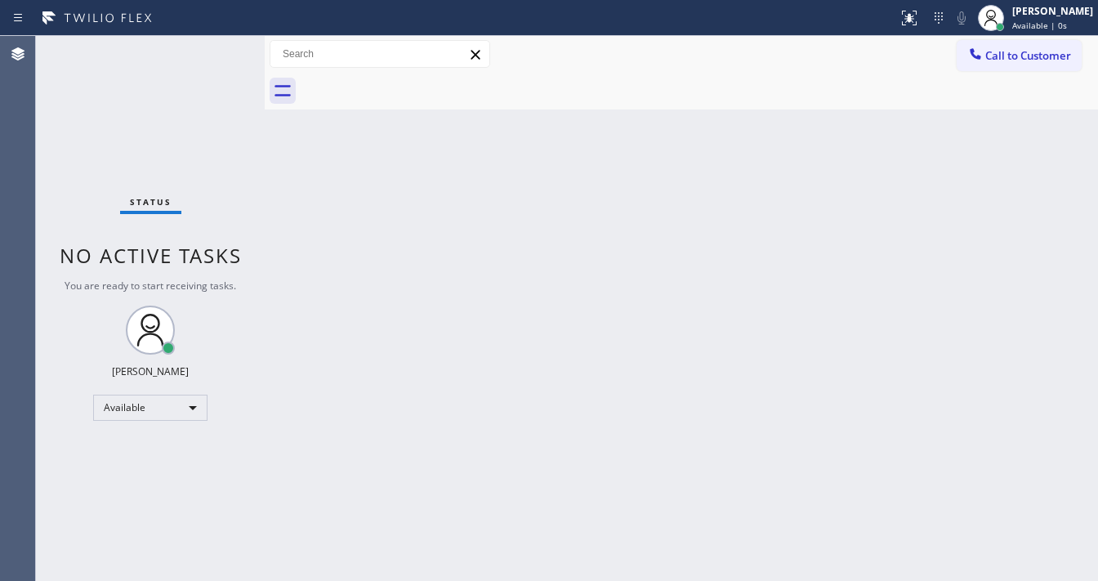
click at [210, 46] on div "Status No active tasks You are ready to start receiving tasks. [PERSON_NAME]" at bounding box center [150, 308] width 229 height 545
click at [211, 51] on div "Status No active tasks You are ready to start receiving tasks. [PERSON_NAME]" at bounding box center [150, 308] width 229 height 545
click at [218, 52] on div "Status No active tasks You are ready to start receiving tasks. [PERSON_NAME]" at bounding box center [150, 308] width 229 height 545
click at [216, 47] on div "Status No active tasks You are ready to start receiving tasks. [PERSON_NAME]" at bounding box center [150, 308] width 229 height 545
click at [216, 46] on div "Status No active tasks You are ready to start receiving tasks. [PERSON_NAME]" at bounding box center [150, 308] width 229 height 545
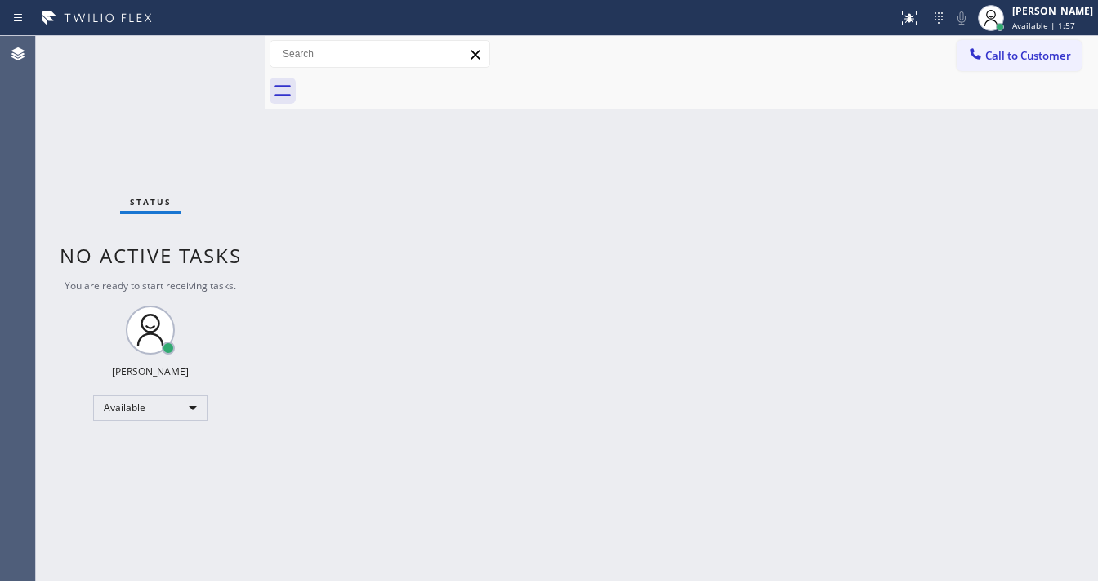
click at [216, 46] on div "Status No active tasks You are ready to start receiving tasks. [PERSON_NAME]" at bounding box center [150, 308] width 229 height 545
click at [450, 576] on div "Back to Dashboard Change Sender ID Customers Technicians Select a contact Outbo…" at bounding box center [682, 308] width 834 height 545
click at [1069, 125] on div "Back to Dashboard Change Sender ID Customers Technicians Select a contact Outbo…" at bounding box center [682, 308] width 834 height 545
click at [1059, 23] on span "Available | 2:52" at bounding box center [1044, 25] width 63 height 11
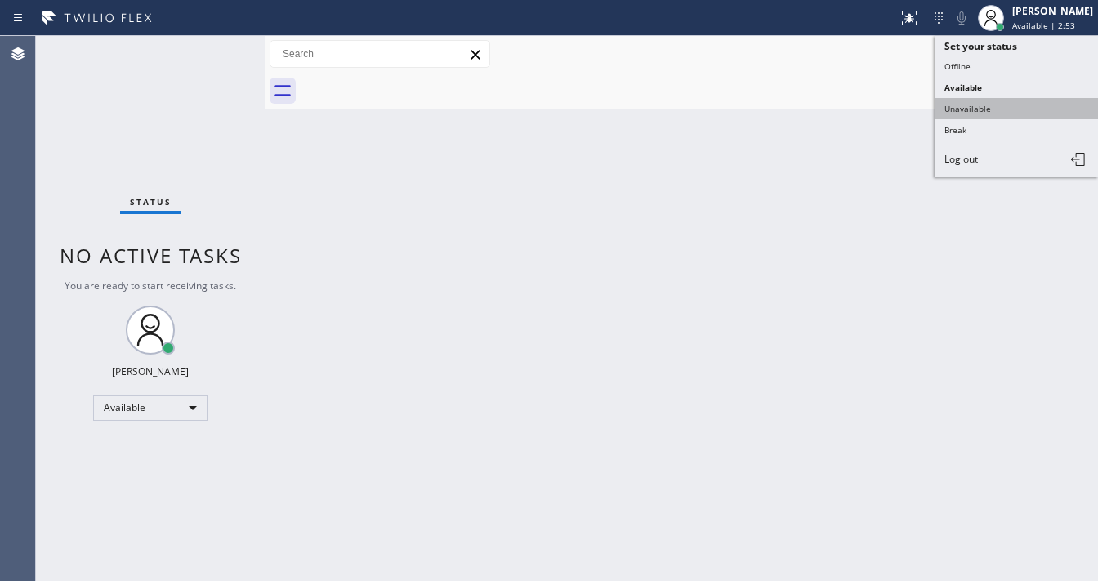
click at [997, 101] on button "Unavailable" at bounding box center [1016, 108] width 163 height 21
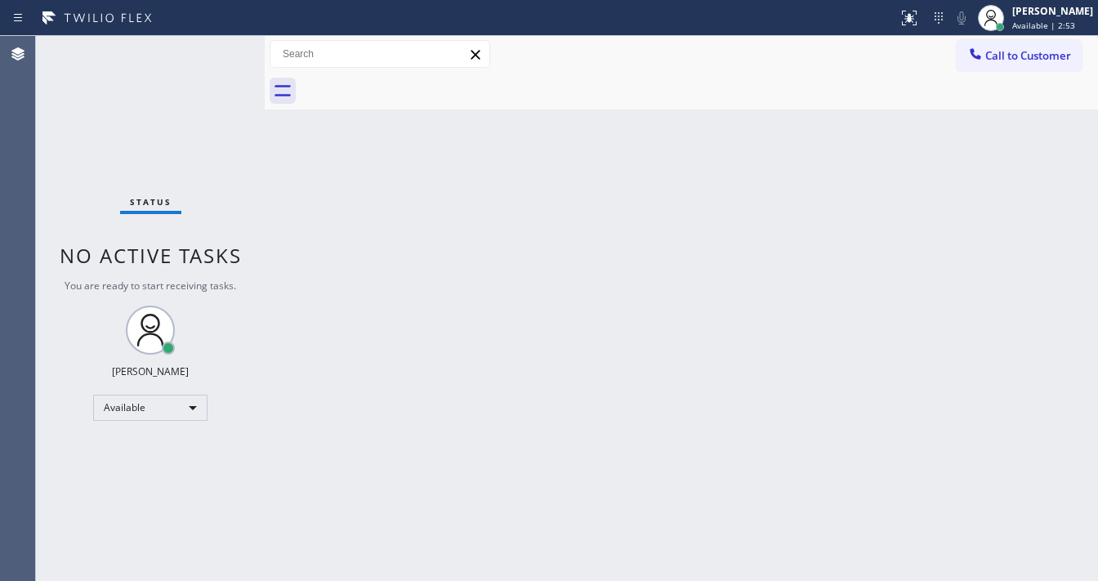
click at [767, 141] on div "Back to Dashboard Change Sender ID Customers Technicians Select a contact Outbo…" at bounding box center [682, 308] width 834 height 545
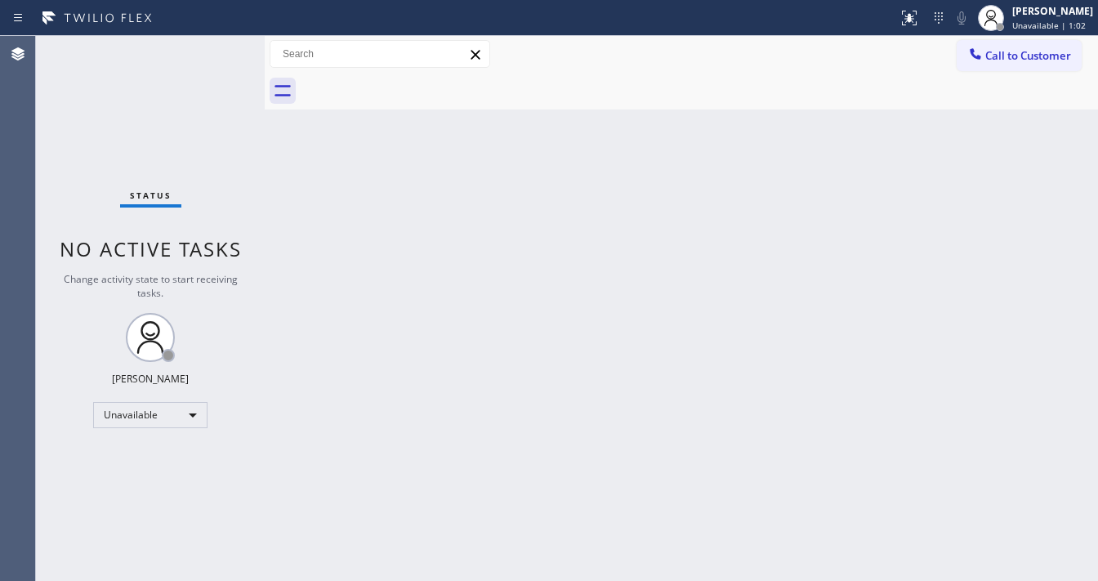
click at [154, 413] on body "Status report No issues detected If you experience an issue, please download th…" at bounding box center [549, 290] width 1098 height 581
drag, startPoint x: 153, startPoint y: 459, endPoint x: 316, endPoint y: 437, distance: 164.9
click at [152, 459] on li "Available" at bounding box center [149, 457] width 111 height 20
drag, startPoint x: 316, startPoint y: 437, endPoint x: 332, endPoint y: 435, distance: 15.7
click at [332, 435] on div at bounding box center [549, 290] width 1098 height 581
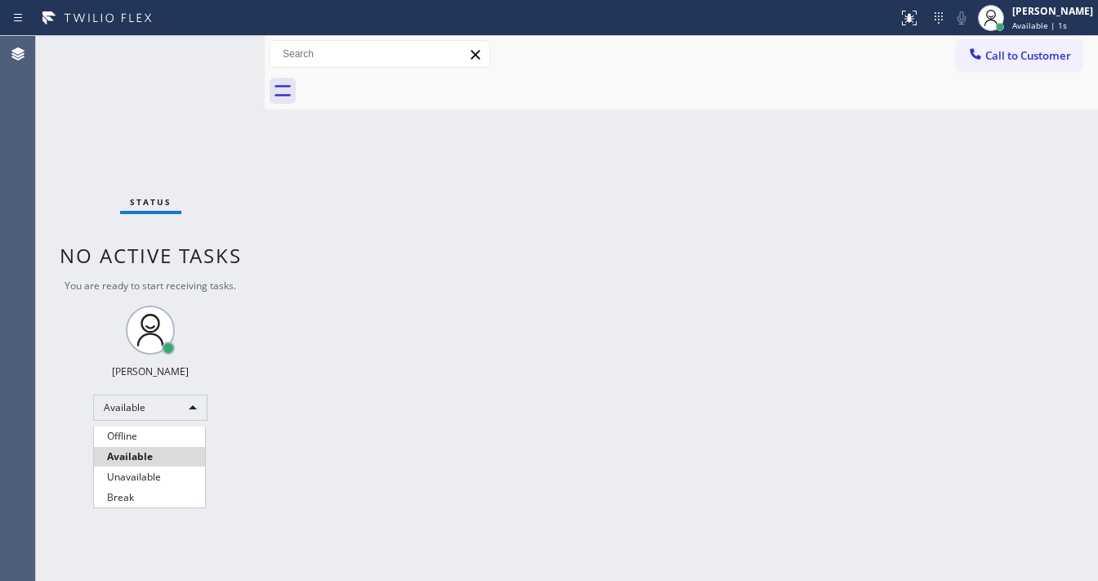
click at [159, 457] on li "Available" at bounding box center [149, 457] width 111 height 20
click at [433, 457] on div "Back to Dashboard Change Sender ID Customers Technicians Select a contact Outbo…" at bounding box center [682, 308] width 834 height 545
click at [217, 68] on div "Status No active tasks You are ready to start receiving tasks. [PERSON_NAME]" at bounding box center [150, 308] width 229 height 545
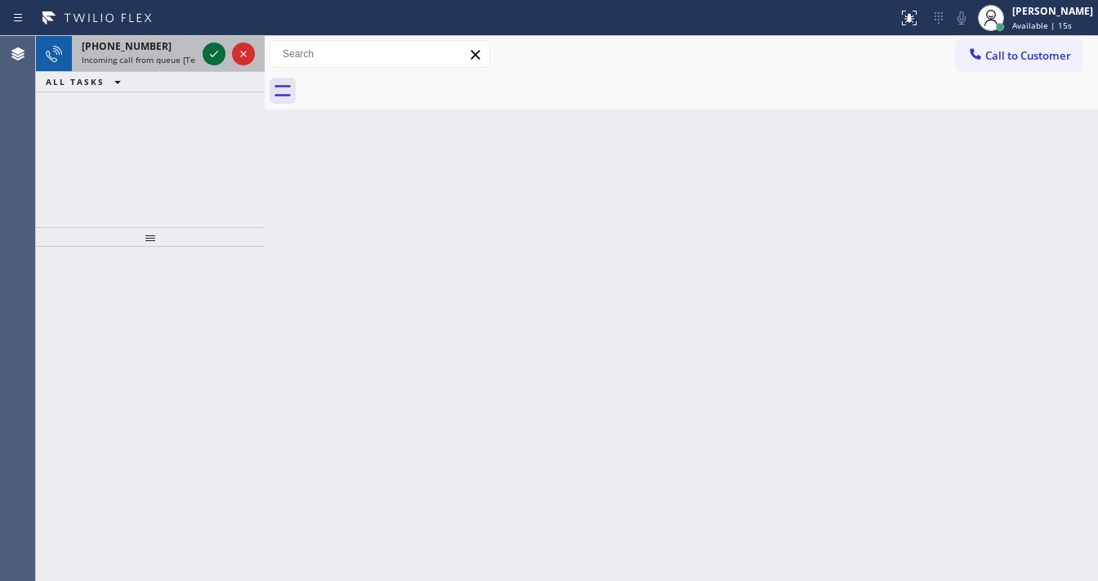
click at [217, 53] on icon at bounding box center [214, 54] width 20 height 20
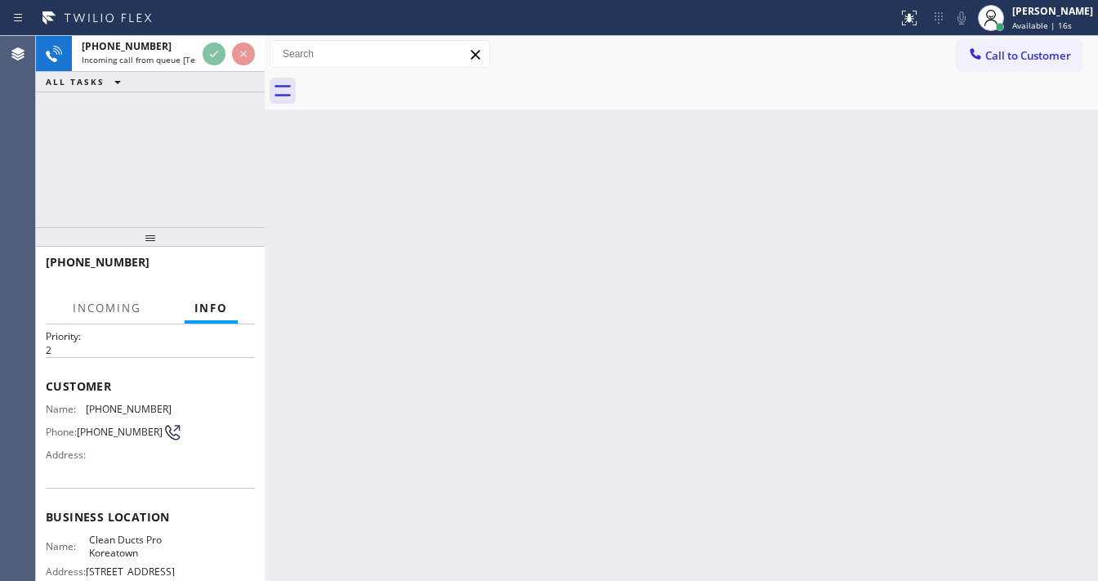
scroll to position [131, 0]
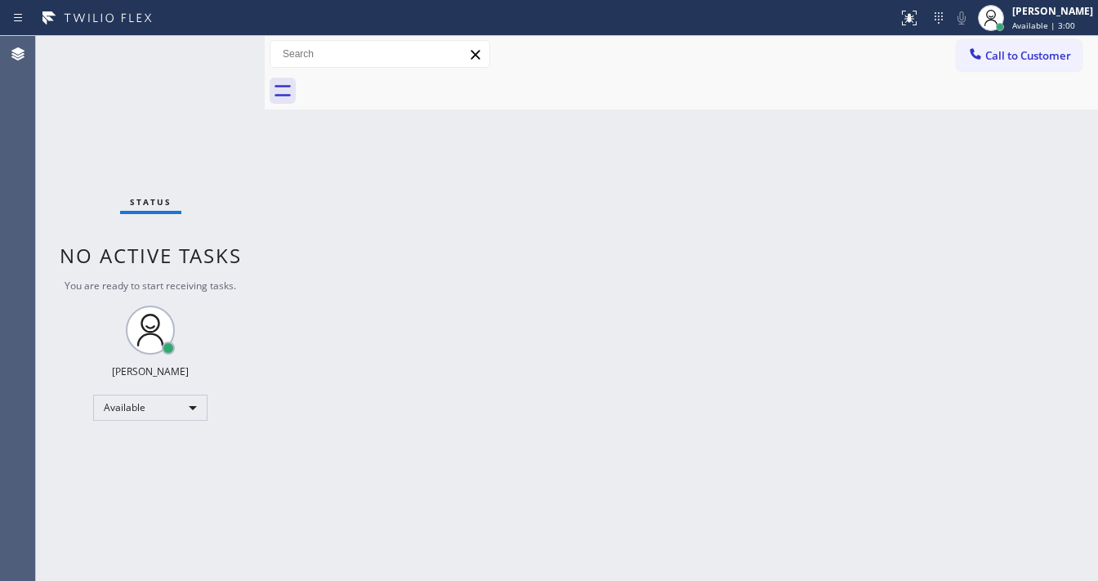
click at [217, 49] on div "Status No active tasks You are ready to start receiving tasks. [PERSON_NAME]" at bounding box center [150, 308] width 229 height 545
click at [219, 49] on div "Status No active tasks You are ready to start receiving tasks. [PERSON_NAME]" at bounding box center [150, 308] width 229 height 545
click at [212, 51] on div "Status No active tasks You are ready to start receiving tasks. [PERSON_NAME]" at bounding box center [150, 308] width 229 height 545
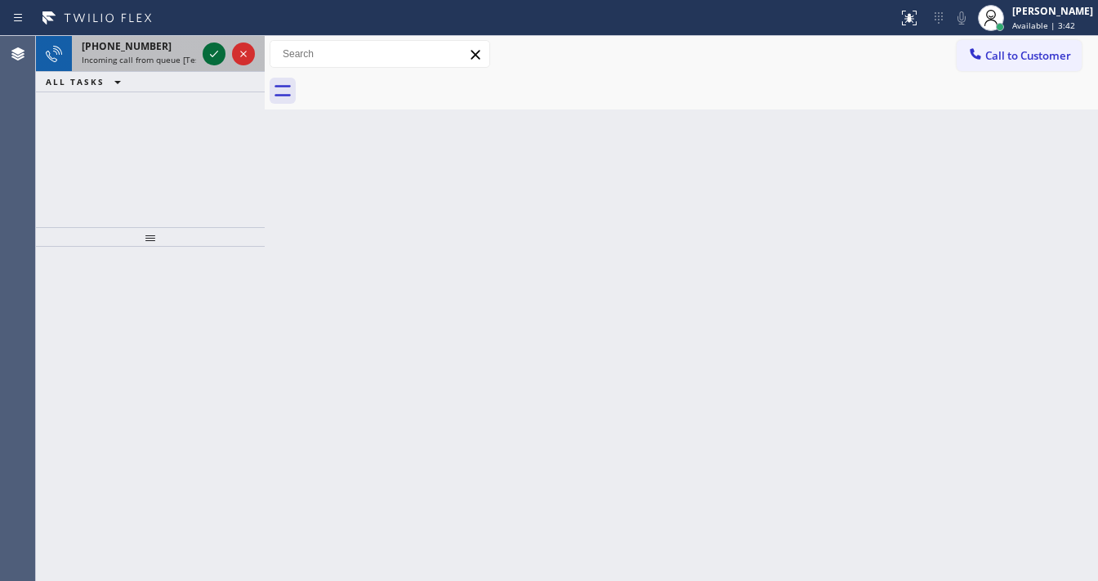
click at [220, 47] on icon at bounding box center [214, 54] width 20 height 20
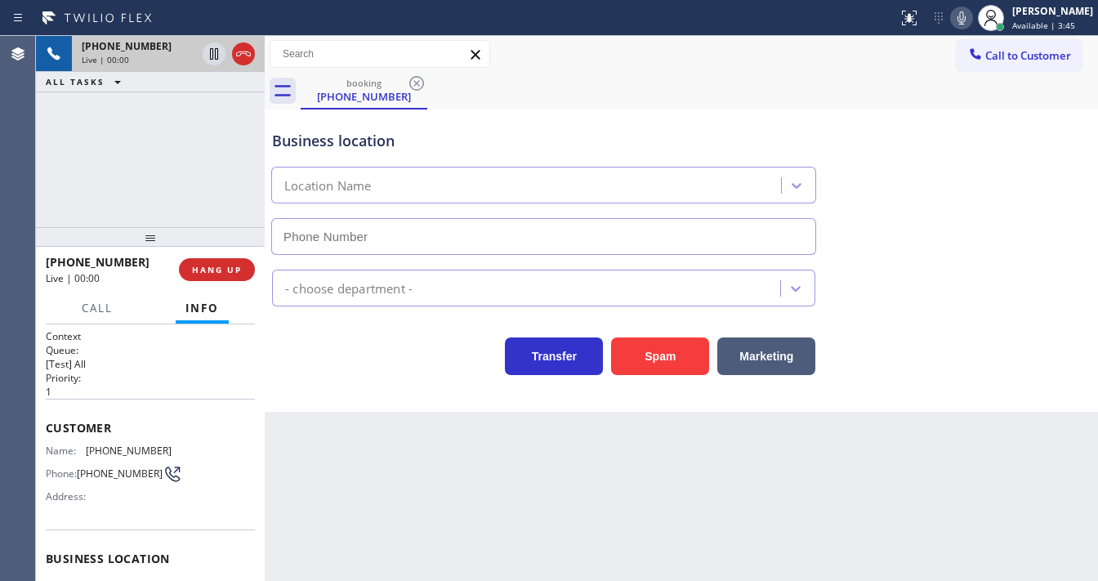
type input "(714) 706-3926"
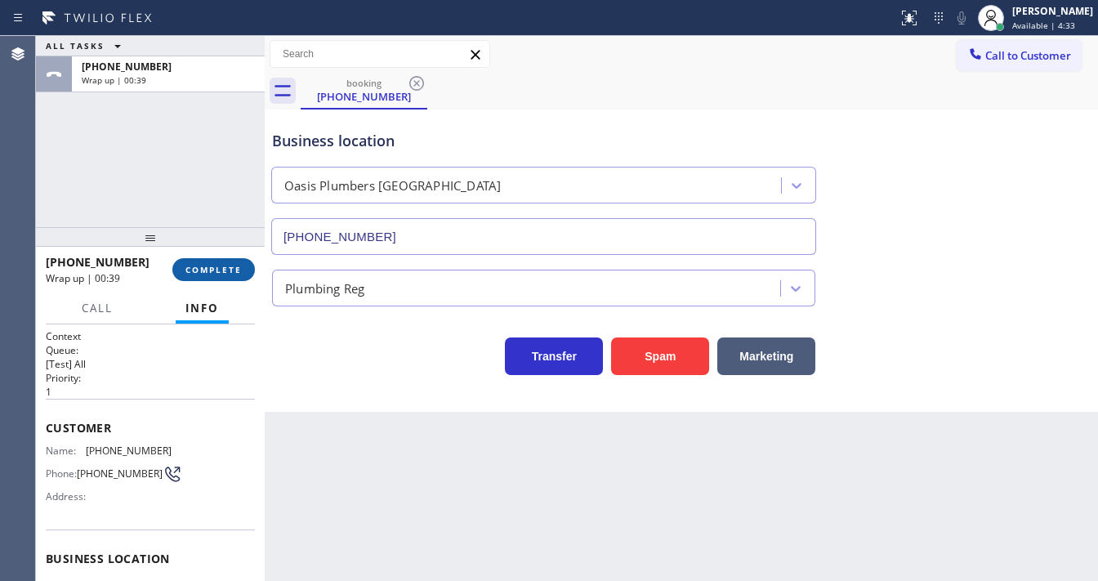
click at [225, 275] on span "COMPLETE" at bounding box center [214, 269] width 56 height 11
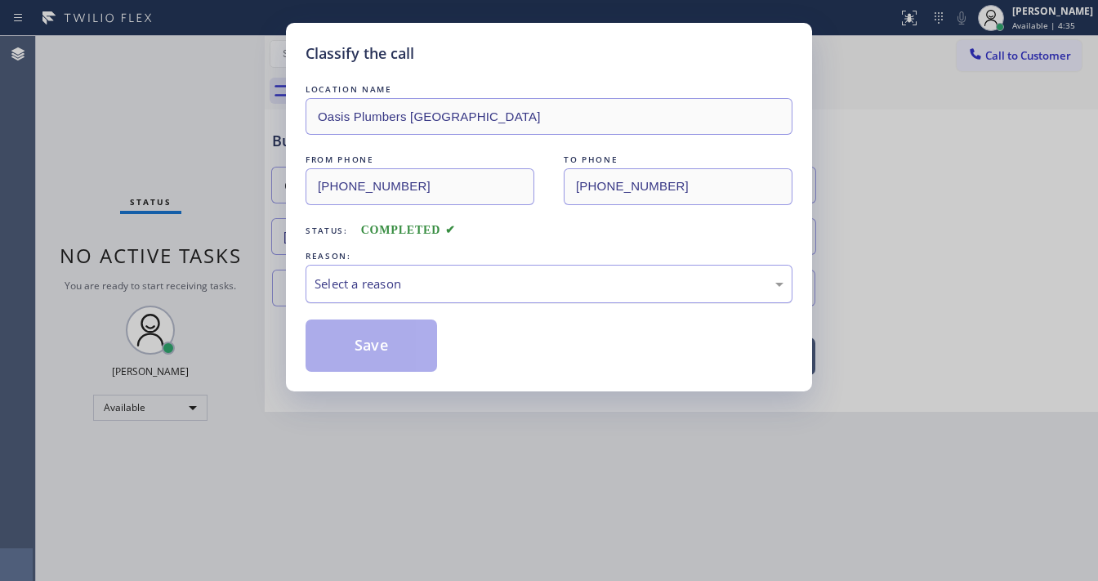
drag, startPoint x: 389, startPoint y: 291, endPoint x: 391, endPoint y: 300, distance: 9.3
click at [391, 294] on div "Select a reason" at bounding box center [549, 284] width 487 height 38
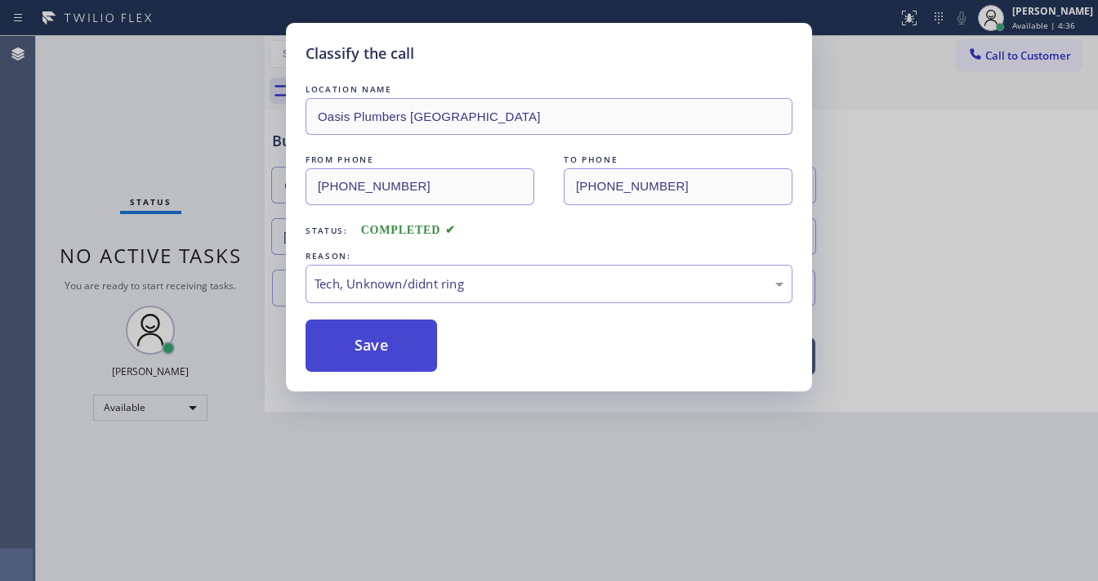
click at [360, 347] on button "Save" at bounding box center [372, 346] width 132 height 52
click at [360, 346] on button "Save" at bounding box center [372, 346] width 132 height 52
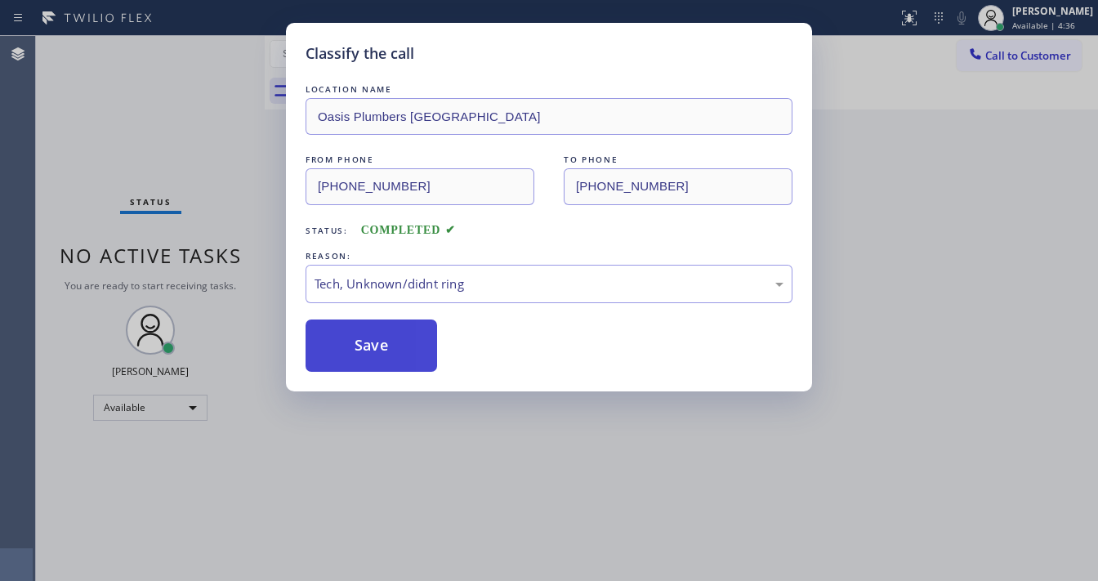
click at [360, 346] on button "Save" at bounding box center [372, 346] width 132 height 52
click at [360, 343] on button "Save" at bounding box center [372, 346] width 132 height 52
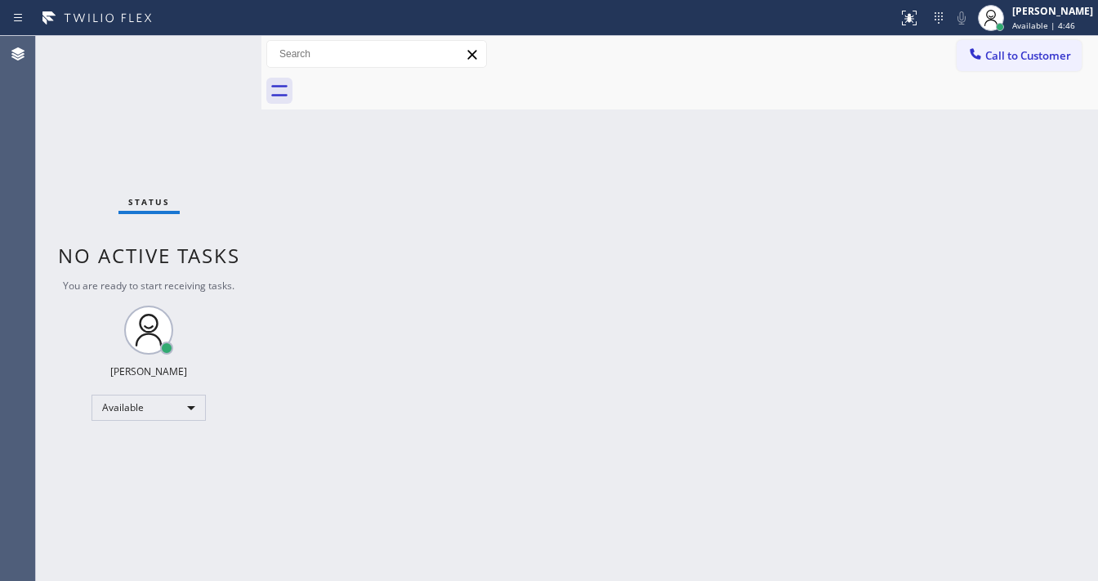
drag, startPoint x: 262, startPoint y: 54, endPoint x: 196, endPoint y: 59, distance: 66.4
click at [196, 59] on div "Status No active tasks You are ready to start receiving tasks. Michael Javier A…" at bounding box center [567, 308] width 1062 height 545
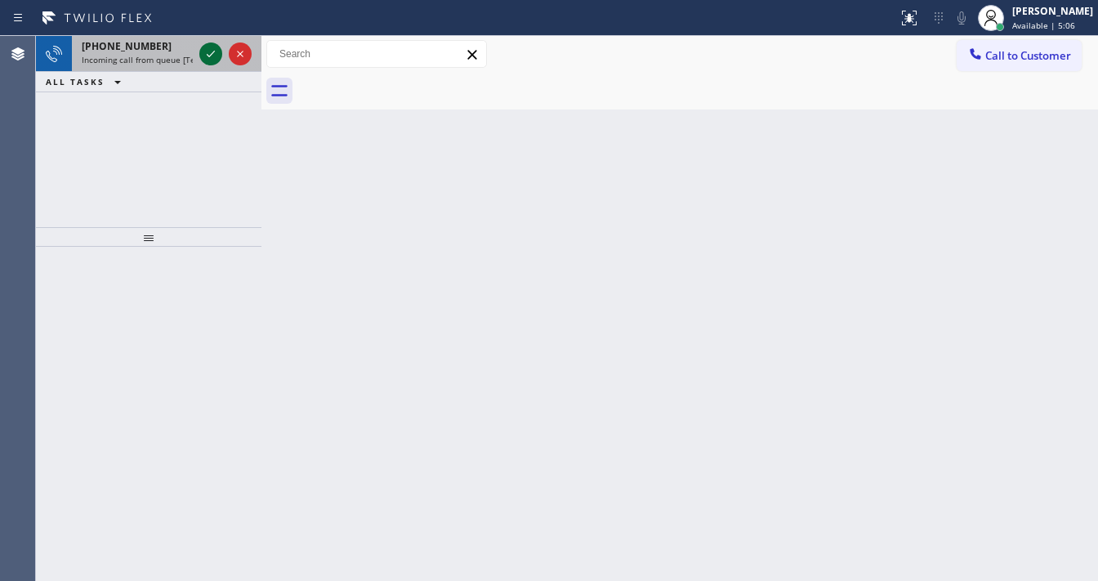
click at [204, 54] on icon at bounding box center [211, 54] width 20 height 20
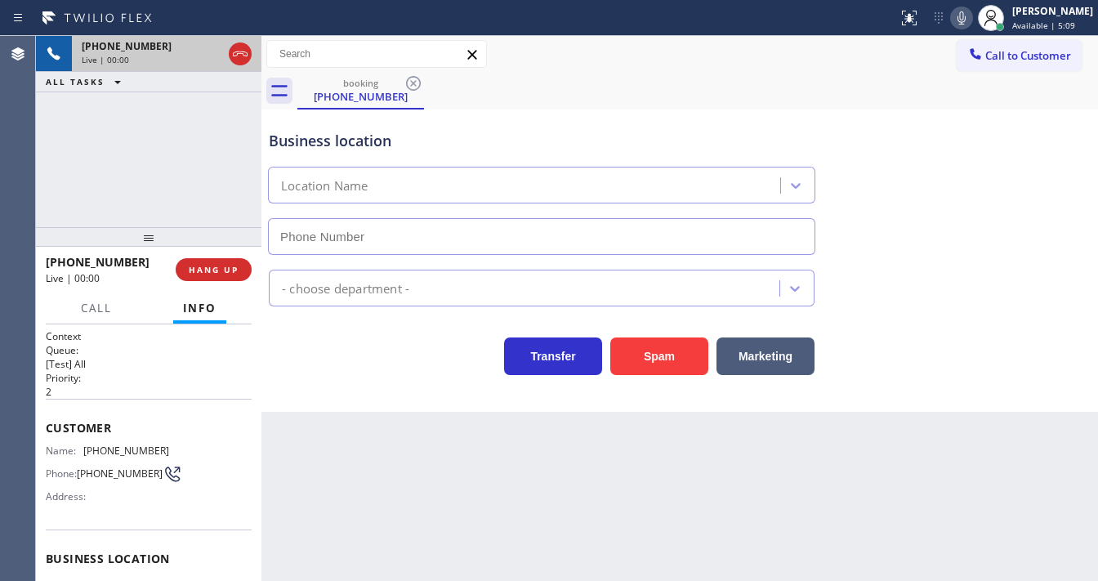
type input "(818) 841-8370"
click at [672, 345] on button "Spam" at bounding box center [659, 357] width 98 height 38
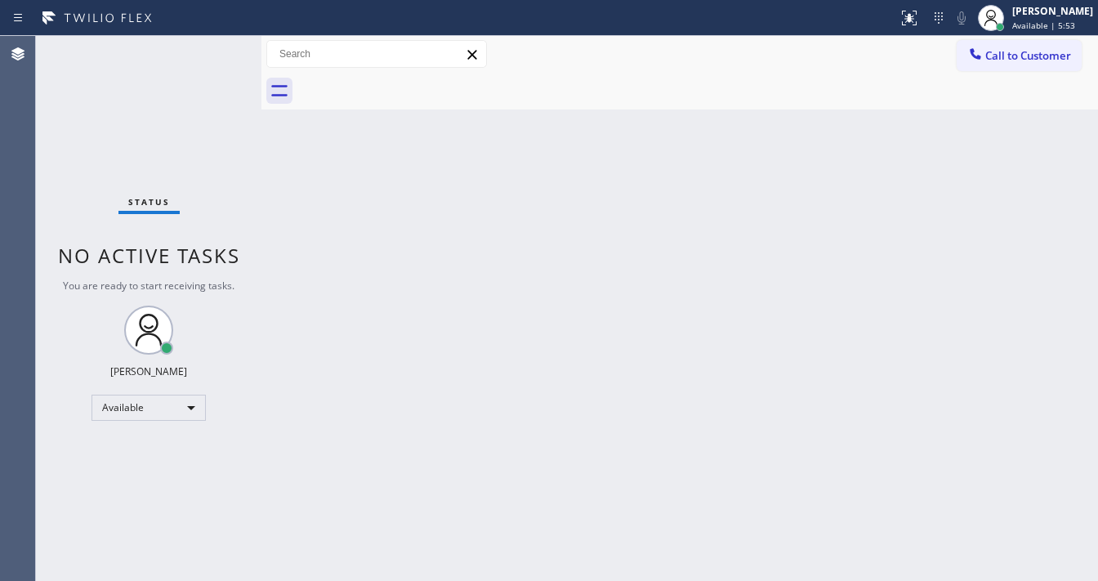
click at [202, 58] on div "Status No active tasks You are ready to start receiving tasks. [PERSON_NAME]" at bounding box center [149, 308] width 226 height 545
click at [207, 55] on div "Status No active tasks You are ready to start receiving tasks. [PERSON_NAME]" at bounding box center [149, 308] width 226 height 545
click at [208, 49] on div "Status No active tasks You are ready to start receiving tasks. [PERSON_NAME]" at bounding box center [149, 308] width 226 height 545
click at [212, 51] on div "Status No active tasks You are ready to start receiving tasks. [PERSON_NAME]" at bounding box center [149, 308] width 226 height 545
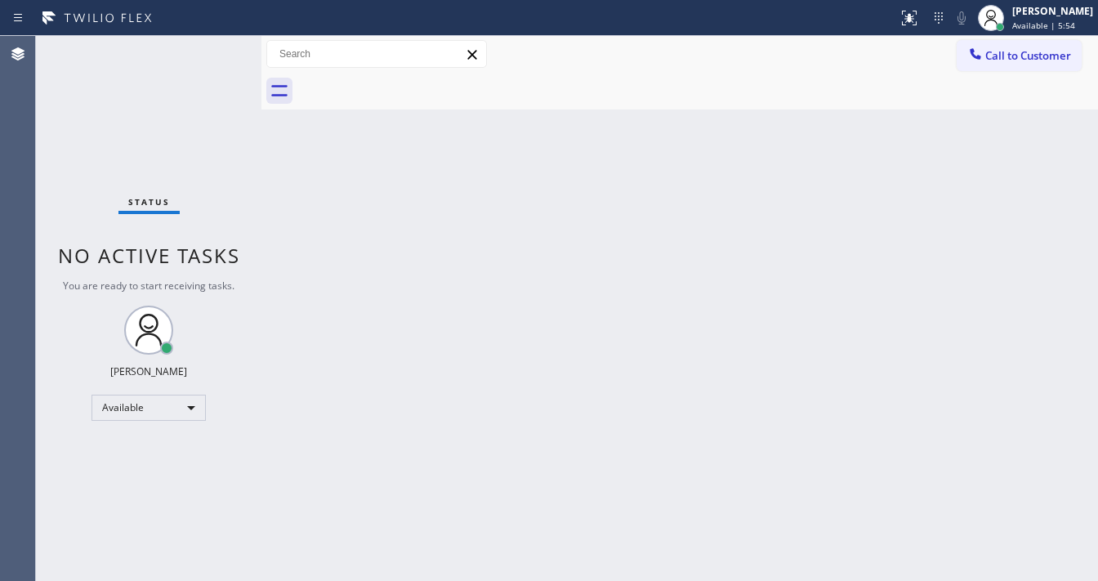
click at [212, 51] on div "Status No active tasks You are ready to start receiving tasks. [PERSON_NAME]" at bounding box center [149, 308] width 226 height 545
click at [211, 51] on div "Status No active tasks You are ready to start receiving tasks. [PERSON_NAME]" at bounding box center [149, 308] width 226 height 545
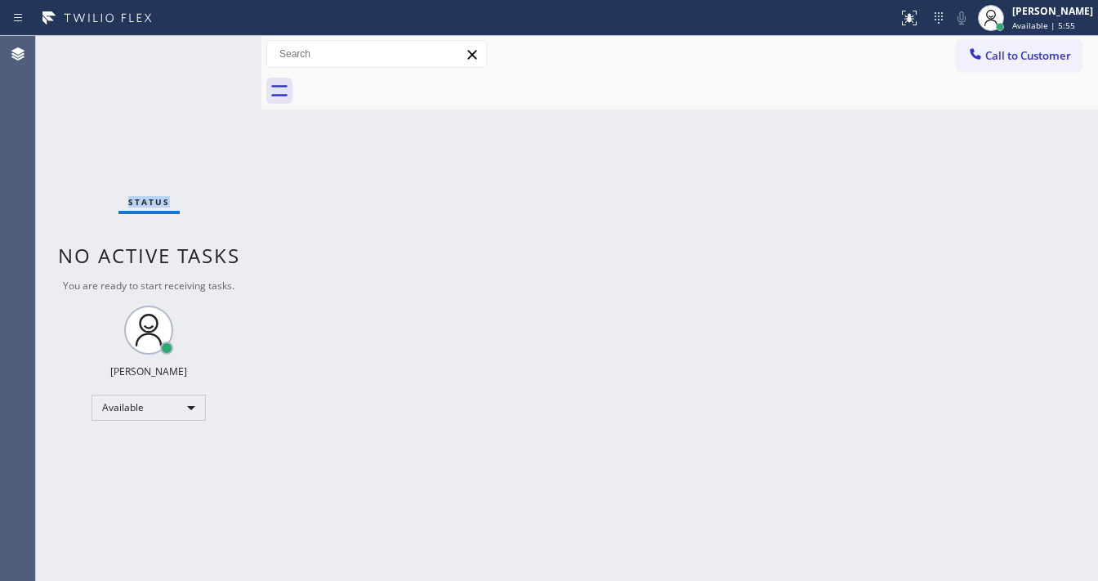
click at [210, 51] on div "Status No active tasks You are ready to start receiving tasks. [PERSON_NAME]" at bounding box center [149, 308] width 226 height 545
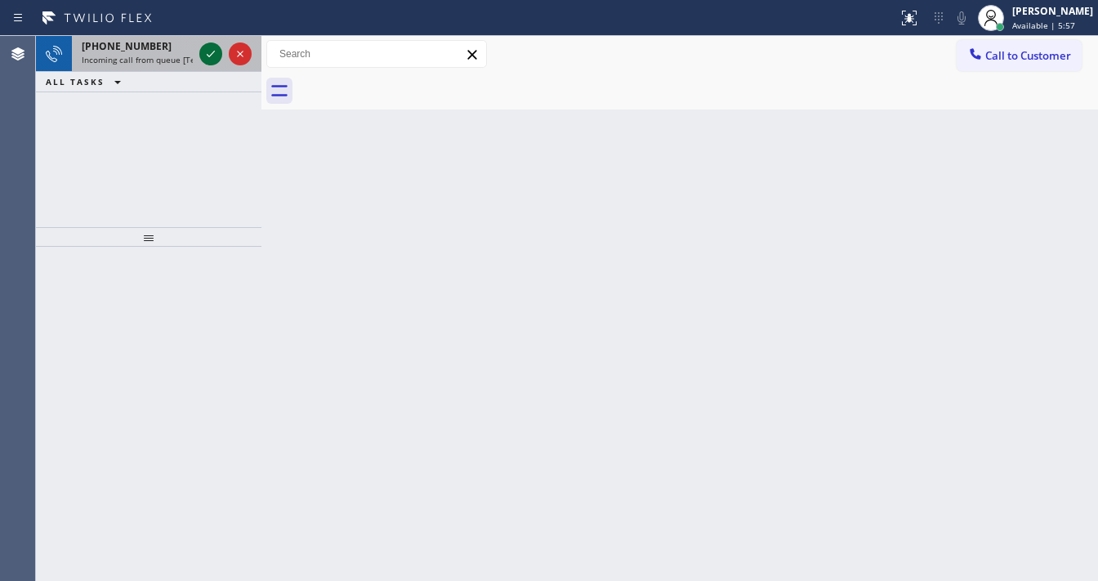
click at [209, 51] on icon at bounding box center [211, 54] width 20 height 20
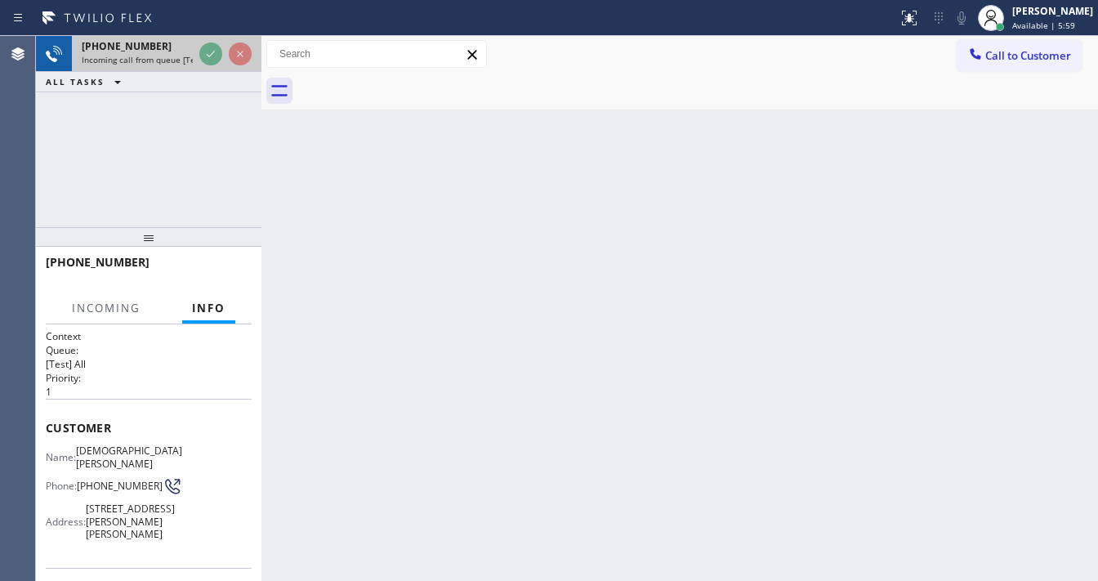
click at [201, 39] on div at bounding box center [225, 54] width 59 height 36
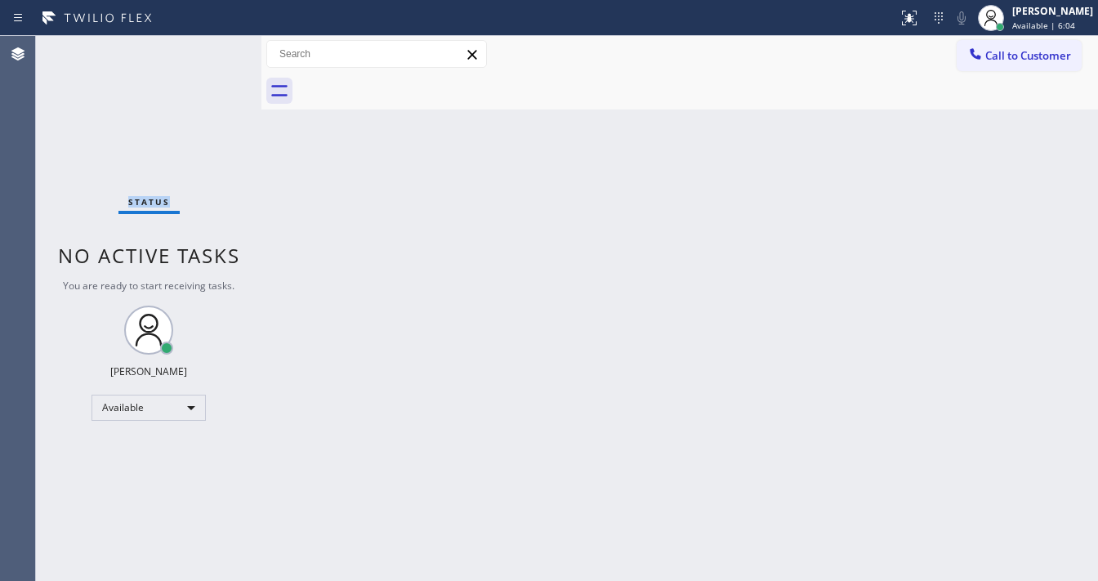
click at [206, 55] on div "Status No active tasks You are ready to start receiving tasks. [PERSON_NAME]" at bounding box center [149, 308] width 226 height 545
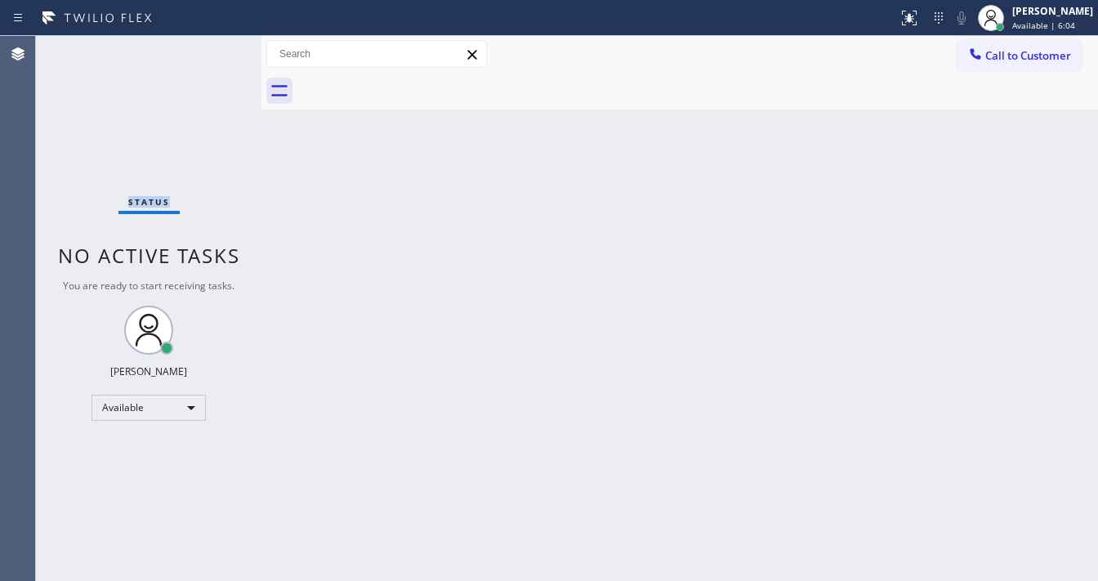
click at [206, 55] on div "Status No active tasks You are ready to start receiving tasks. [PERSON_NAME]" at bounding box center [149, 308] width 226 height 545
click at [1032, 11] on div "[PERSON_NAME]" at bounding box center [1053, 11] width 81 height 14
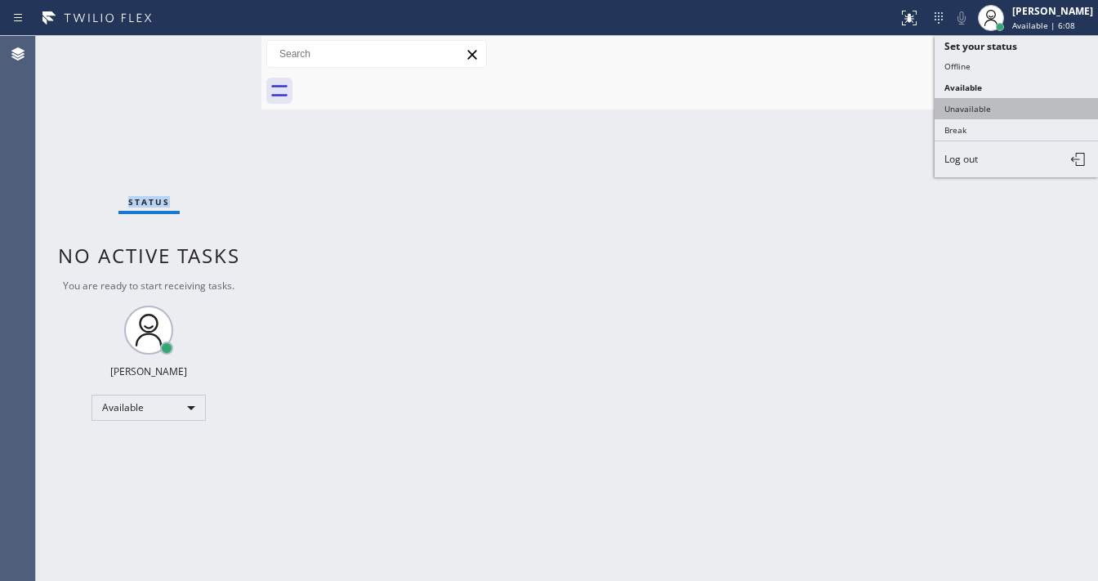
click at [974, 107] on button "Unavailable" at bounding box center [1016, 108] width 163 height 21
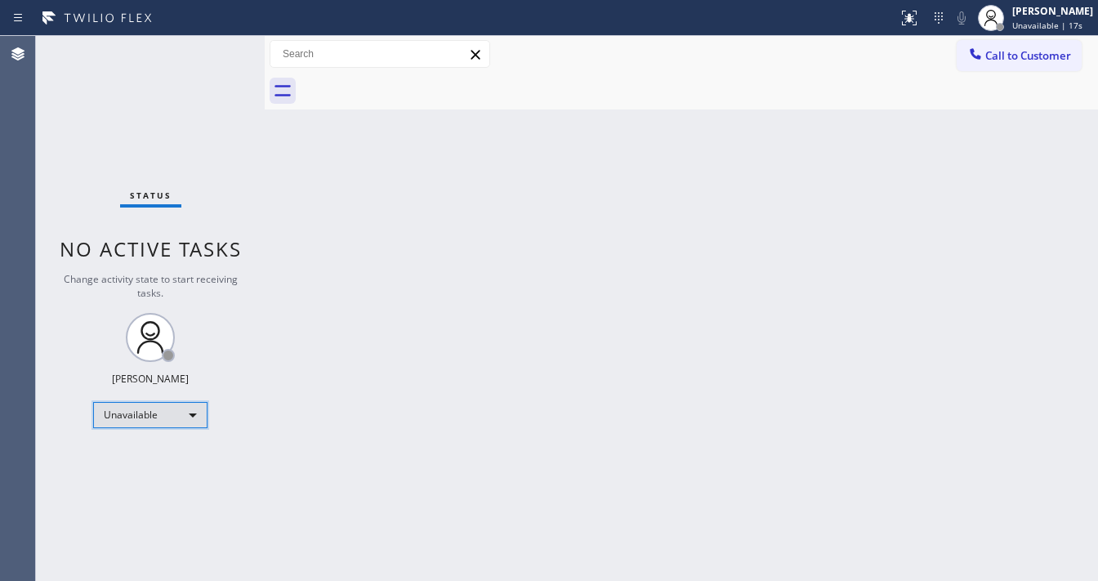
click at [141, 415] on div "Unavailable" at bounding box center [150, 415] width 114 height 26
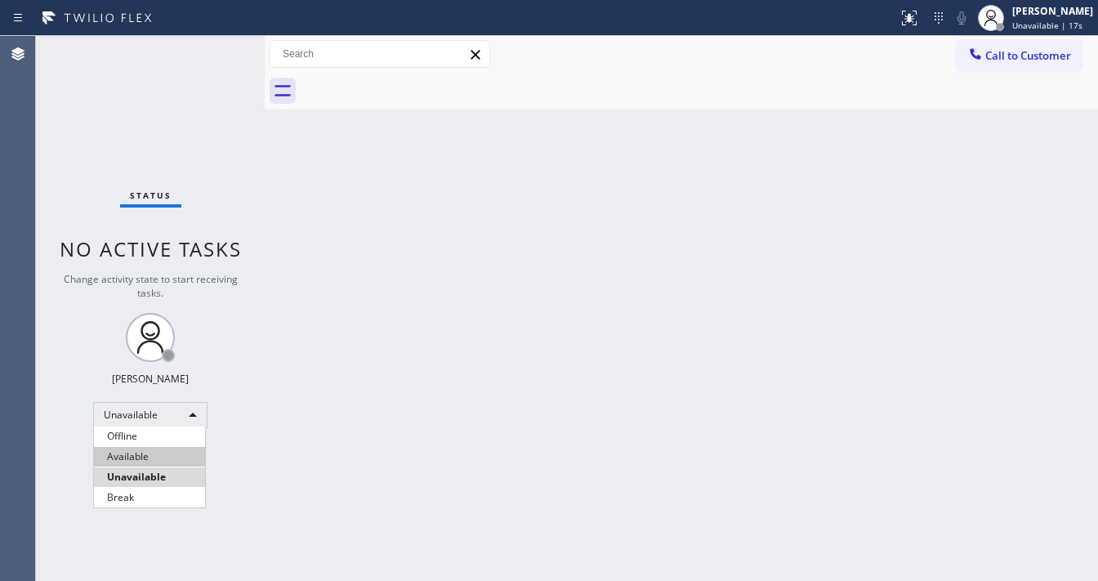
click at [137, 456] on li "Available" at bounding box center [149, 457] width 111 height 20
click at [257, 435] on div "Status No active tasks Change activity state to start receiving tasks. [PERSON_…" at bounding box center [150, 308] width 229 height 545
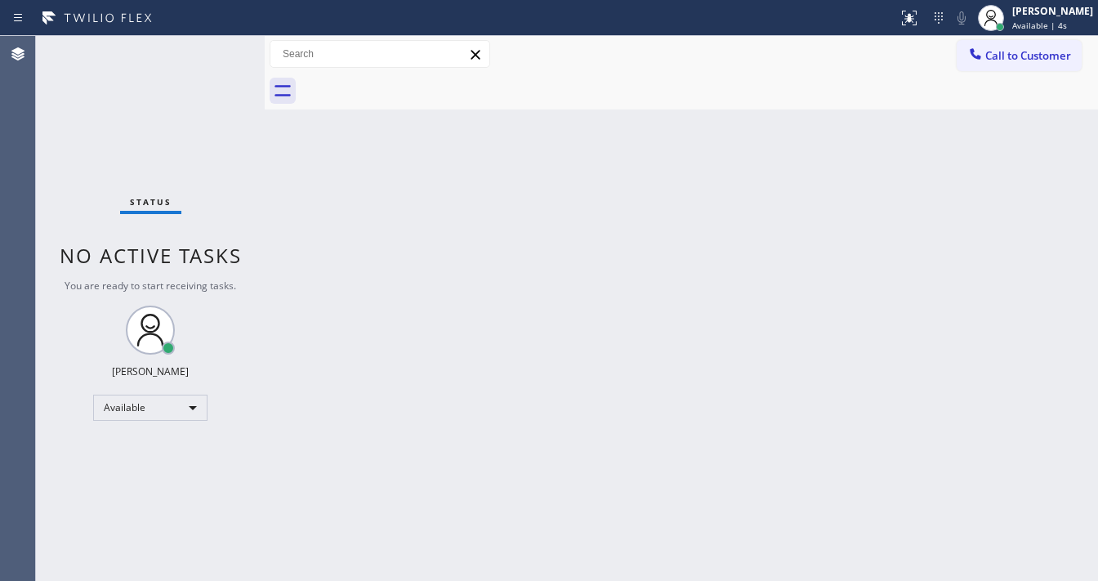
click at [221, 56] on div "Status No active tasks You are ready to start receiving tasks. [PERSON_NAME]" at bounding box center [150, 308] width 229 height 545
click at [219, 33] on div "Status report No issues detected If you experience an issue, please download th…" at bounding box center [549, 18] width 1098 height 36
click at [219, 39] on div "Status report No issues detected If you experience an issue, please download th…" at bounding box center [549, 290] width 1098 height 581
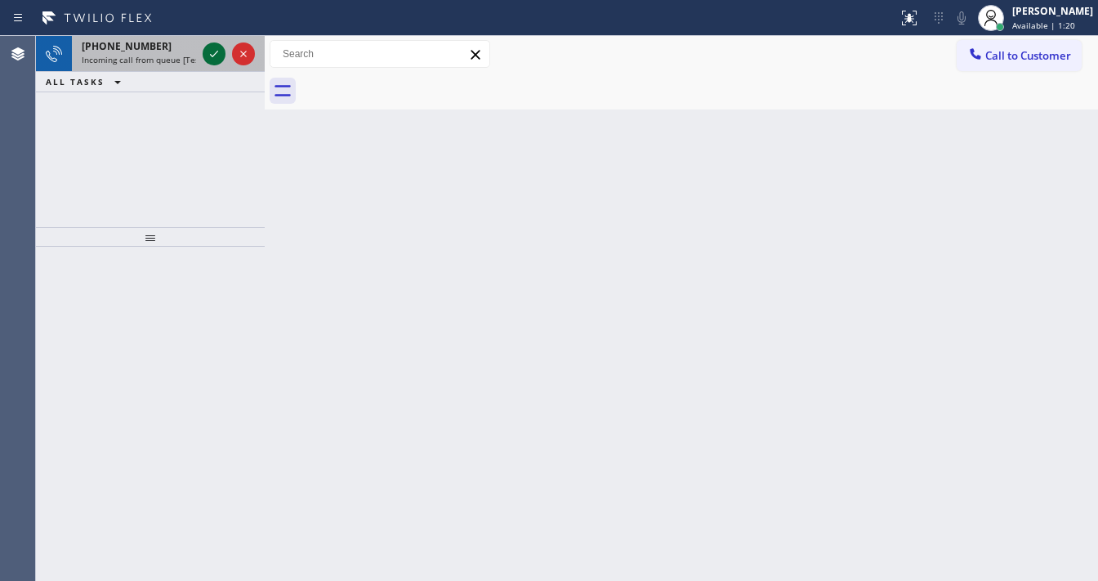
click at [209, 49] on icon at bounding box center [214, 54] width 20 height 20
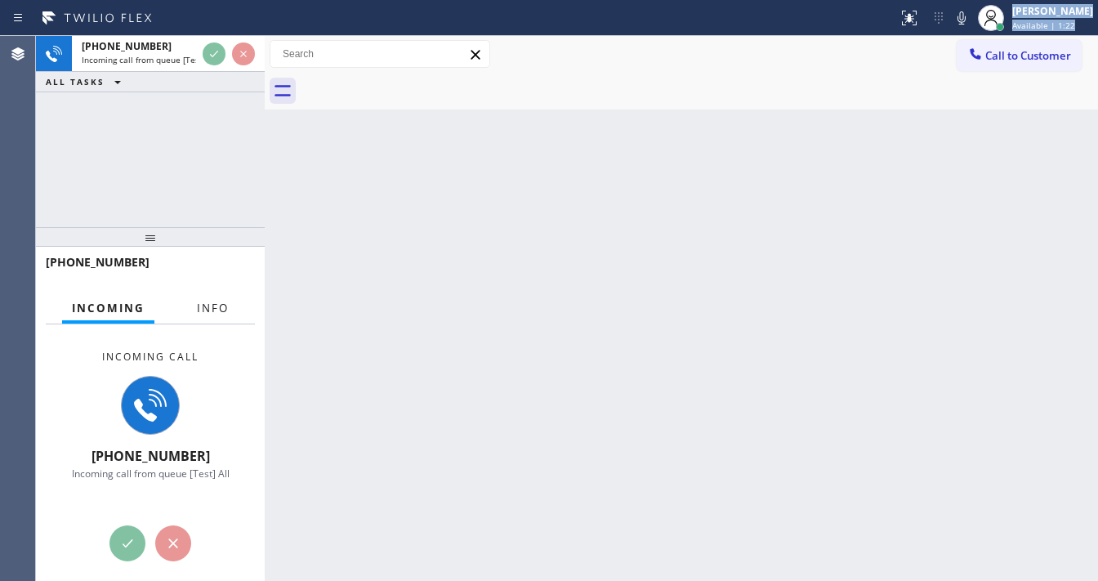
click at [204, 302] on span "Info" at bounding box center [213, 308] width 32 height 15
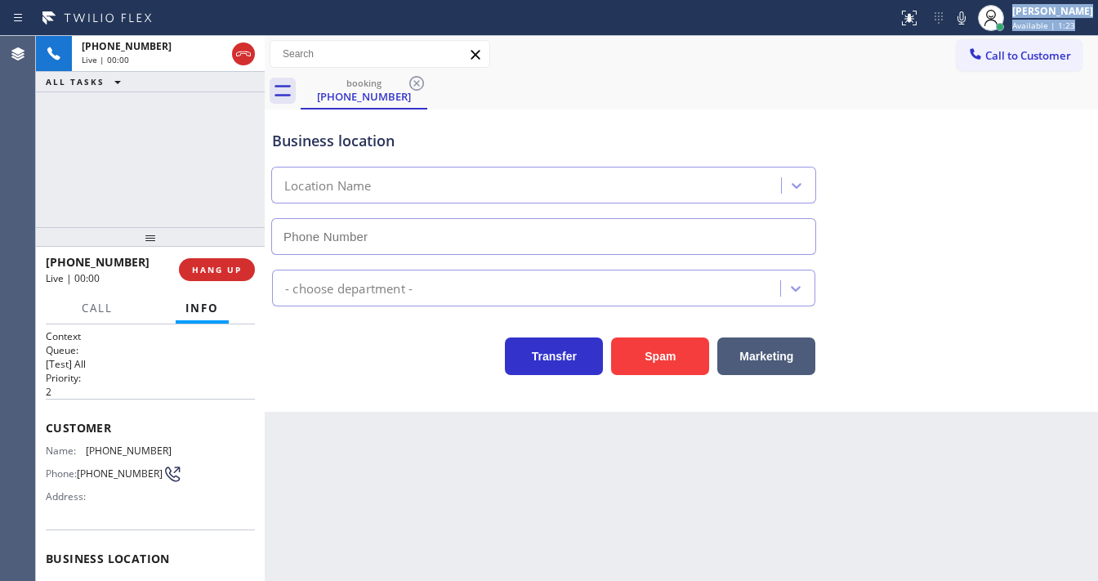
type input "[PHONE_NUMBER]"
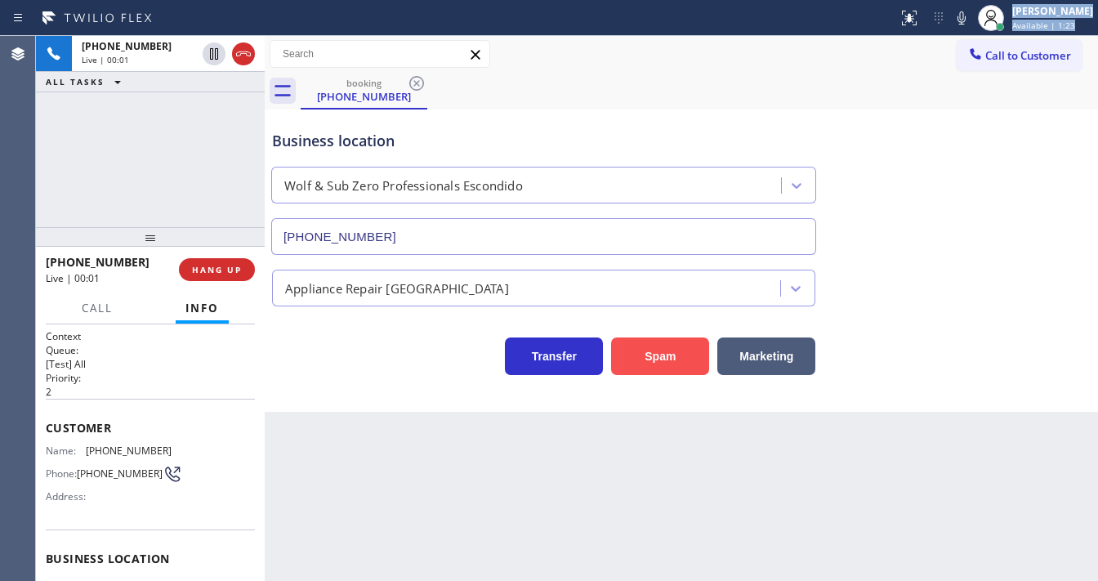
click at [642, 347] on button "Spam" at bounding box center [660, 357] width 98 height 38
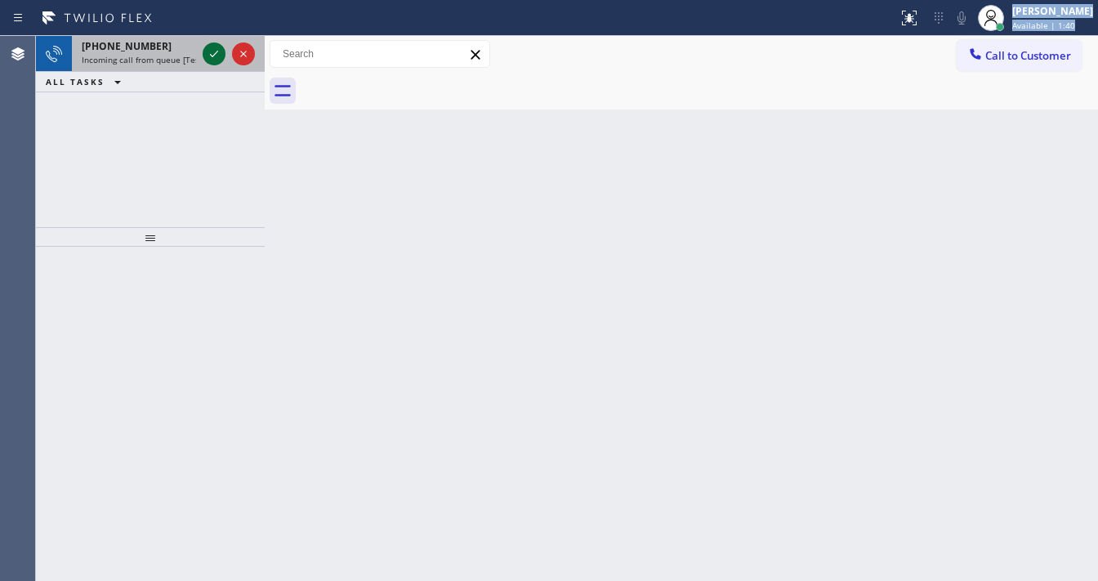
click at [219, 56] on icon at bounding box center [214, 54] width 20 height 20
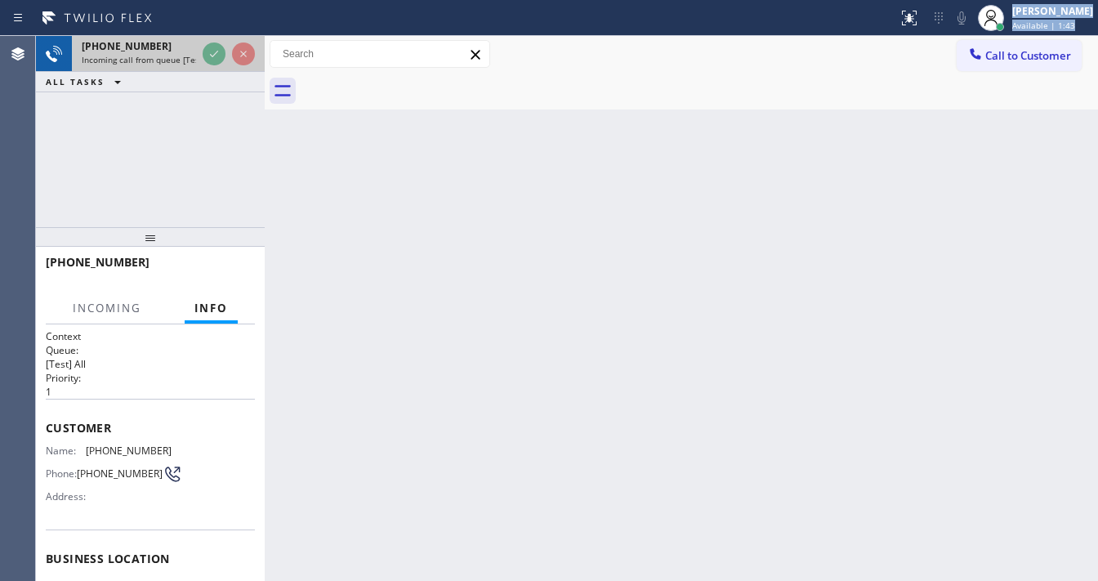
click at [199, 58] on div at bounding box center [228, 54] width 59 height 36
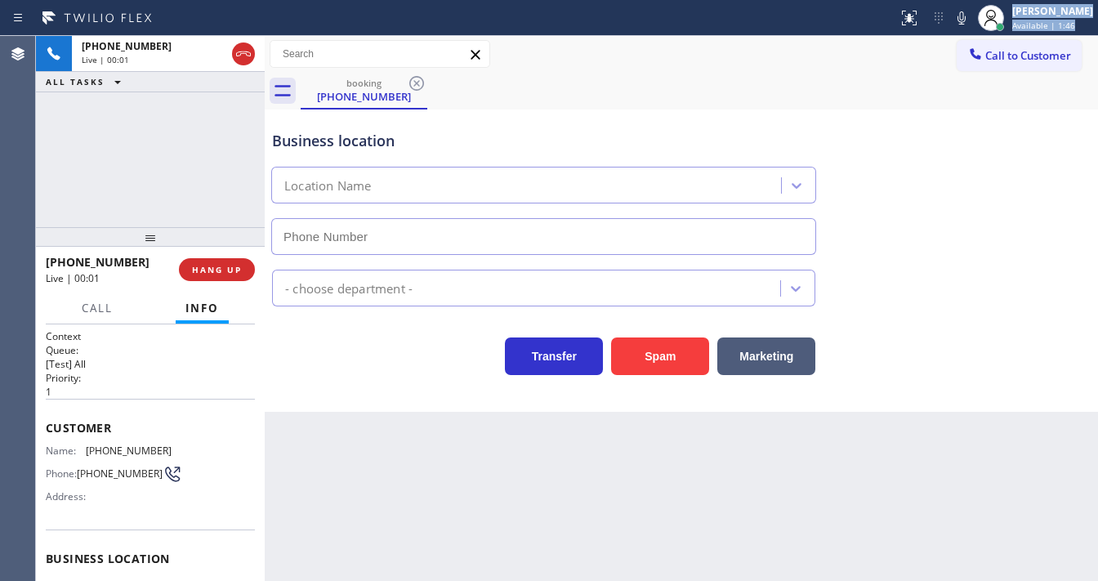
type input "[PHONE_NUMBER]"
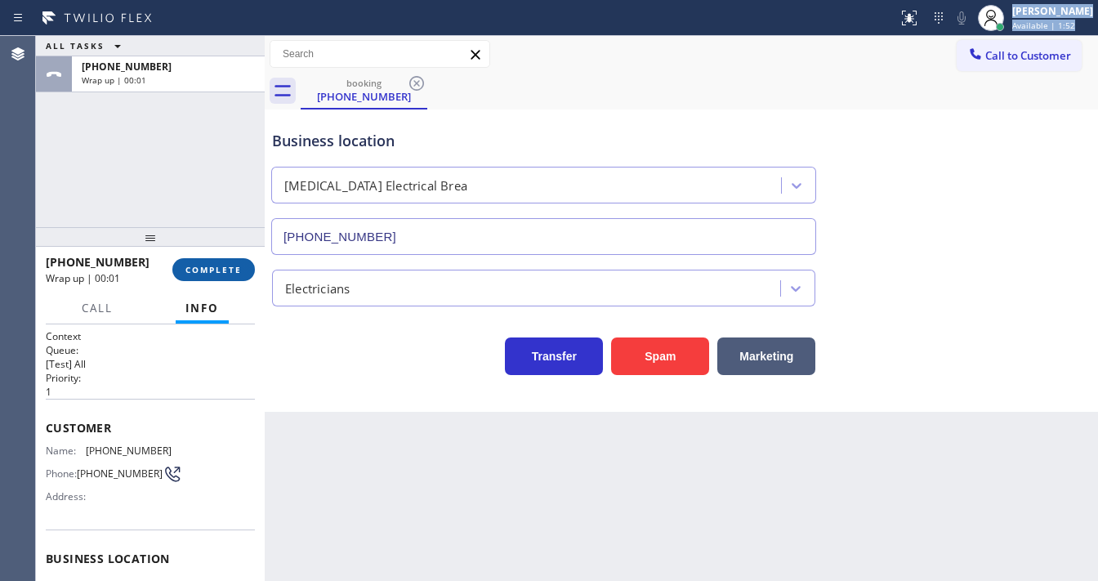
click at [217, 262] on button "COMPLETE" at bounding box center [213, 269] width 83 height 23
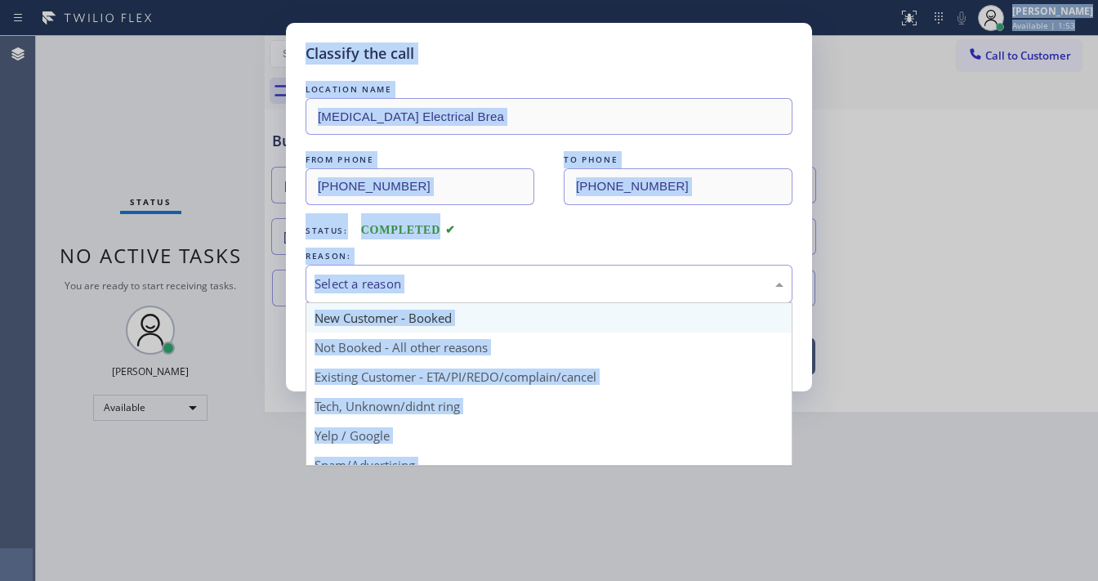
drag, startPoint x: 360, startPoint y: 275, endPoint x: 389, endPoint y: 304, distance: 41.6
click at [370, 287] on div "Select a reason" at bounding box center [549, 284] width 469 height 19
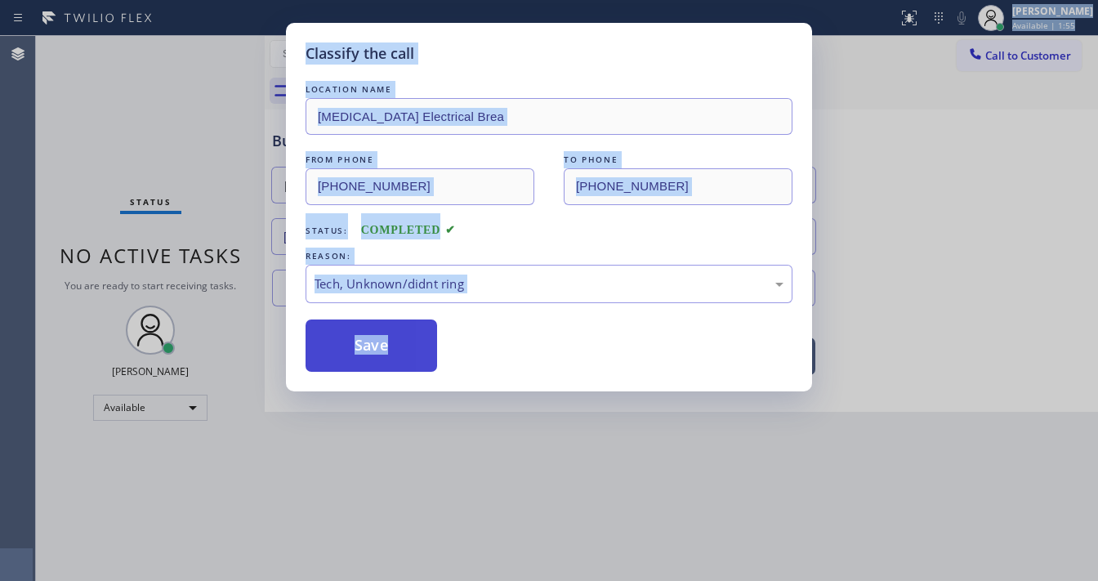
click at [379, 359] on button "Save" at bounding box center [372, 346] width 132 height 52
click at [379, 358] on button "Save" at bounding box center [372, 346] width 132 height 52
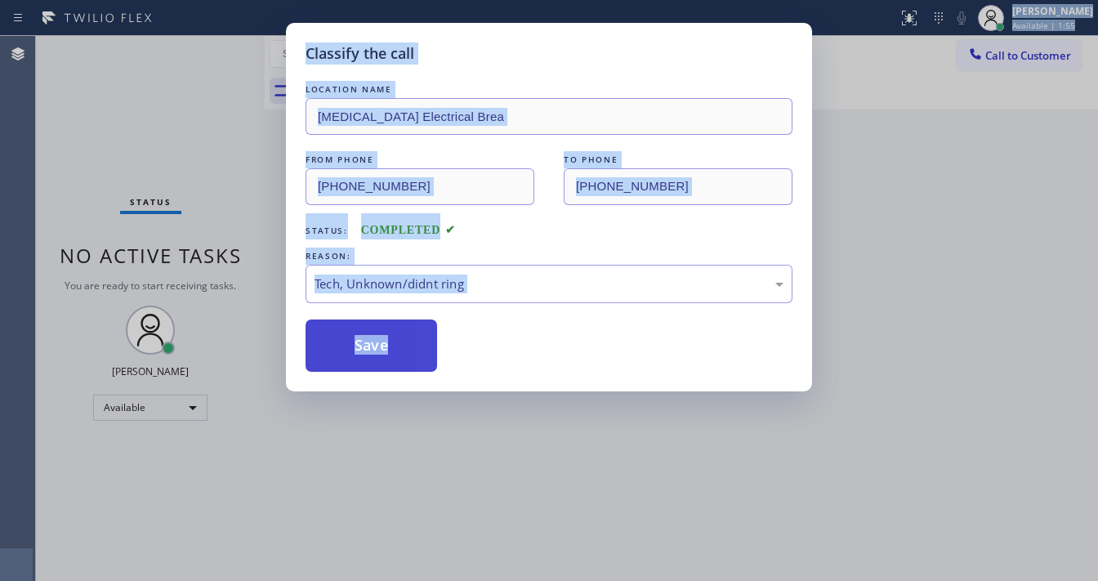
click at [379, 358] on button "Save" at bounding box center [372, 346] width 132 height 52
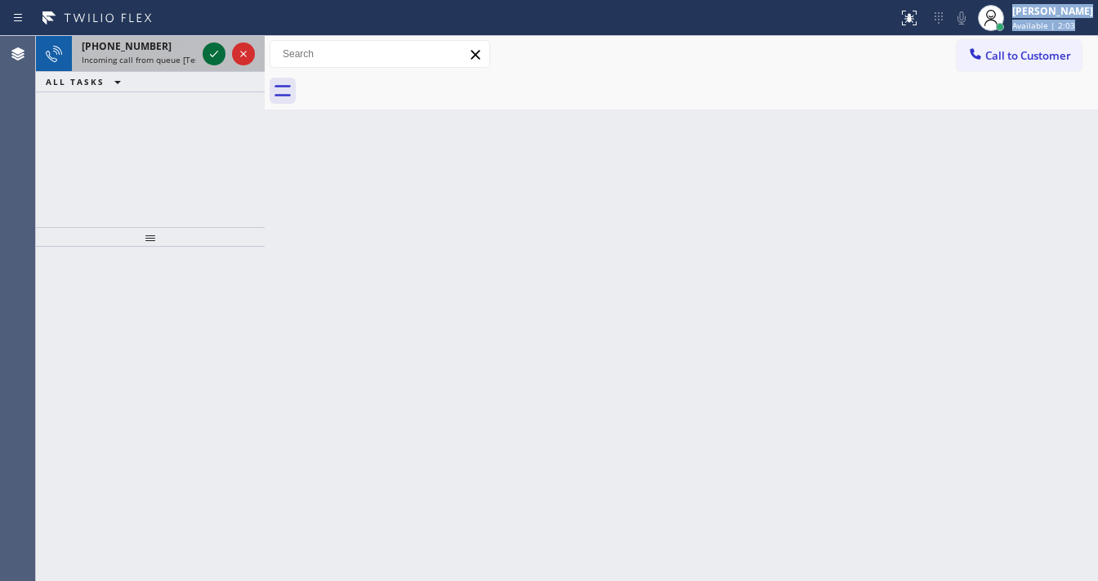
click at [208, 51] on icon at bounding box center [214, 54] width 20 height 20
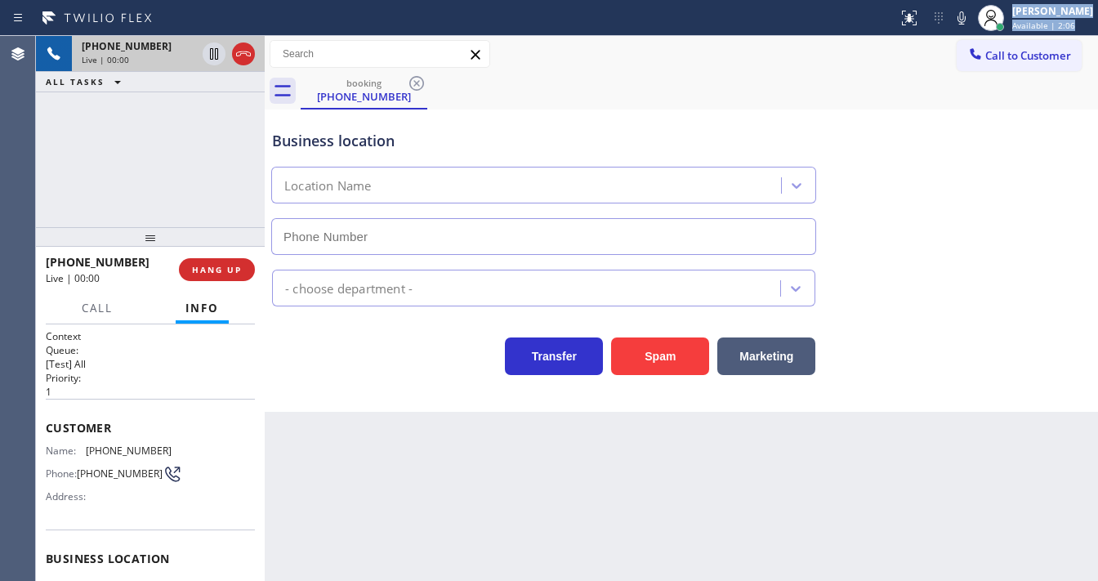
type input "[PHONE_NUMBER]"
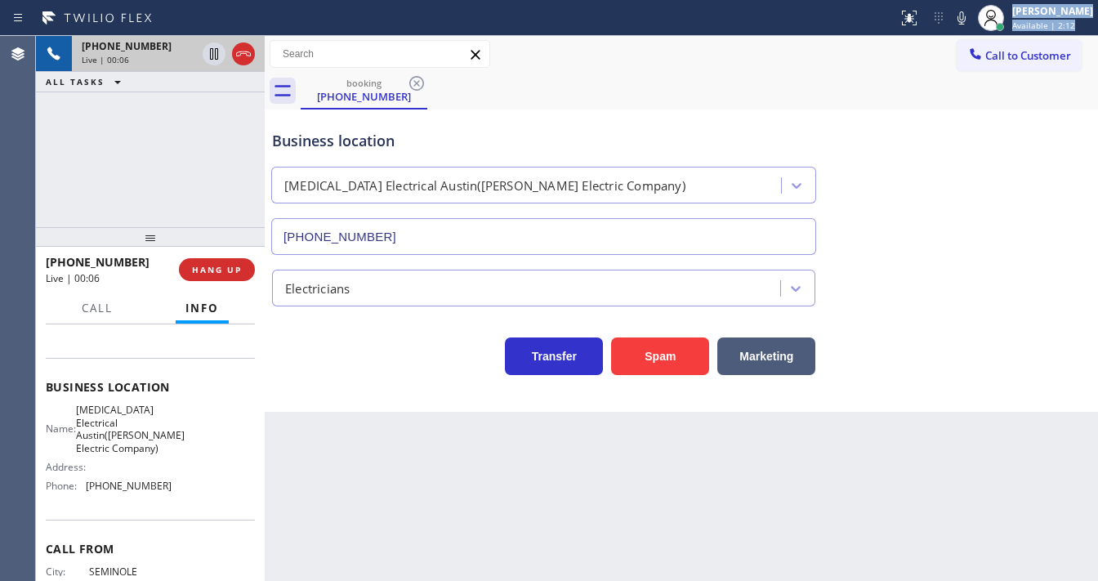
scroll to position [196, 0]
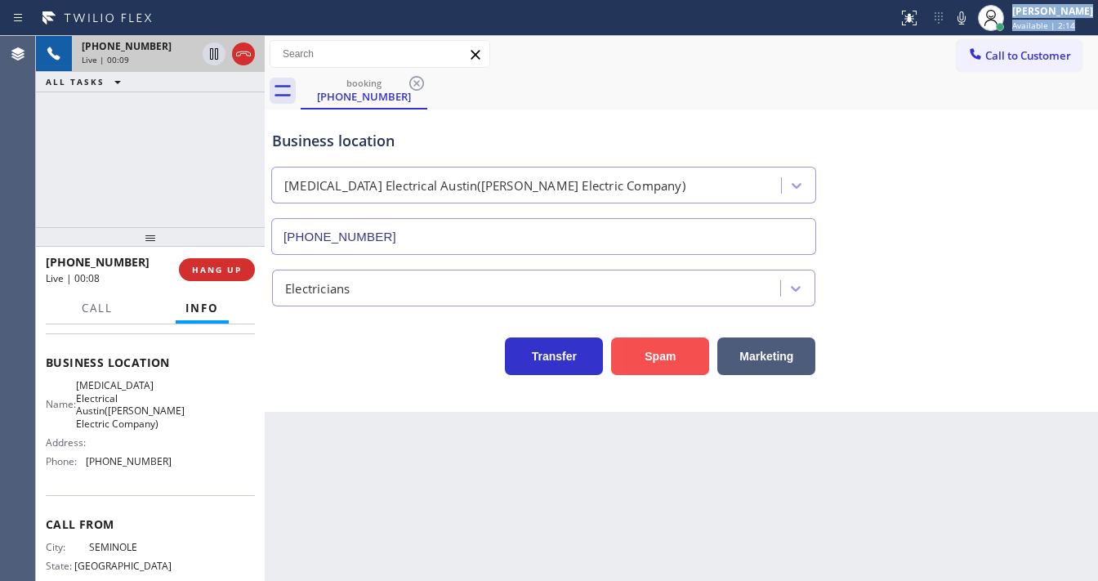
click at [667, 349] on button "Spam" at bounding box center [660, 357] width 98 height 38
click at [218, 212] on div "[PHONE_NUMBER] Live | 00:10 ALL TASKS ALL TASKS ACTIVE TASKS TASKS IN WRAP UP" at bounding box center [150, 131] width 229 height 191
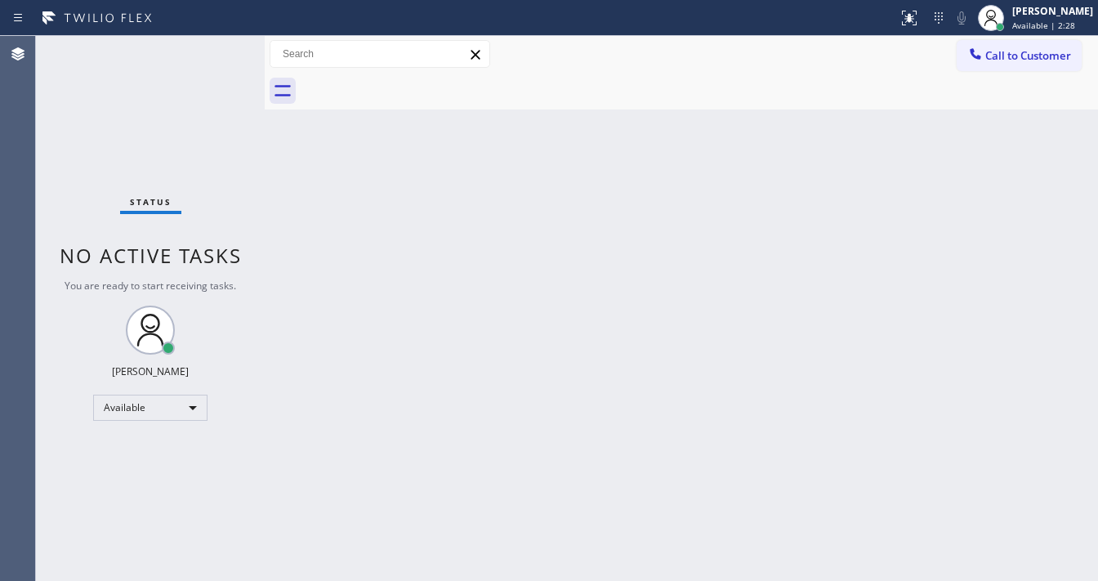
click at [216, 48] on div "Status No active tasks You are ready to start receiving tasks. [PERSON_NAME]" at bounding box center [150, 308] width 229 height 545
click at [216, 49] on div "Status No active tasks You are ready to start receiving tasks. [PERSON_NAME]" at bounding box center [150, 308] width 229 height 545
click at [218, 49] on div "Status No active tasks You are ready to start receiving tasks. [PERSON_NAME]" at bounding box center [150, 308] width 229 height 545
click at [222, 49] on div "Status No active tasks You are ready to start receiving tasks. [PERSON_NAME]" at bounding box center [150, 308] width 229 height 545
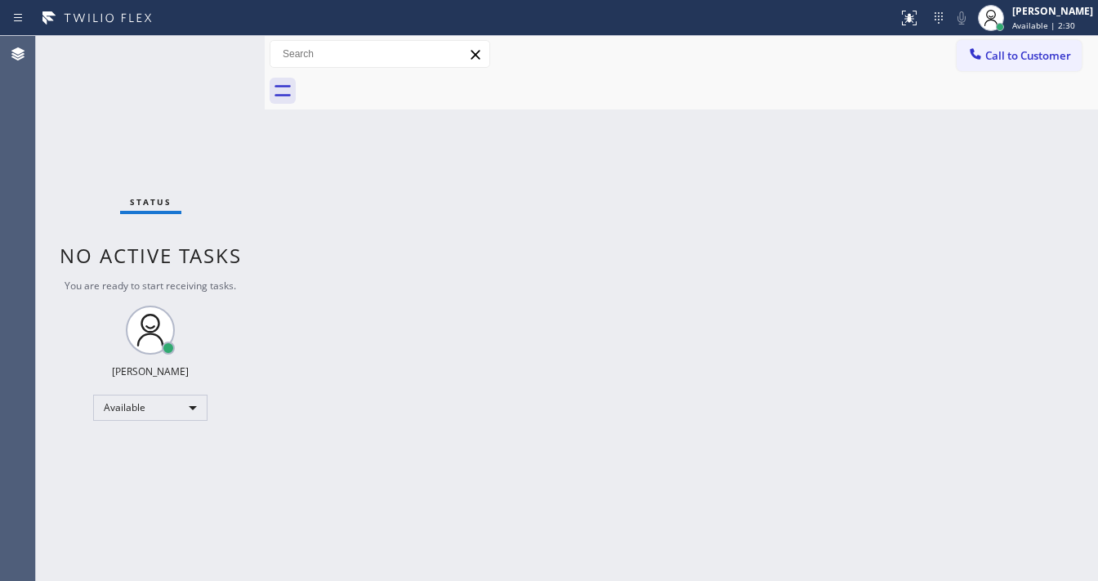
click at [222, 49] on div "Status No active tasks You are ready to start receiving tasks. [PERSON_NAME]" at bounding box center [150, 308] width 229 height 545
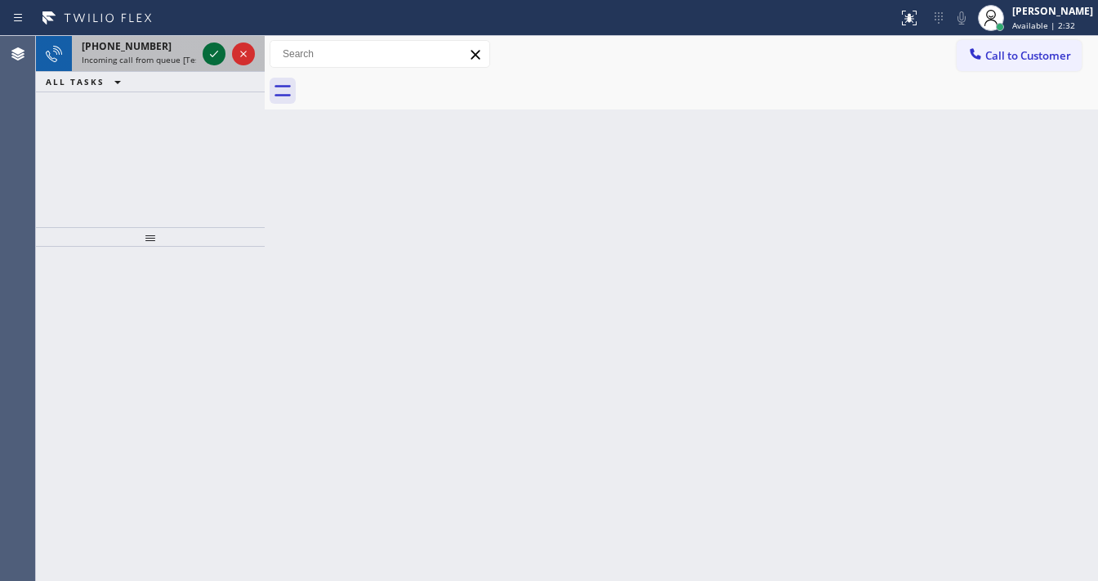
drag, startPoint x: 221, startPoint y: 54, endPoint x: 212, endPoint y: 52, distance: 8.3
click at [217, 54] on icon at bounding box center [214, 54] width 20 height 20
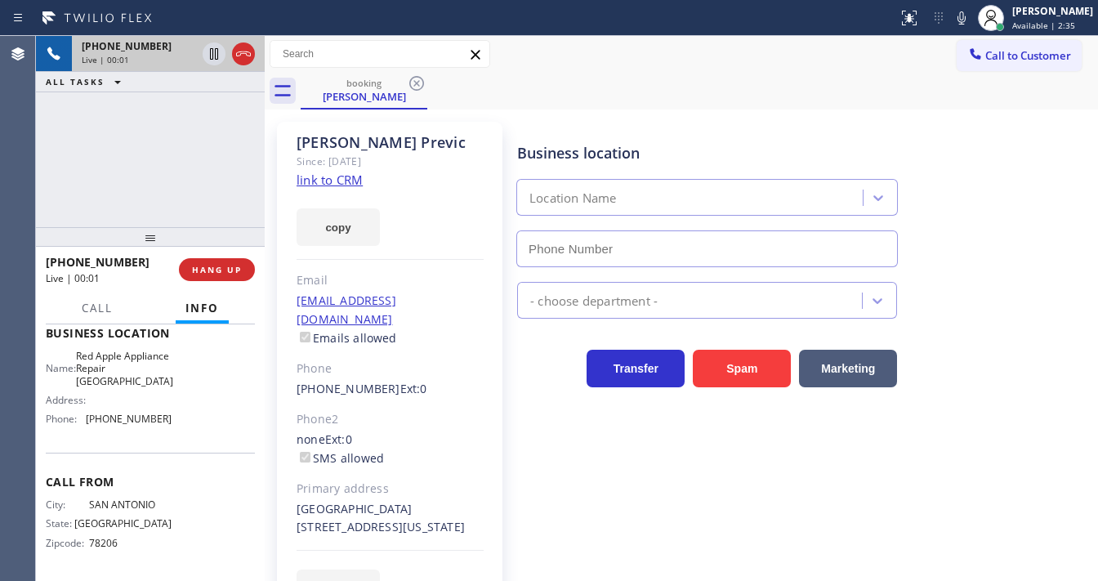
scroll to position [253, 0]
type input "[PHONE_NUMBER]"
click at [203, 165] on div "[PHONE_NUMBER] Live | 00:03 ALL TASKS ALL TASKS ACTIVE TASKS TASKS IN WRAP UP" at bounding box center [150, 131] width 229 height 191
drag, startPoint x: 19, startPoint y: 208, endPoint x: 398, endPoint y: 183, distance: 380.0
click at [20, 208] on div "Agent Desktop" at bounding box center [17, 308] width 35 height 545
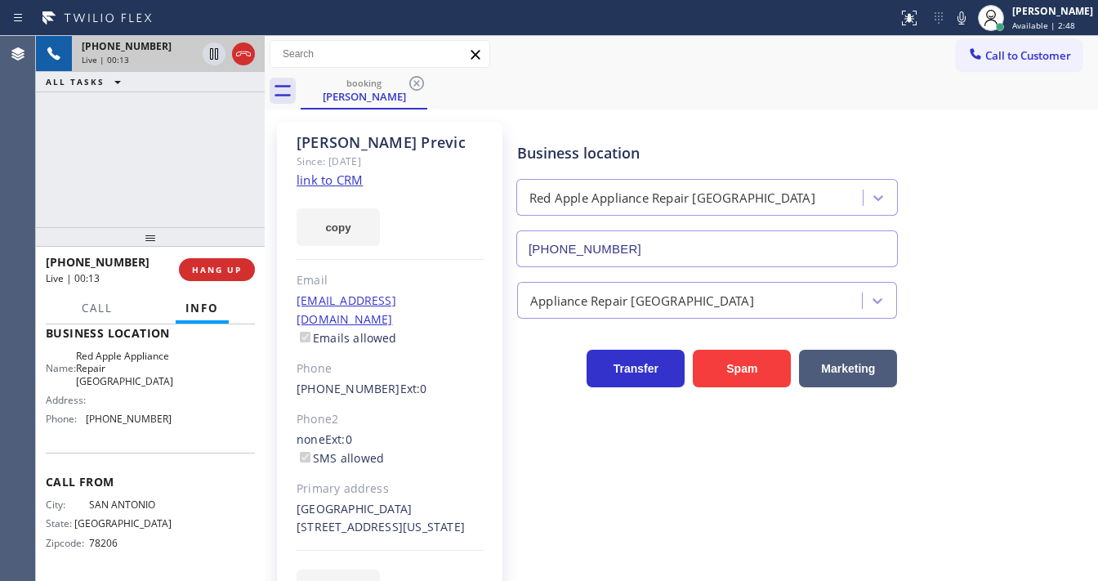
click at [338, 178] on link "link to CRM" at bounding box center [330, 180] width 66 height 16
click at [223, 278] on button "HANG UP" at bounding box center [217, 269] width 76 height 23
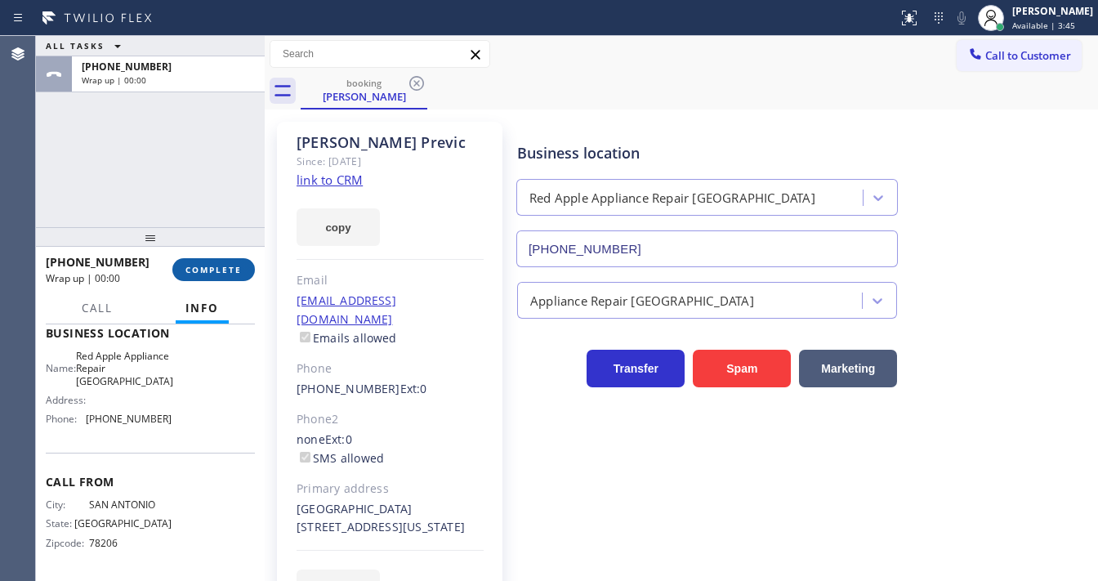
click at [226, 277] on button "COMPLETE" at bounding box center [213, 269] width 83 height 23
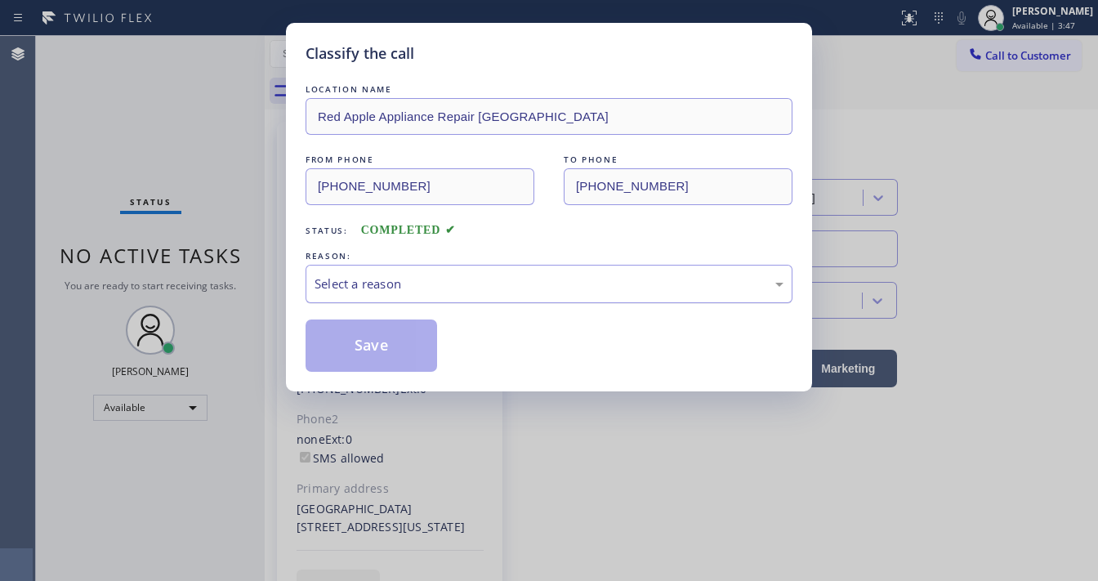
click at [443, 283] on div "Select a reason" at bounding box center [549, 284] width 469 height 19
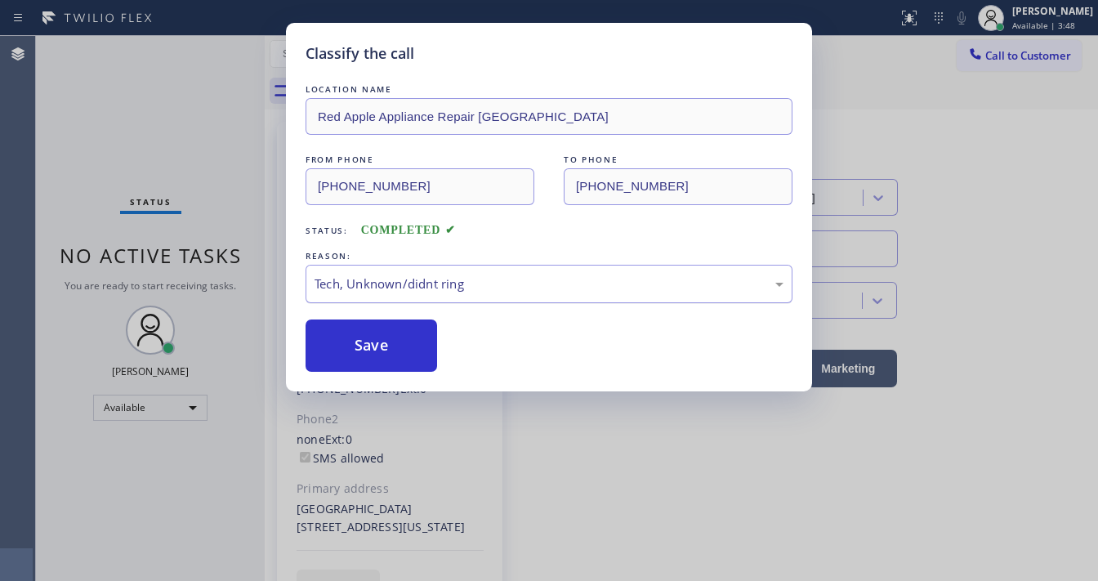
click at [382, 278] on div "Tech, Unknown/didnt ring" at bounding box center [549, 284] width 469 height 19
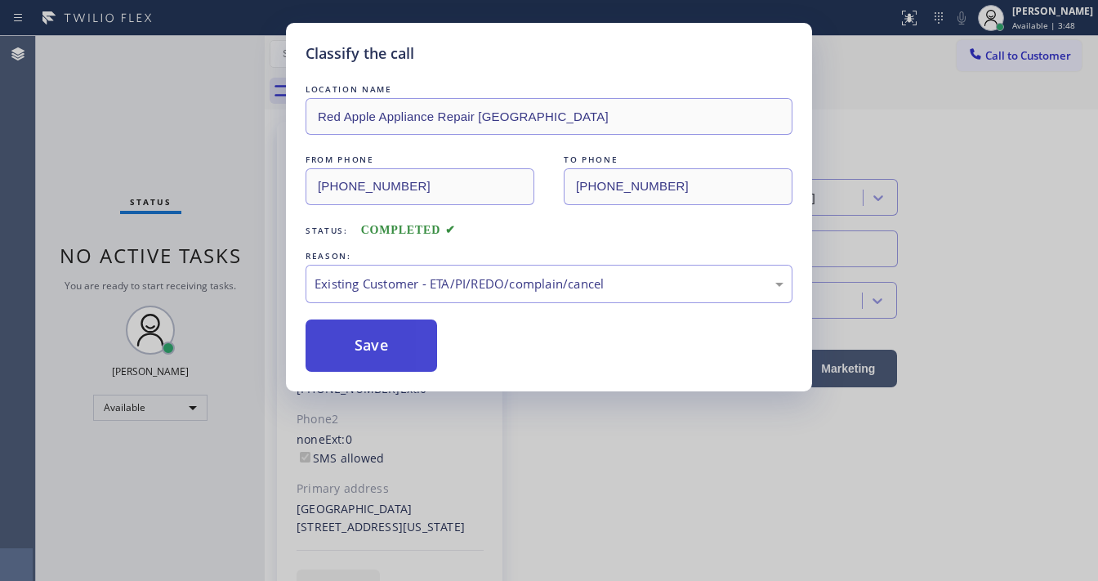
drag, startPoint x: 382, startPoint y: 376, endPoint x: 378, endPoint y: 350, distance: 26.5
click at [378, 349] on button "Save" at bounding box center [372, 346] width 132 height 52
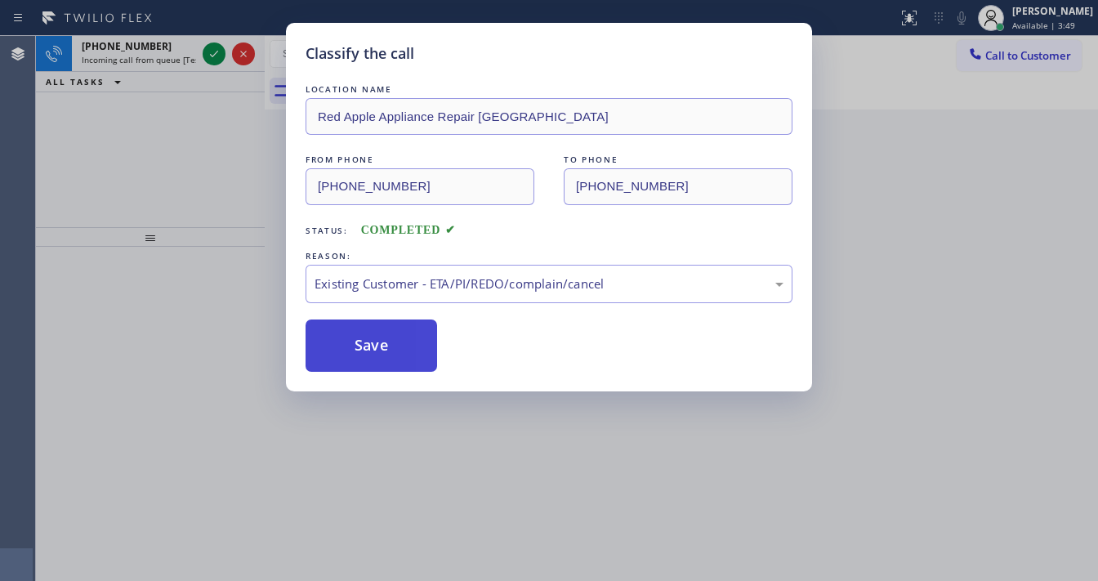
click at [375, 348] on button "Save" at bounding box center [372, 346] width 132 height 52
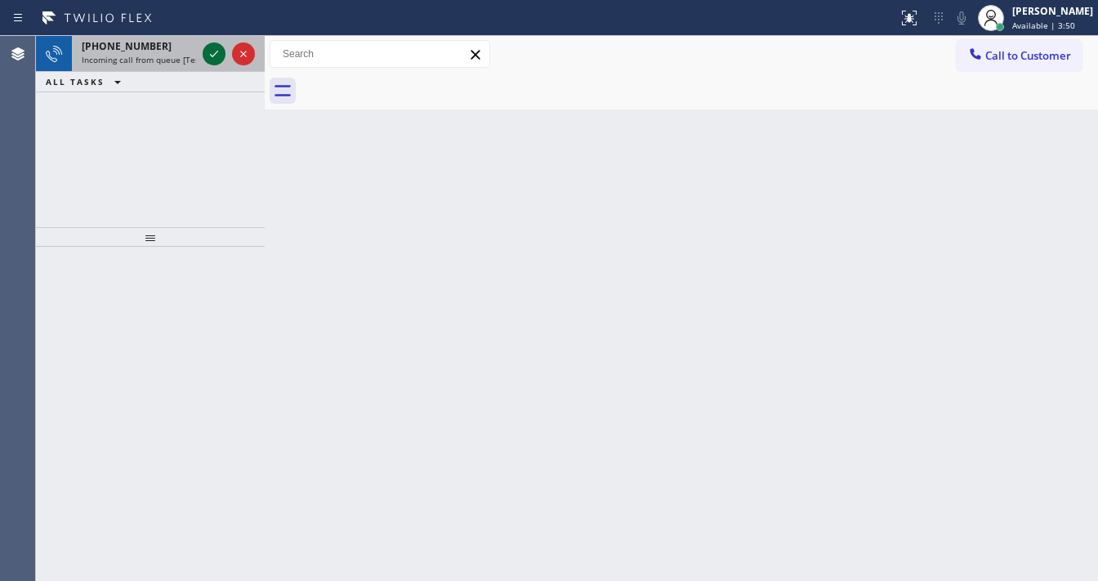
click at [206, 44] on icon at bounding box center [214, 54] width 20 height 20
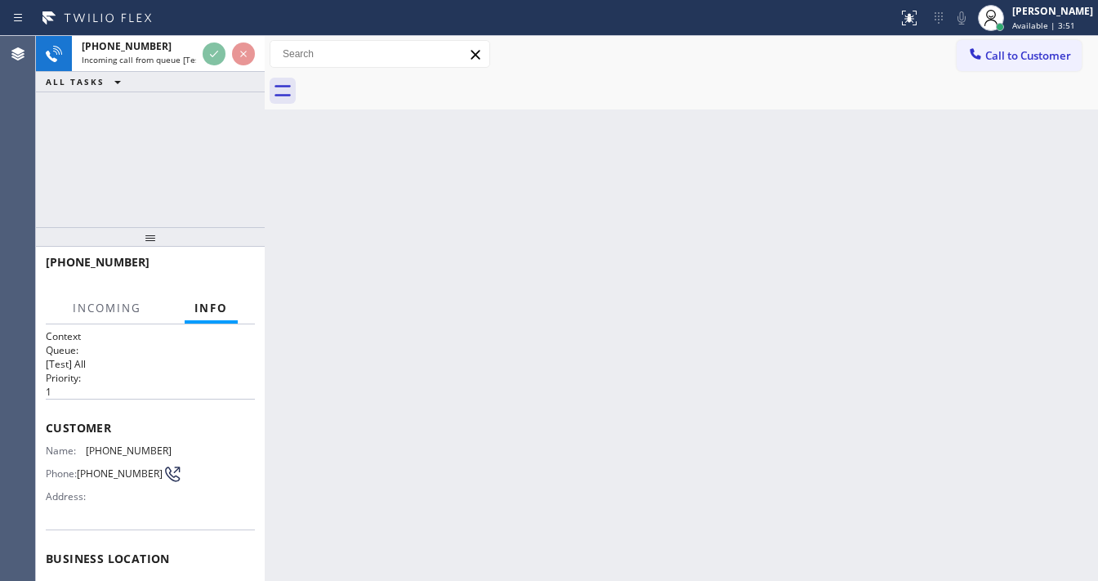
scroll to position [196, 0]
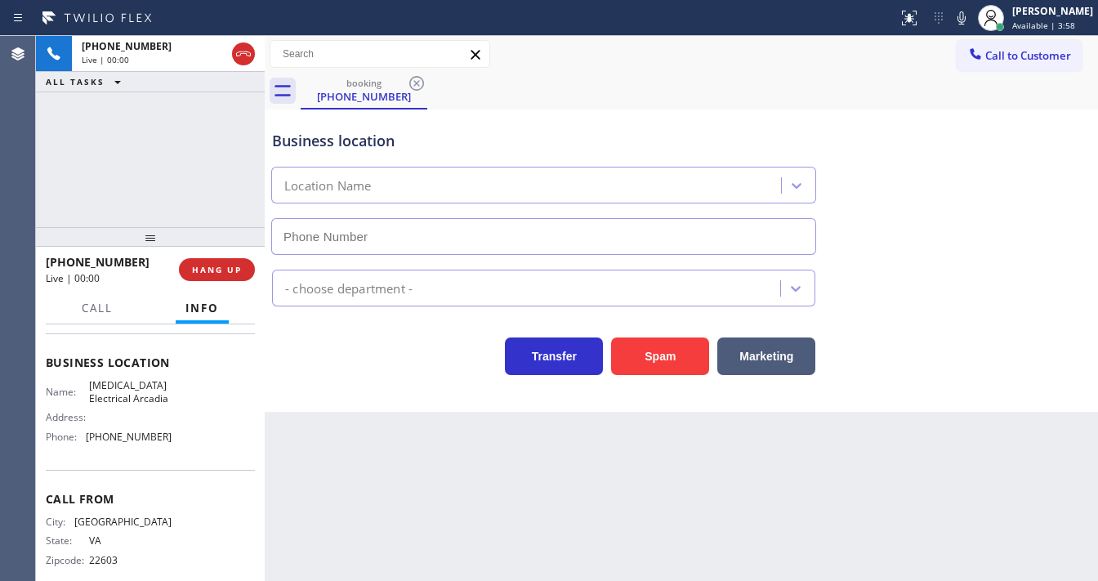
type input "[PHONE_NUMBER]"
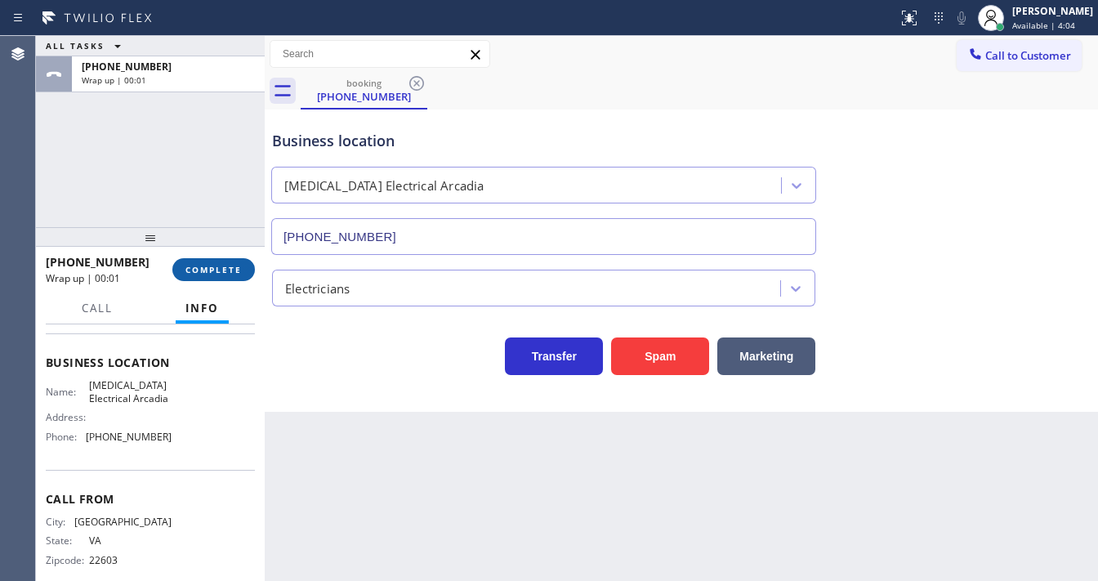
click at [219, 268] on span "COMPLETE" at bounding box center [214, 269] width 56 height 11
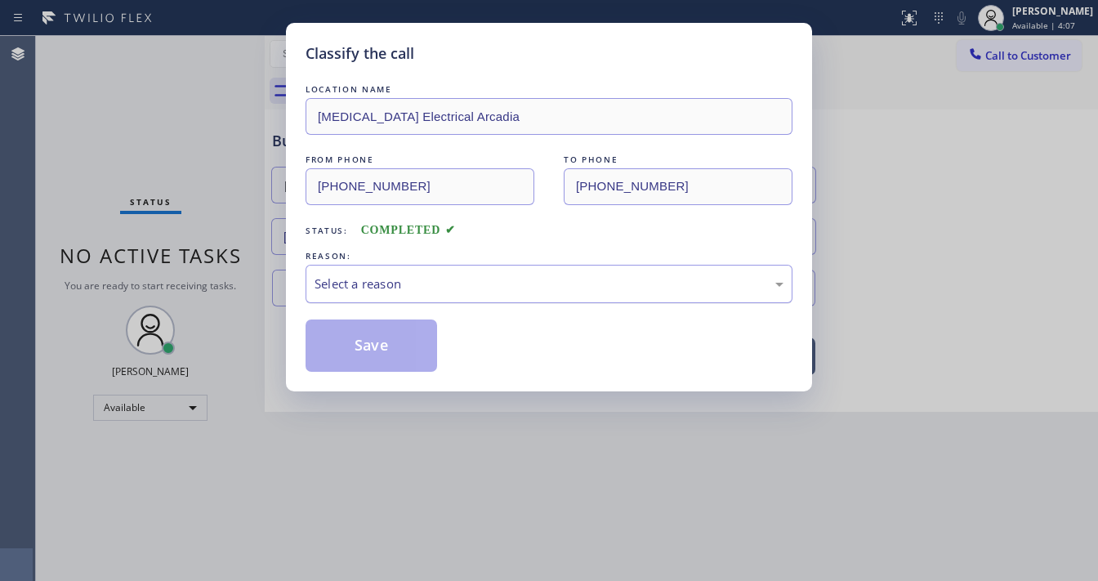
click at [412, 268] on div "Select a reason" at bounding box center [549, 284] width 487 height 38
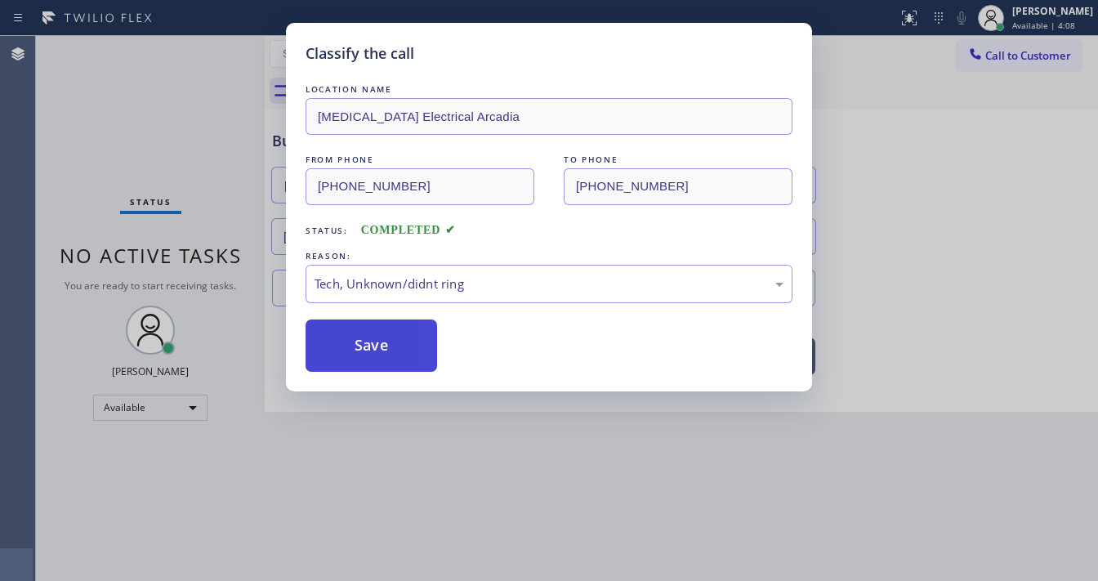
drag, startPoint x: 396, startPoint y: 409, endPoint x: 387, endPoint y: 356, distance: 54.7
click at [382, 346] on button "Save" at bounding box center [372, 346] width 132 height 52
click at [382, 344] on button "Save" at bounding box center [372, 346] width 132 height 52
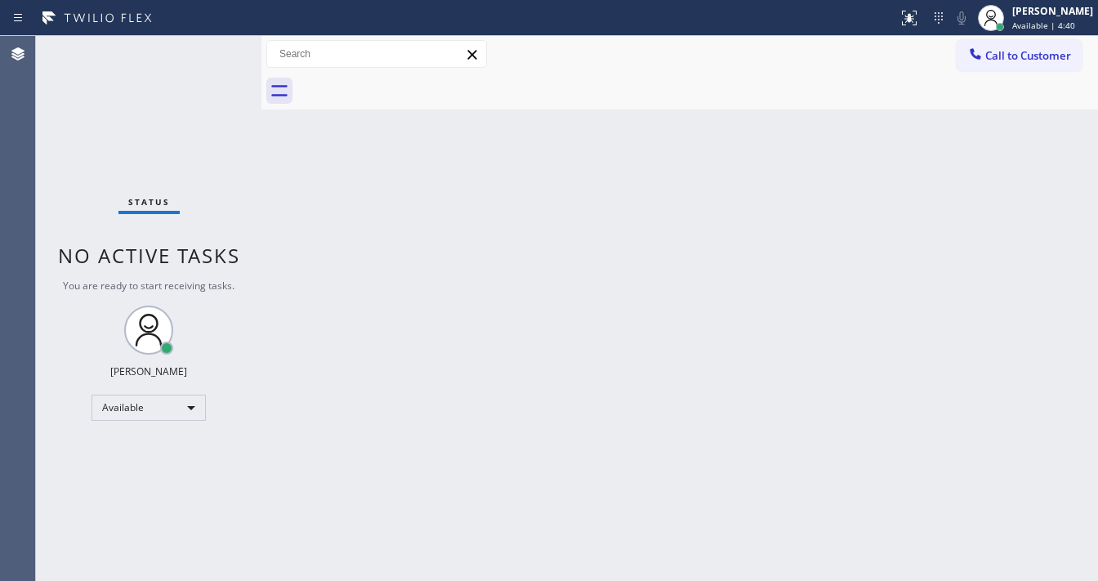
drag, startPoint x: 265, startPoint y: 46, endPoint x: 214, endPoint y: 42, distance: 50.8
click at [214, 42] on div "Status No active tasks You are ready to start receiving tasks. [PERSON_NAME] Av…" at bounding box center [567, 308] width 1062 height 545
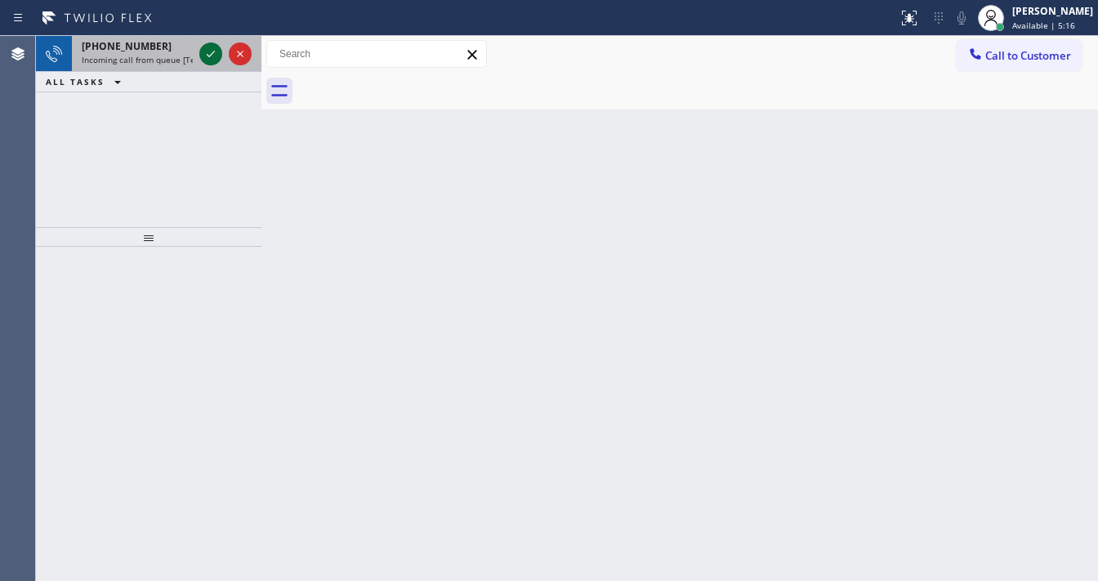
drag, startPoint x: 200, startPoint y: 56, endPoint x: 205, endPoint y: 63, distance: 8.8
click at [201, 59] on icon at bounding box center [211, 54] width 20 height 20
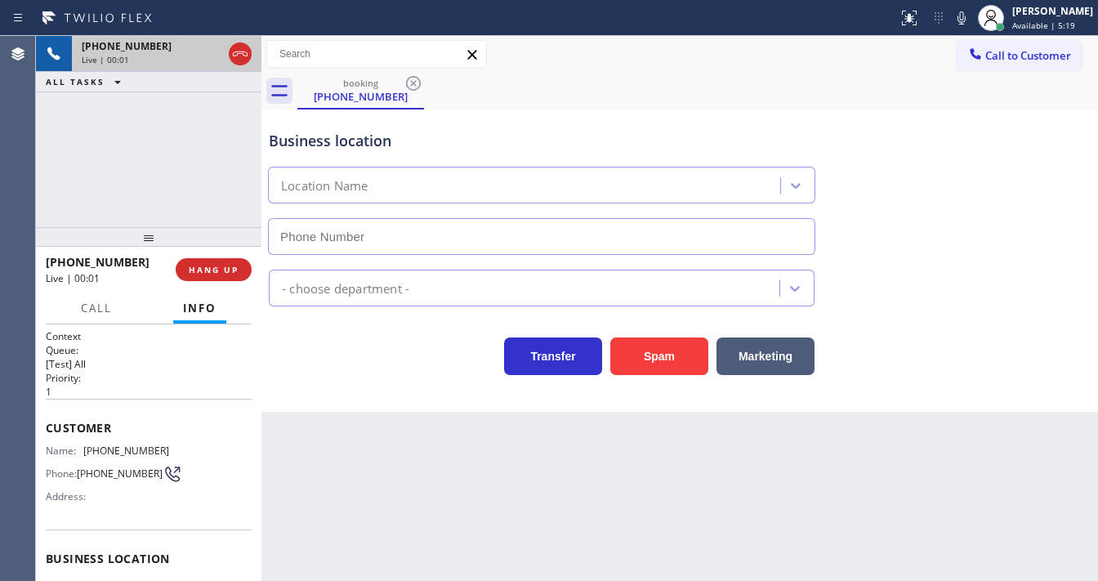
type input "[PHONE_NUMBER]"
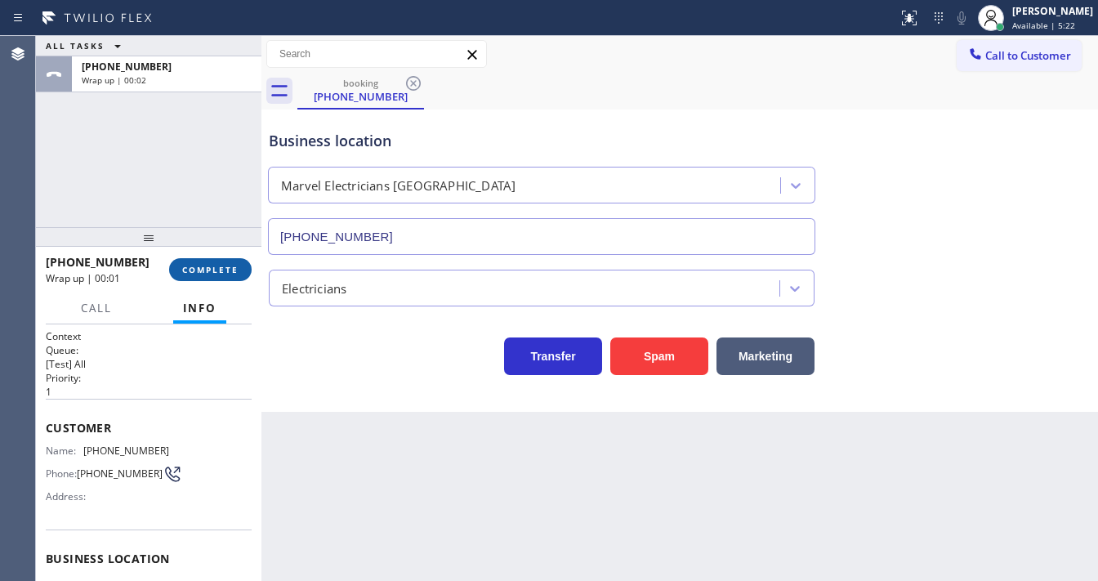
click at [203, 275] on span "COMPLETE" at bounding box center [210, 269] width 56 height 11
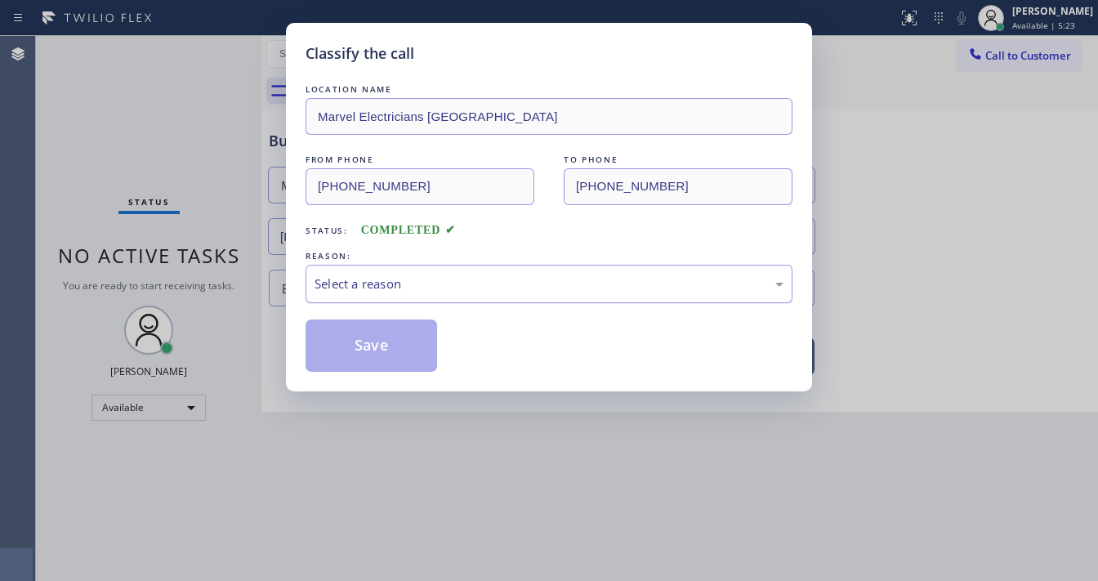
click at [362, 290] on div "Select a reason" at bounding box center [549, 284] width 469 height 19
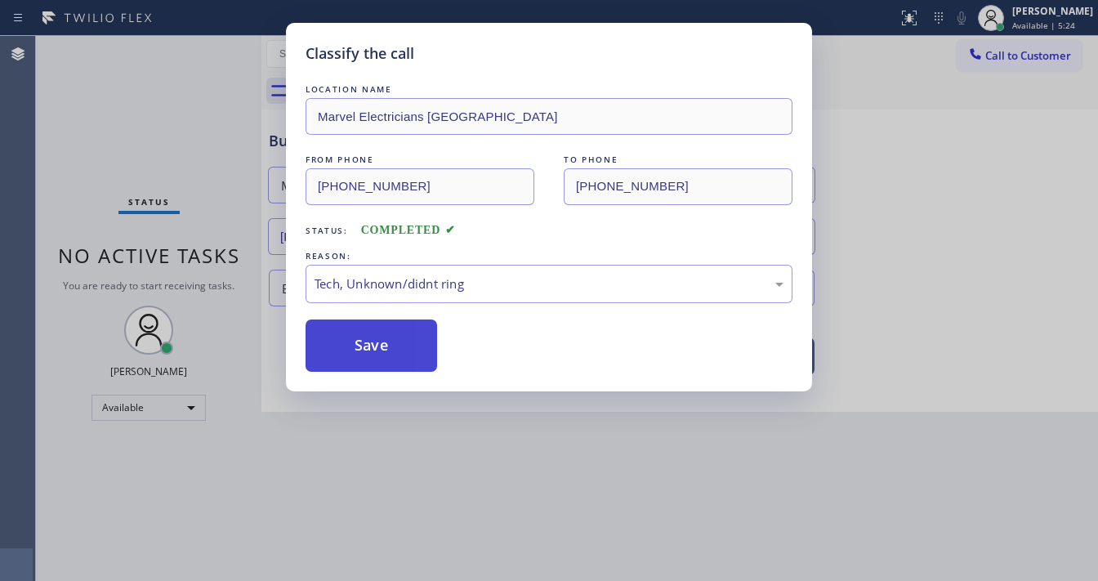
click at [366, 347] on button "Save" at bounding box center [372, 346] width 132 height 52
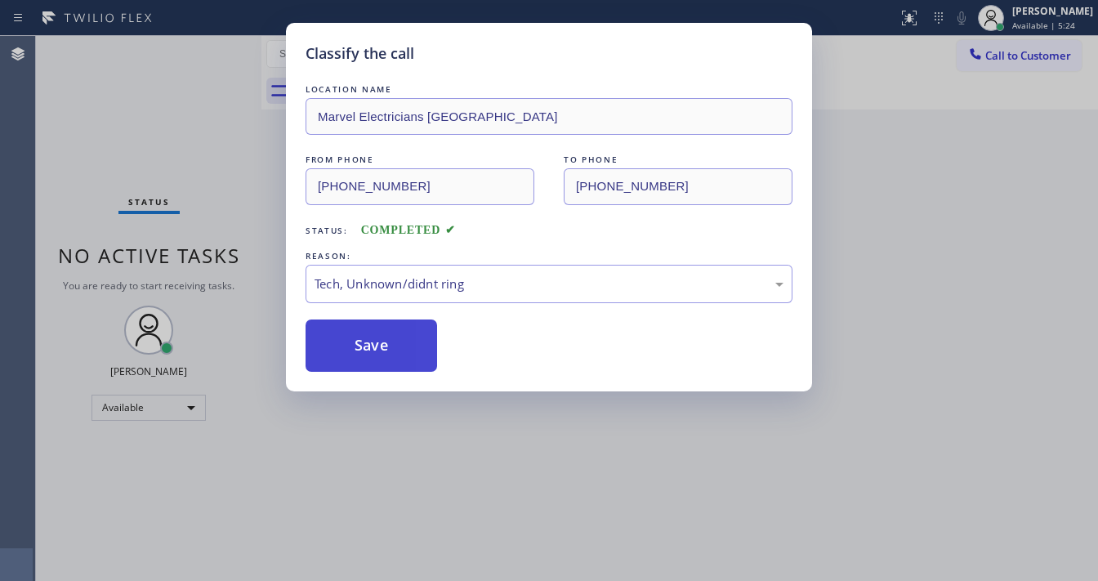
click at [366, 345] on button "Save" at bounding box center [372, 346] width 132 height 52
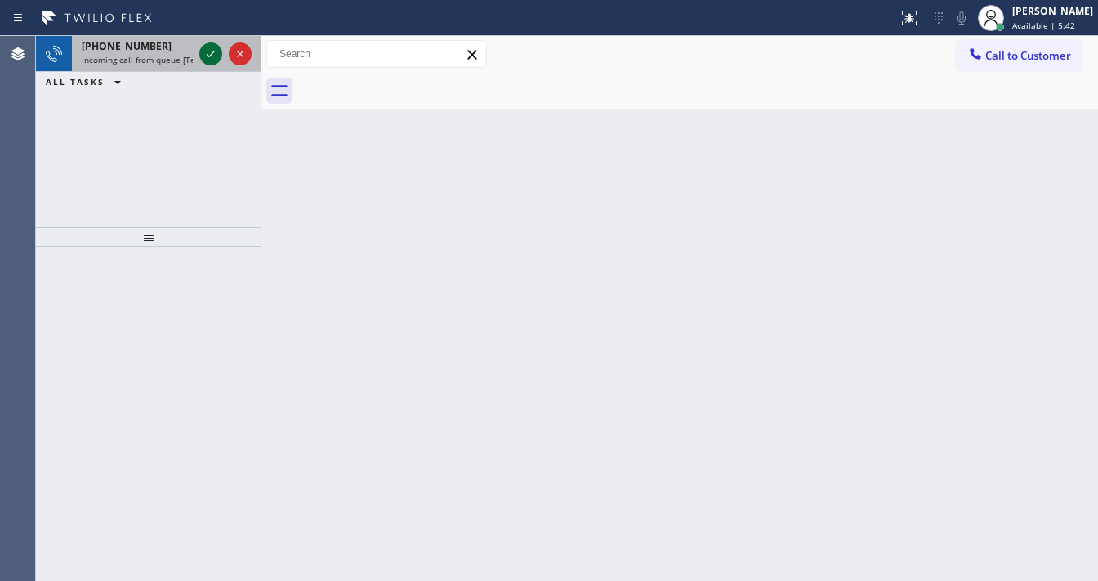
click at [207, 49] on icon at bounding box center [211, 54] width 20 height 20
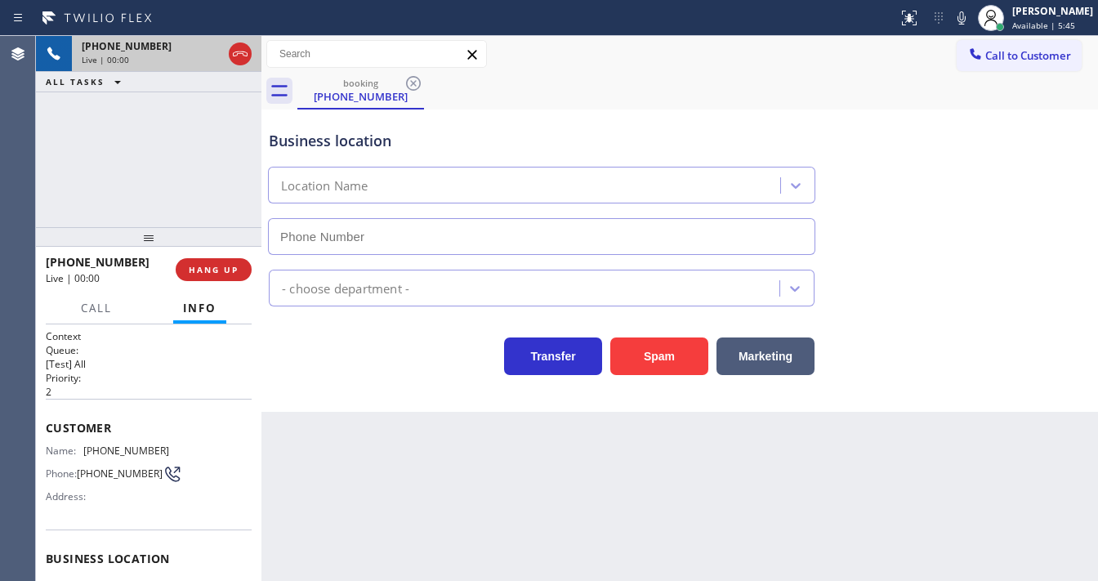
type input "[PHONE_NUMBER]"
click at [679, 338] on button "Spam" at bounding box center [659, 357] width 98 height 38
click at [660, 338] on button "Spam" at bounding box center [659, 357] width 98 height 38
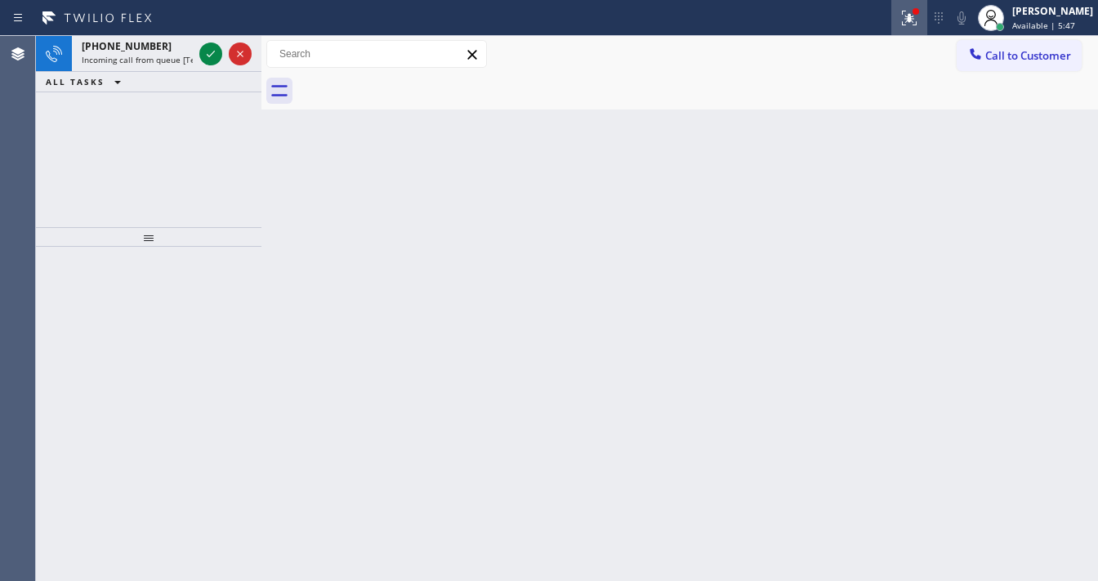
click at [915, 17] on icon at bounding box center [910, 18] width 20 height 20
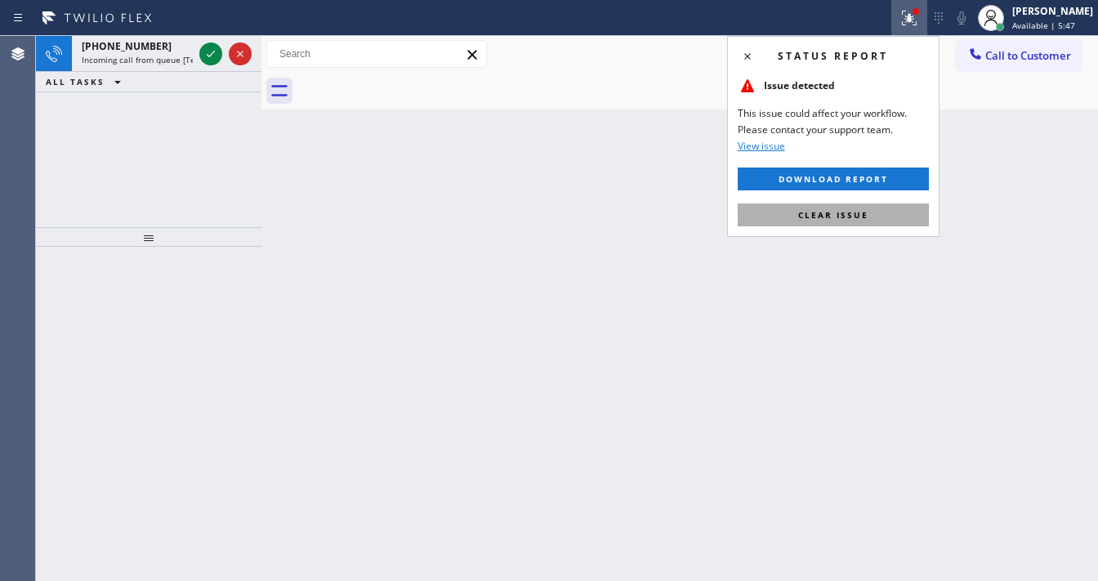
click at [821, 211] on span "Clear issue" at bounding box center [833, 214] width 70 height 11
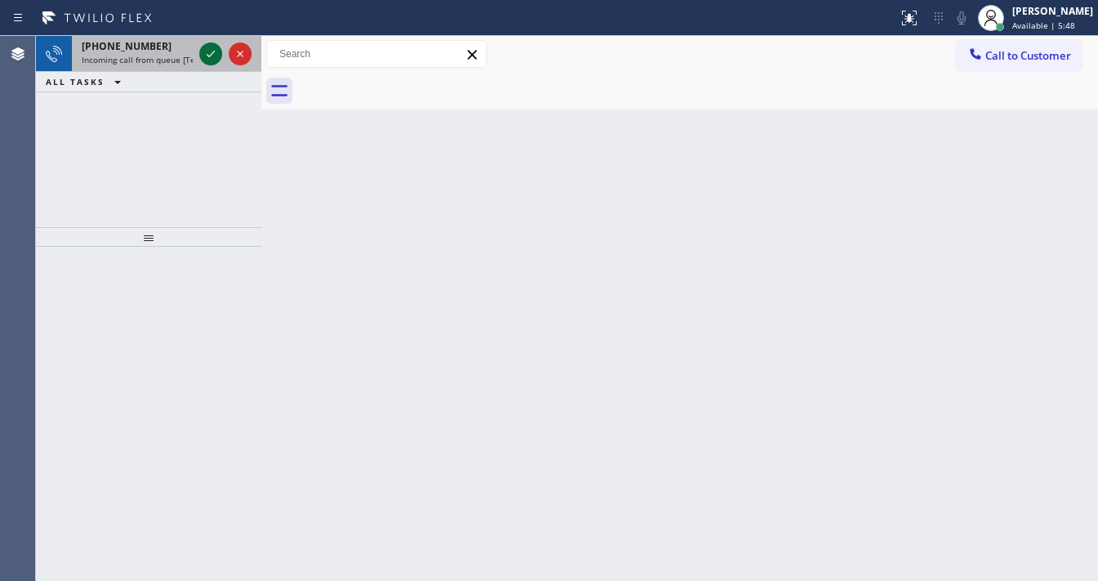
click at [210, 53] on icon at bounding box center [211, 54] width 20 height 20
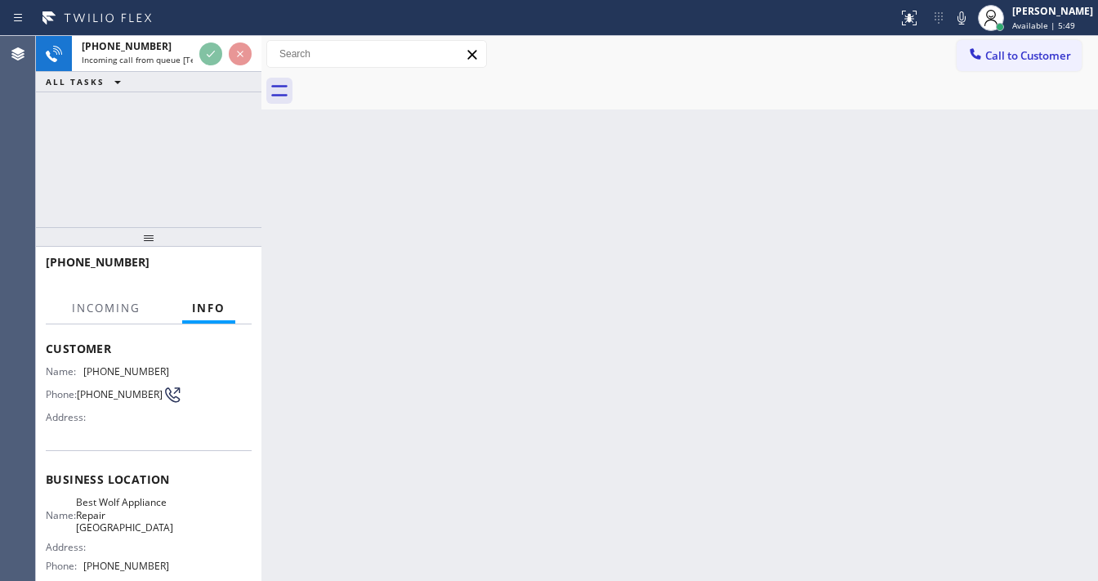
scroll to position [131, 0]
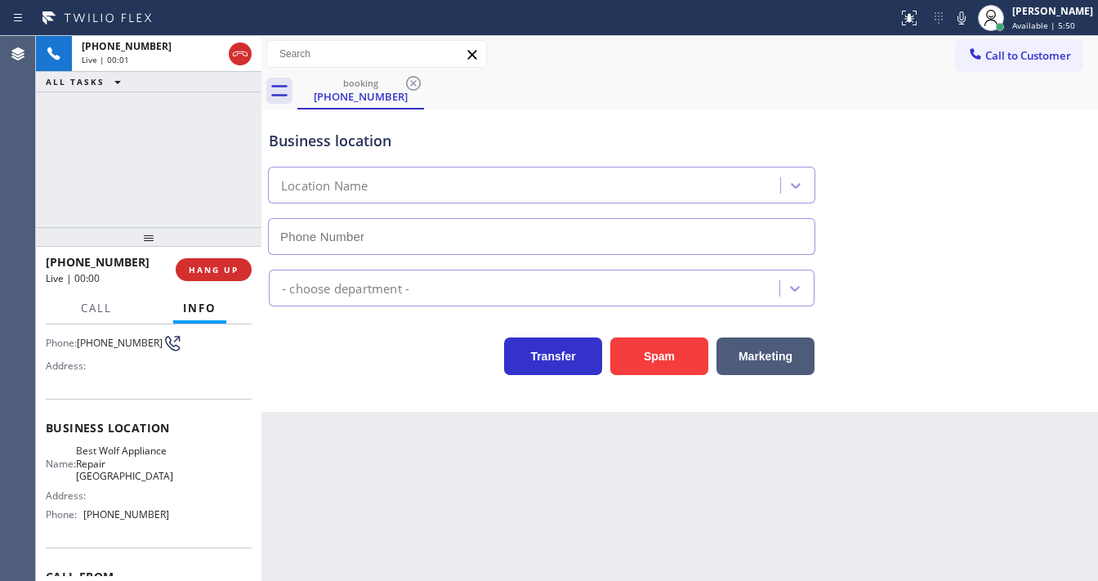
type input "[PHONE_NUMBER]"
click at [226, 94] on div "[PHONE_NUMBER] Live | 00:08 ALL TASKS ALL TASKS ACTIVE TASKS TASKS IN WRAP UP" at bounding box center [149, 131] width 226 height 191
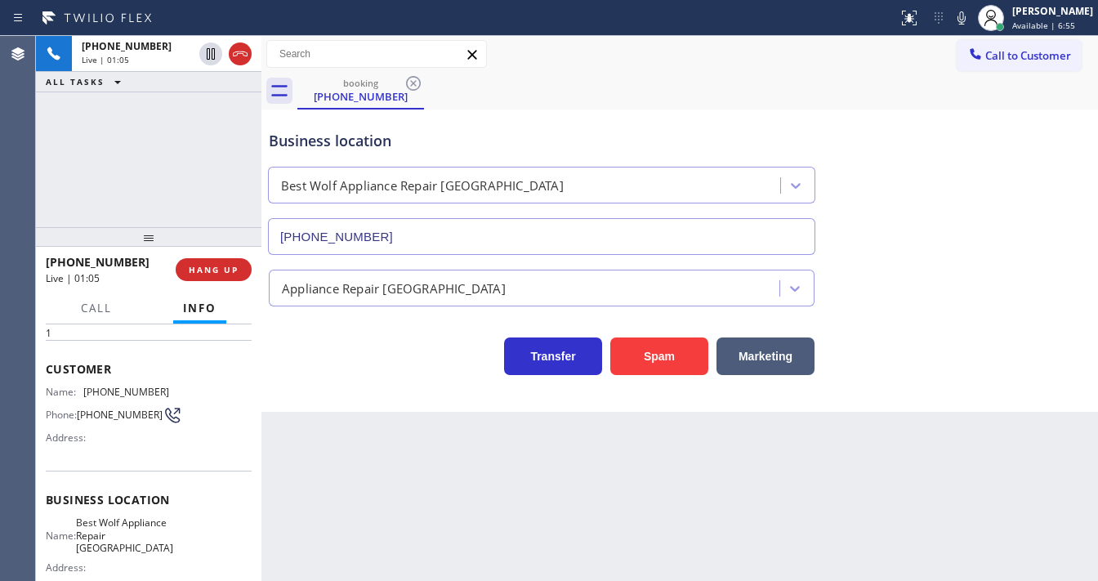
scroll to position [0, 0]
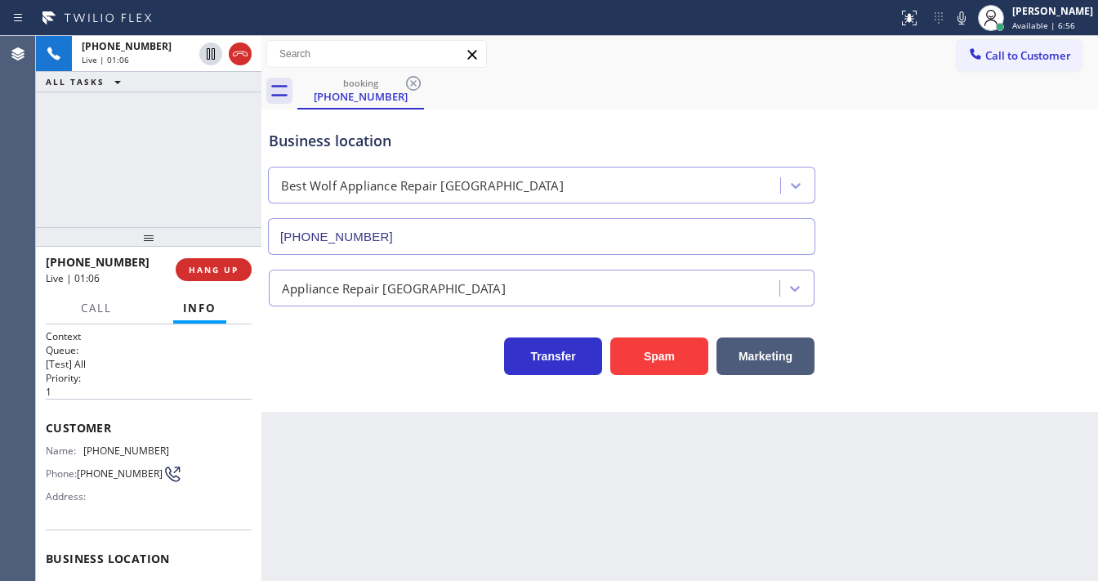
click at [49, 420] on span "Customer" at bounding box center [149, 428] width 206 height 16
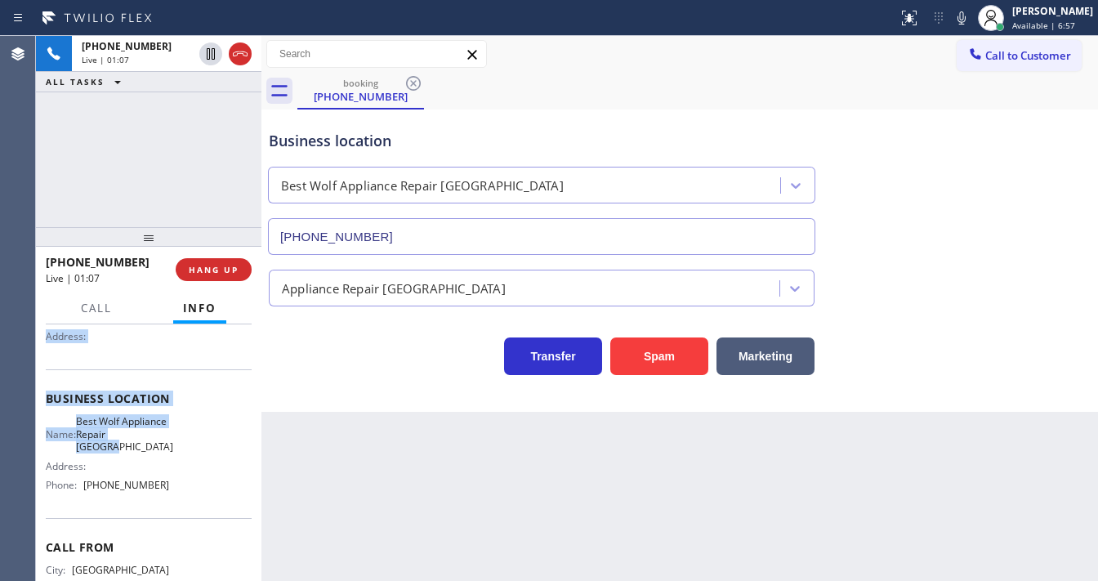
scroll to position [196, 0]
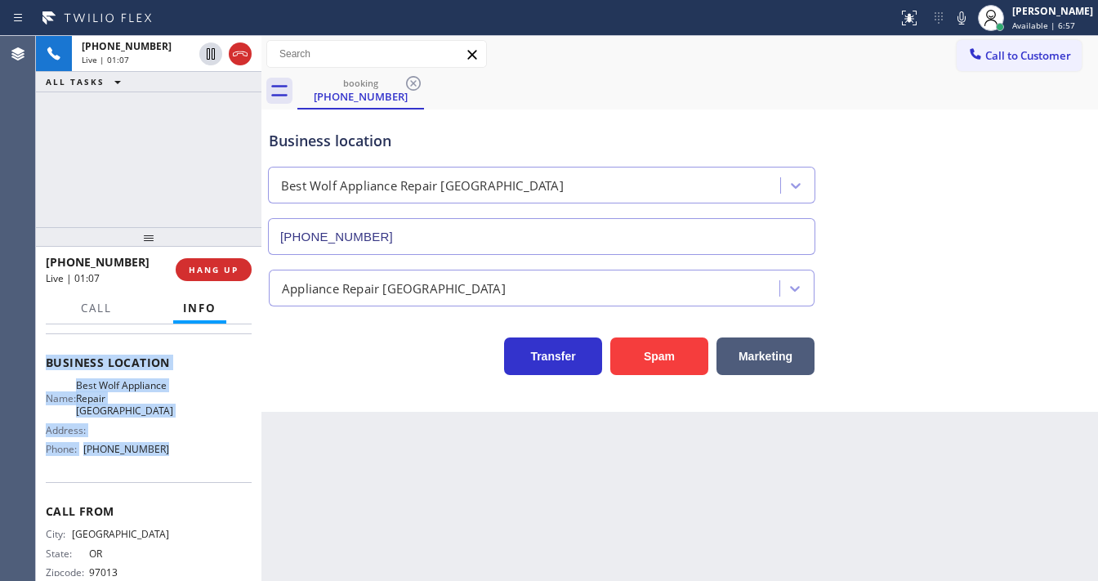
drag, startPoint x: 44, startPoint y: 425, endPoint x: 186, endPoint y: 461, distance: 146.7
click at [186, 461] on div "Context Queue: [Test] All Priority: 1 Customer Name: [PHONE_NUMBER] Phone: [PHO…" at bounding box center [149, 452] width 226 height 257
copy div "Customer Name: [PHONE_NUMBER] Phone: [PHONE_NUMBER] Address: Business location …"
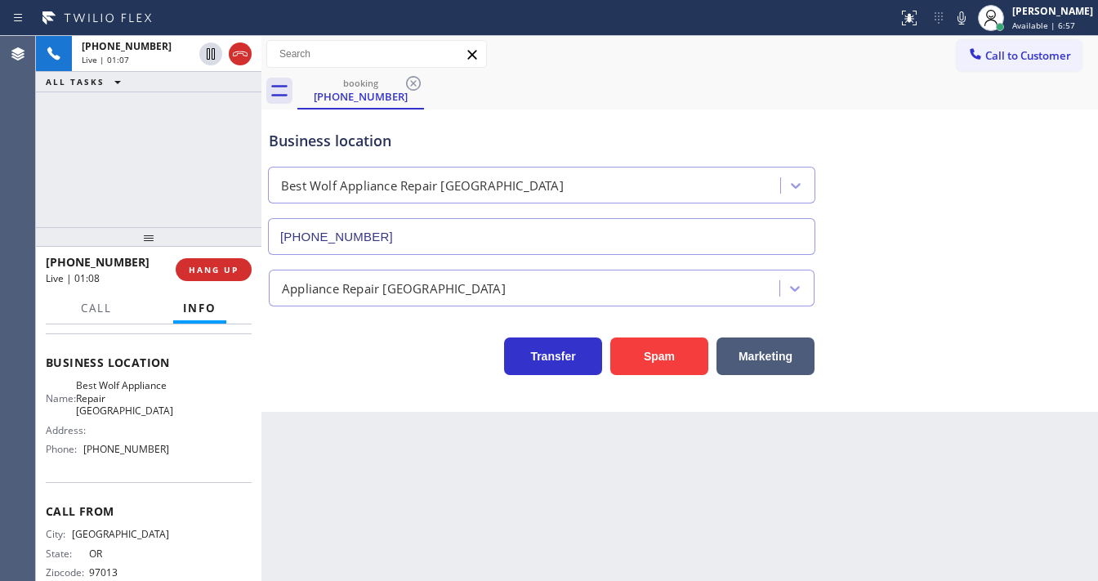
click at [154, 174] on div "[PHONE_NUMBER] Live | 01:07 ALL TASKS ALL TASKS ACTIVE TASKS TASKS IN WRAP UP" at bounding box center [149, 131] width 226 height 191
click at [104, 170] on div "[PHONE_NUMBER] Live | 01:35 ALL TASKS ALL TASKS ACTIVE TASKS TASKS IN WRAP UP" at bounding box center [149, 131] width 226 height 191
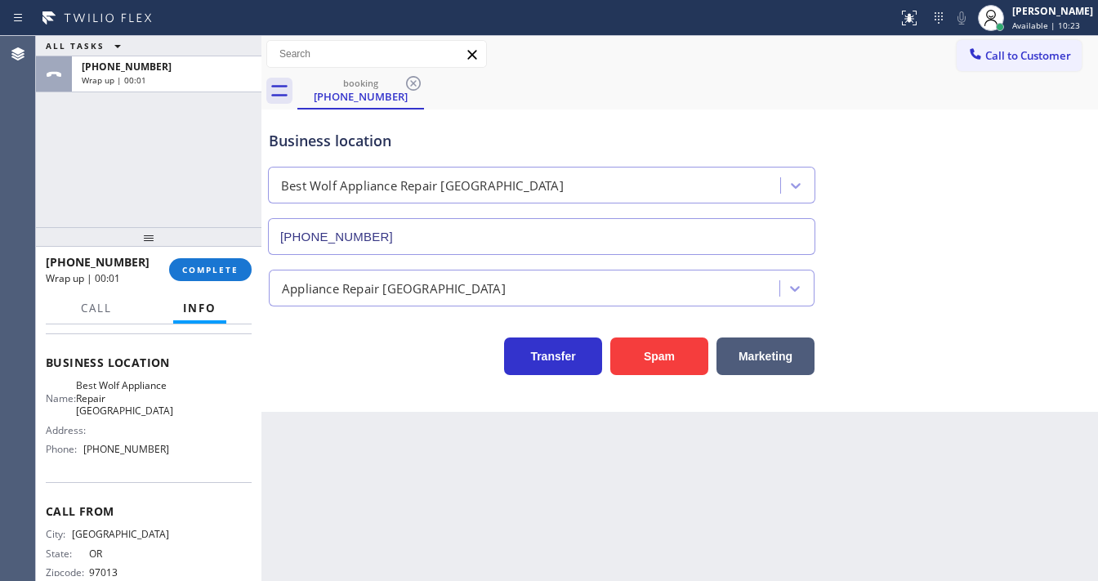
click at [202, 256] on div "[PHONE_NUMBER] Wrap up | 00:01 COMPLETE" at bounding box center [149, 269] width 206 height 42
click at [203, 265] on span "COMPLETE" at bounding box center [210, 269] width 56 height 11
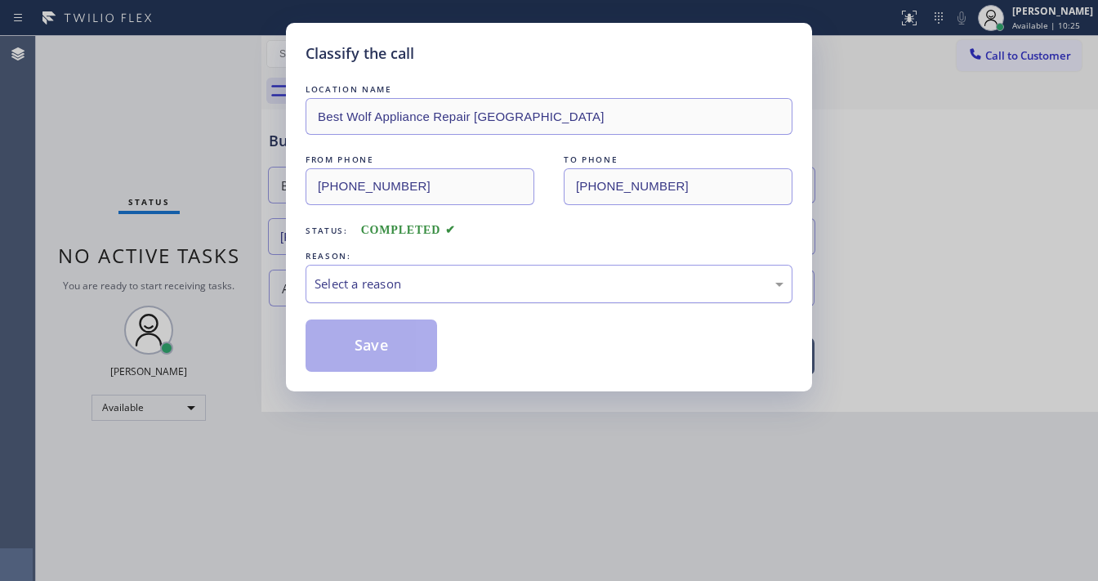
drag, startPoint x: 363, startPoint y: 284, endPoint x: 373, endPoint y: 292, distance: 13.4
click at [366, 284] on div "Select a reason" at bounding box center [549, 284] width 469 height 19
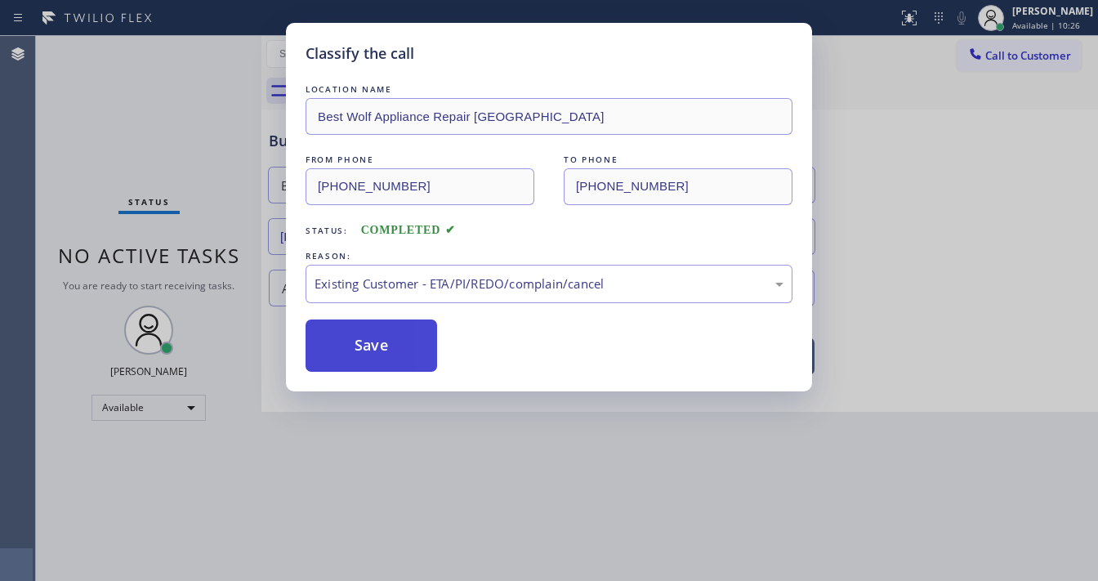
click at [369, 339] on button "Save" at bounding box center [372, 346] width 132 height 52
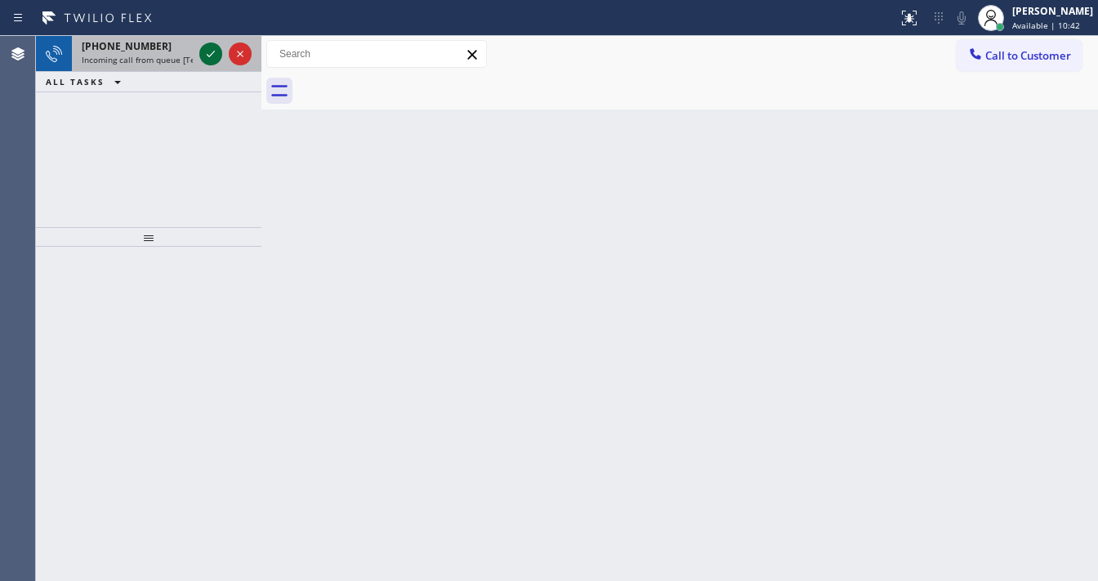
click at [204, 55] on div at bounding box center [210, 54] width 23 height 20
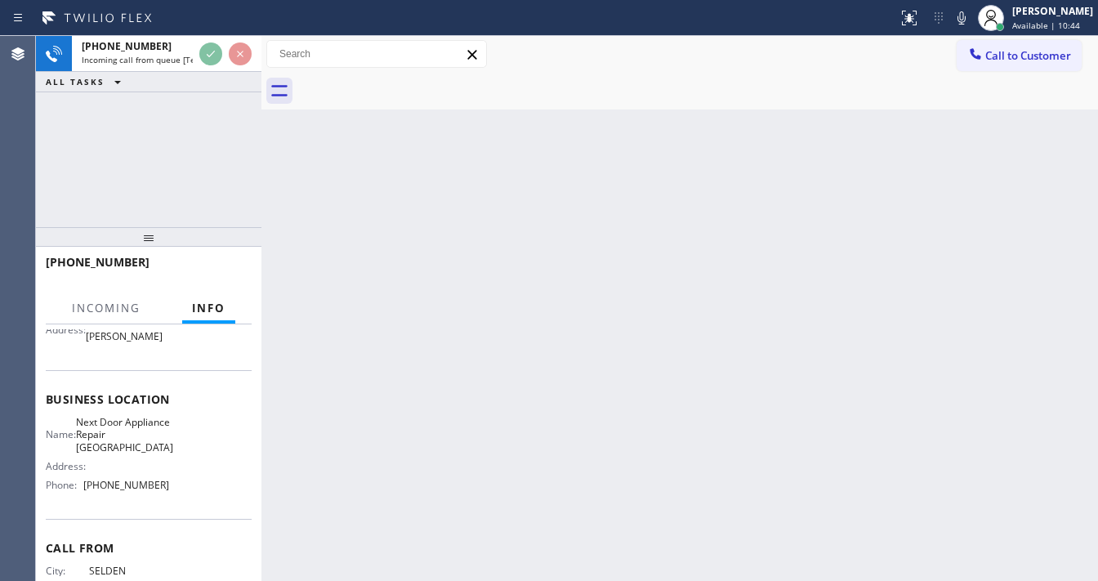
scroll to position [196, 0]
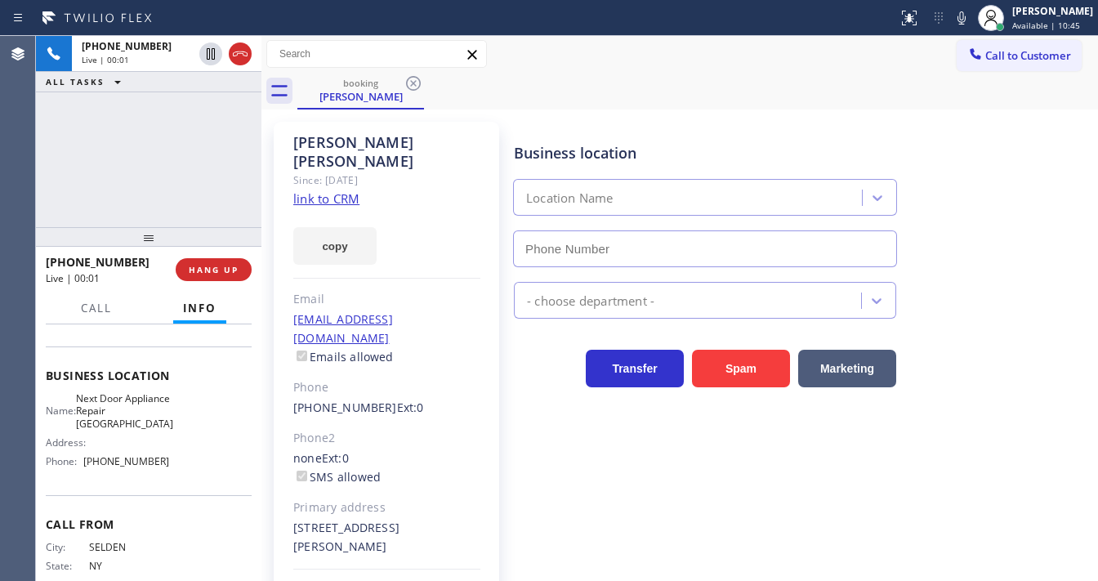
type input "[PHONE_NUMBER]"
click at [336, 190] on link "link to CRM" at bounding box center [326, 198] width 66 height 16
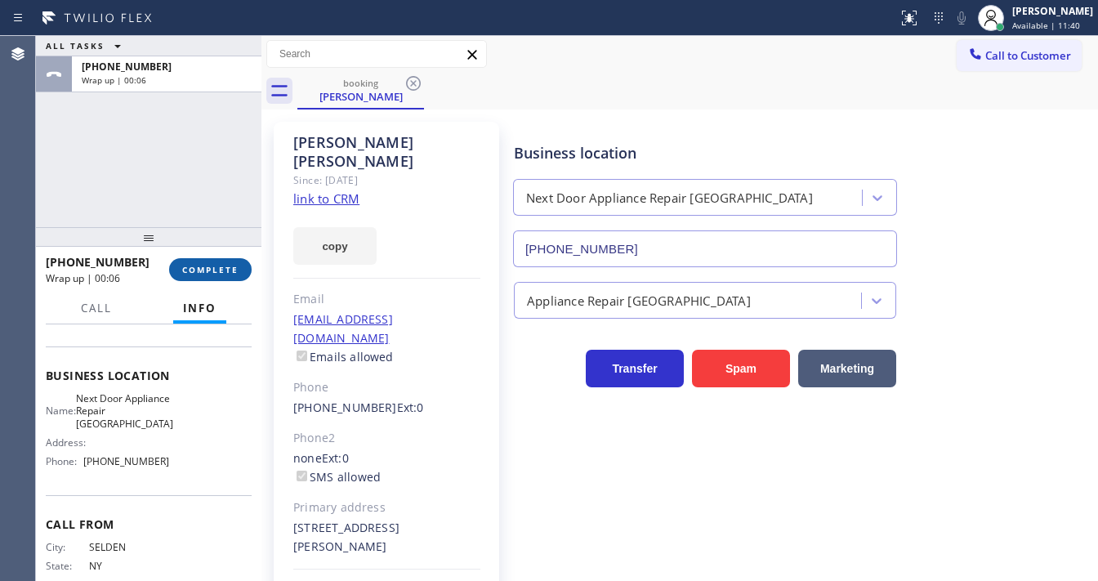
click at [212, 279] on button "COMPLETE" at bounding box center [210, 269] width 83 height 23
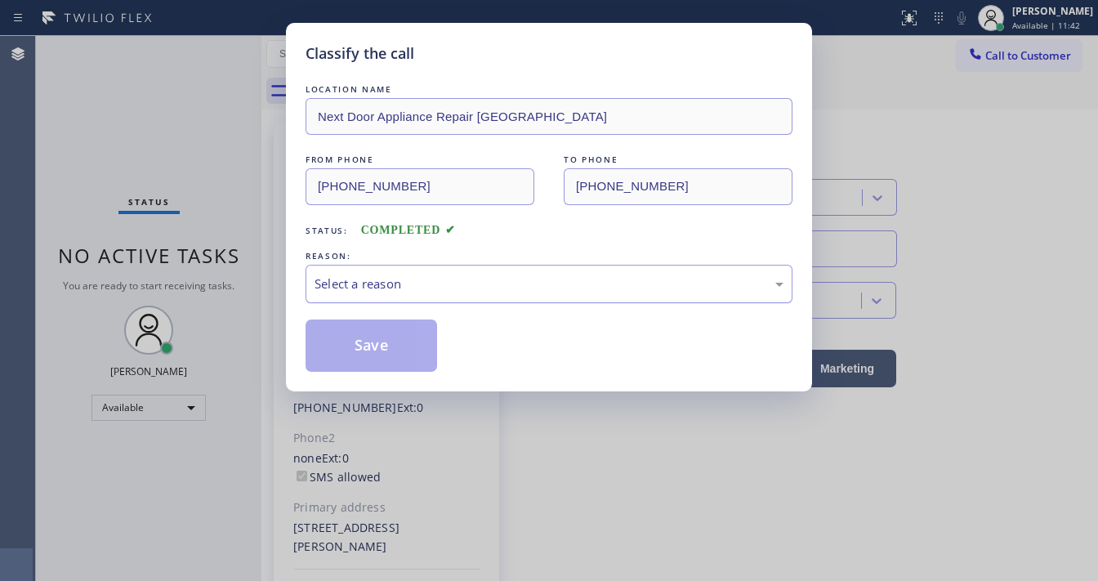
click at [409, 275] on div "Select a reason" at bounding box center [549, 284] width 469 height 19
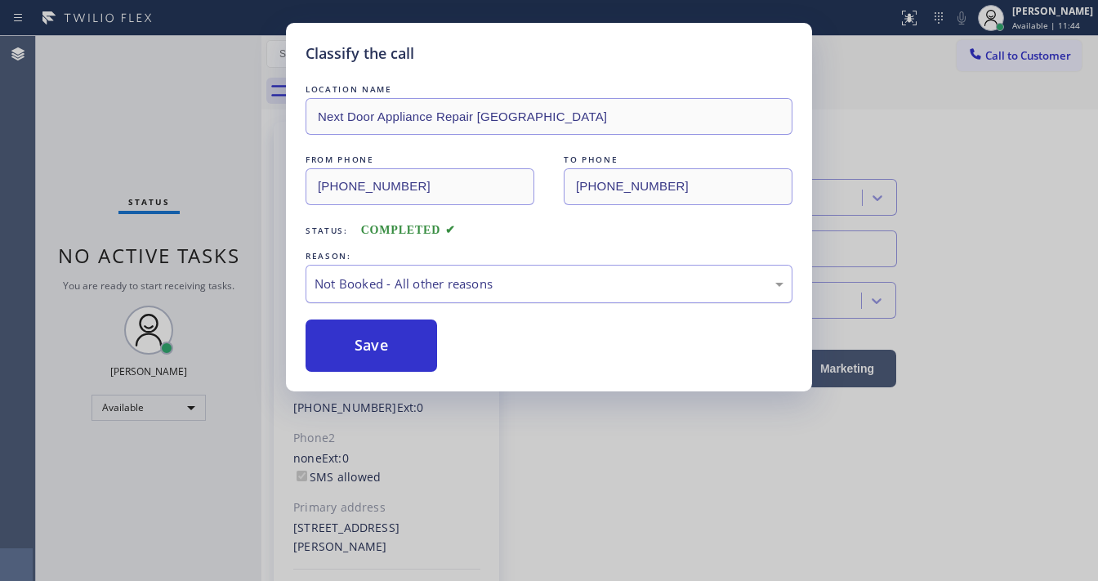
click at [406, 282] on div "Not Booked - All other reasons" at bounding box center [549, 284] width 469 height 19
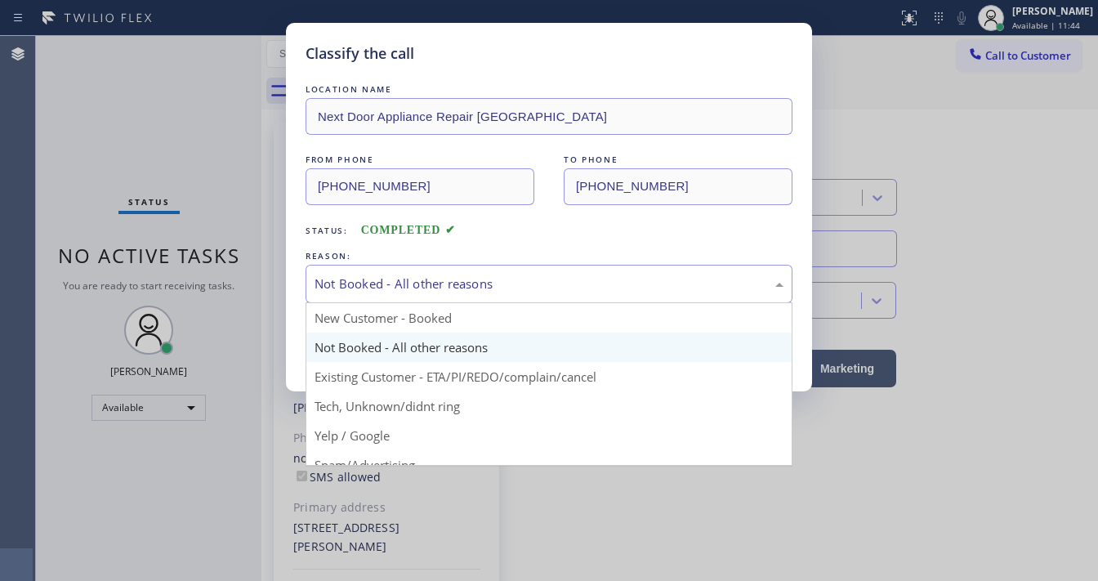
drag, startPoint x: 397, startPoint y: 371, endPoint x: 382, endPoint y: 346, distance: 29.7
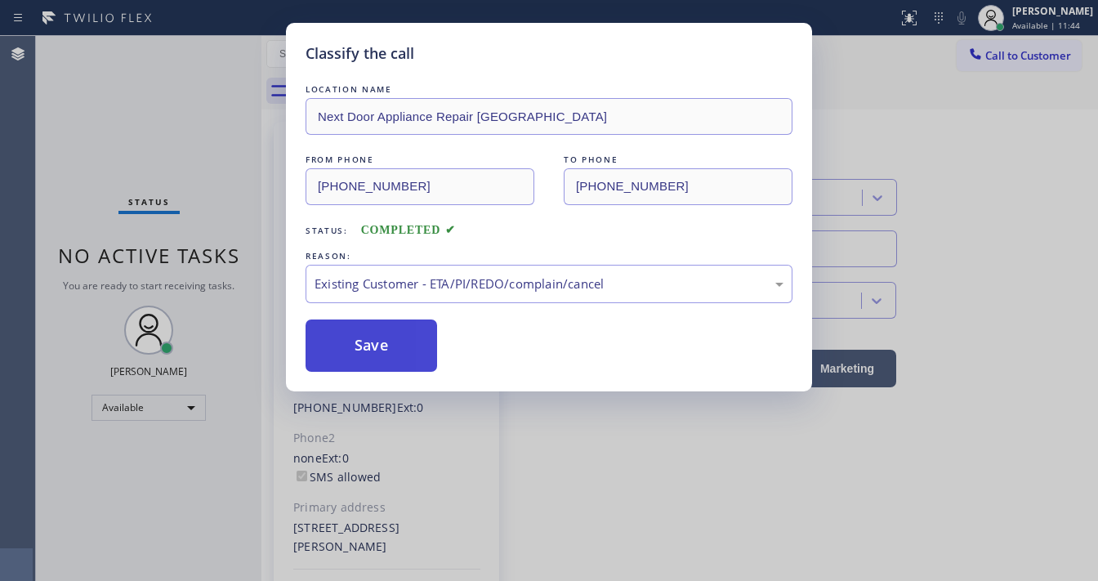
click at [381, 345] on button "Save" at bounding box center [372, 346] width 132 height 52
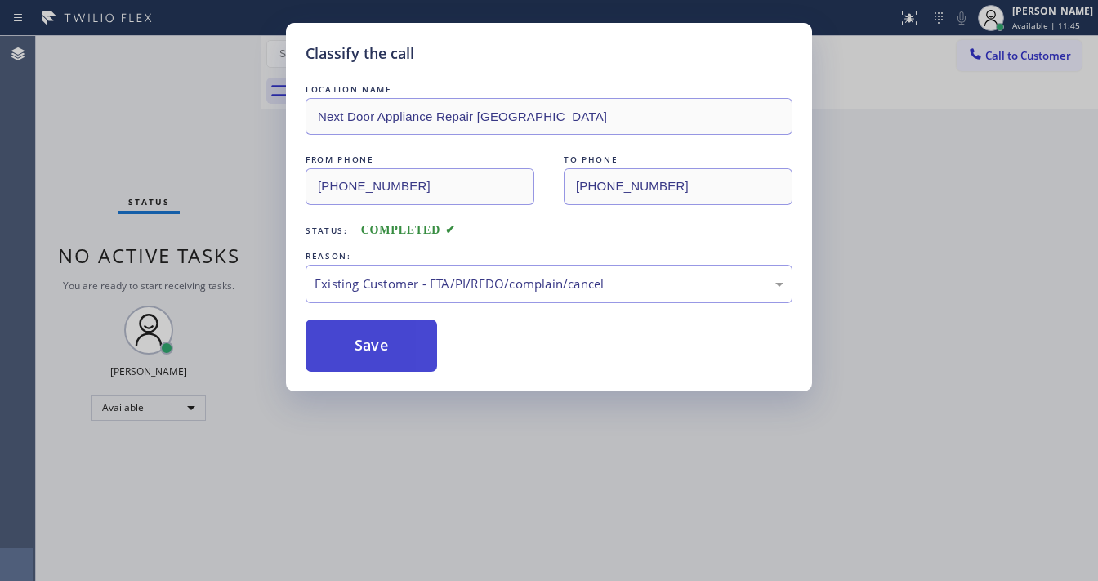
click at [381, 345] on button "Save" at bounding box center [372, 346] width 132 height 52
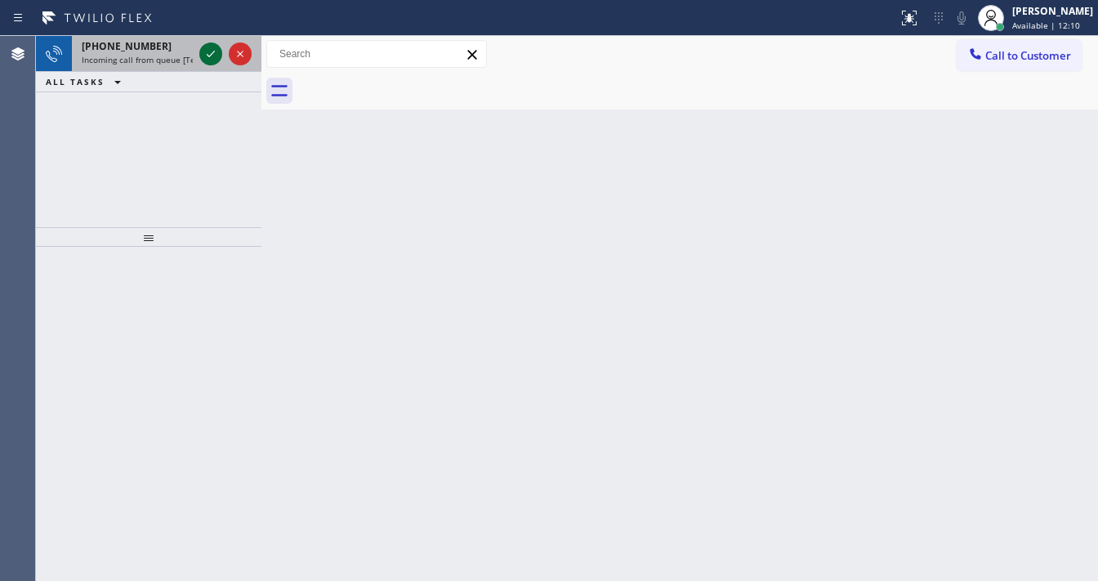
click at [215, 54] on icon at bounding box center [211, 54] width 20 height 20
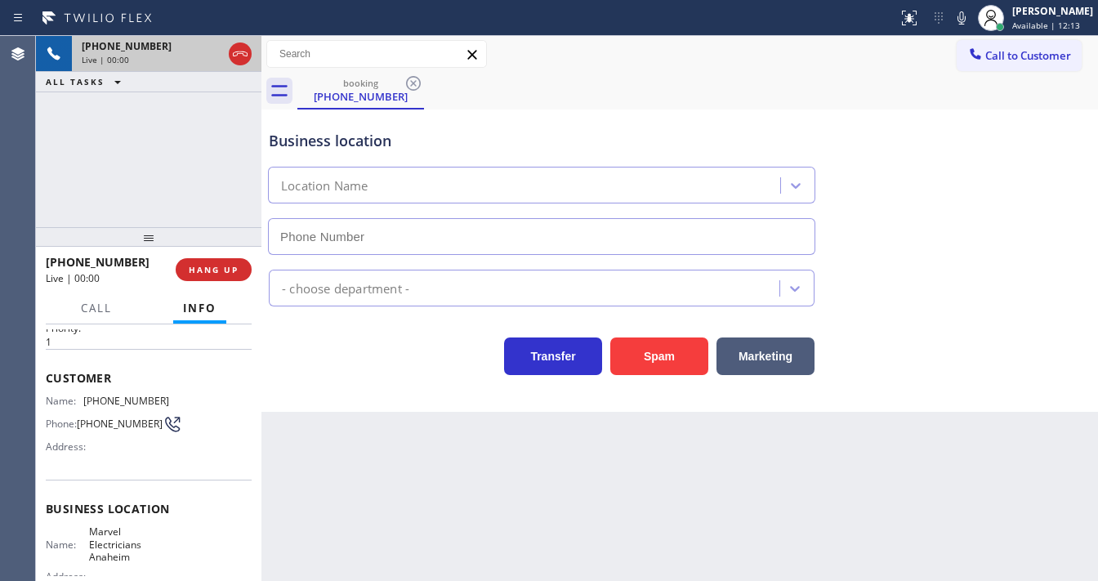
type input "[PHONE_NUMBER]"
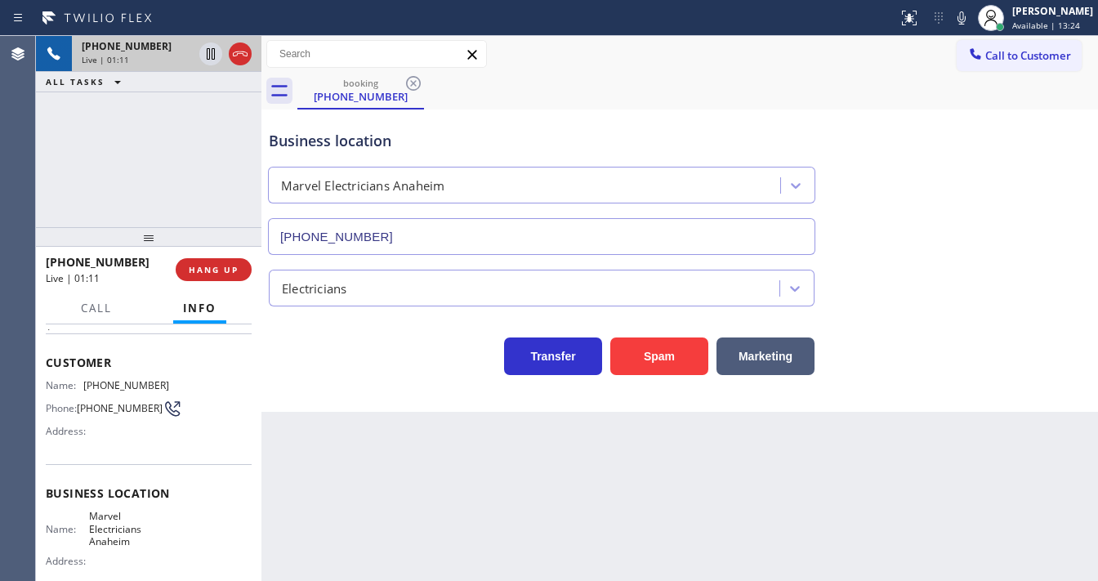
click at [37, 184] on div "[PHONE_NUMBER] Live | 01:11 ALL TASKS ALL TASKS ACTIVE TASKS TASKS IN WRAP UP" at bounding box center [149, 131] width 226 height 191
drag, startPoint x: 185, startPoint y: 369, endPoint x: 163, endPoint y: 370, distance: 22.1
click at [185, 369] on div "Customer Name: [PHONE_NUMBER] Phone: [PHONE_NUMBER] Address:" at bounding box center [149, 398] width 206 height 131
click at [83, 362] on span "Customer" at bounding box center [149, 363] width 206 height 16
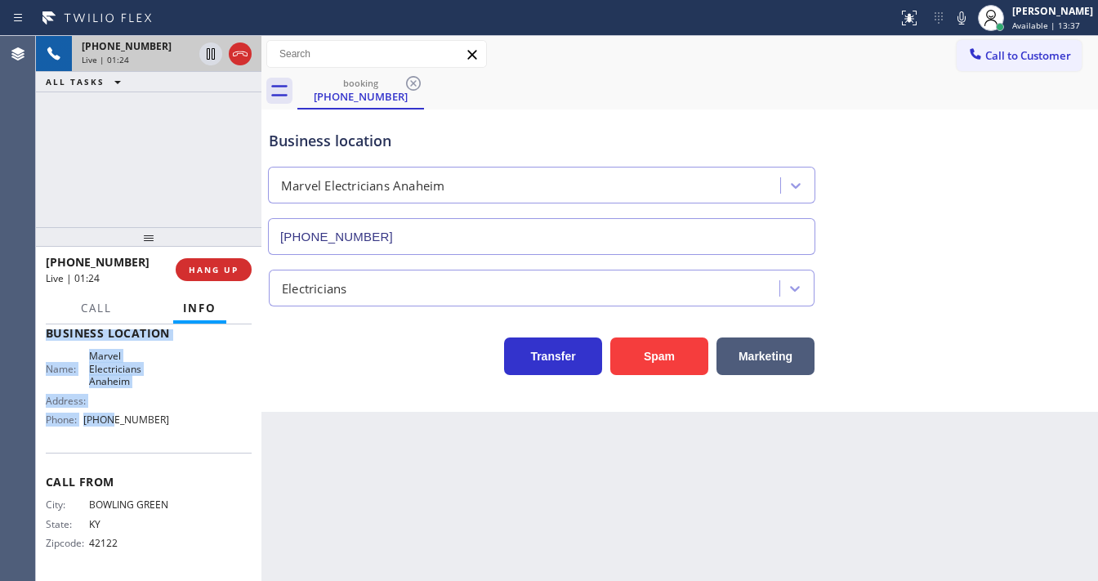
scroll to position [239, 0]
drag, startPoint x: 46, startPoint y: 358, endPoint x: 176, endPoint y: 399, distance: 136.2
click at [177, 402] on div "Context Queue: [Test] All Priority: 1 Customer Name: [PHONE_NUMBER] Phone: [PHO…" at bounding box center [149, 339] width 206 height 473
copy div "Customer Name: [PHONE_NUMBER] Phone: [PHONE_NUMBER] Address: Business location …"
click at [155, 186] on div "[PHONE_NUMBER] Live | 01:25 ALL TASKS ALL TASKS ACTIVE TASKS TASKS IN WRAP UP" at bounding box center [149, 131] width 226 height 191
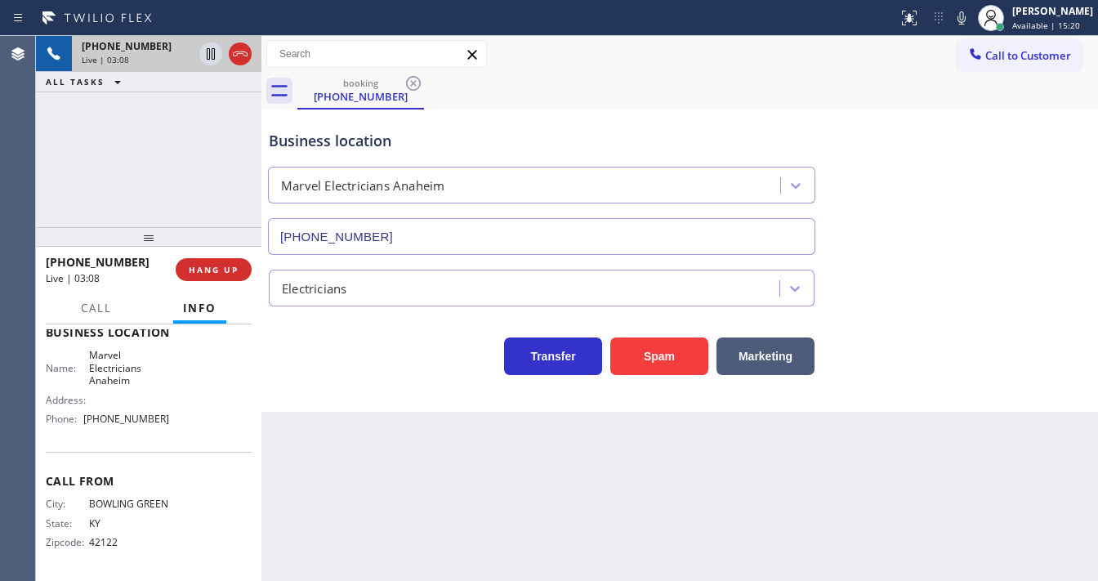
click at [38, 159] on div "[PHONE_NUMBER] Live | 03:08 ALL TASKS ALL TASKS ACTIVE TASKS TASKS IN WRAP UP" at bounding box center [149, 131] width 226 height 191
click at [244, 270] on button "HANG UP" at bounding box center [214, 269] width 76 height 23
click at [181, 262] on button "HANG UP" at bounding box center [214, 269] width 76 height 23
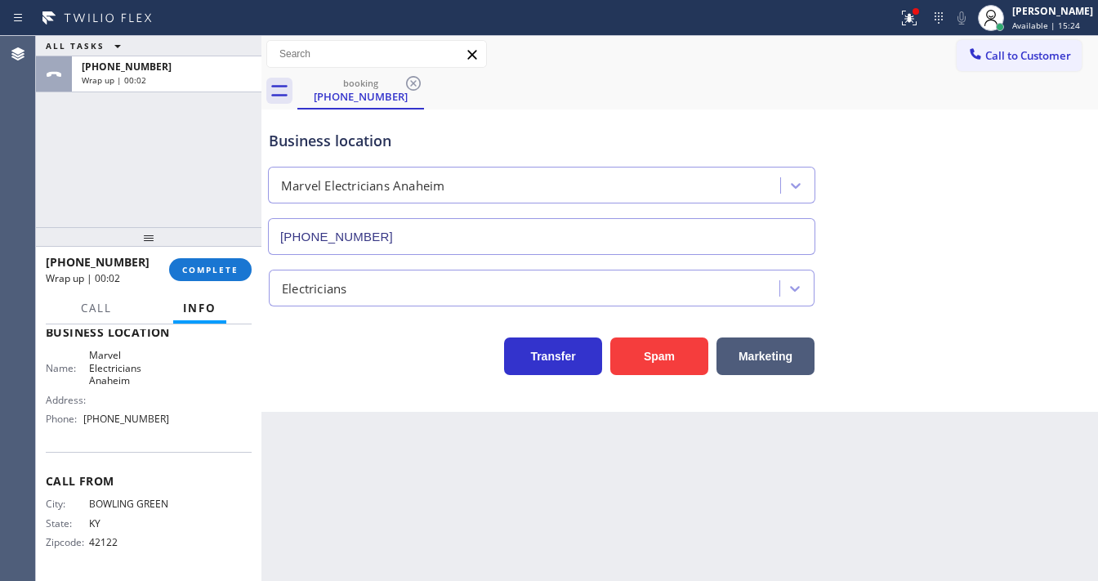
drag, startPoint x: 69, startPoint y: 167, endPoint x: 101, endPoint y: 168, distance: 32.7
click at [69, 167] on div "ALL TASKS ALL TASKS ACTIVE TASKS TASKS IN WRAP UP [PHONE_NUMBER] Wrap up | 00:02" at bounding box center [149, 131] width 226 height 191
drag, startPoint x: 54, startPoint y: 169, endPoint x: 244, endPoint y: 252, distance: 206.8
click at [62, 169] on div "ALL TASKS ALL TASKS ACTIVE TASKS TASKS IN WRAP UP [PHONE_NUMBER] Wrap up | 01:12" at bounding box center [149, 131] width 226 height 191
click at [219, 271] on span "COMPLETE" at bounding box center [210, 269] width 56 height 11
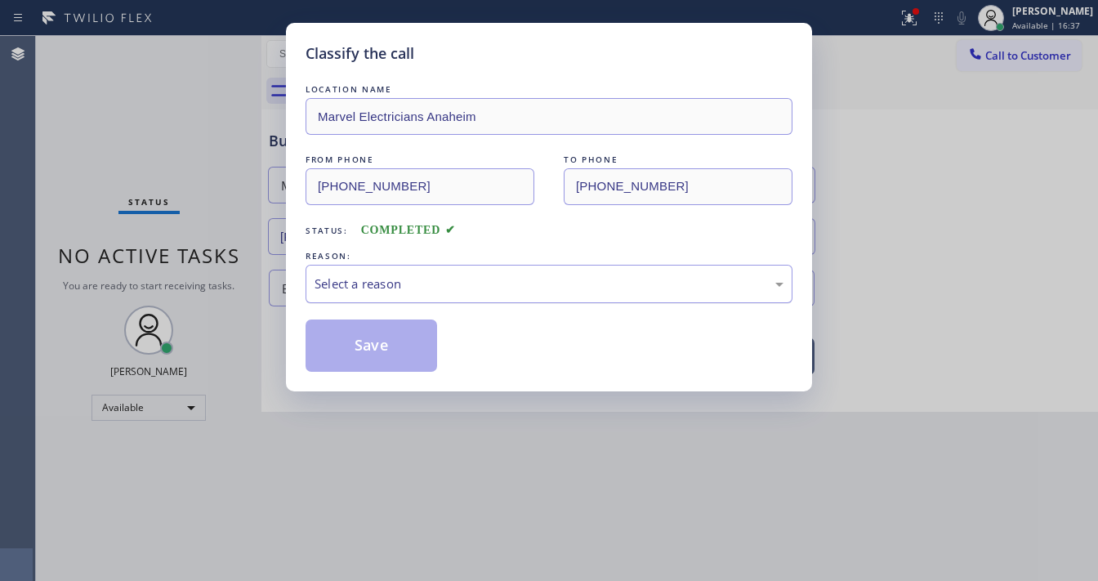
drag, startPoint x: 370, startPoint y: 284, endPoint x: 380, endPoint y: 294, distance: 13.9
click at [371, 284] on div "Select a reason" at bounding box center [549, 284] width 469 height 19
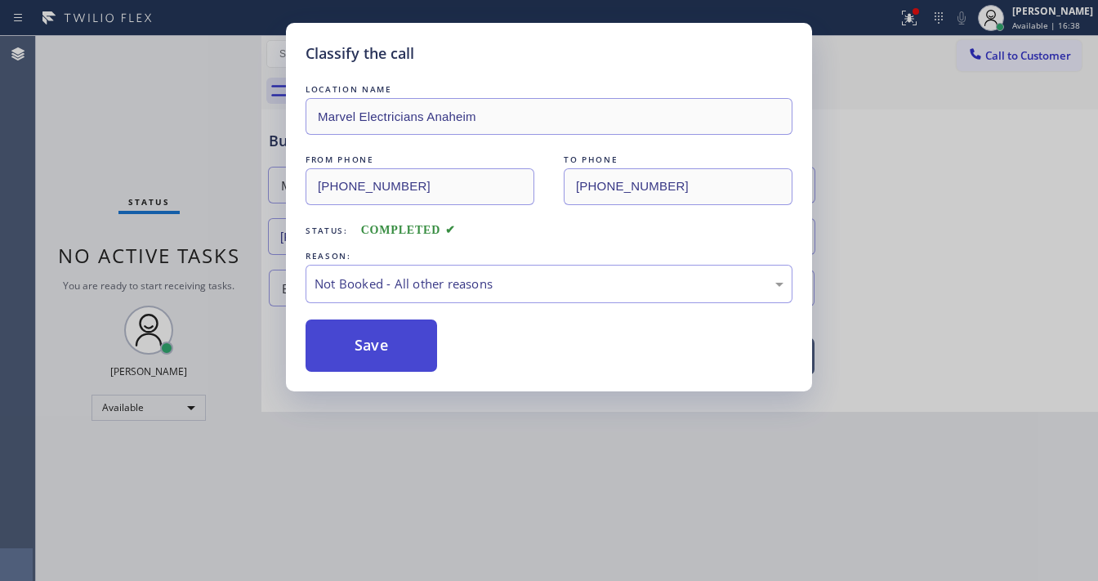
click at [383, 348] on button "Save" at bounding box center [372, 346] width 132 height 52
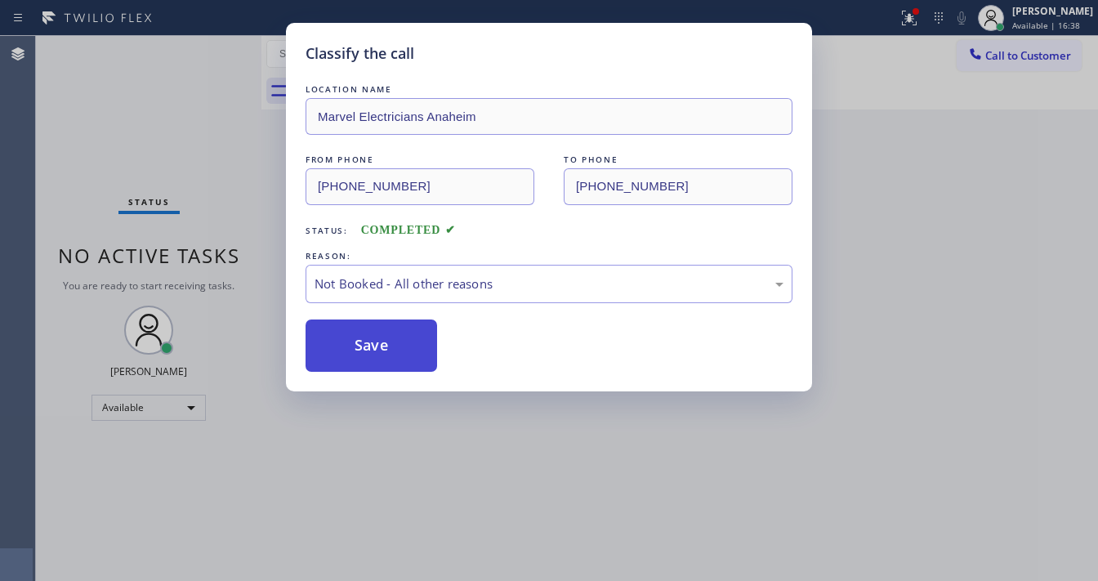
click at [383, 348] on button "Save" at bounding box center [372, 346] width 132 height 52
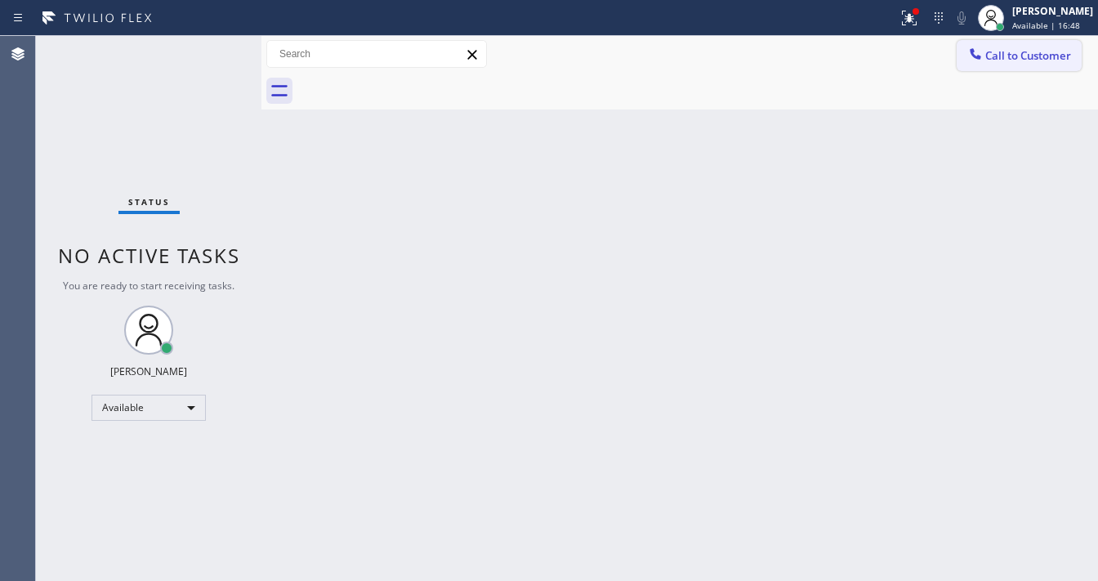
click at [982, 62] on div at bounding box center [976, 56] width 20 height 20
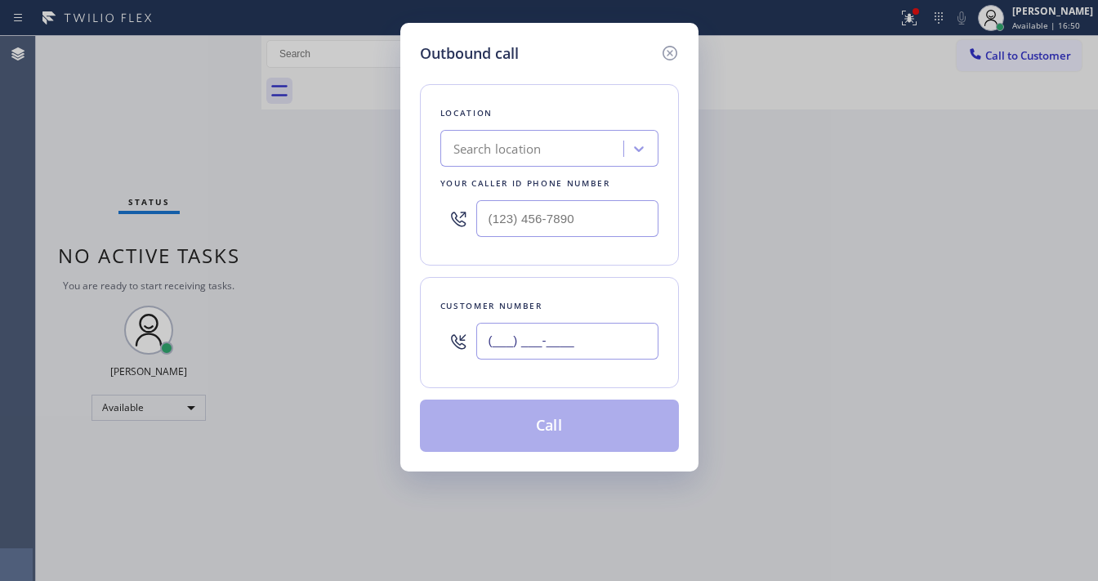
click at [529, 340] on input "(___) ___-____" at bounding box center [567, 341] width 182 height 37
paste input "270) 846-0600"
type input "[PHONE_NUMBER]"
type input "(___) ___-____"
click at [552, 219] on input "(___) ___-____" at bounding box center [567, 218] width 182 height 37
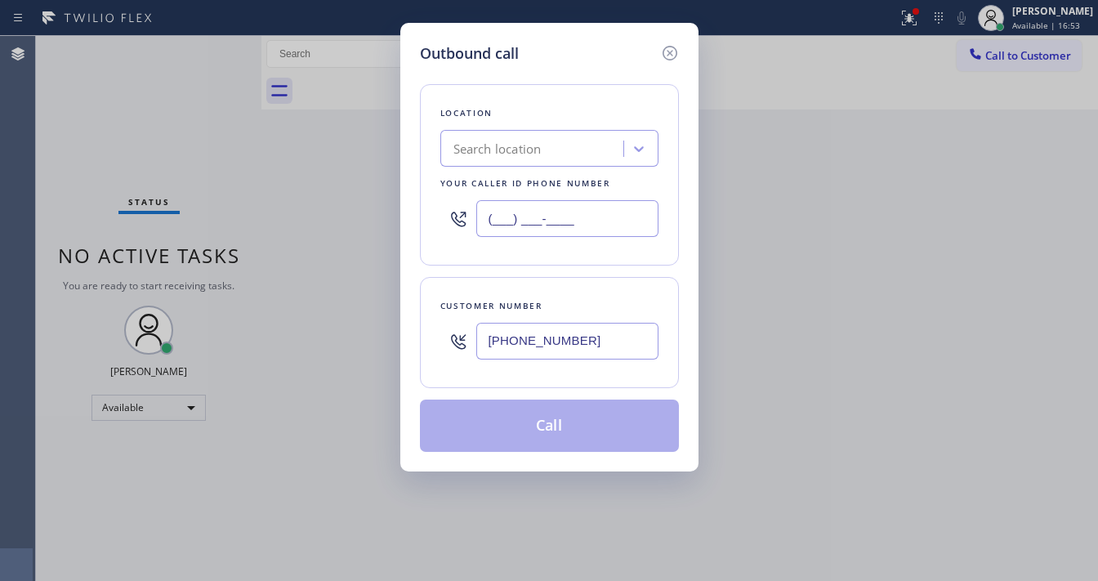
paste input "714) 559-3783"
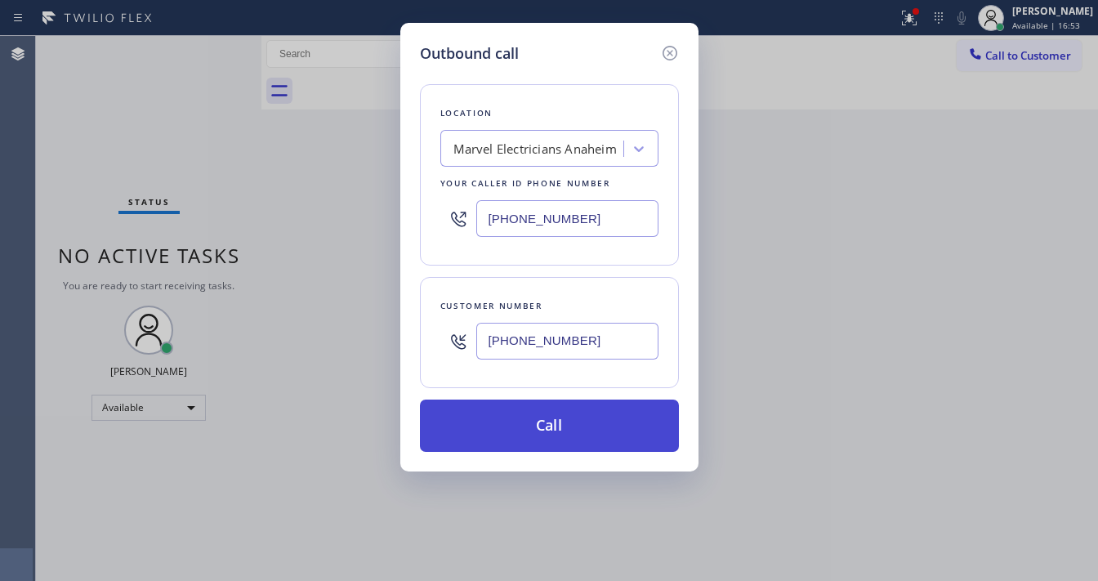
type input "[PHONE_NUMBER]"
click at [507, 437] on button "Call" at bounding box center [549, 426] width 259 height 52
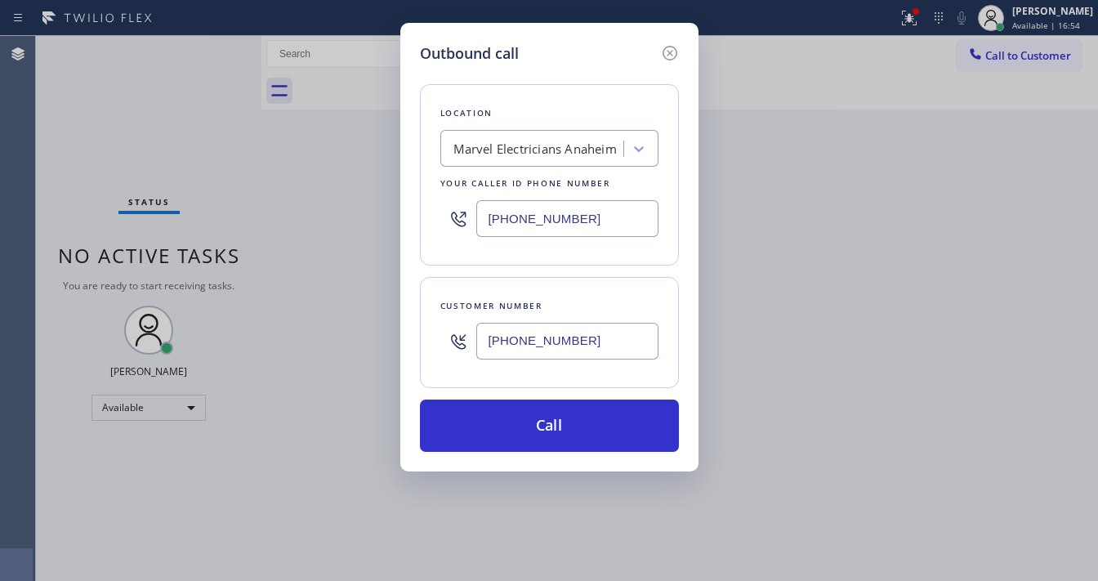
click at [186, 307] on div "Outbound call Location Marvel Electricians [GEOGRAPHIC_DATA] Your caller id pho…" at bounding box center [549, 290] width 1098 height 581
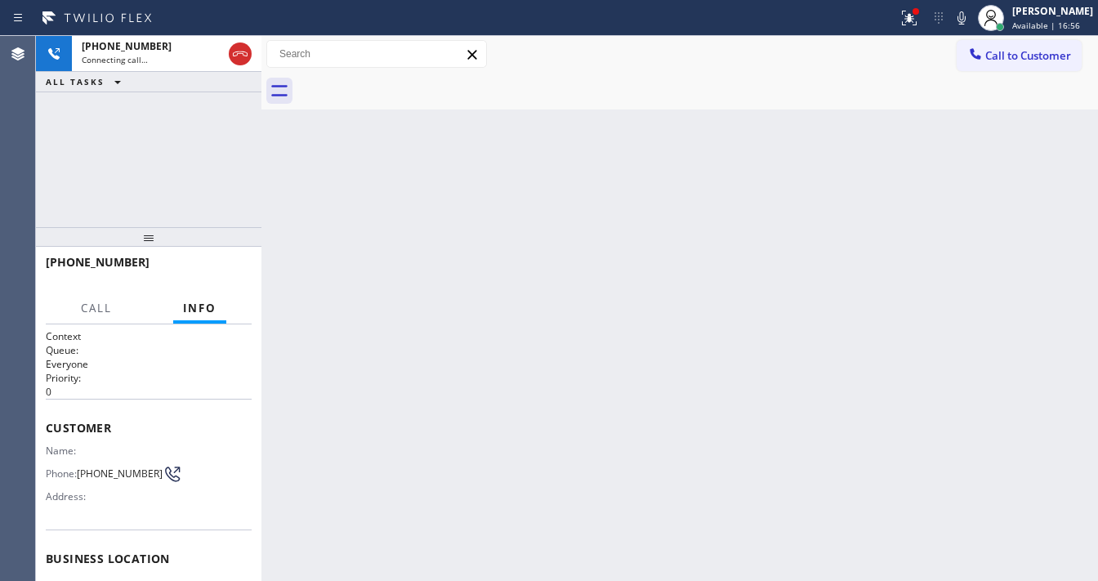
click at [914, 25] on icon at bounding box center [909, 18] width 15 height 15
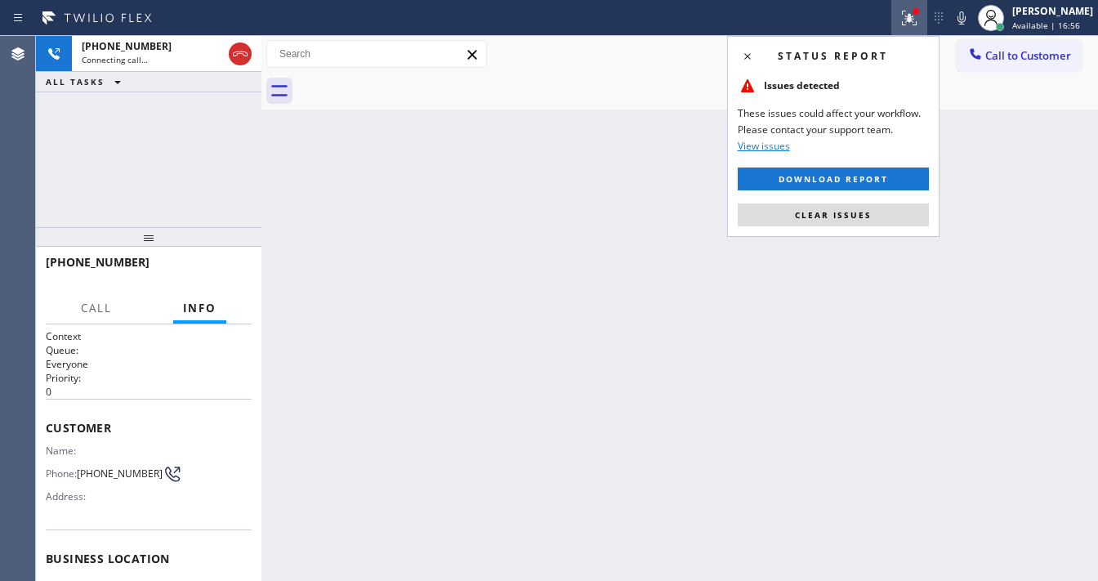
click at [853, 221] on button "Clear issues" at bounding box center [833, 214] width 191 height 23
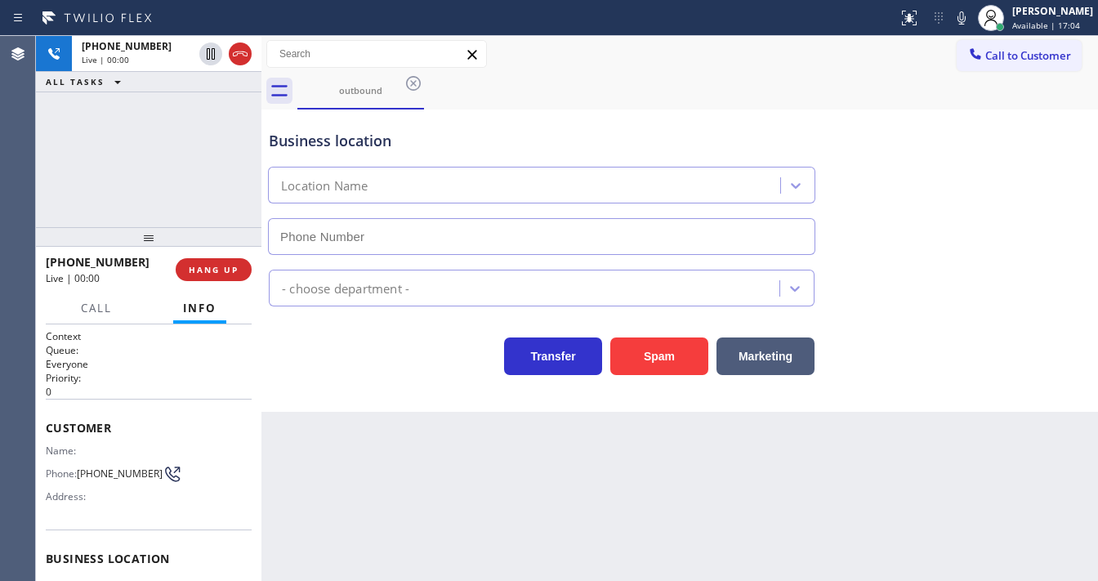
type input "[PHONE_NUMBER]"
click at [29, 185] on div "Agent Desktop" at bounding box center [17, 308] width 35 height 545
click at [244, 265] on button "HANG UP" at bounding box center [214, 269] width 76 height 23
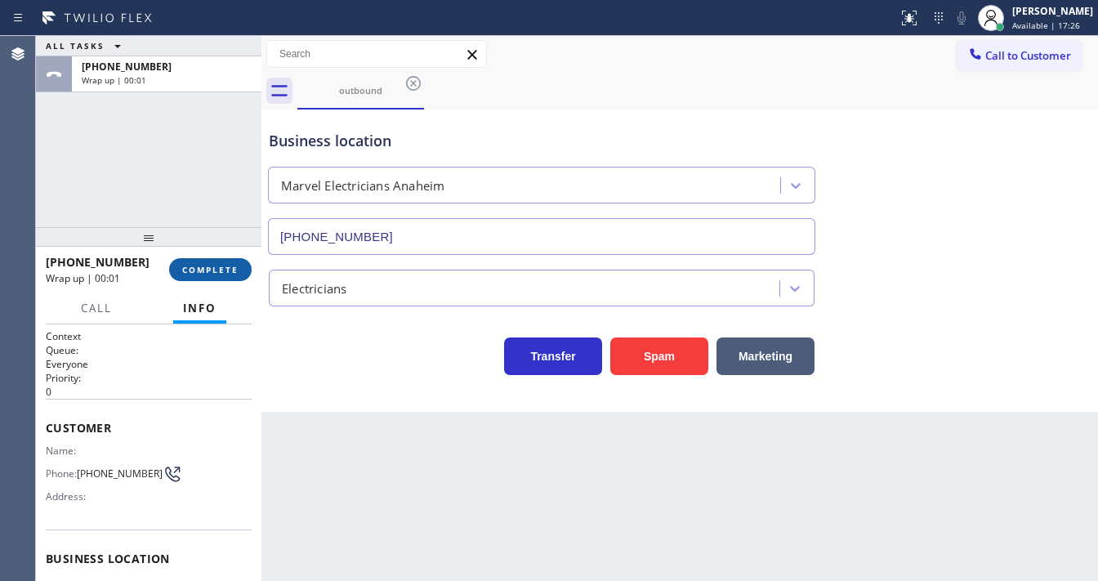
click at [242, 272] on button "COMPLETE" at bounding box center [210, 269] width 83 height 23
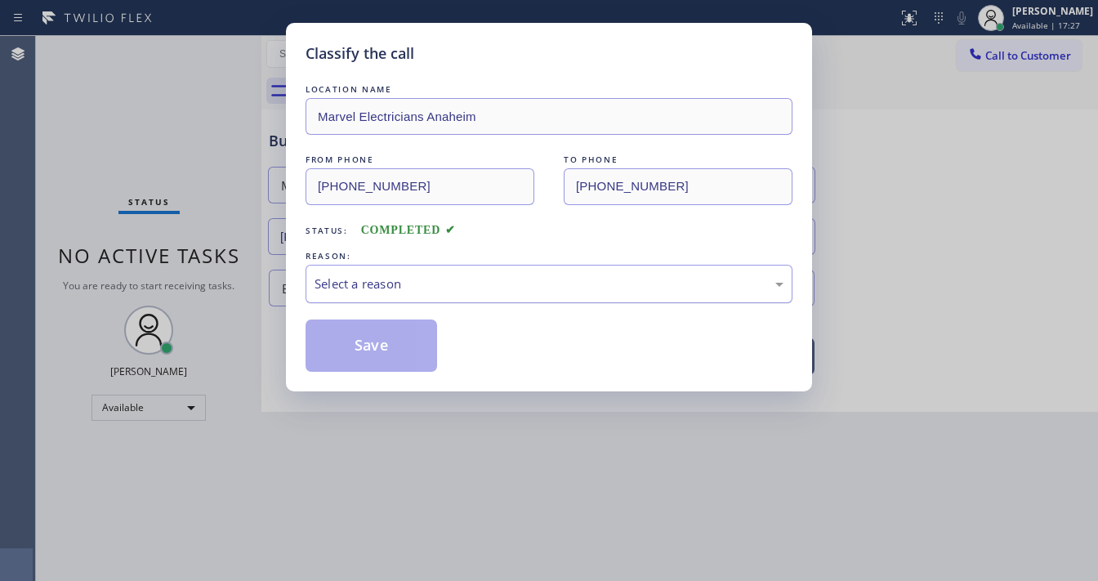
click at [438, 296] on div "Select a reason" at bounding box center [549, 284] width 487 height 38
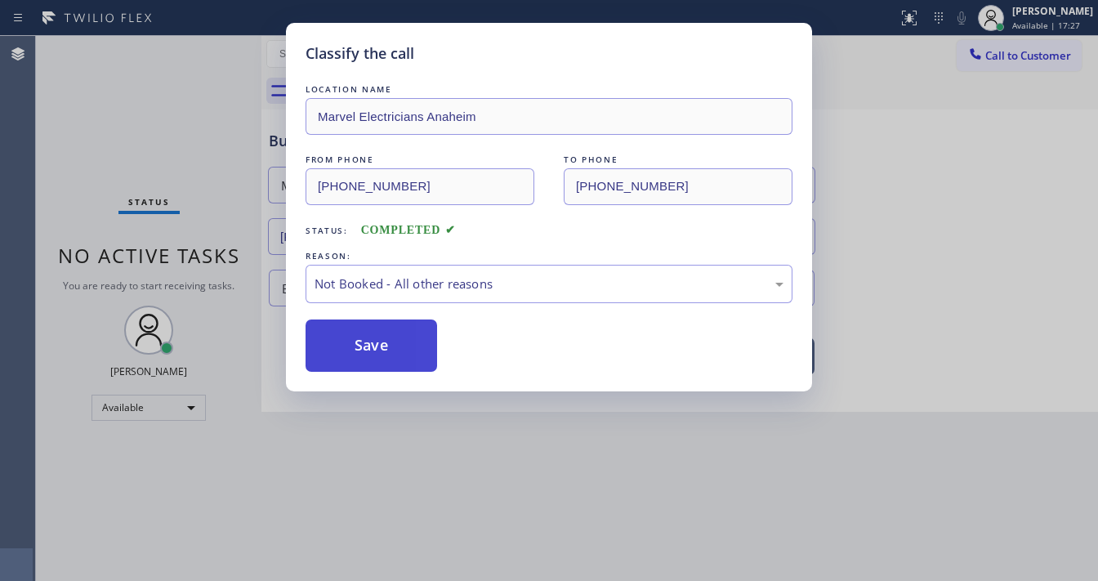
click at [382, 330] on button "Save" at bounding box center [372, 346] width 132 height 52
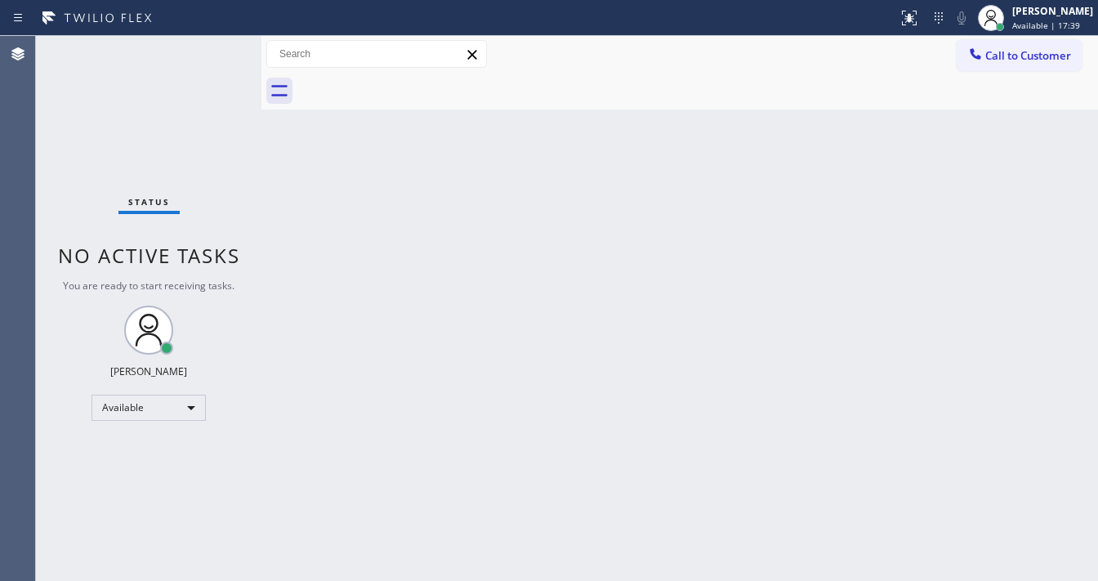
click at [1003, 54] on span "Call to Customer" at bounding box center [1029, 55] width 86 height 15
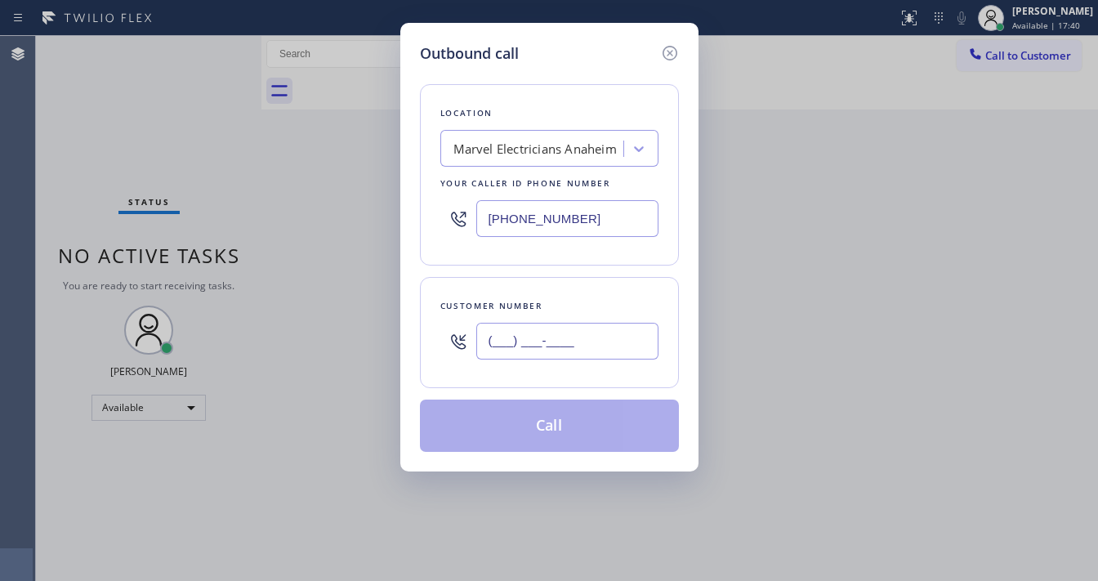
click at [549, 350] on input "(___) ___-____" at bounding box center [567, 341] width 182 height 37
paste input "270) 846-0600"
type input "[PHONE_NUMBER]"
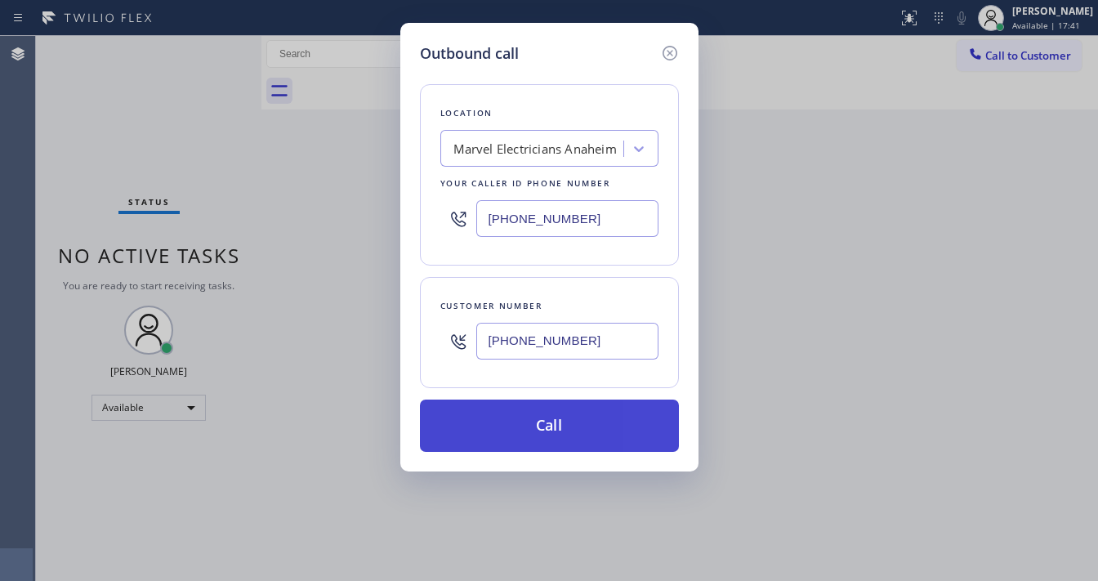
click at [556, 428] on button "Call" at bounding box center [549, 426] width 259 height 52
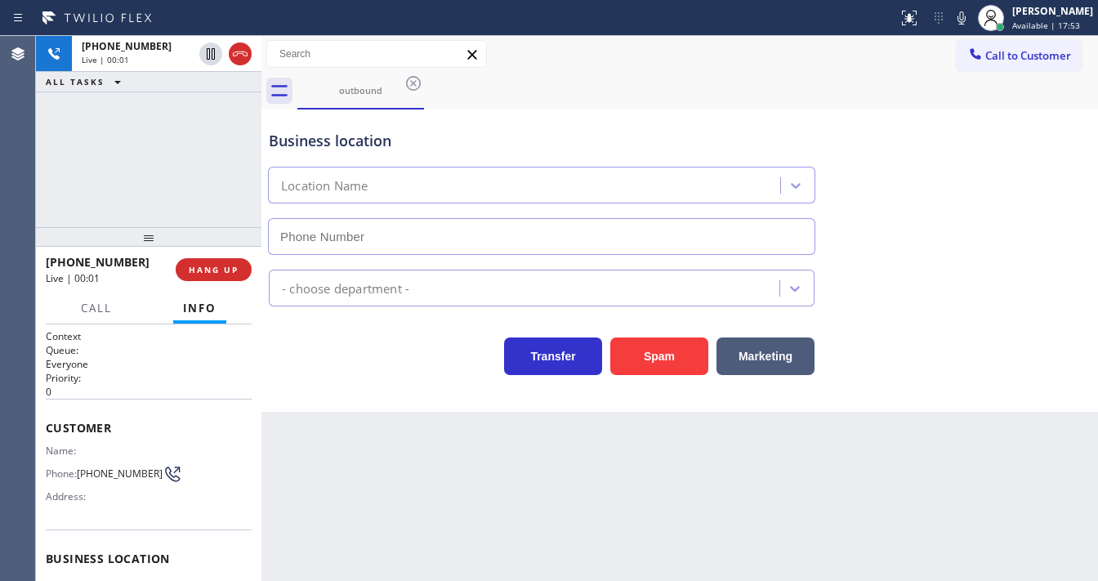
type input "[PHONE_NUMBER]"
click at [53, 171] on div "[PHONE_NUMBER] Live | 00:31 ALL TASKS ALL TASKS ACTIVE TASKS TASKS IN WRAP UP" at bounding box center [149, 131] width 226 height 191
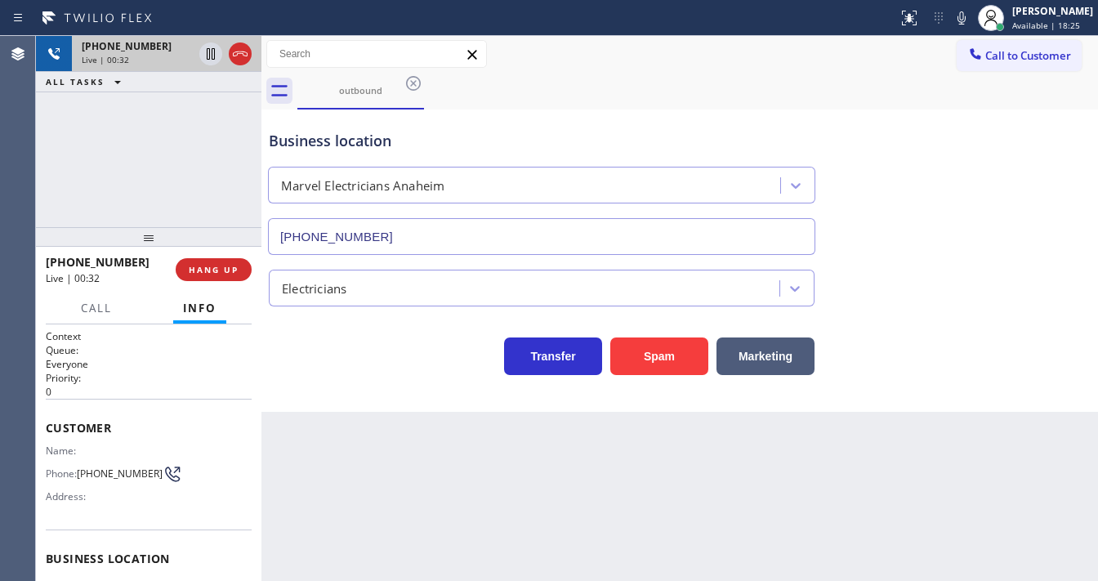
click at [248, 54] on icon at bounding box center [240, 54] width 20 height 20
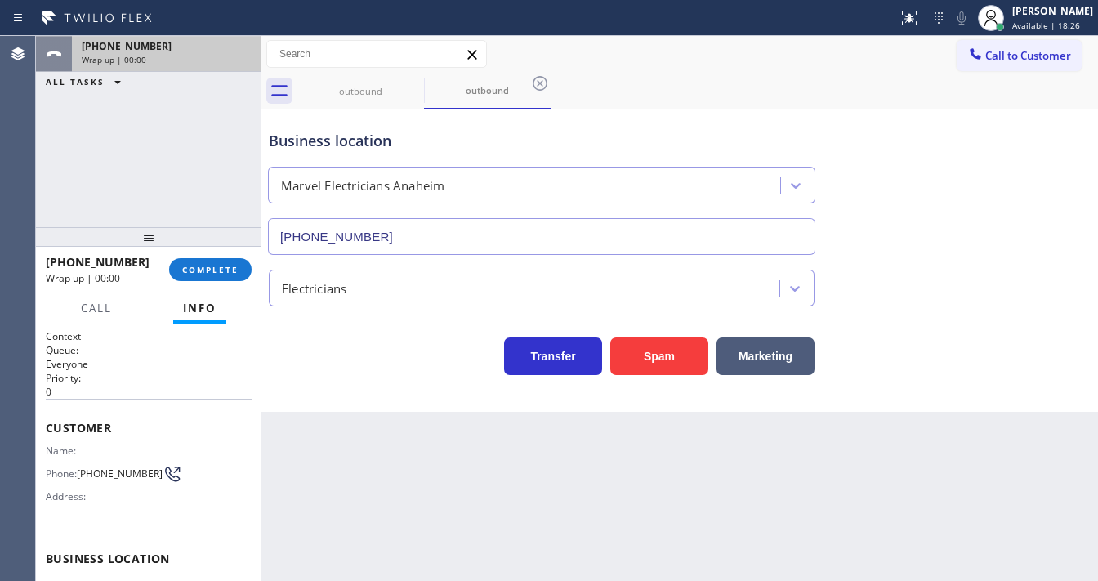
type input "[PHONE_NUMBER]"
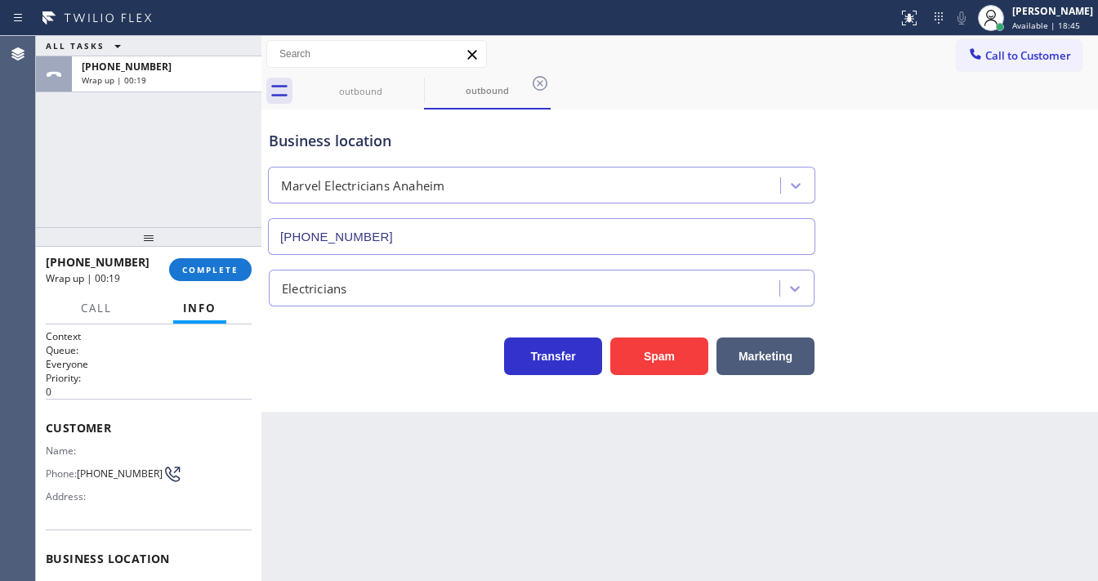
click at [33, 162] on div "Agent Desktop" at bounding box center [17, 308] width 35 height 545
click at [182, 264] on span "COMPLETE" at bounding box center [210, 269] width 56 height 11
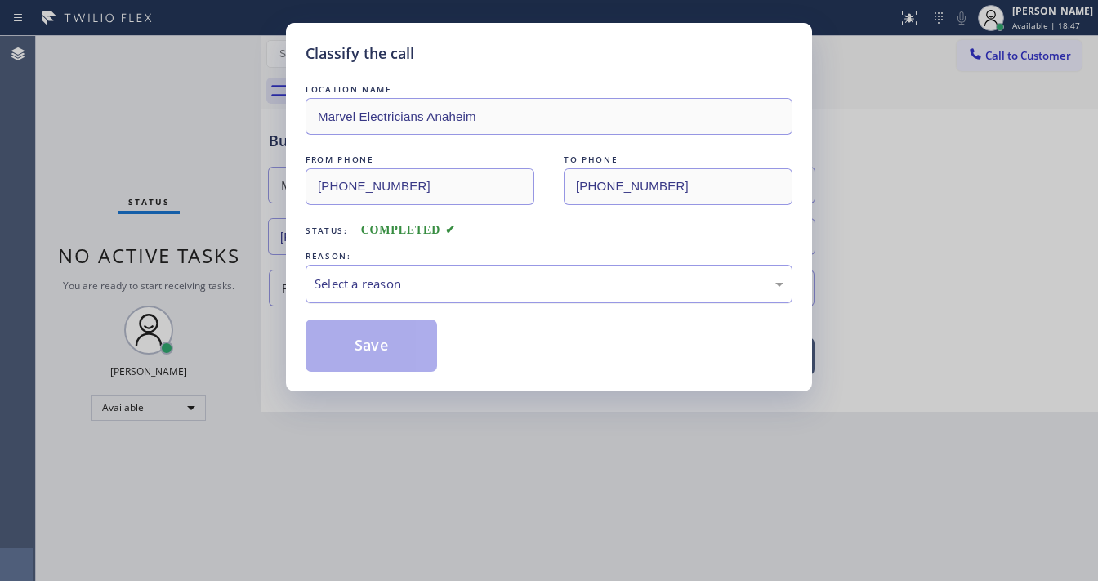
click at [307, 286] on div "Select a reason" at bounding box center [549, 284] width 487 height 38
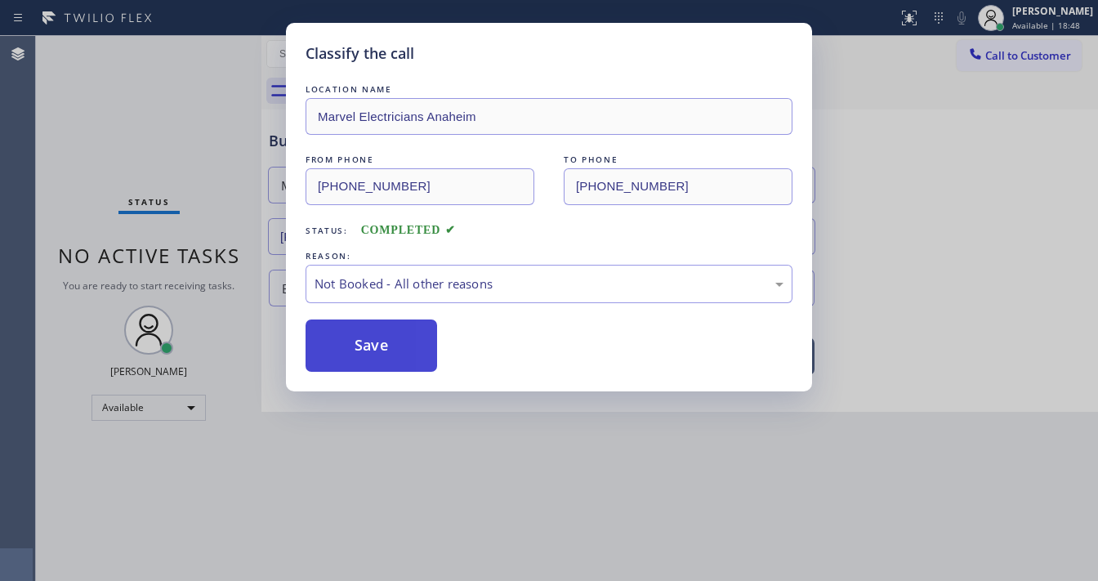
click at [353, 353] on button "Save" at bounding box center [372, 346] width 132 height 52
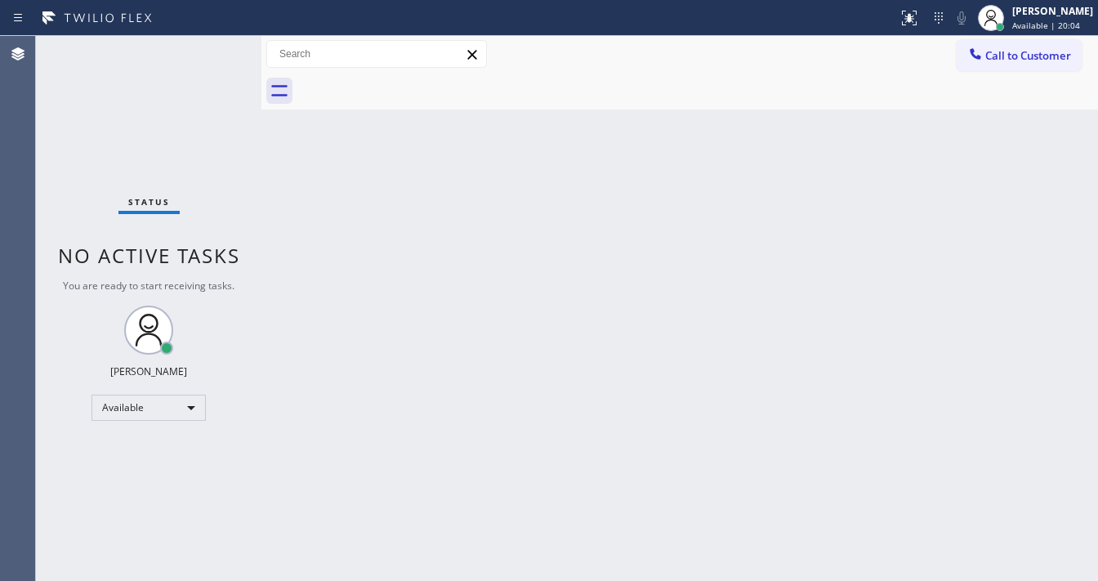
click at [211, 62] on div "Status No active tasks You are ready to start receiving tasks. [PERSON_NAME]" at bounding box center [149, 308] width 226 height 545
click at [211, 60] on div "Status No active tasks You are ready to start receiving tasks. [PERSON_NAME]" at bounding box center [149, 308] width 226 height 545
click at [209, 52] on div "Status No active tasks You are ready to start receiving tasks. [PERSON_NAME]" at bounding box center [149, 308] width 226 height 545
click at [204, 53] on div "Status No active tasks You are ready to start receiving tasks. [PERSON_NAME]" at bounding box center [149, 308] width 226 height 545
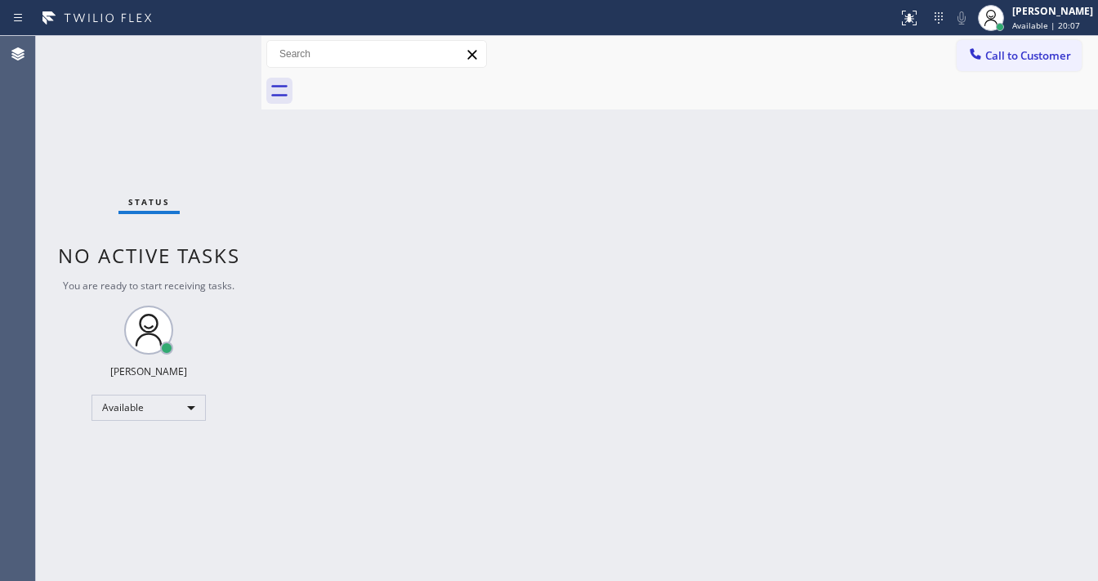
click at [204, 53] on div "Status No active tasks You are ready to start receiving tasks. [PERSON_NAME]" at bounding box center [149, 308] width 226 height 545
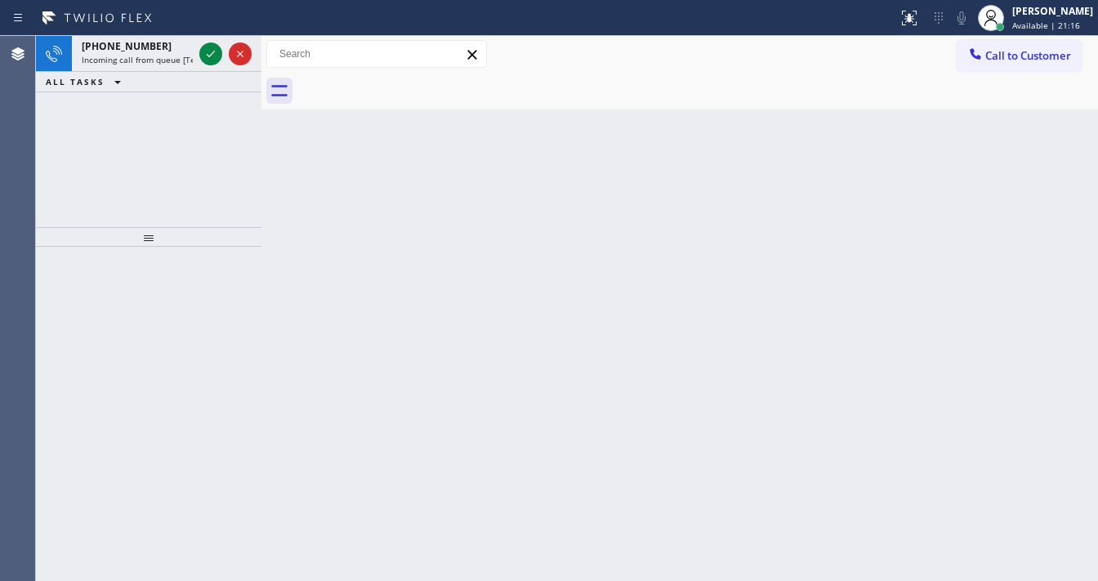
click at [206, 49] on icon at bounding box center [211, 54] width 20 height 20
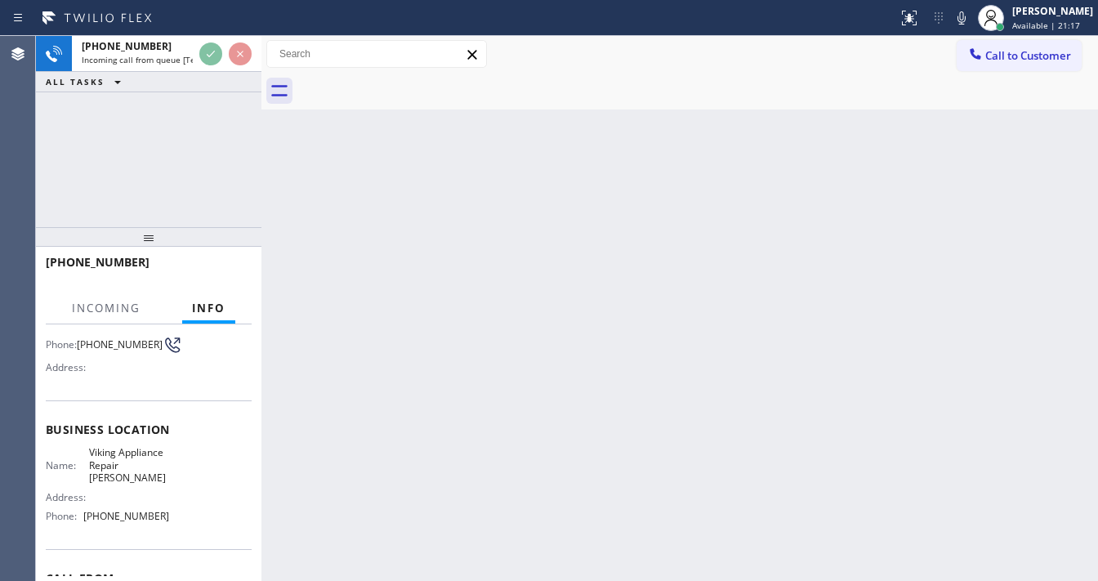
scroll to position [131, 0]
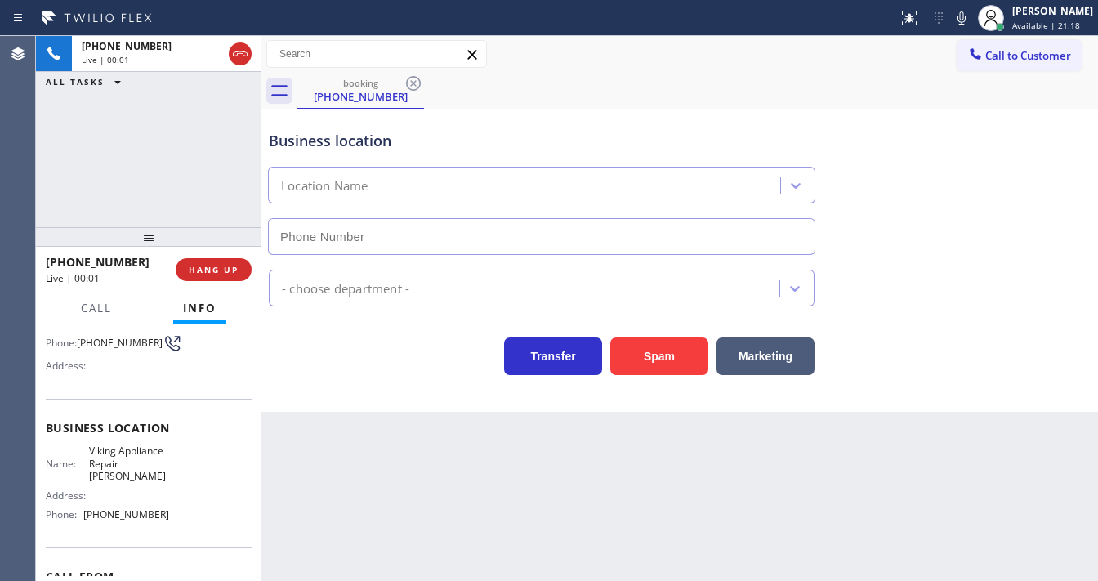
type input "[PHONE_NUMBER]"
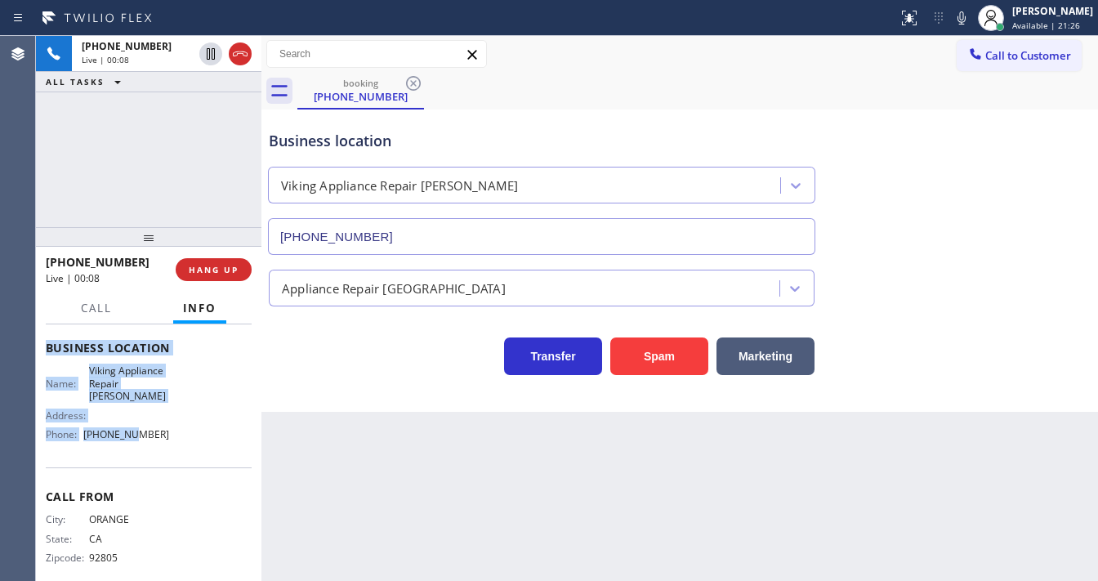
scroll to position [227, 0]
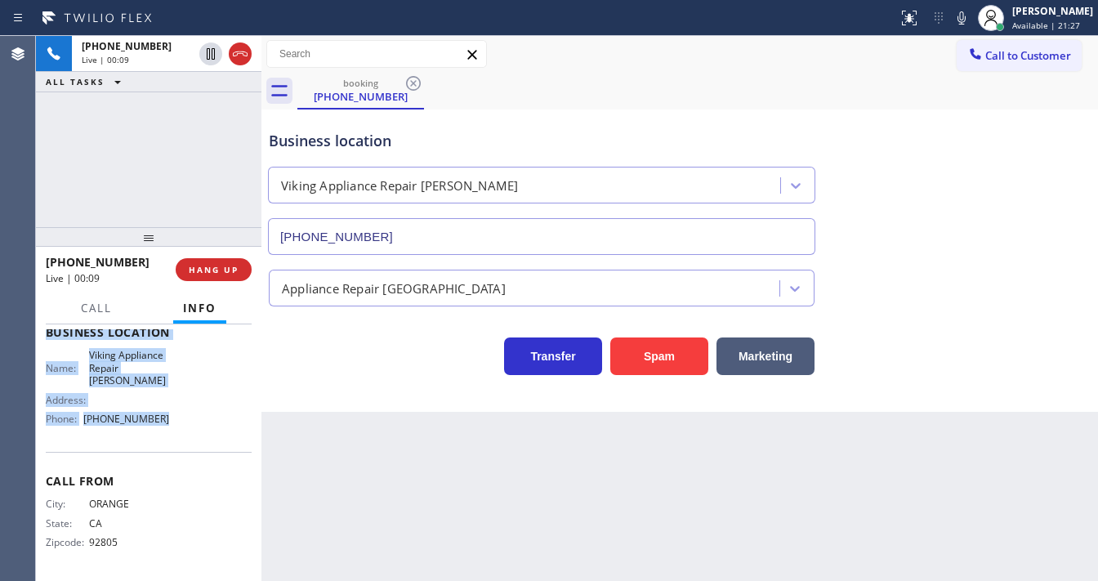
drag, startPoint x: 40, startPoint y: 355, endPoint x: 338, endPoint y: 361, distance: 298.4
click at [181, 423] on div "Context Queue: [Test] All Priority: 2 Customer Name: [PHONE_NUMBER] Phone: [PHO…" at bounding box center [149, 452] width 226 height 257
copy div "Customer Name: [PHONE_NUMBER] Phone: [PHONE_NUMBER] Address: Business location …"
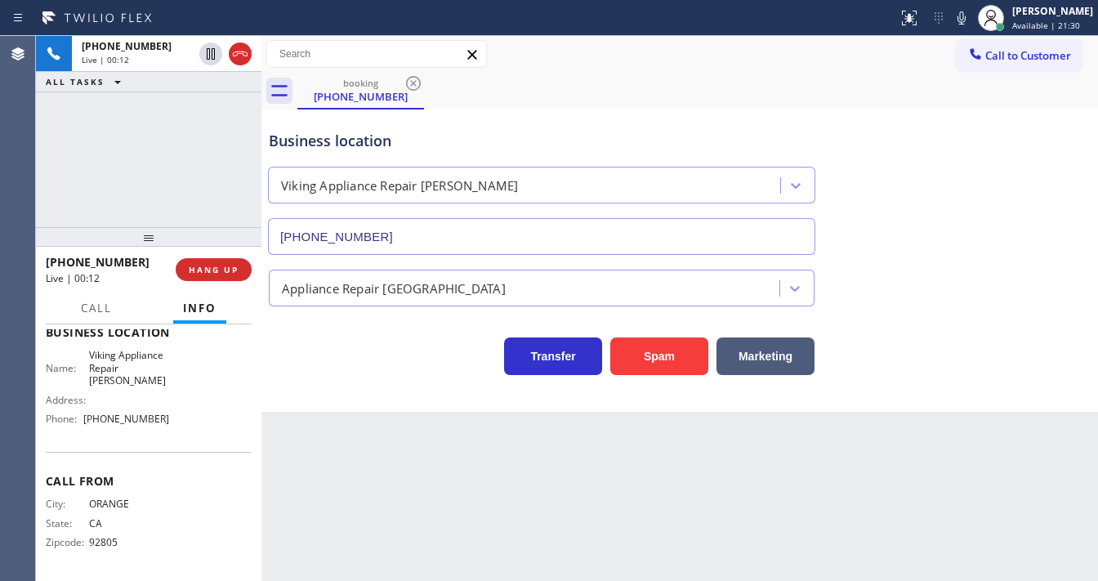
drag, startPoint x: 99, startPoint y: 150, endPoint x: 236, endPoint y: 183, distance: 141.3
click at [124, 156] on div "[PHONE_NUMBER] Live | 00:12 ALL TASKS ALL TASKS ACTIVE TASKS TASKS IN WRAP UP" at bounding box center [149, 131] width 226 height 191
click at [633, 350] on button "Spam" at bounding box center [659, 357] width 98 height 38
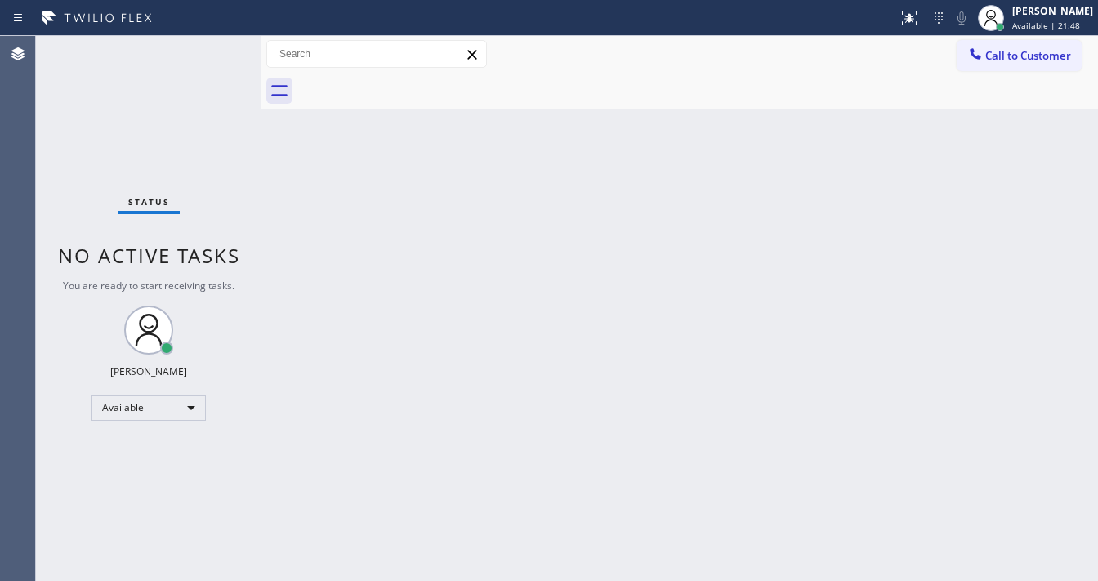
click at [11, 199] on div "Agent Desktop" at bounding box center [17, 308] width 35 height 545
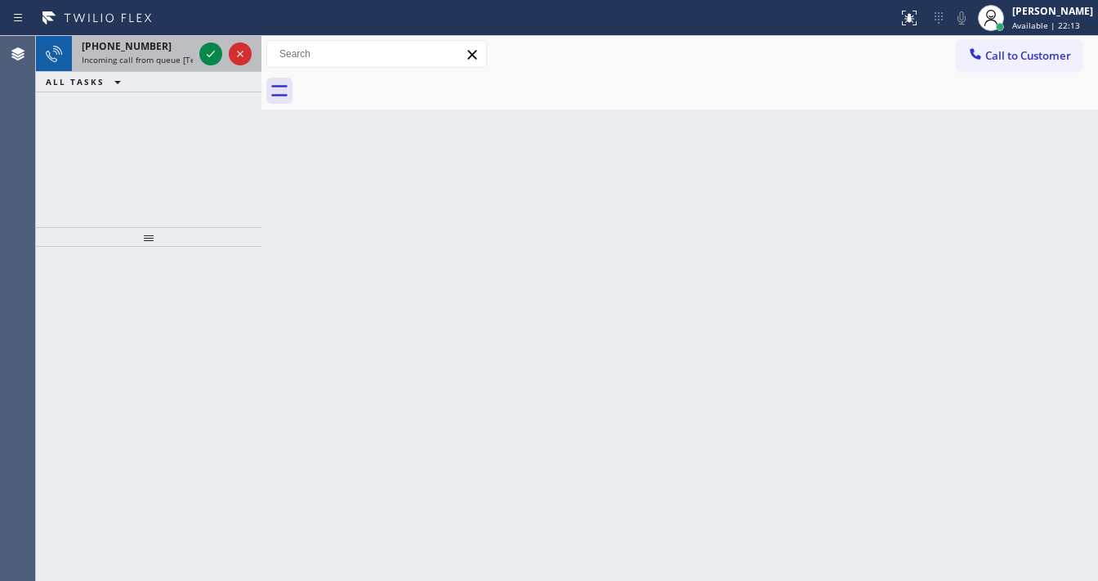
click at [197, 64] on div at bounding box center [225, 54] width 59 height 36
click at [198, 60] on div at bounding box center [225, 54] width 59 height 36
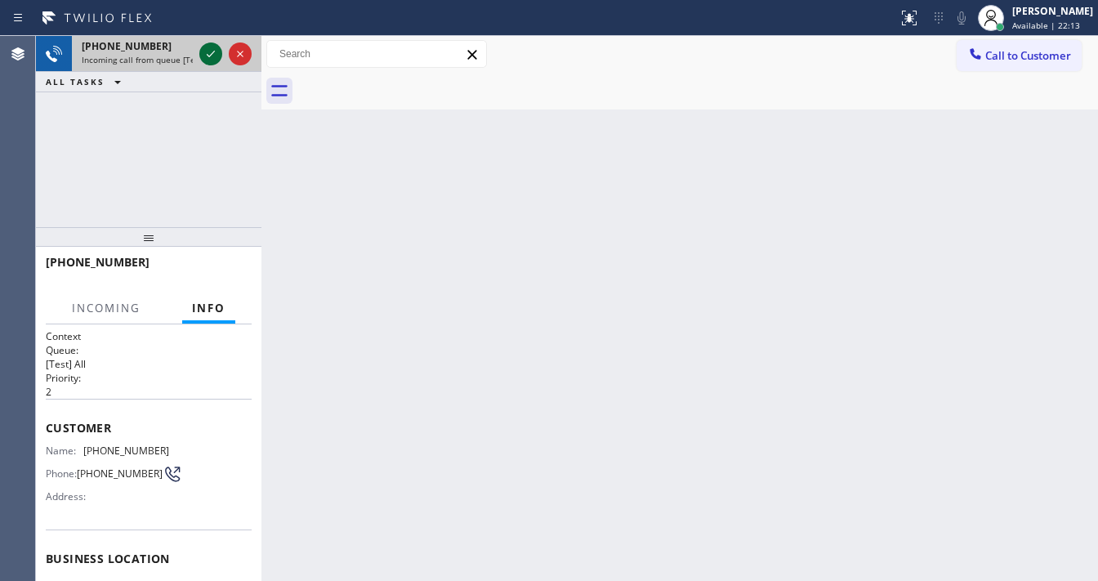
click at [202, 56] on icon at bounding box center [211, 54] width 20 height 20
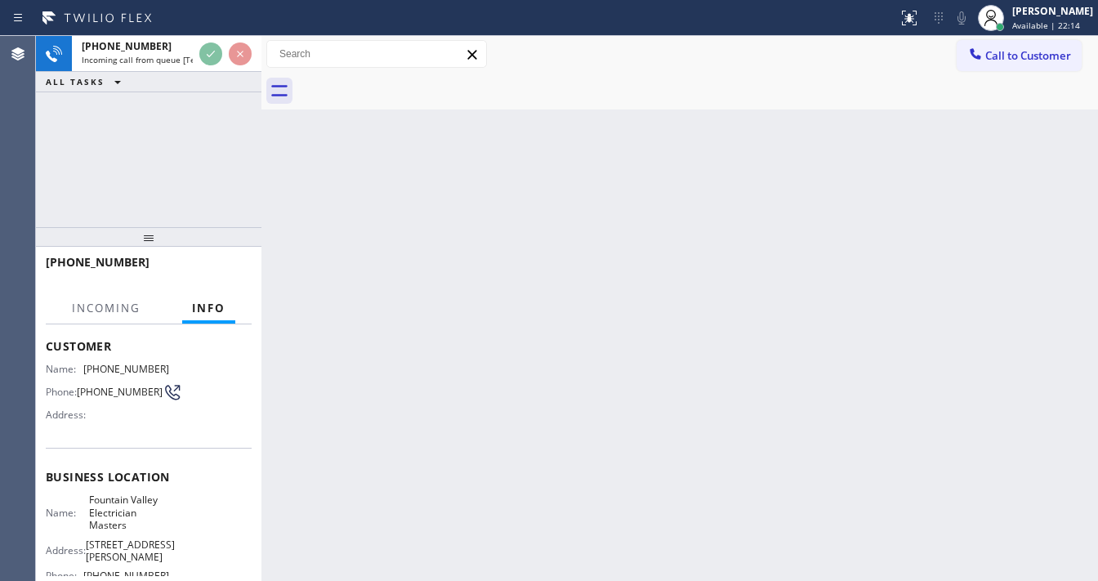
scroll to position [196, 0]
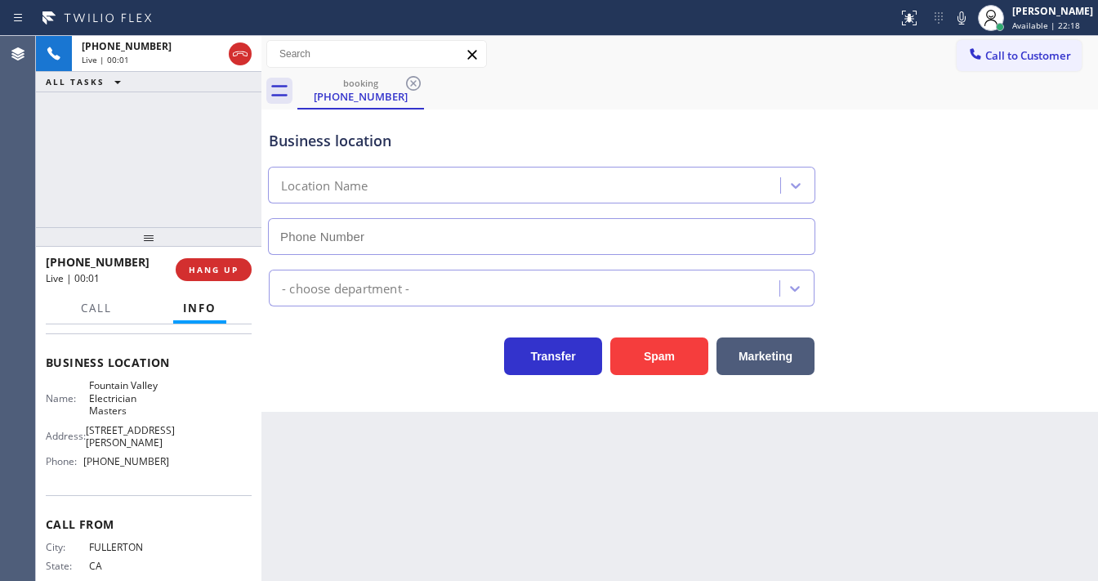
type input "[PHONE_NUMBER]"
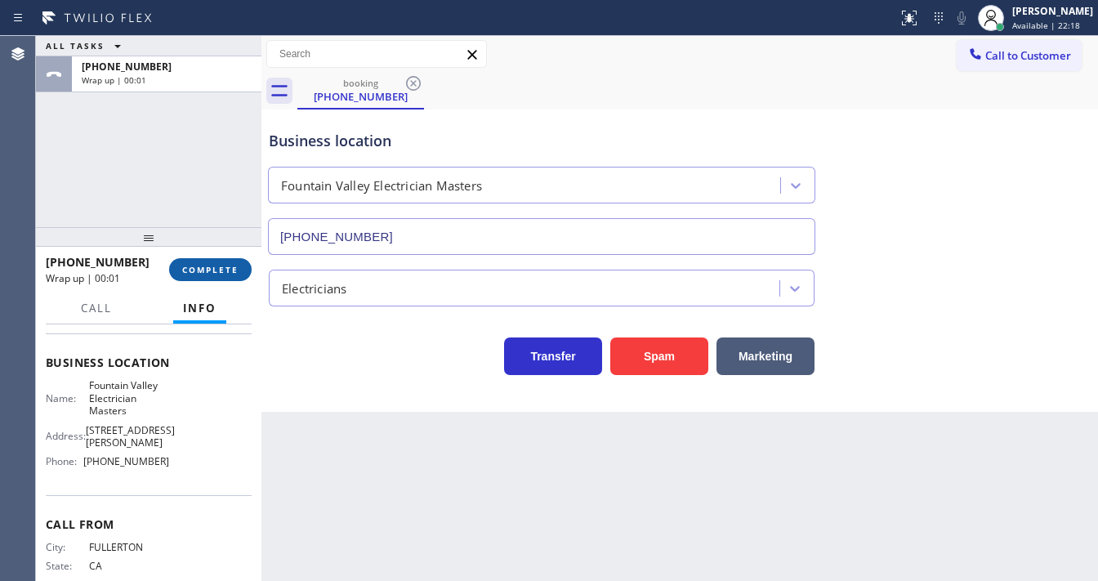
click at [235, 268] on span "COMPLETE" at bounding box center [210, 269] width 56 height 11
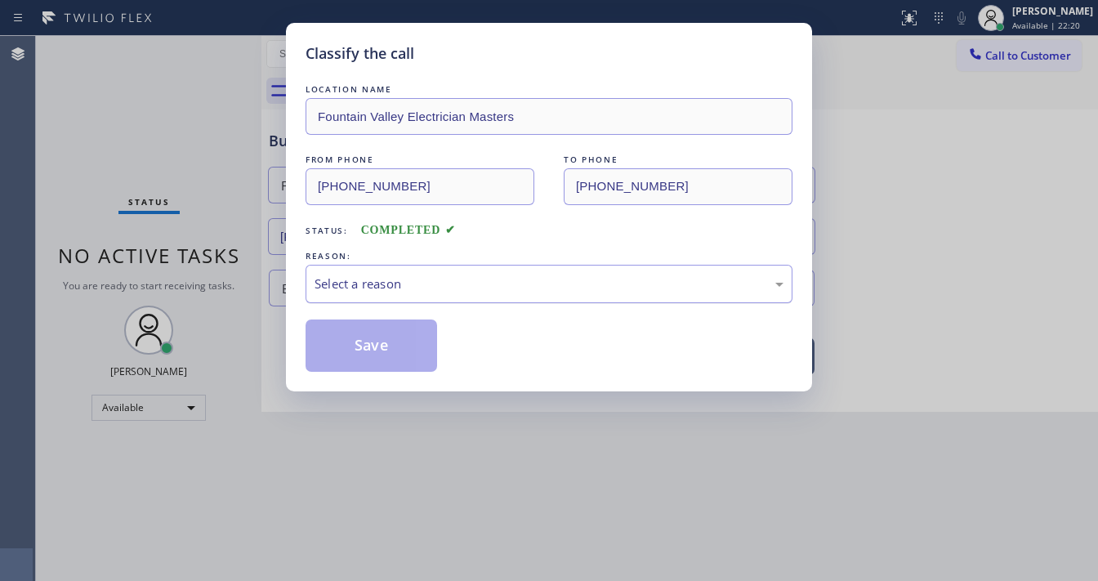
click at [413, 288] on div "Select a reason" at bounding box center [549, 284] width 469 height 19
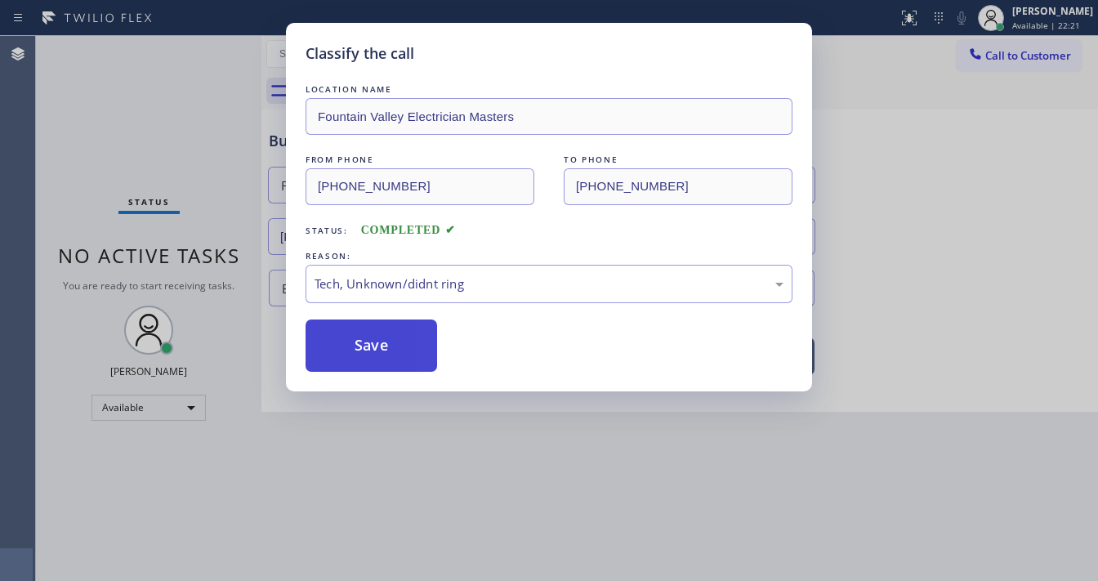
click at [386, 333] on button "Save" at bounding box center [372, 346] width 132 height 52
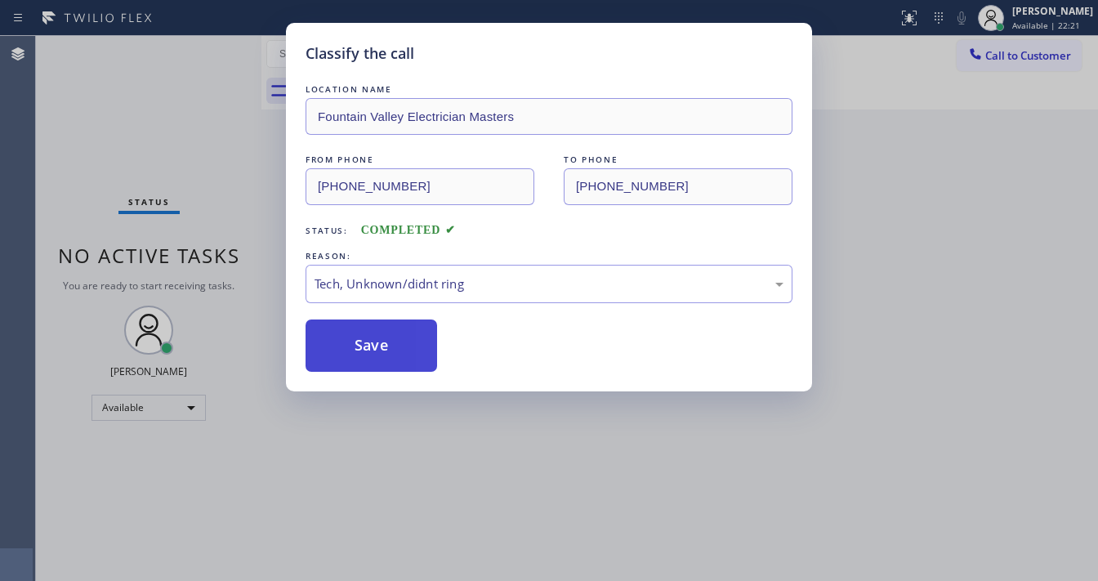
click at [386, 333] on button "Save" at bounding box center [372, 346] width 132 height 52
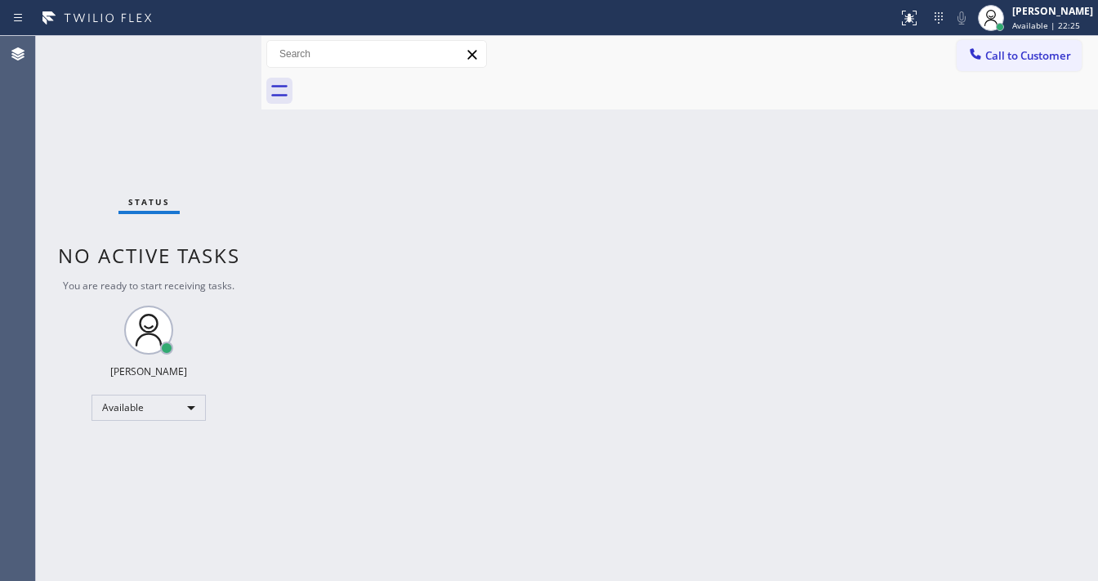
click at [208, 48] on div "Status No active tasks You are ready to start receiving tasks. [PERSON_NAME]" at bounding box center [149, 308] width 226 height 545
click at [208, 51] on div "Status No active tasks You are ready to start receiving tasks. [PERSON_NAME]" at bounding box center [149, 308] width 226 height 545
click at [208, 52] on div "Status No active tasks You are ready to start receiving tasks. [PERSON_NAME]" at bounding box center [149, 308] width 226 height 545
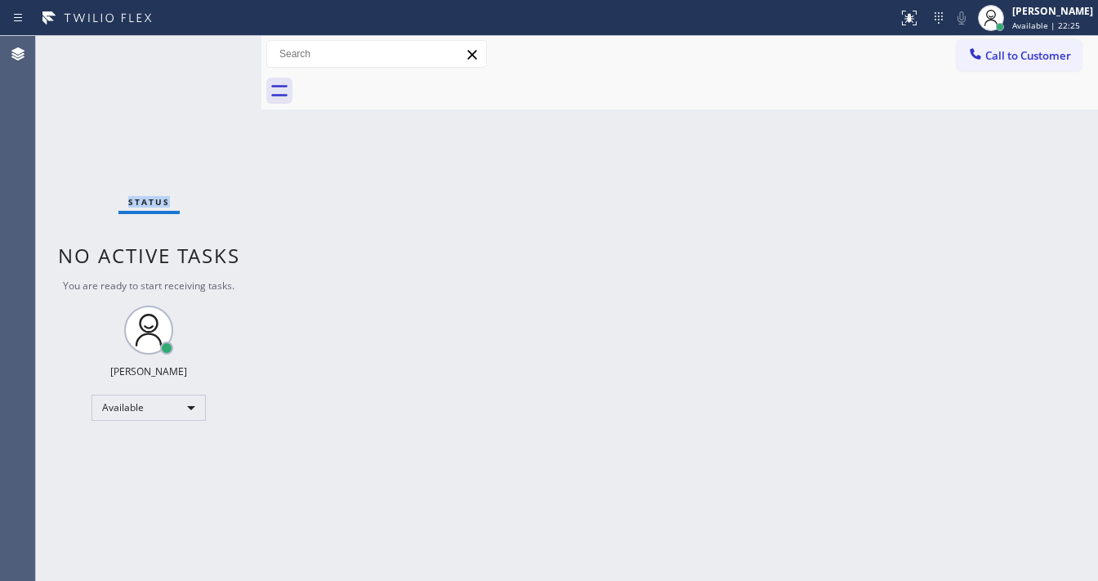
click at [208, 52] on div "Status No active tasks You are ready to start receiving tasks. [PERSON_NAME]" at bounding box center [149, 308] width 226 height 545
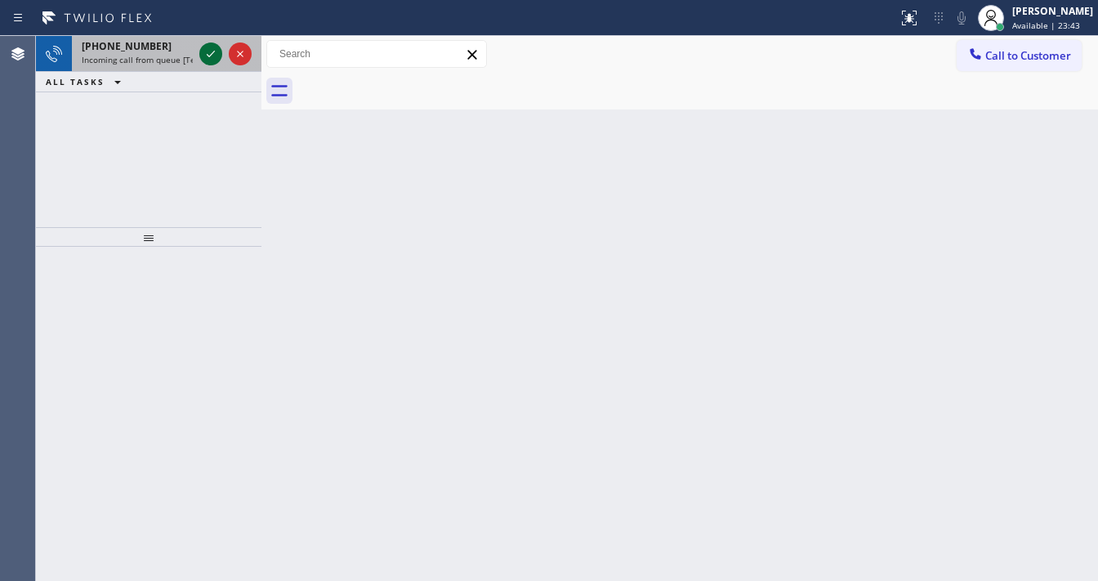
click at [216, 55] on icon at bounding box center [211, 54] width 20 height 20
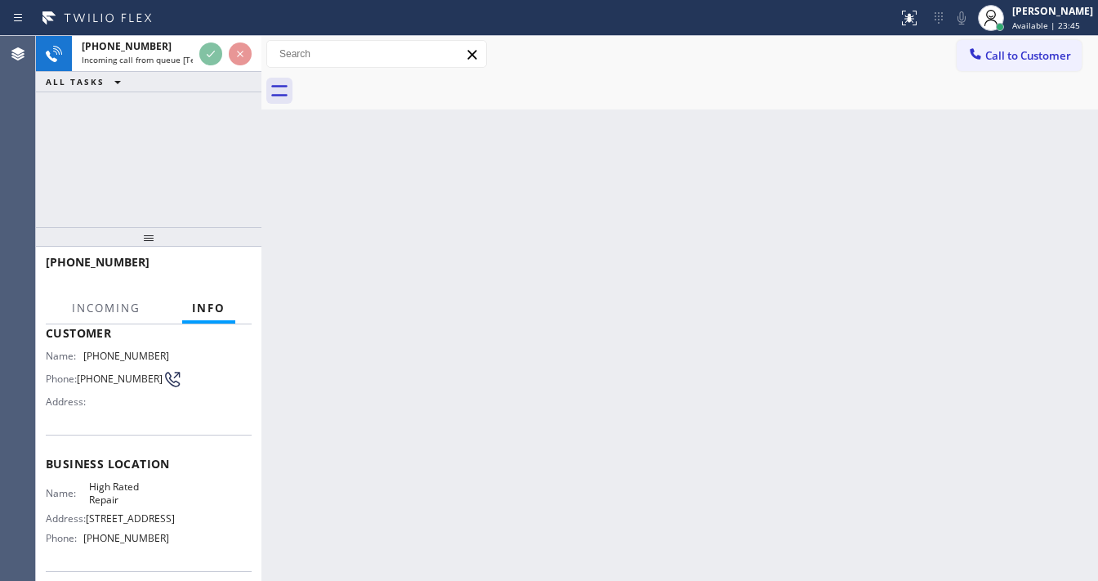
scroll to position [215, 0]
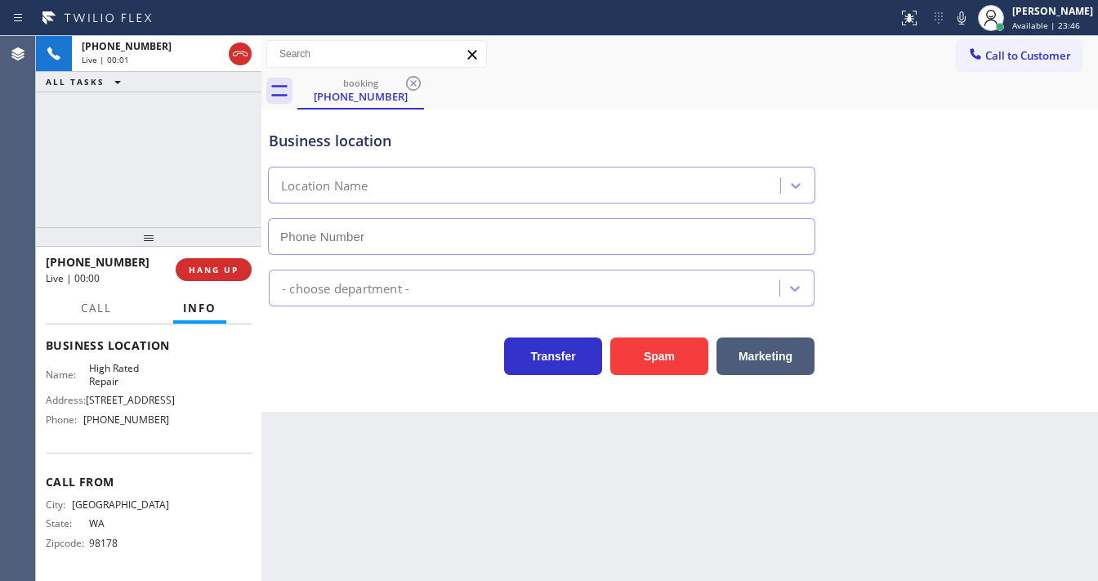
type input "[PHONE_NUMBER]"
click at [651, 354] on button "Spam" at bounding box center [659, 357] width 98 height 38
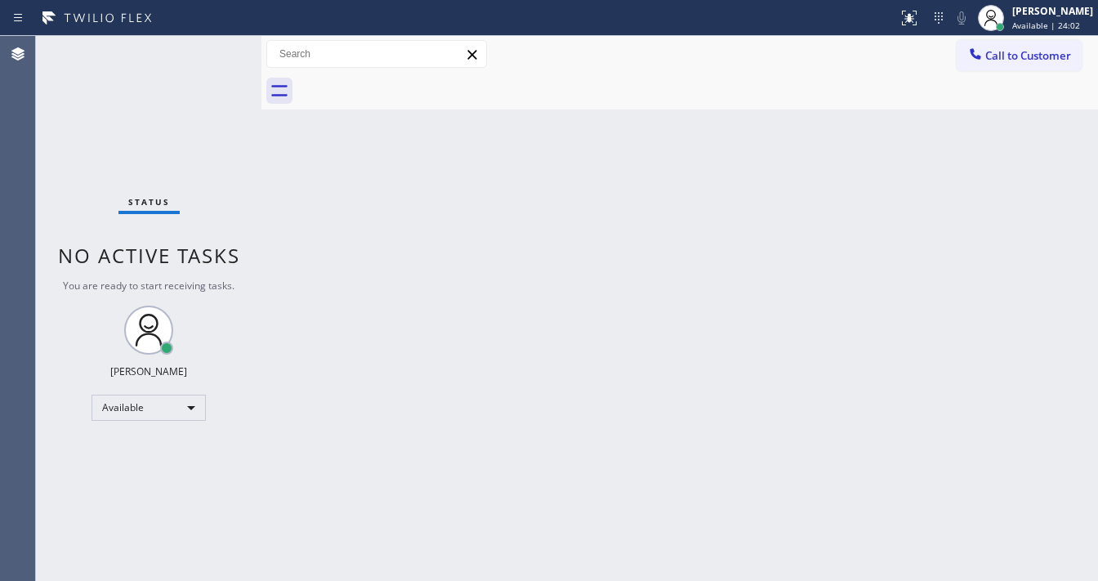
click at [207, 50] on div "Status No active tasks You are ready to start receiving tasks. [PERSON_NAME]" at bounding box center [149, 308] width 226 height 545
click at [207, 52] on div "Status No active tasks You are ready to start receiving tasks. [PERSON_NAME]" at bounding box center [149, 308] width 226 height 545
click at [208, 52] on div "Status No active tasks You are ready to start receiving tasks. [PERSON_NAME]" at bounding box center [149, 308] width 226 height 545
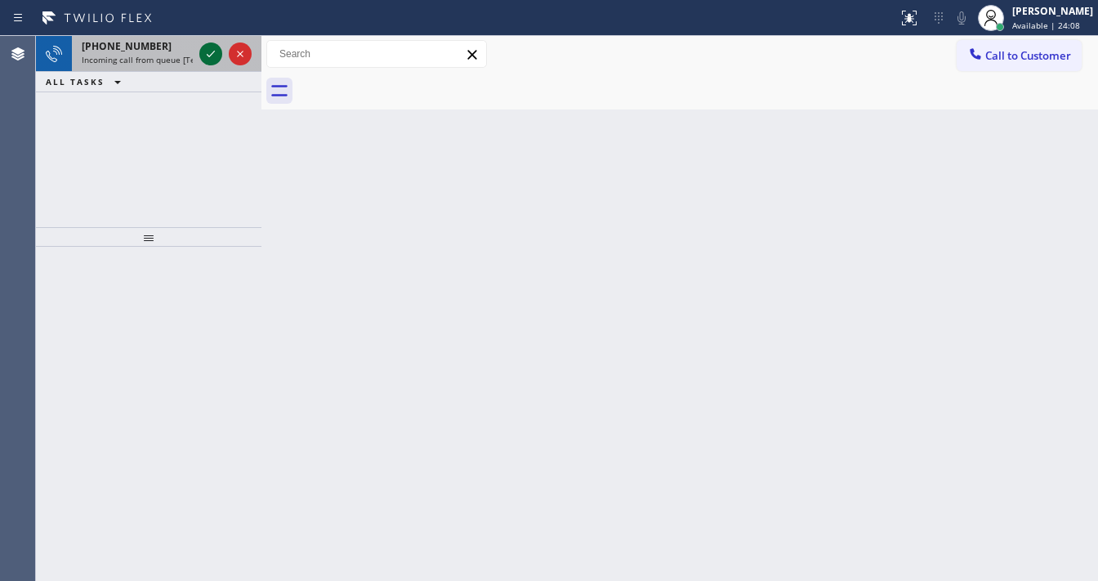
click at [199, 56] on div at bounding box center [210, 54] width 23 height 20
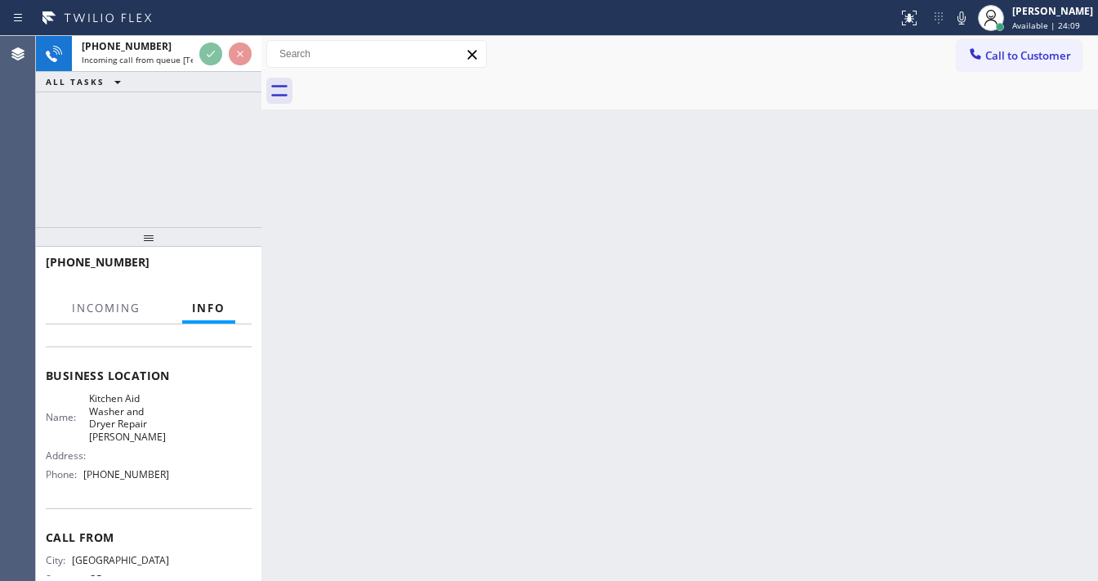
scroll to position [196, 0]
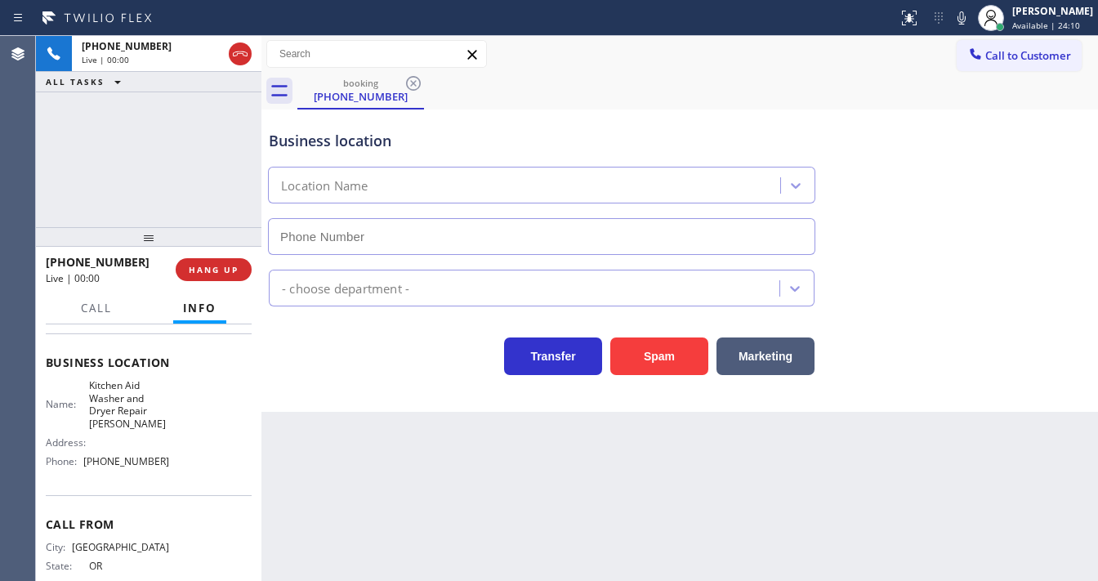
type input "[PHONE_NUMBER]"
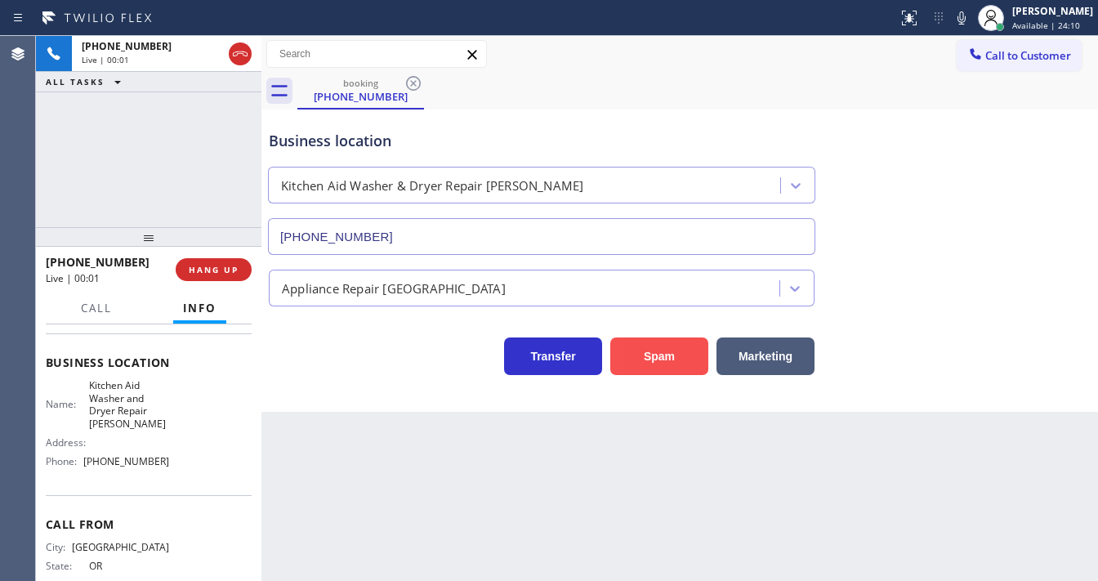
click at [637, 357] on button "Spam" at bounding box center [659, 357] width 98 height 38
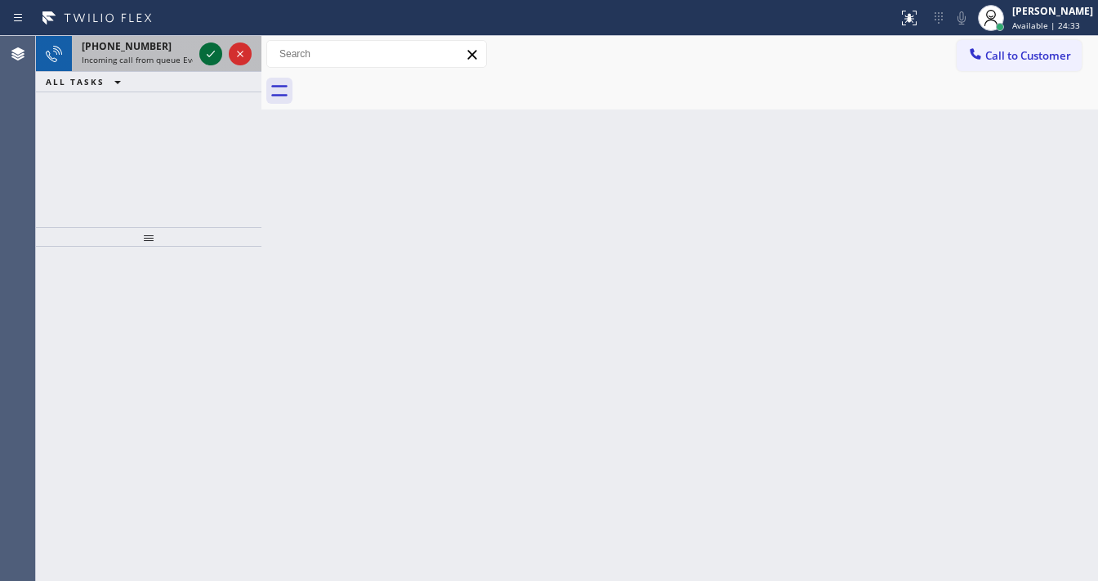
click at [203, 56] on icon at bounding box center [211, 54] width 20 height 20
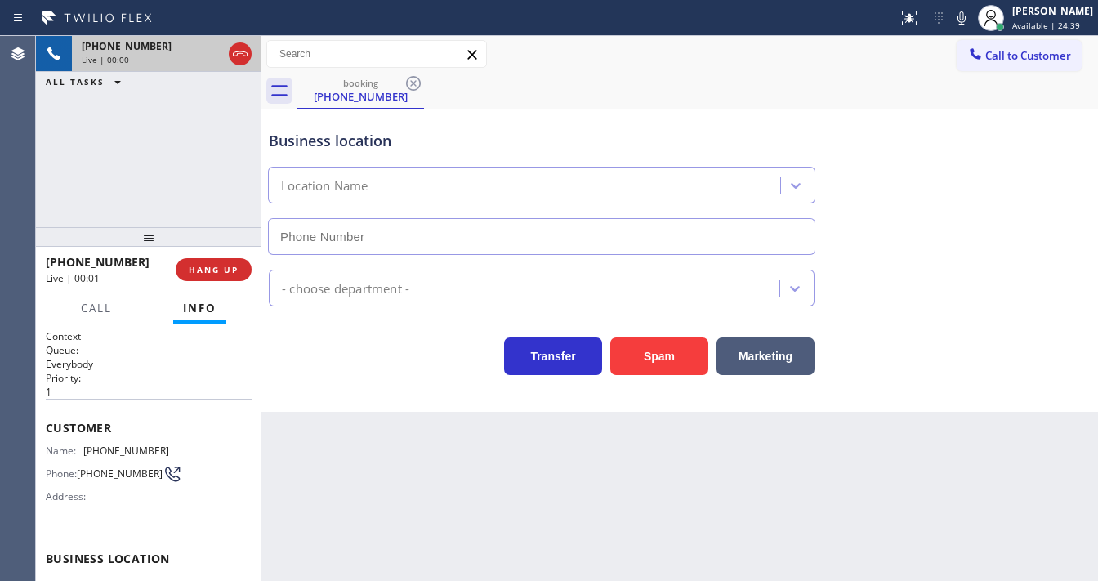
type input "[PHONE_NUMBER]"
click at [665, 353] on button "Spam" at bounding box center [659, 357] width 98 height 38
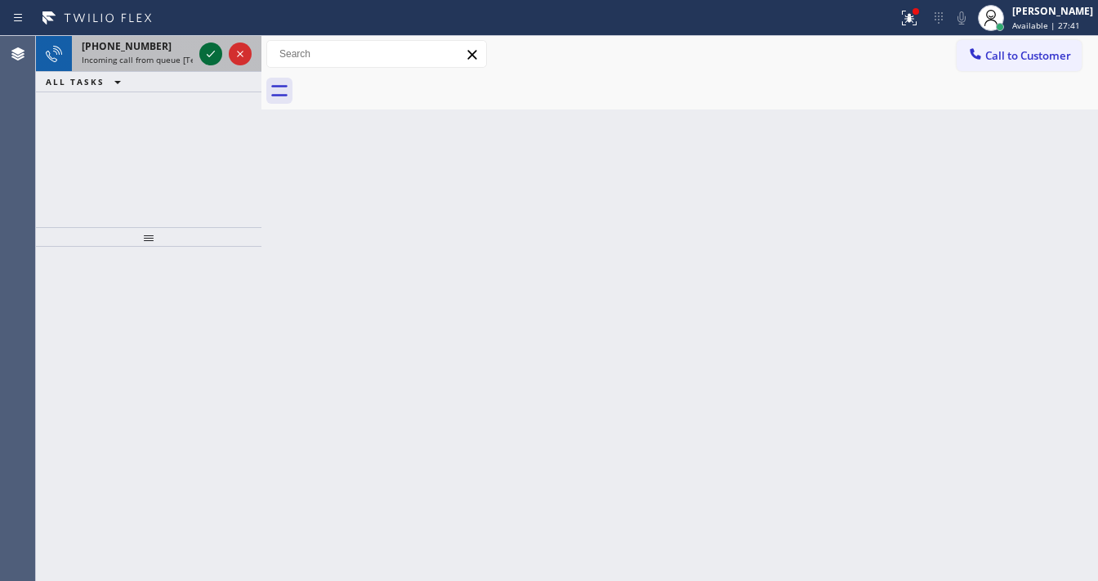
click at [216, 46] on icon at bounding box center [211, 54] width 20 height 20
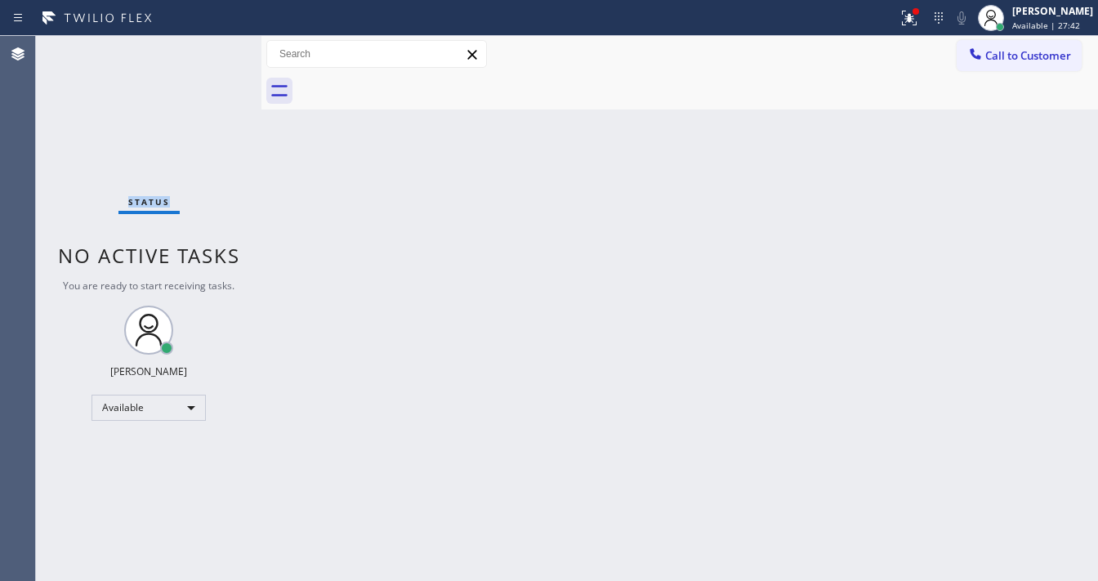
click at [216, 46] on div "Status No active tasks You are ready to start receiving tasks. [PERSON_NAME]" at bounding box center [149, 308] width 226 height 545
click at [215, 46] on div "Status No active tasks You are ready to start receiving tasks. [PERSON_NAME]" at bounding box center [149, 308] width 226 height 545
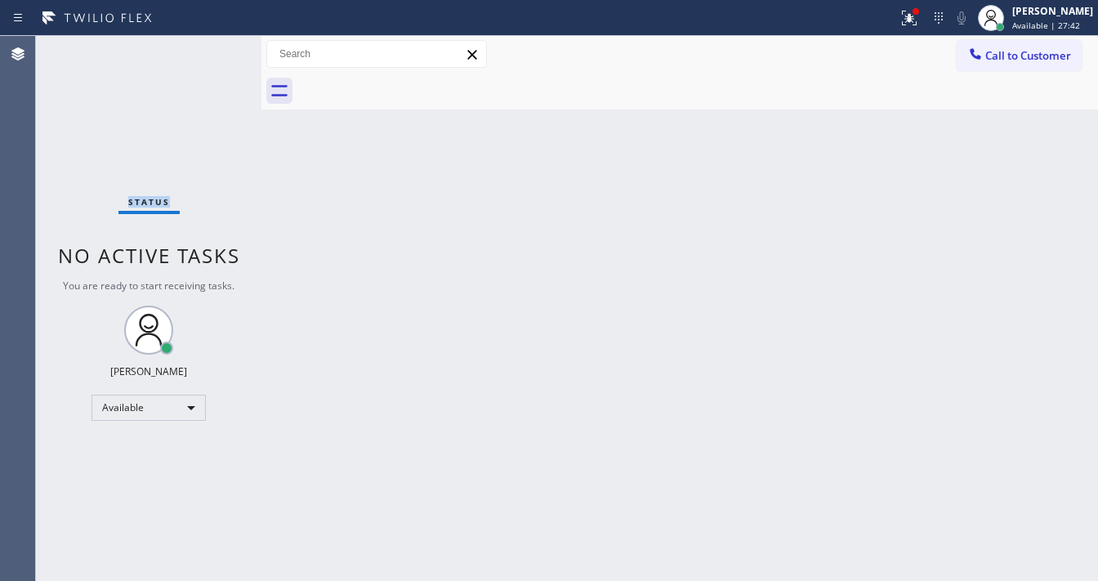
click at [215, 46] on div "Status No active tasks You are ready to start receiving tasks. [PERSON_NAME]" at bounding box center [149, 308] width 226 height 545
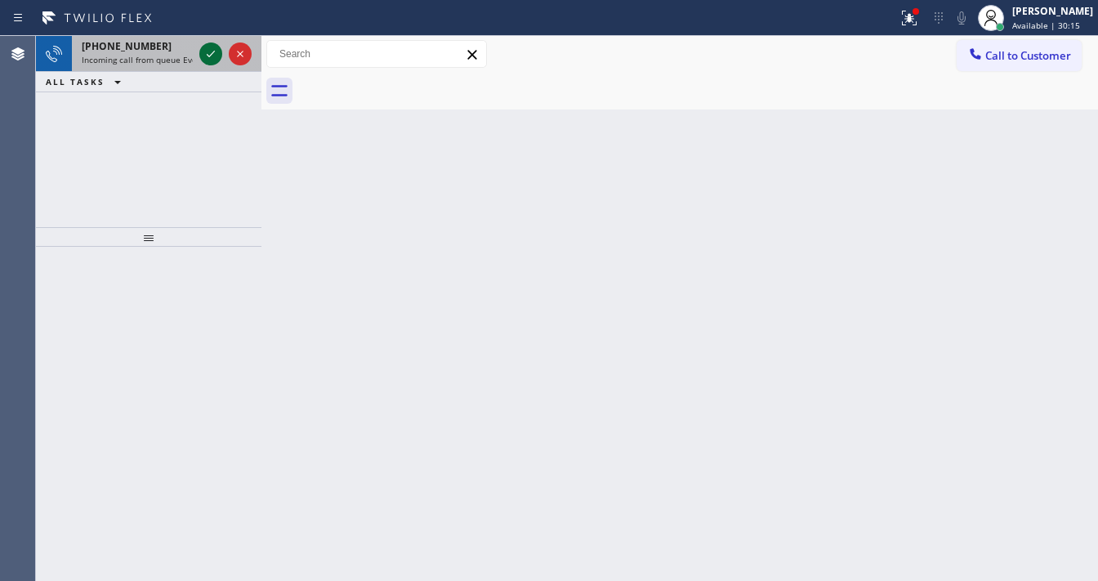
click at [215, 46] on icon at bounding box center [211, 54] width 20 height 20
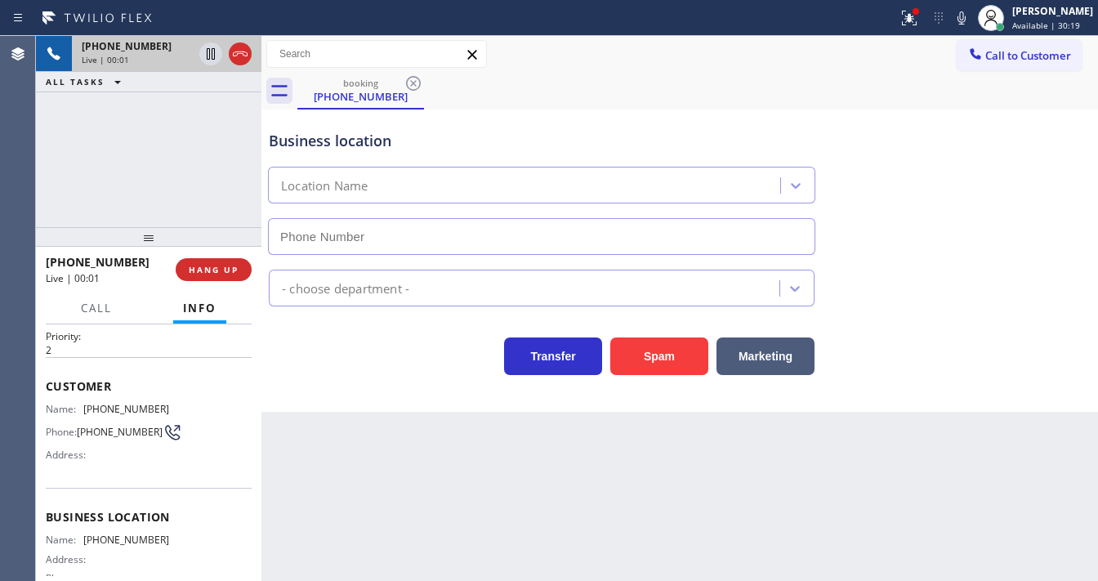
scroll to position [65, 0]
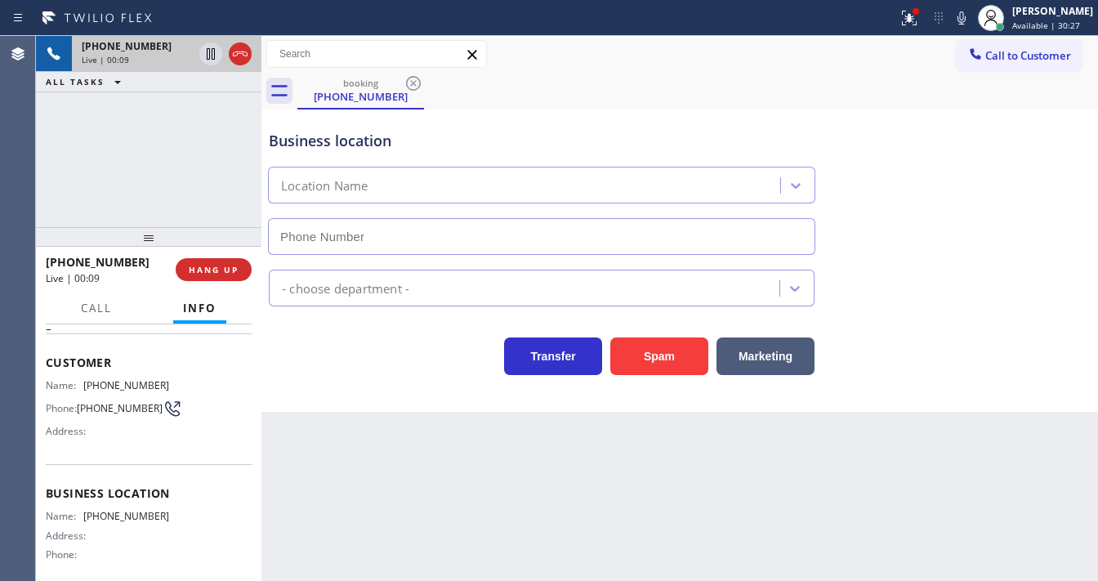
drag, startPoint x: 911, startPoint y: 18, endPoint x: 892, endPoint y: 98, distance: 82.3
click at [911, 20] on icon at bounding box center [910, 18] width 20 height 20
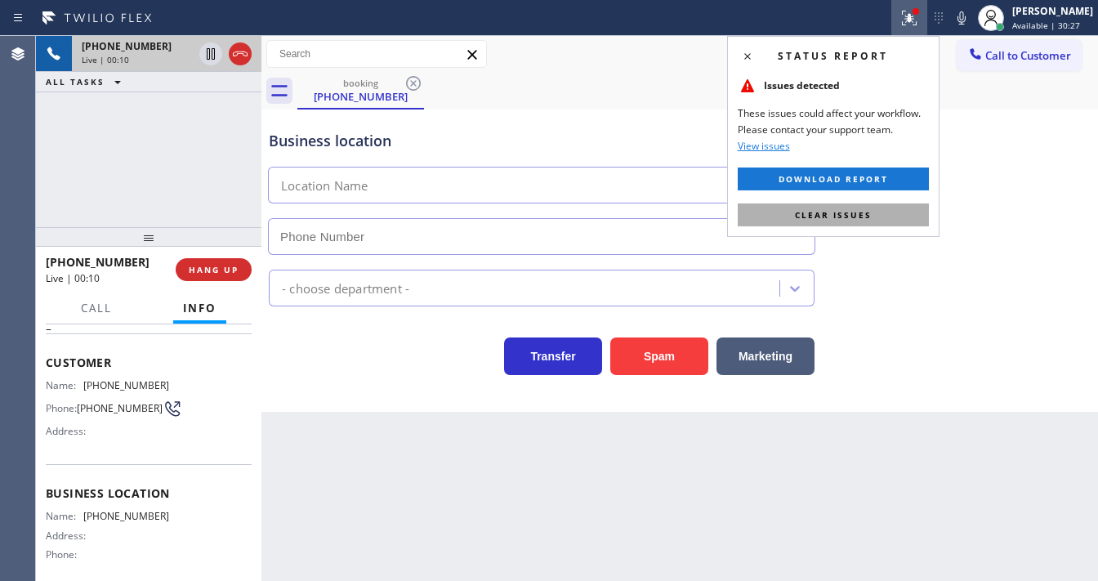
click at [865, 210] on span "Clear issues" at bounding box center [833, 214] width 77 height 11
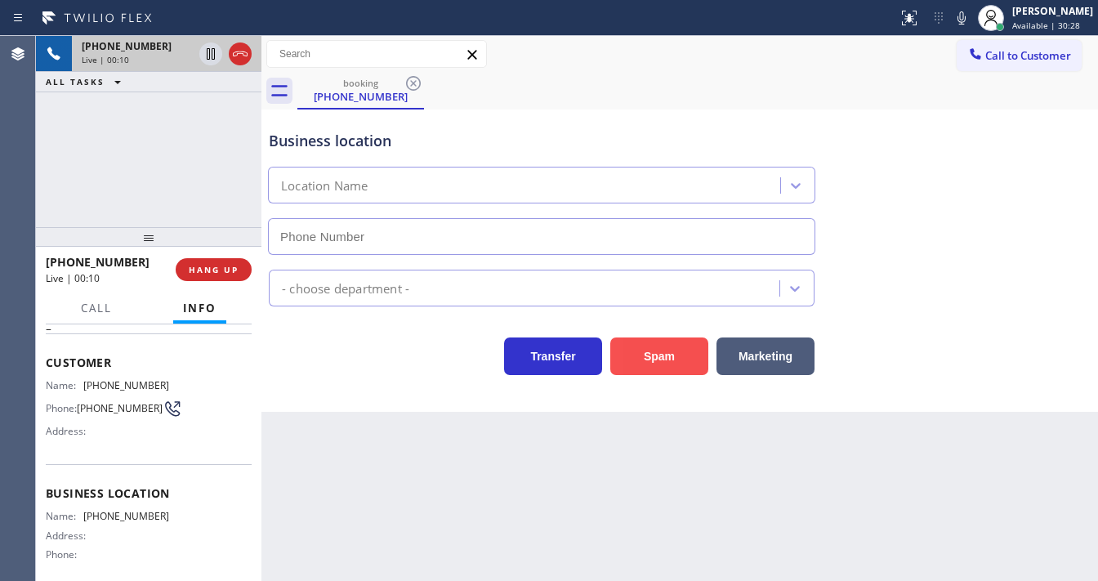
click at [669, 347] on button "Spam" at bounding box center [659, 357] width 98 height 38
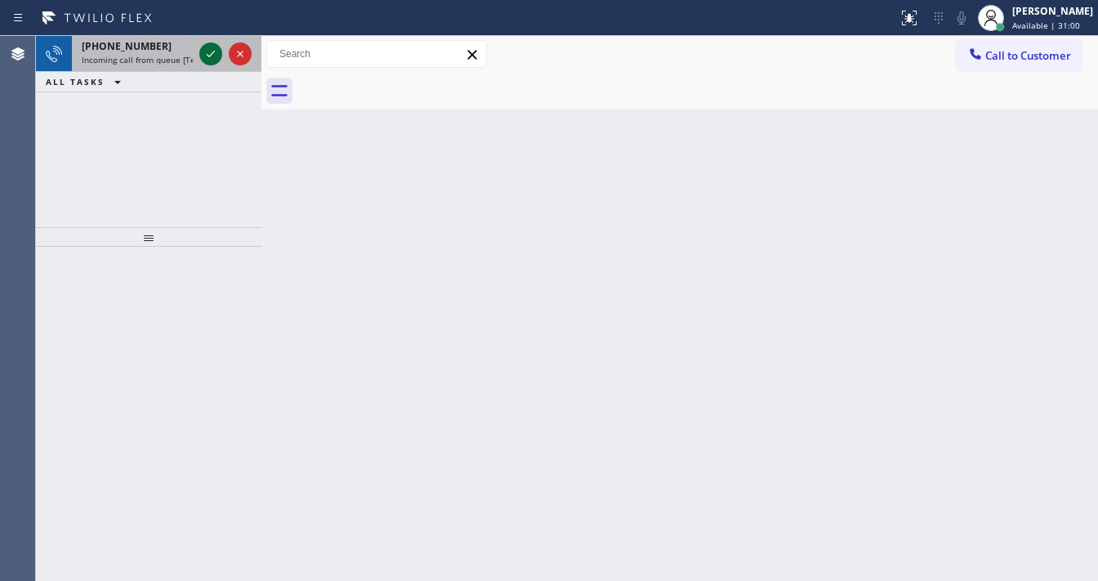
click at [217, 50] on icon at bounding box center [211, 54] width 20 height 20
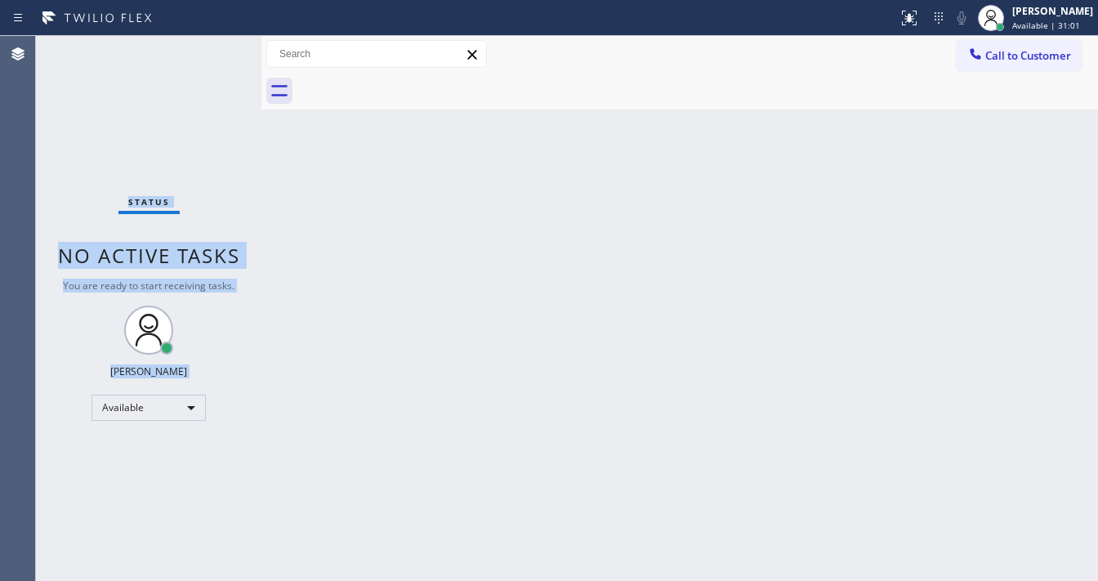
click at [217, 50] on div "Status No active tasks You are ready to start receiving tasks. [PERSON_NAME]" at bounding box center [149, 308] width 226 height 545
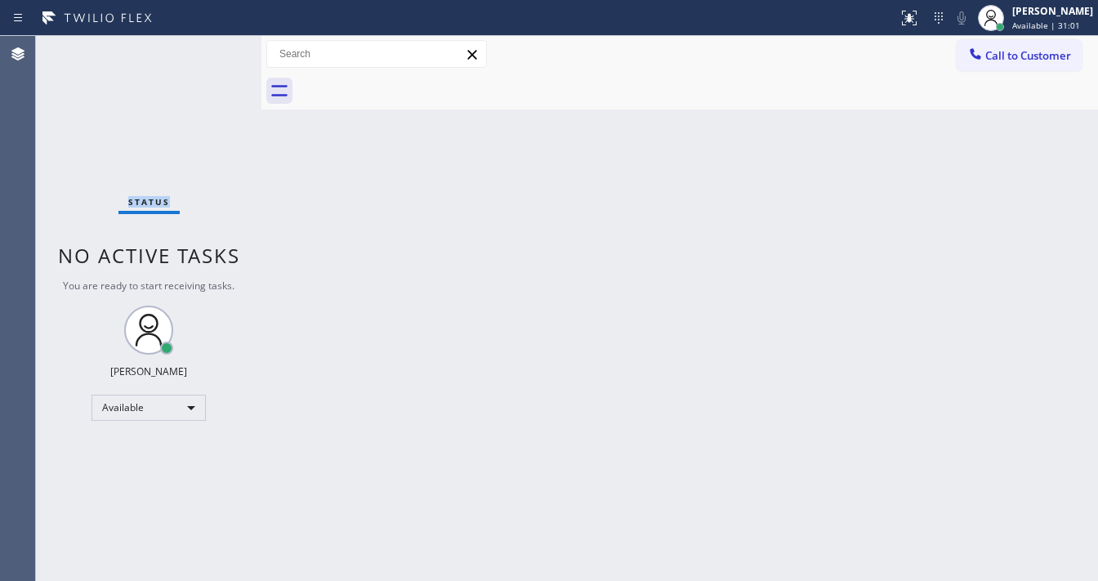
click at [217, 50] on div "Status No active tasks You are ready to start receiving tasks. [PERSON_NAME]" at bounding box center [149, 308] width 226 height 545
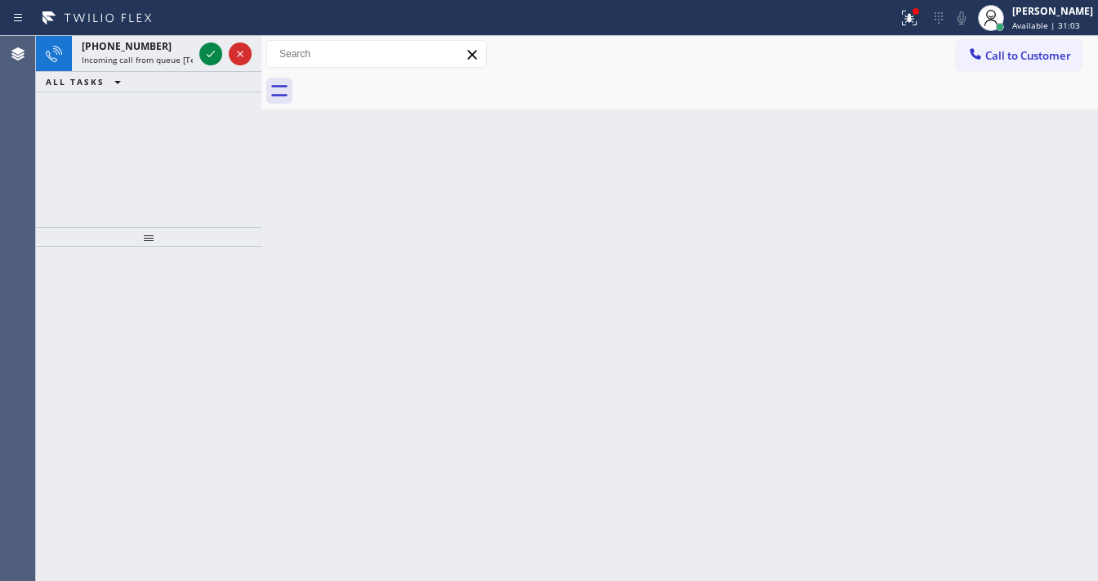
click at [217, 50] on icon at bounding box center [211, 54] width 20 height 20
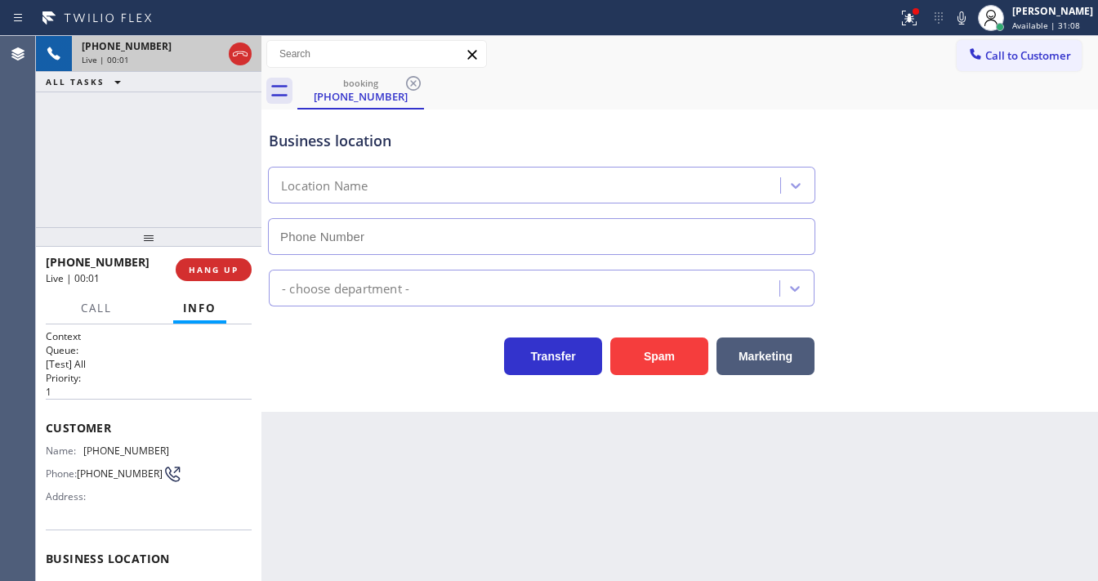
type input "[PHONE_NUMBER]"
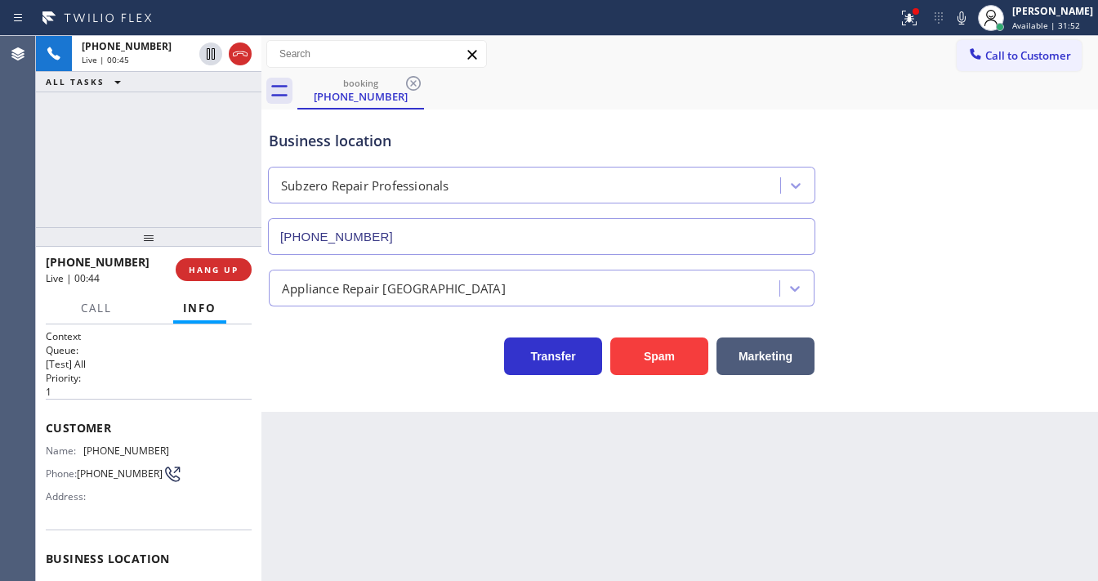
click at [160, 395] on div "Context Queue: [Test] All Priority: 1 Customer Name: [PHONE_NUMBER] Phone: [PHO…" at bounding box center [149, 559] width 206 height 460
click at [52, 424] on span "Customer" at bounding box center [149, 428] width 206 height 16
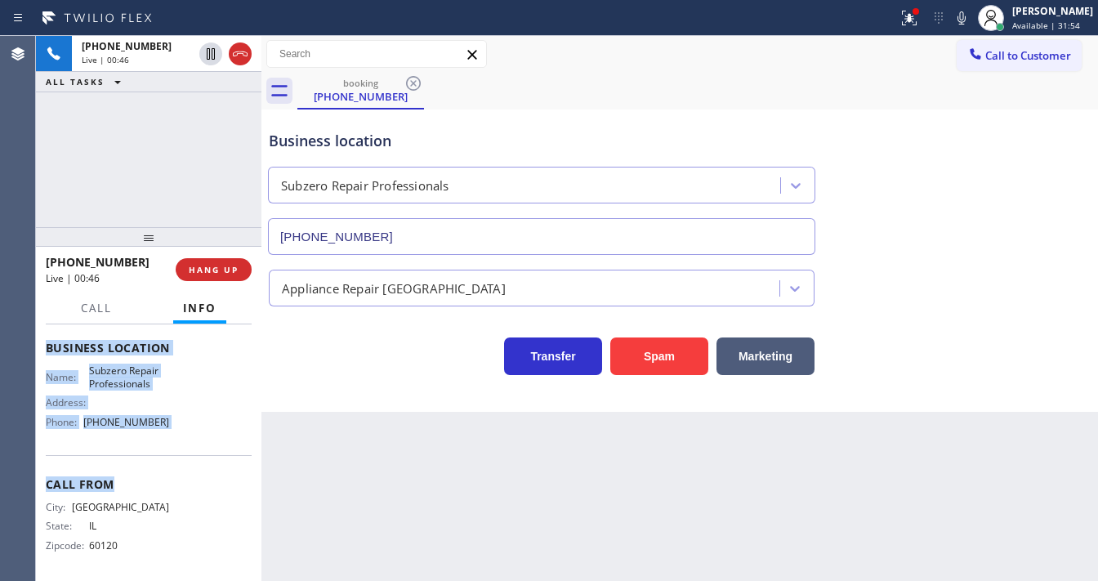
scroll to position [215, 0]
drag, startPoint x: 47, startPoint y: 420, endPoint x: 183, endPoint y: 418, distance: 136.5
click at [183, 418] on div "Context Queue: [Test] All Priority: 1 Customer Name: [PHONE_NUMBER] Phone: [PHO…" at bounding box center [149, 346] width 206 height 460
copy div "Customer Name: [PHONE_NUMBER] Phone: [PHONE_NUMBER] Address: Business location …"
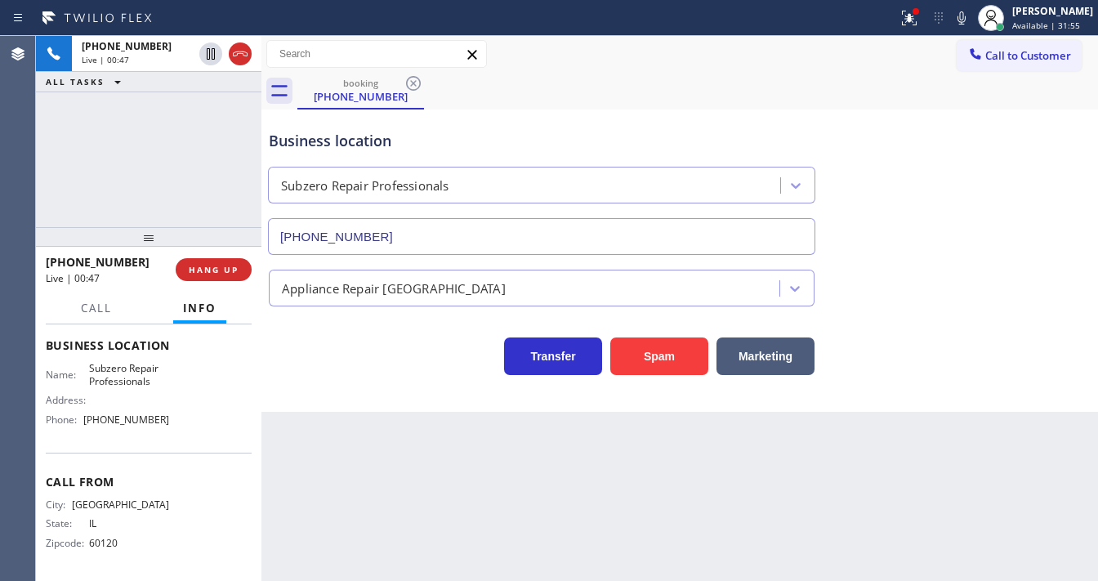
click at [164, 166] on div "[PHONE_NUMBER] Live | 00:47 ALL TASKS ALL TASKS ACTIVE TASKS TASKS IN WRAP UP" at bounding box center [149, 131] width 226 height 191
click at [968, 147] on div "Business location Subzero Repair Professionals [PHONE_NUMBER]" at bounding box center [680, 181] width 829 height 148
click at [919, 13] on div at bounding box center [916, 11] width 7 height 7
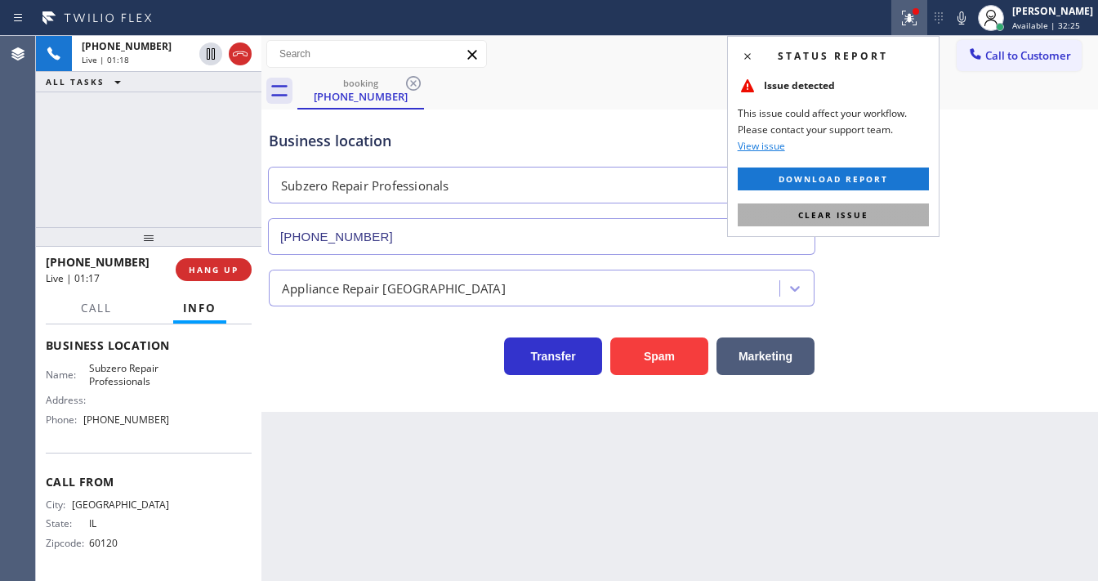
drag, startPoint x: 845, startPoint y: 212, endPoint x: 924, endPoint y: 212, distance: 79.3
click at [845, 213] on span "Clear issue" at bounding box center [833, 214] width 70 height 11
click at [924, 212] on div "Business location Subzero Repair Professionals [PHONE_NUMBER]" at bounding box center [680, 181] width 829 height 148
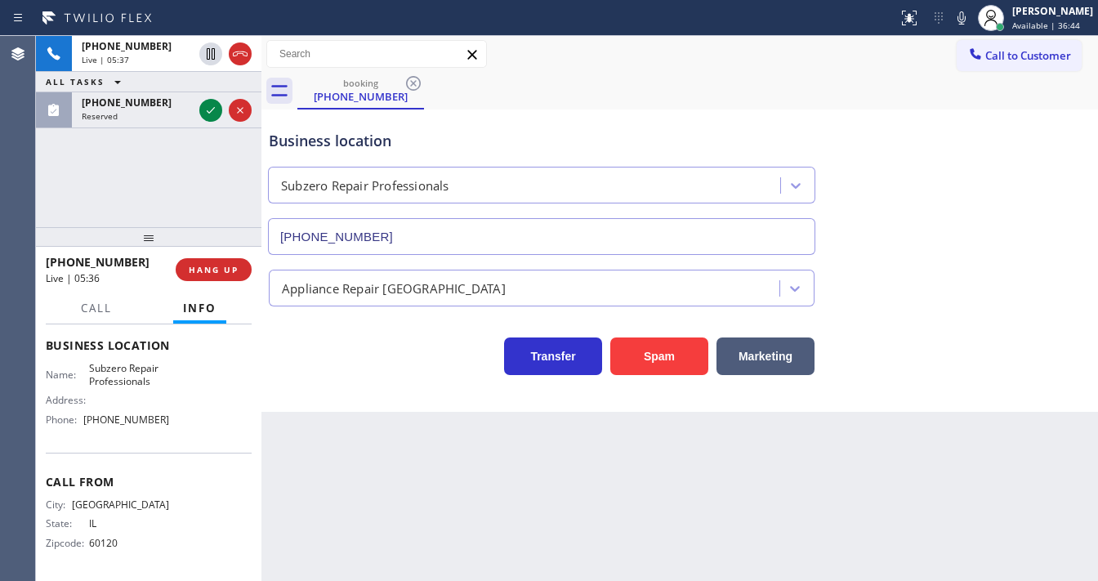
drag, startPoint x: 1, startPoint y: 204, endPoint x: 52, endPoint y: 185, distance: 55.1
click at [0, 203] on div "Agent Desktop" at bounding box center [17, 308] width 35 height 545
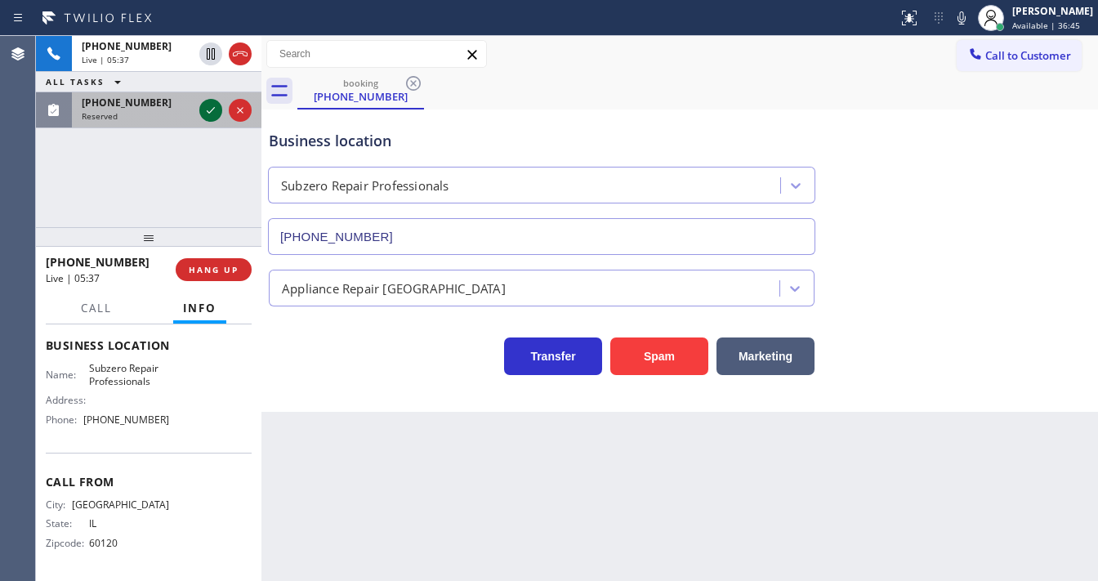
click at [208, 111] on icon at bounding box center [211, 110] width 8 height 7
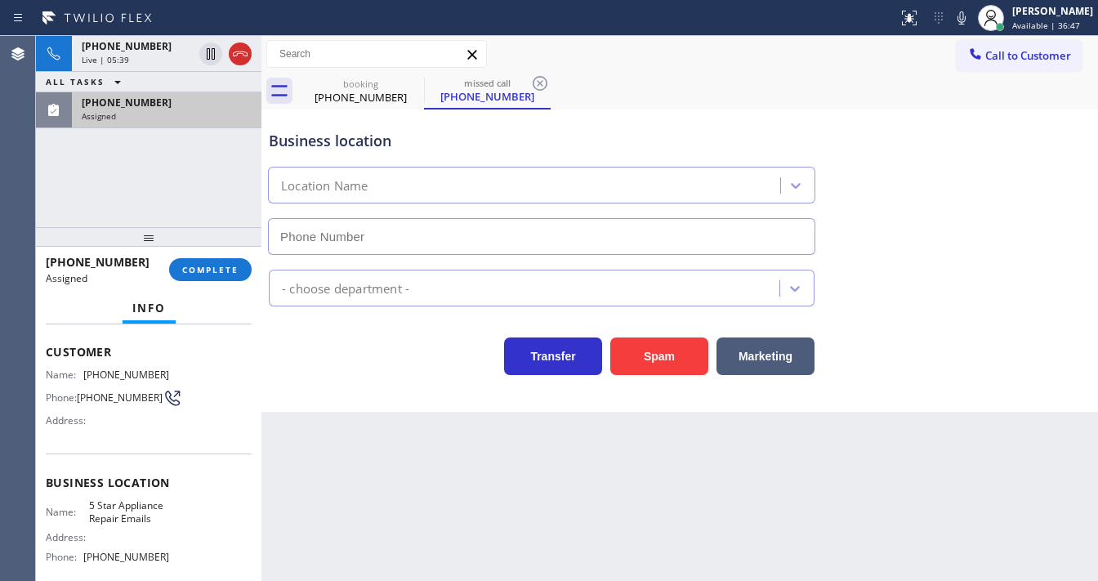
scroll to position [32, 0]
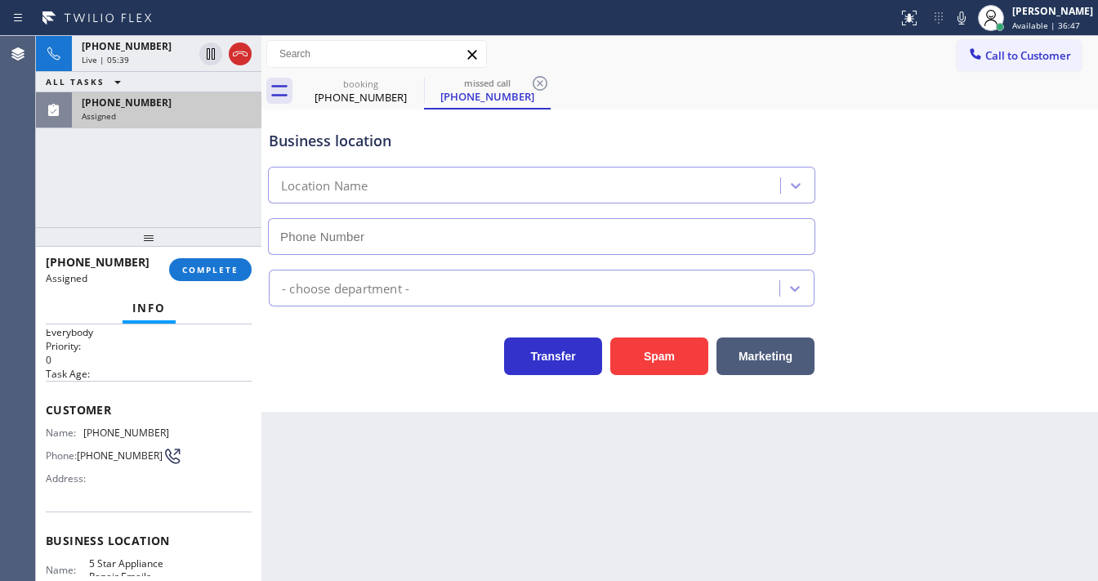
type input "[PHONE_NUMBER]"
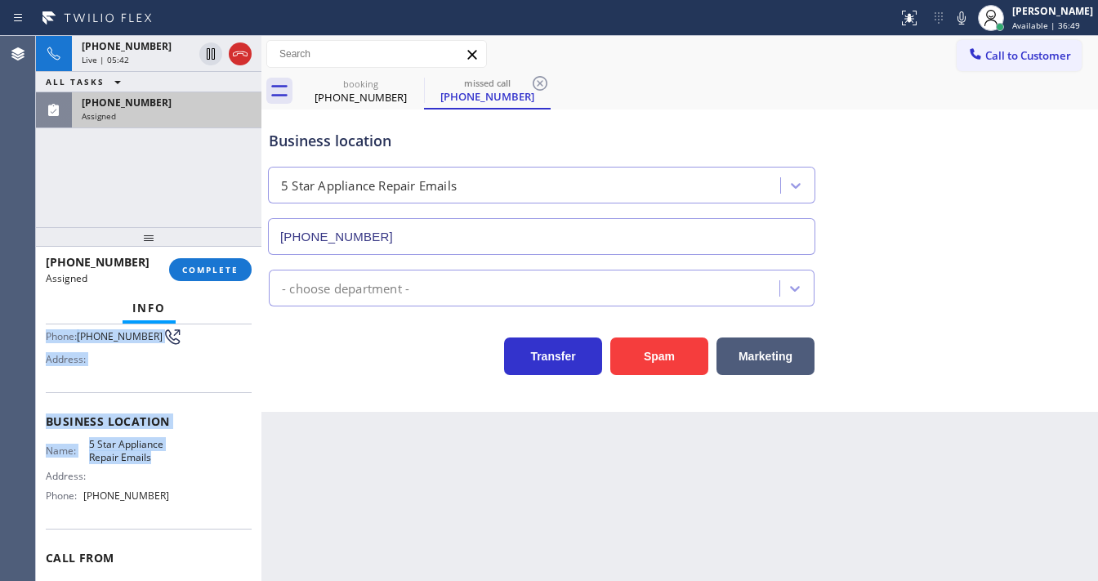
scroll to position [163, 0]
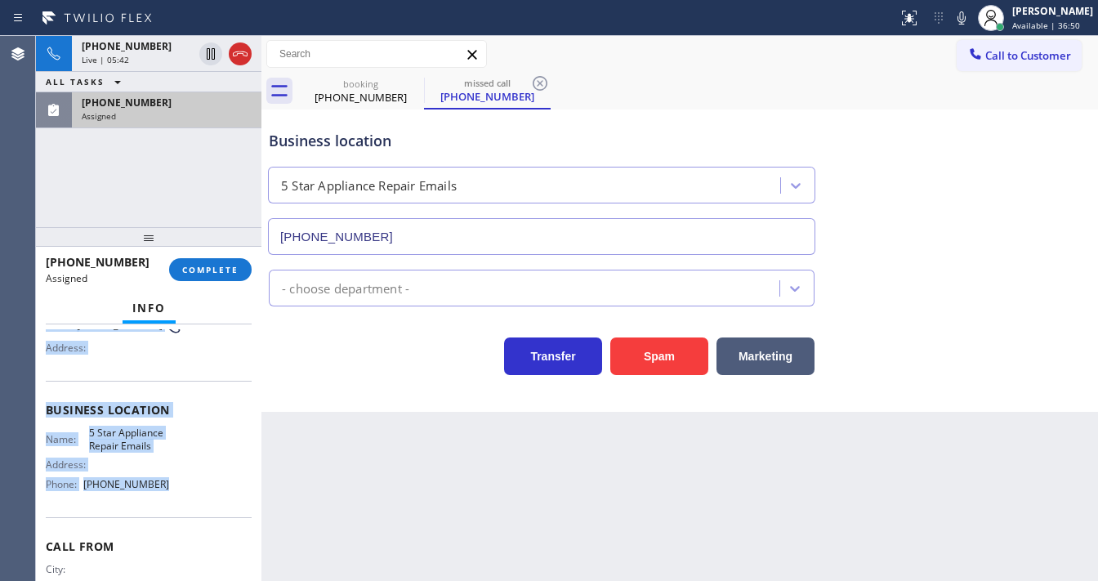
drag, startPoint x: 45, startPoint y: 404, endPoint x: 190, endPoint y: 484, distance: 165.3
click at [190, 484] on div "Context Queue: Everybody Priority: 0 Task Age: Customer Name: [PHONE_NUMBER] Ph…" at bounding box center [149, 452] width 226 height 257
copy div "Customer Name: [PHONE_NUMBER] Phone: [PHONE_NUMBER] Address: Business location …"
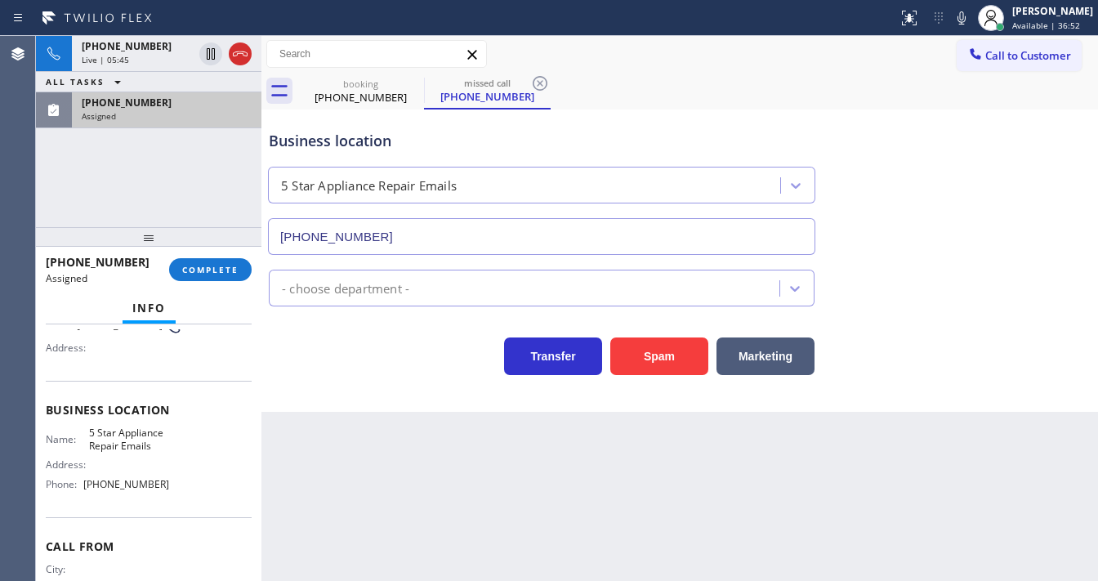
click at [190, 286] on div "[PHONE_NUMBER] Assigned COMPLETE" at bounding box center [149, 269] width 206 height 42
click at [202, 275] on button "COMPLETE" at bounding box center [210, 269] width 83 height 23
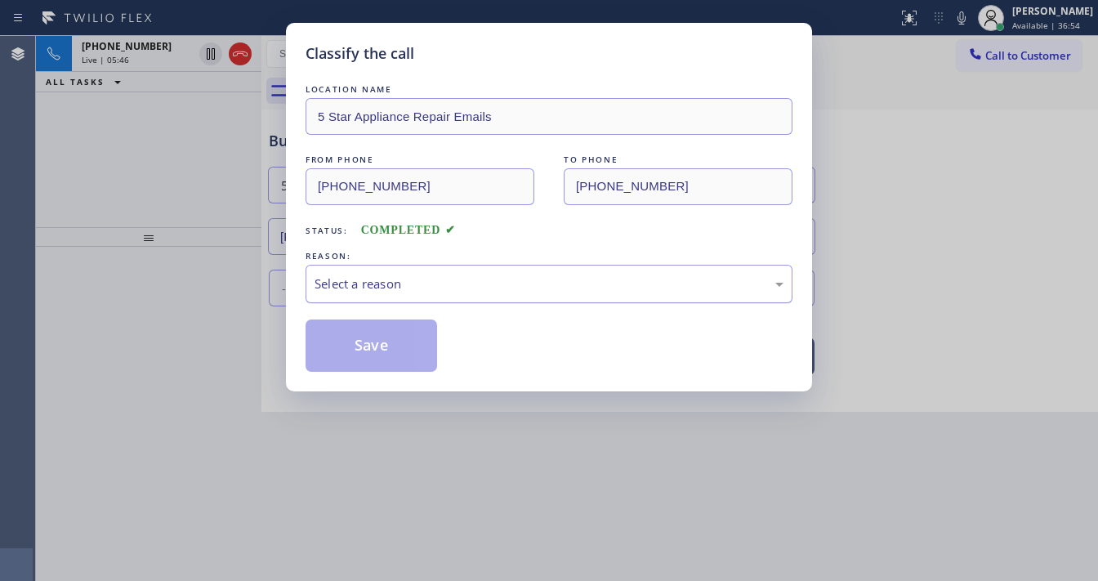
click at [373, 277] on div "Select a reason" at bounding box center [549, 284] width 487 height 38
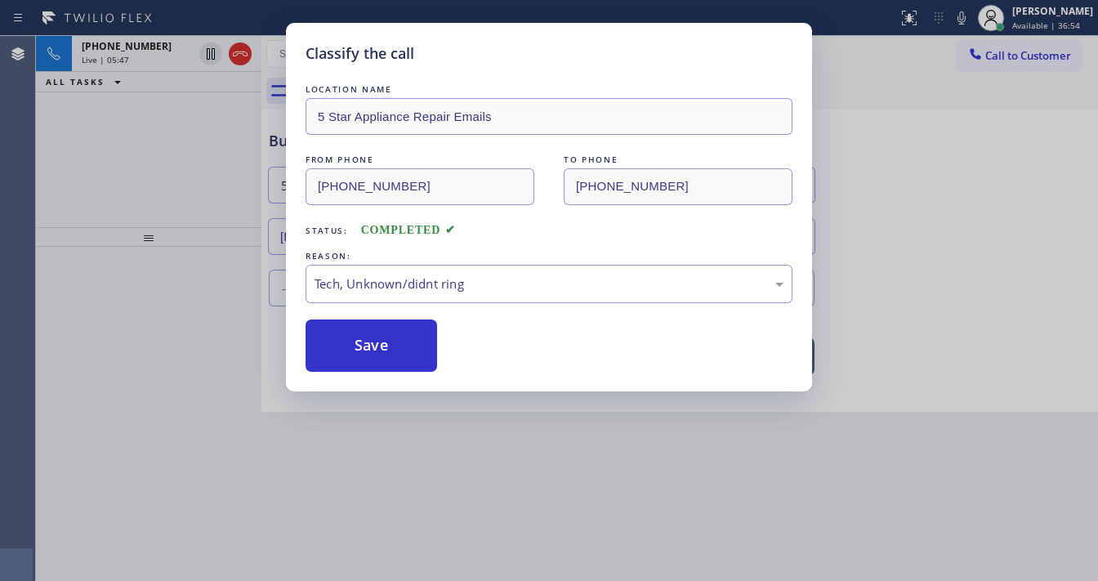
click at [363, 343] on button "Save" at bounding box center [372, 346] width 132 height 52
click at [369, 343] on button "Save" at bounding box center [372, 346] width 132 height 52
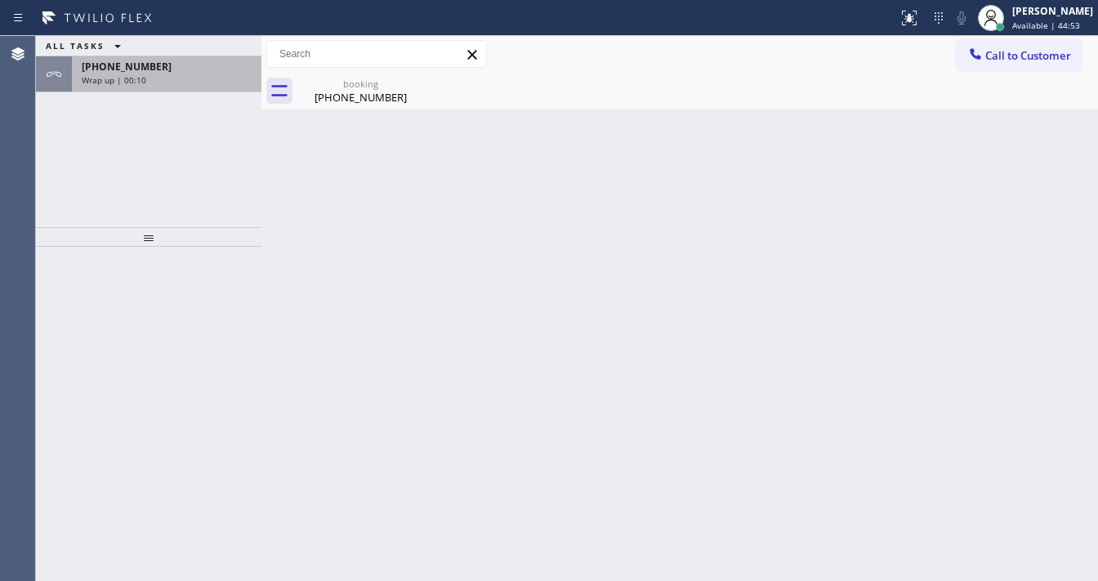
click at [183, 60] on div "[PHONE_NUMBER]" at bounding box center [167, 67] width 170 height 14
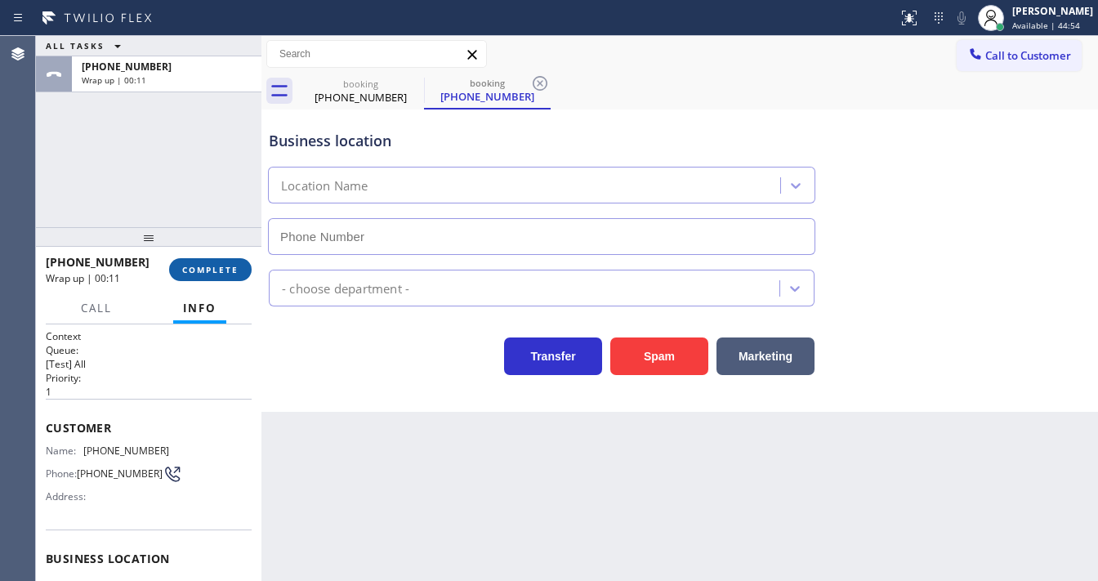
click at [219, 266] on span "COMPLETE" at bounding box center [210, 269] width 56 height 11
type input "[PHONE_NUMBER]"
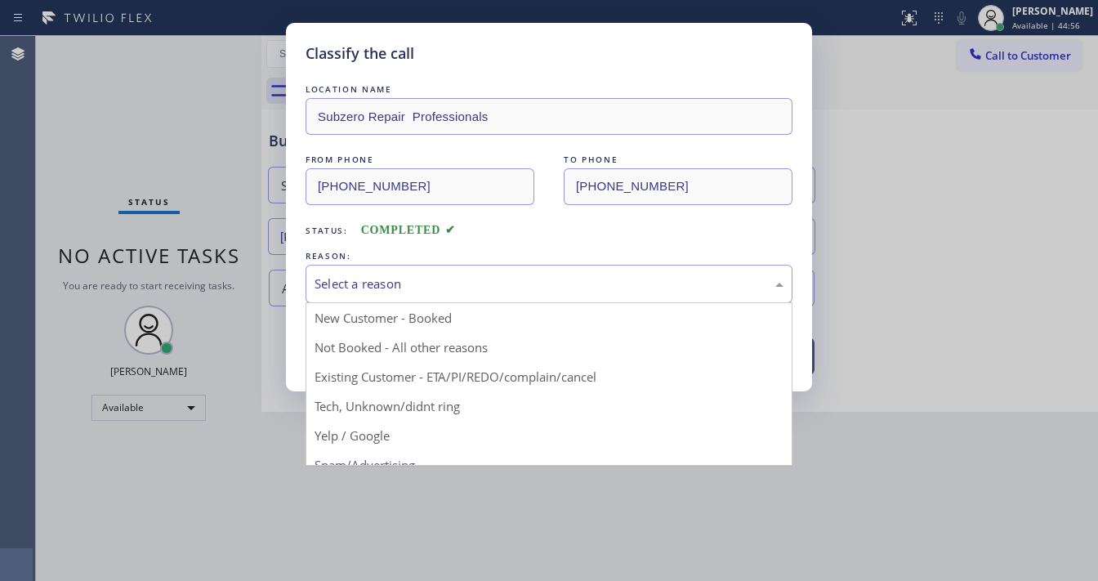
click at [366, 286] on div "Select a reason" at bounding box center [549, 284] width 469 height 19
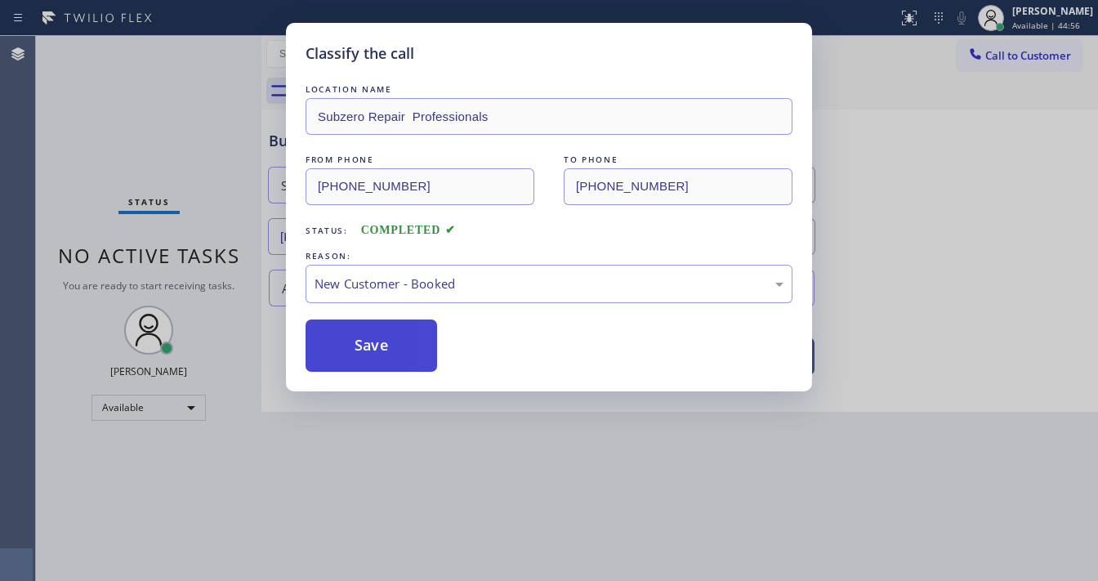
click at [374, 352] on button "Save" at bounding box center [372, 346] width 132 height 52
click at [367, 351] on button "Save" at bounding box center [372, 346] width 132 height 52
click at [154, 292] on div "Classify the call LOCATION NAME Subzero Repair Professionals FROM PHONE [PHONE_…" at bounding box center [549, 290] width 1098 height 581
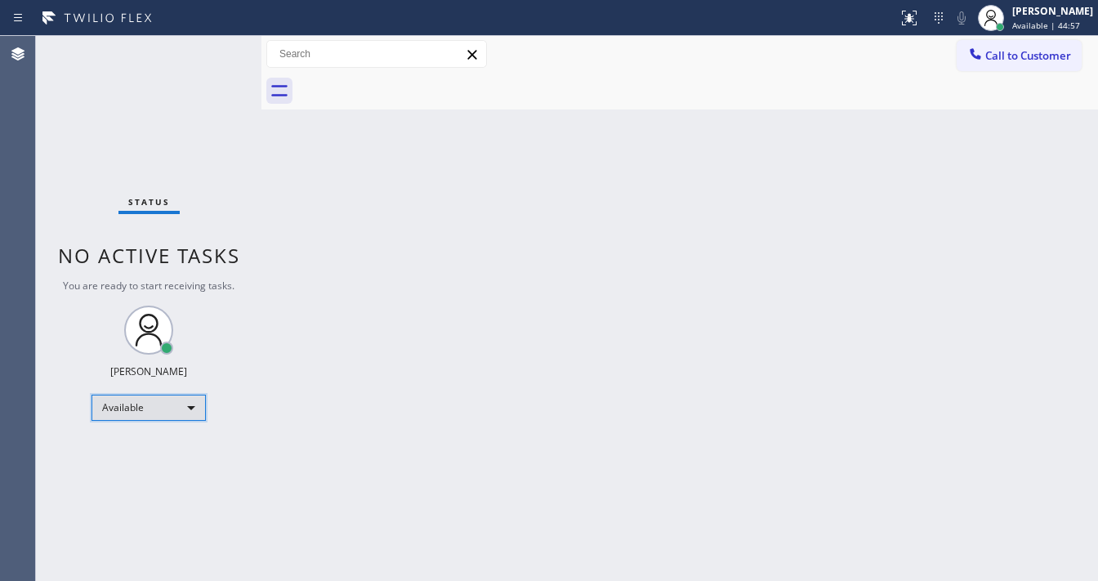
click at [149, 406] on div "Available" at bounding box center [149, 408] width 114 height 26
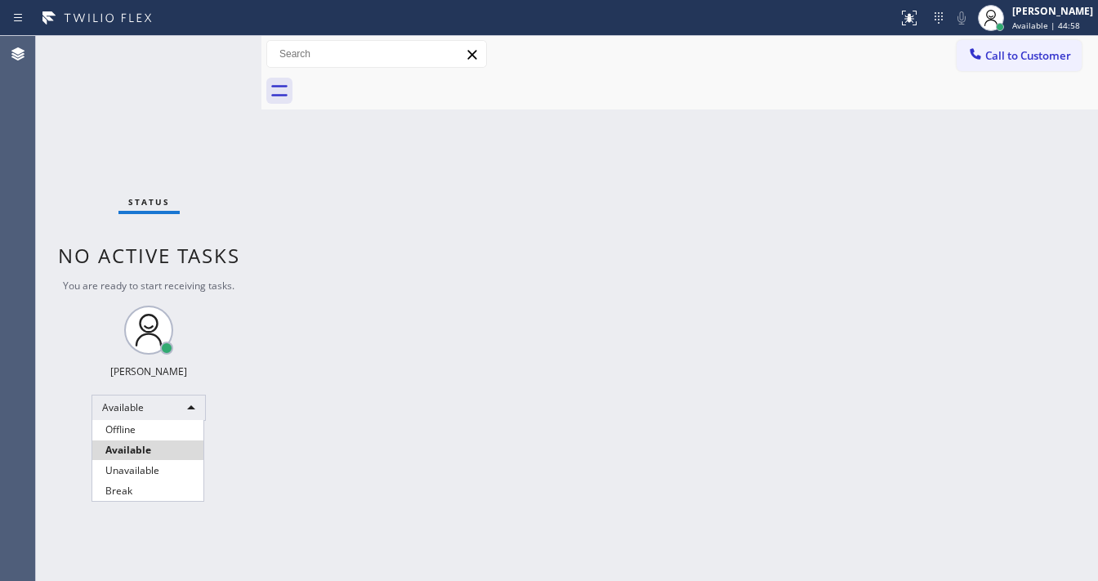
click at [145, 464] on li "Unavailable" at bounding box center [147, 471] width 111 height 20
click at [274, 409] on div "Back to Dashboard Change Sender ID Customers Technicians Select a contact Outbo…" at bounding box center [680, 308] width 837 height 545
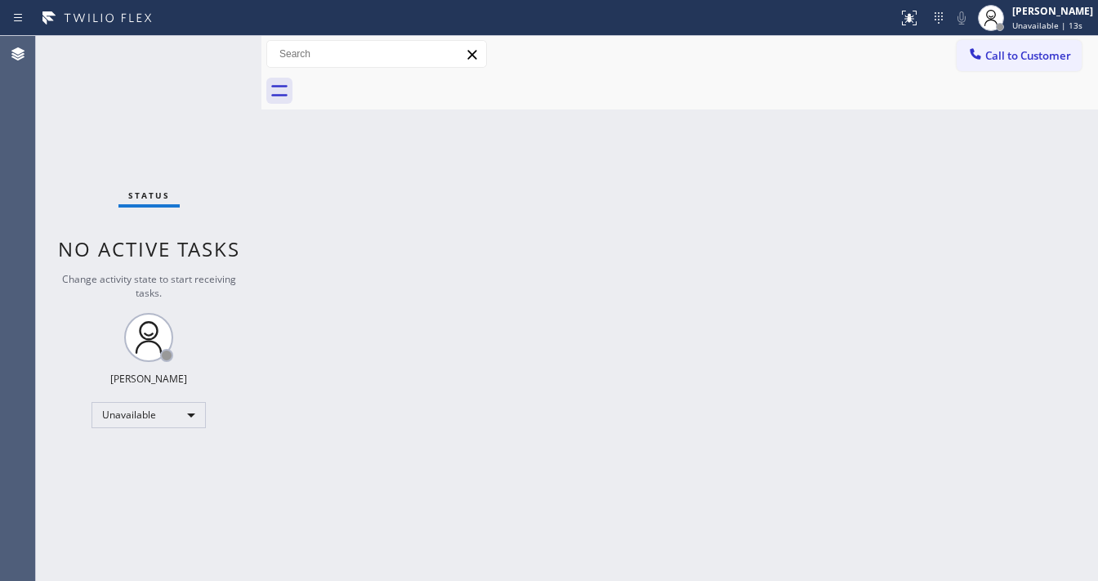
click at [1034, 49] on span "Call to Customer" at bounding box center [1029, 55] width 86 height 15
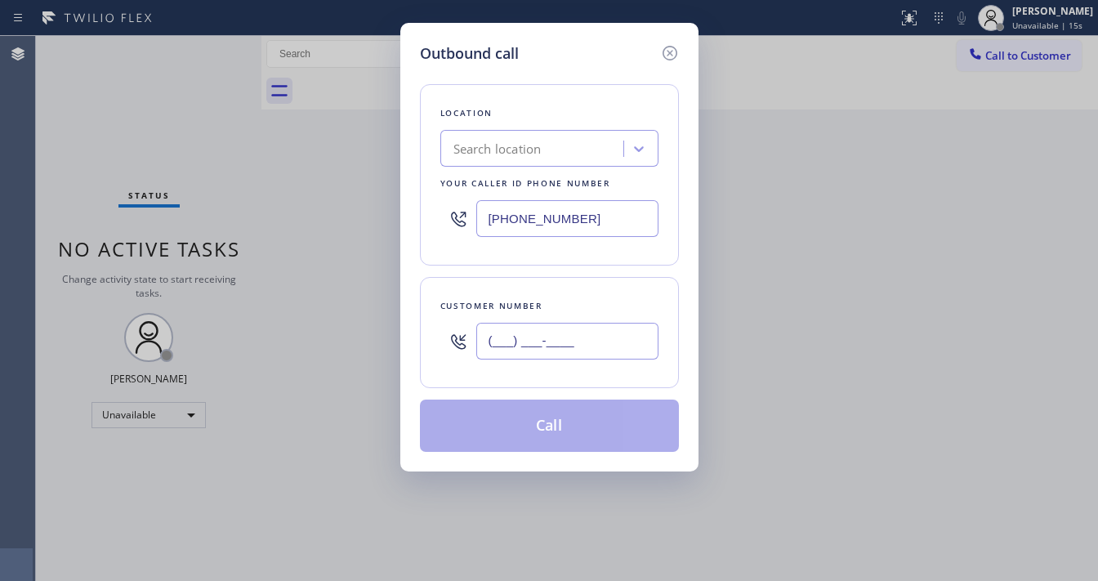
click at [523, 338] on input "(___) ___-____" at bounding box center [567, 341] width 182 height 37
paste input "815) 333-9865"
type input "[PHONE_NUMBER]"
click at [604, 225] on input "[PHONE_NUMBER]" at bounding box center [567, 218] width 182 height 37
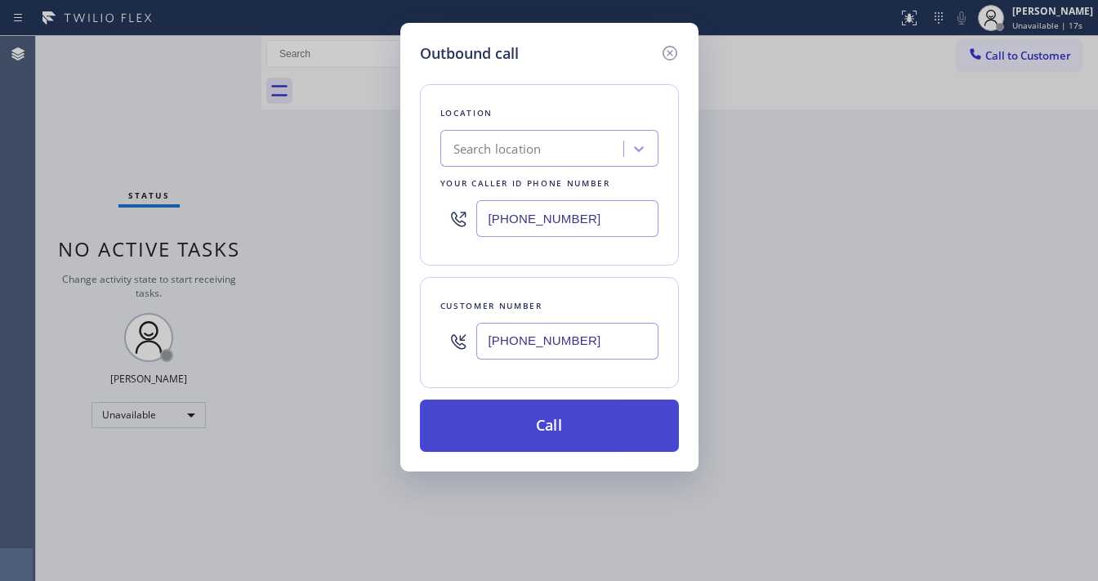
paste input "844) 735-4685"
type input "[PHONE_NUMBER]"
click at [516, 432] on button "Call" at bounding box center [549, 426] width 259 height 52
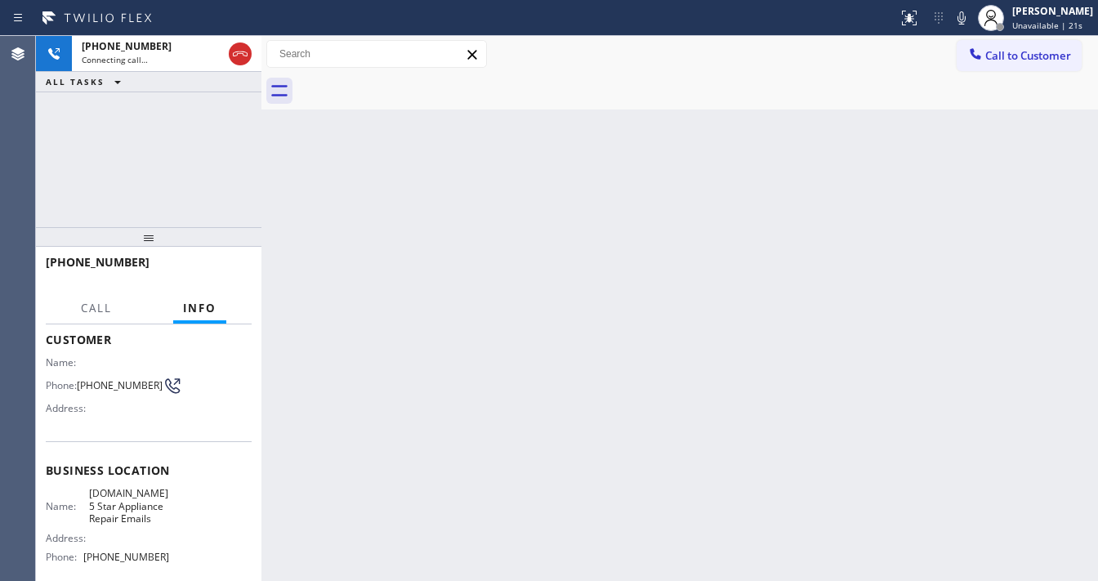
scroll to position [131, 0]
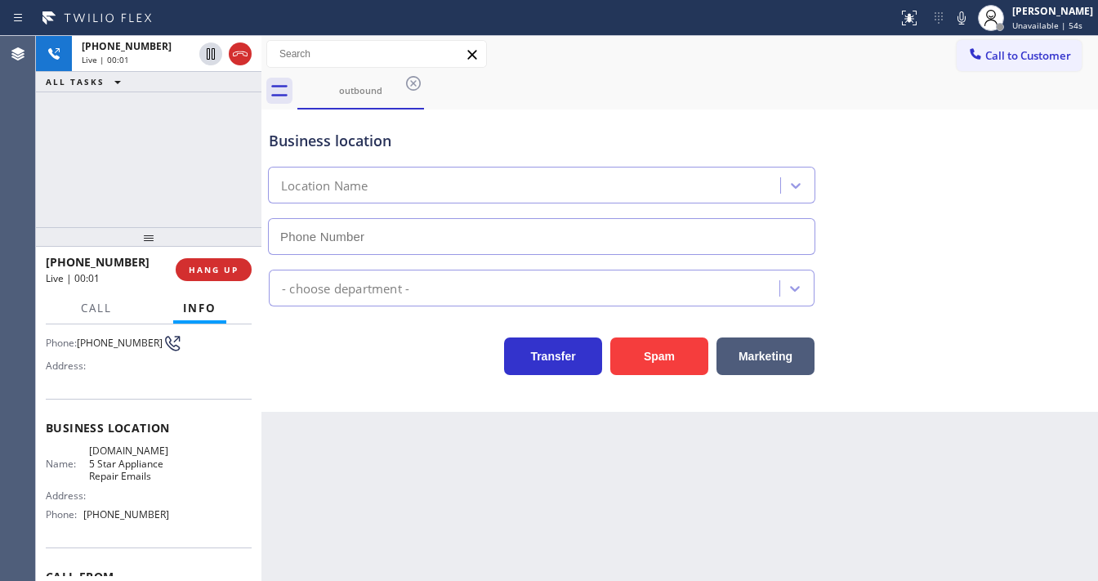
type input "[PHONE_NUMBER]"
click at [213, 266] on span "HANG UP" at bounding box center [214, 269] width 50 height 11
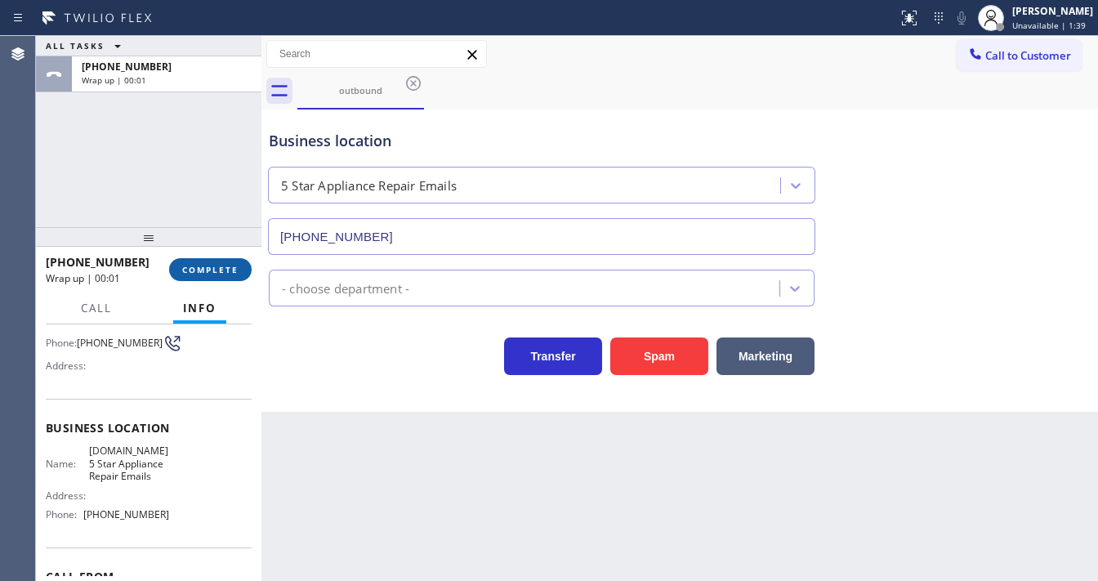
click at [213, 266] on span "COMPLETE" at bounding box center [210, 269] width 56 height 11
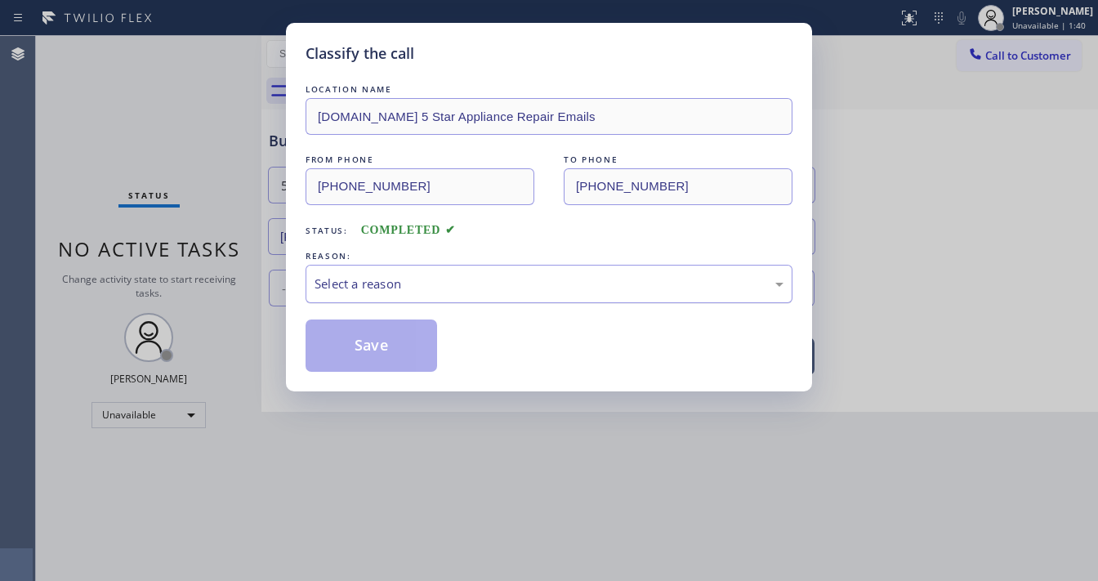
click at [412, 282] on div "Select a reason" at bounding box center [549, 284] width 469 height 19
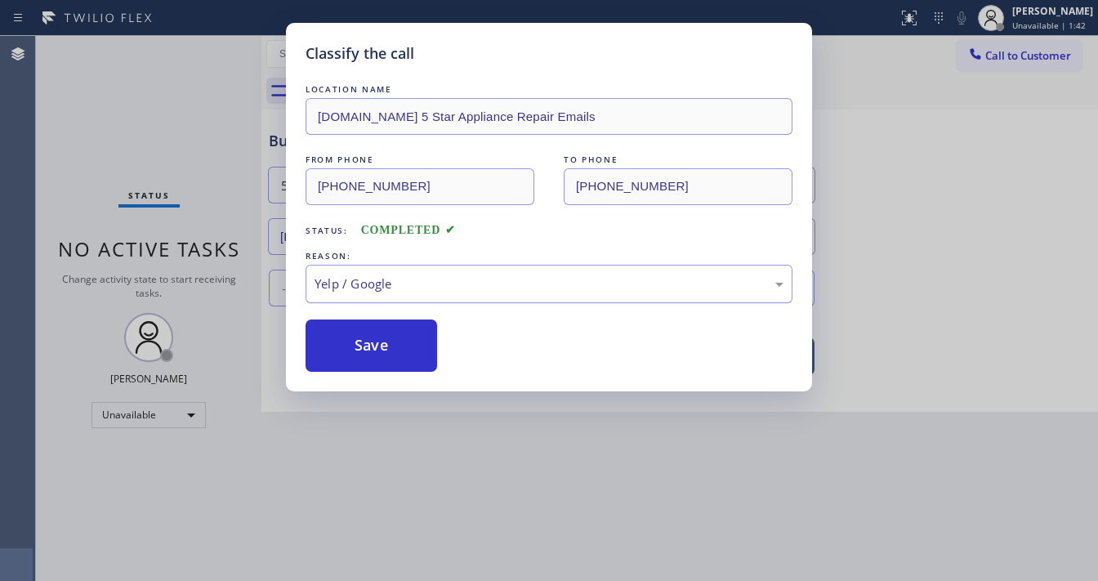
drag, startPoint x: 376, startPoint y: 422, endPoint x: 458, endPoint y: 292, distance: 153.5
click at [419, 281] on div "Yelp / Google" at bounding box center [549, 284] width 469 height 19
click at [368, 354] on button "Save" at bounding box center [372, 346] width 132 height 52
click at [362, 347] on button "Save" at bounding box center [372, 346] width 132 height 52
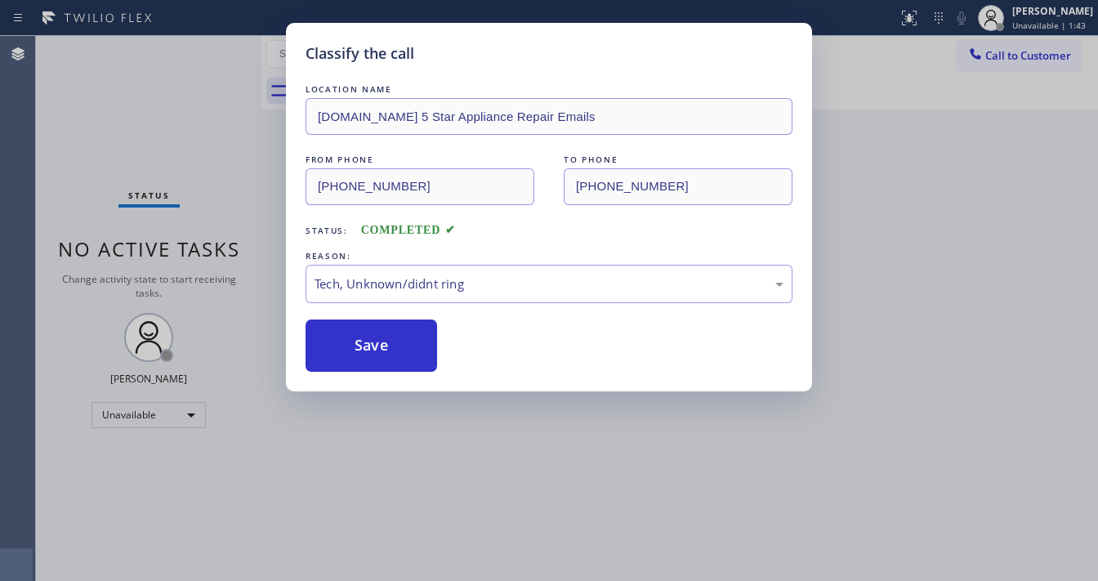
click at [150, 347] on div "Classify the call LOCATION NAME [DOMAIN_NAME] 5 Star Appliance Repair Emails FR…" at bounding box center [549, 290] width 1098 height 581
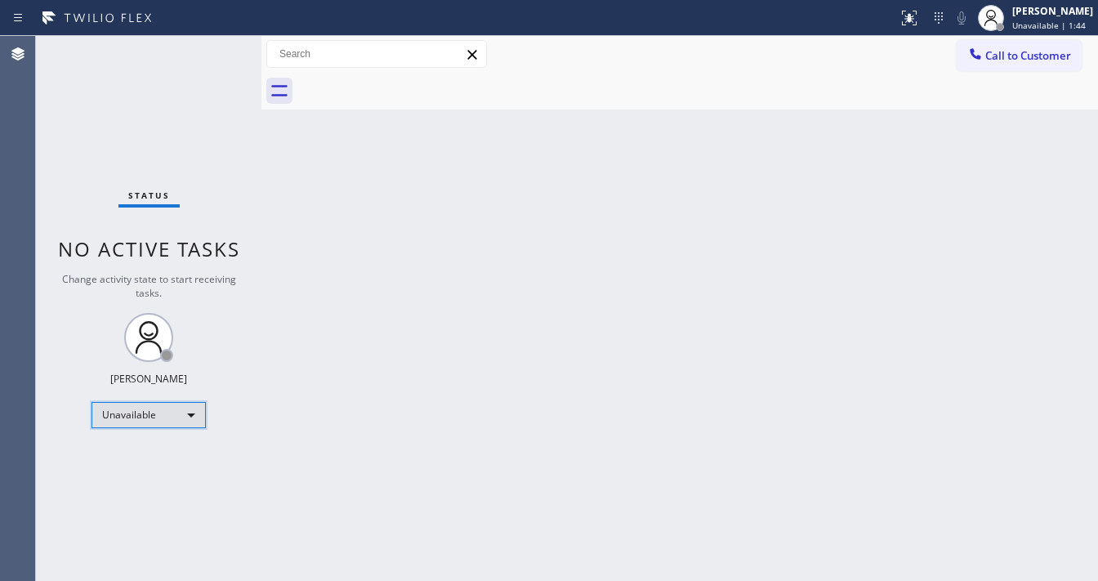
click at [135, 411] on div "Unavailable" at bounding box center [149, 415] width 114 height 26
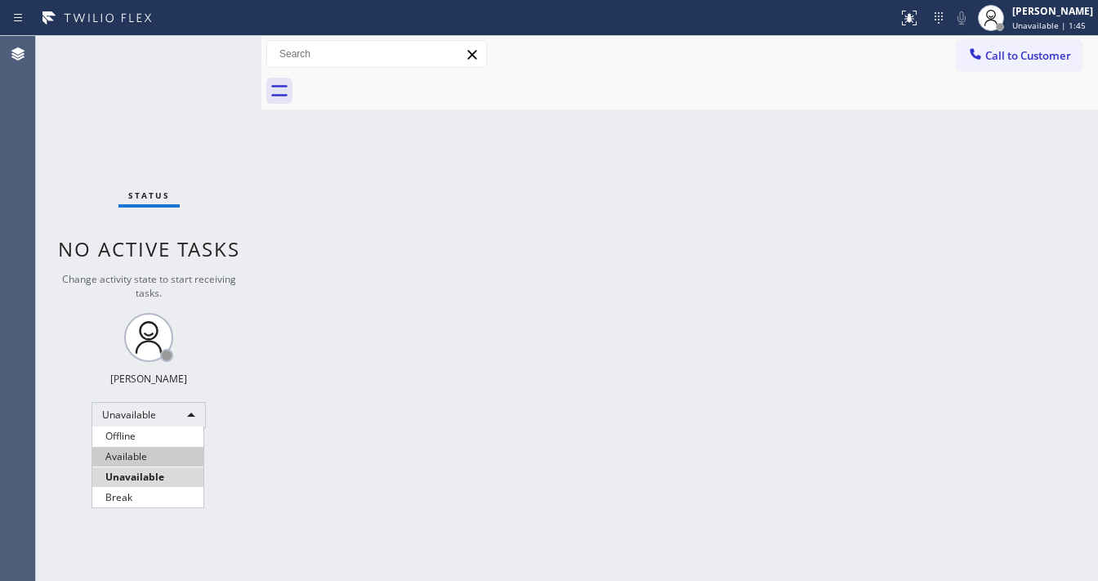
click at [138, 451] on li "Available" at bounding box center [147, 457] width 111 height 20
click at [303, 371] on div "Back to Dashboard Change Sender ID Customers Technicians Select a contact Outbo…" at bounding box center [680, 308] width 837 height 545
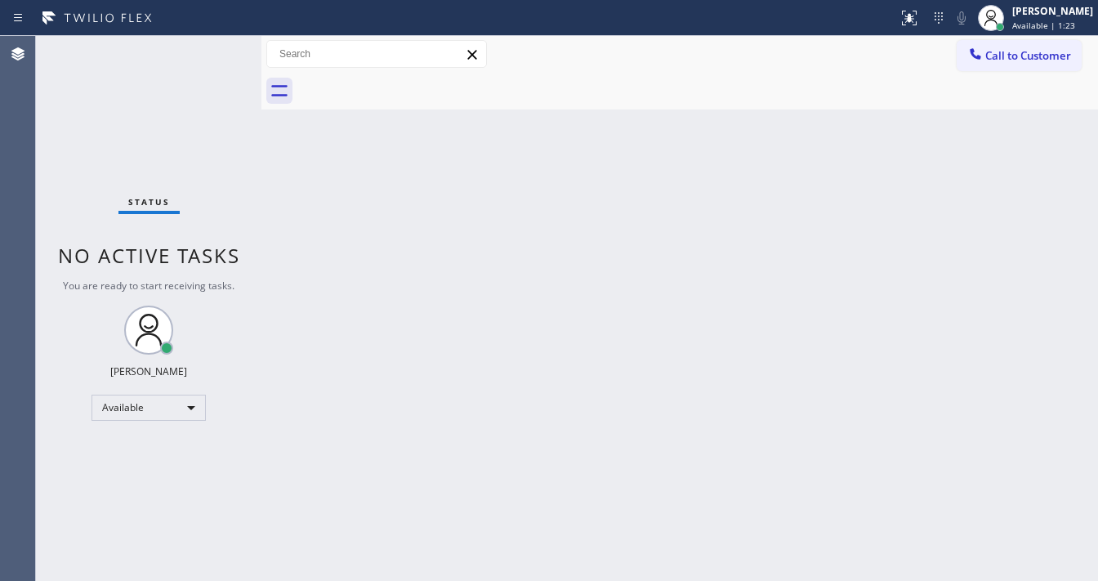
click at [179, 42] on div "Status No active tasks You are ready to start receiving tasks. [PERSON_NAME]" at bounding box center [149, 308] width 226 height 545
click at [40, 360] on div "Status No active tasks You are ready to start receiving tasks. [PERSON_NAME]" at bounding box center [149, 308] width 226 height 545
click at [151, 413] on div "Available" at bounding box center [149, 408] width 114 height 26
click at [132, 484] on li "Break" at bounding box center [147, 491] width 111 height 20
click at [360, 448] on div "Back to Dashboard Change Sender ID Customers Technicians Select a contact Outbo…" at bounding box center [680, 308] width 837 height 545
